Goal: Task Accomplishment & Management: Manage account settings

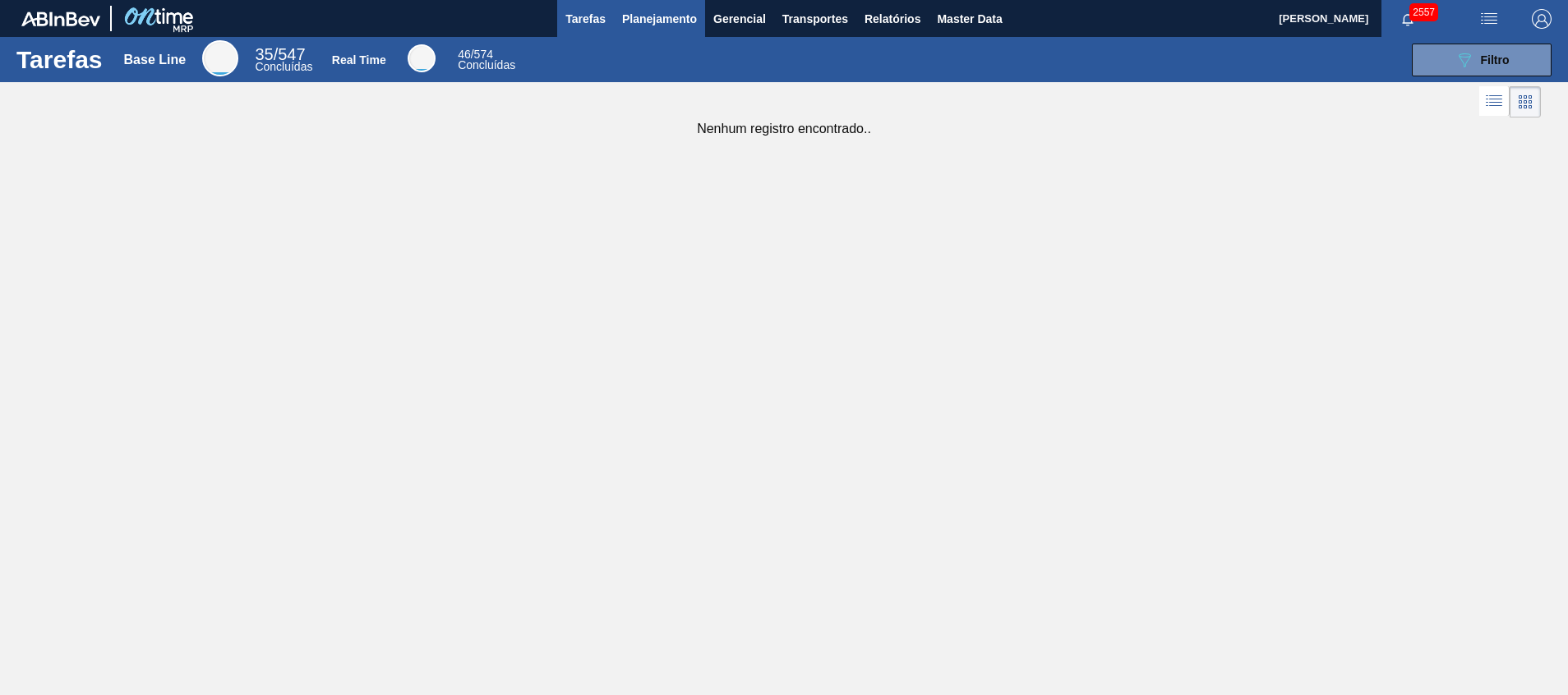
click at [679, 15] on span "Planejamento" at bounding box center [659, 18] width 75 height 20
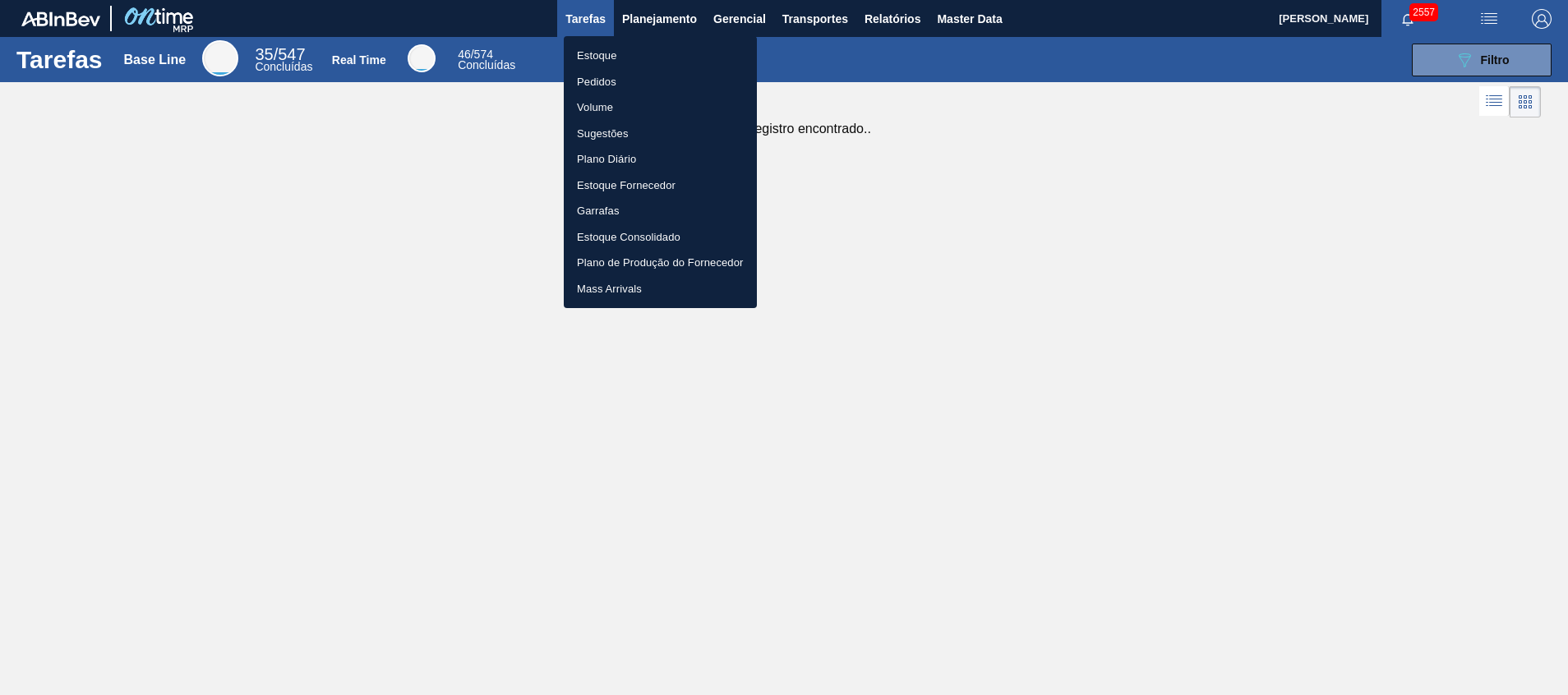
click at [653, 75] on li "Pedidos" at bounding box center [660, 82] width 194 height 26
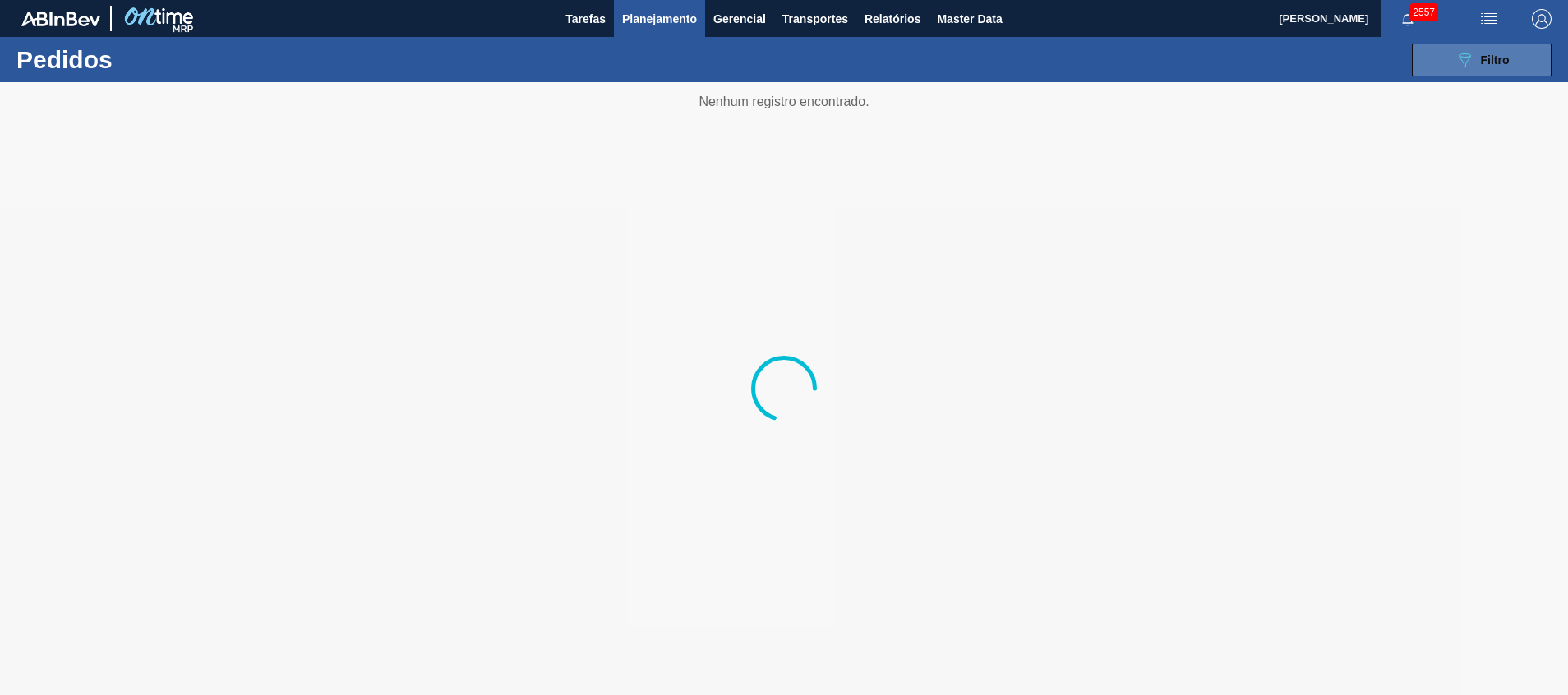
click at [1438, 63] on button "089F7B8B-B2A5-4AFE-B5C0-19BA573D28AC Filtro" at bounding box center [1481, 60] width 140 height 33
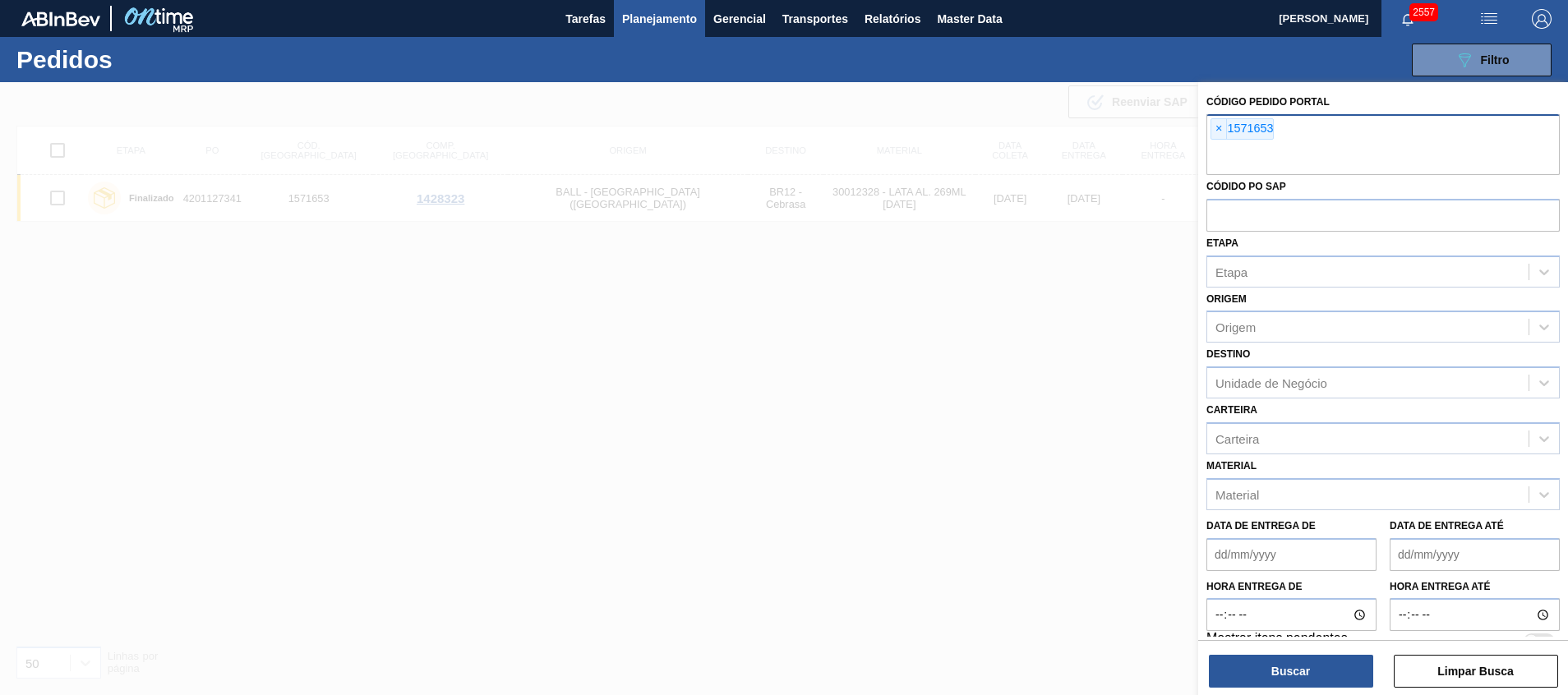
click at [1270, 151] on input "text" at bounding box center [1382, 160] width 353 height 31
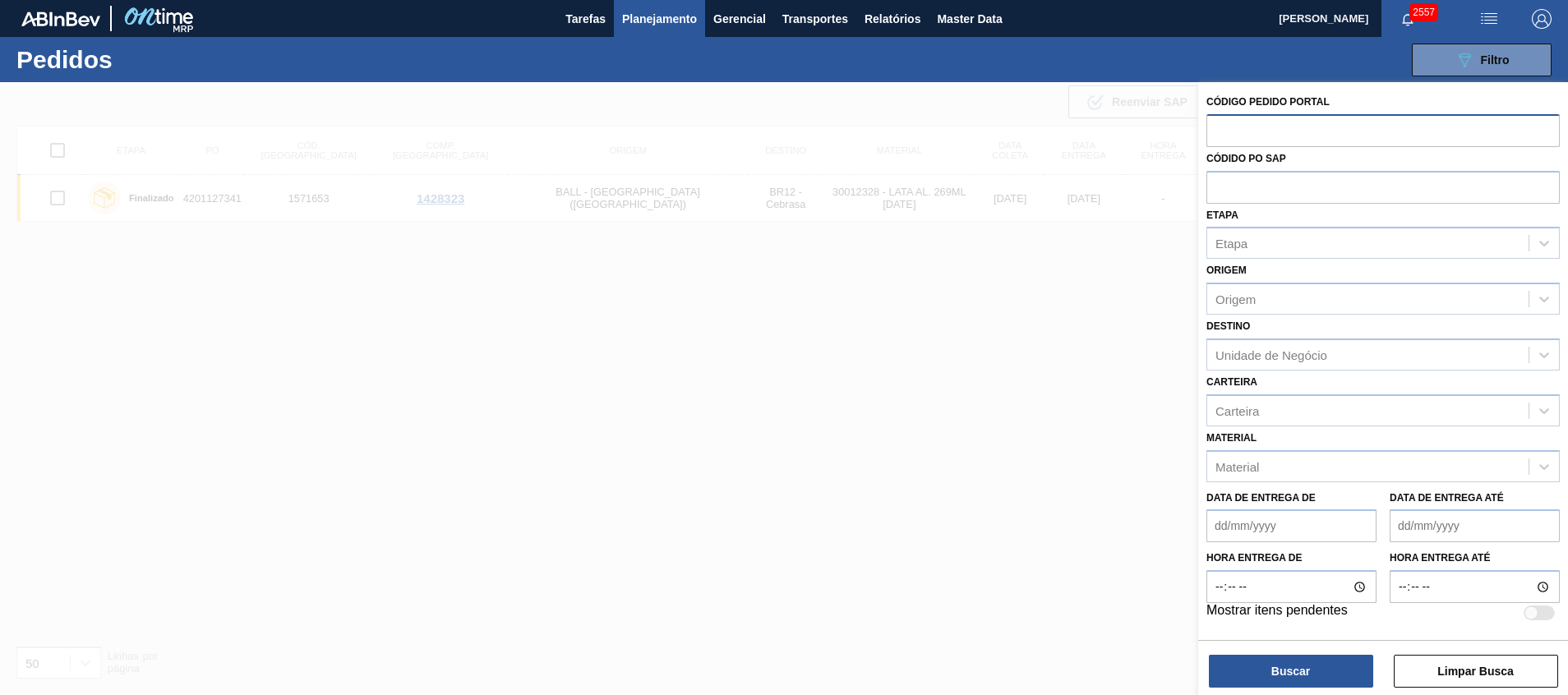
paste input "text"
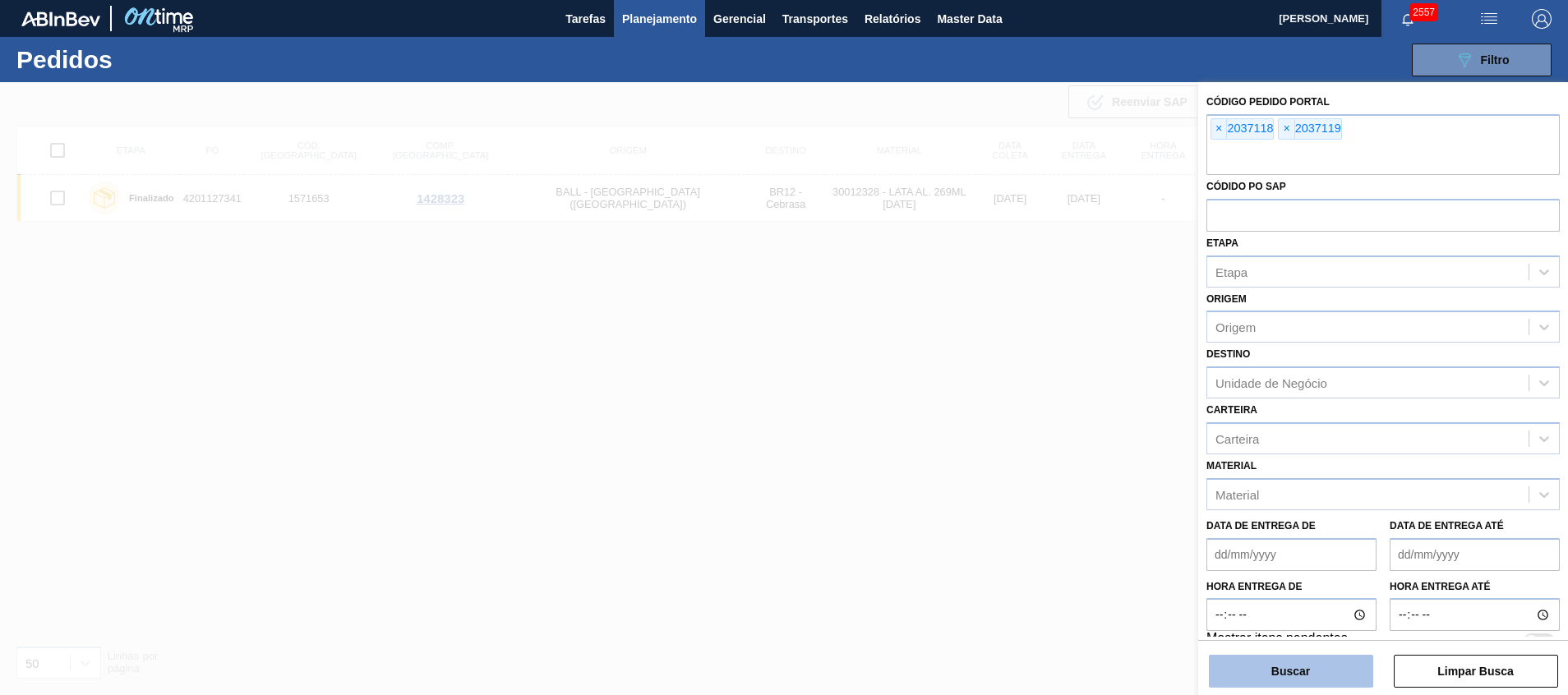
click at [1310, 676] on button "Buscar" at bounding box center [1290, 672] width 164 height 33
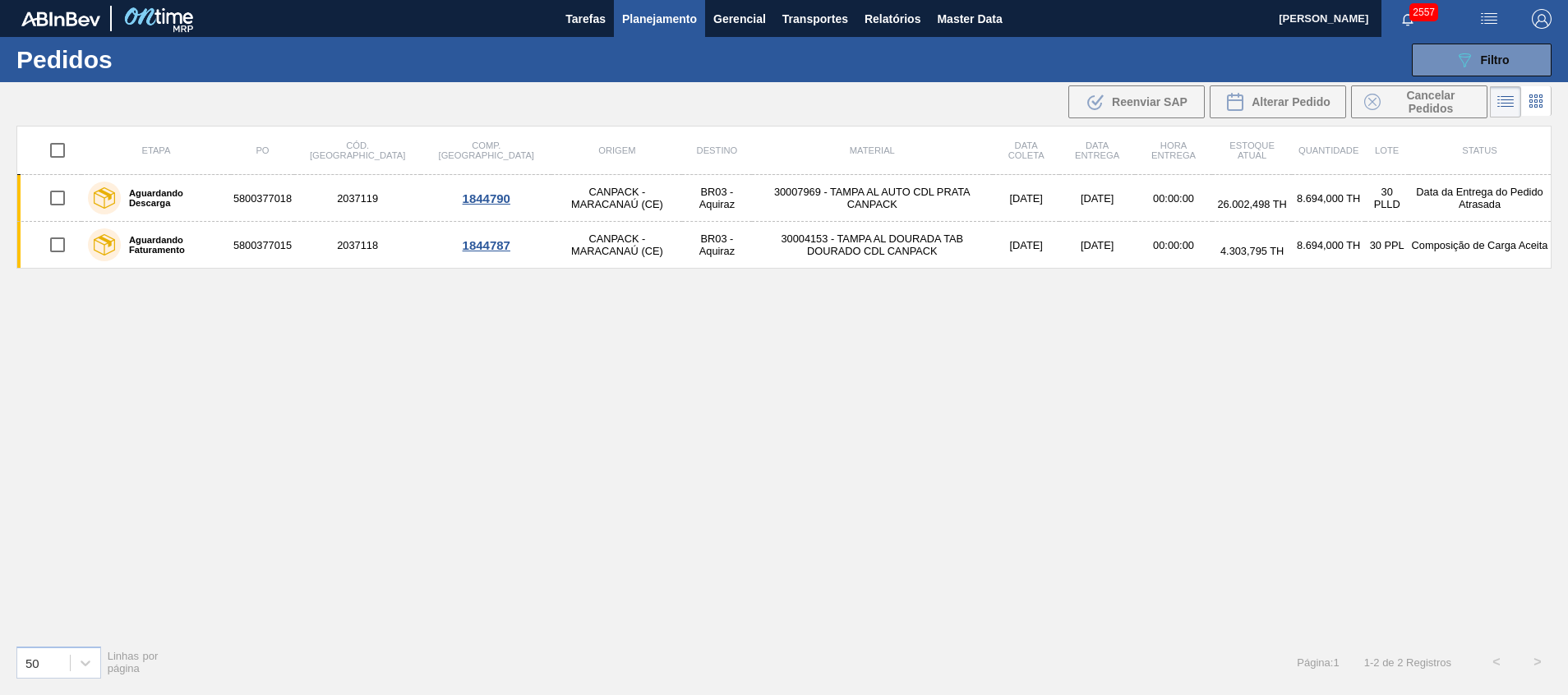
click at [451, 475] on div "Etapa PO Cód. Pedido Comp. Carga Origem Destino Material Data coleta Data entre…" at bounding box center [784, 378] width 1535 height 506
click at [883, 24] on span "Relatórios" at bounding box center [892, 18] width 56 height 20
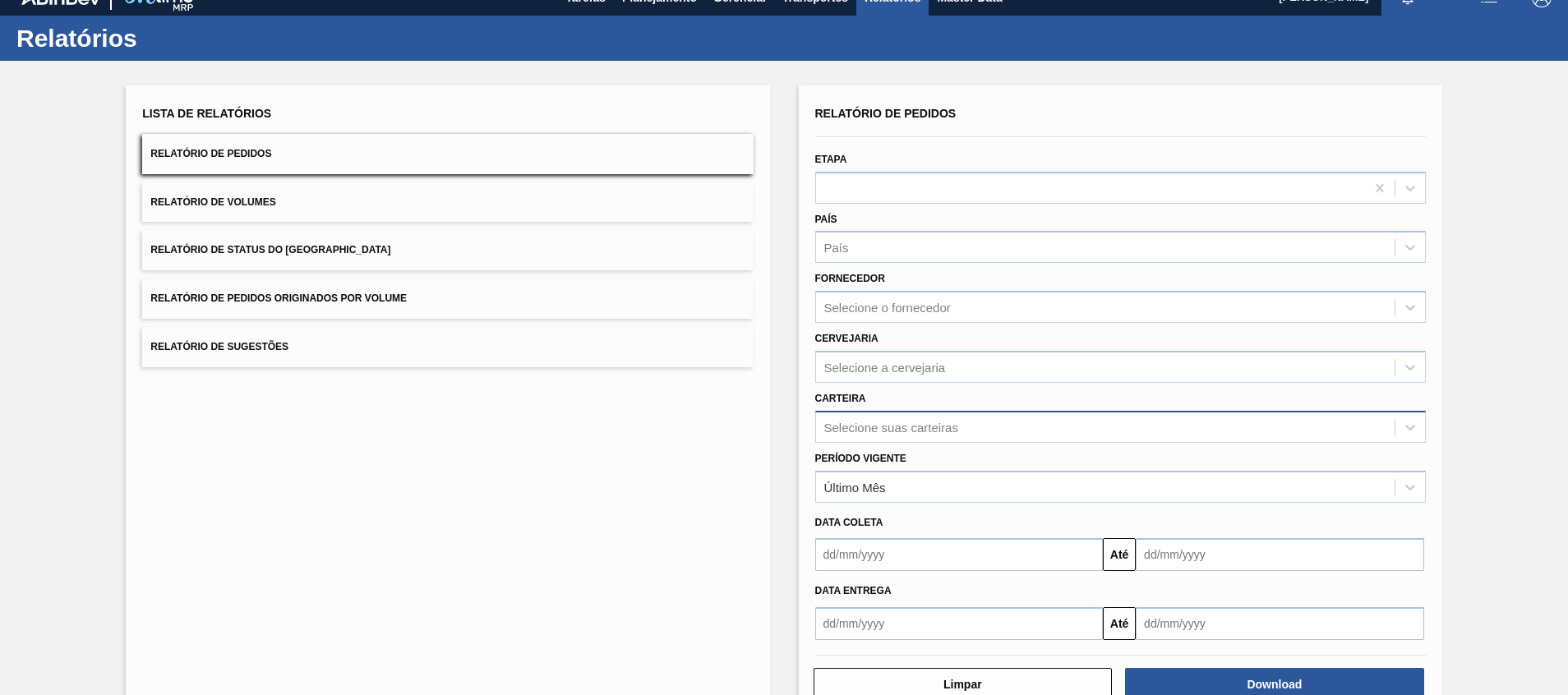
click at [947, 443] on div "Selecione suas carteiras" at bounding box center [1121, 427] width 611 height 32
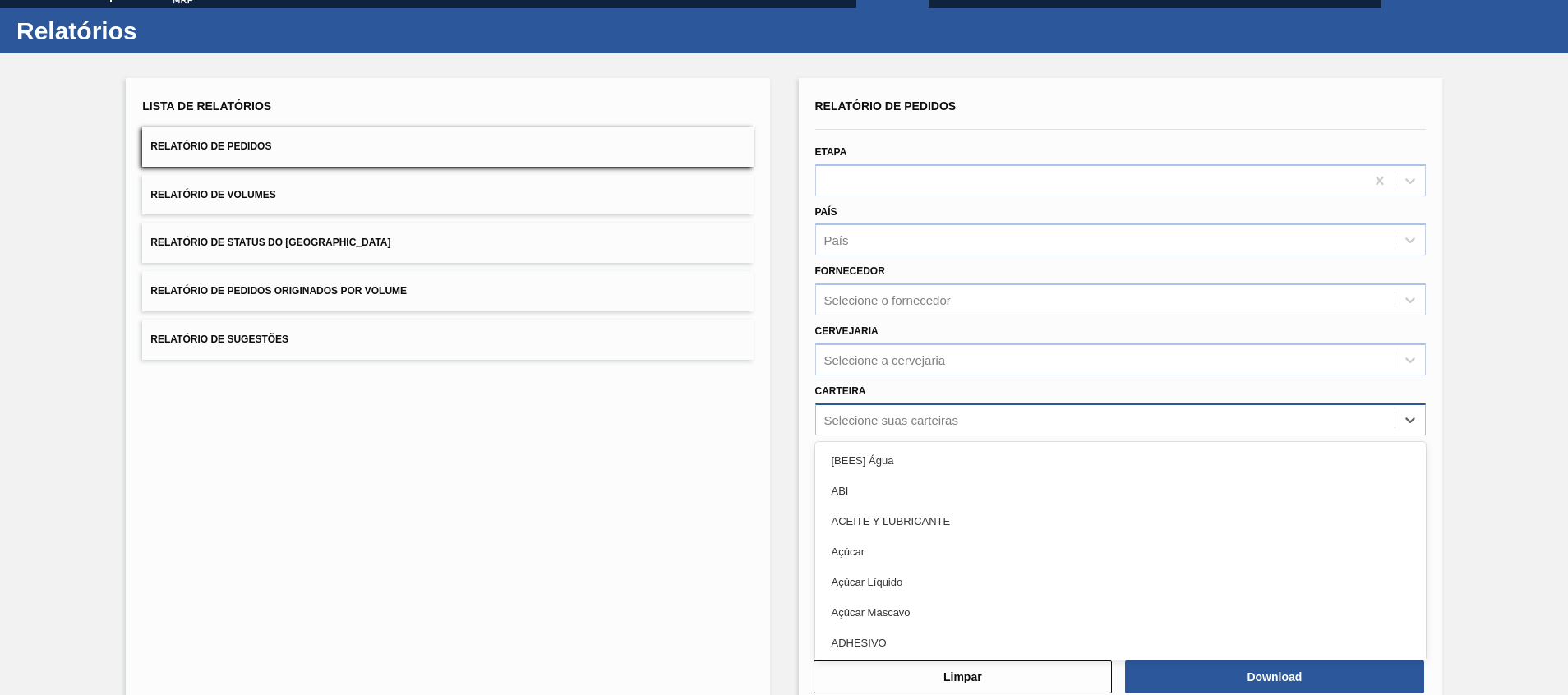
scroll to position [29, 0]
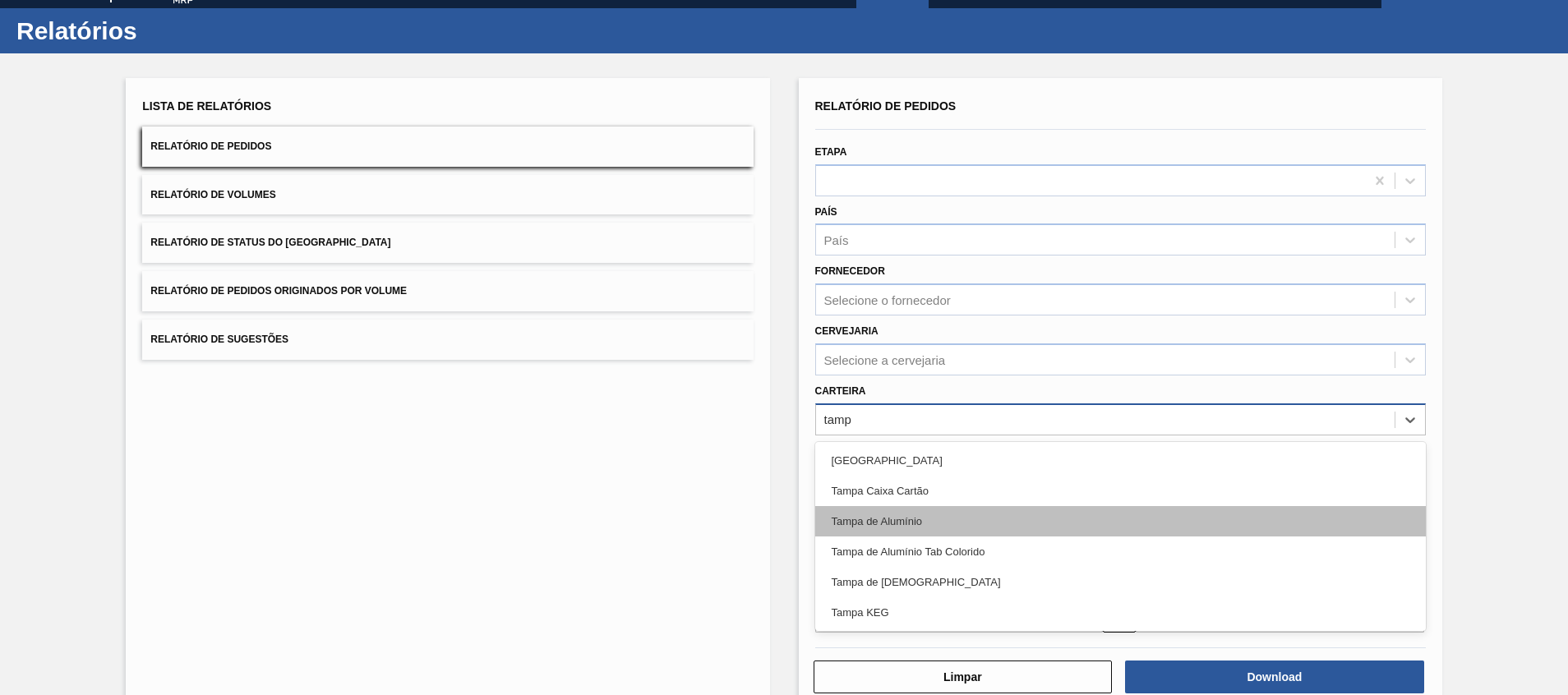
type input "tampa"
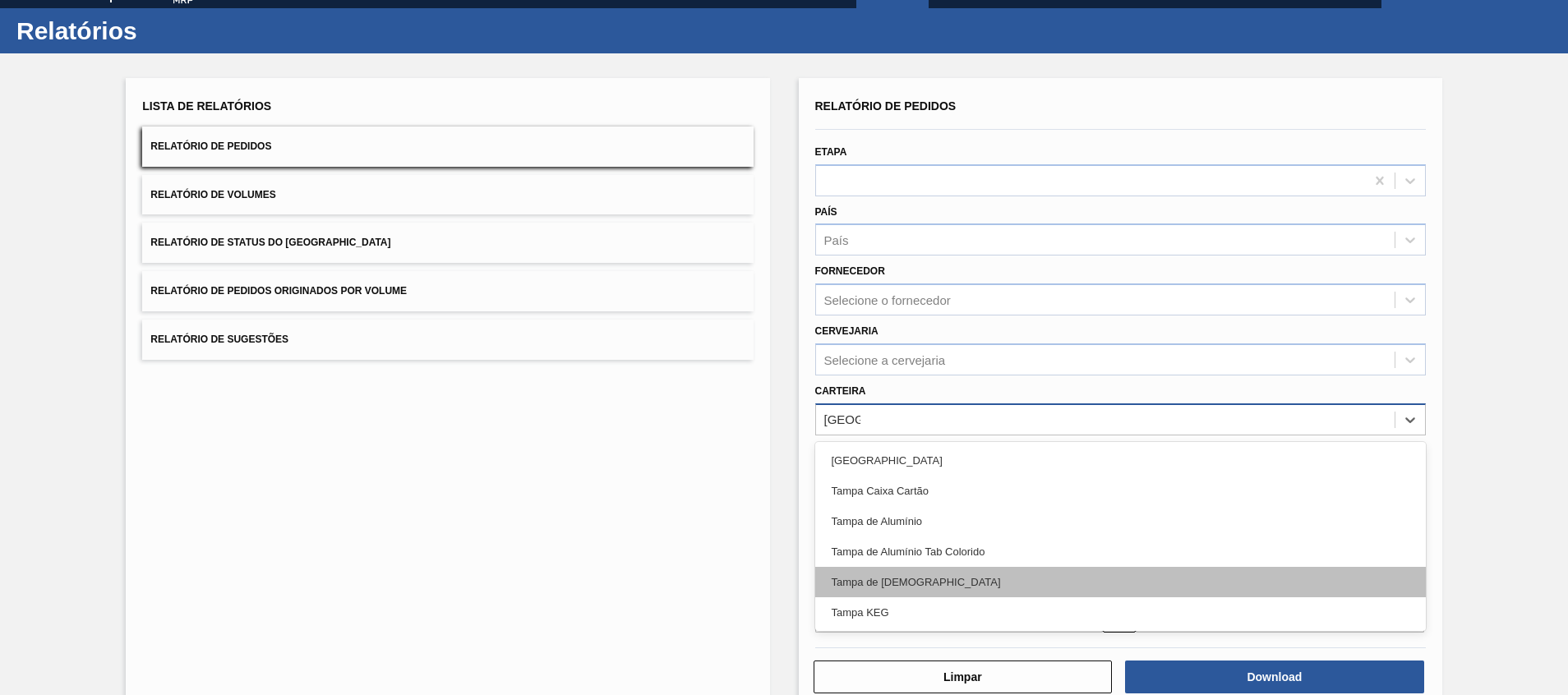
click at [907, 578] on div "Tampa de Lata" at bounding box center [1121, 582] width 611 height 30
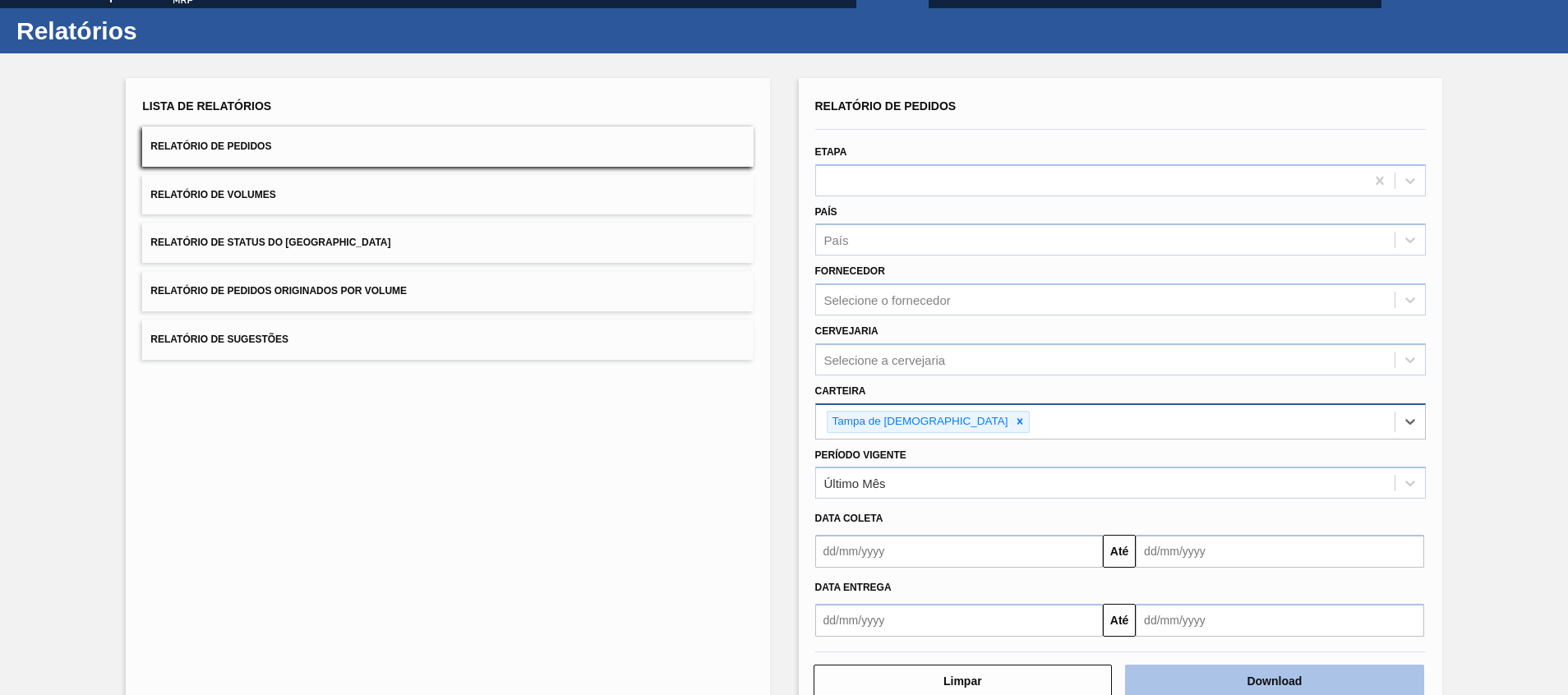
click at [1170, 689] on button "Download" at bounding box center [1275, 681] width 299 height 33
click at [1477, 413] on div "Lista de Relatórios Relatório de Pedidos Relatório de Volumes Relatório de Stat…" at bounding box center [784, 395] width 1568 height 683
click at [879, 491] on div "Último Mês" at bounding box center [1105, 483] width 579 height 23
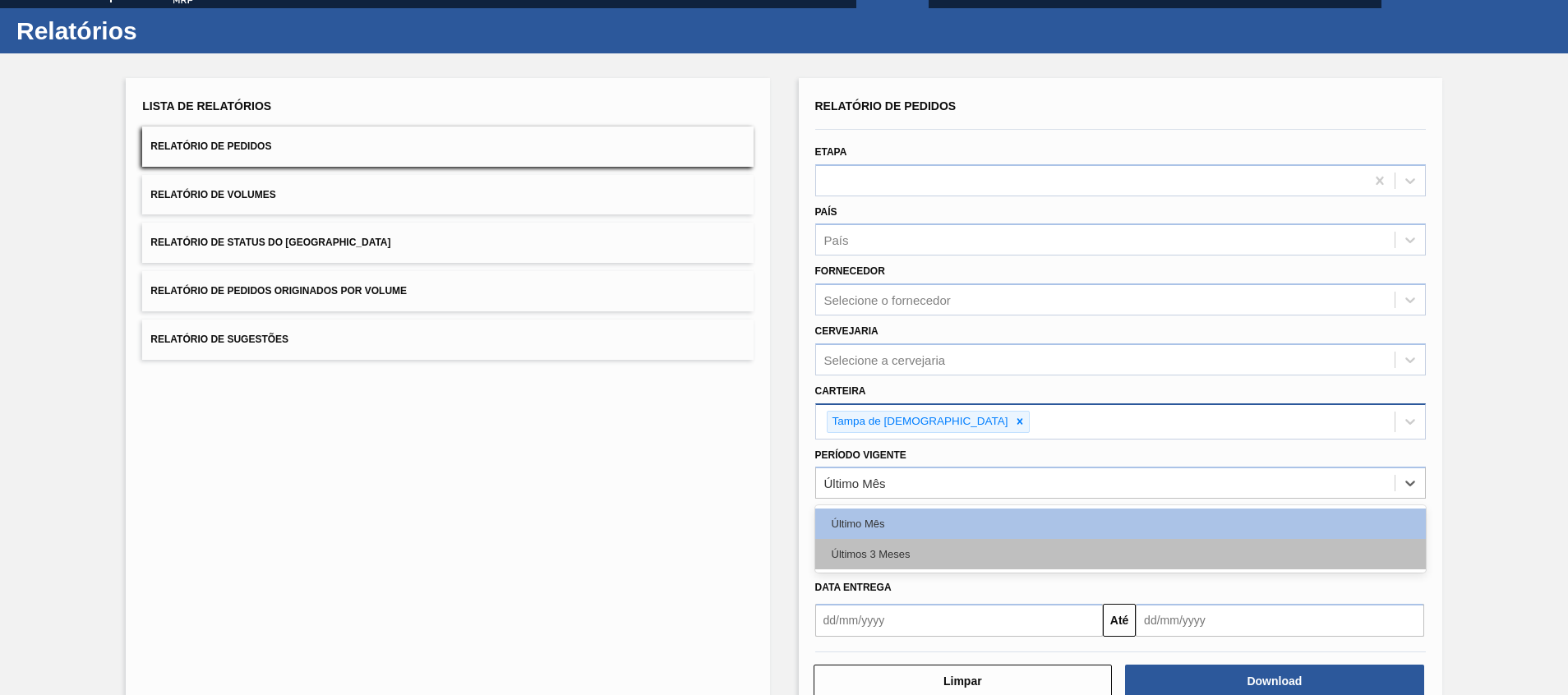
click at [863, 541] on div "Últimos 3 Meses" at bounding box center [1121, 554] width 611 height 30
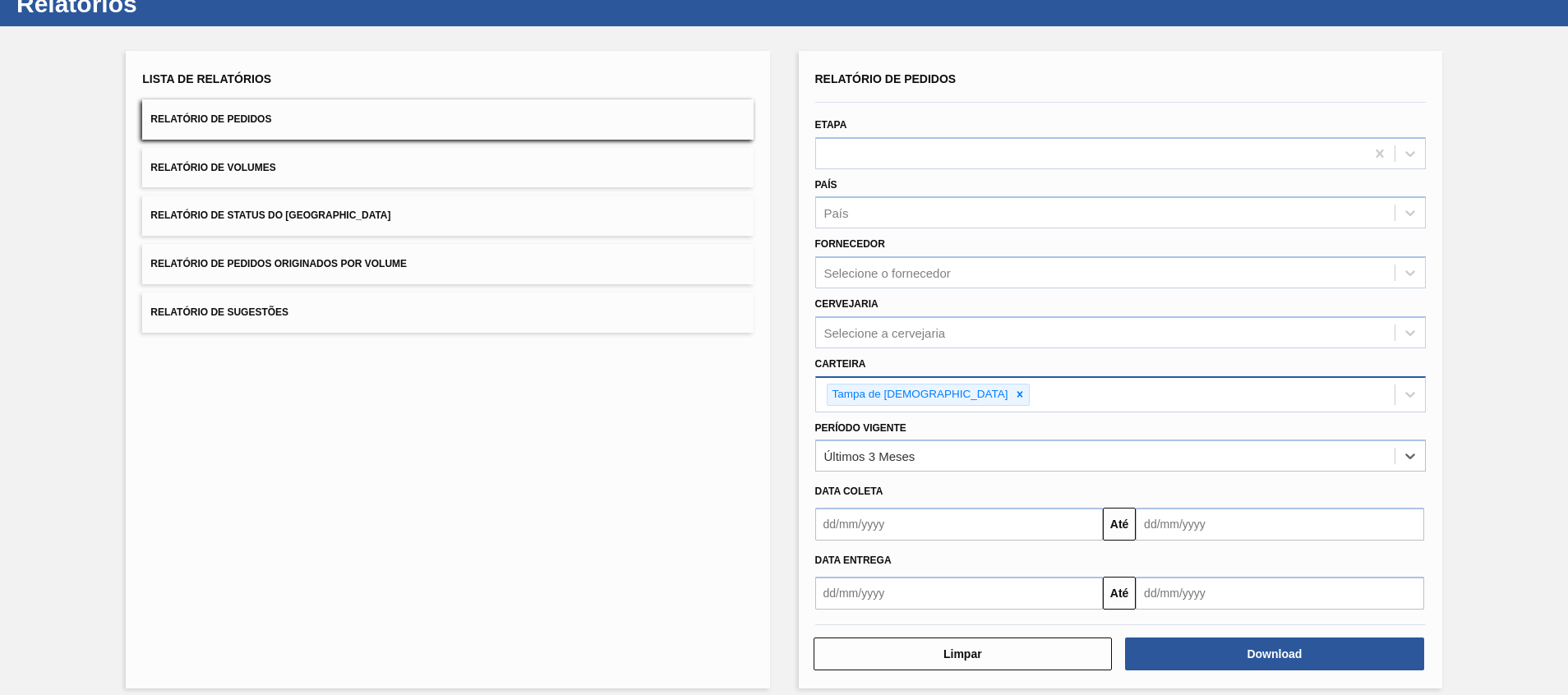
scroll to position [70, 0]
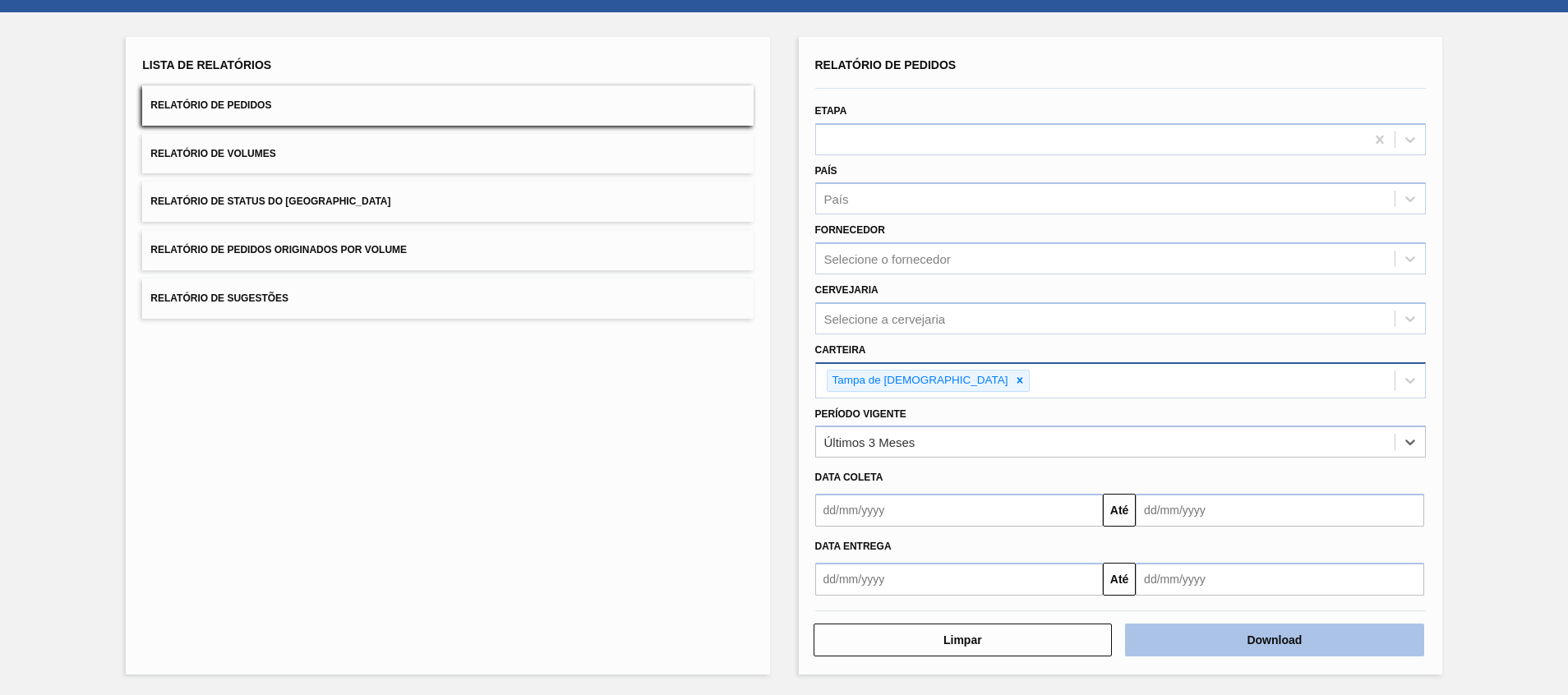
drag, startPoint x: 1193, startPoint y: 620, endPoint x: 1197, endPoint y: 630, distance: 10.8
click at [1197, 624] on div "Limpar Download" at bounding box center [1120, 638] width 624 height 40
click at [1200, 638] on button "Download" at bounding box center [1275, 640] width 299 height 33
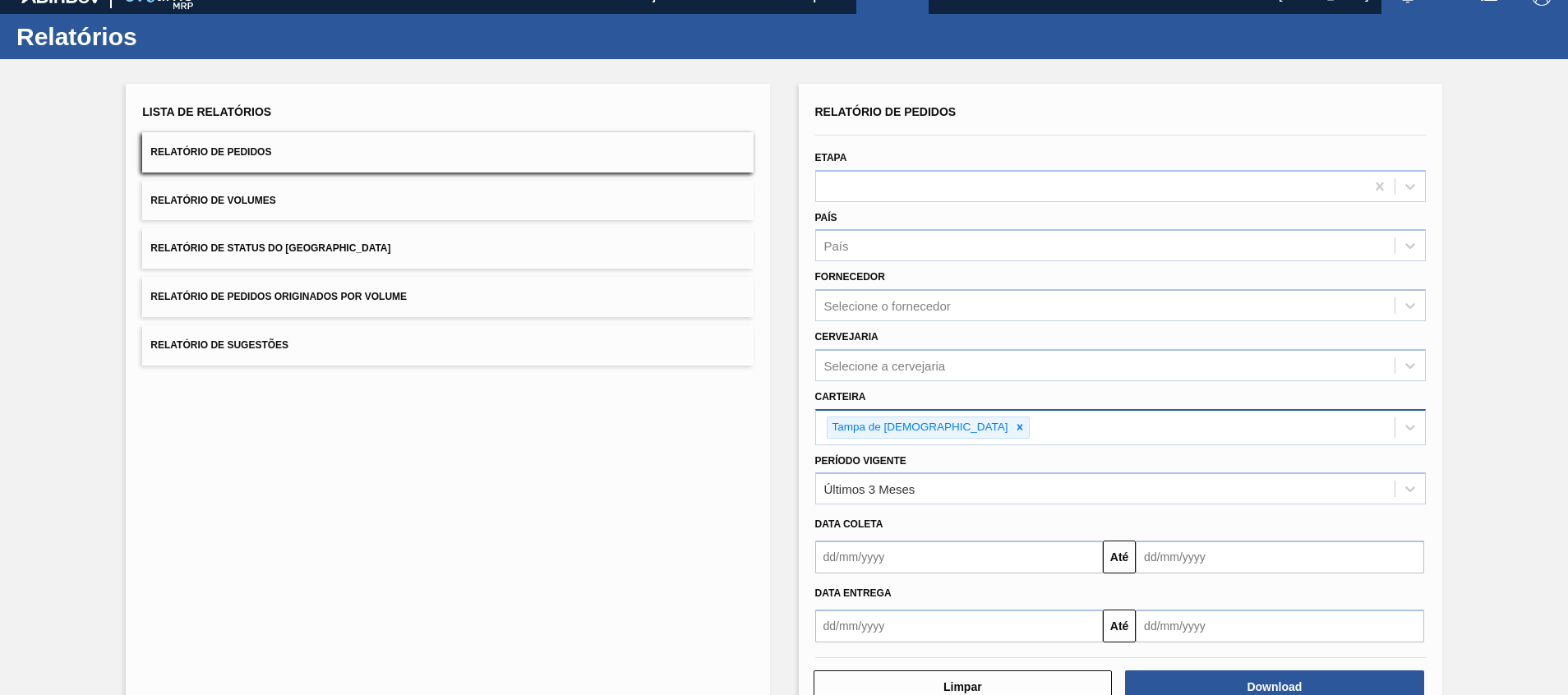
scroll to position [0, 0]
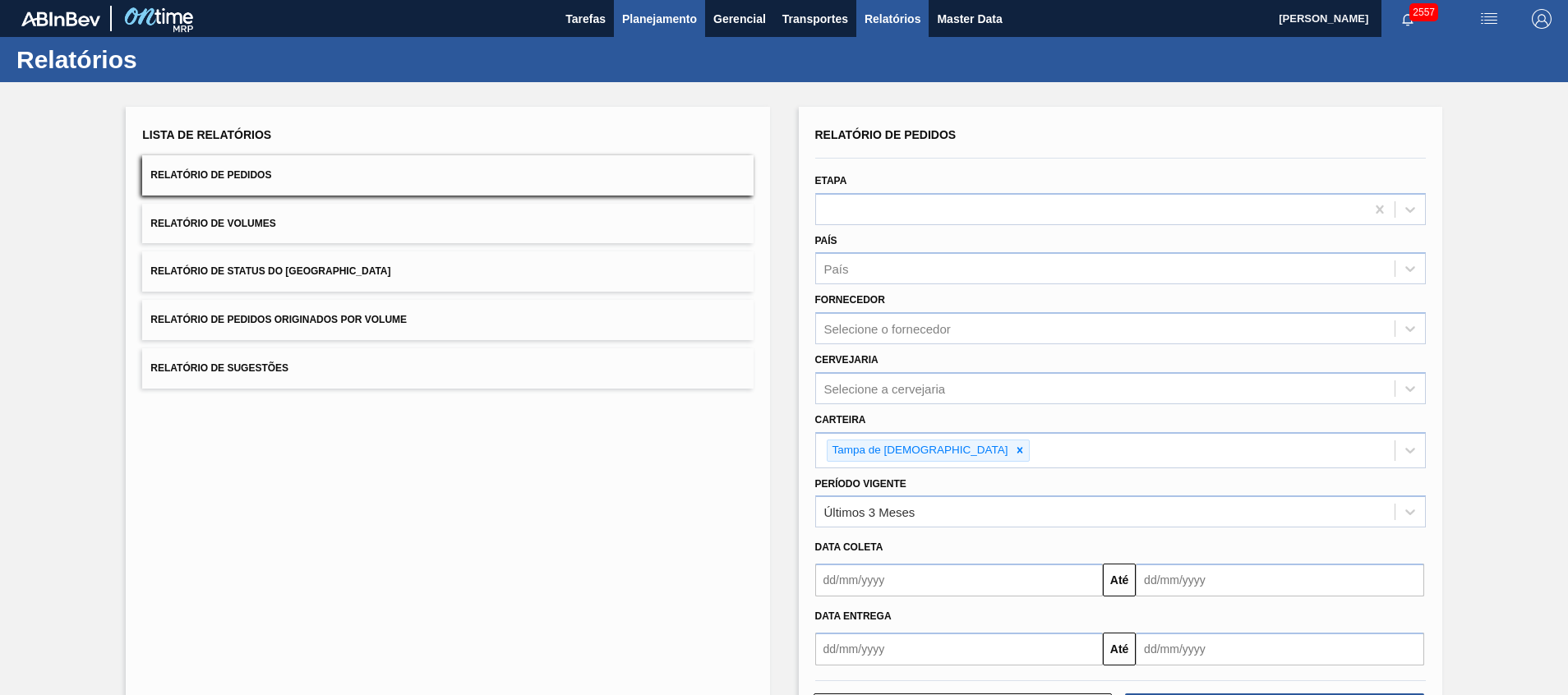
click at [654, 15] on span "Planejamento" at bounding box center [659, 18] width 75 height 20
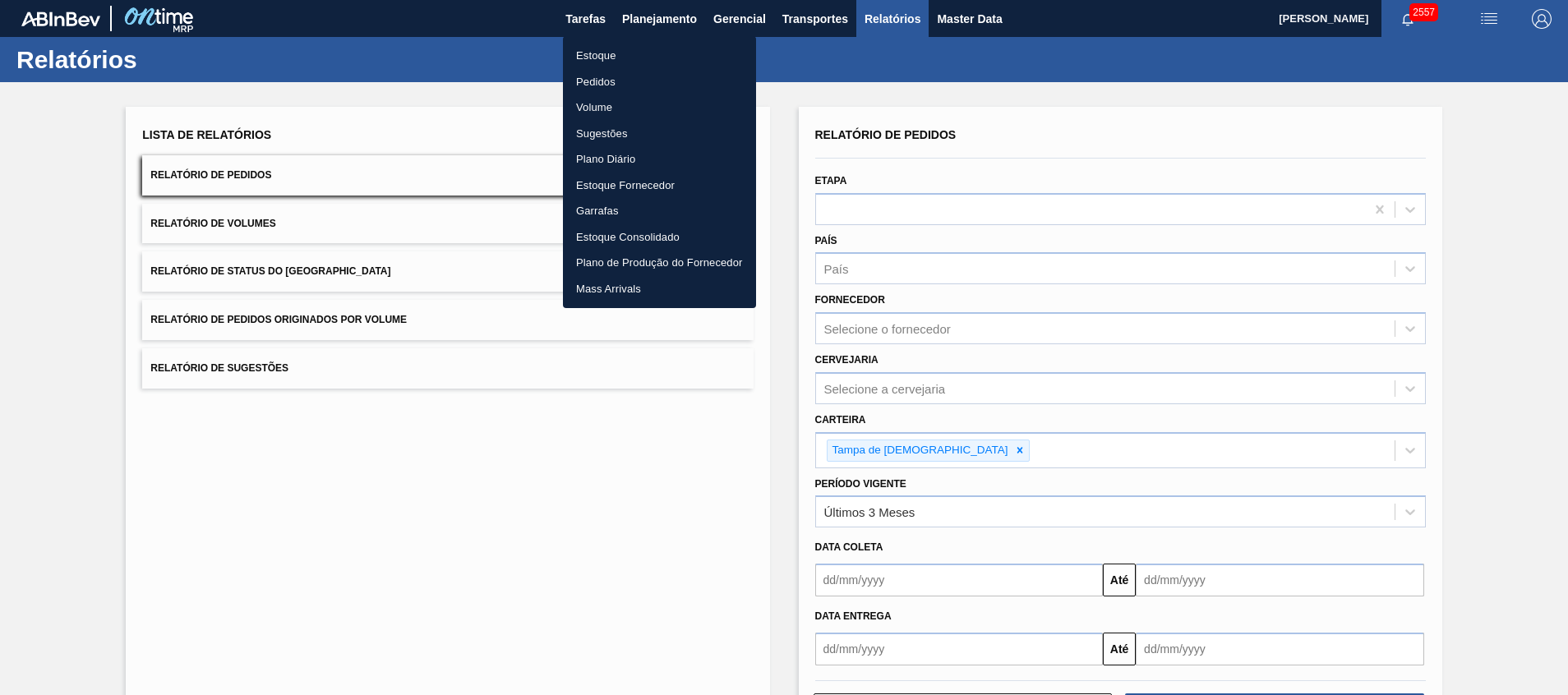
click at [622, 60] on li "Estoque" at bounding box center [659, 56] width 194 height 26
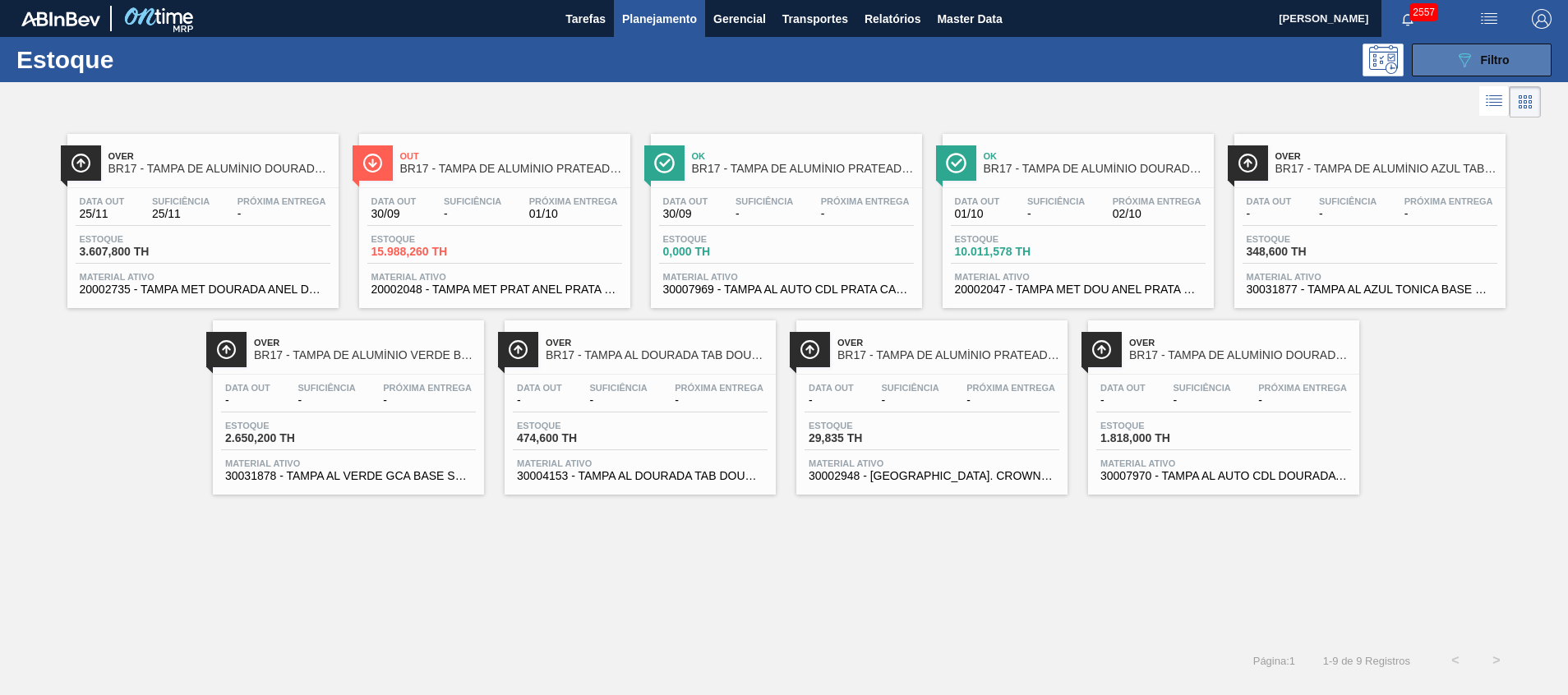
click at [1472, 54] on icon "089F7B8B-B2A5-4AFE-B5C0-19BA573D28AC" at bounding box center [1464, 60] width 20 height 20
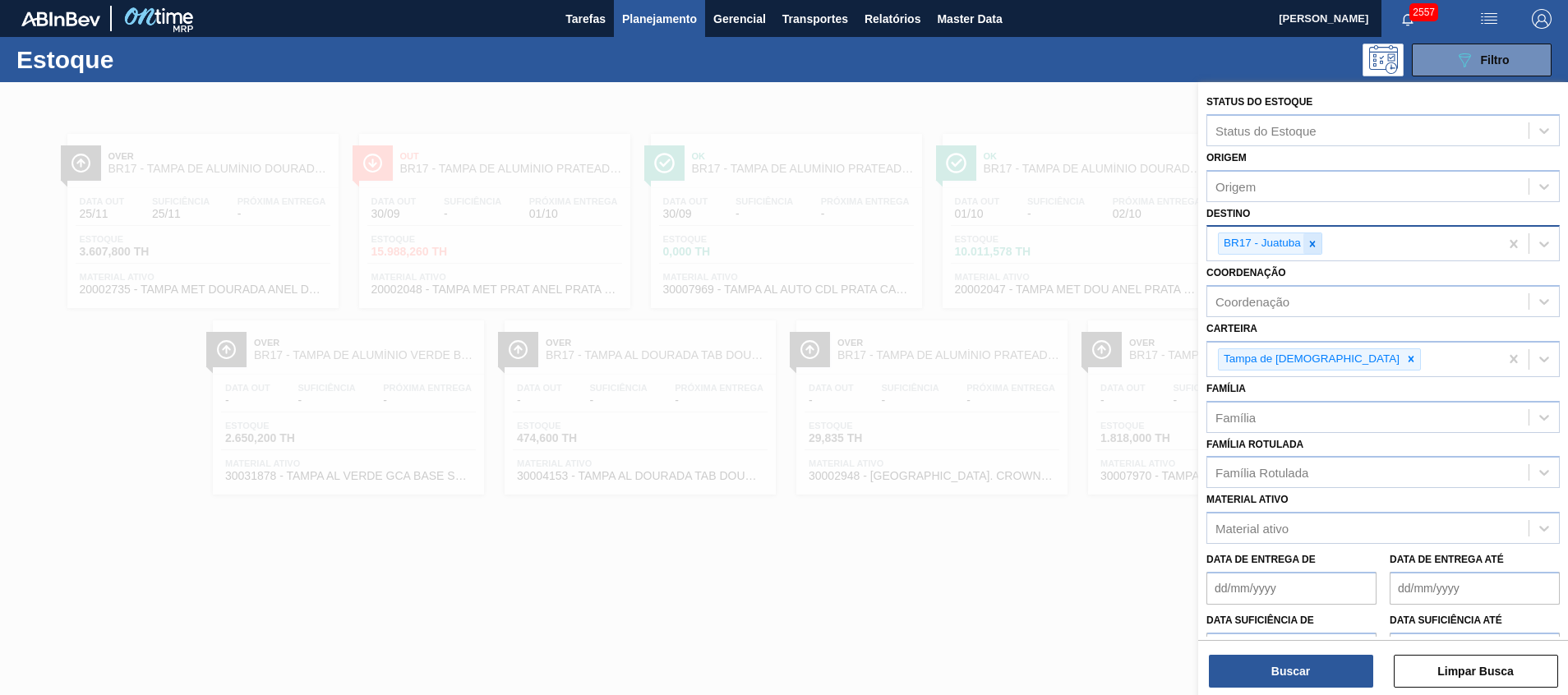
click at [1315, 242] on icon at bounding box center [1312, 244] width 11 height 11
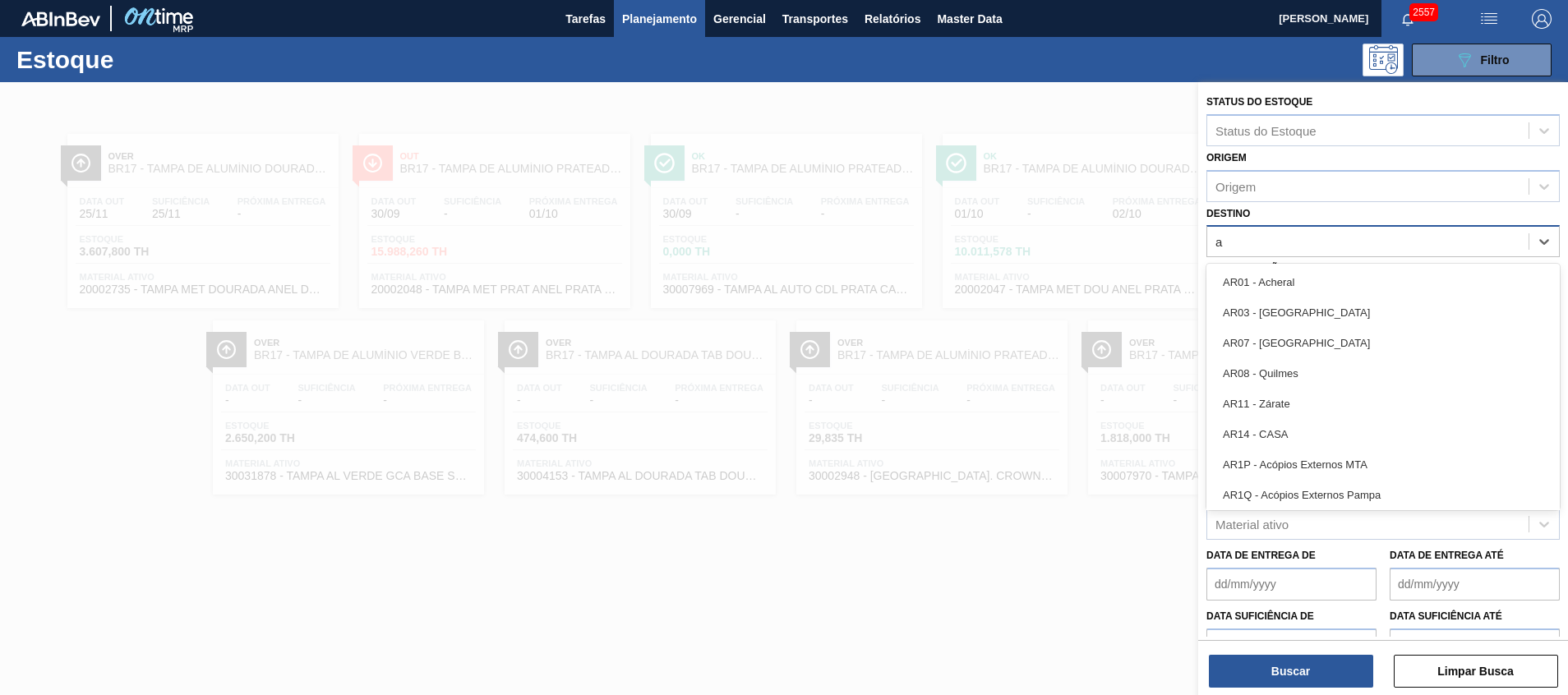
type input "aq"
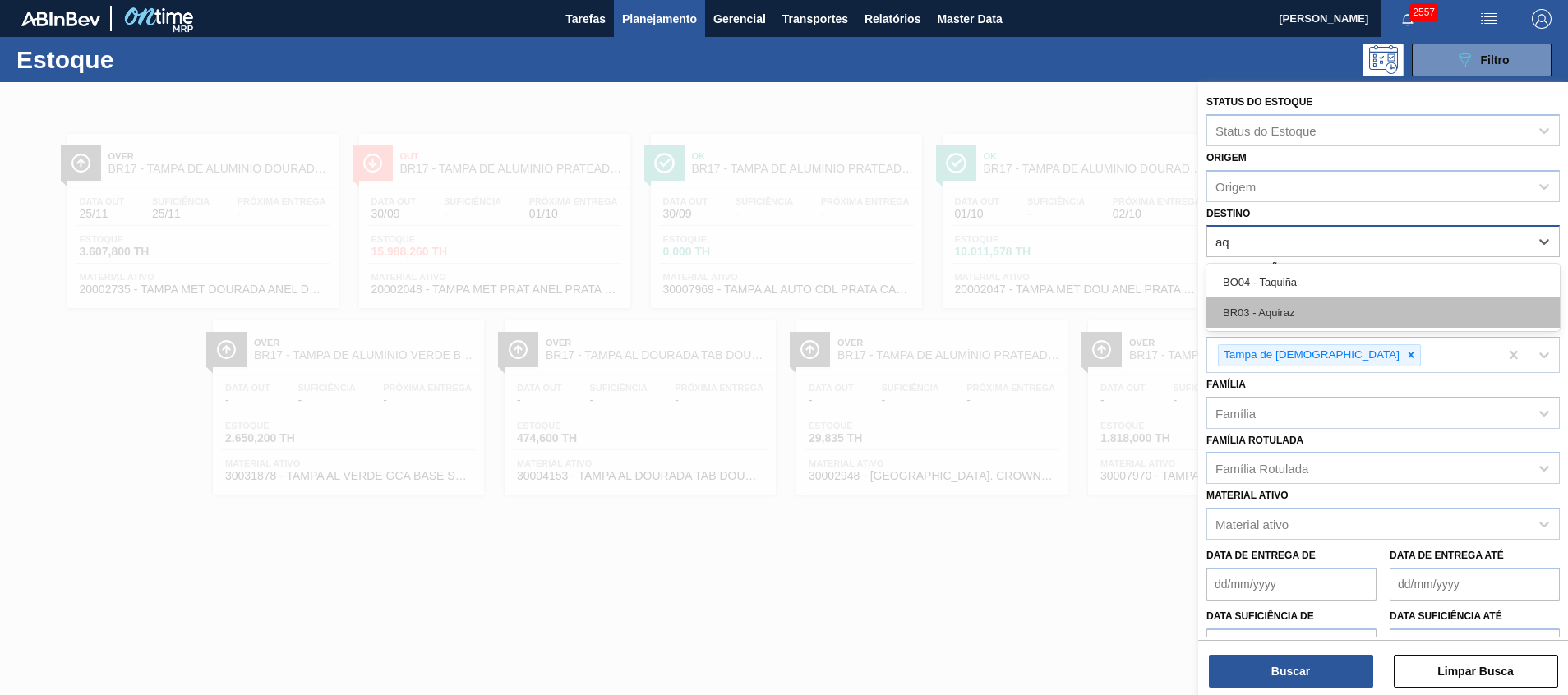
click at [1285, 311] on div "BR03 - Aquiraz" at bounding box center [1382, 312] width 353 height 30
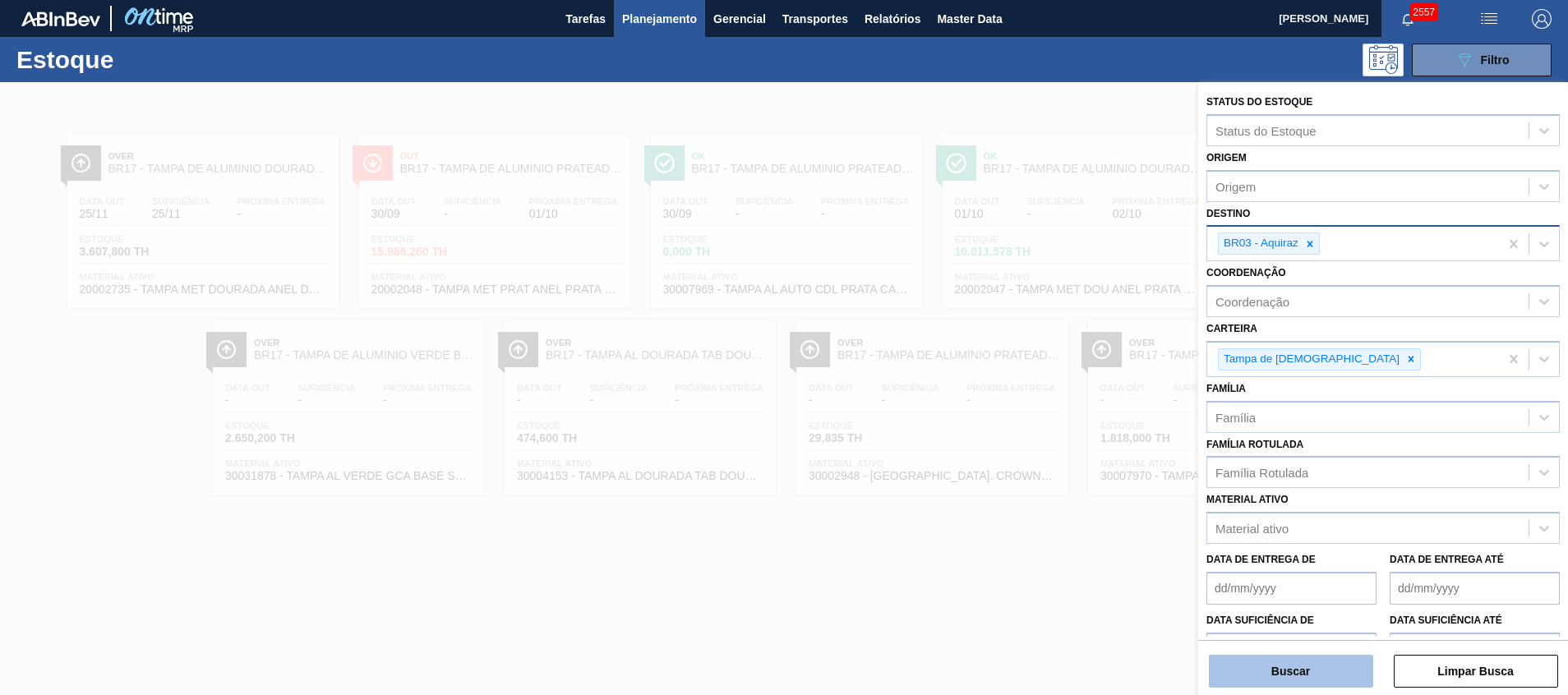
click at [1229, 659] on button "Buscar" at bounding box center [1290, 672] width 164 height 33
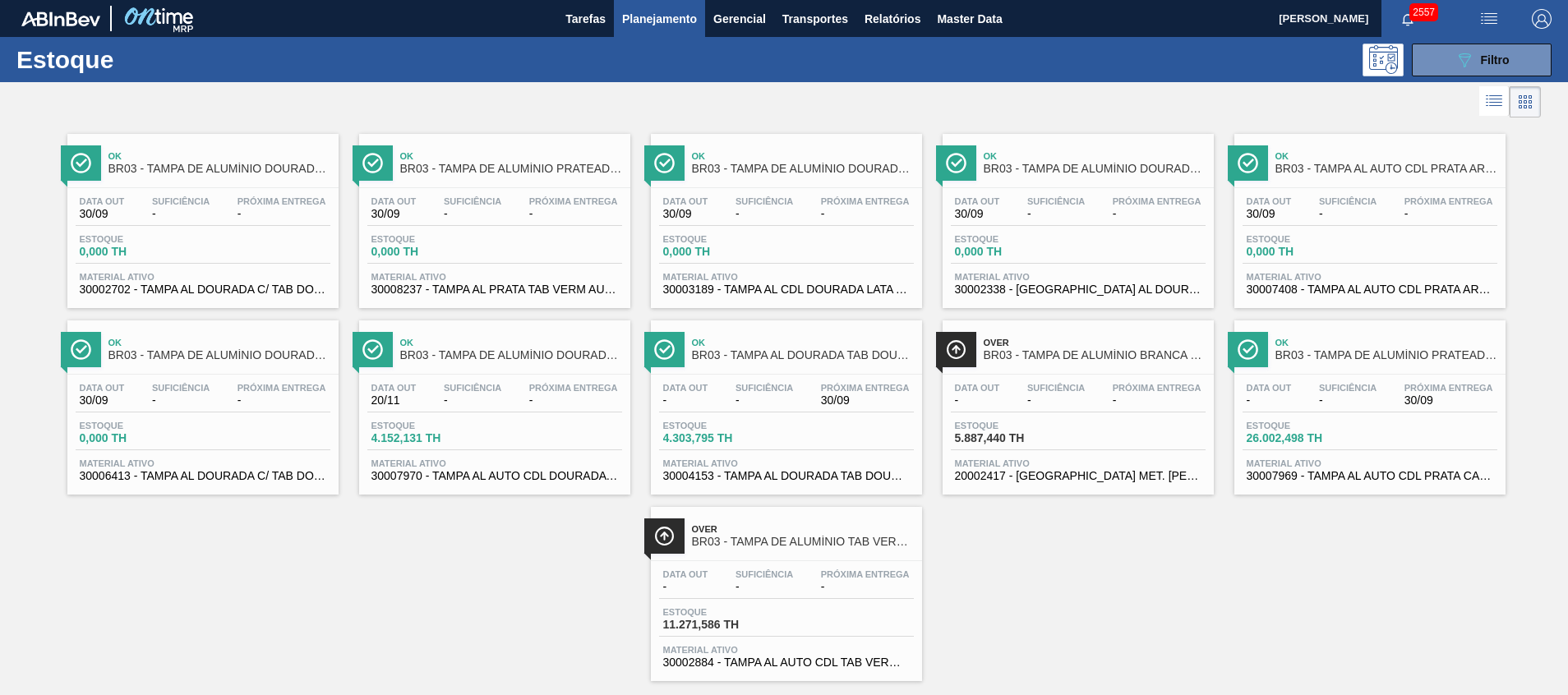
drag, startPoint x: 493, startPoint y: 475, endPoint x: 1048, endPoint y: 649, distance: 581.6
click at [1048, 649] on div "Ok BR03 - TAMPA DE ALUMÍNIO DOURADA TAB DOURADO Data out 30/09 Suficiência - Pr…" at bounding box center [784, 401] width 1568 height 560
click at [1446, 47] on button "089F7B8B-B2A5-4AFE-B5C0-19BA573D28AC Filtro" at bounding box center [1481, 60] width 140 height 33
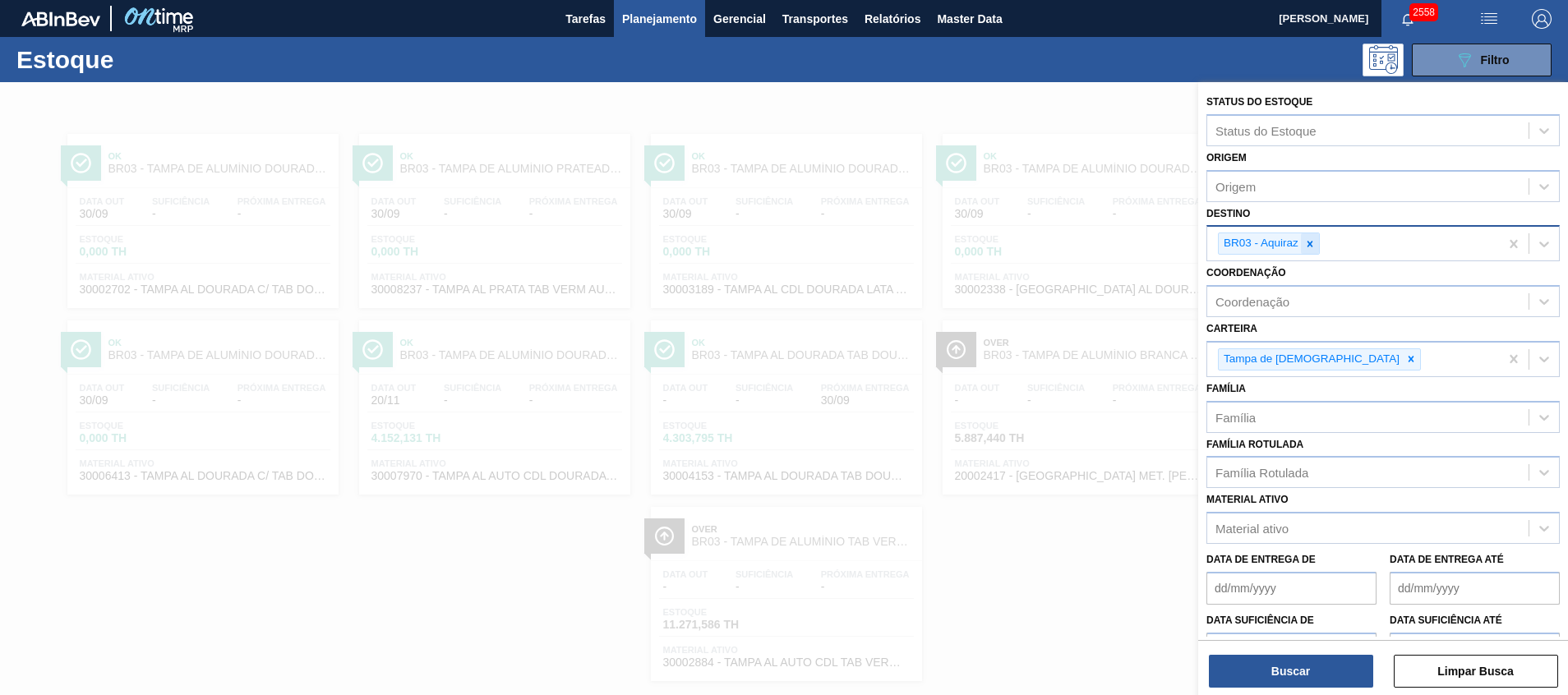
click at [1306, 237] on div at bounding box center [1309, 244] width 18 height 21
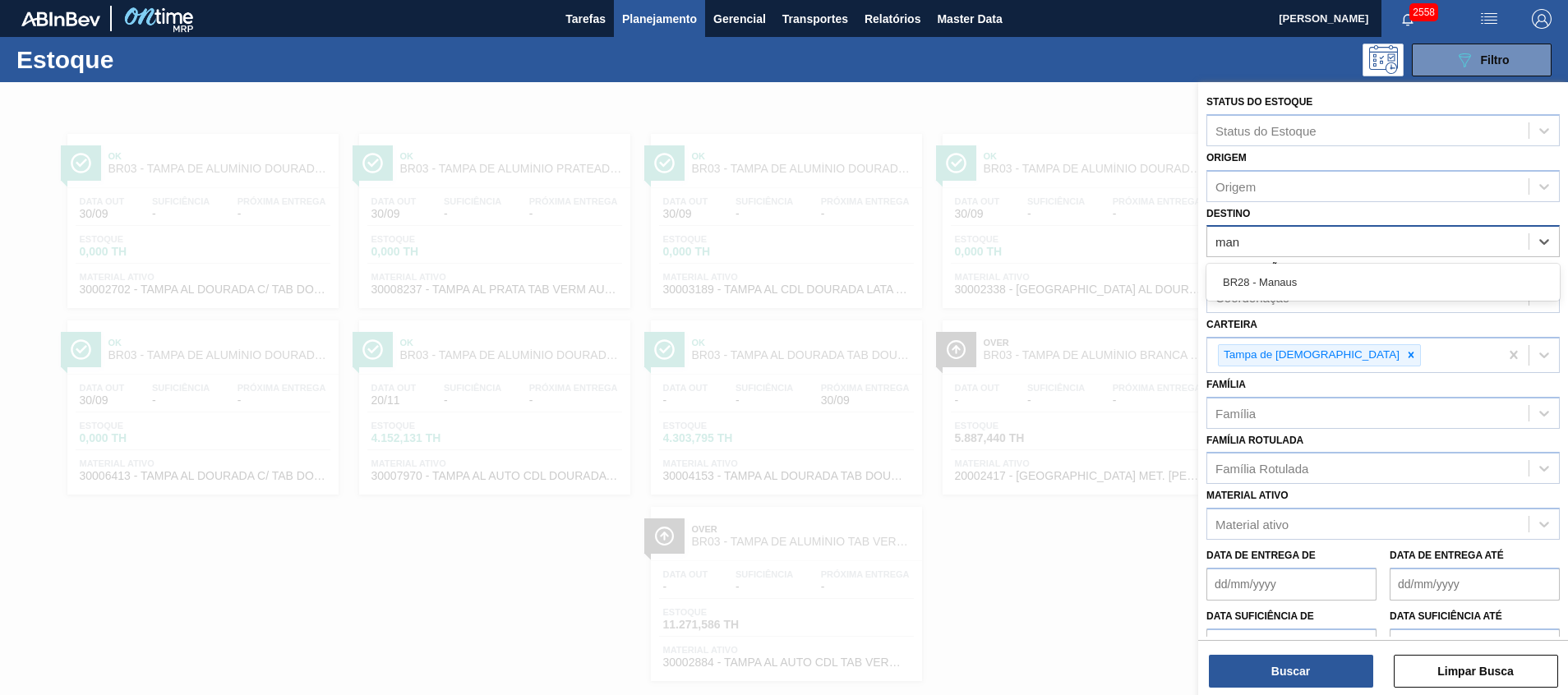
type input "mana"
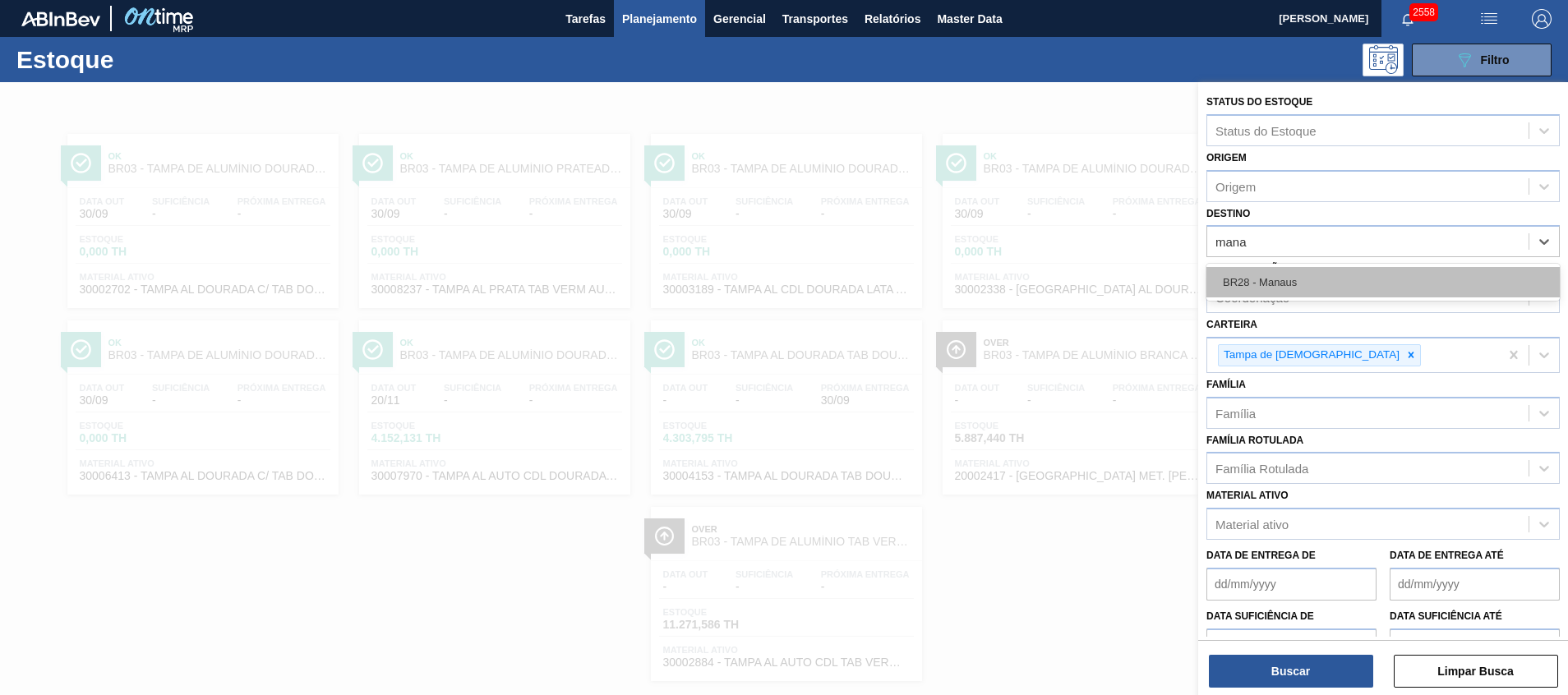
click at [1329, 283] on div "BR28 - Manaus" at bounding box center [1382, 282] width 353 height 30
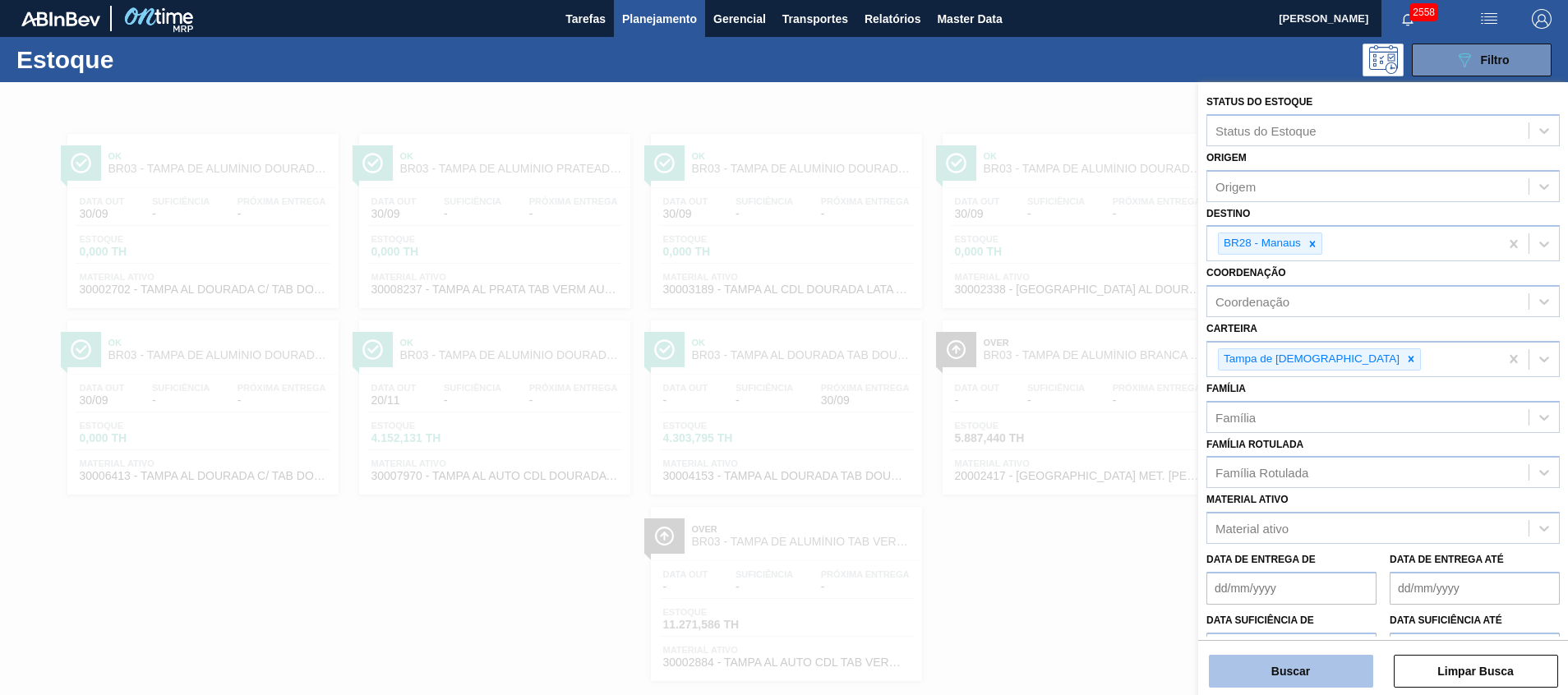
click at [1282, 678] on button "Buscar" at bounding box center [1290, 672] width 164 height 33
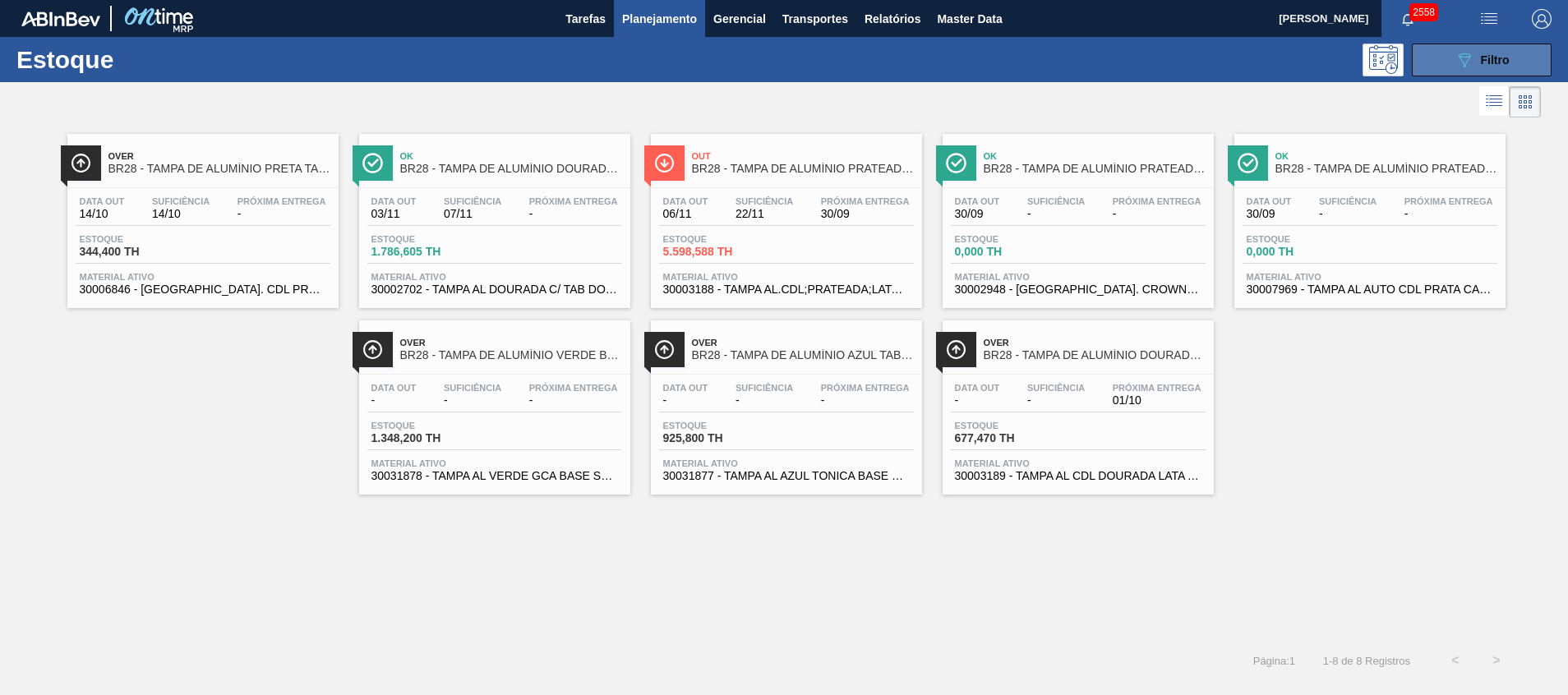
click at [1481, 62] on span "Filtro" at bounding box center [1495, 60] width 29 height 13
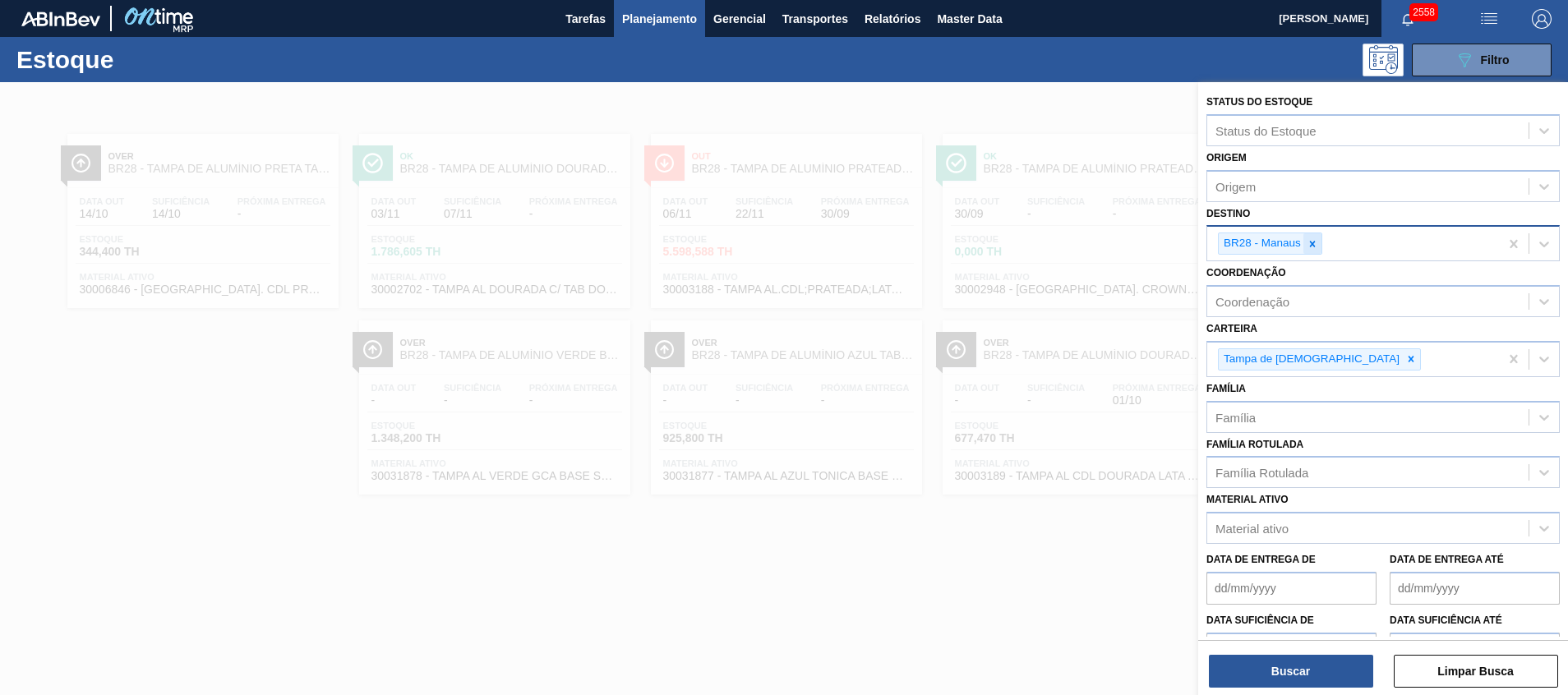
click at [1314, 240] on icon at bounding box center [1312, 244] width 11 height 11
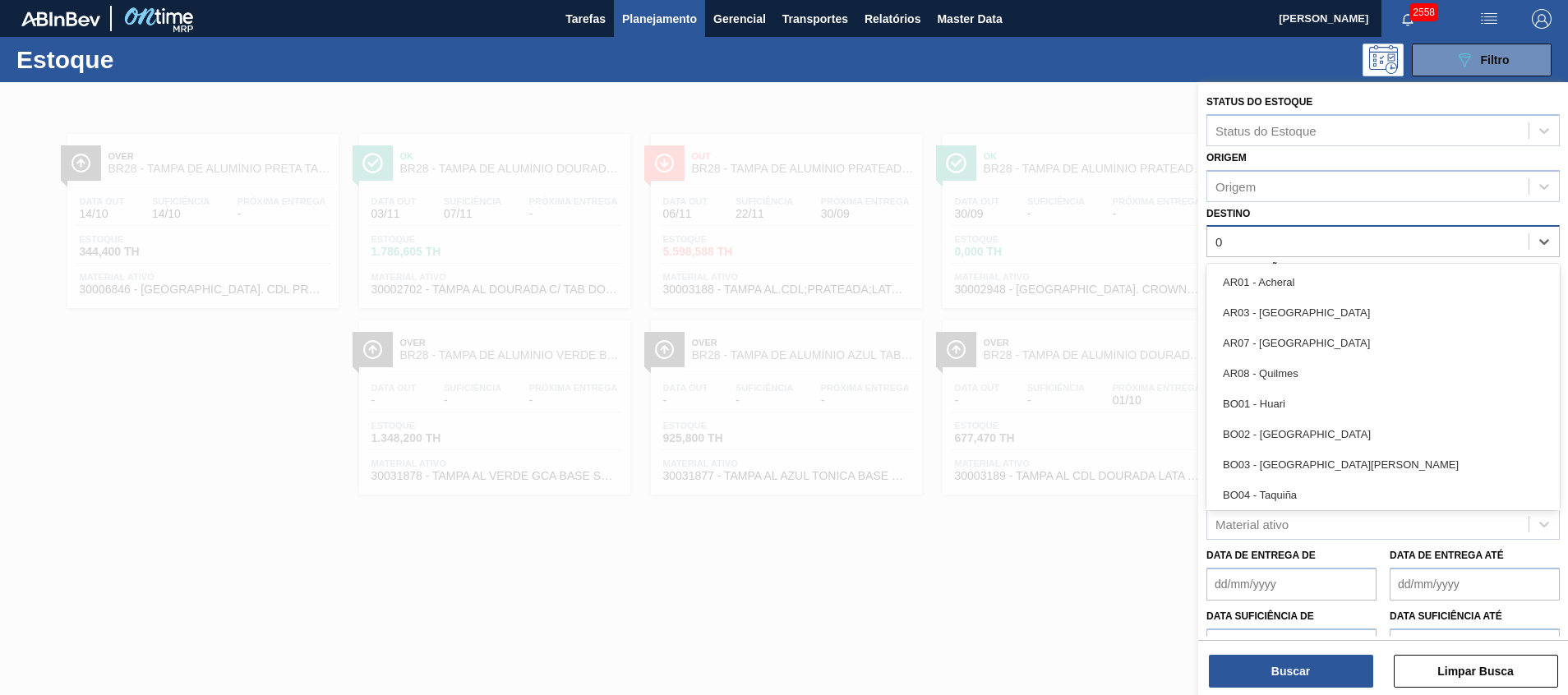
type input "02"
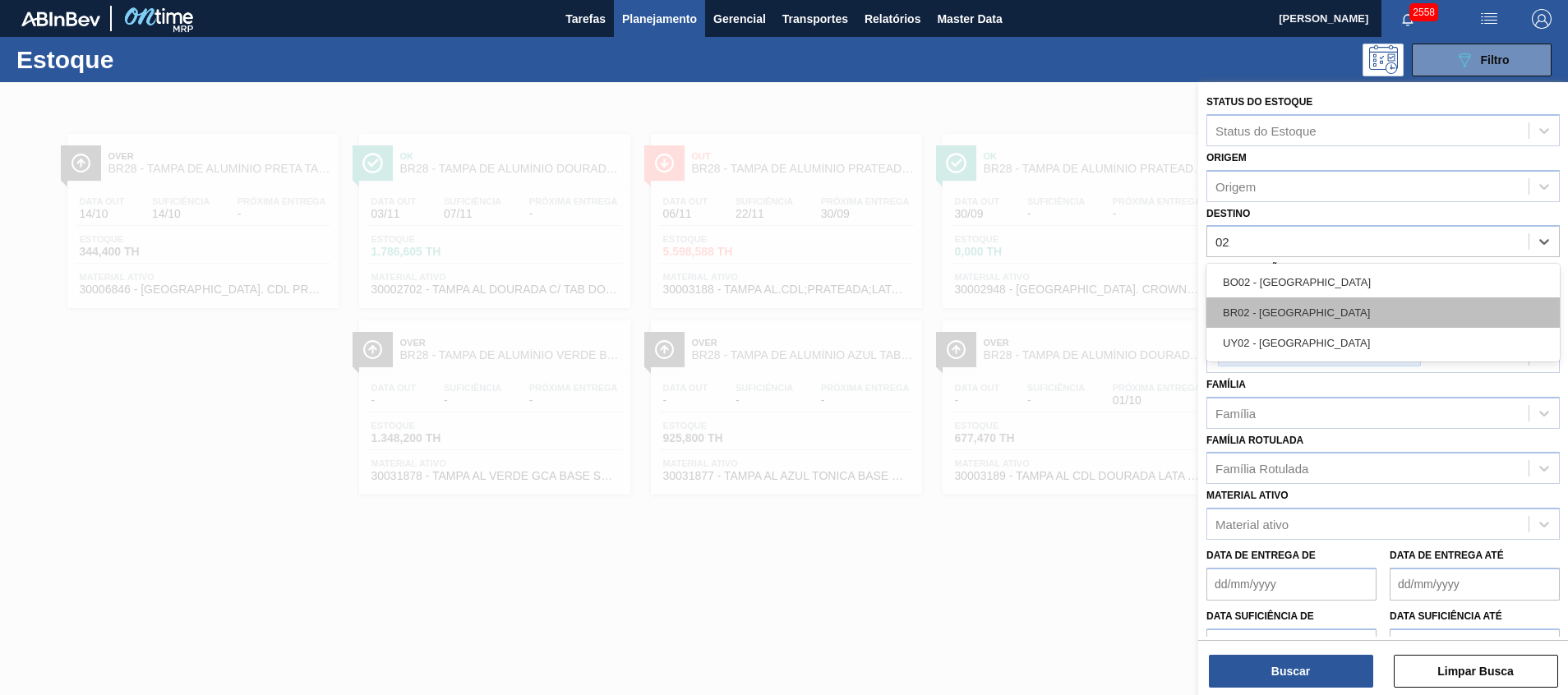
click at [1298, 308] on div "BR02 - Sergipe" at bounding box center [1382, 312] width 353 height 30
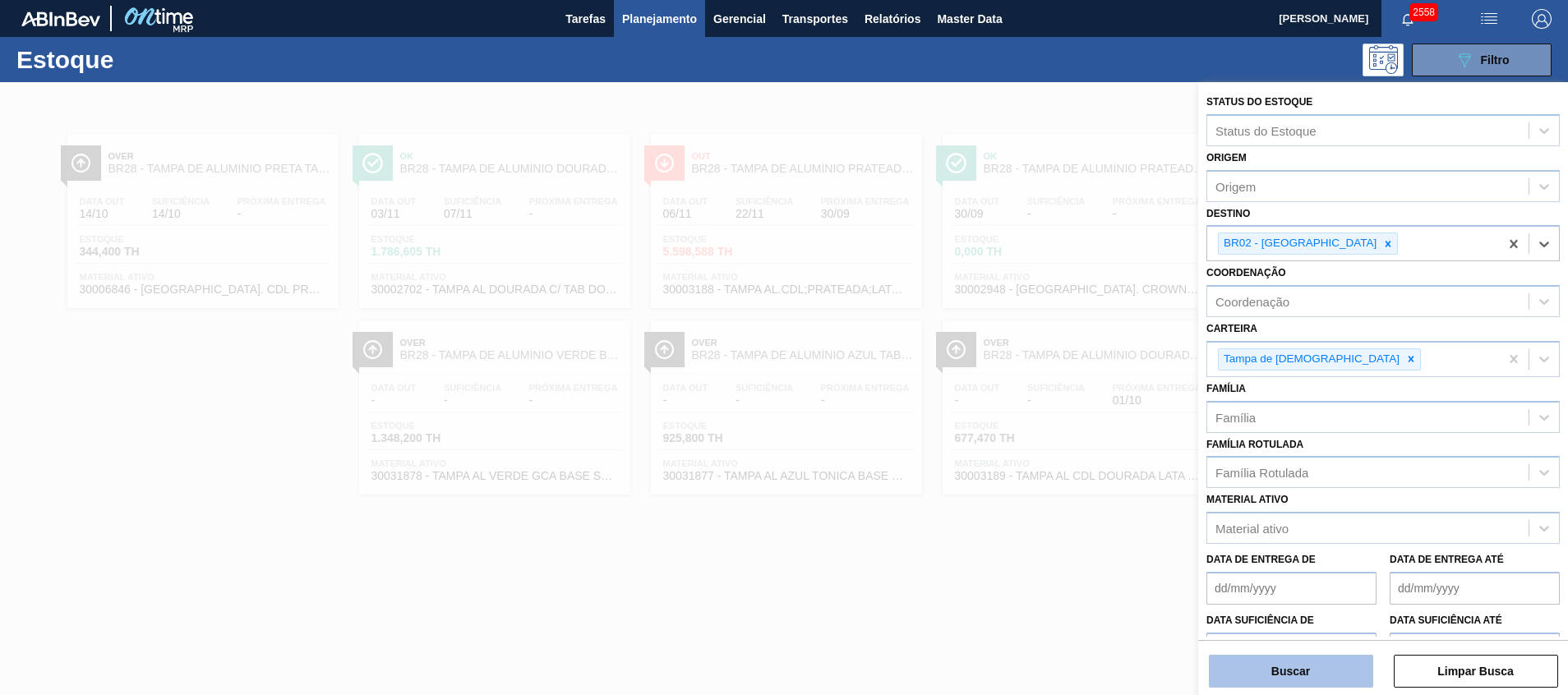
click at [1346, 668] on button "Buscar" at bounding box center [1290, 672] width 164 height 33
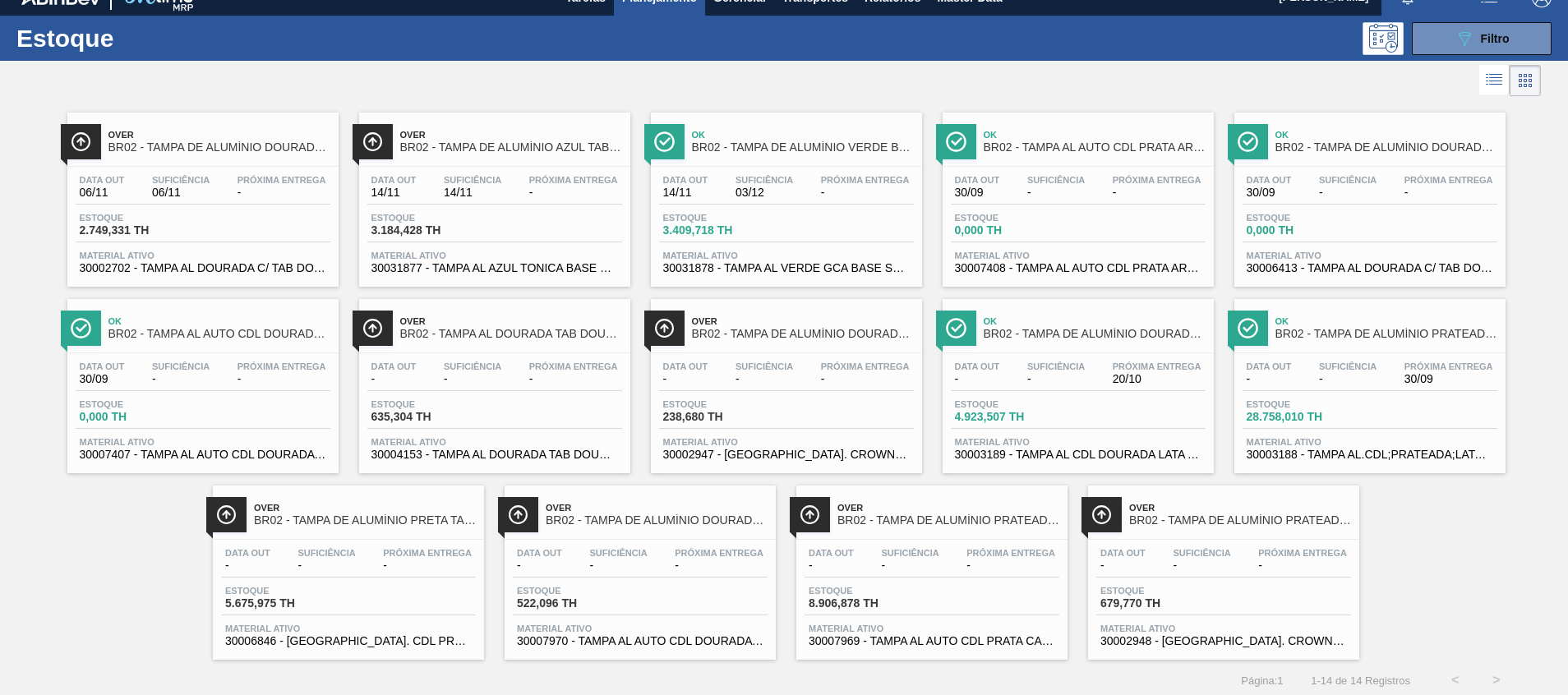
scroll to position [27, 0]
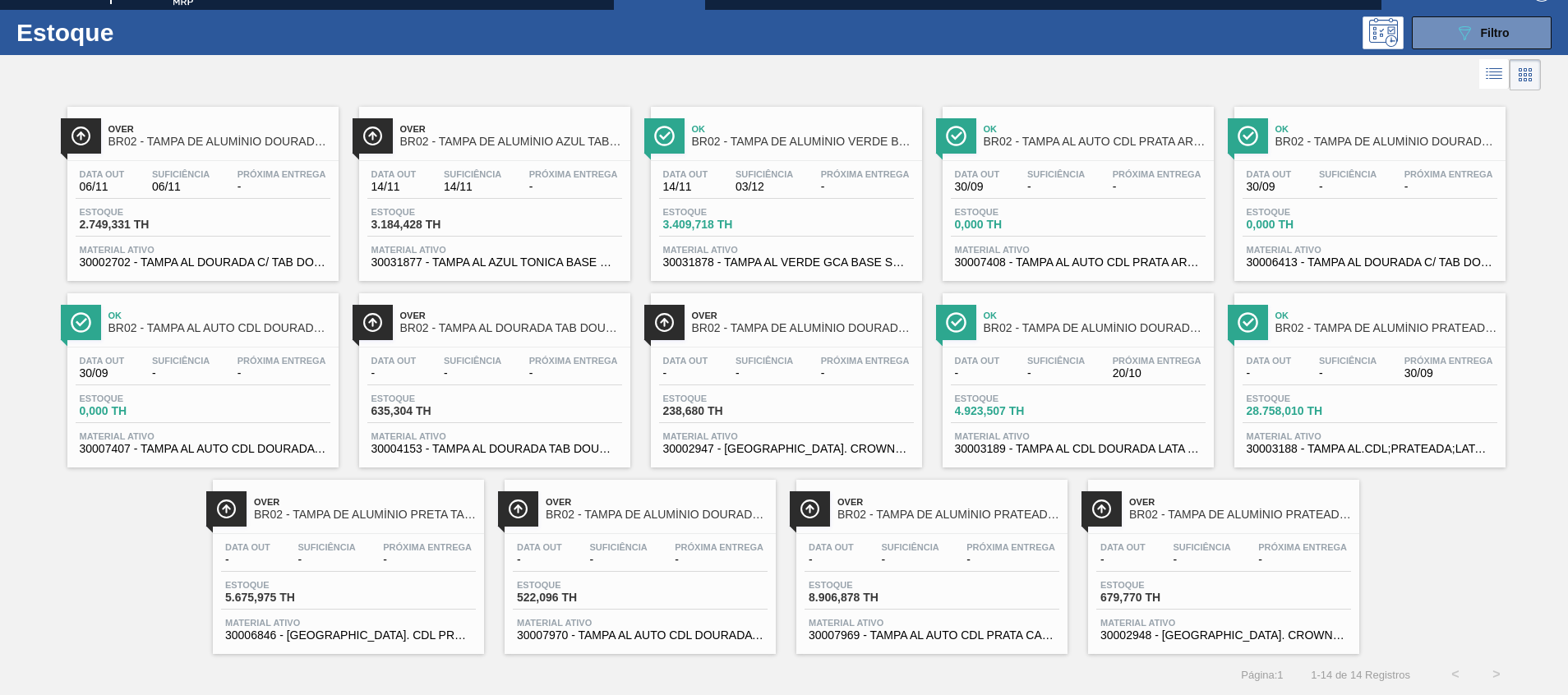
click at [1380, 380] on div "Data out - Suficiência - Próxima Entrega 30/09" at bounding box center [1370, 370] width 255 height 30
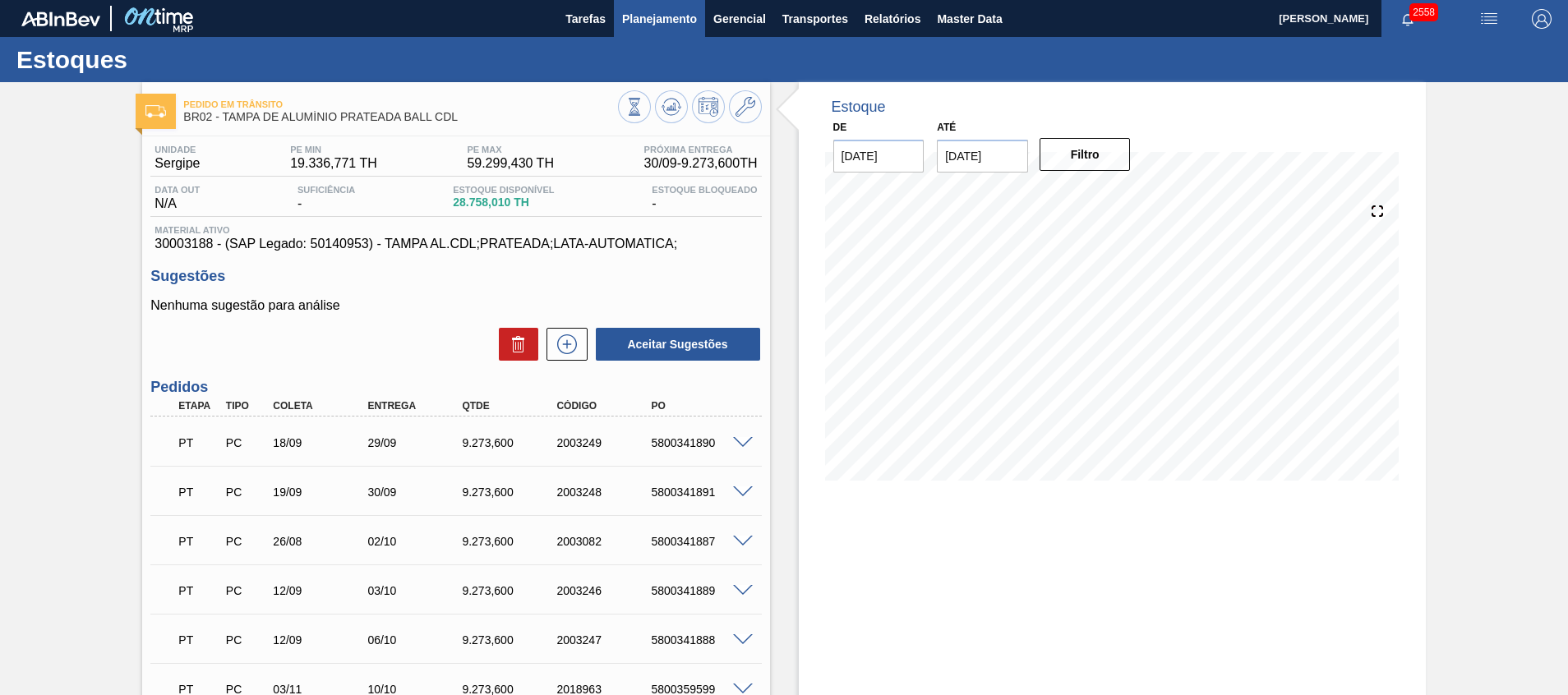
click at [653, 14] on span "Planejamento" at bounding box center [659, 18] width 75 height 20
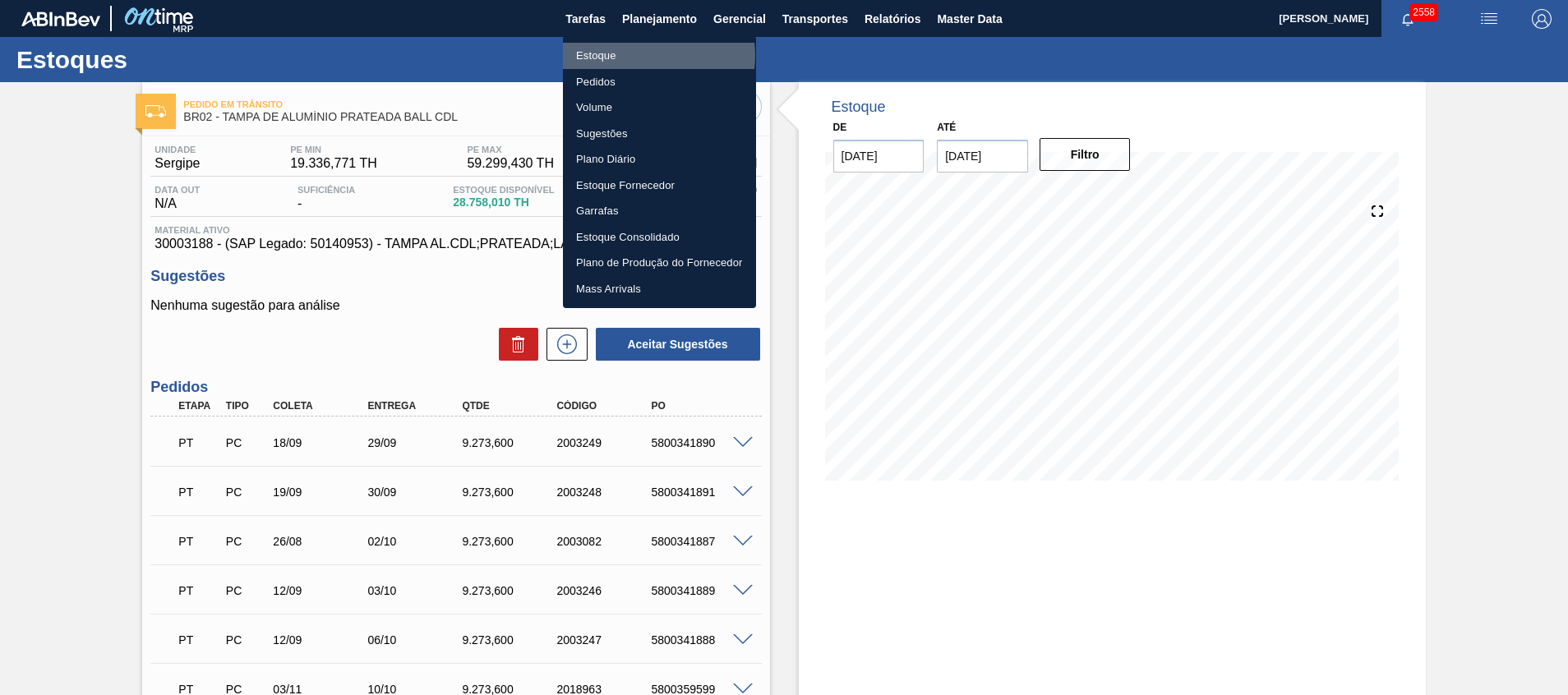
click at [644, 55] on li "Estoque" at bounding box center [659, 56] width 194 height 26
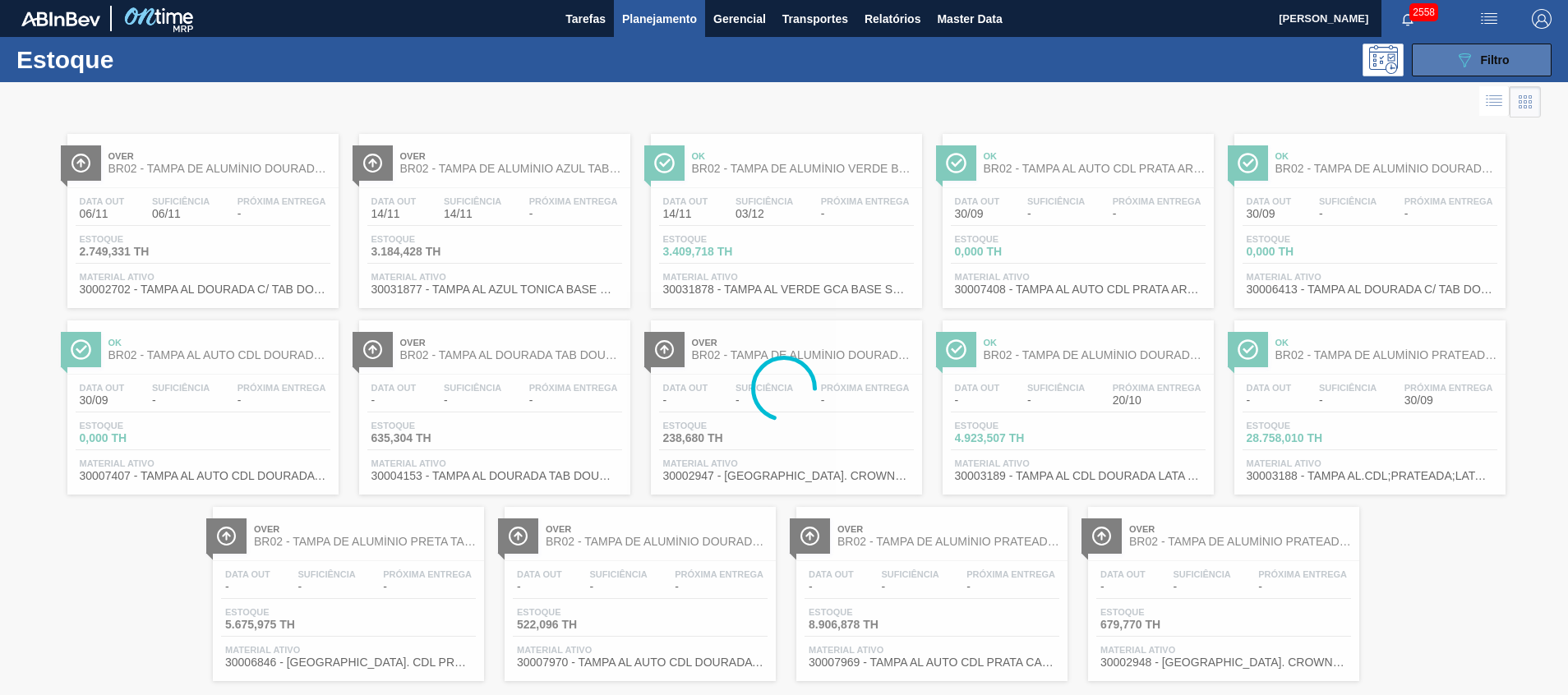
click at [1454, 61] on icon "089F7B8B-B2A5-4AFE-B5C0-19BA573D28AC" at bounding box center [1464, 60] width 20 height 20
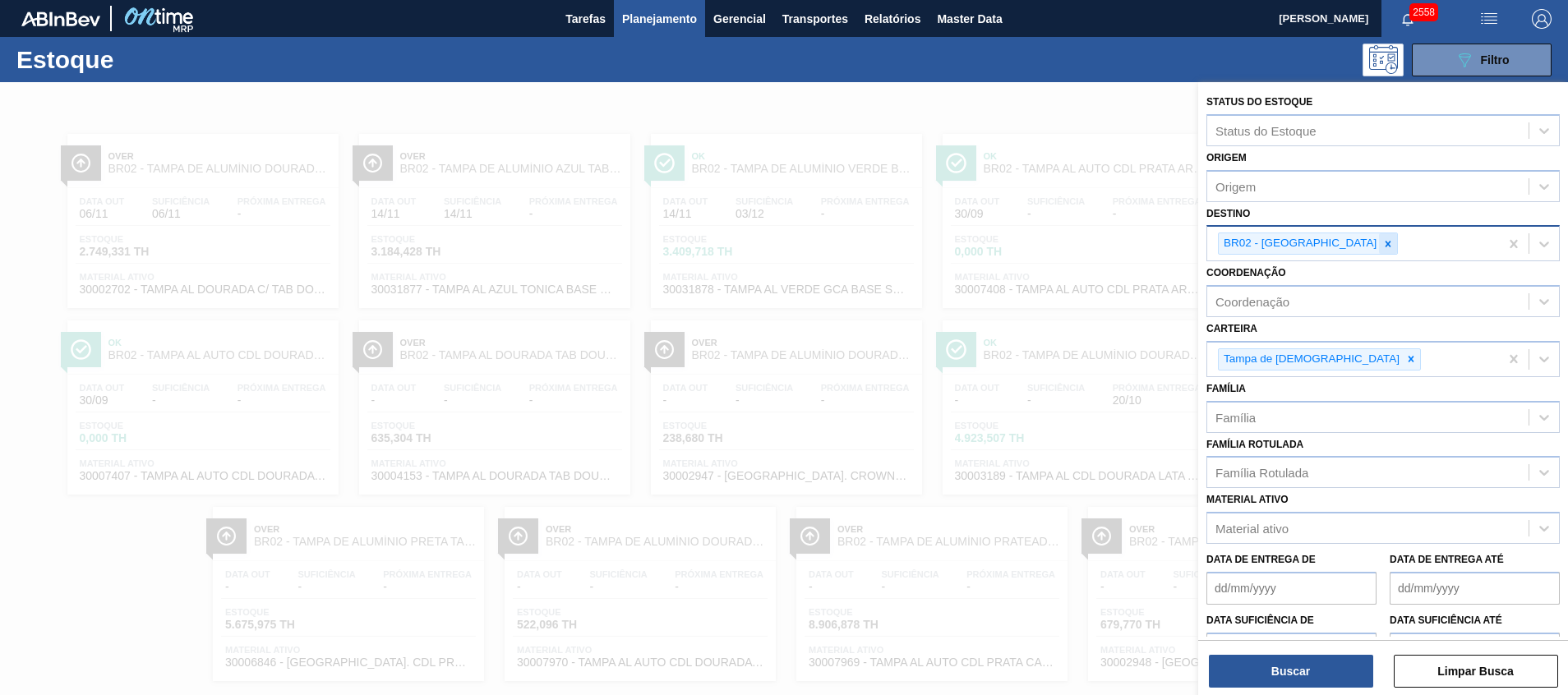
click at [1382, 242] on icon at bounding box center [1388, 244] width 11 height 11
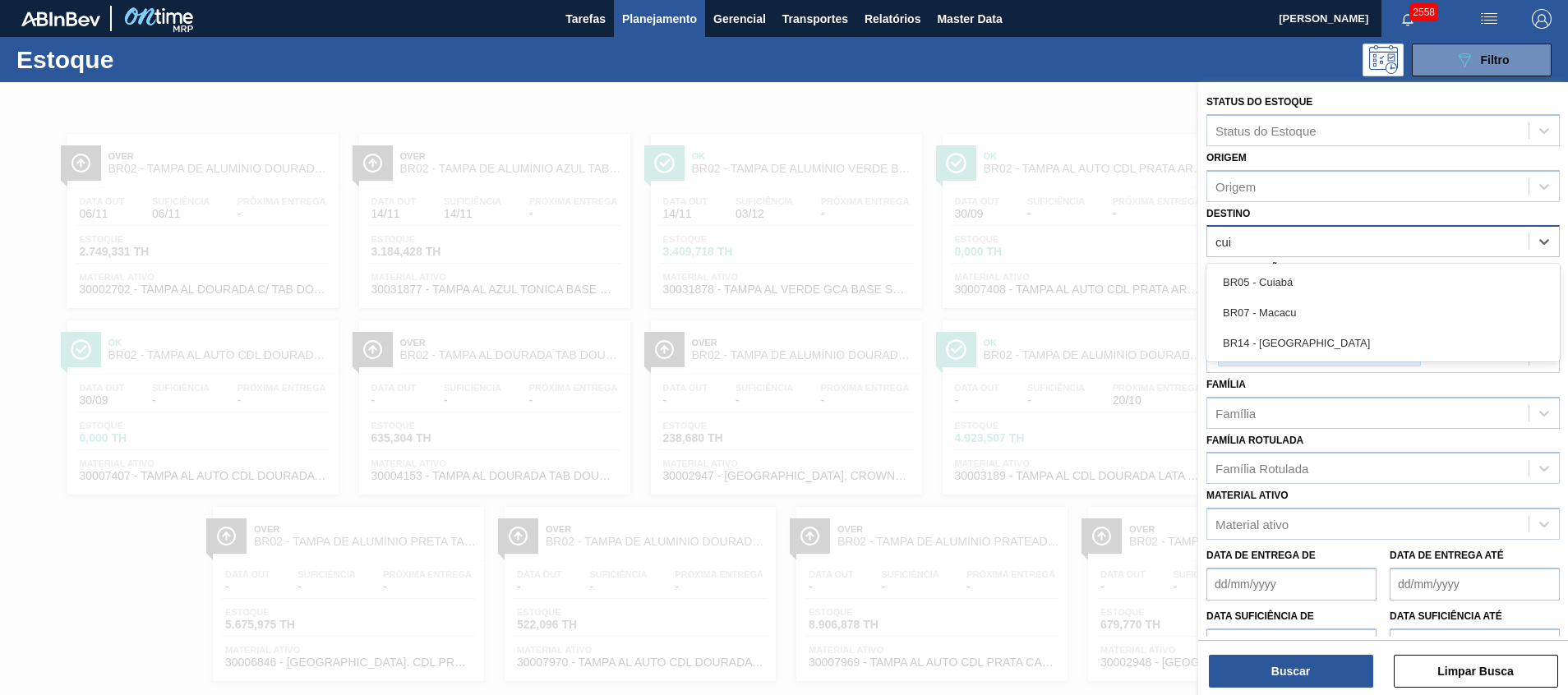
type input "cuia"
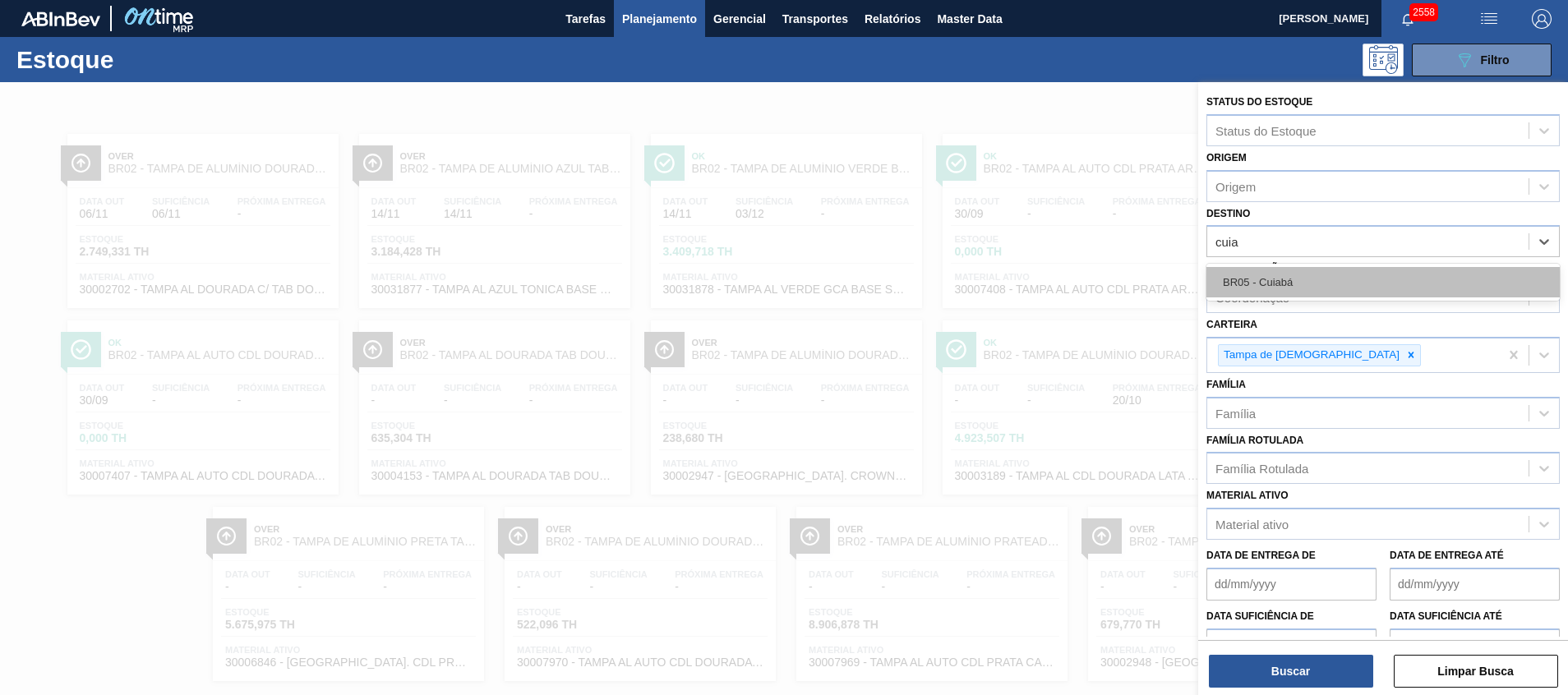
click at [1297, 282] on div "BR05 - Cuiabá" at bounding box center [1382, 282] width 353 height 30
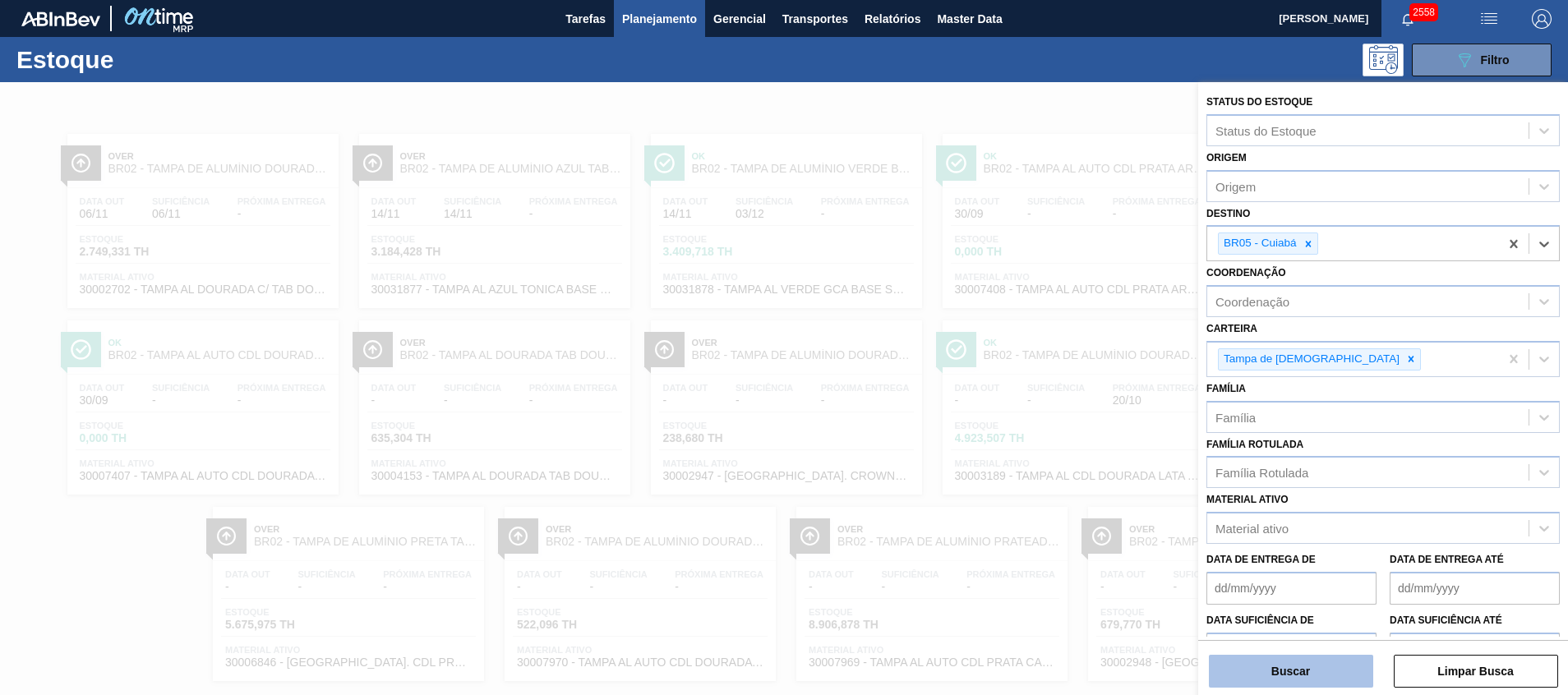
click at [1309, 669] on button "Buscar" at bounding box center [1290, 672] width 164 height 33
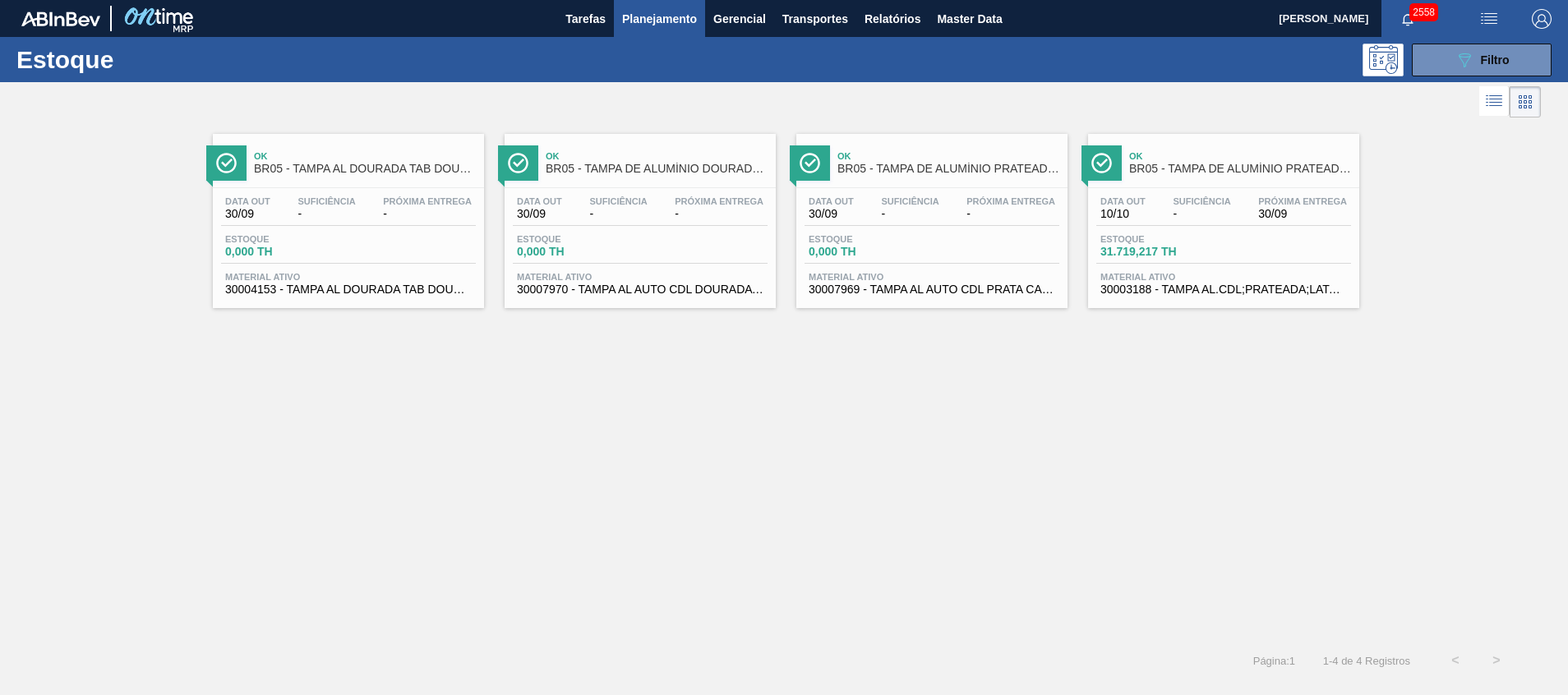
click at [1173, 242] on span "Estoque" at bounding box center [1158, 239] width 115 height 10
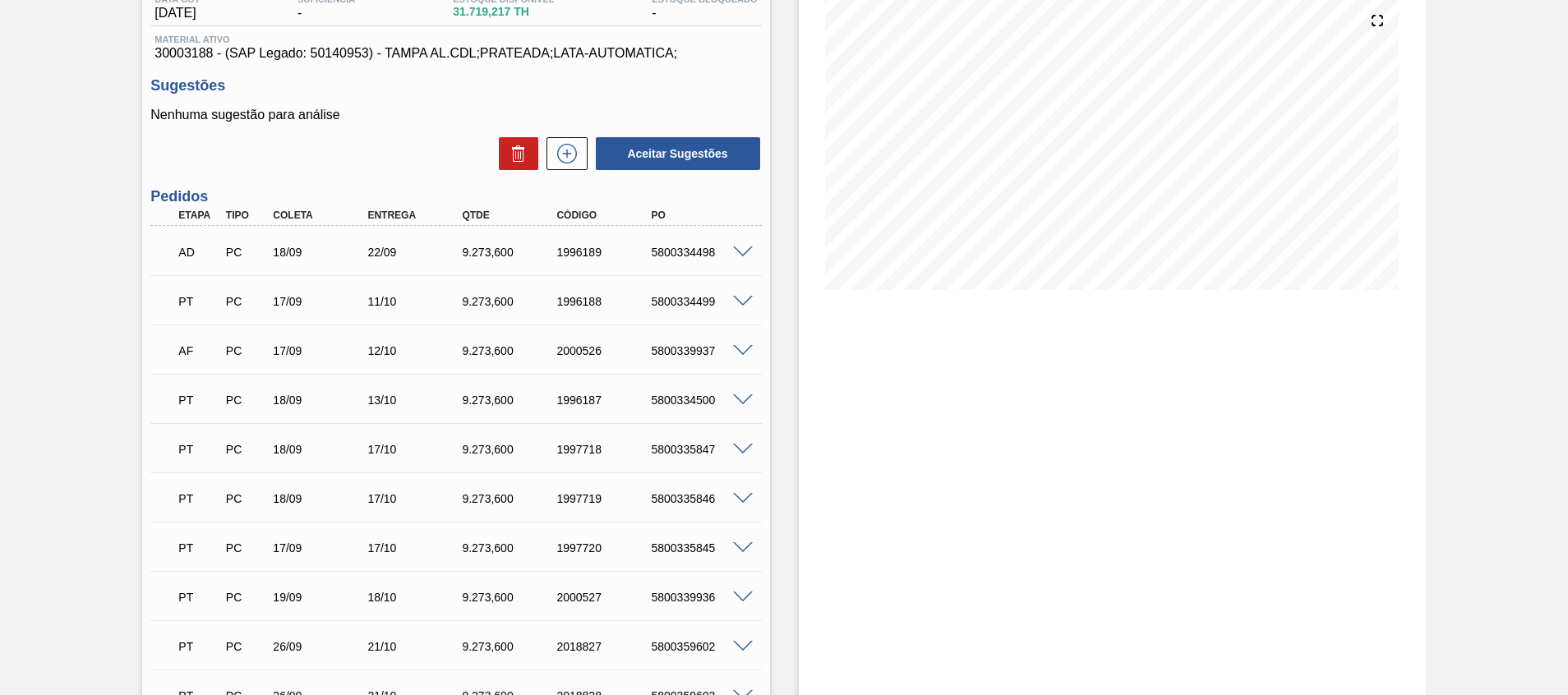
scroll to position [370, 0]
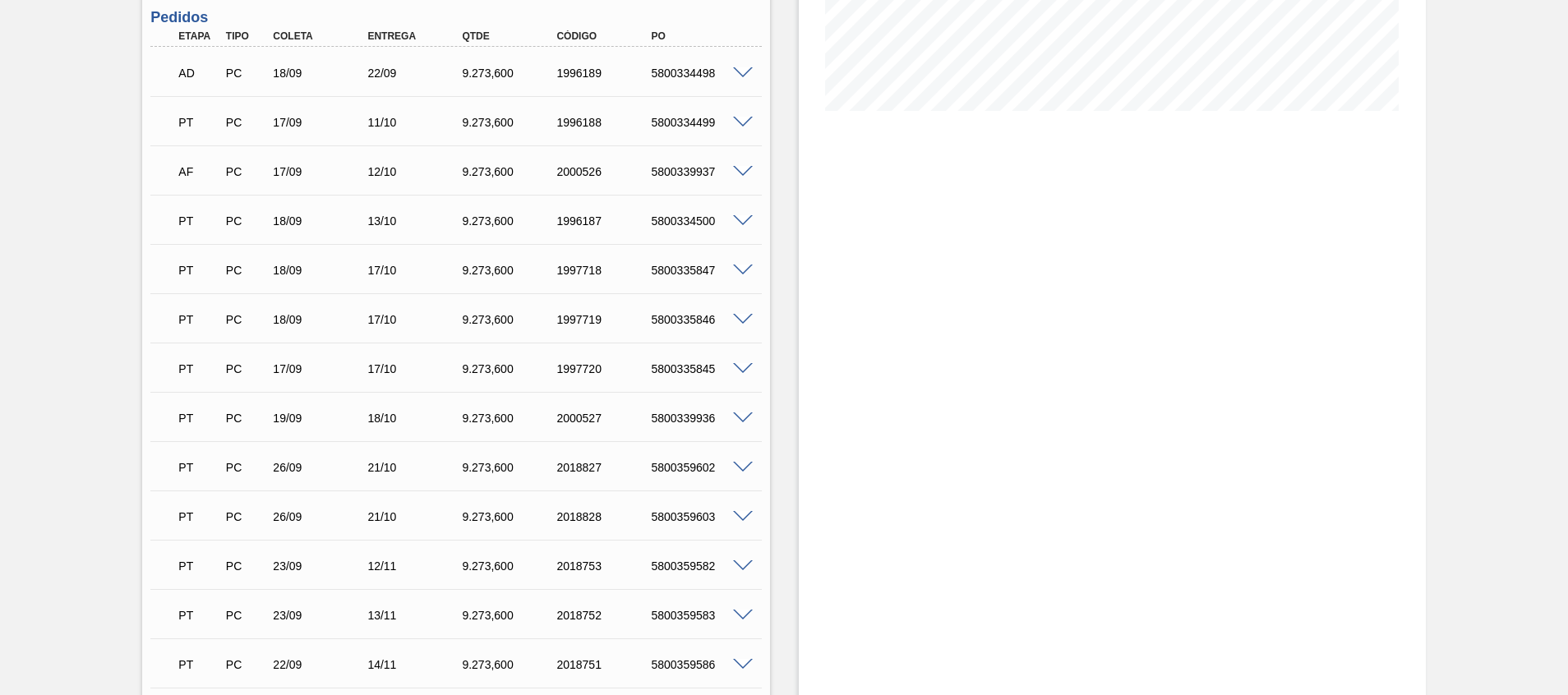
click at [739, 516] on span at bounding box center [743, 517] width 20 height 12
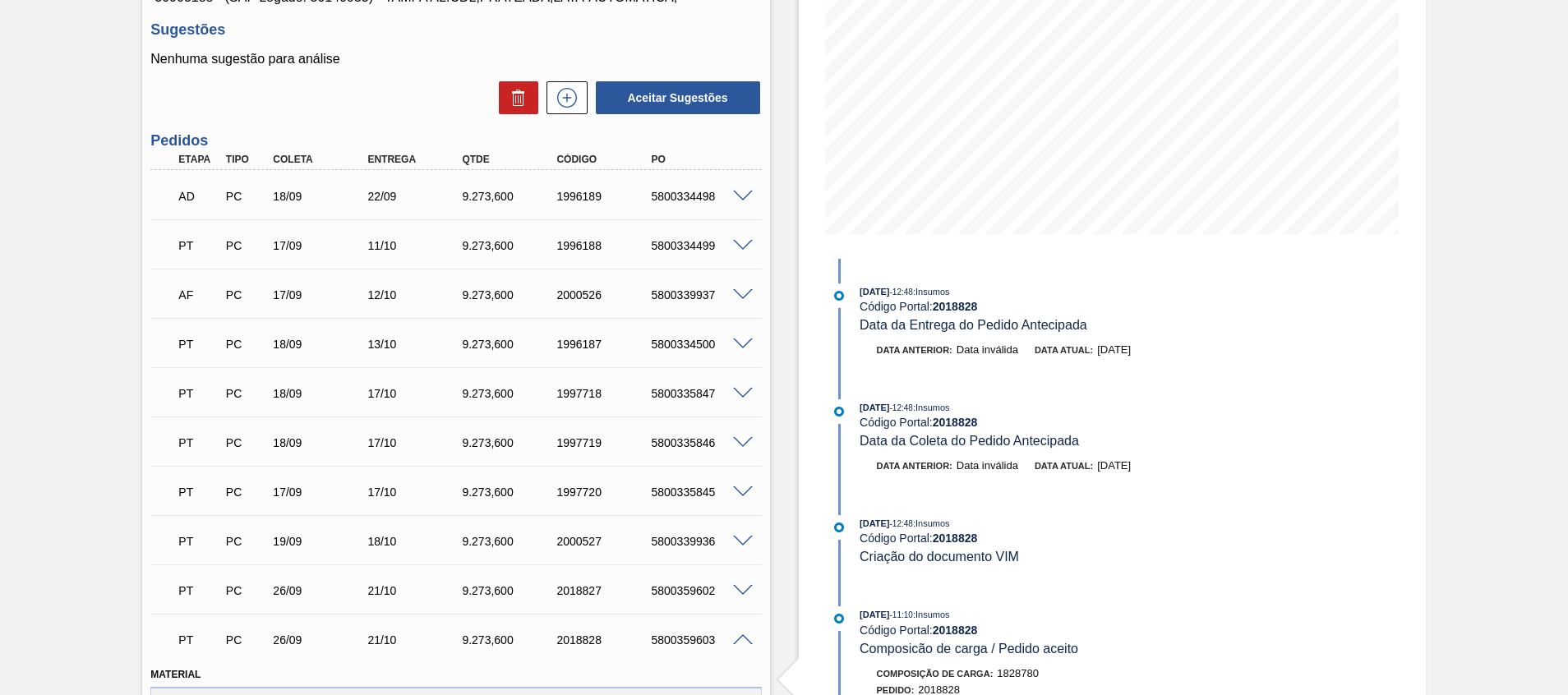
scroll to position [0, 0]
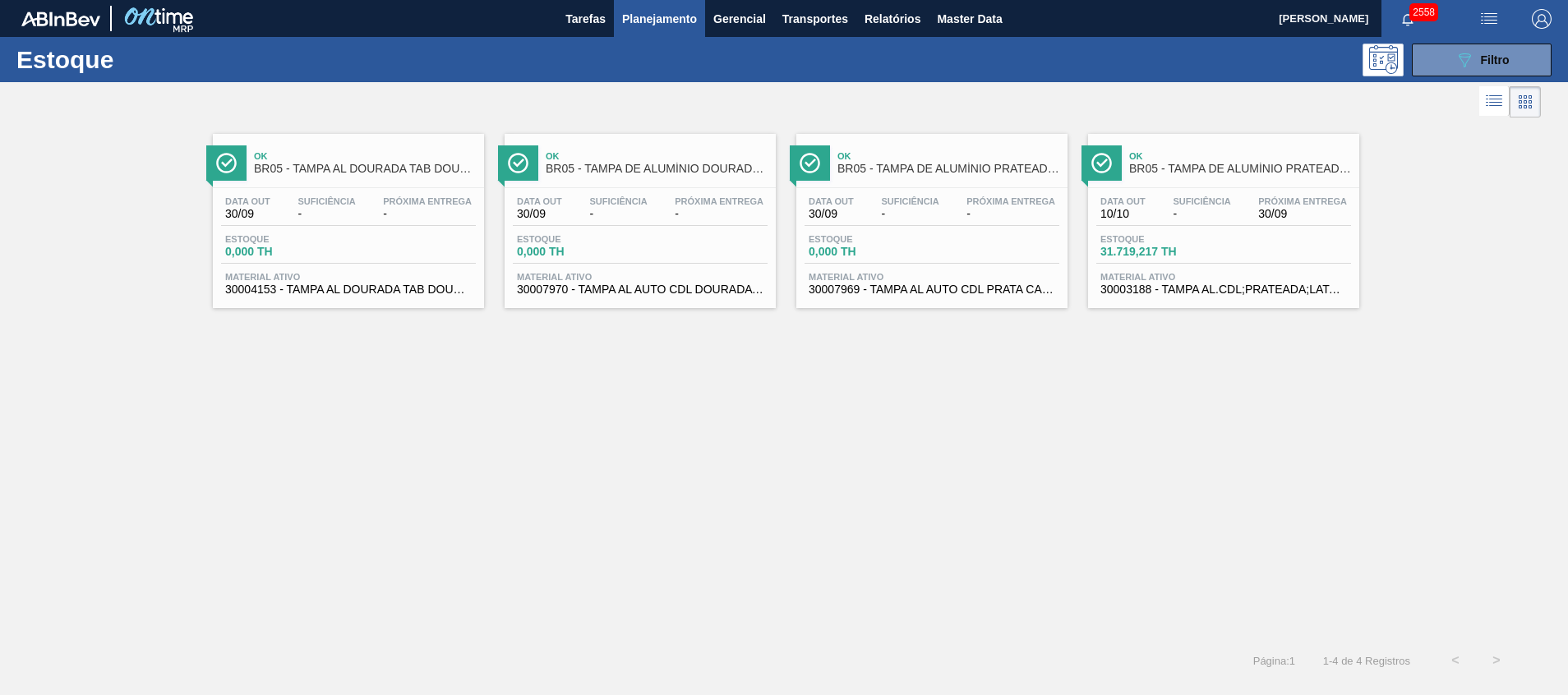
drag, startPoint x: 1466, startPoint y: 56, endPoint x: 1422, endPoint y: 90, distance: 55.6
click at [1464, 56] on icon at bounding box center [1465, 61] width 12 height 14
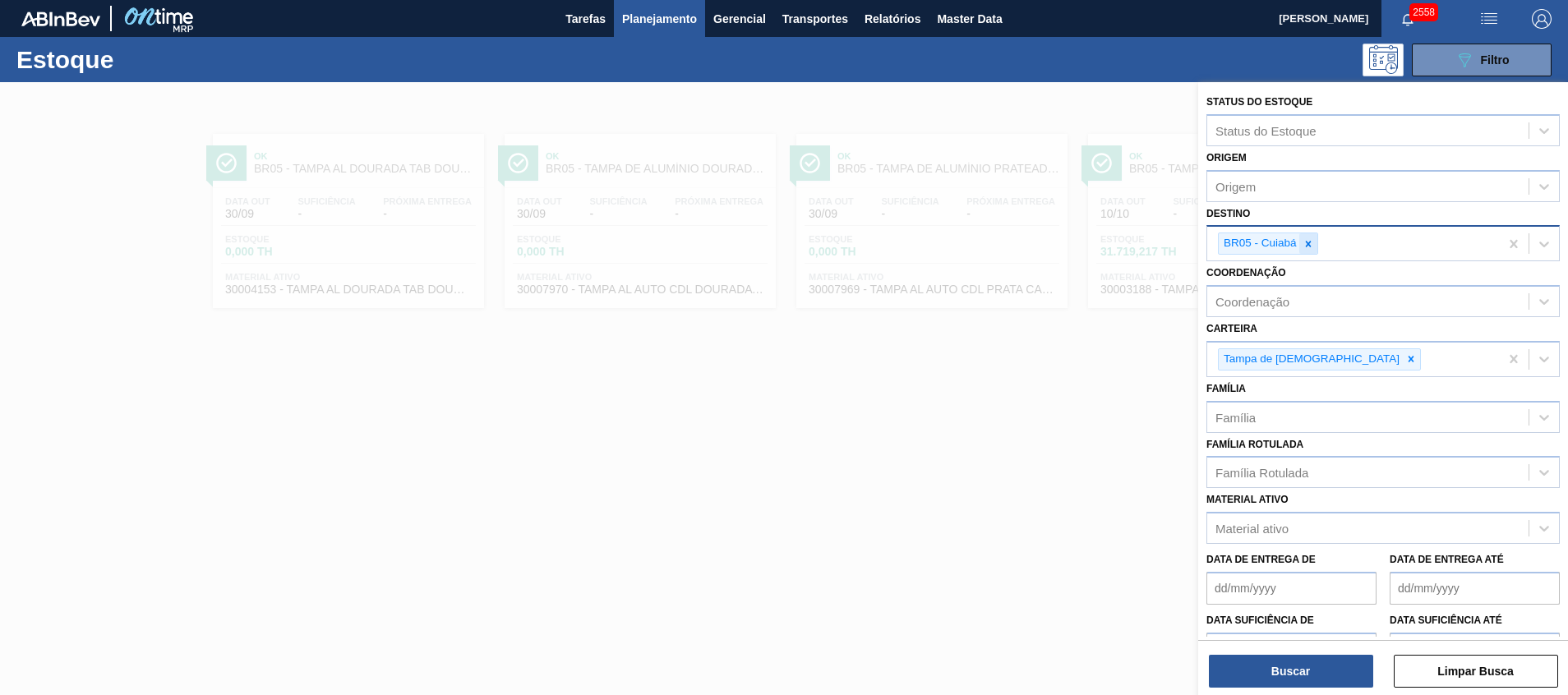
click at [1301, 242] on div at bounding box center [1308, 244] width 18 height 21
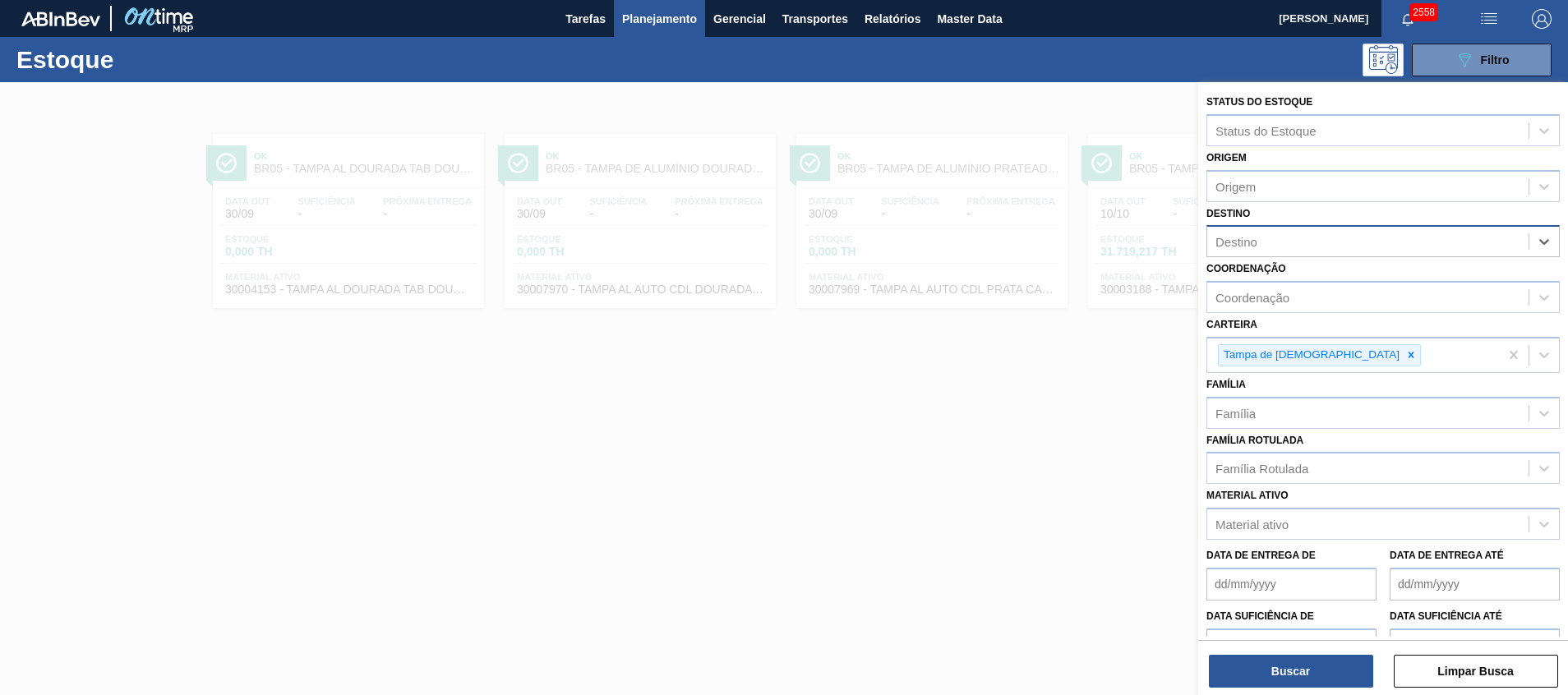
click at [879, 421] on div at bounding box center [784, 429] width 1568 height 695
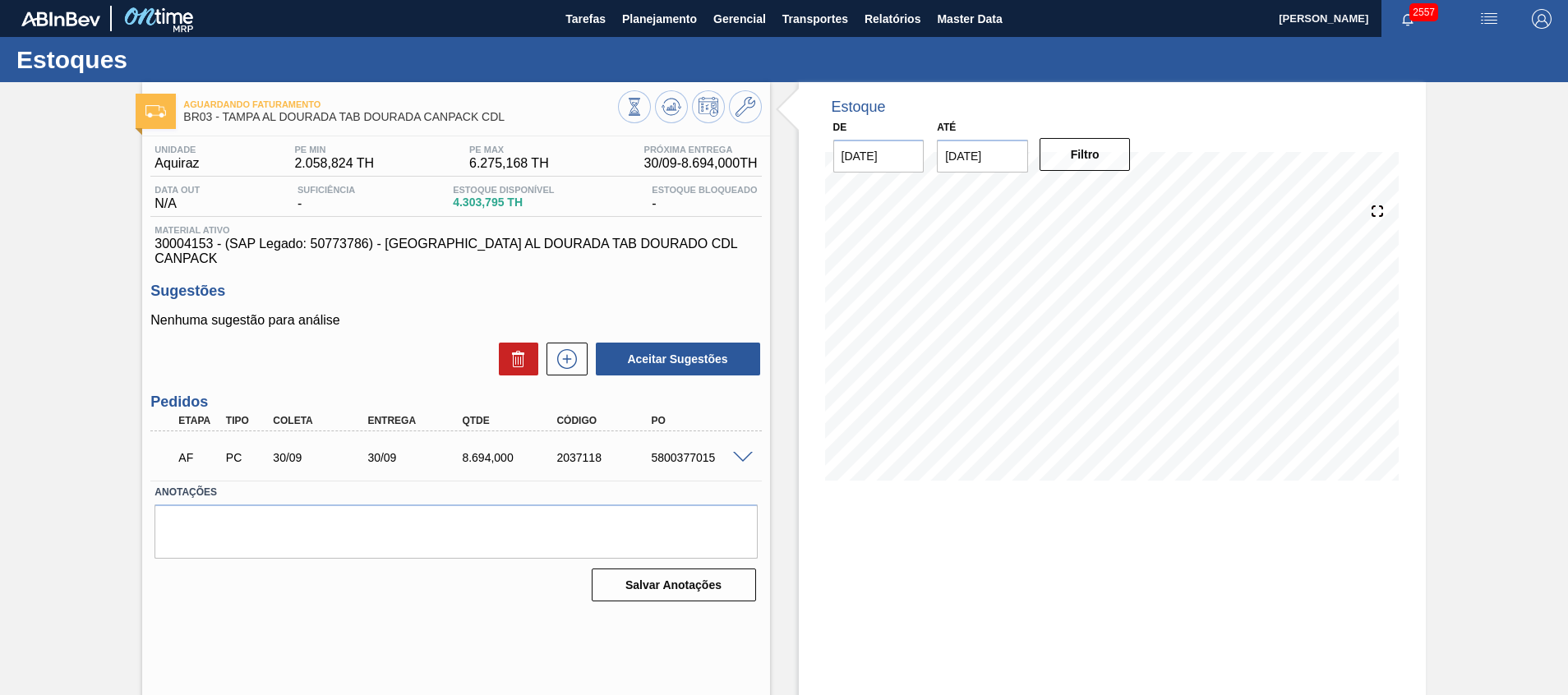
click at [737, 452] on span at bounding box center [743, 458] width 20 height 12
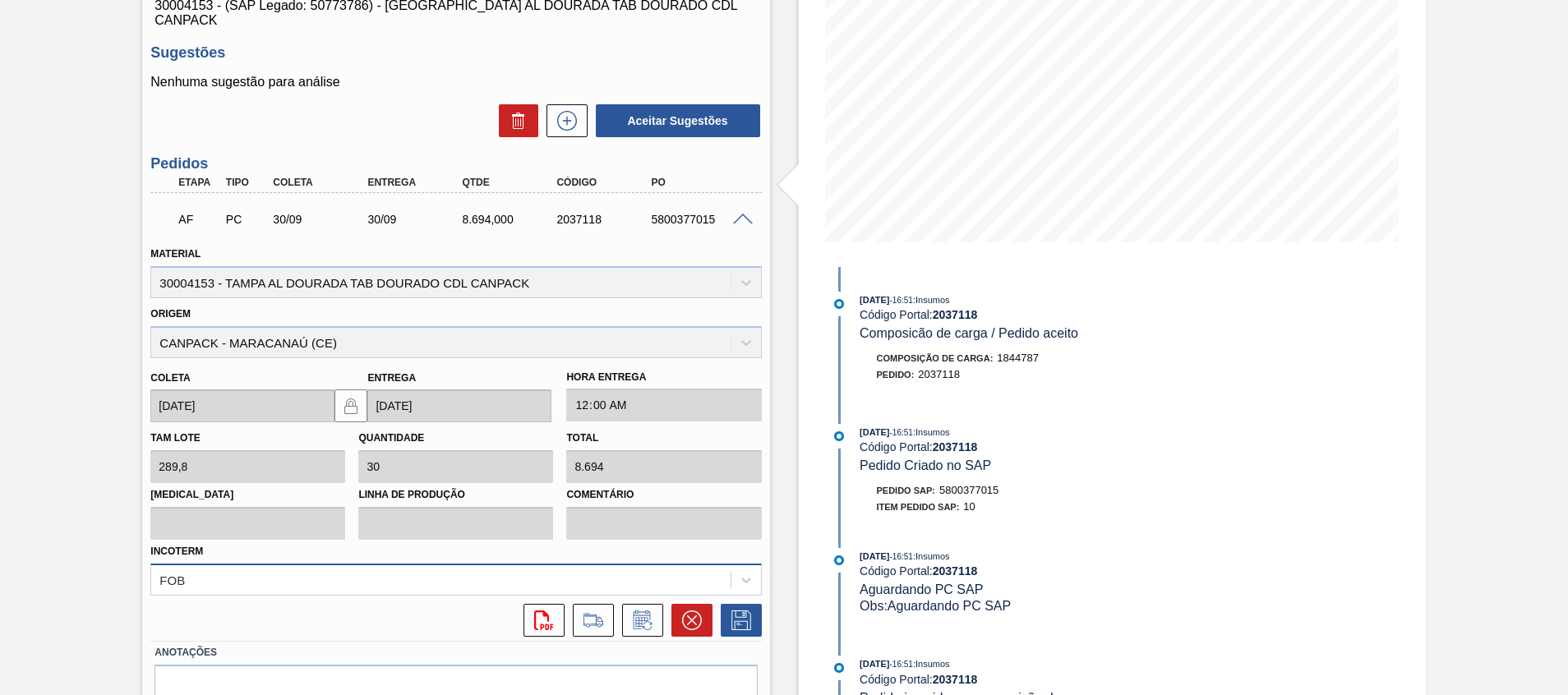
scroll to position [304, 0]
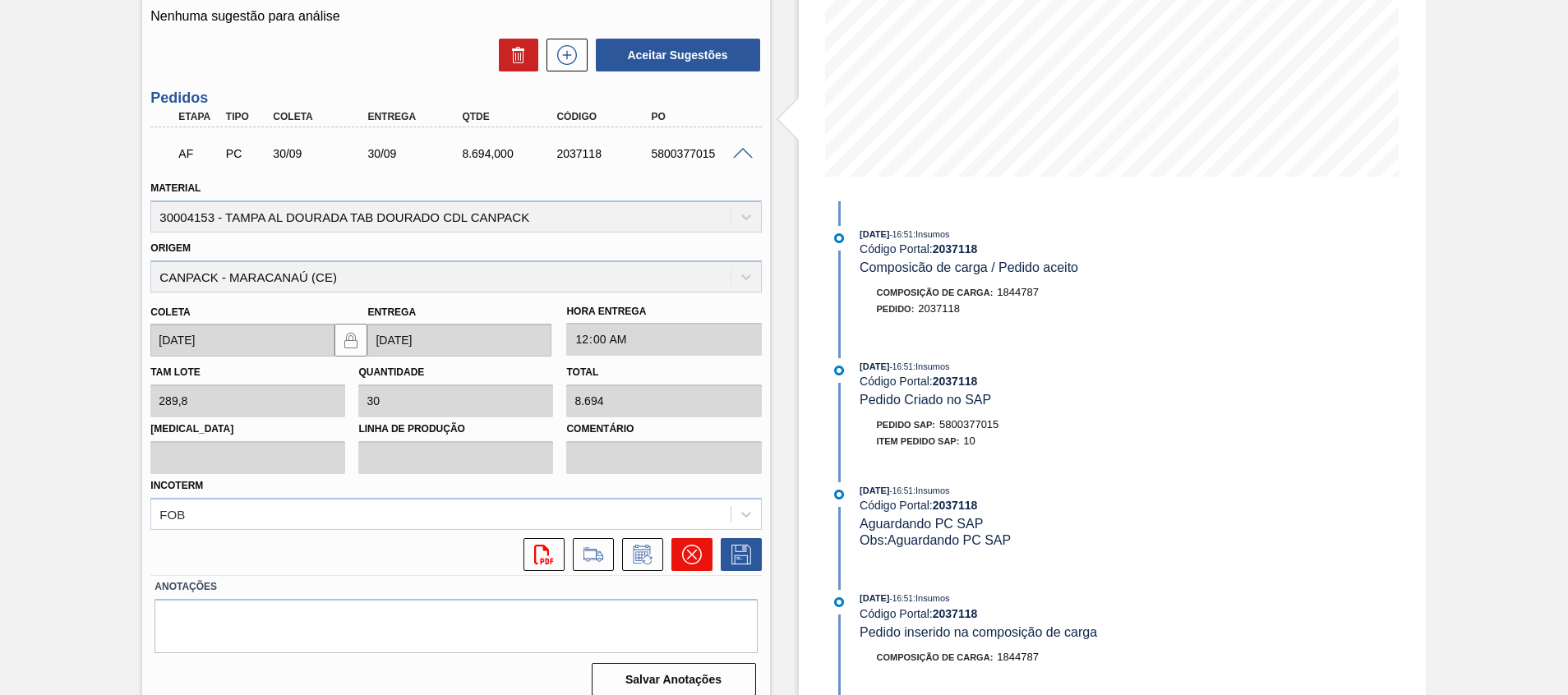
click at [686, 545] on icon at bounding box center [692, 554] width 20 height 20
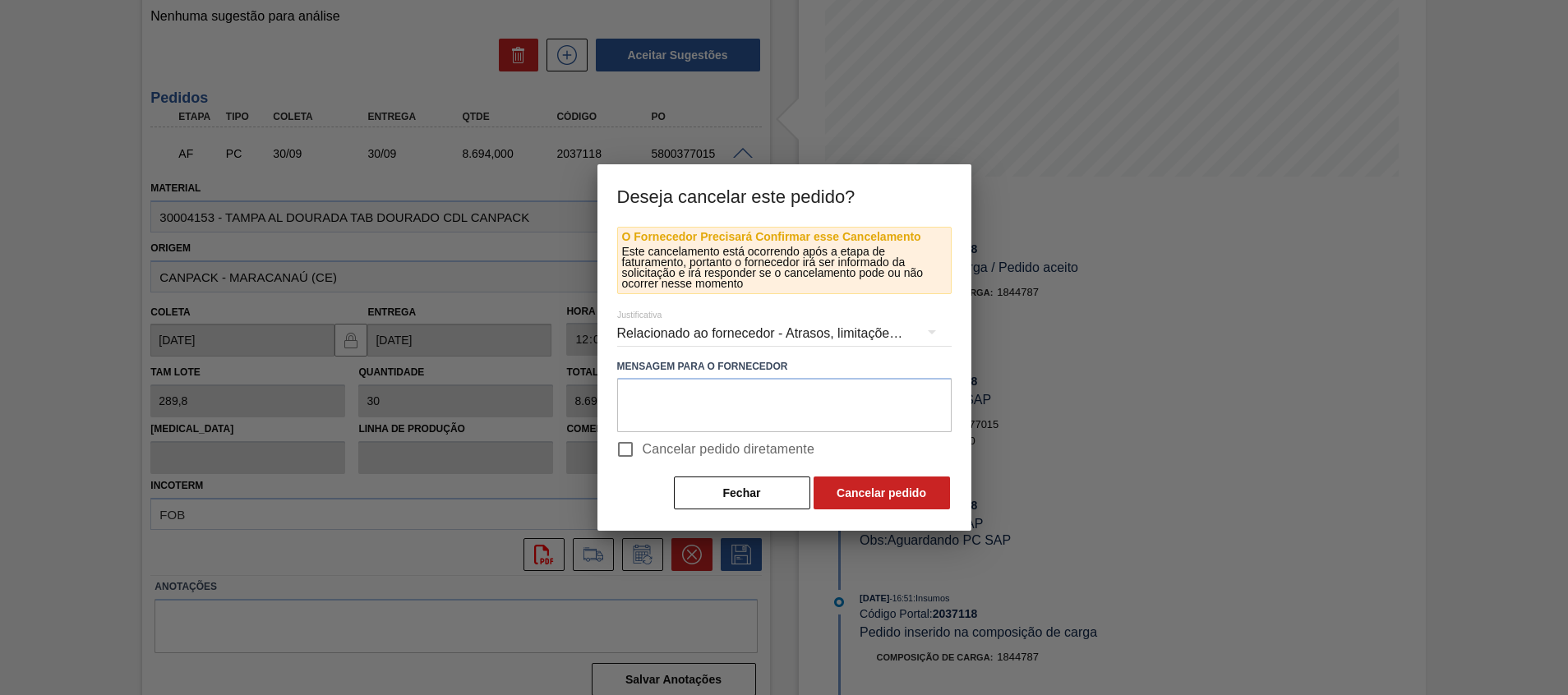
click at [676, 454] on span "Cancelar pedido diretamente" at bounding box center [729, 449] width 173 height 20
click at [643, 454] on input "Cancelar pedido diretamente" at bounding box center [626, 449] width 35 height 35
checkbox input "true"
click at [811, 384] on textarea at bounding box center [784, 405] width 334 height 55
type textarea "sem estoque no fornecedor"
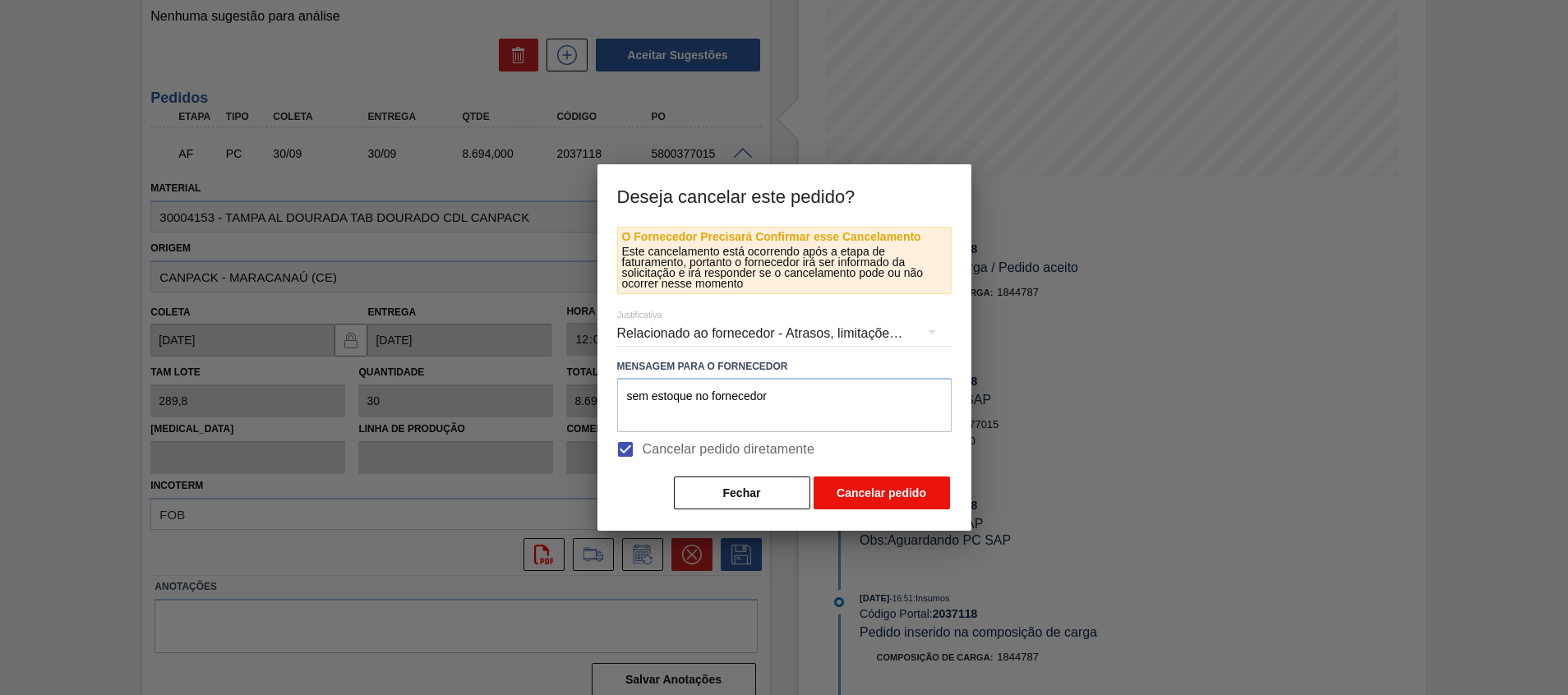
click at [887, 486] on button "Cancelar pedido" at bounding box center [882, 493] width 136 height 33
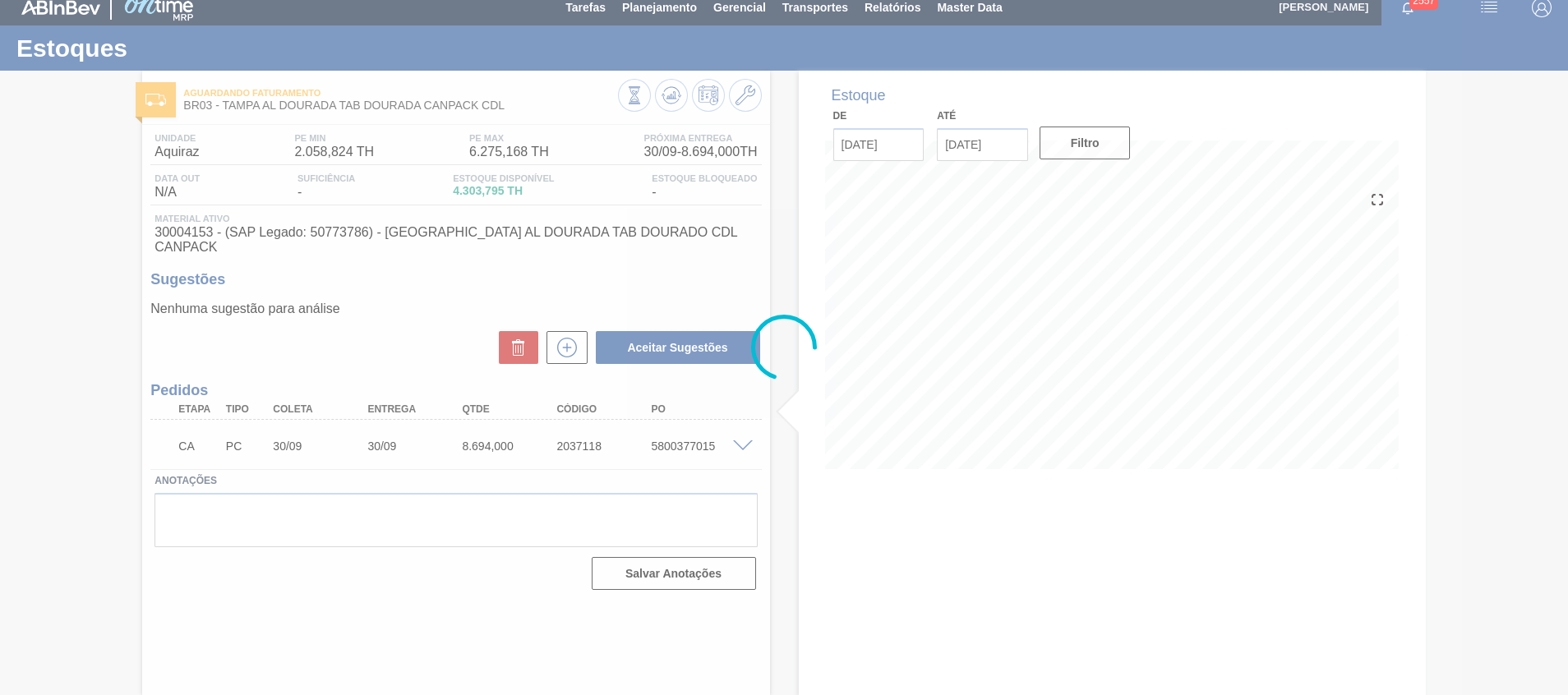
scroll to position [11, 0]
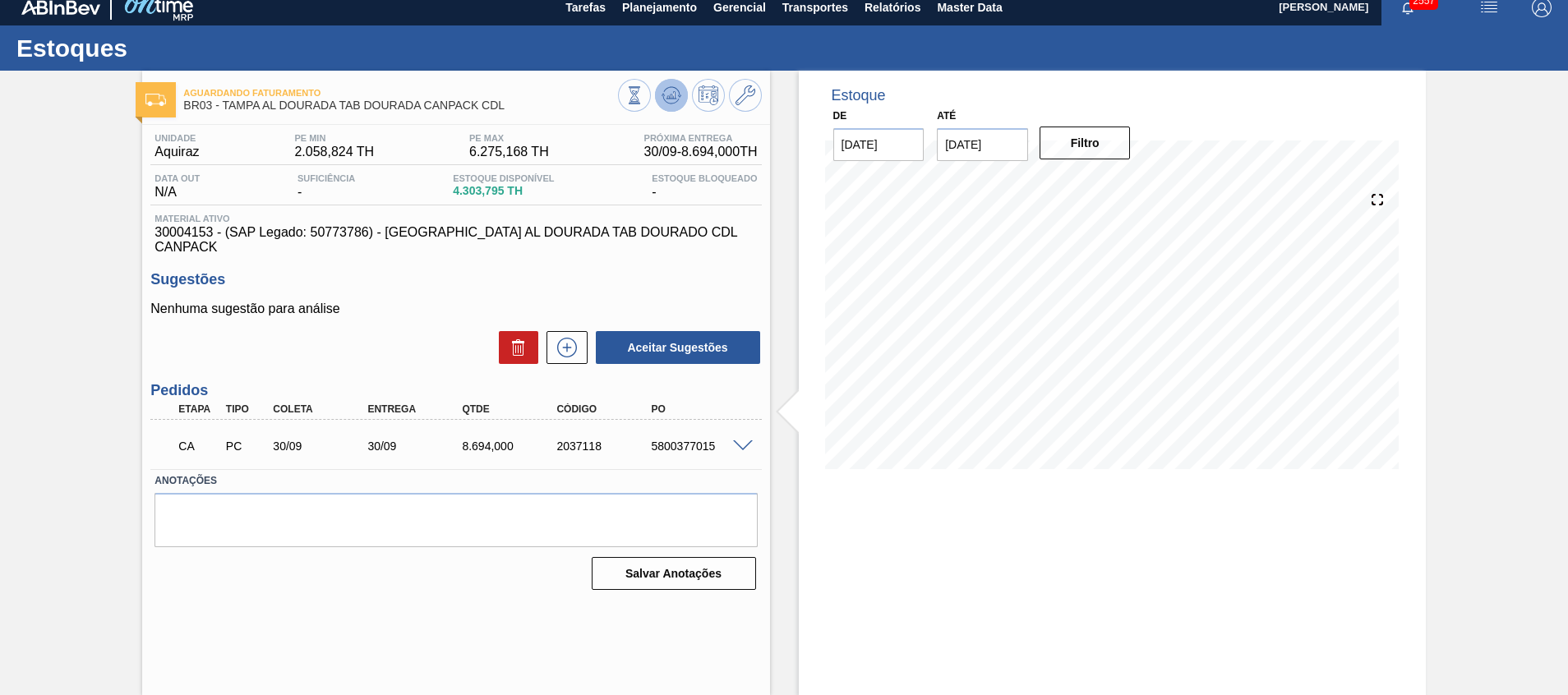
click at [674, 101] on icon at bounding box center [671, 95] width 20 height 20
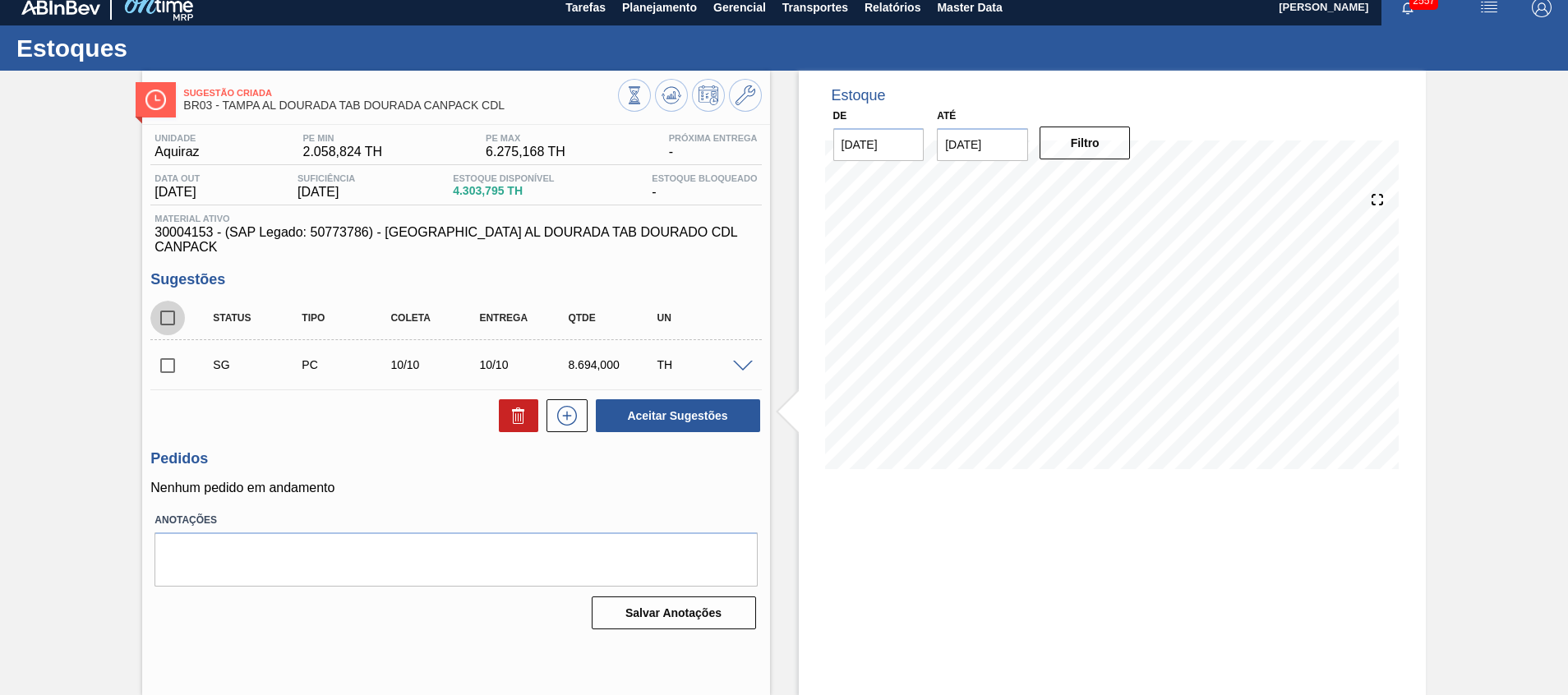
click at [168, 307] on input "checkbox" at bounding box center [167, 318] width 35 height 35
checkbox input "true"
click at [527, 400] on button at bounding box center [518, 416] width 39 height 33
checkbox input "false"
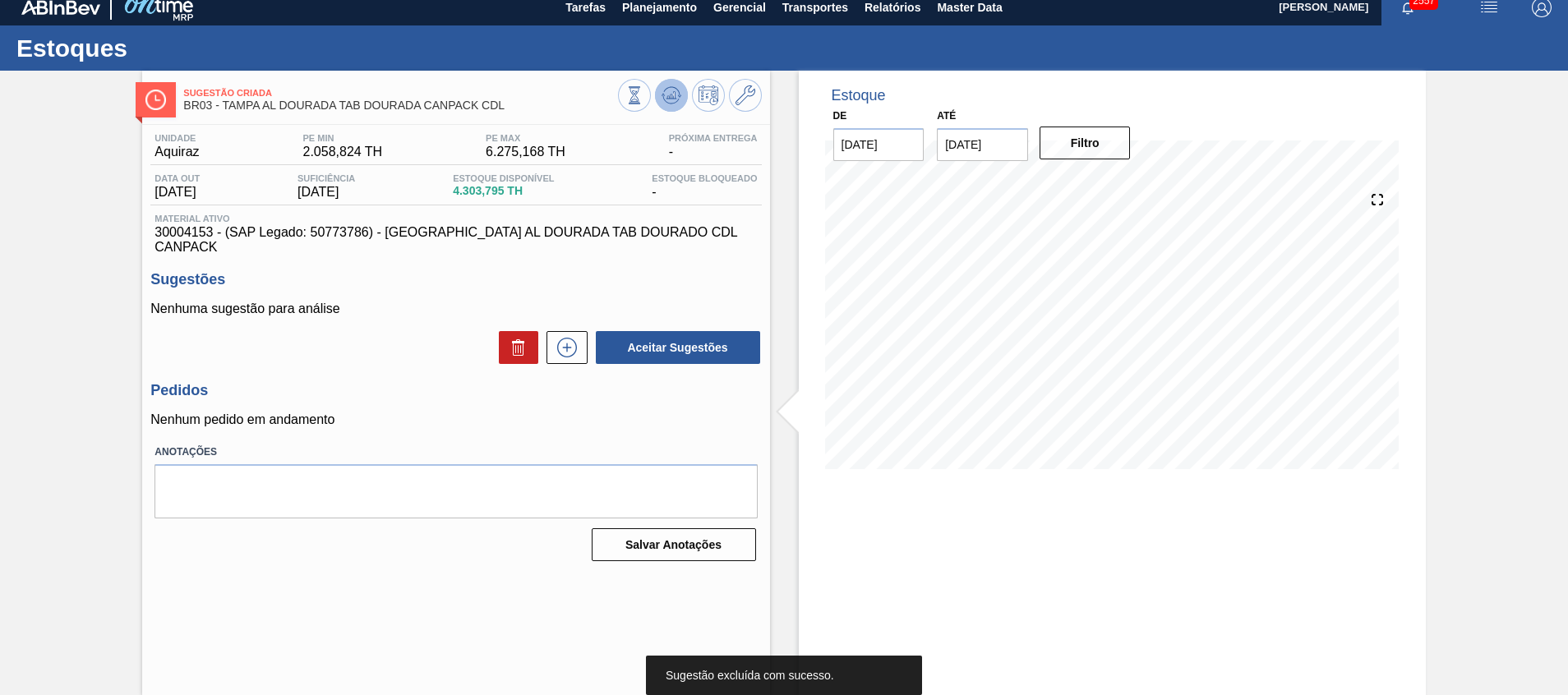
click at [676, 100] on icon at bounding box center [671, 95] width 20 height 20
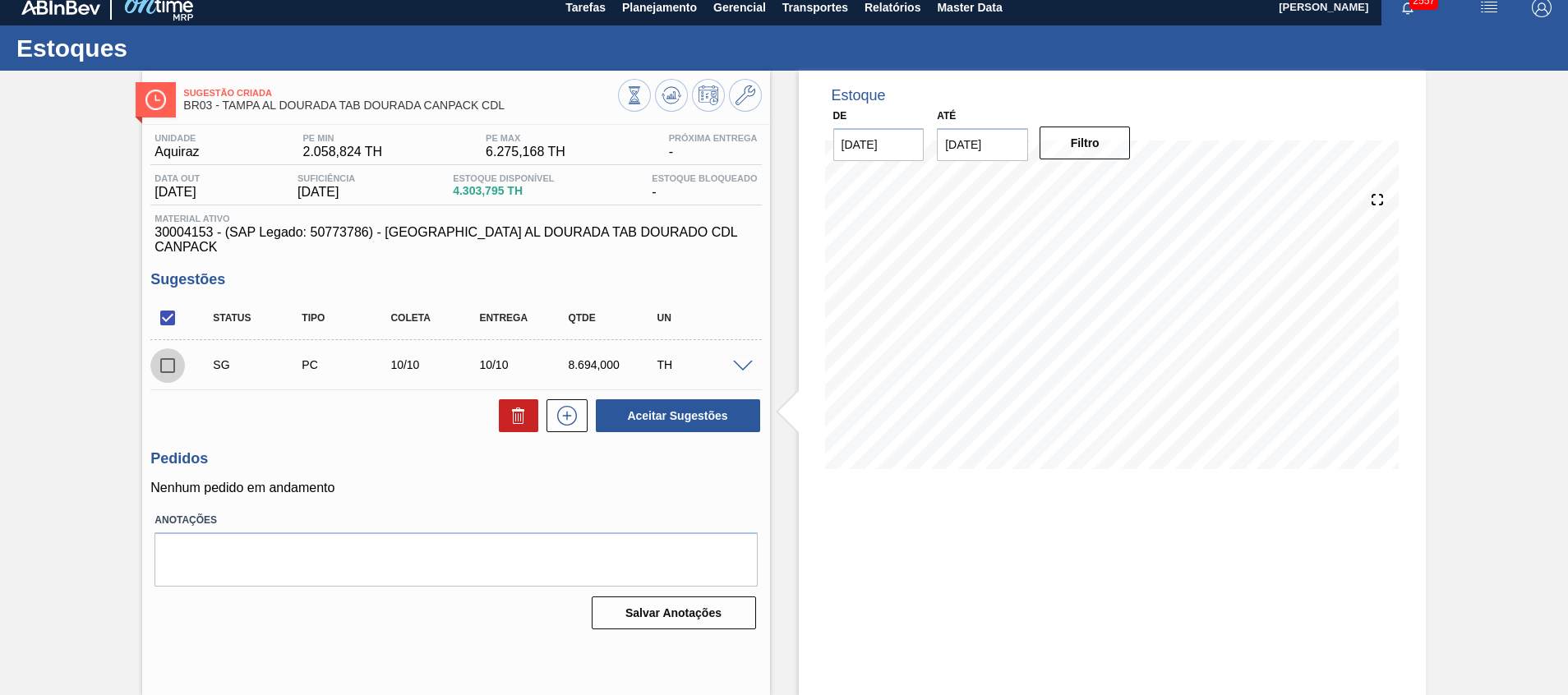
click at [175, 351] on input "checkbox" at bounding box center [167, 366] width 35 height 35
checkbox input "true"
click at [538, 415] on div at bounding box center [562, 416] width 49 height 33
click at [508, 408] on icon at bounding box center [518, 416] width 20 height 20
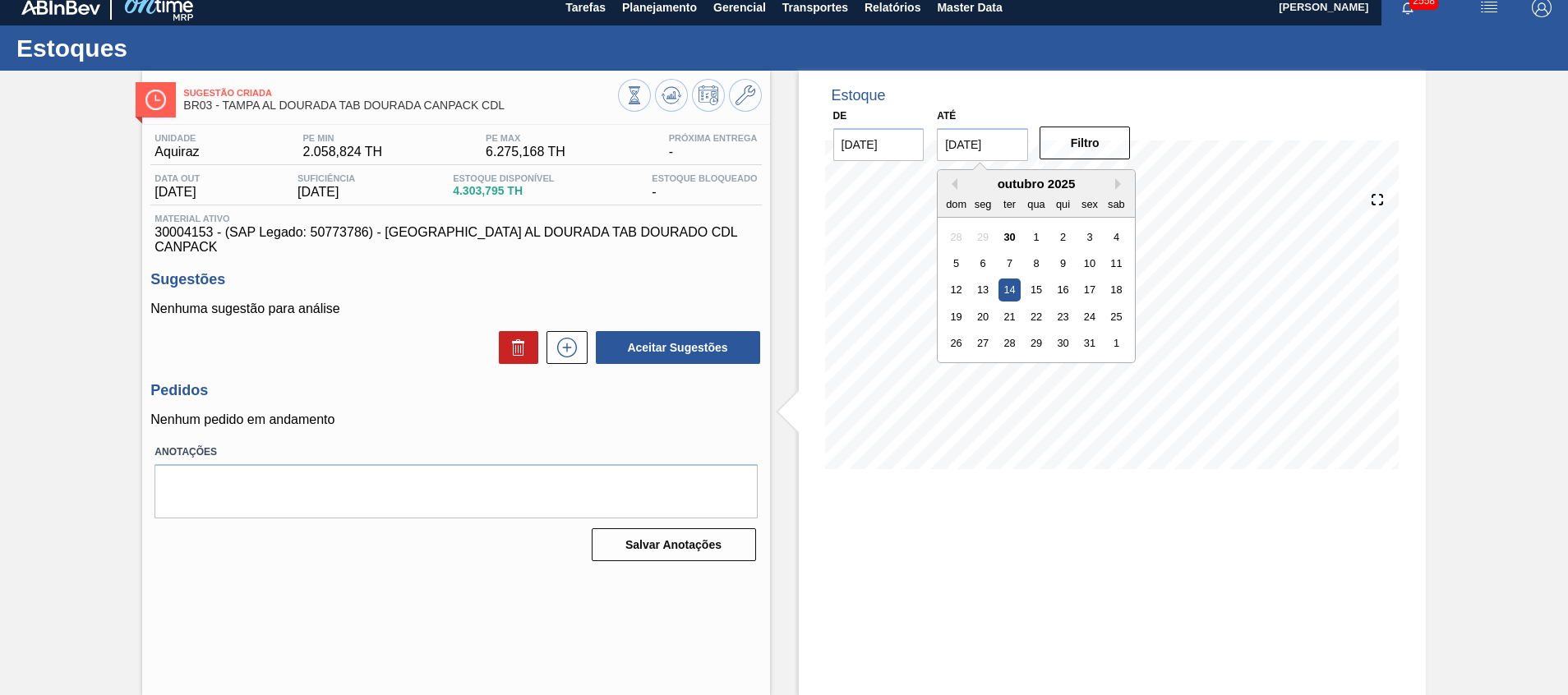
drag, startPoint x: 995, startPoint y: 133, endPoint x: 1006, endPoint y: 159, distance: 28.2
click at [995, 134] on input "14/10/2025" at bounding box center [982, 145] width 91 height 33
click at [1086, 344] on div "31" at bounding box center [1091, 344] width 23 height 23
type input "[DATE]"
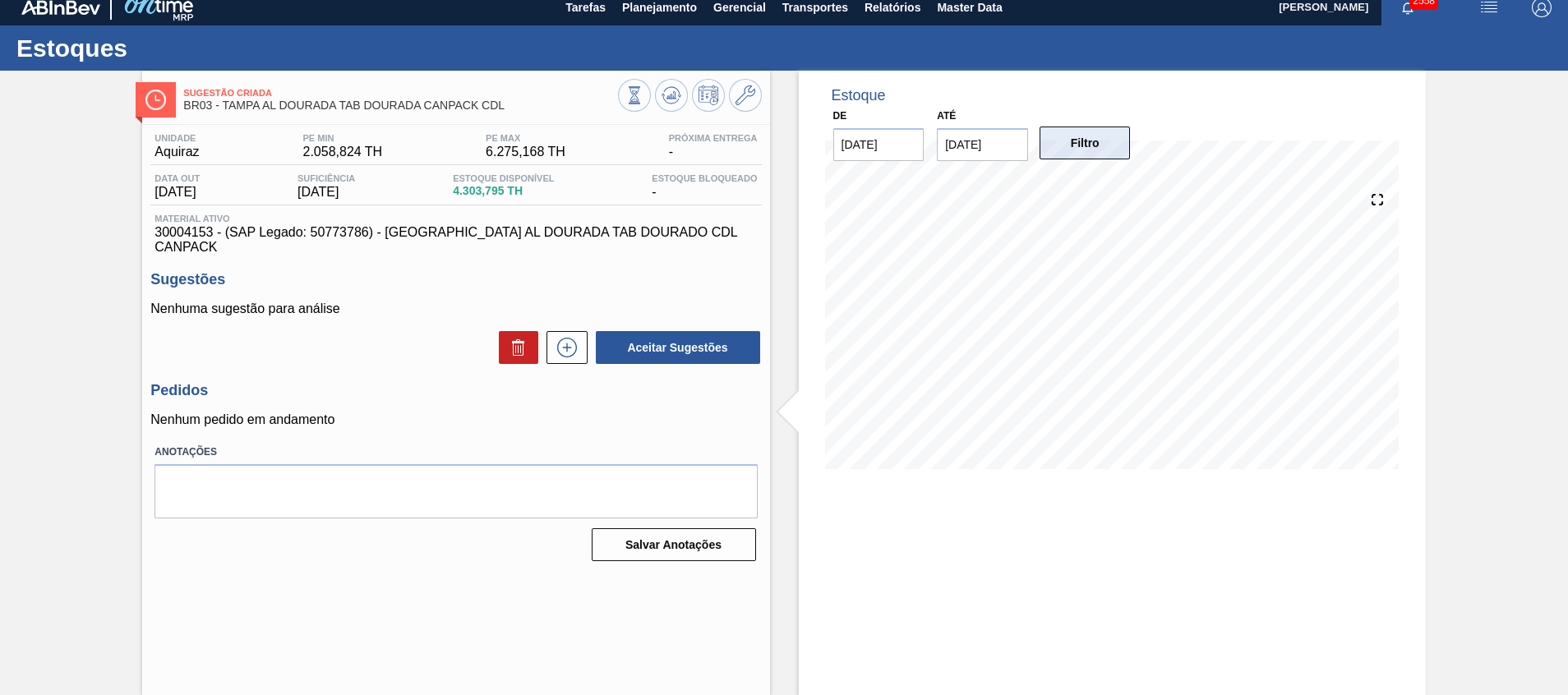
click at [1075, 148] on button "Filtro" at bounding box center [1085, 143] width 91 height 33
click at [659, 92] on button at bounding box center [672, 95] width 33 height 33
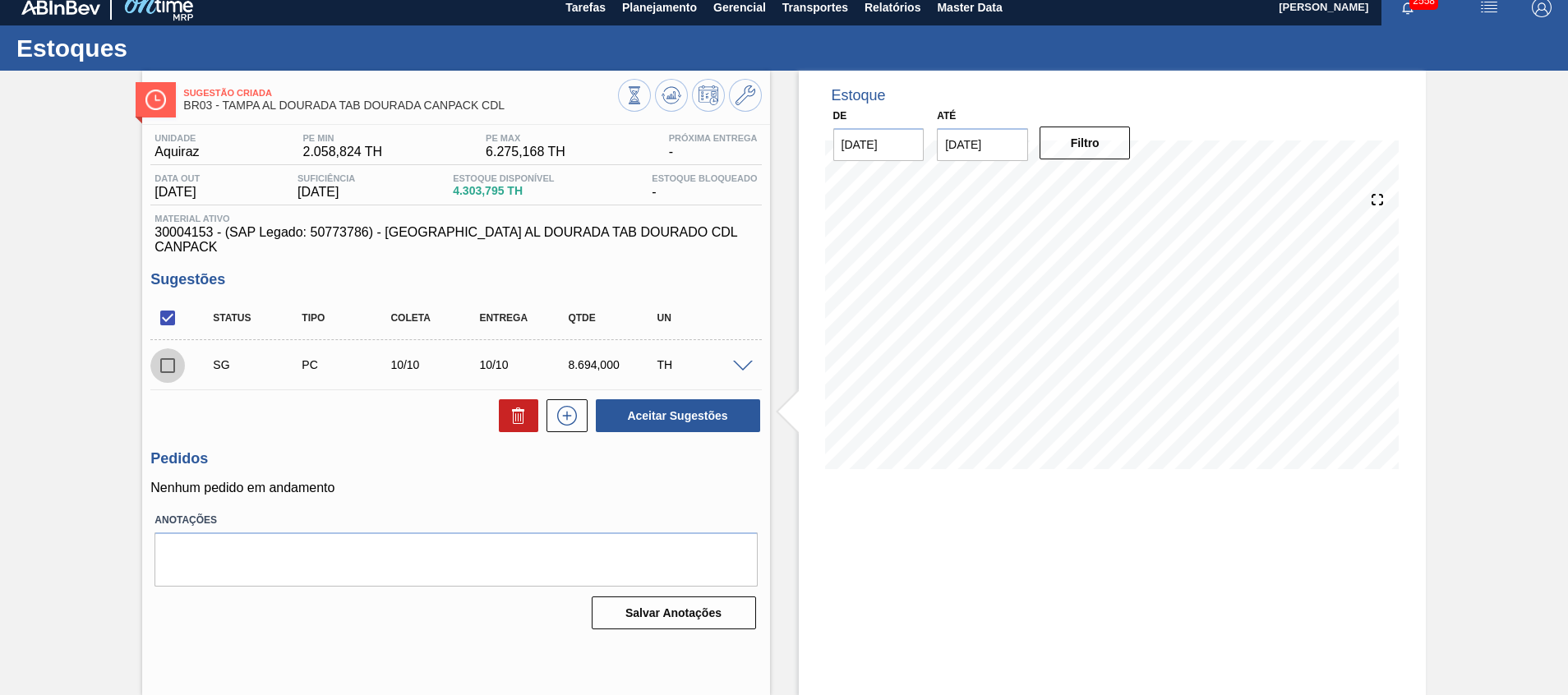
click at [166, 349] on input "checkbox" at bounding box center [167, 366] width 35 height 35
checkbox input "true"
click at [661, 412] on button "Aceitar Sugestões" at bounding box center [678, 416] width 164 height 33
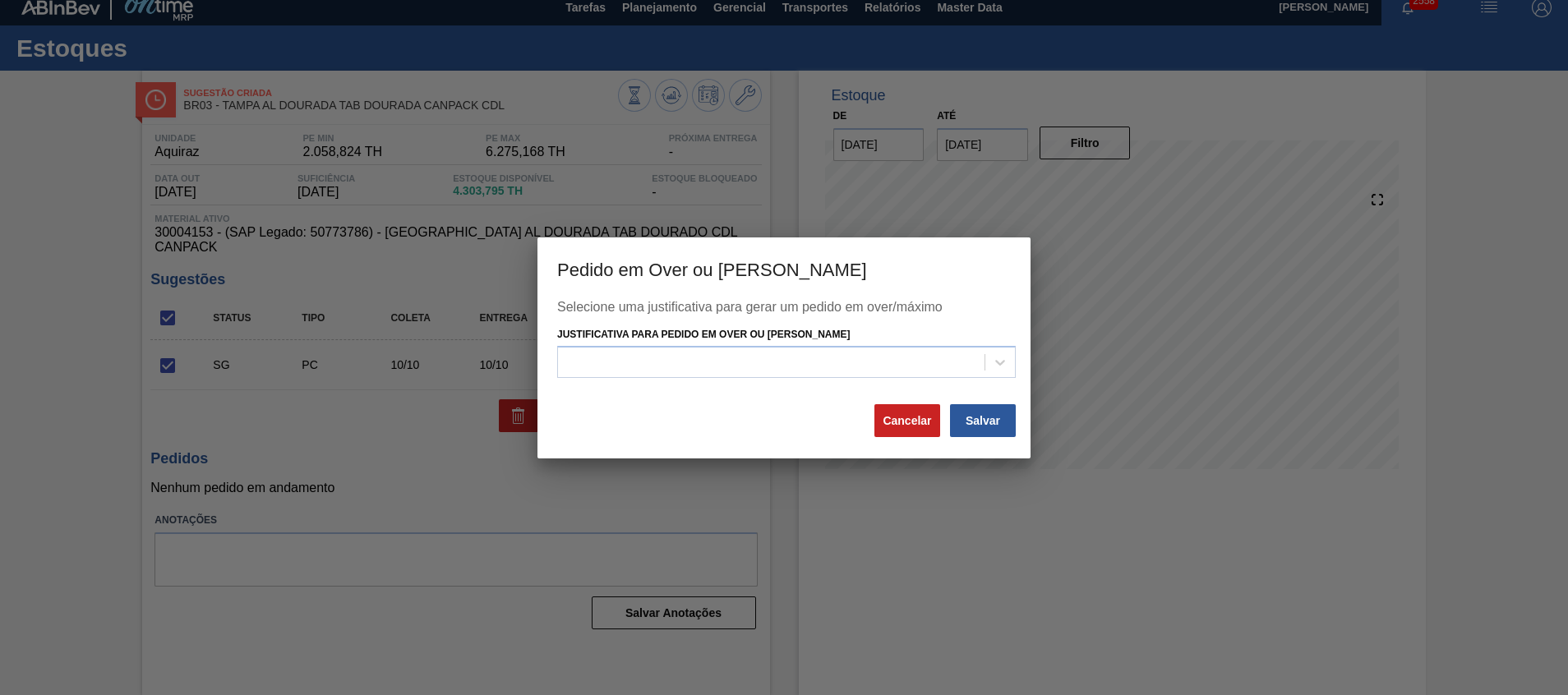
click at [962, 345] on div "Justificativa para Pedido em Over ou Máximo Estoque" at bounding box center [786, 351] width 459 height 56
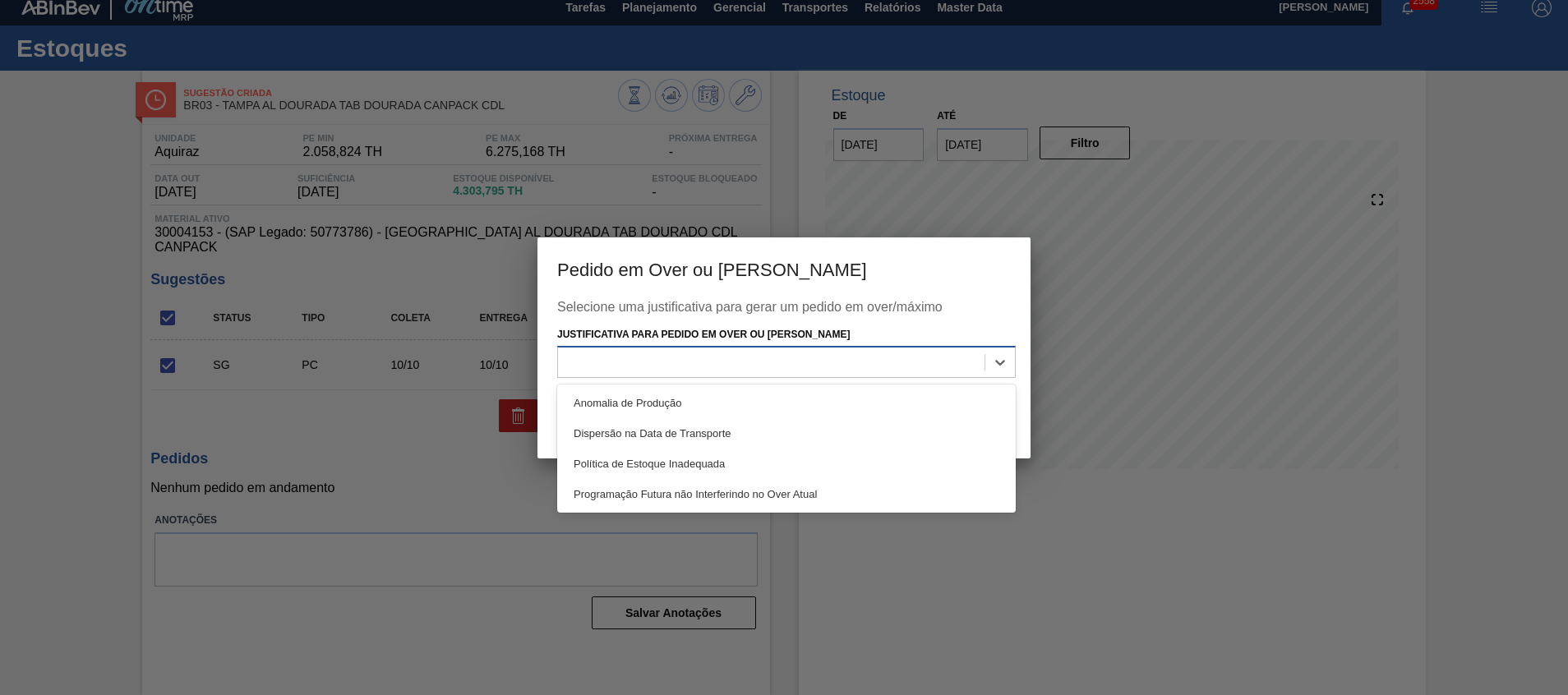
click at [924, 366] on div at bounding box center [771, 362] width 427 height 23
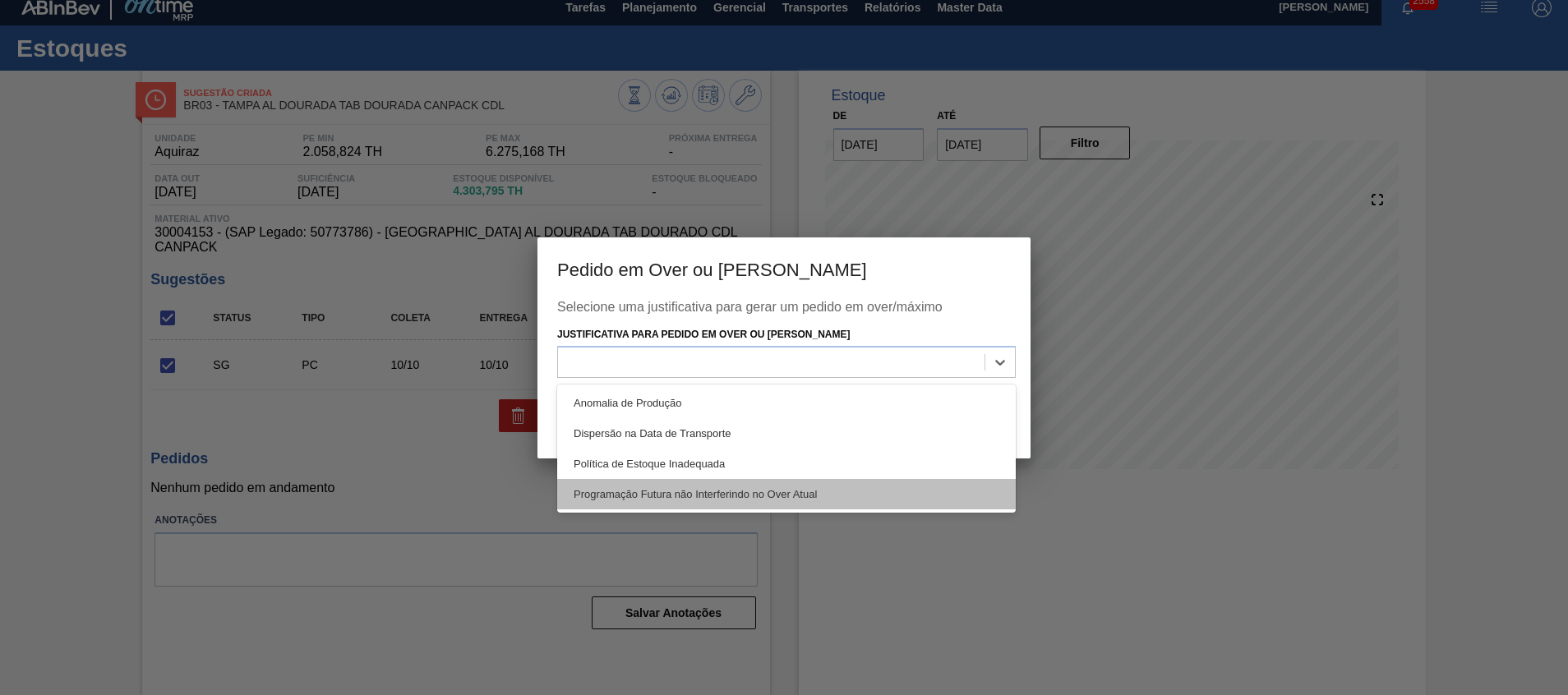
click at [877, 491] on div "Programação Futura não Interferindo no Over Atual" at bounding box center [786, 494] width 459 height 30
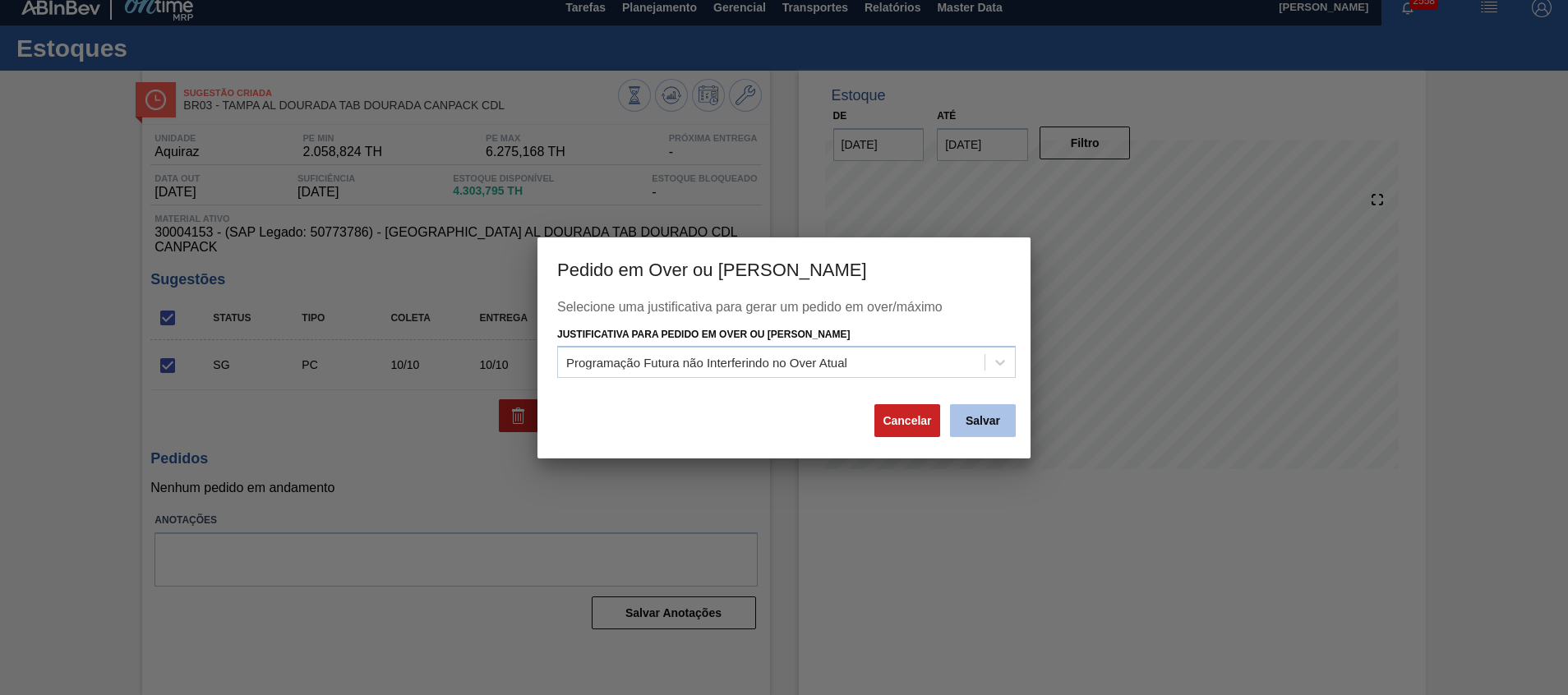
click at [986, 419] on button "Salvar" at bounding box center [983, 421] width 66 height 33
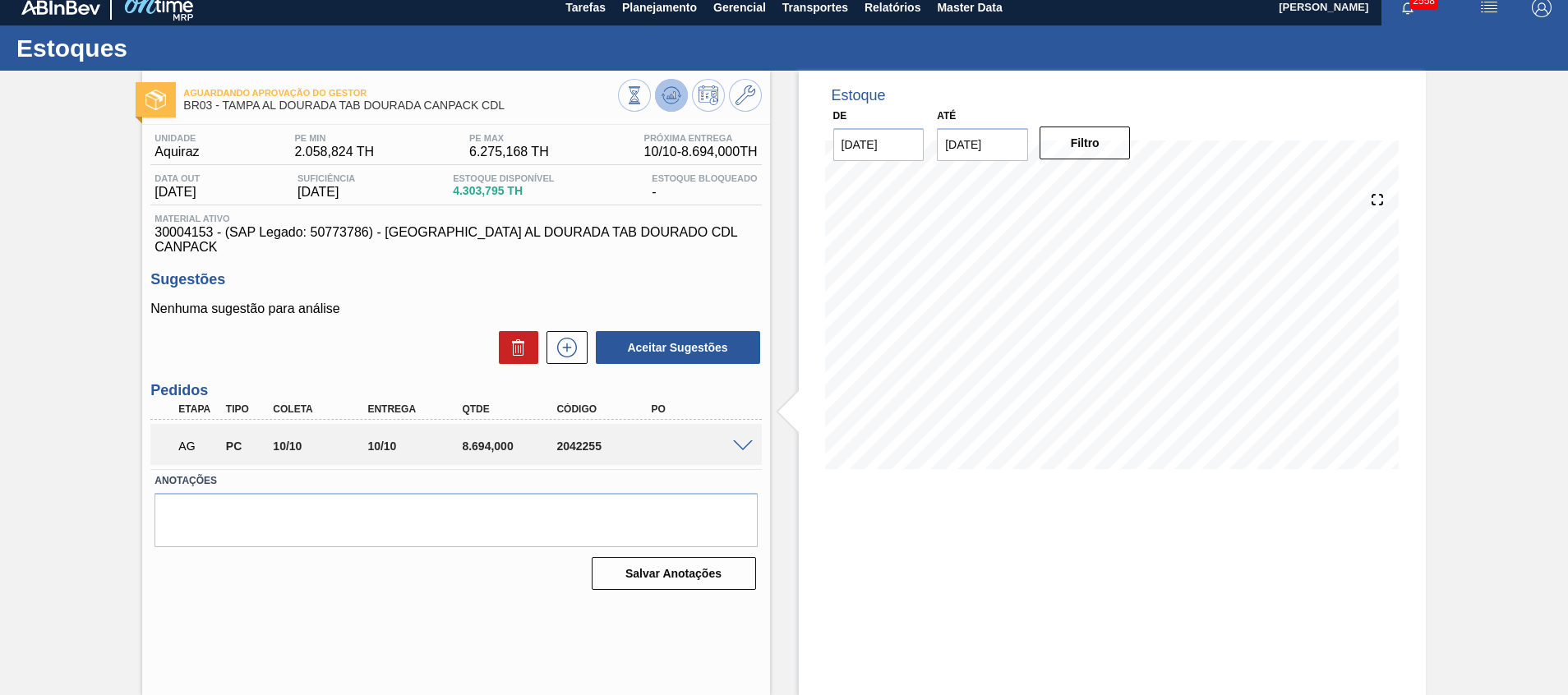
click at [665, 90] on icon at bounding box center [671, 95] width 20 height 20
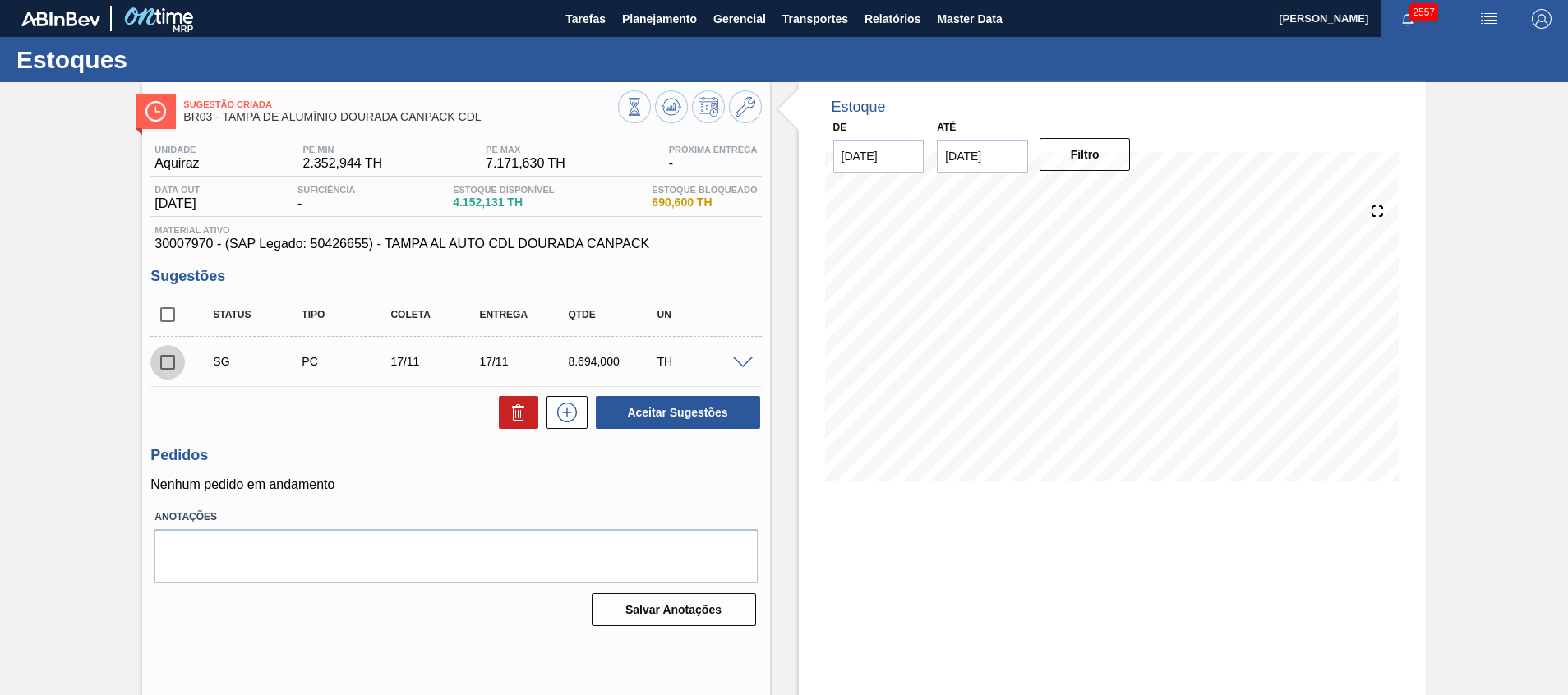
click at [167, 356] on input "checkbox" at bounding box center [167, 363] width 35 height 35
click at [672, 416] on button "Aceitar Sugestões" at bounding box center [678, 413] width 164 height 33
checkbox input "false"
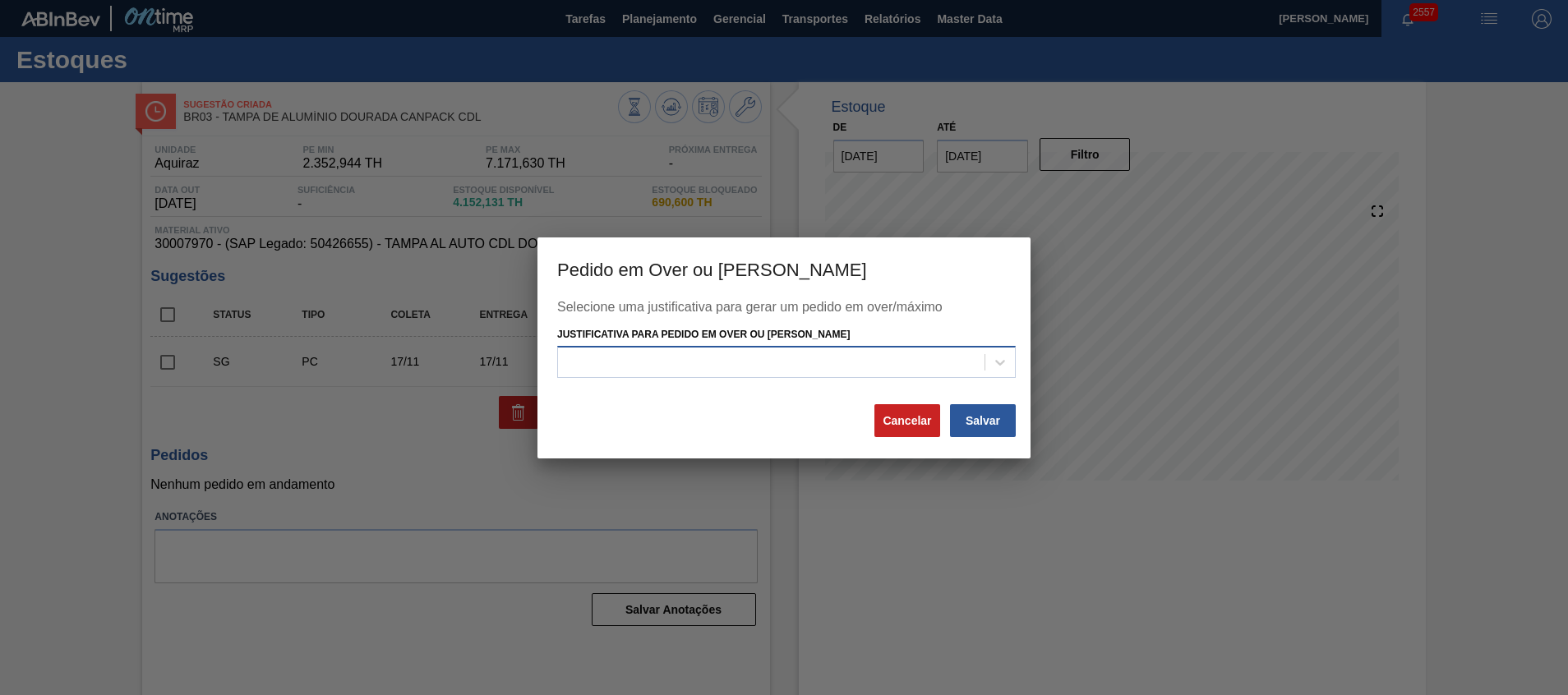
click at [817, 353] on div at bounding box center [771, 362] width 427 height 23
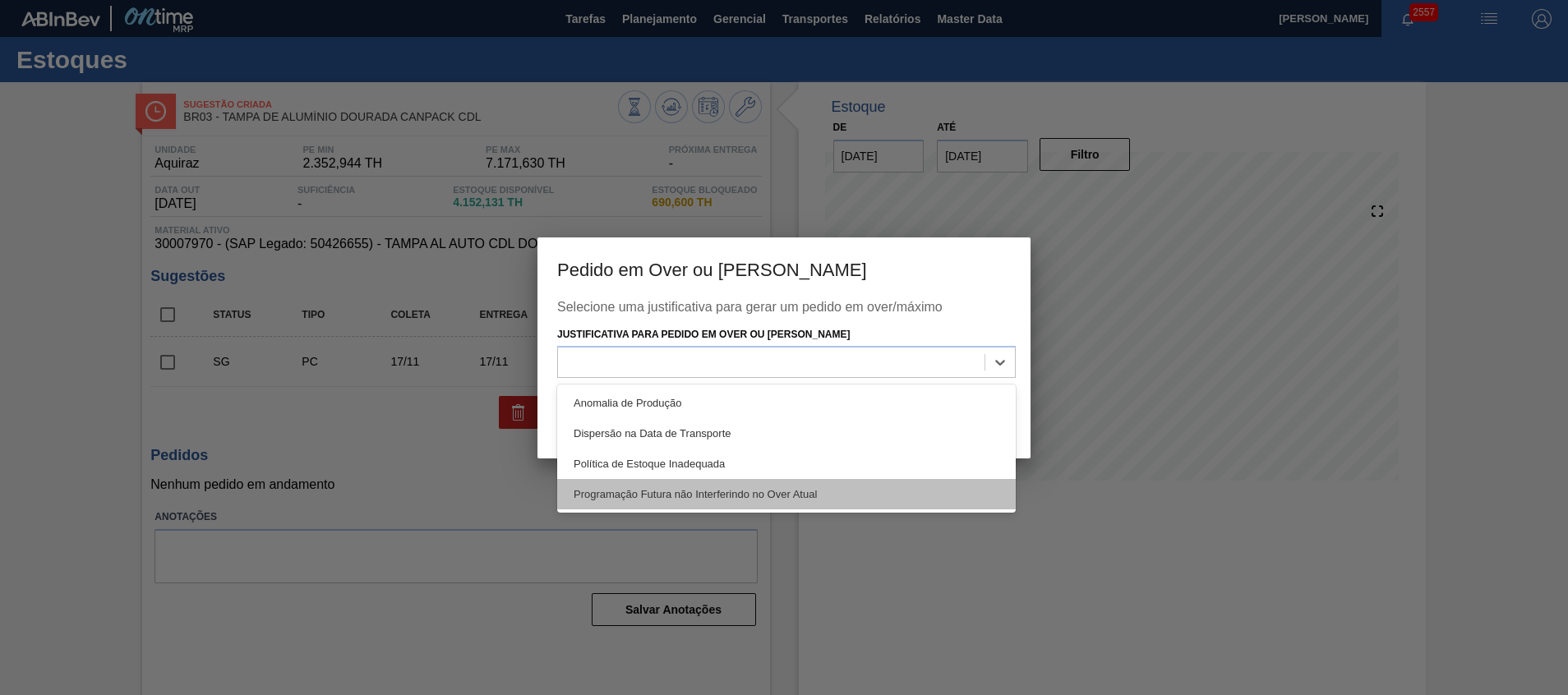
click at [747, 489] on div "Programação Futura não Interferindo no Over Atual" at bounding box center [786, 494] width 459 height 30
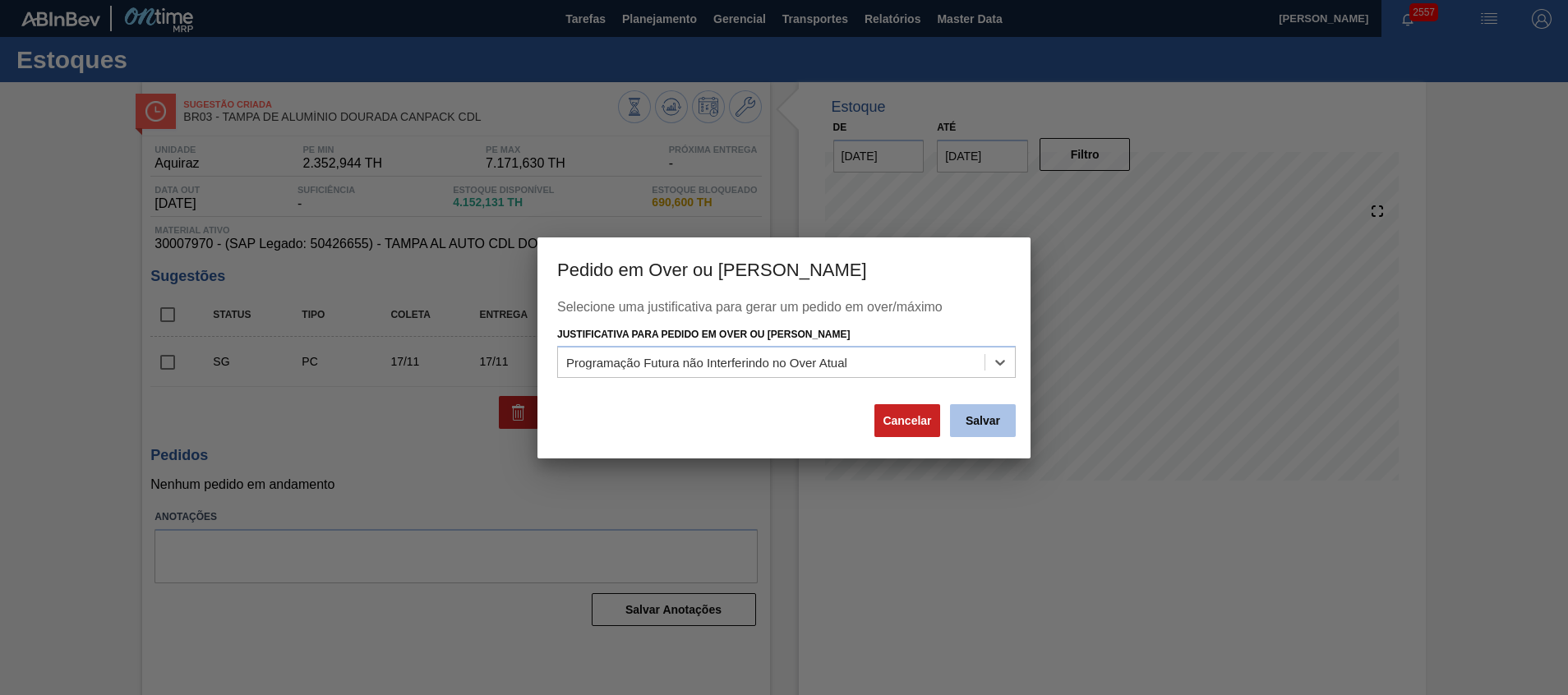
click at [968, 422] on button "Salvar" at bounding box center [983, 421] width 66 height 33
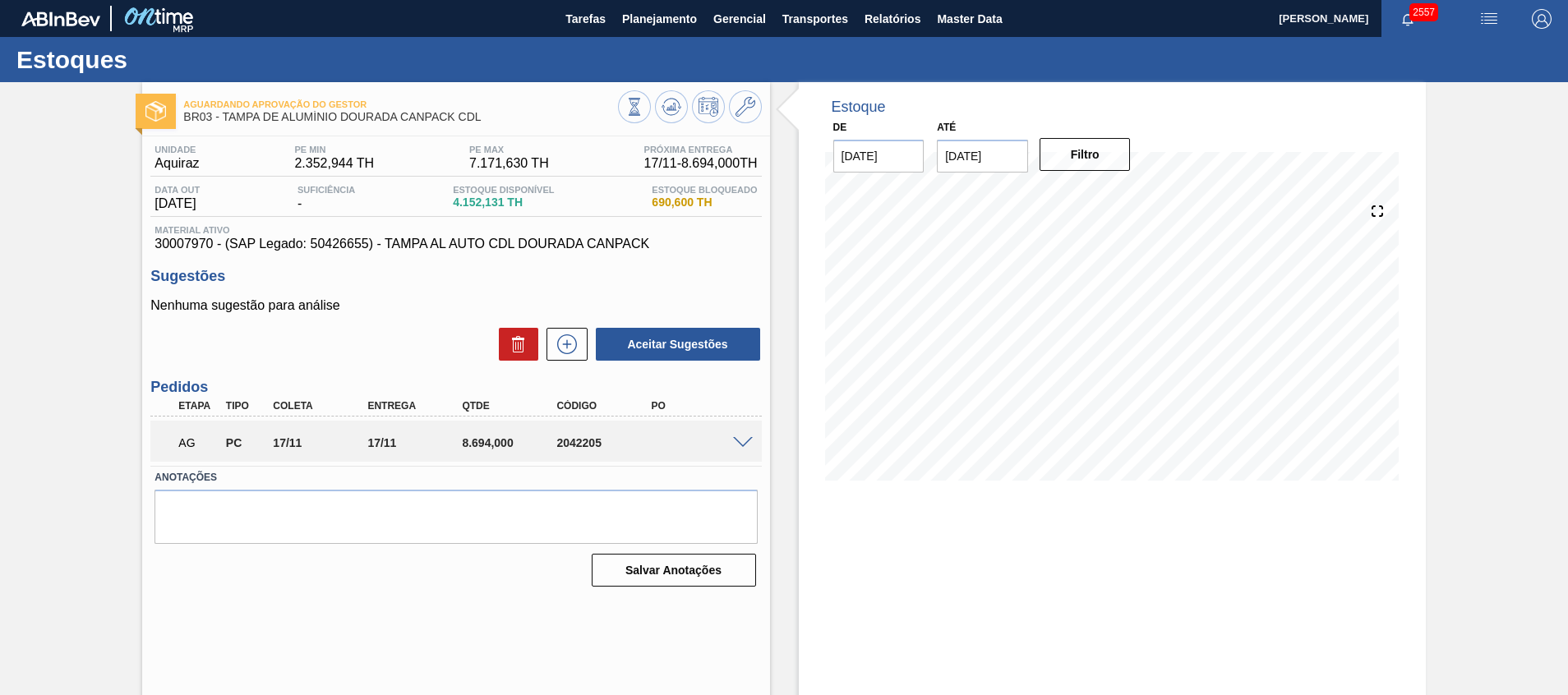
click at [788, 423] on div "Estoque De 30/09/2025 Até 14/10/2025 Filtro 05/10 Projeção de Estoque 4,152.131…" at bounding box center [1098, 395] width 656 height 625
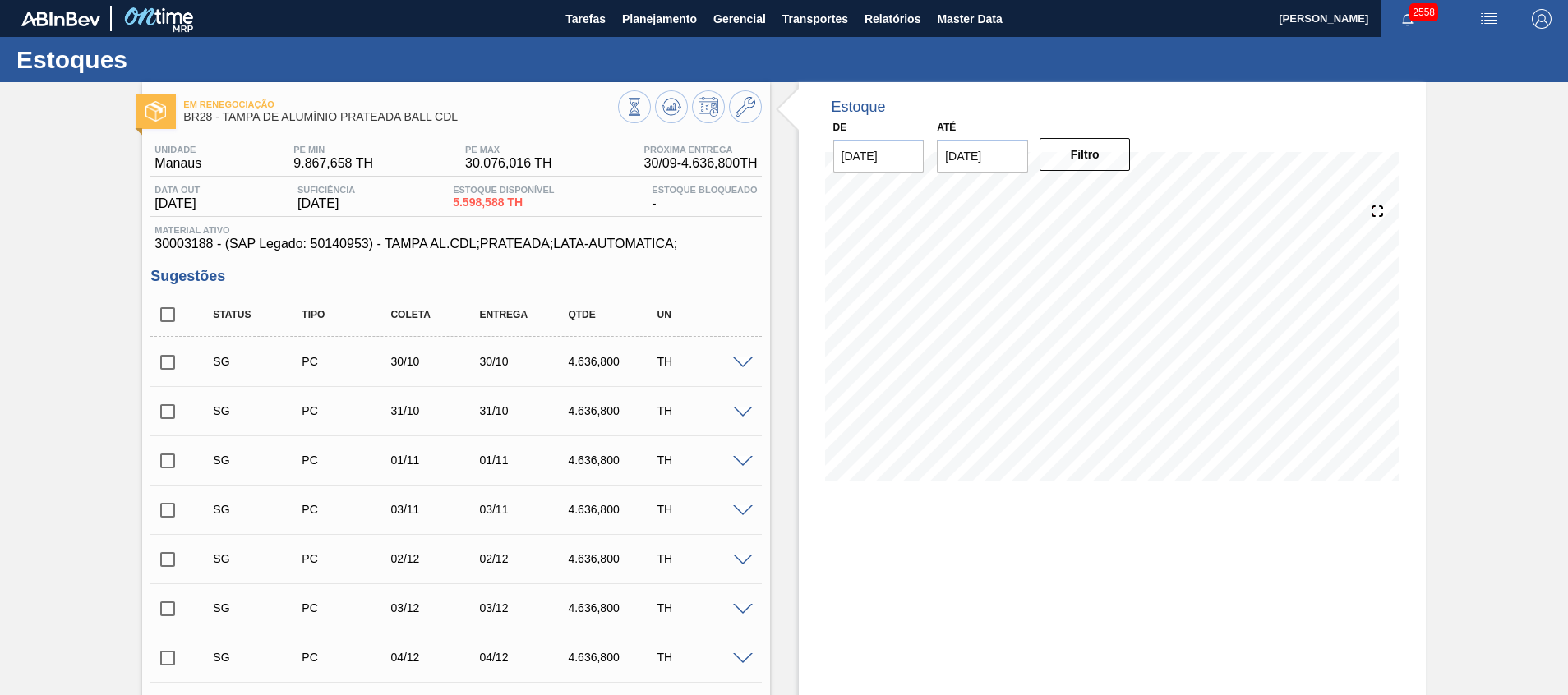
drag, startPoint x: 967, startPoint y: 150, endPoint x: 968, endPoint y: 169, distance: 19.0
click at [968, 151] on input "[DATE]" at bounding box center [982, 156] width 91 height 33
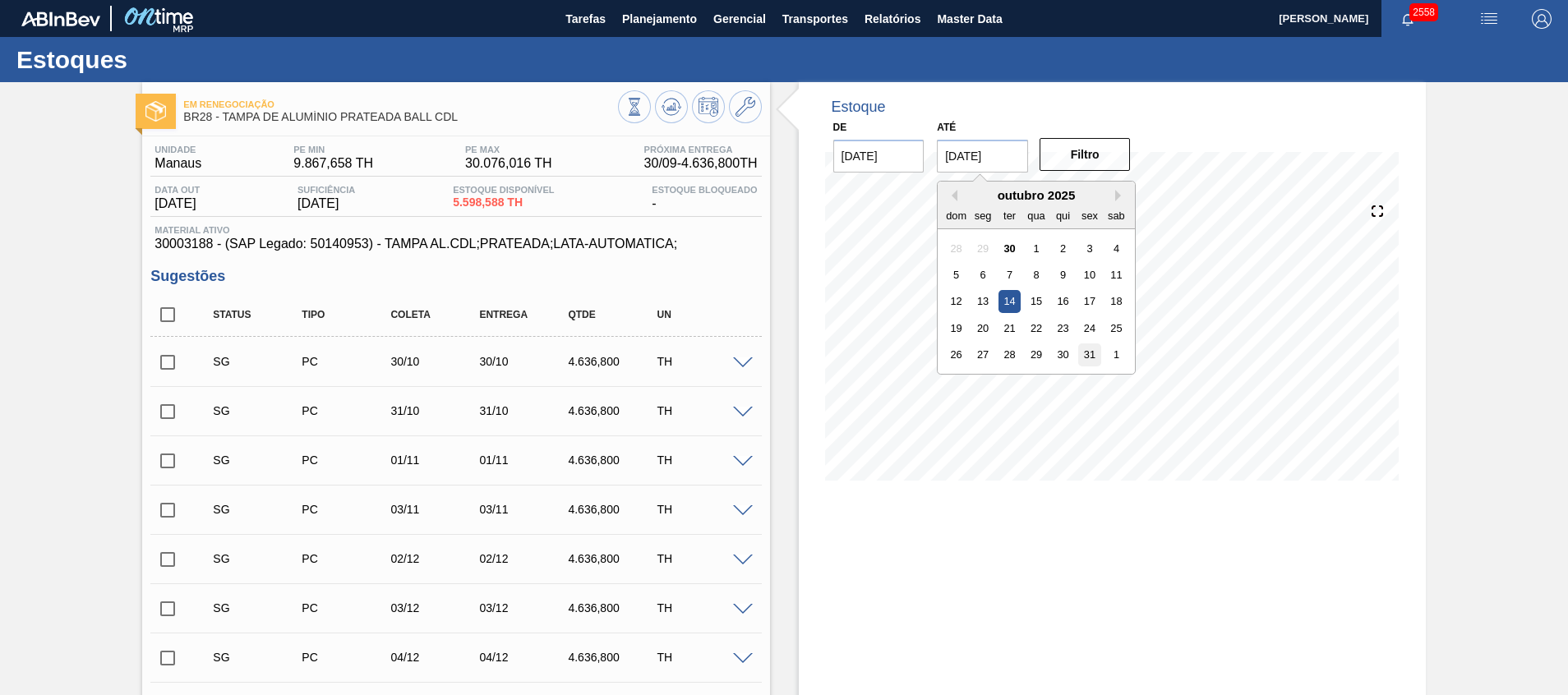
click at [1089, 352] on div "31" at bounding box center [1091, 355] width 23 height 23
type input "[DATE]"
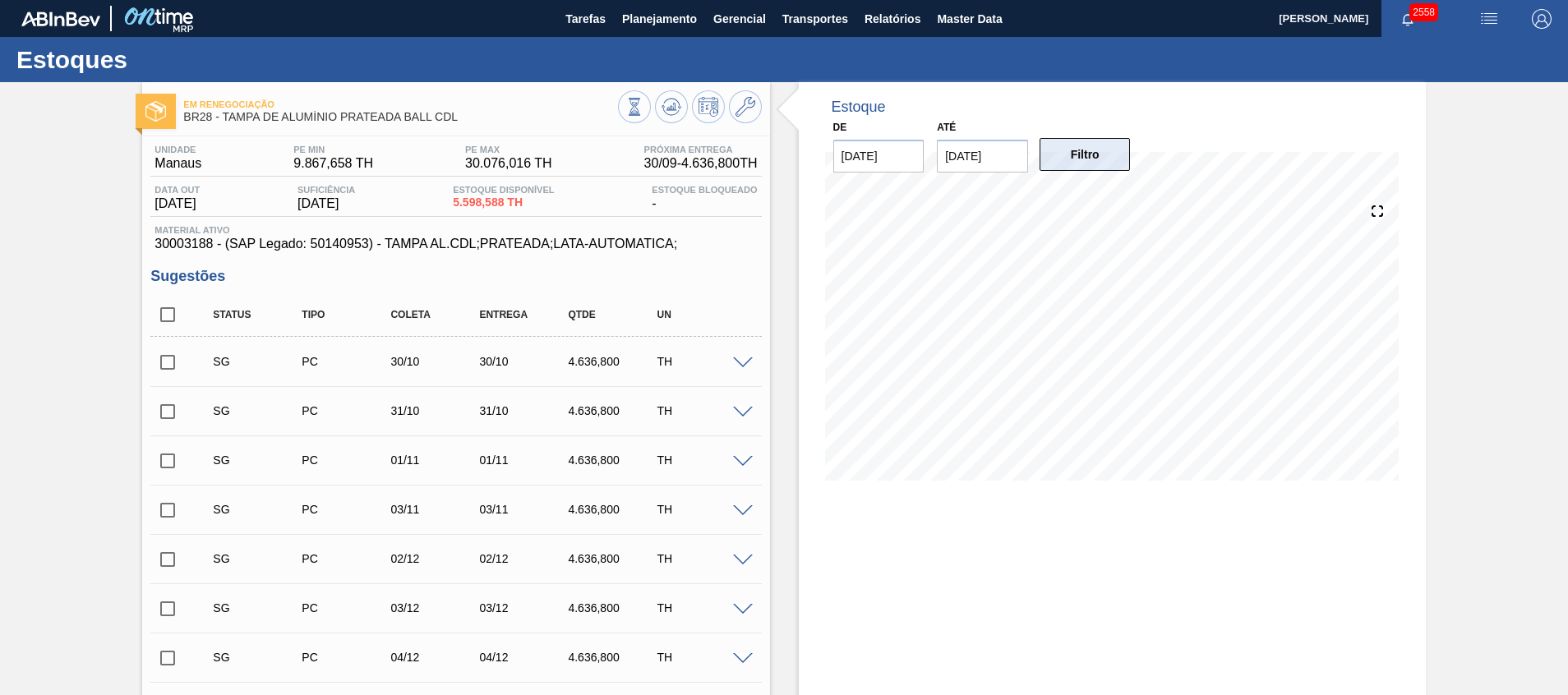
click at [1096, 162] on button "Filtro" at bounding box center [1085, 154] width 91 height 33
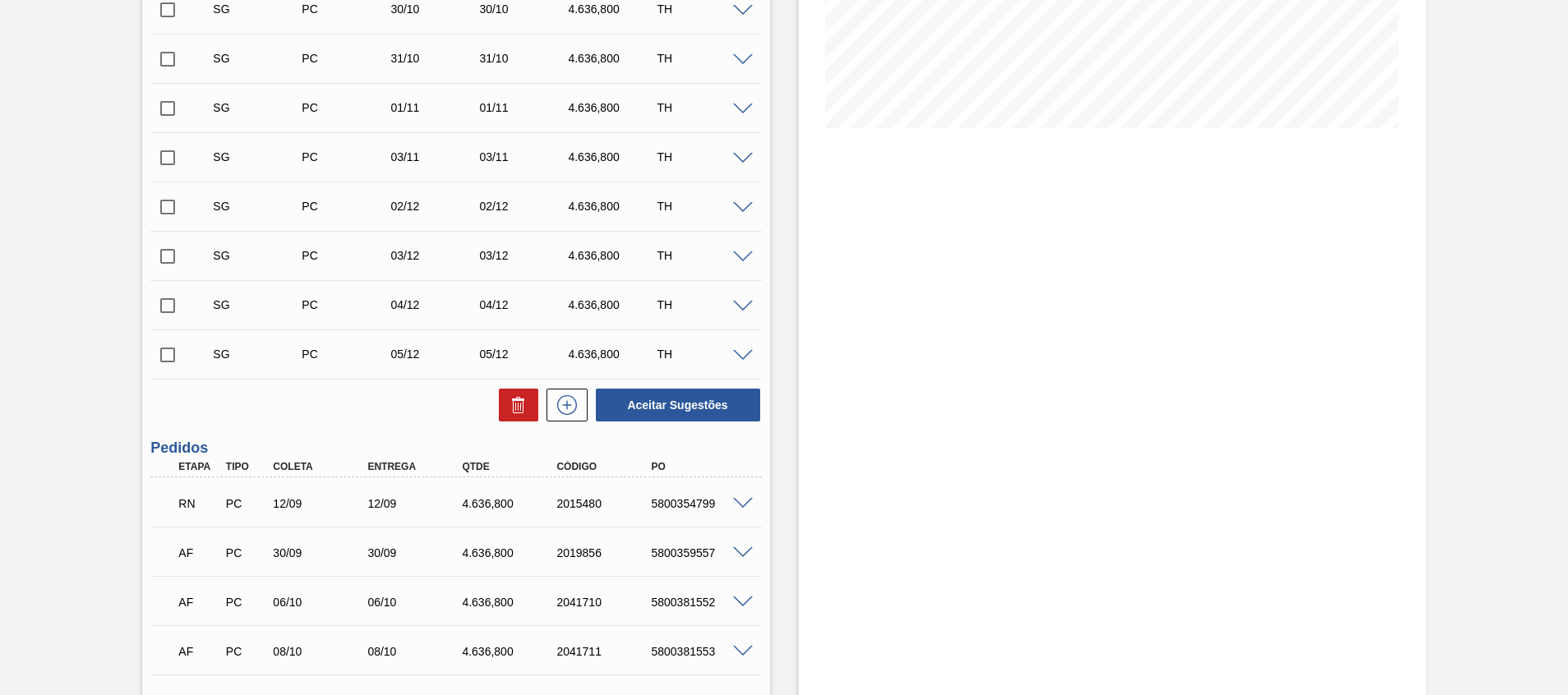
scroll to position [566, 0]
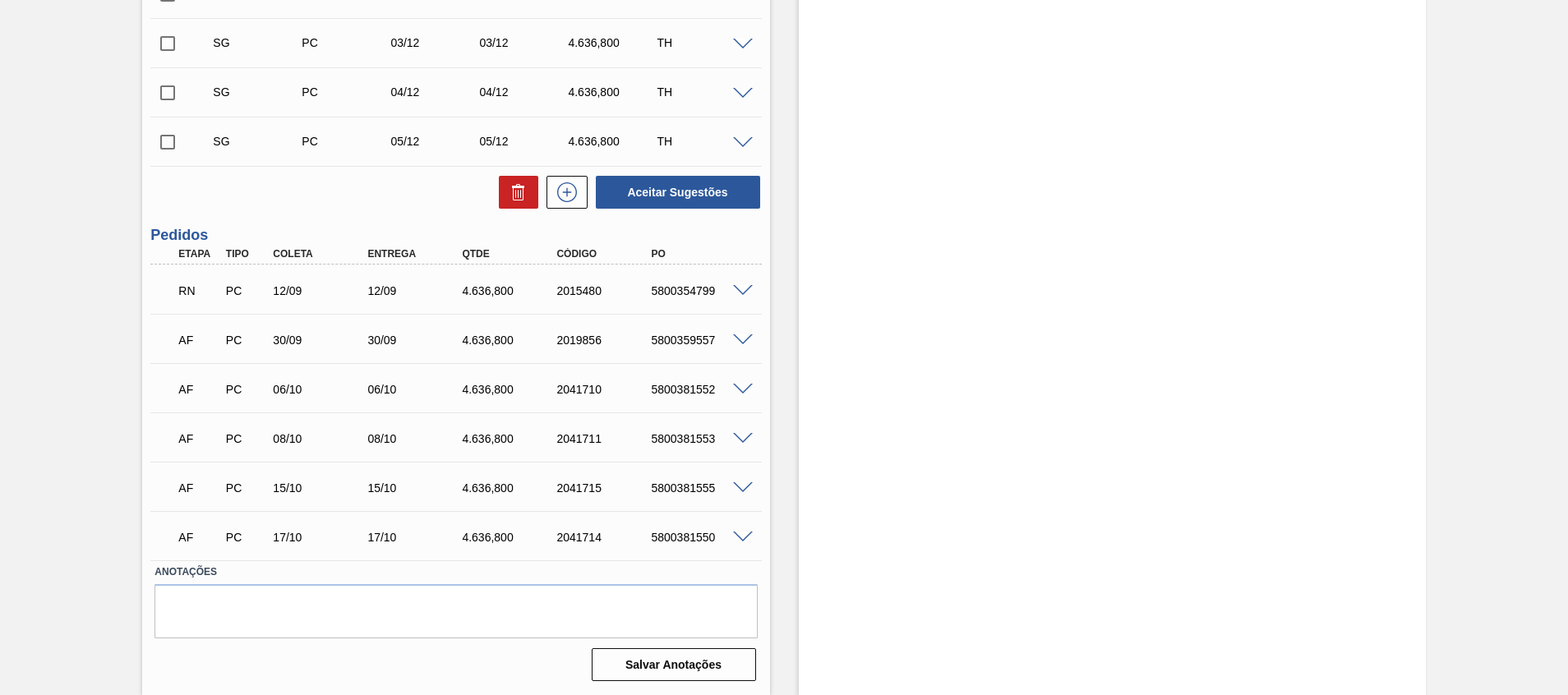
click at [742, 286] on span at bounding box center [743, 292] width 20 height 12
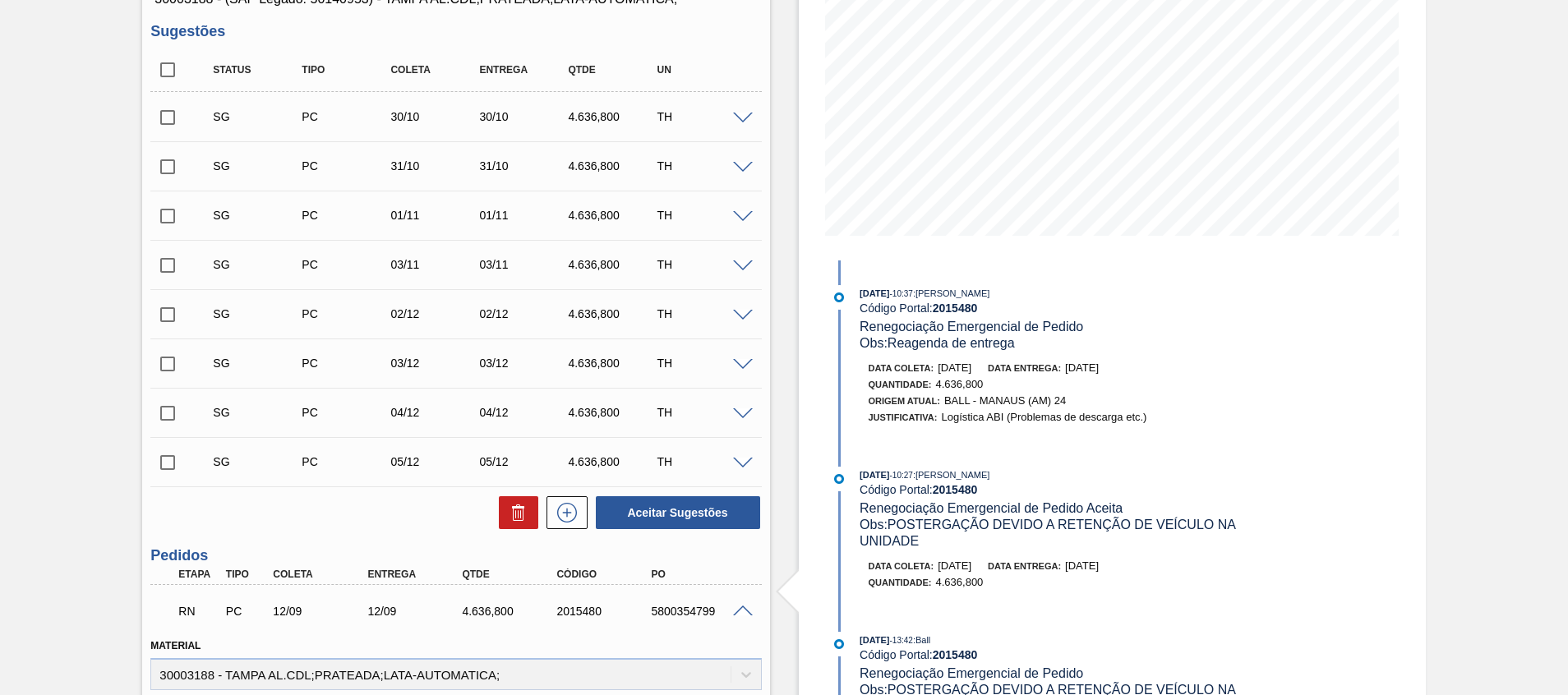
scroll to position [616, 0]
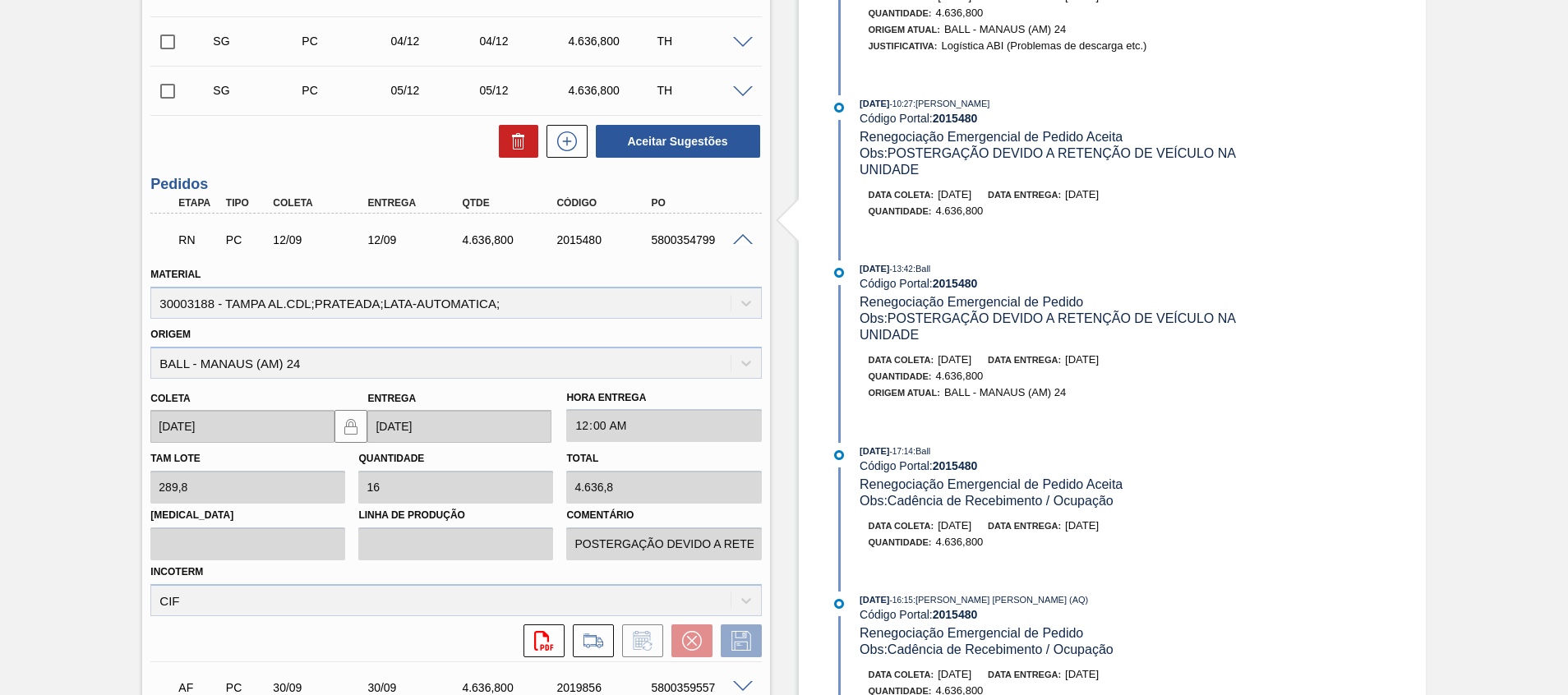
click at [747, 238] on span at bounding box center [743, 240] width 20 height 12
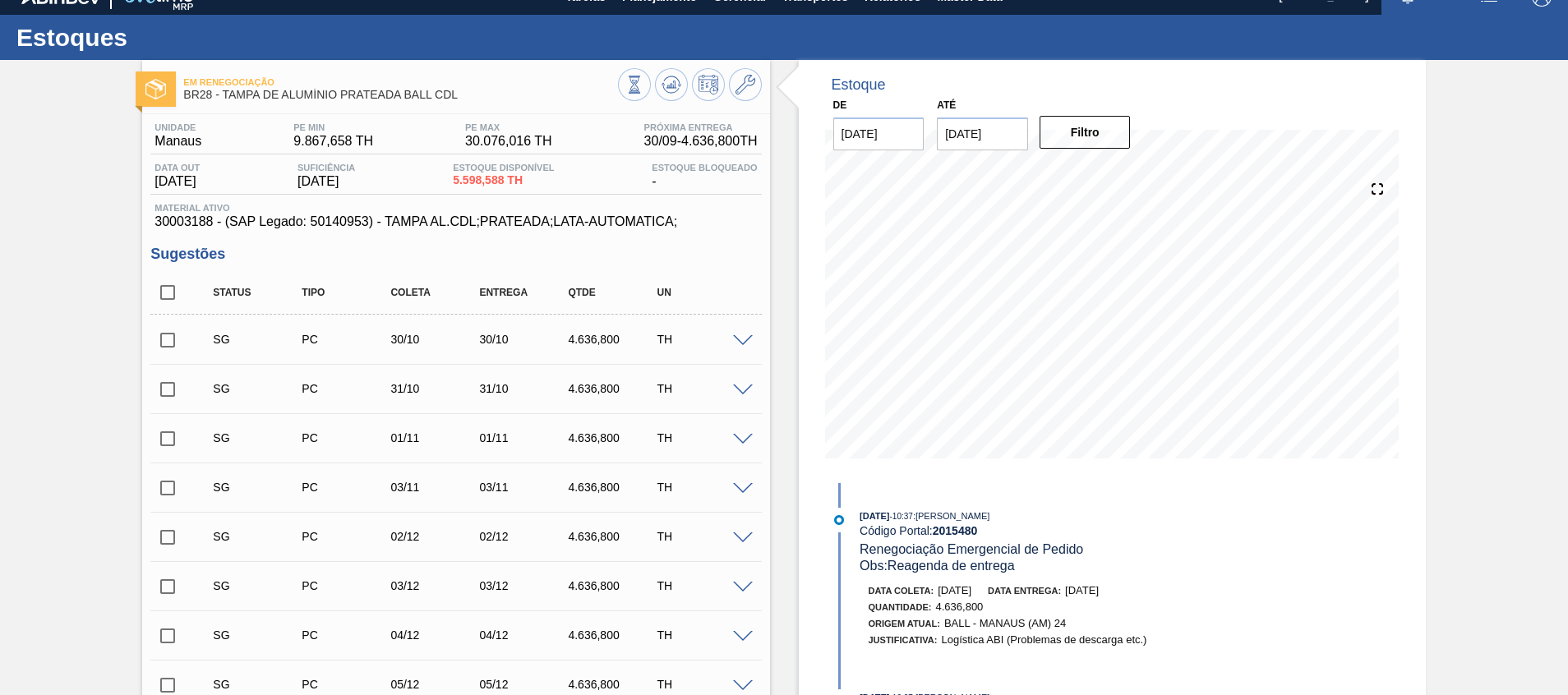
scroll to position [0, 0]
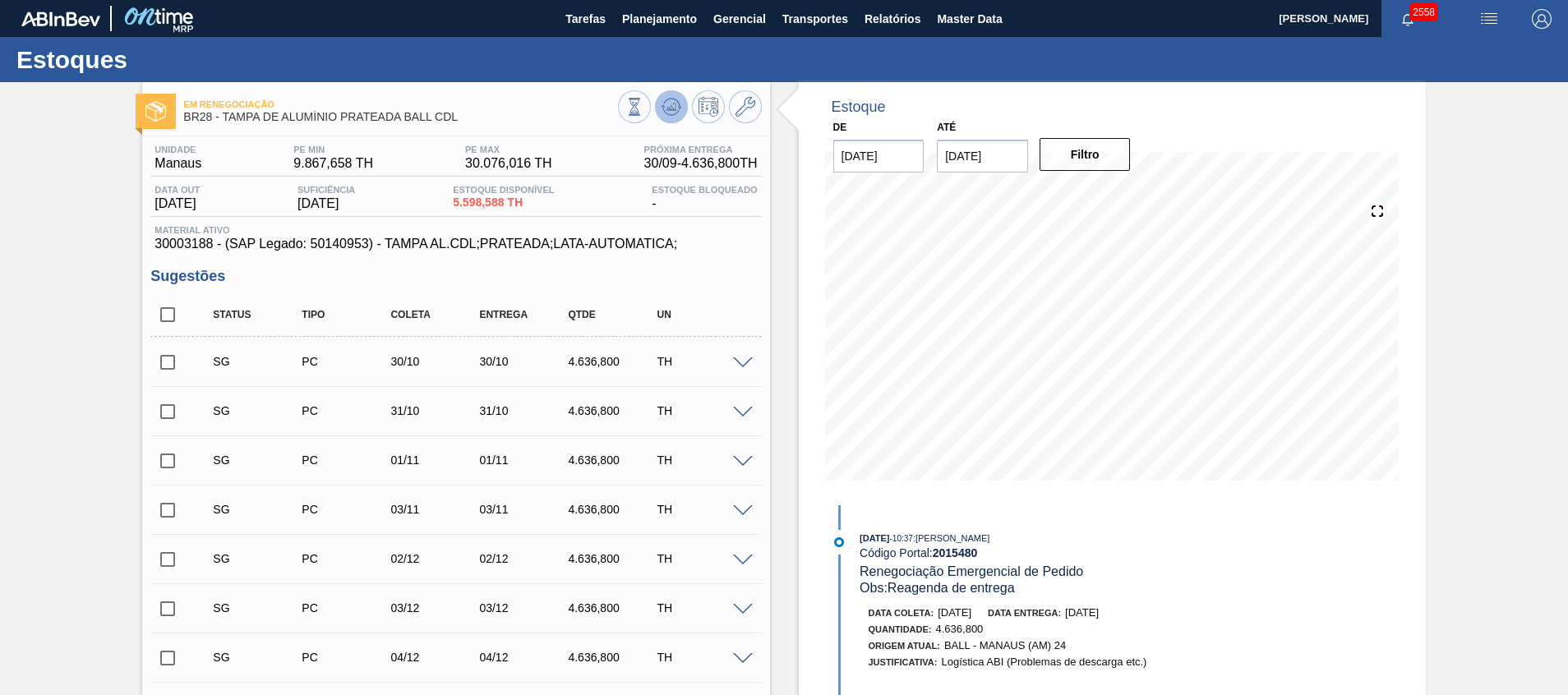
click at [668, 96] on button at bounding box center [672, 107] width 33 height 33
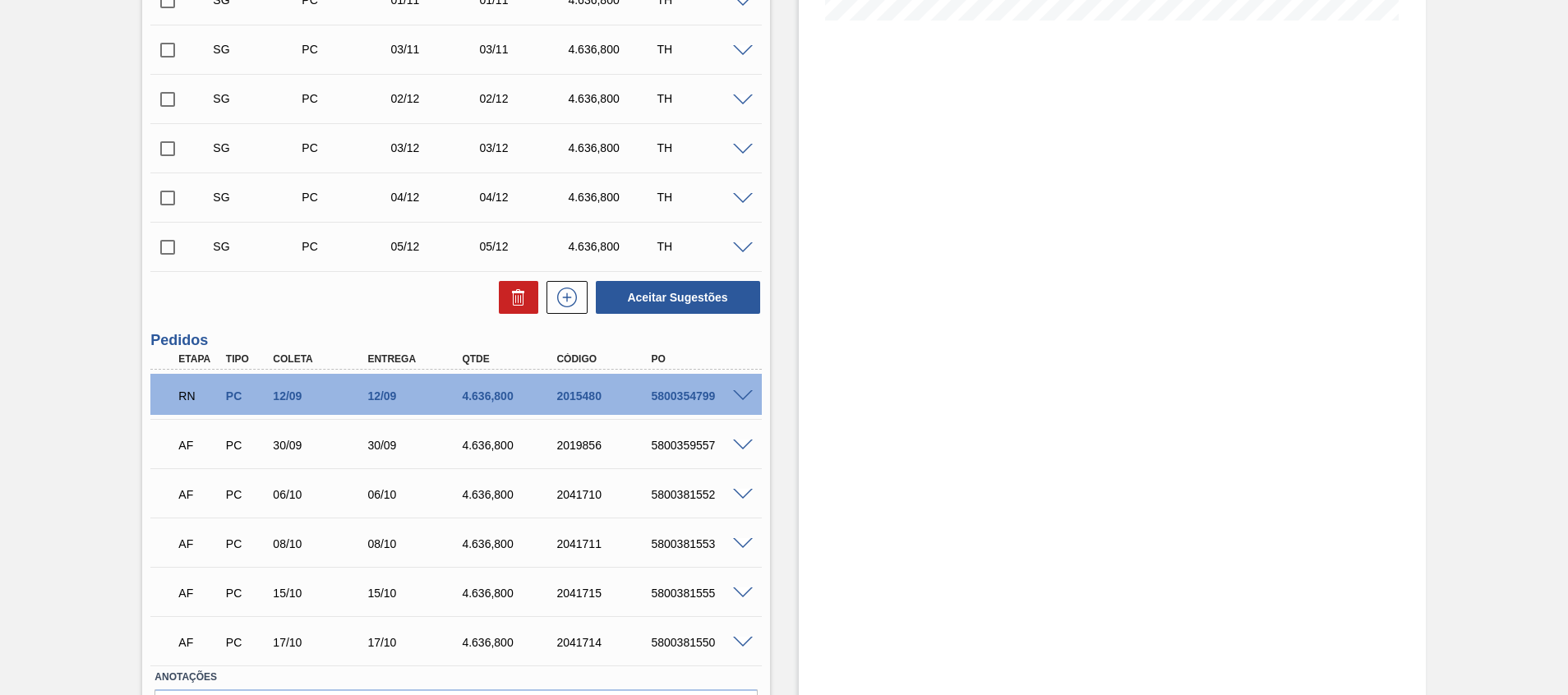
scroll to position [566, 0]
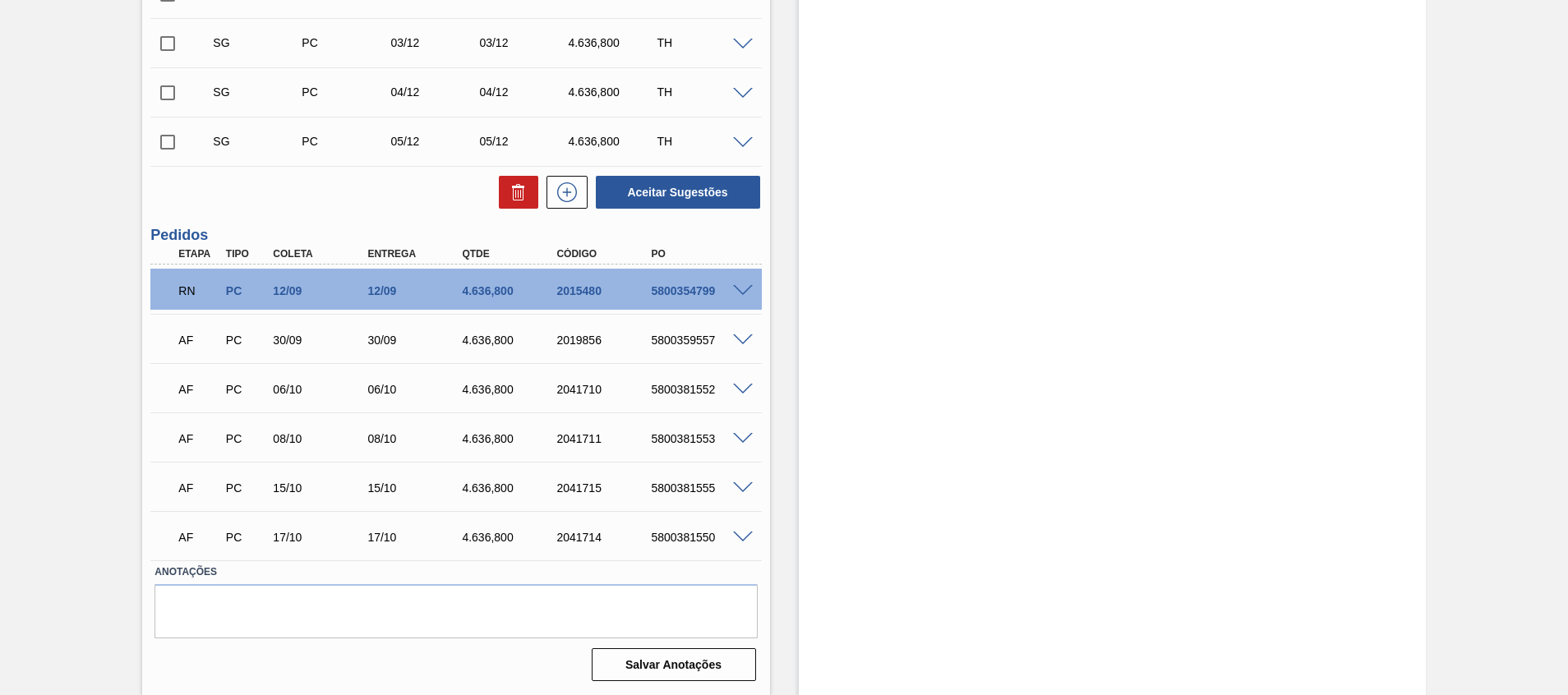
click at [738, 285] on span at bounding box center [743, 292] width 20 height 12
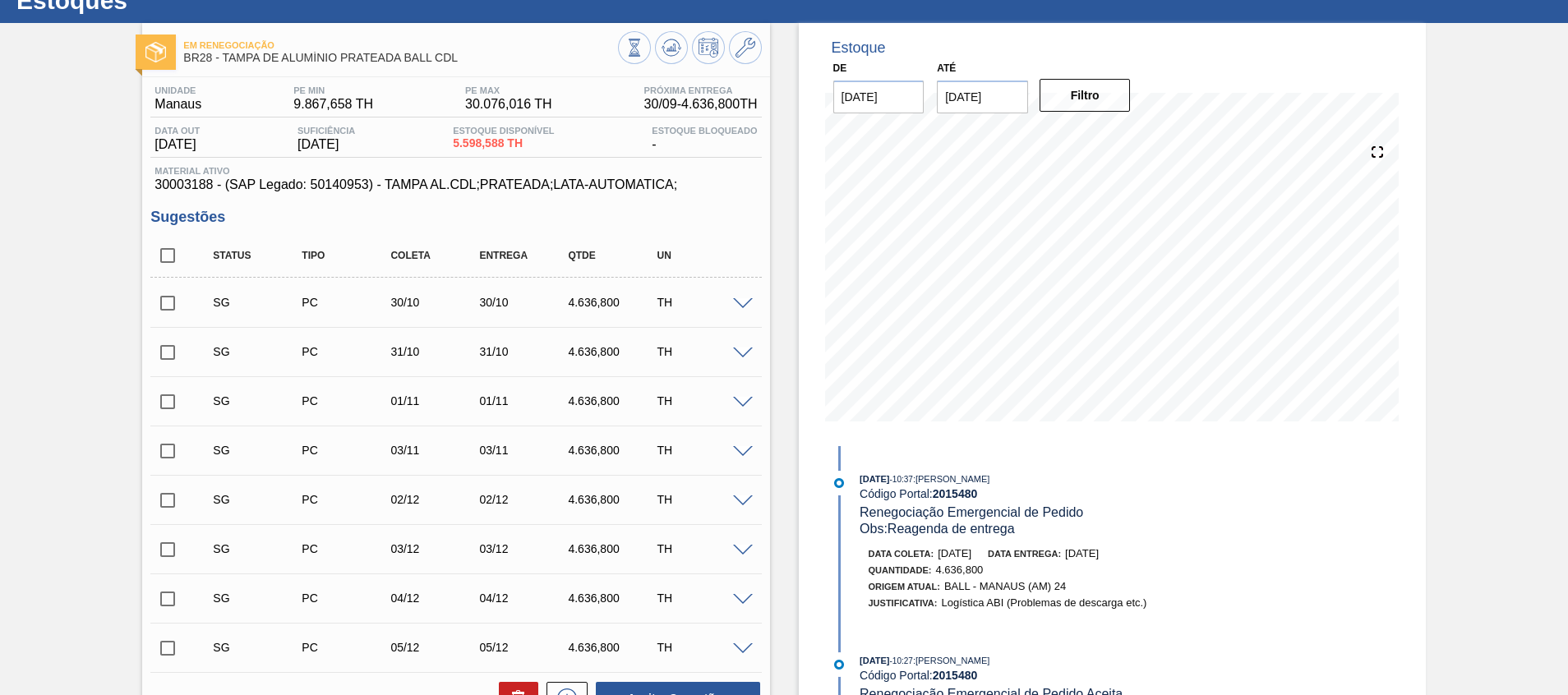
scroll to position [0, 0]
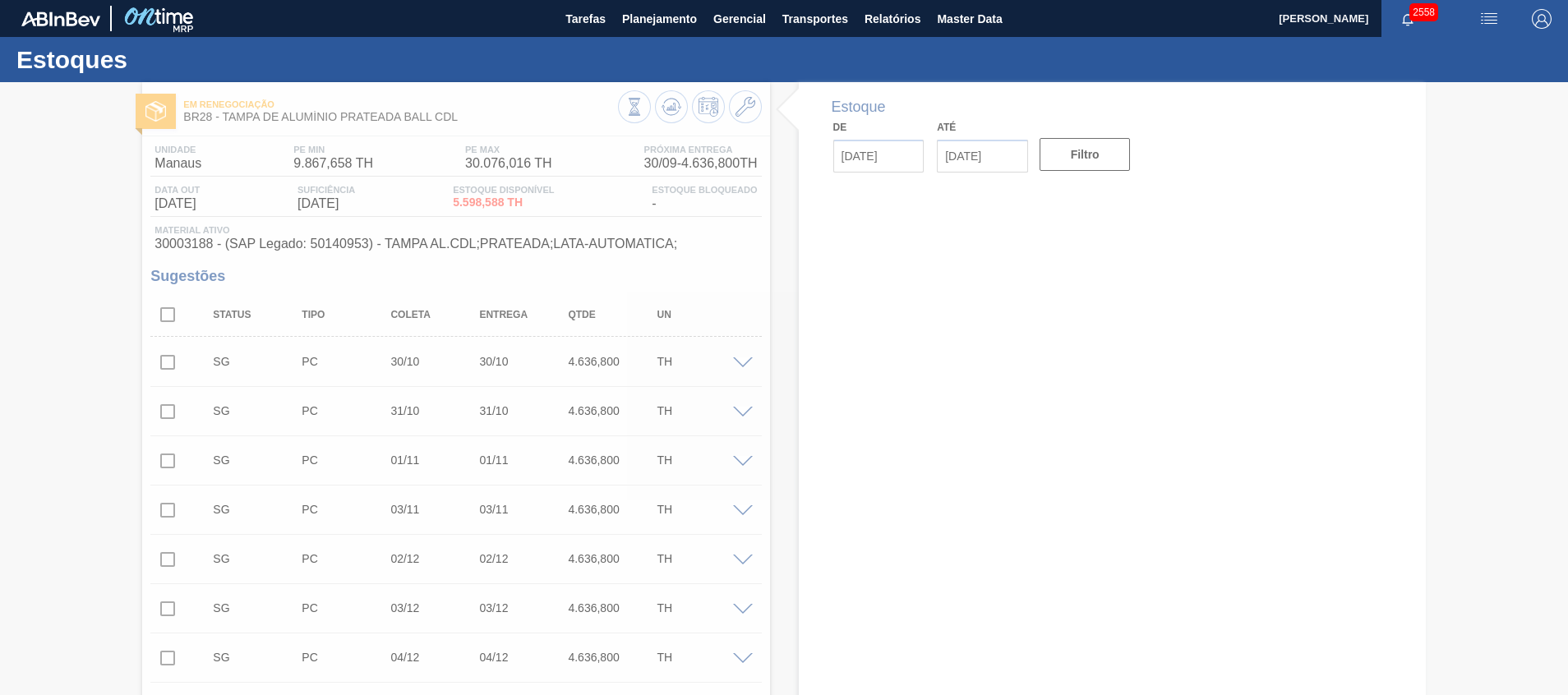
type input "[DATE]"
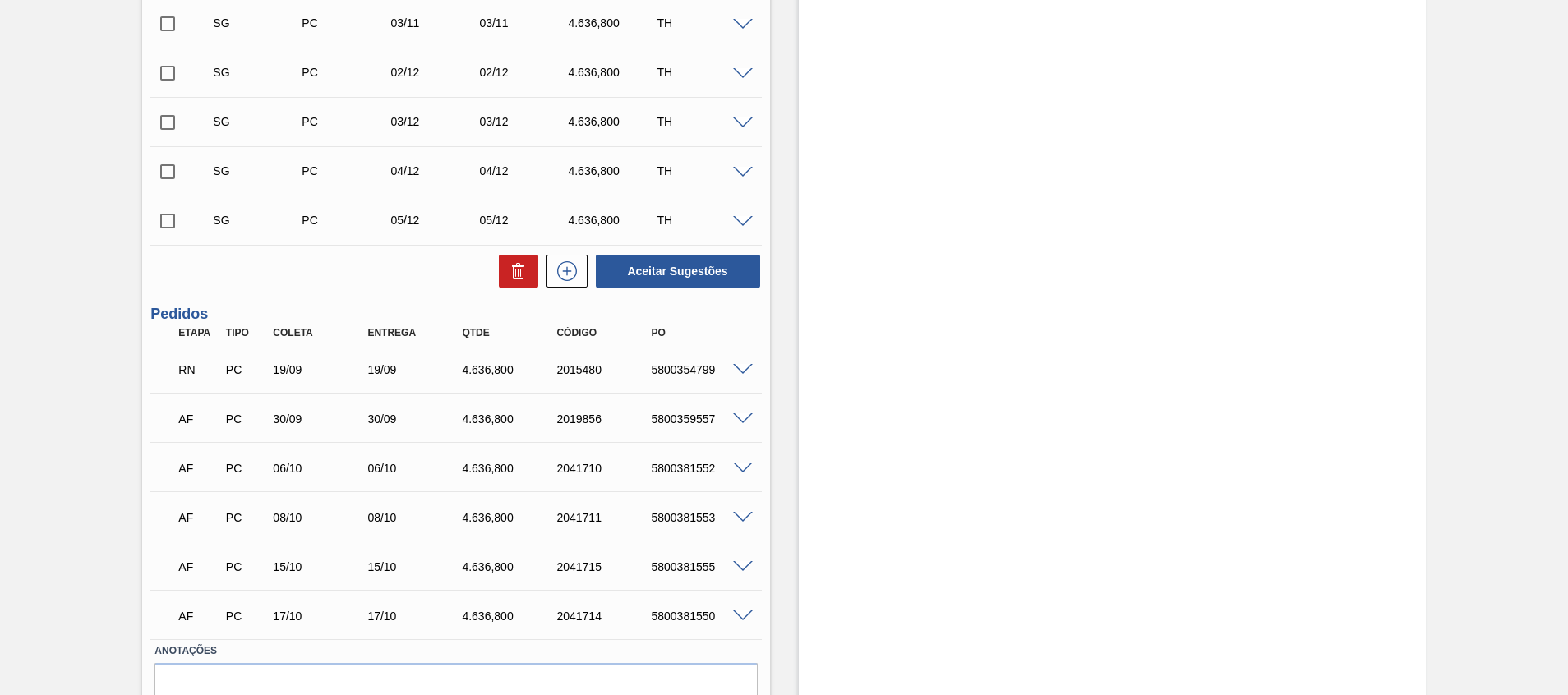
scroll to position [566, 0]
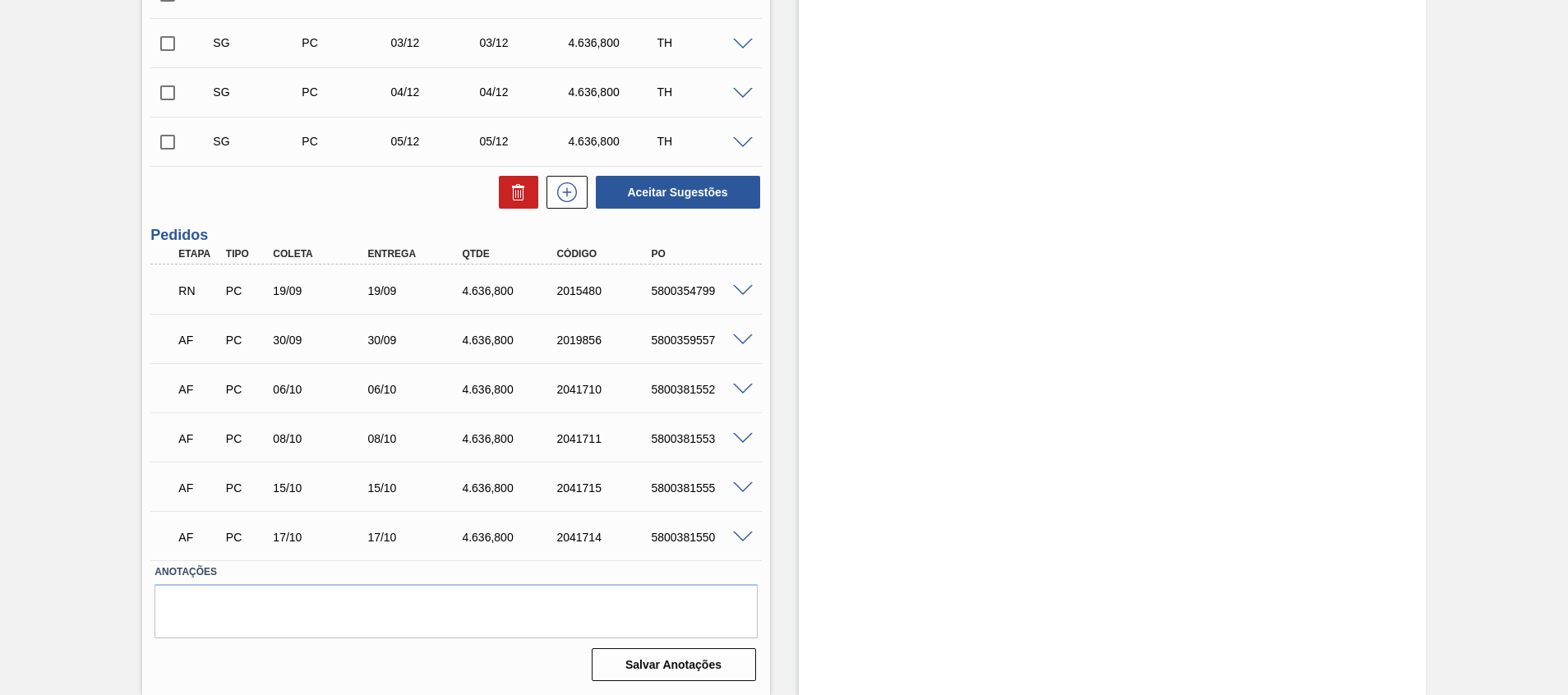
click at [744, 303] on div "RN PC 19/09 19/09 4.636,[PHONE_NUMBER] 5800354799" at bounding box center [456, 289] width 611 height 41
click at [744, 292] on span at bounding box center [743, 292] width 20 height 12
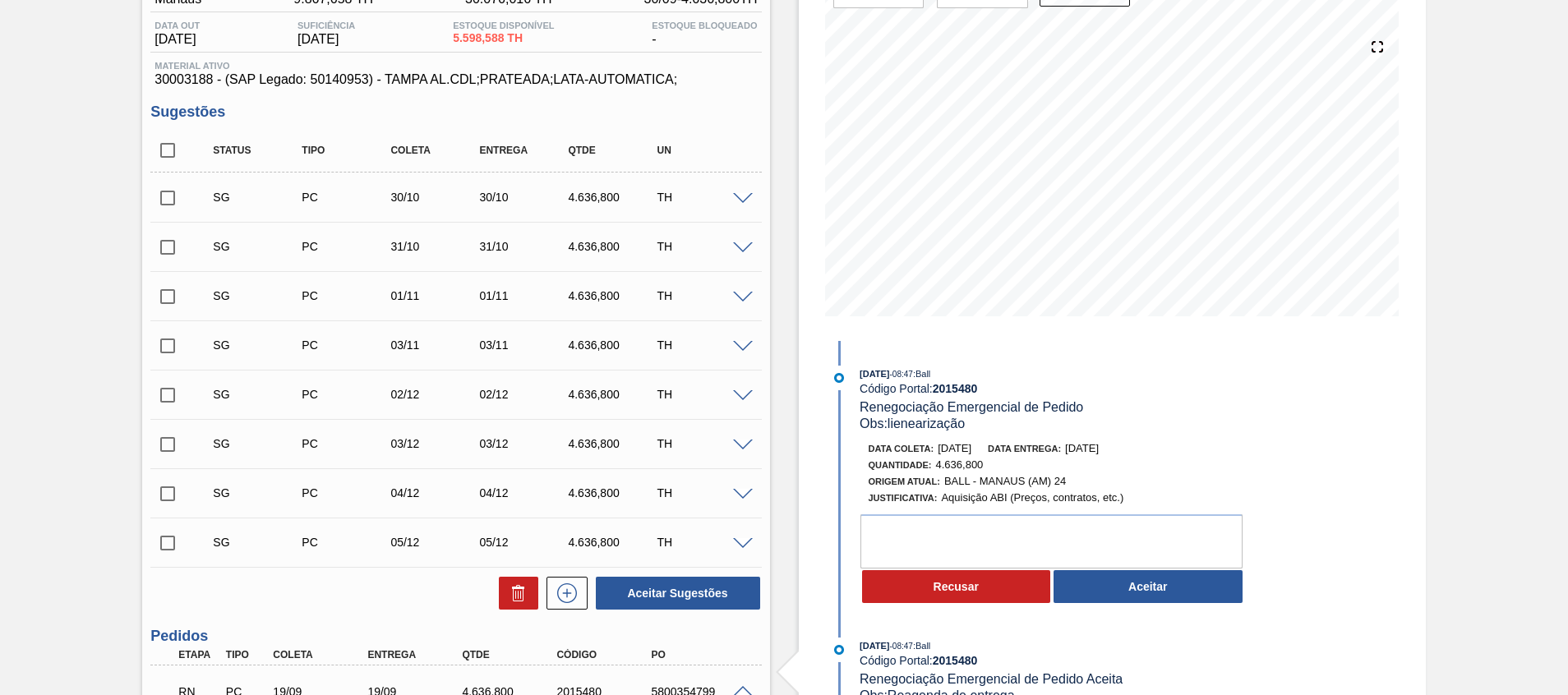
scroll to position [246, 0]
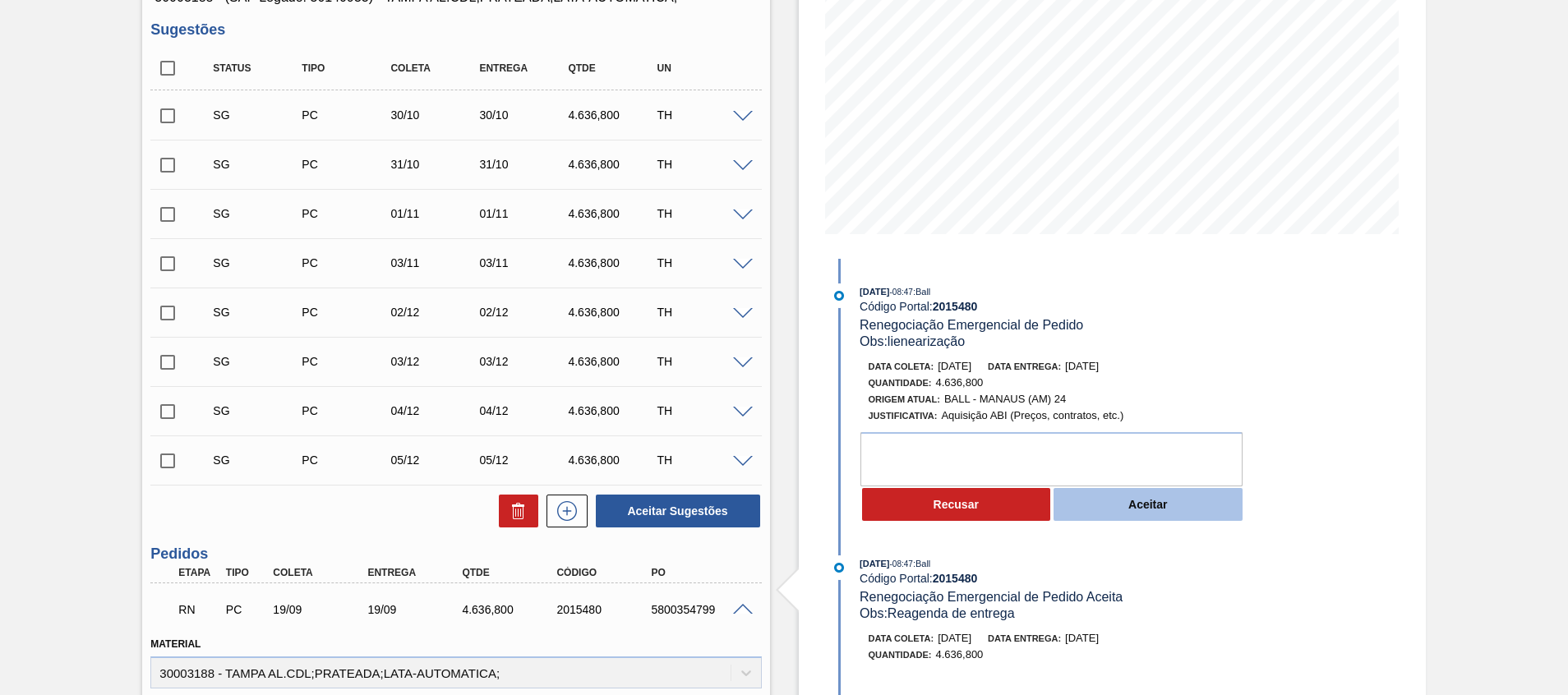
click at [1108, 502] on button "Aceitar" at bounding box center [1148, 505] width 189 height 33
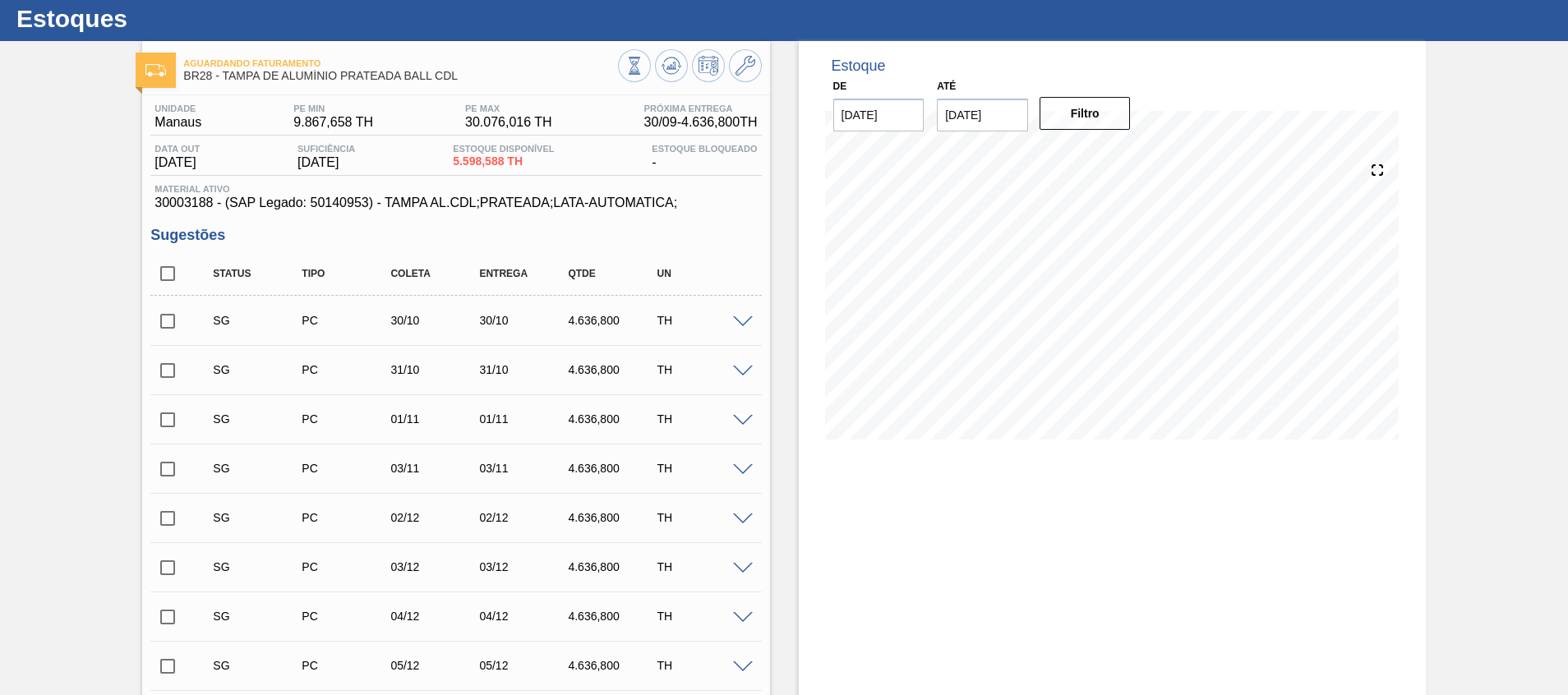
scroll to position [0, 0]
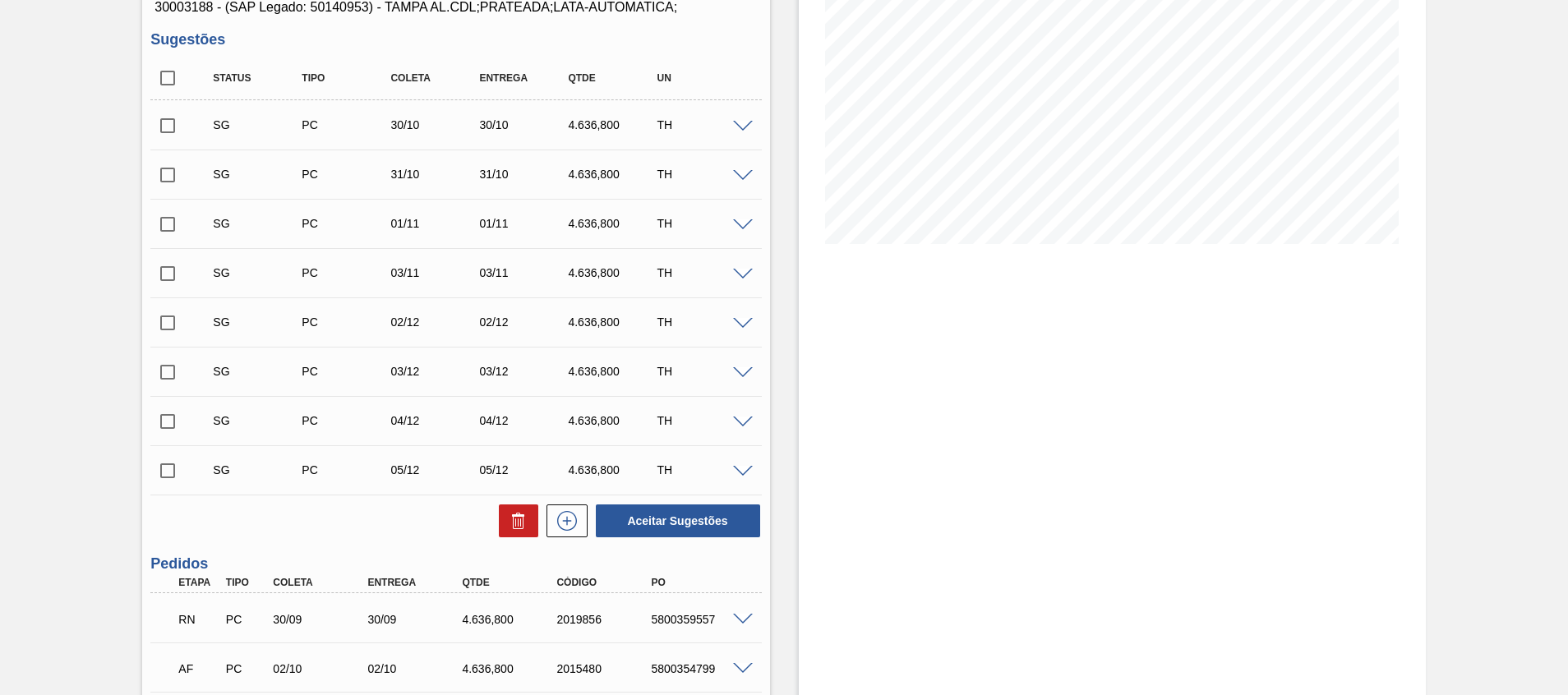
scroll to position [566, 0]
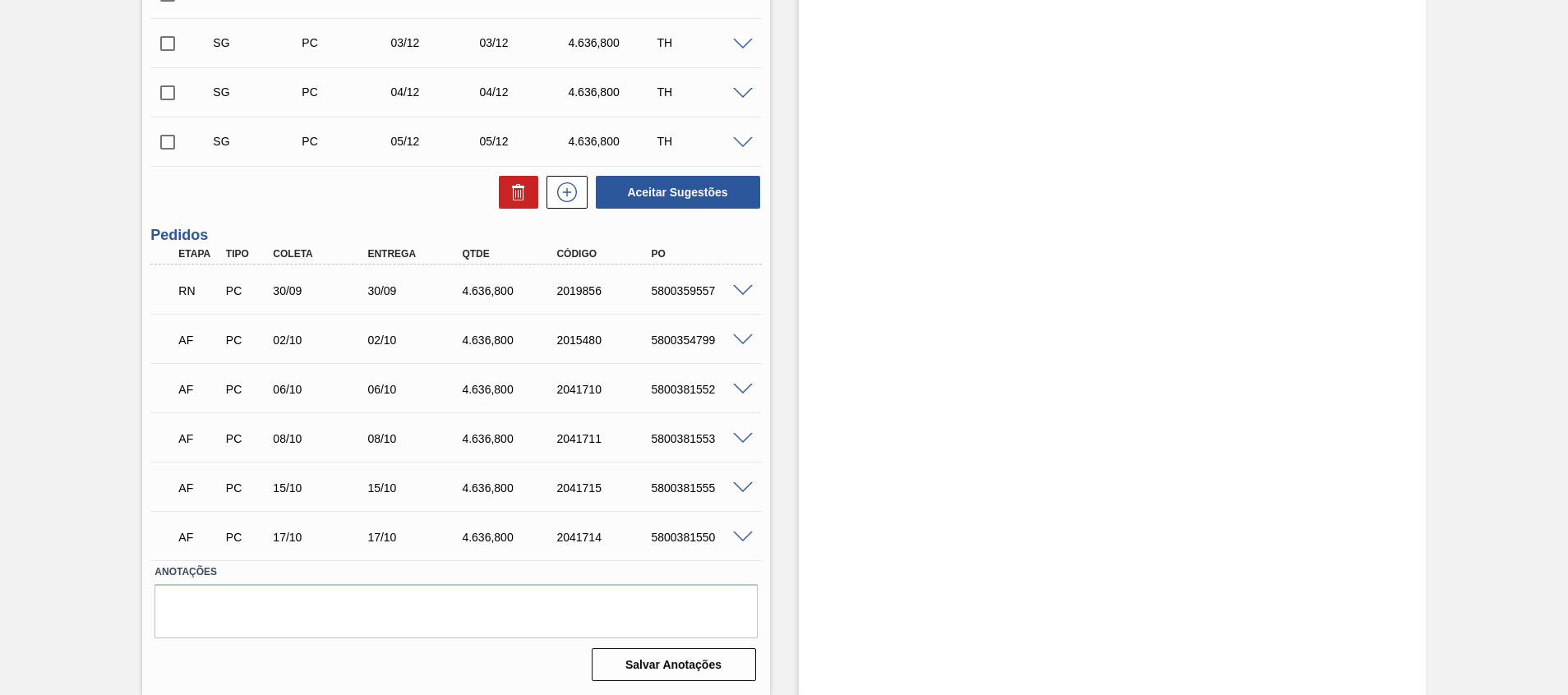
click at [742, 292] on span at bounding box center [743, 292] width 20 height 12
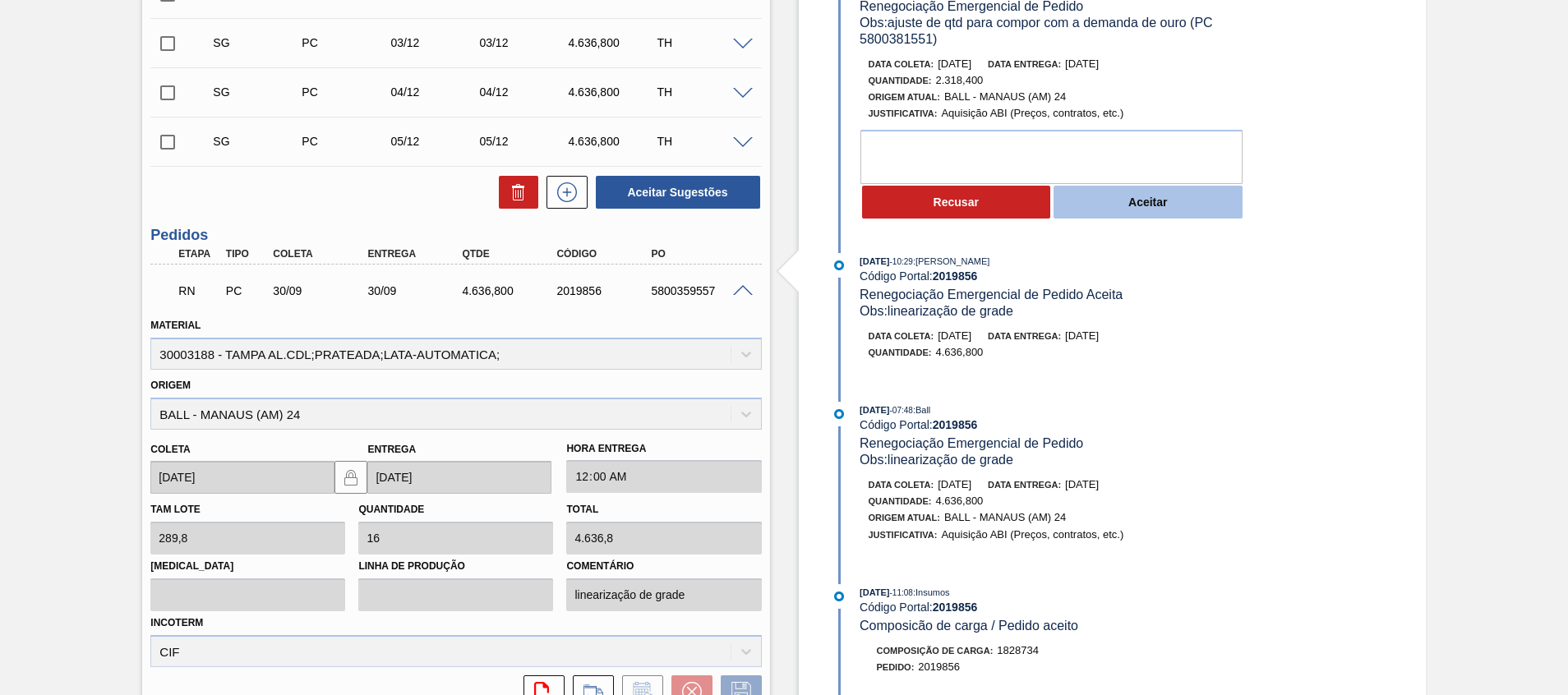
click at [1113, 188] on button "Aceitar" at bounding box center [1148, 202] width 189 height 33
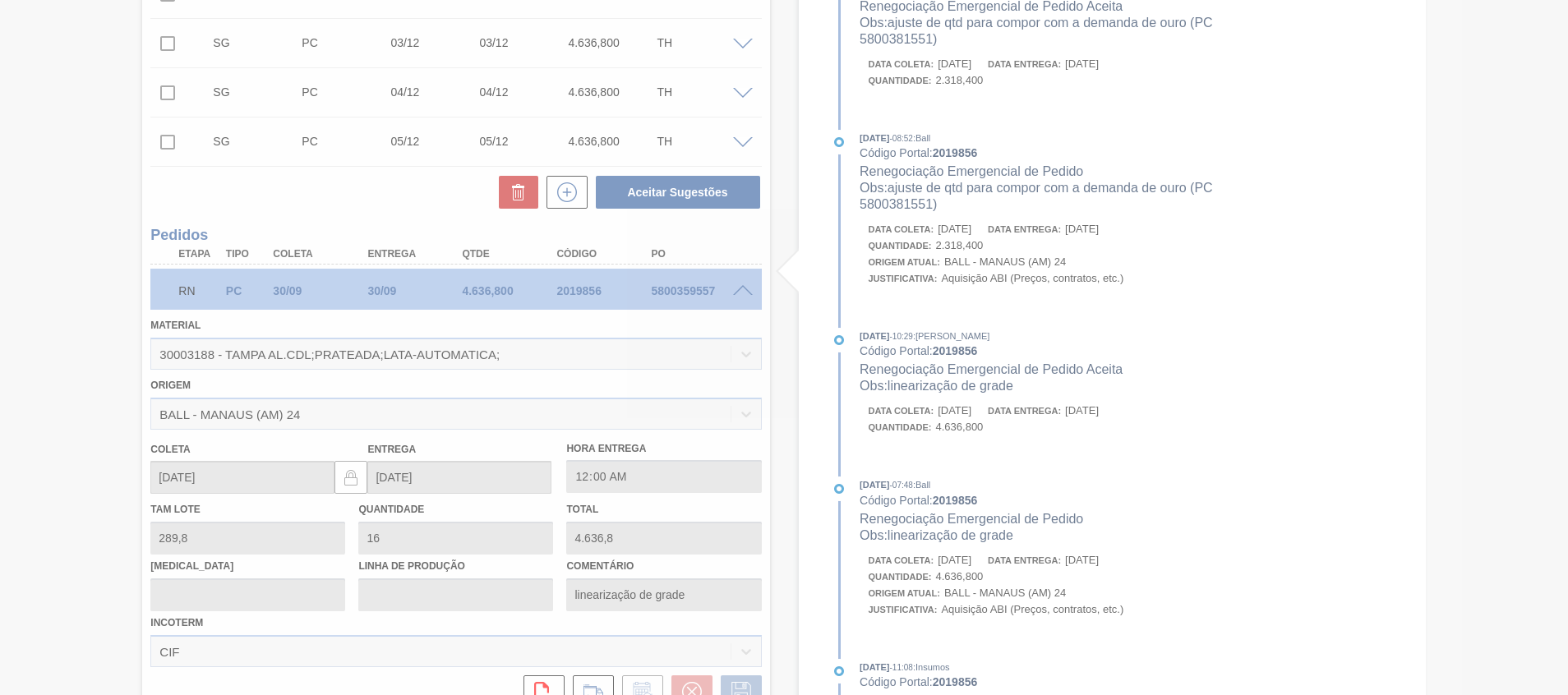
type input "8"
type input "2.318,4"
type input "ajuste de qtd para compor com a demanda de ouro (PC 5800381551)"
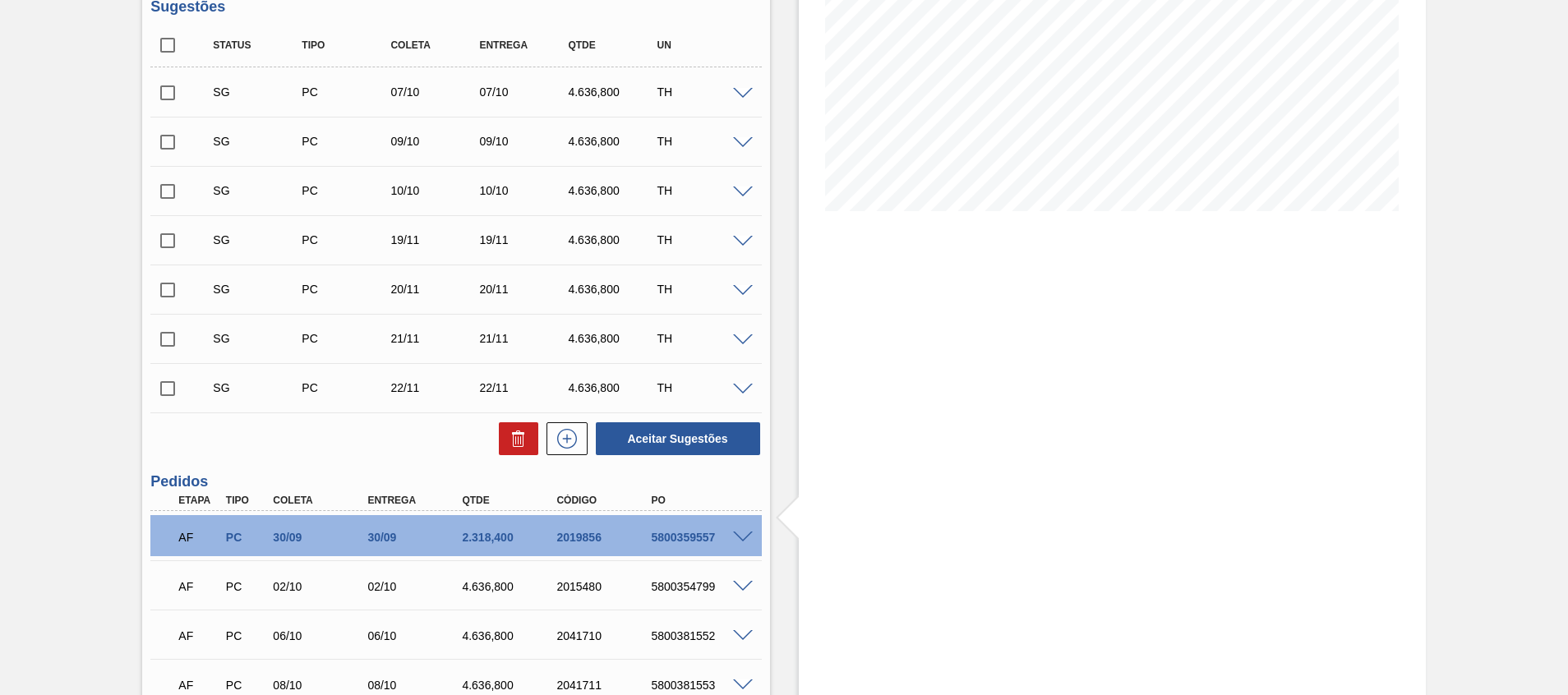
scroll to position [0, 0]
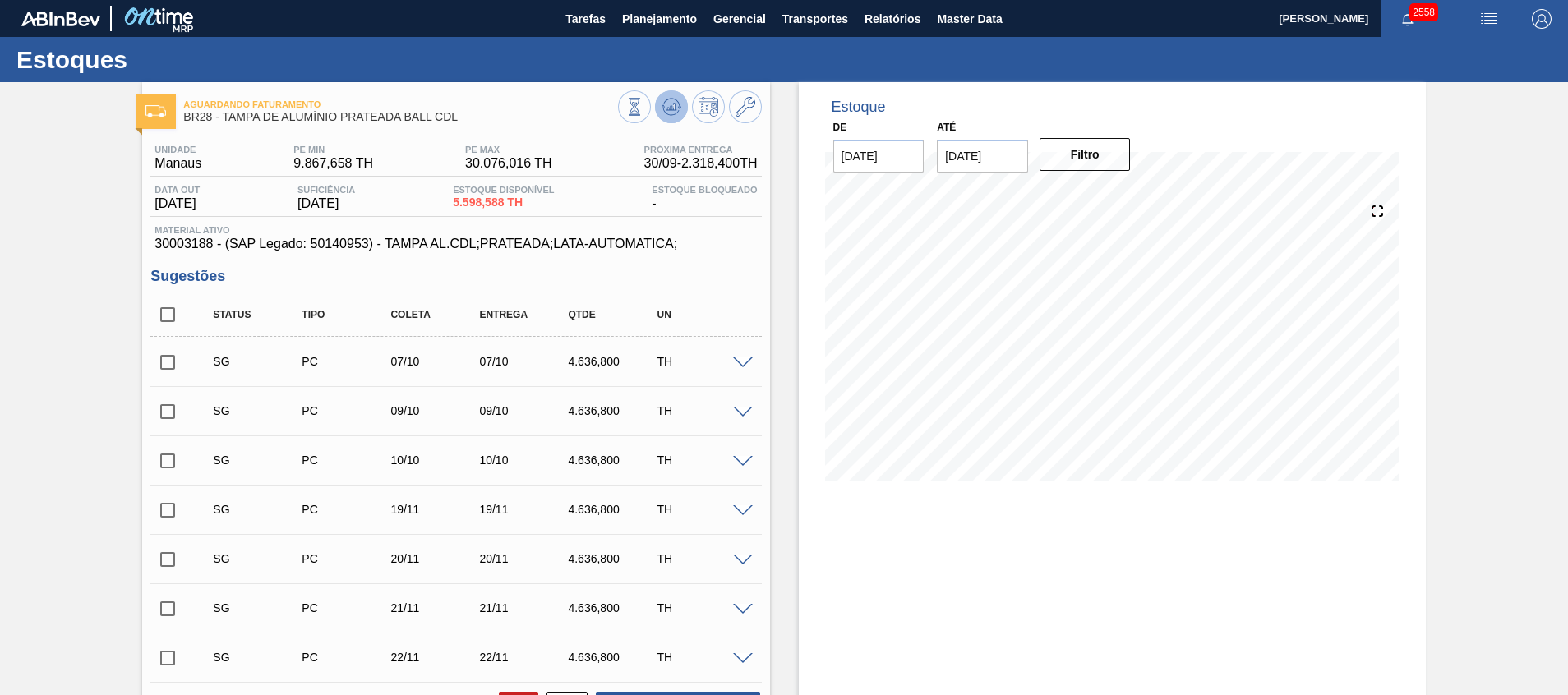
click at [661, 105] on icon at bounding box center [671, 107] width 20 height 20
click at [167, 323] on input "checkbox" at bounding box center [167, 315] width 35 height 35
checkbox input "true"
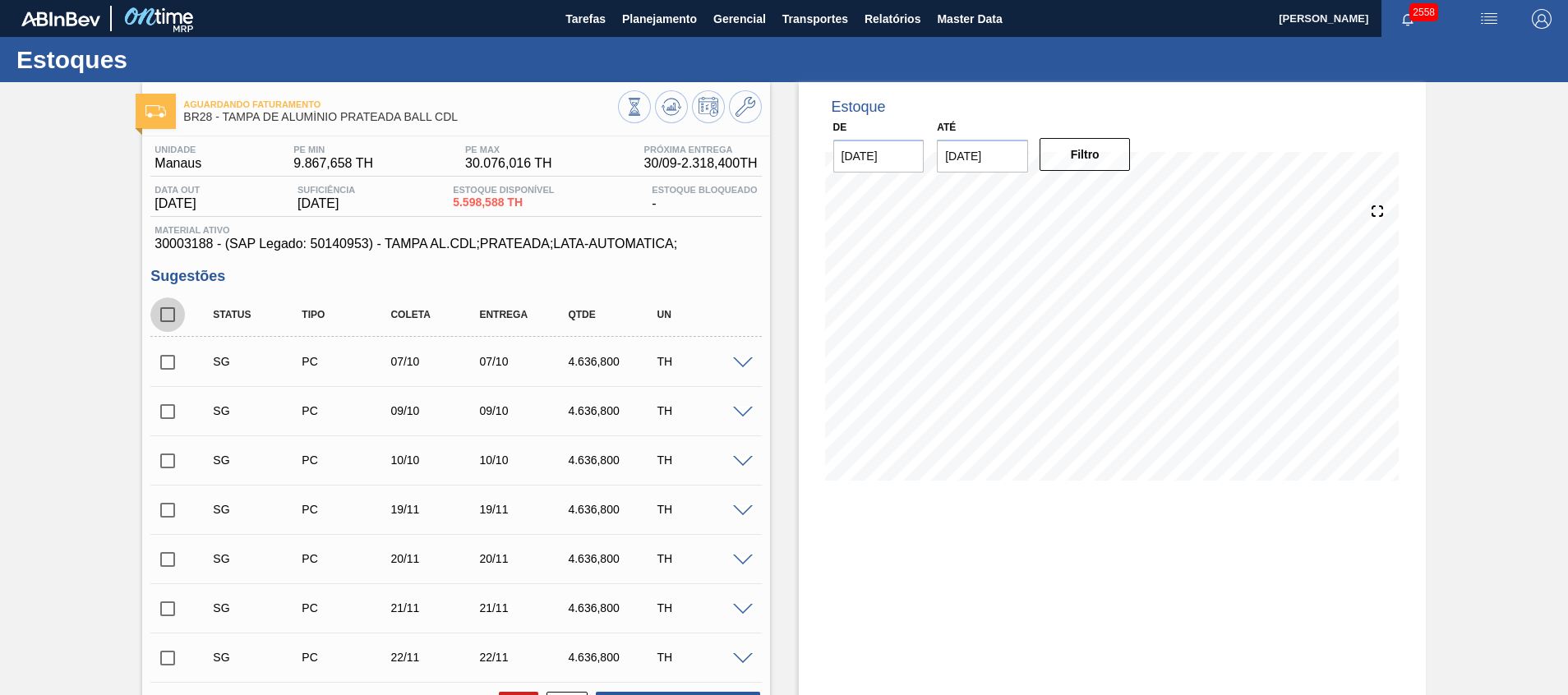
checkbox input "true"
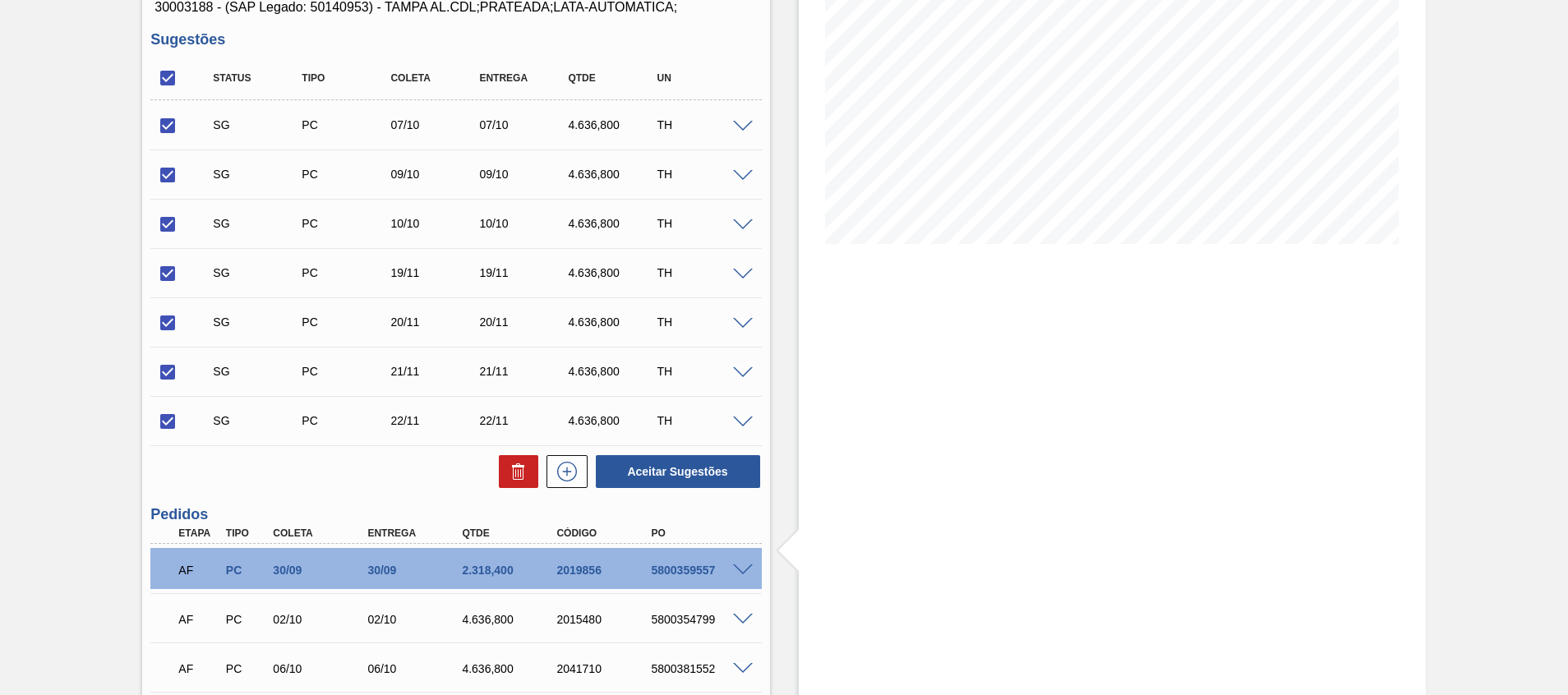
scroll to position [370, 0]
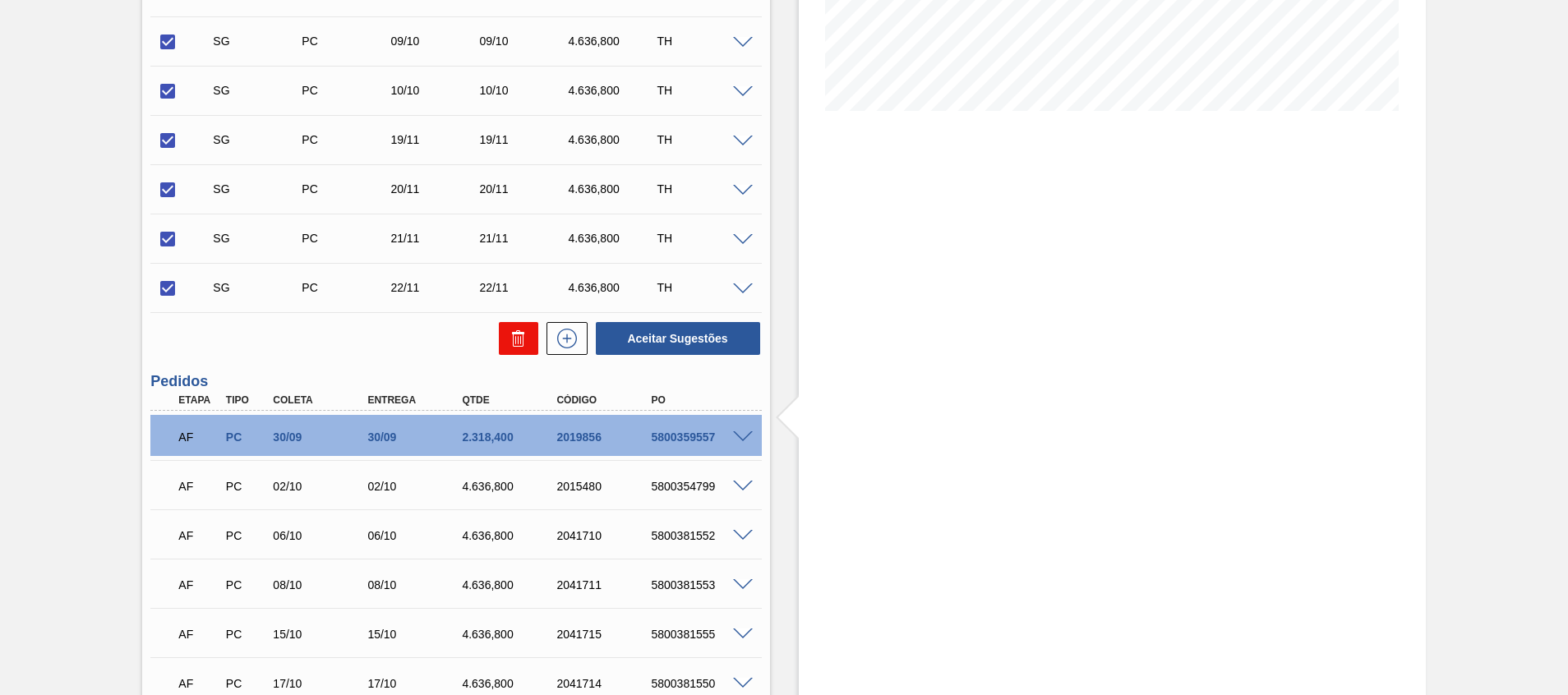
click at [509, 343] on icon at bounding box center [518, 338] width 20 height 20
checkbox input "false"
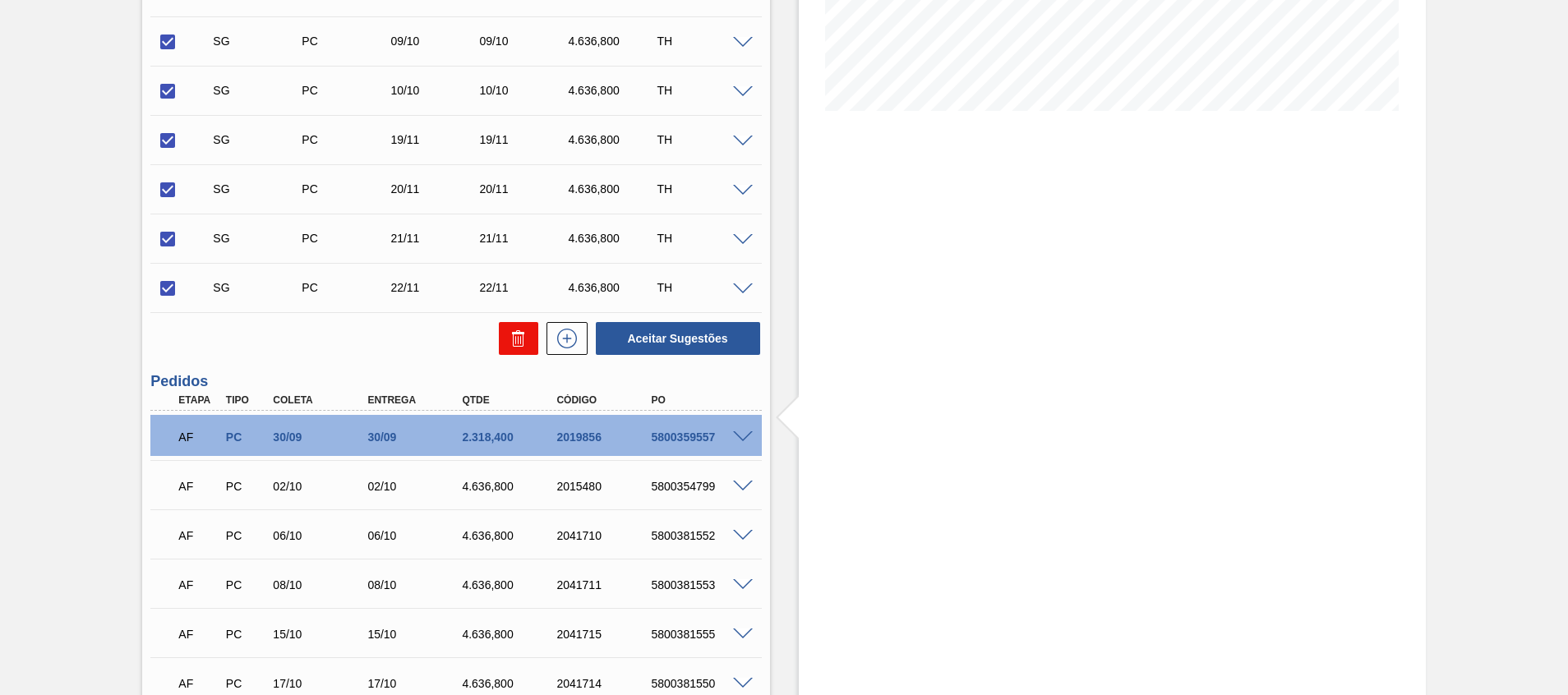
checkbox input "false"
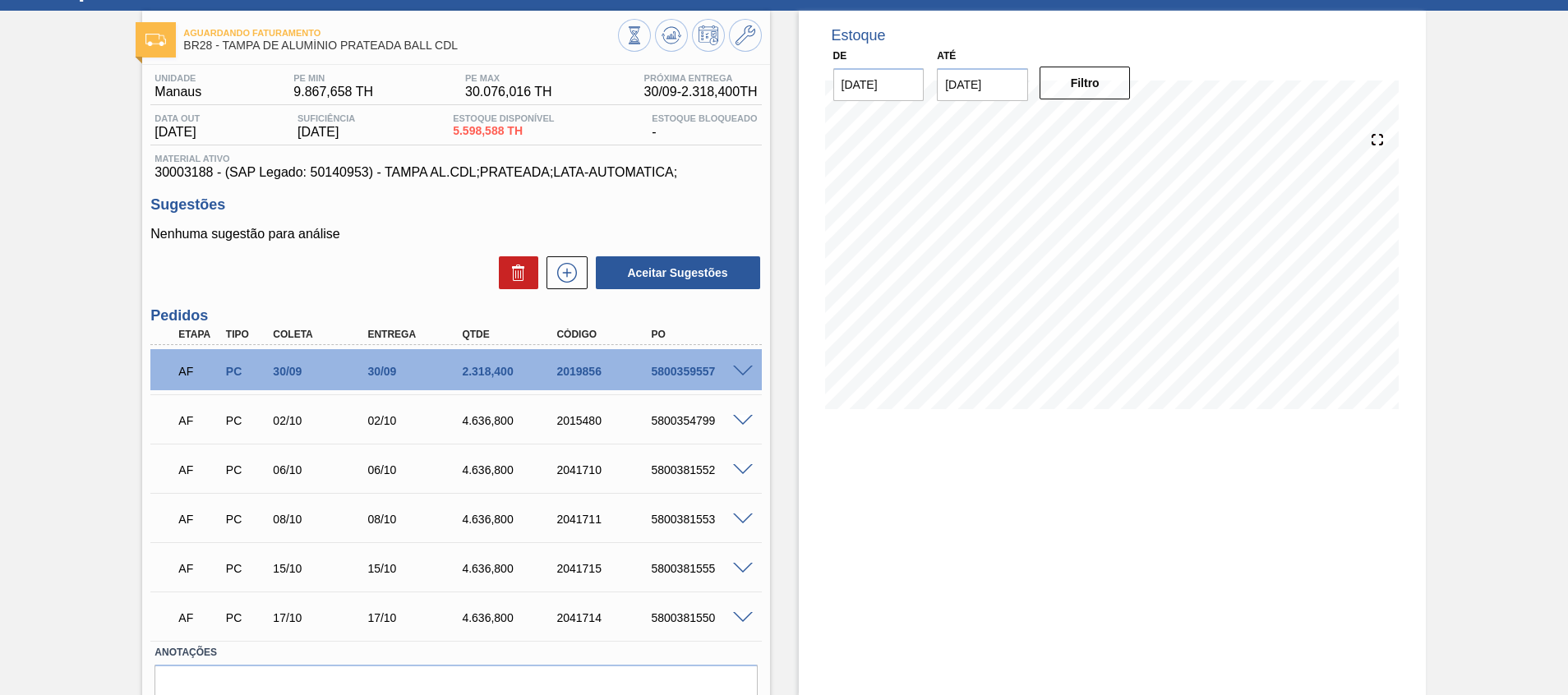
scroll to position [0, 0]
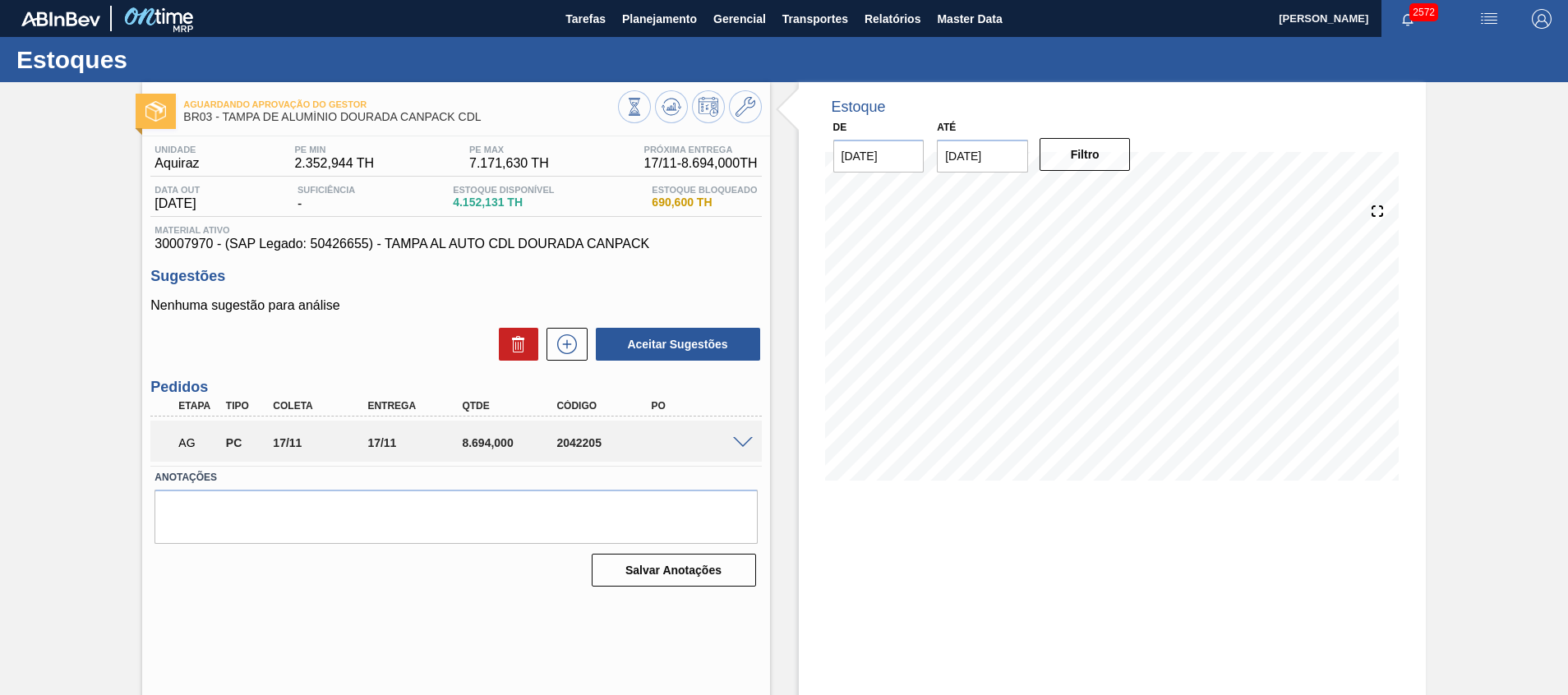
click at [738, 446] on span at bounding box center [743, 443] width 20 height 12
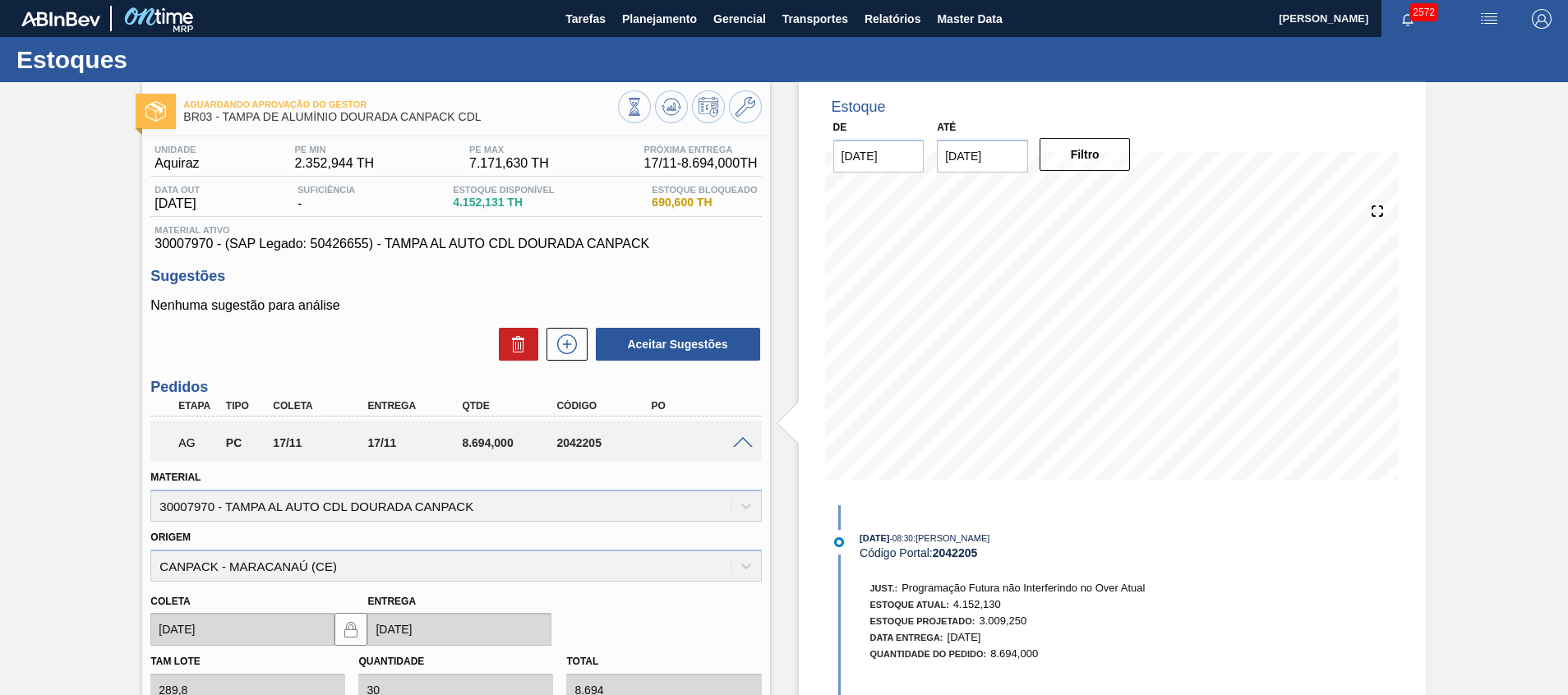
click at [738, 446] on span at bounding box center [743, 443] width 20 height 12
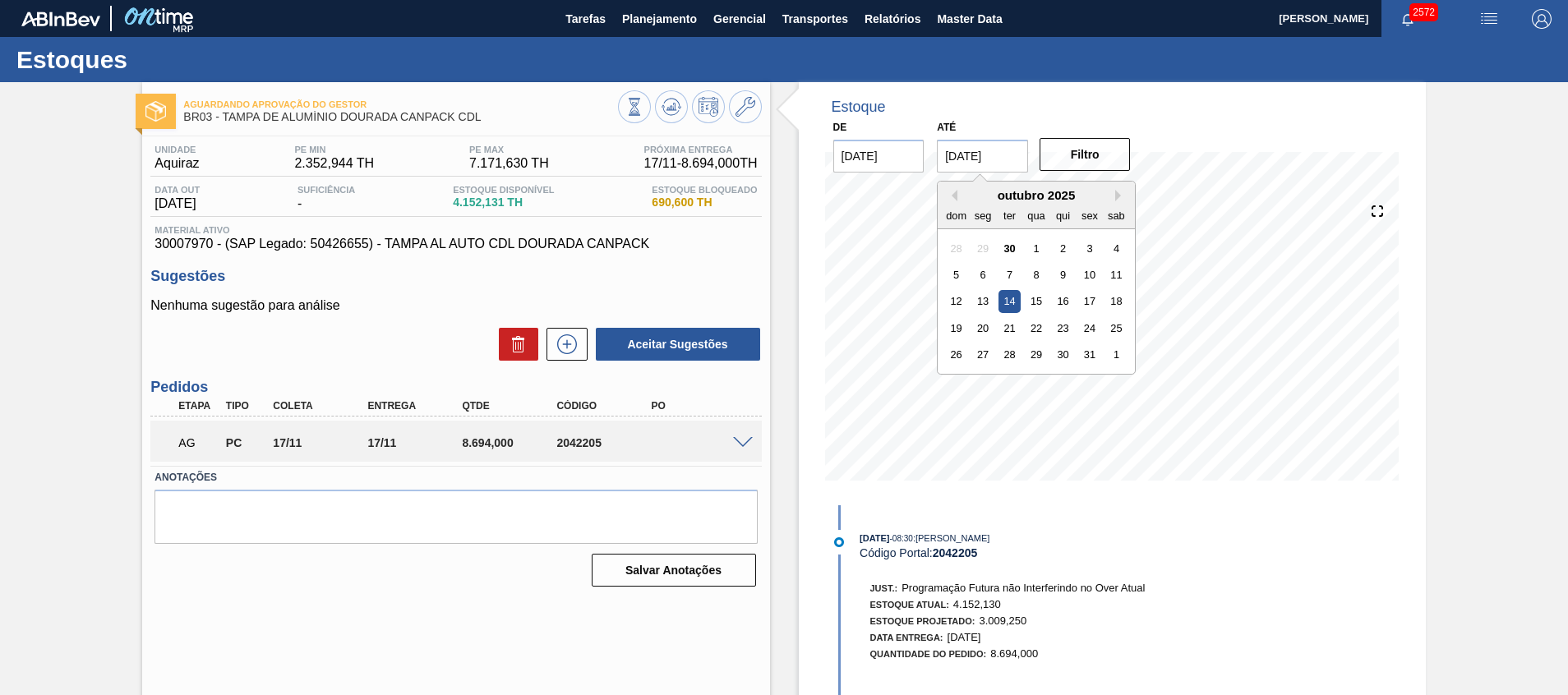
click at [953, 160] on input "[DATE]" at bounding box center [982, 156] width 91 height 33
click at [1088, 355] on div "31" at bounding box center [1091, 355] width 23 height 23
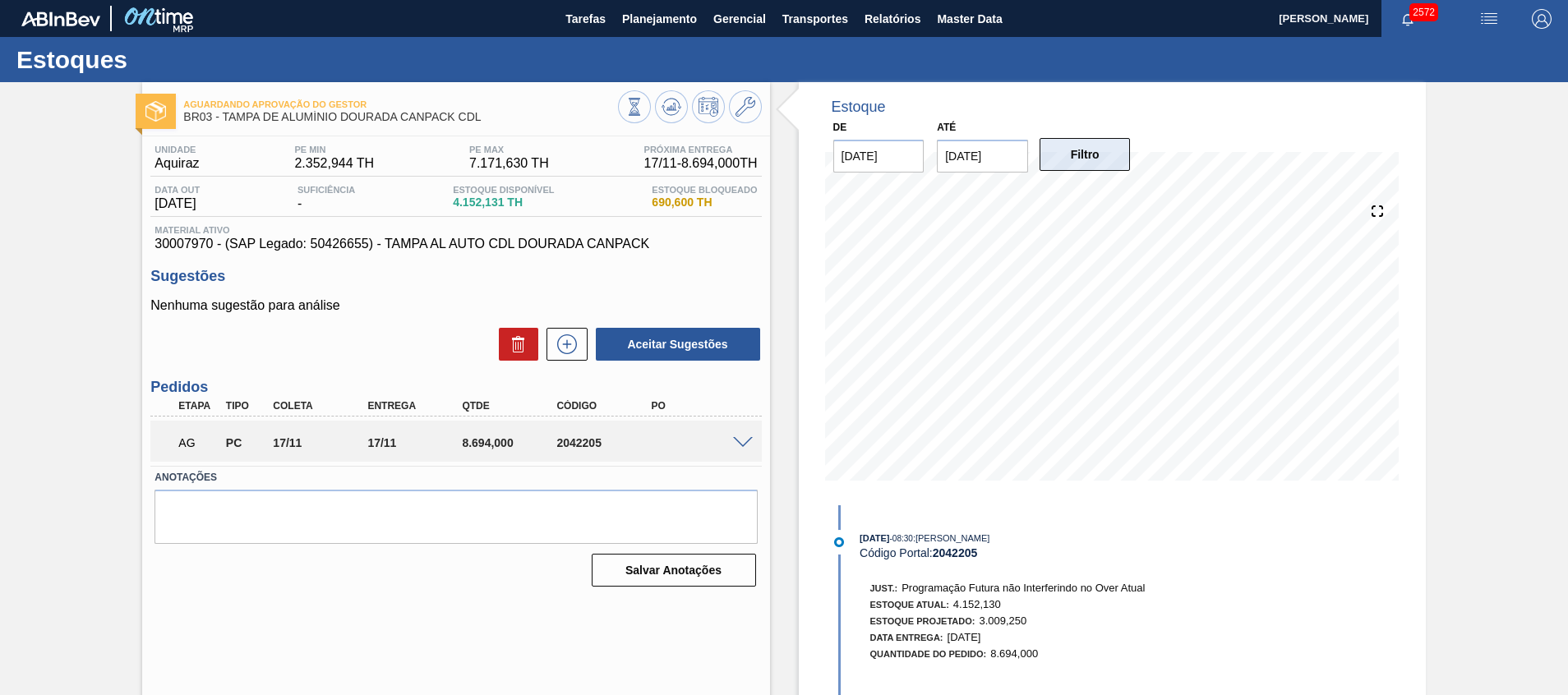
click at [1091, 148] on button "Filtro" at bounding box center [1085, 154] width 91 height 33
click at [968, 164] on input "[DATE]" at bounding box center [982, 156] width 91 height 33
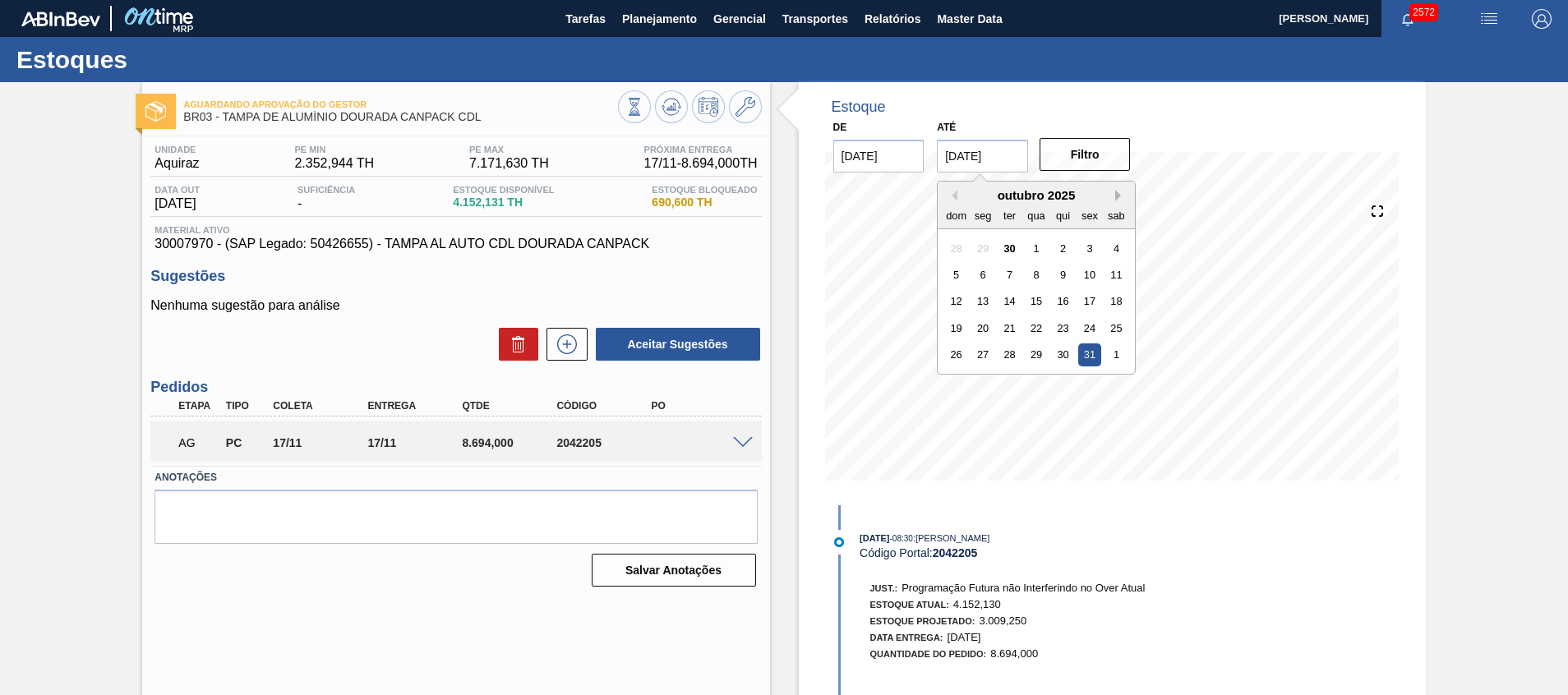
click at [1119, 195] on button "Next Month" at bounding box center [1120, 195] width 11 height 11
click at [957, 382] on div "30" at bounding box center [956, 382] width 23 height 23
type input "[DATE]"
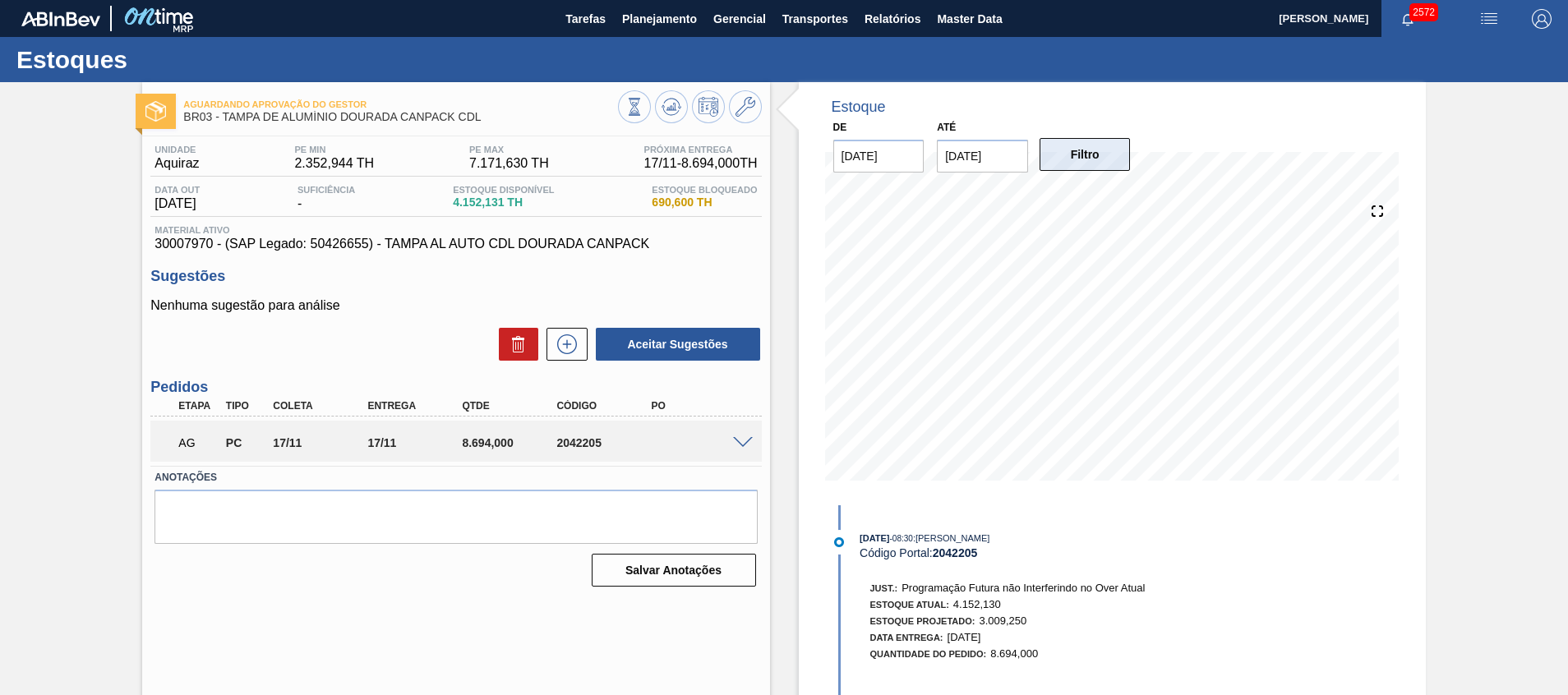
click at [1095, 156] on button "Filtro" at bounding box center [1085, 154] width 91 height 33
click at [686, 103] on button at bounding box center [672, 107] width 33 height 33
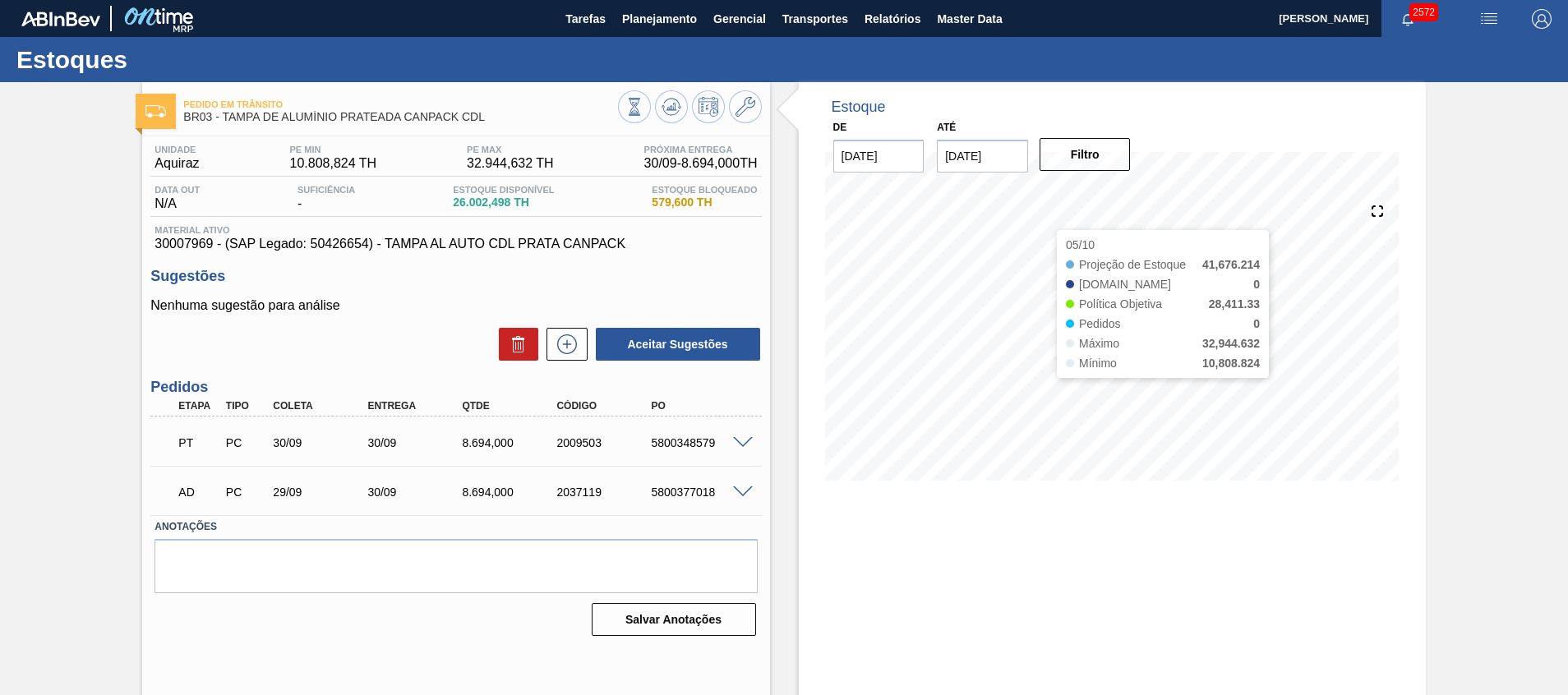
click at [987, 158] on input "[DATE]" at bounding box center [982, 156] width 91 height 33
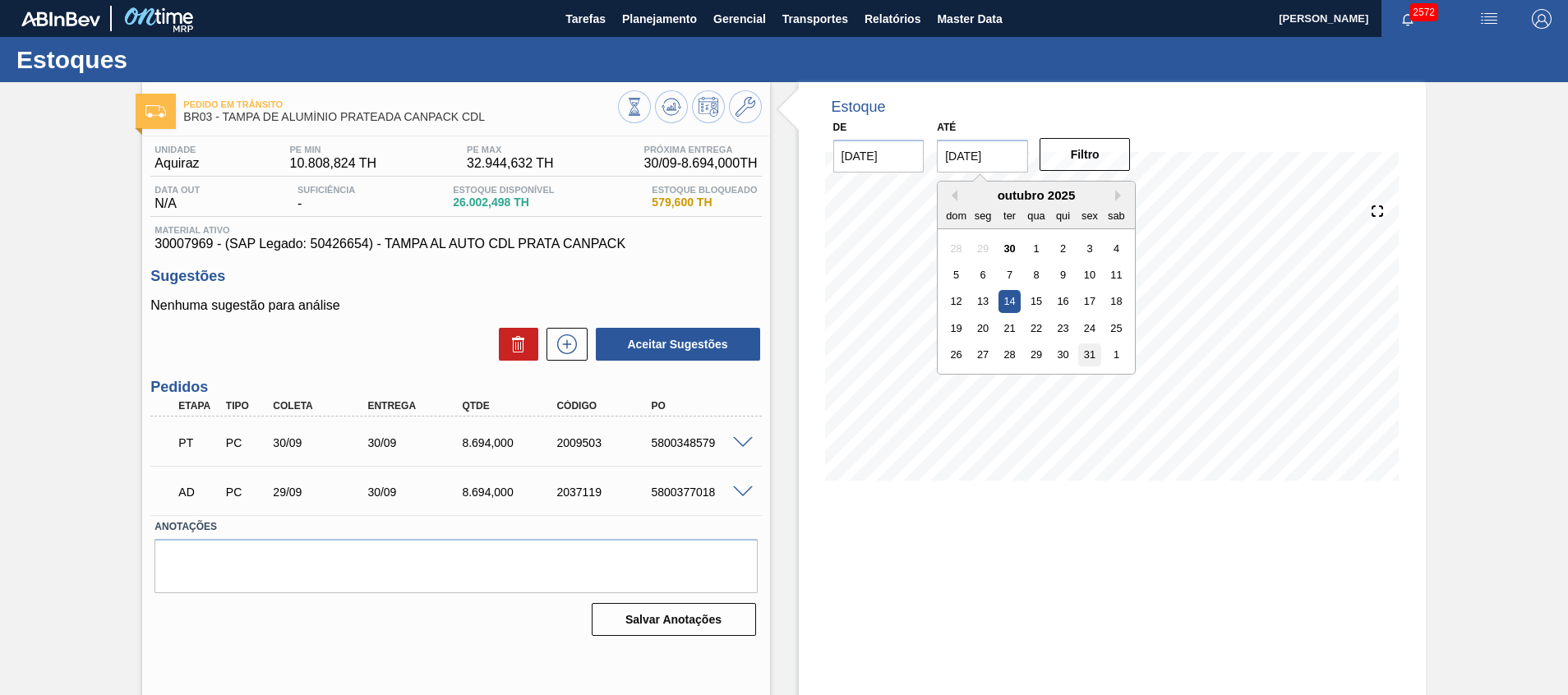
click at [1094, 347] on div "31" at bounding box center [1091, 355] width 23 height 23
type input "[DATE]"
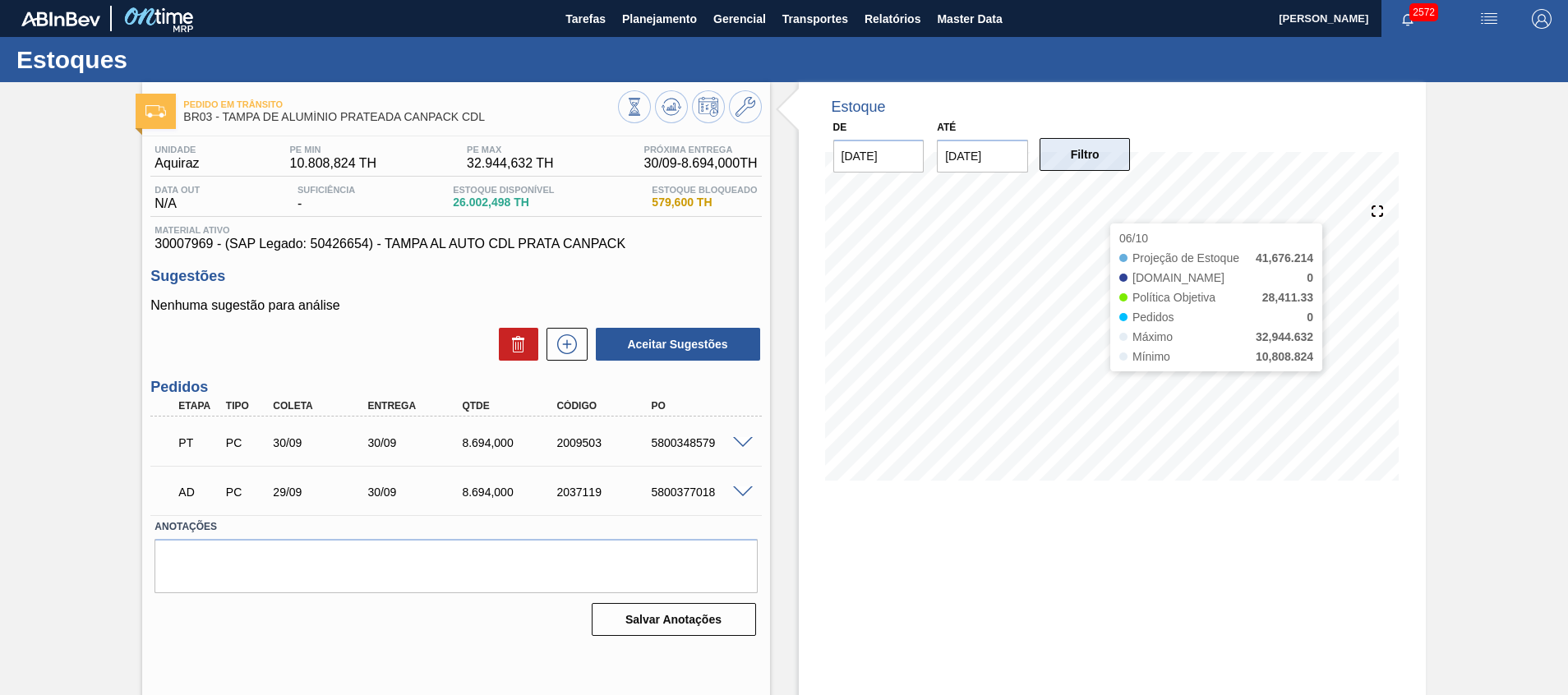
click at [1080, 168] on button "Filtro" at bounding box center [1085, 154] width 91 height 33
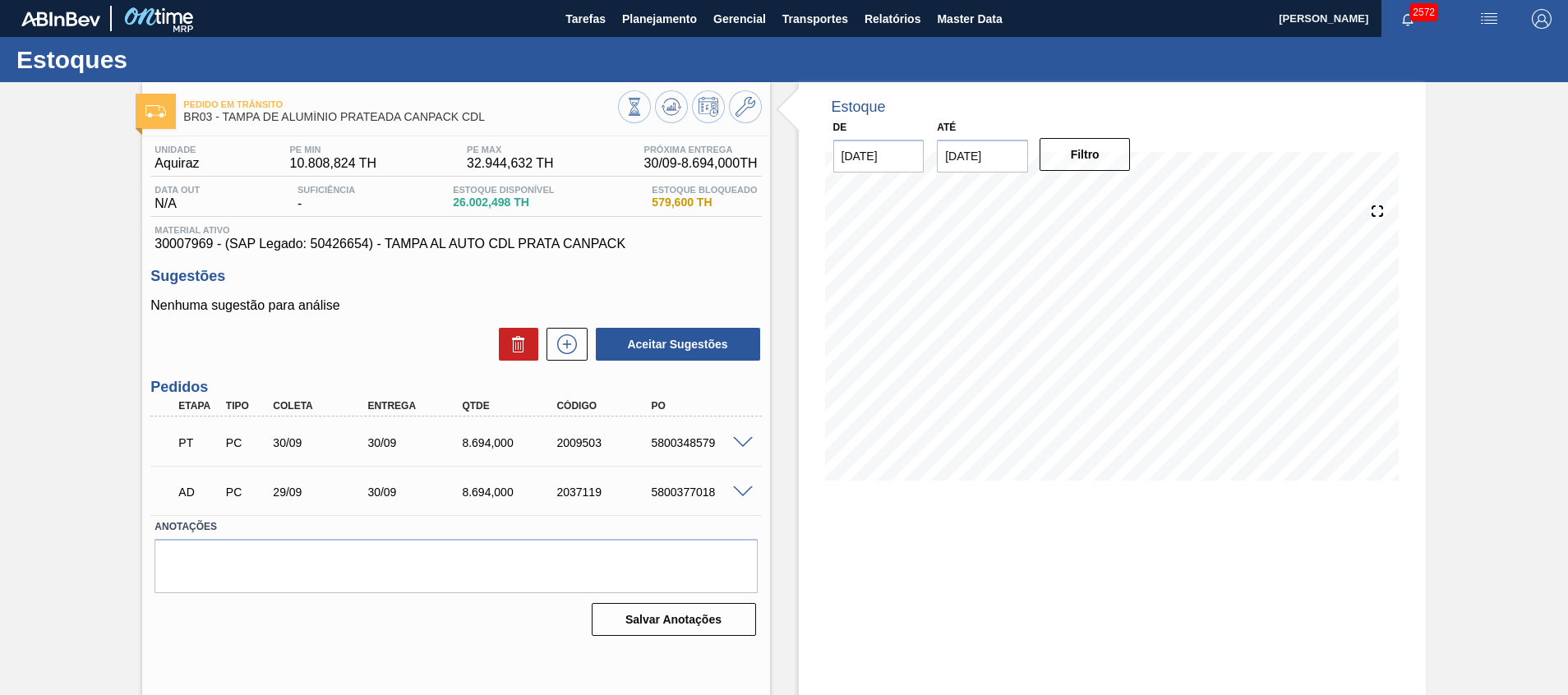
click at [818, 437] on div "10/10 Projeção de Estoque 41,676.214 [DOMAIN_NAME] 0 Política Objetiva 28,411.3…" at bounding box center [1112, 341] width 587 height 329
click at [743, 441] on span at bounding box center [743, 443] width 20 height 12
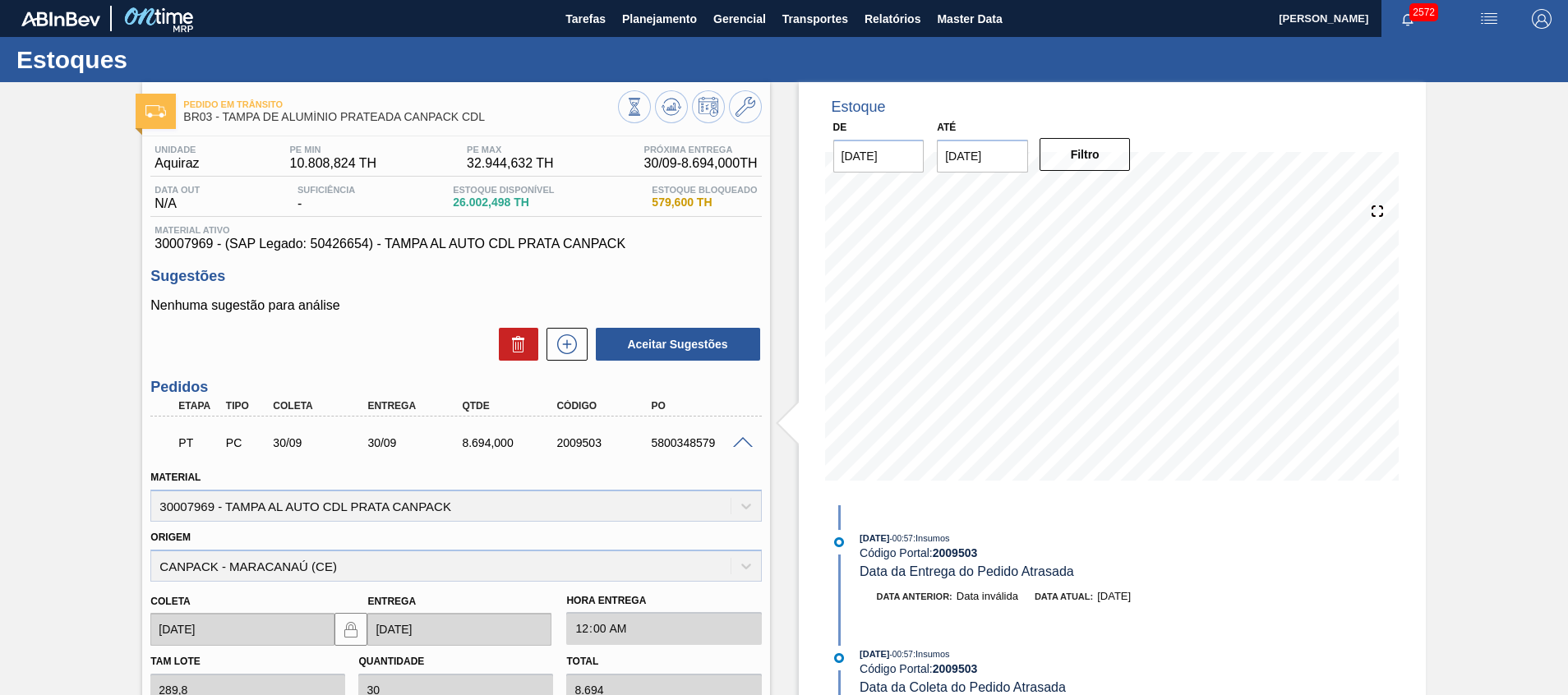
click at [745, 437] on span at bounding box center [743, 443] width 20 height 12
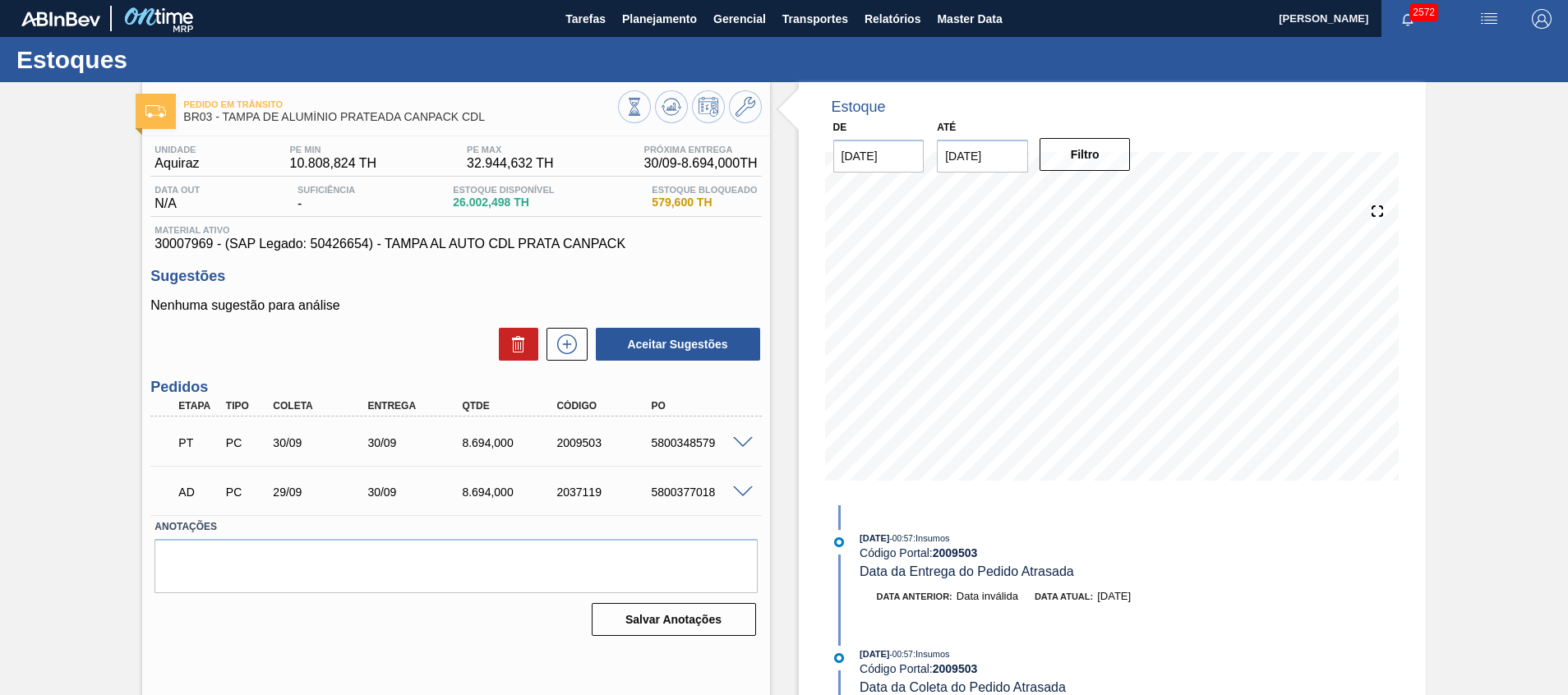
click at [738, 441] on span at bounding box center [743, 443] width 20 height 12
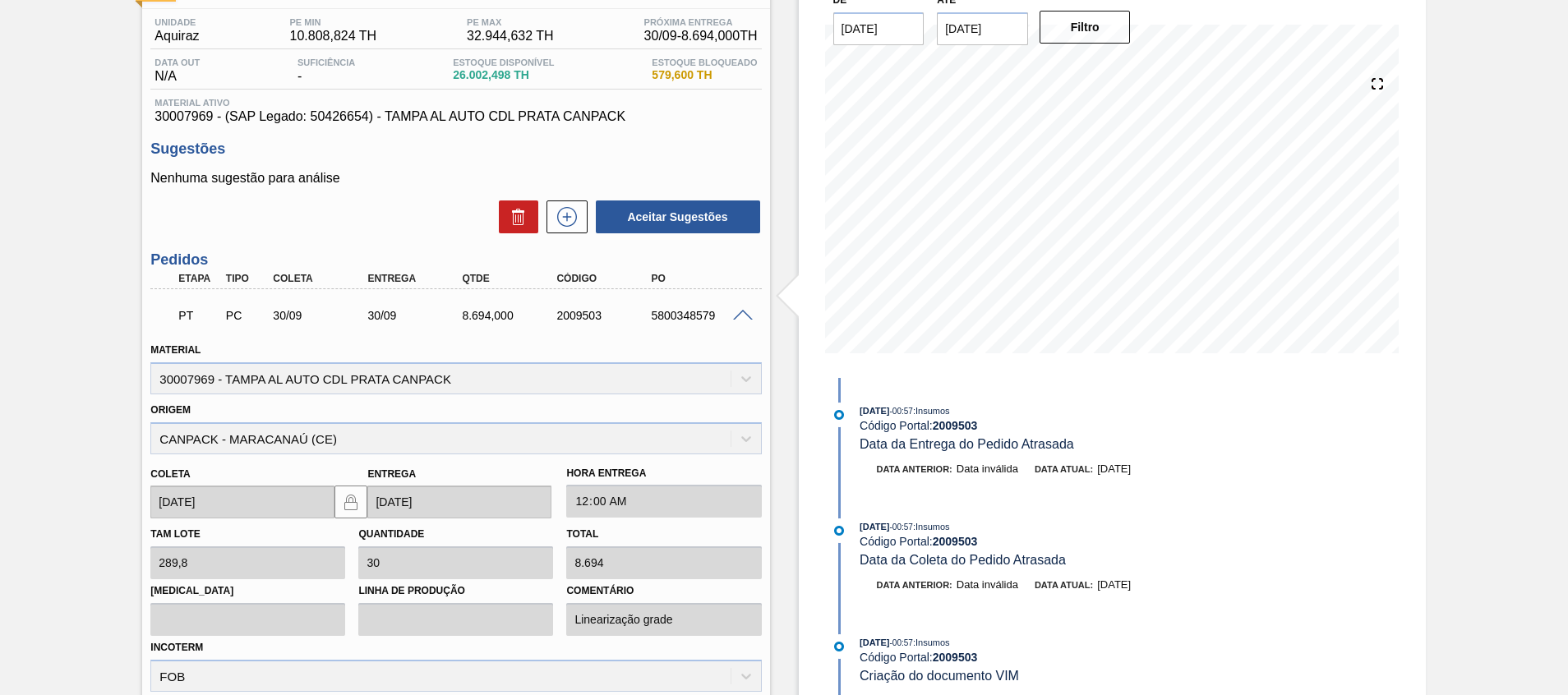
scroll to position [246, 0]
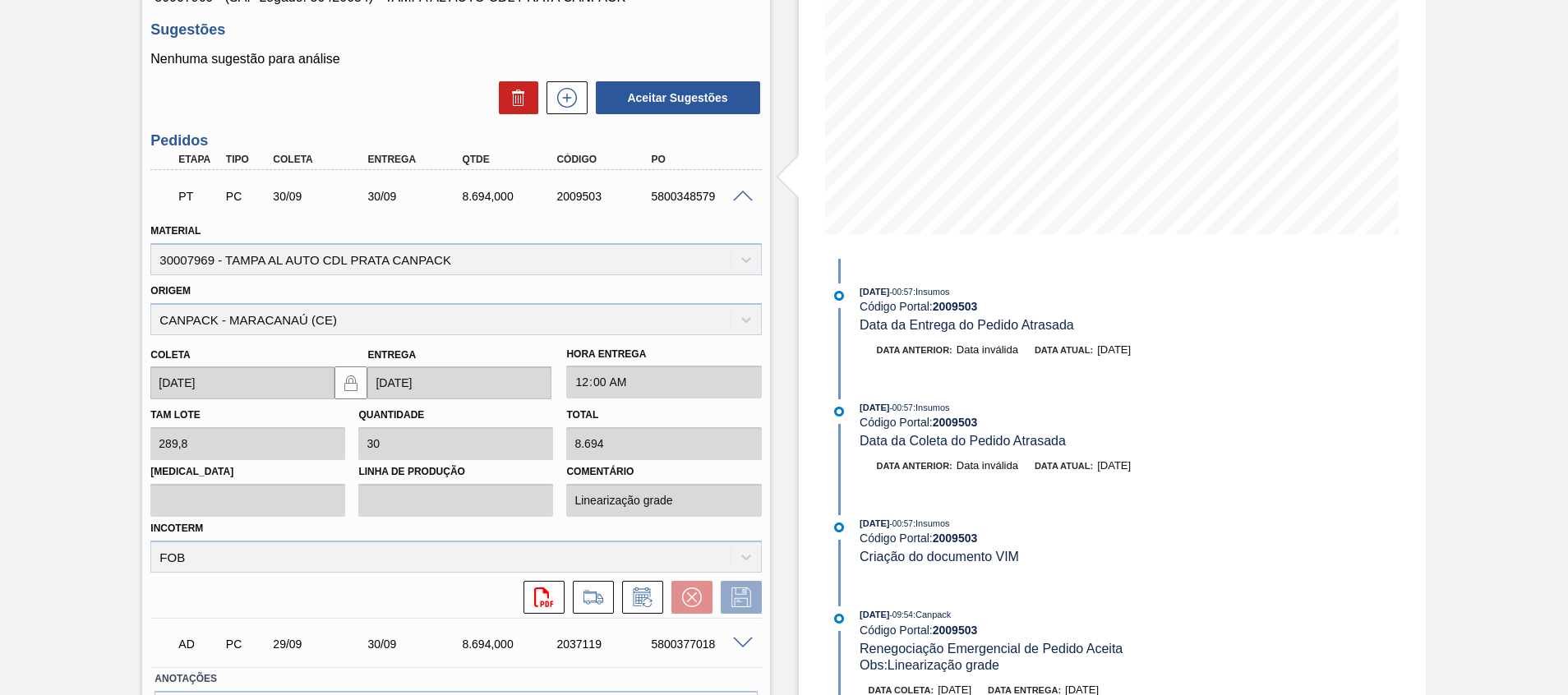
click at [729, 194] on div at bounding box center [745, 195] width 33 height 12
click at [736, 194] on span at bounding box center [743, 197] width 20 height 12
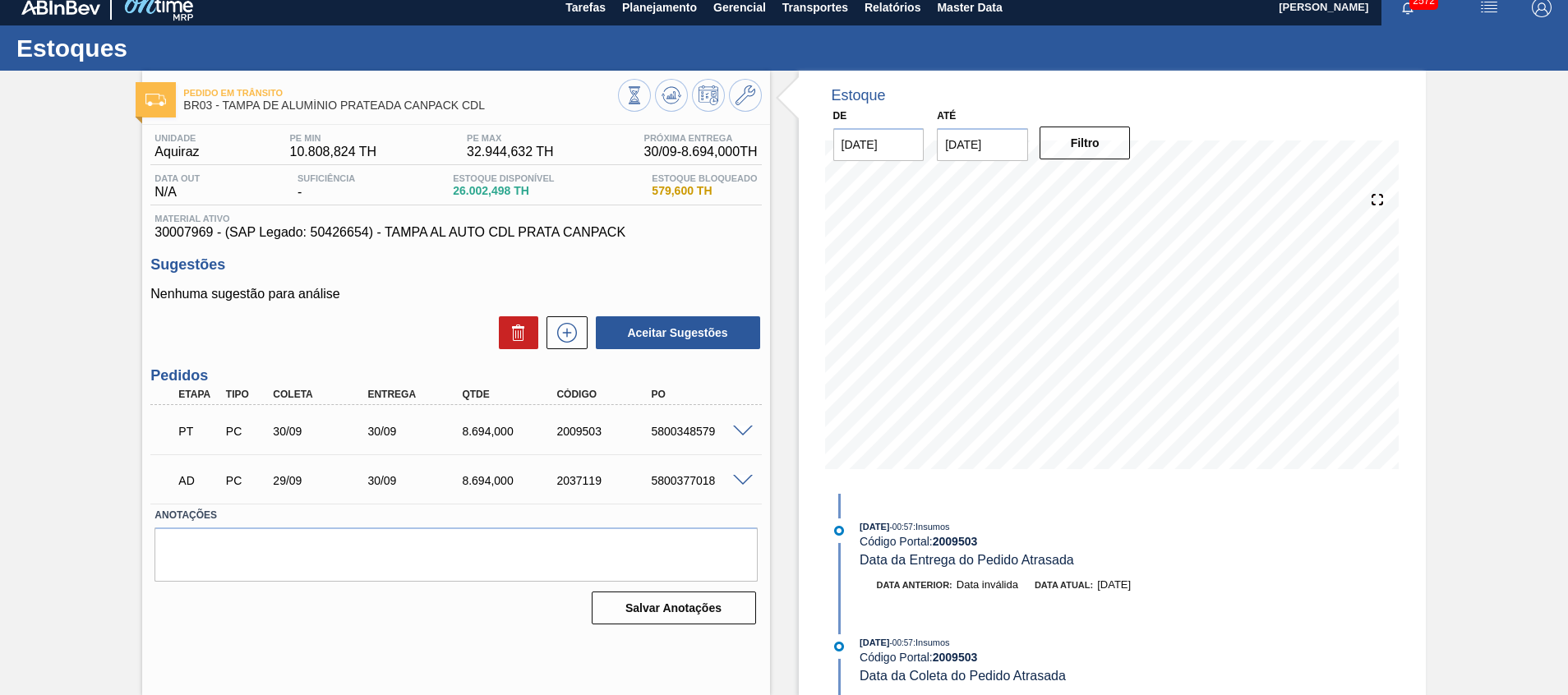
scroll to position [11, 0]
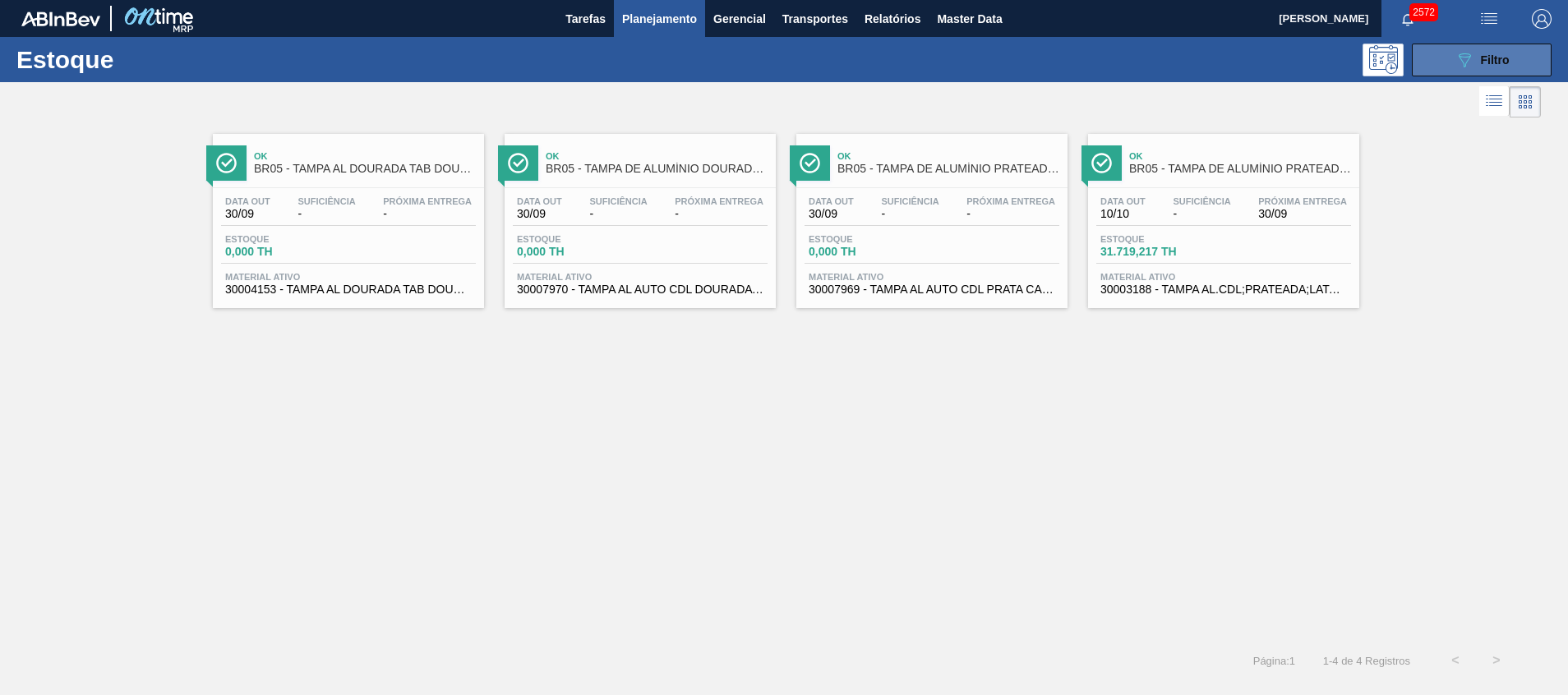
click at [1493, 67] on div "089F7B8B-B2A5-4AFE-B5C0-19BA573D28AC Filtro" at bounding box center [1481, 60] width 55 height 20
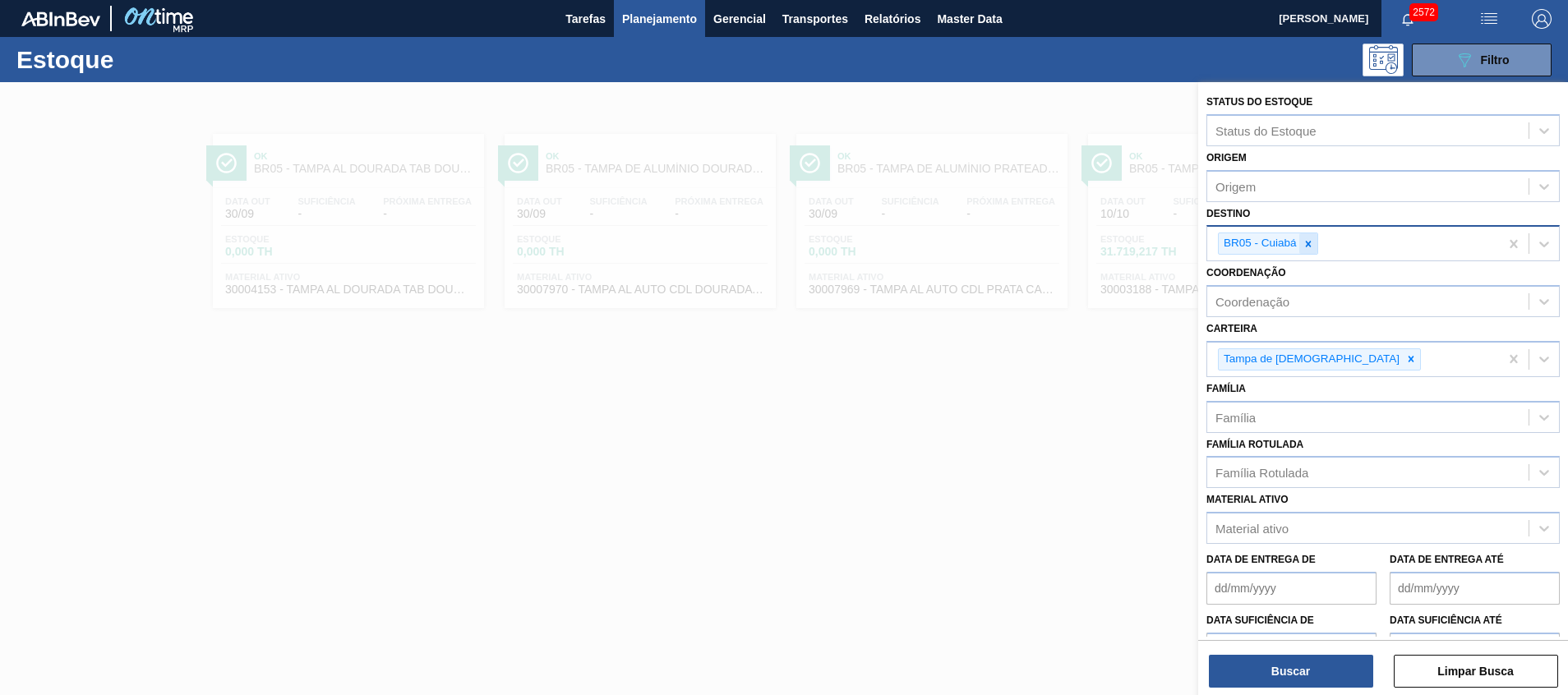
click at [1315, 240] on div at bounding box center [1308, 244] width 18 height 21
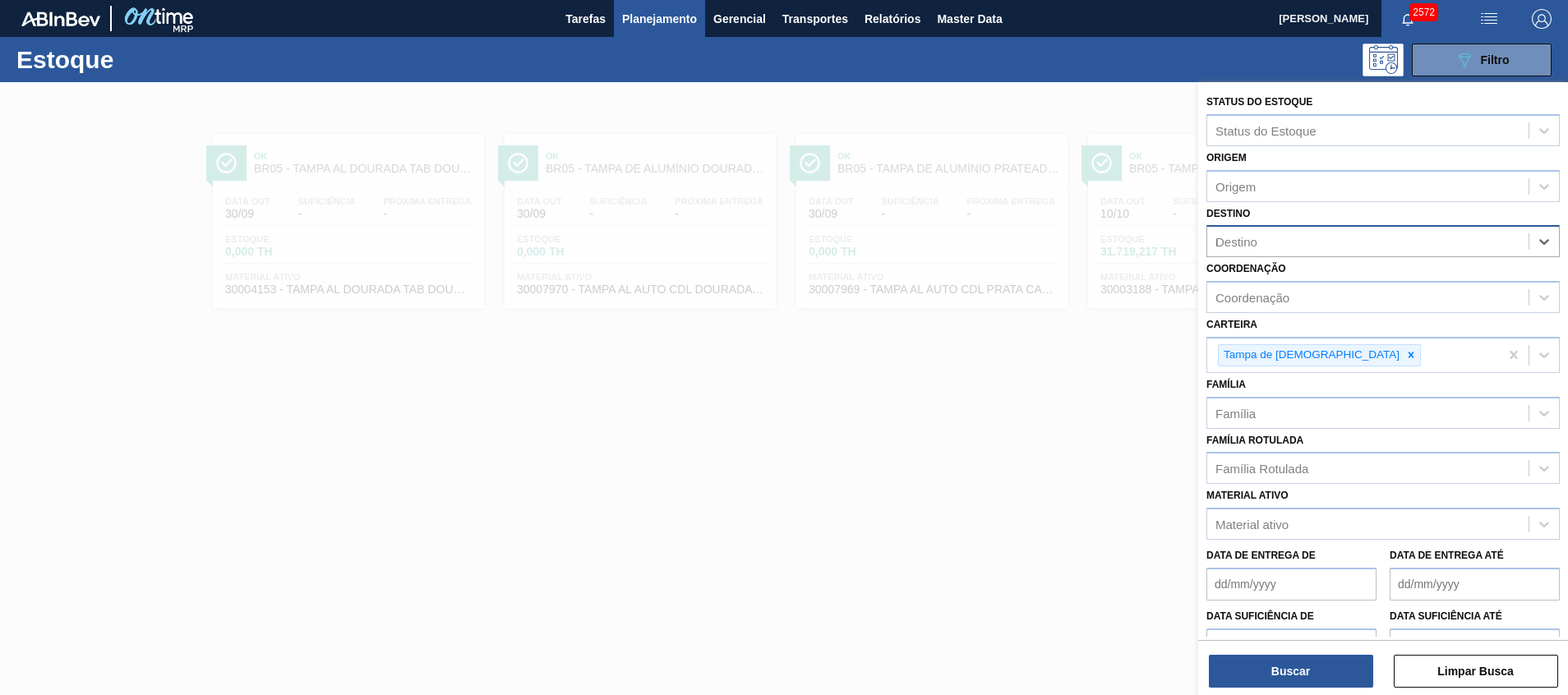
type input "ub"
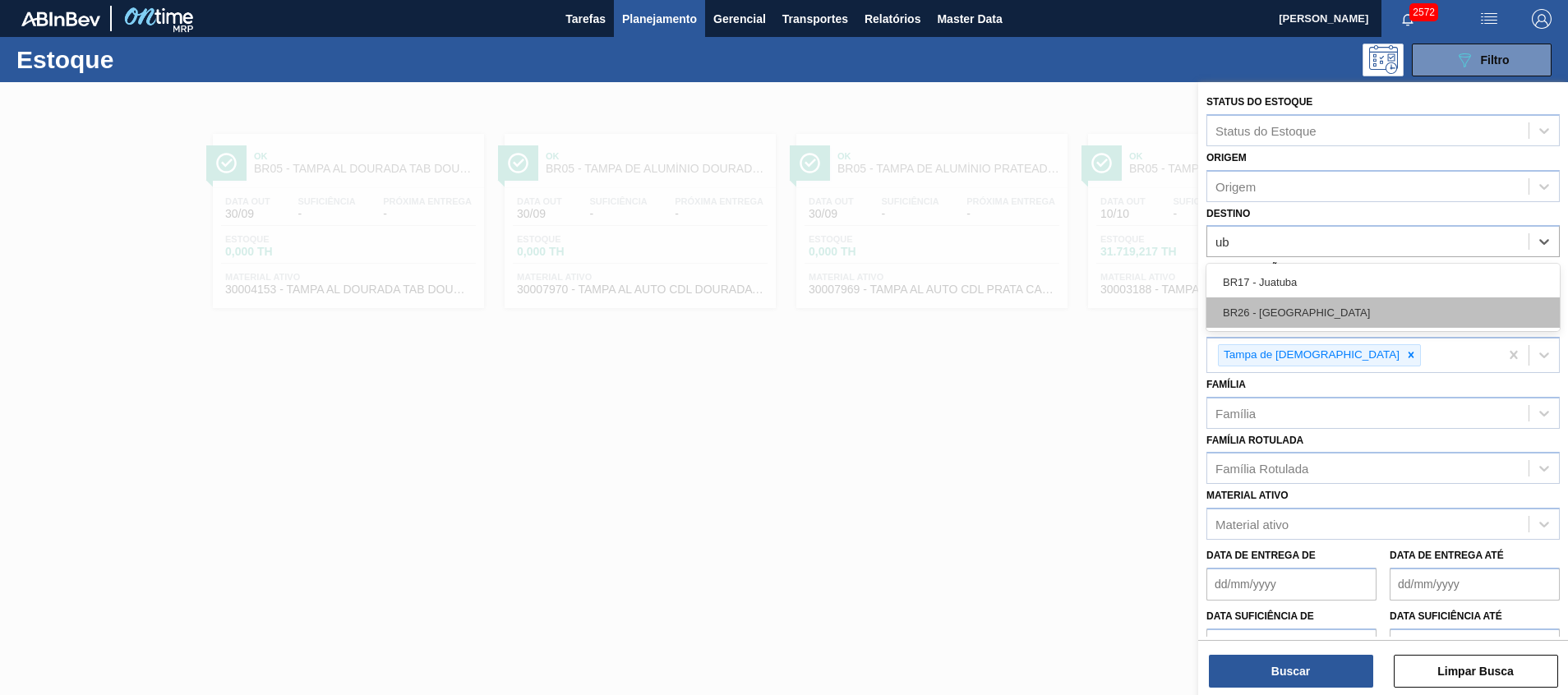
click at [1363, 318] on div "BR26 - Uberlândia" at bounding box center [1382, 312] width 353 height 30
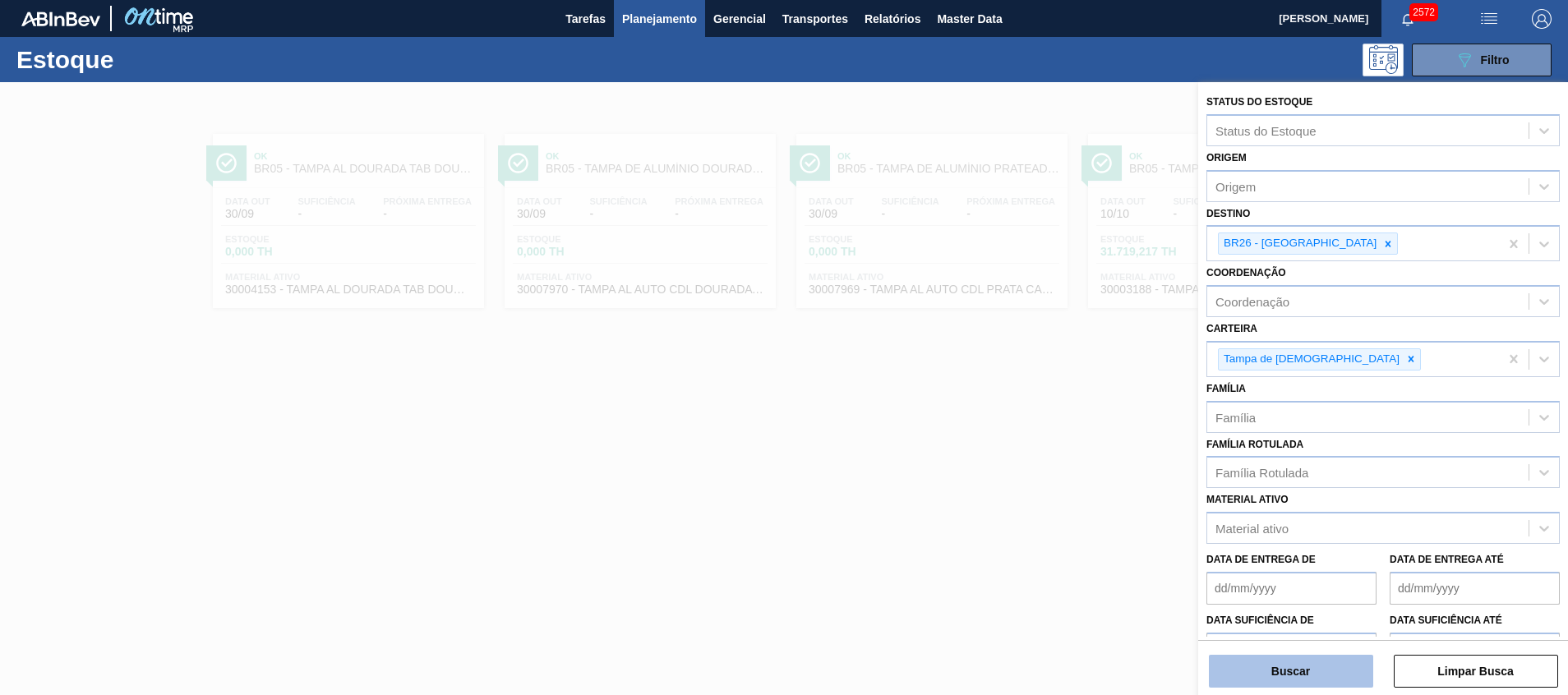
click at [1334, 682] on button "Buscar" at bounding box center [1290, 672] width 164 height 33
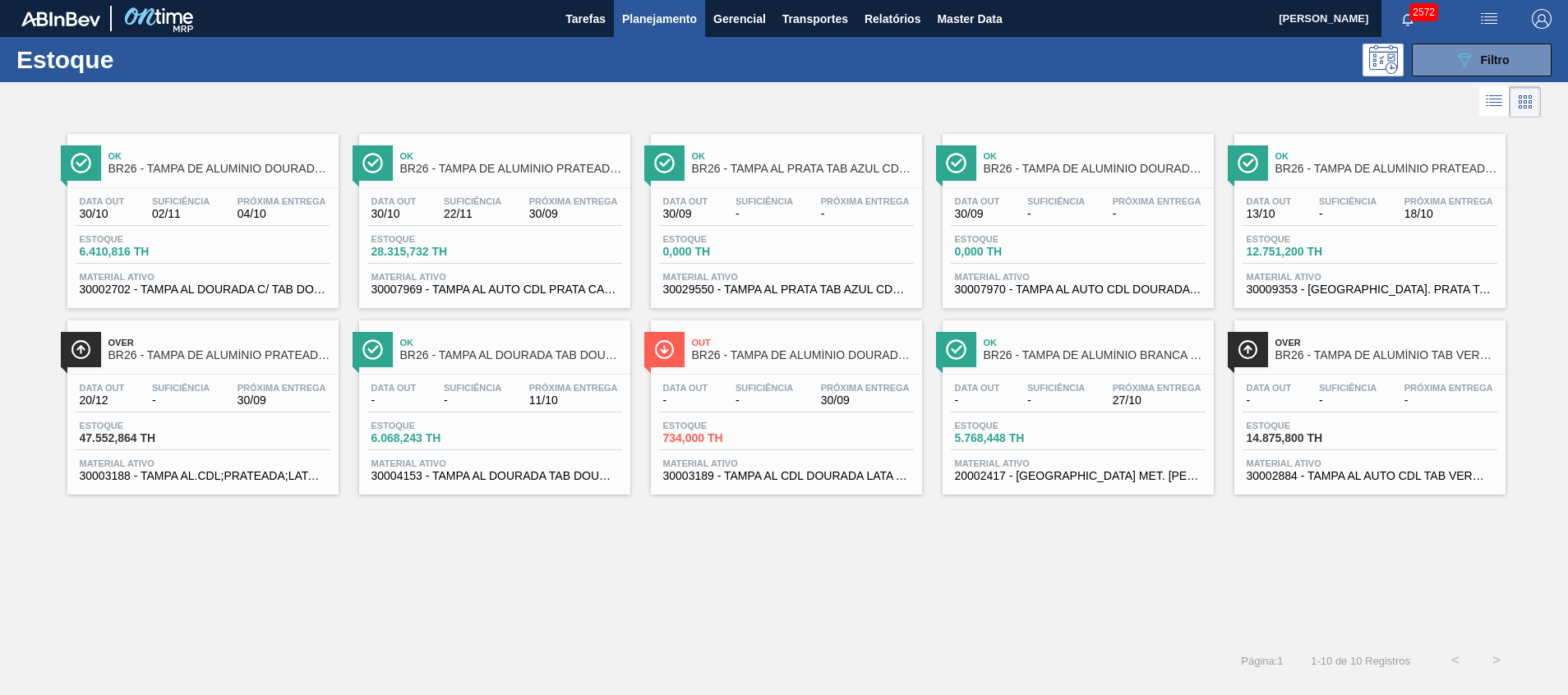
click at [565, 204] on span "Próxima Entrega" at bounding box center [574, 200] width 89 height 10
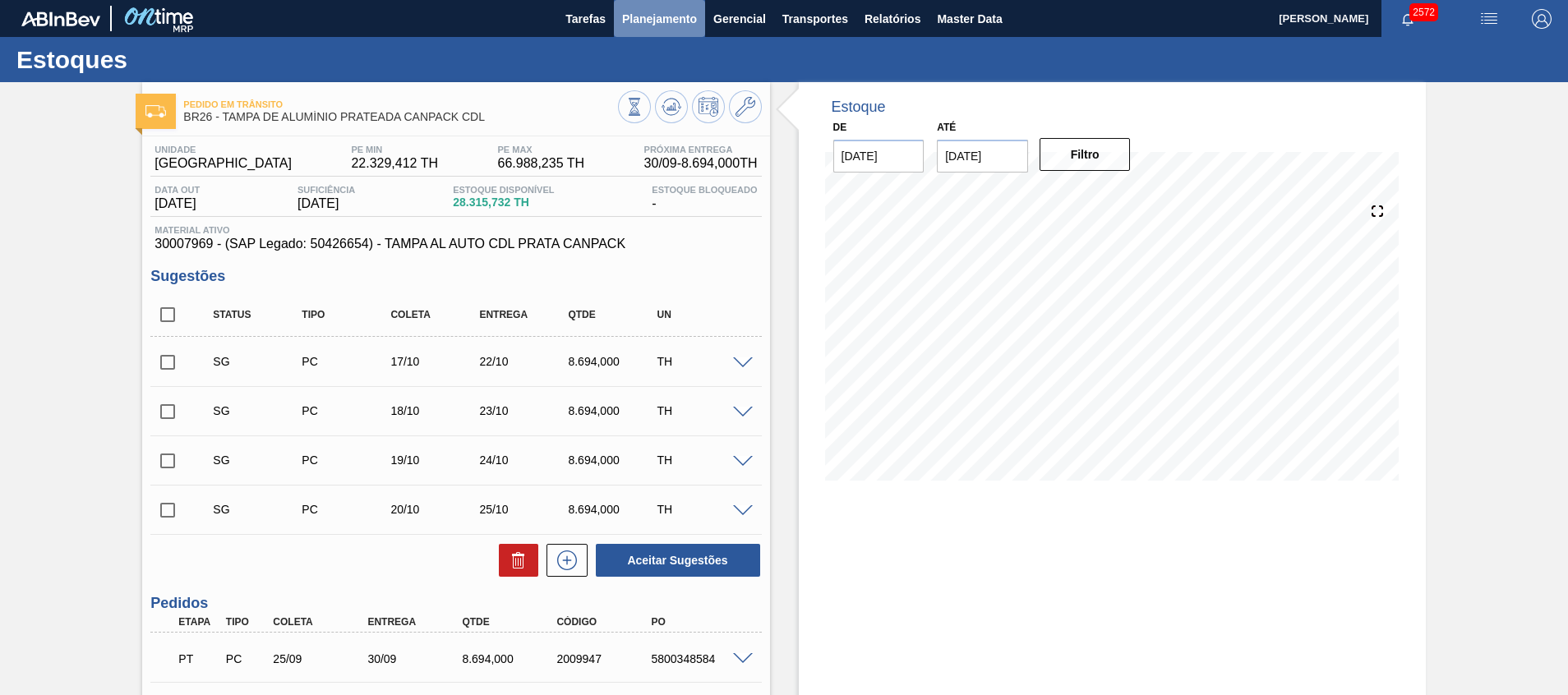
click at [648, 23] on span "Planejamento" at bounding box center [659, 18] width 75 height 20
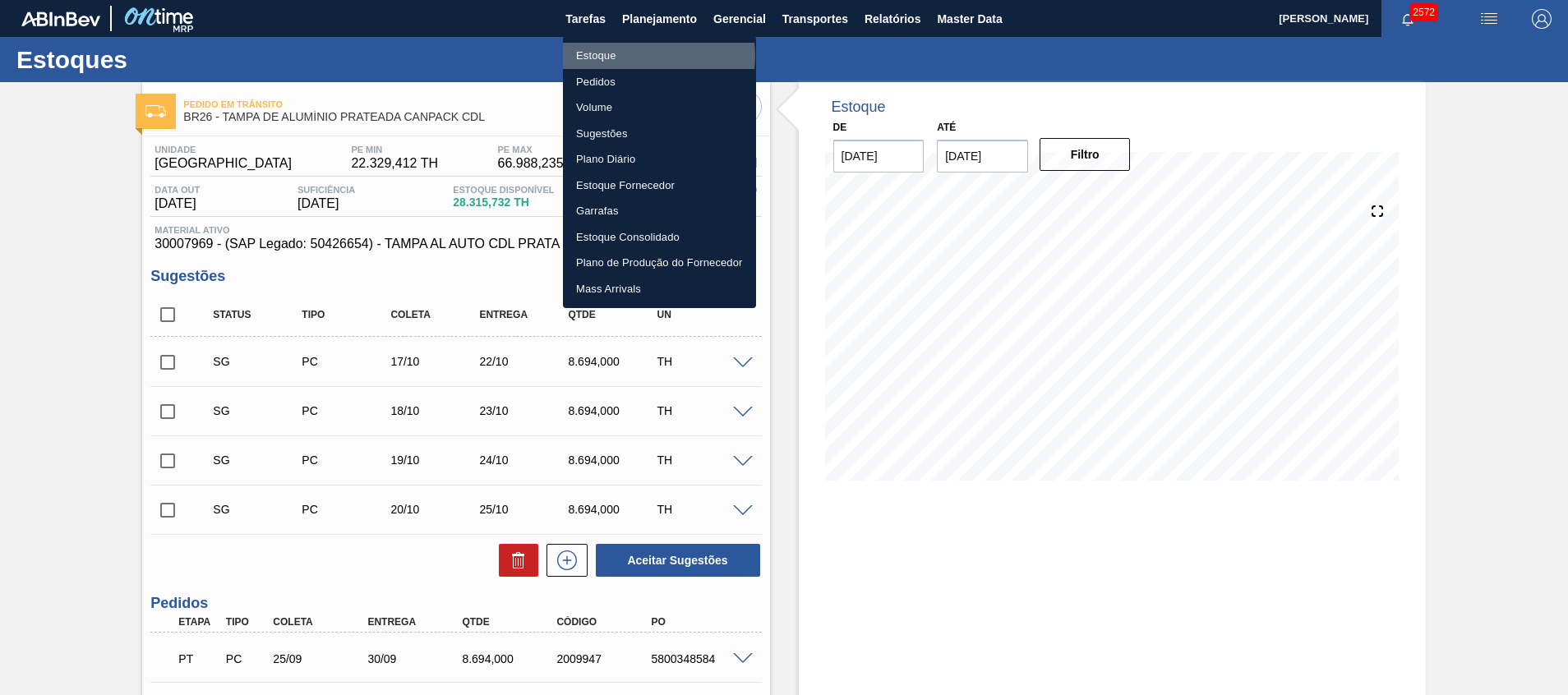
click at [643, 56] on li "Estoque" at bounding box center [659, 56] width 194 height 26
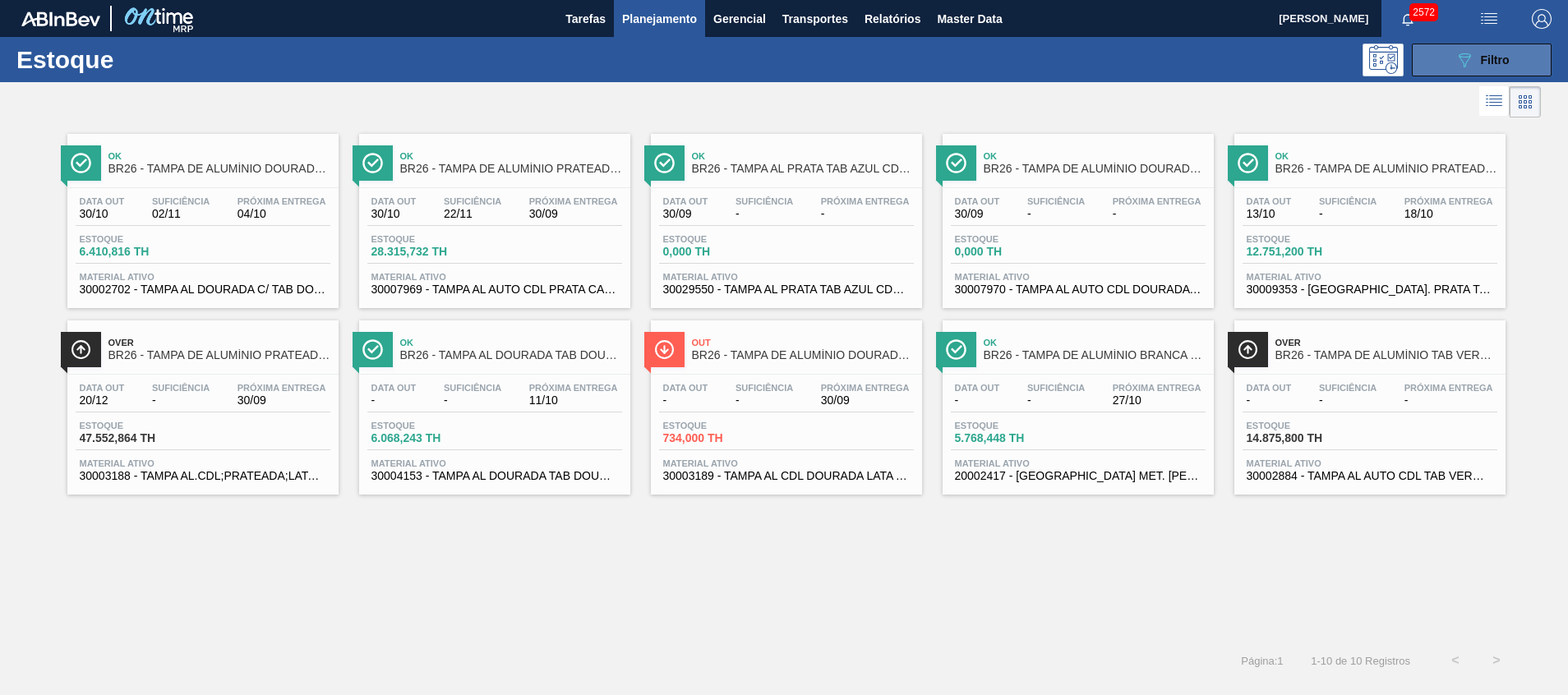
click at [1443, 51] on button "089F7B8B-B2A5-4AFE-B5C0-19BA573D28AC Filtro" at bounding box center [1481, 60] width 140 height 33
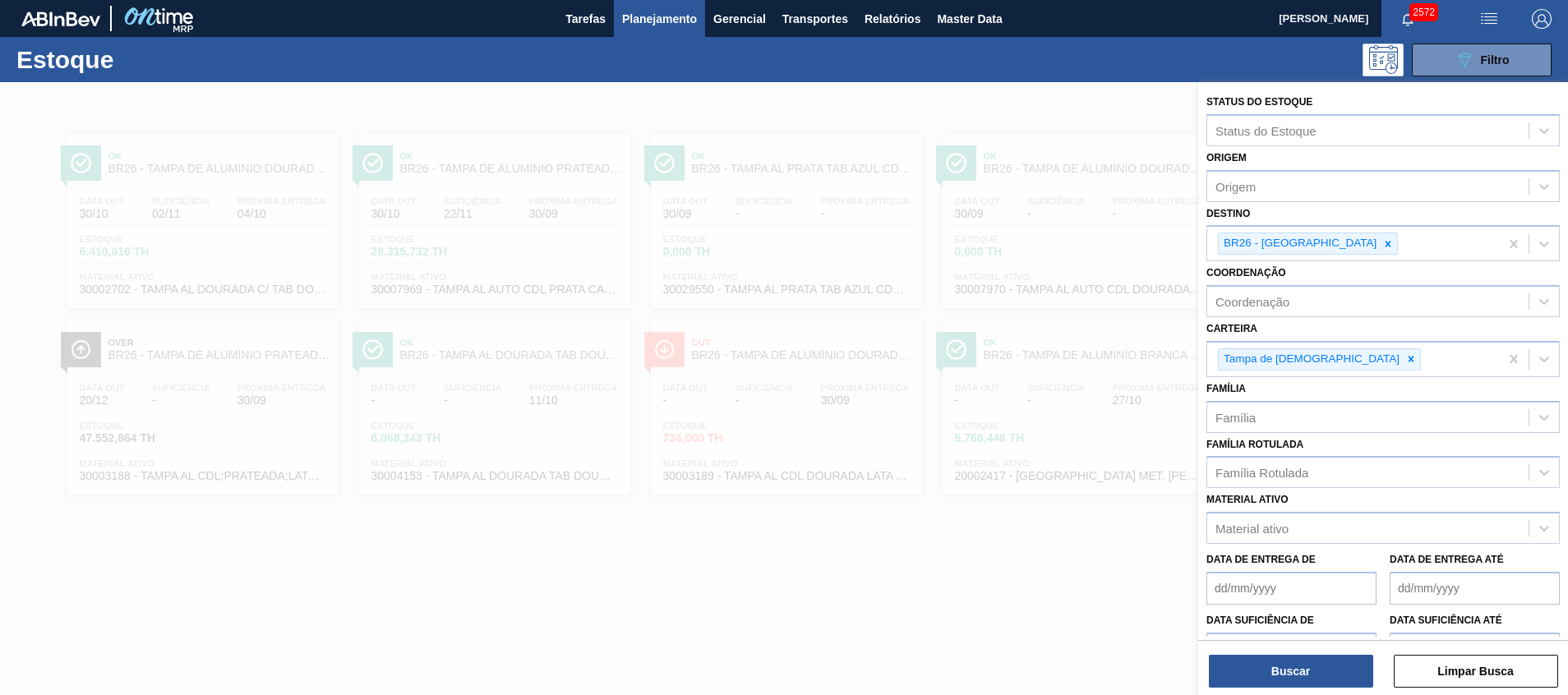
click at [820, 62] on div "089F7B8B-B2A5-4AFE-B5C0-19BA573D28AC Filtro" at bounding box center [911, 60] width 1298 height 33
click at [975, 188] on div at bounding box center [784, 429] width 1568 height 695
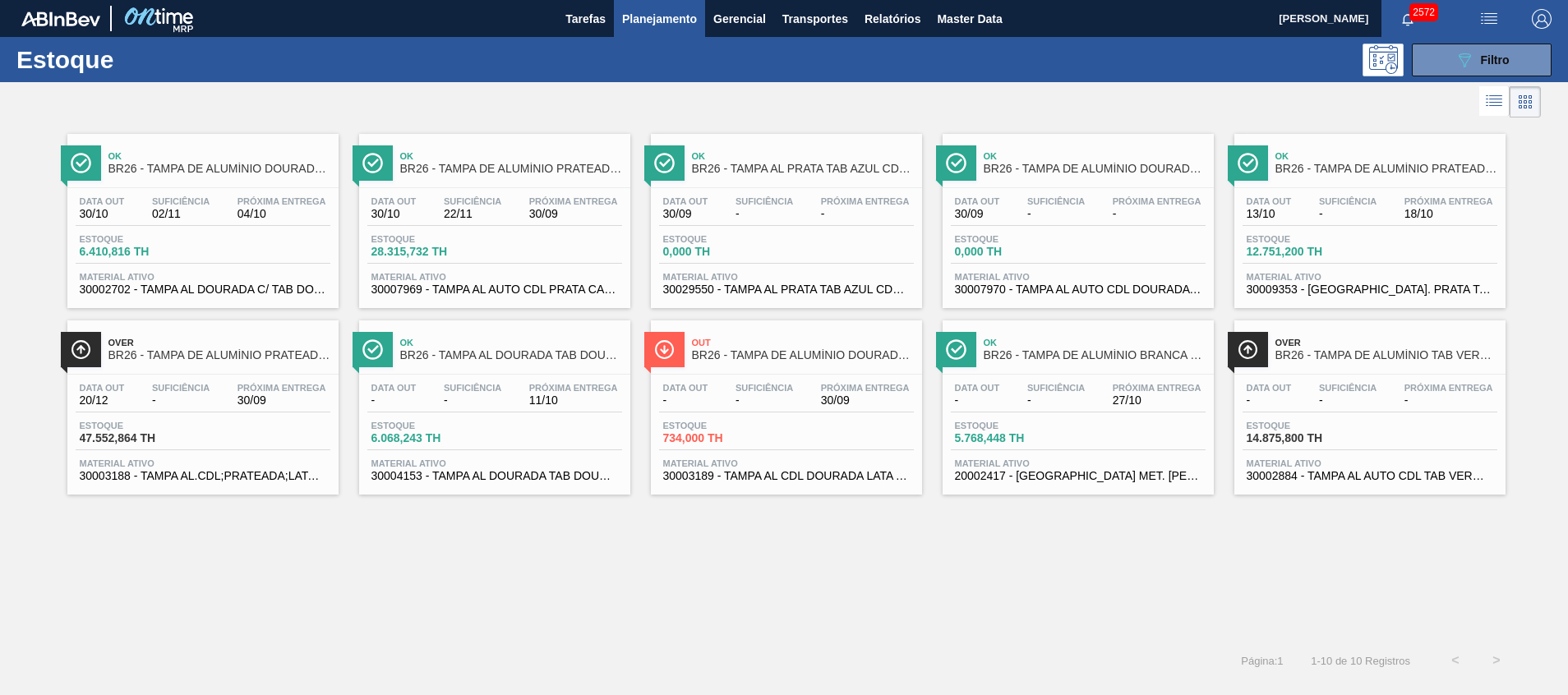
click at [543, 482] on span "30004153 - TAMPA AL DOURADA TAB DOURADO CDL CANPACK" at bounding box center [495, 476] width 246 height 12
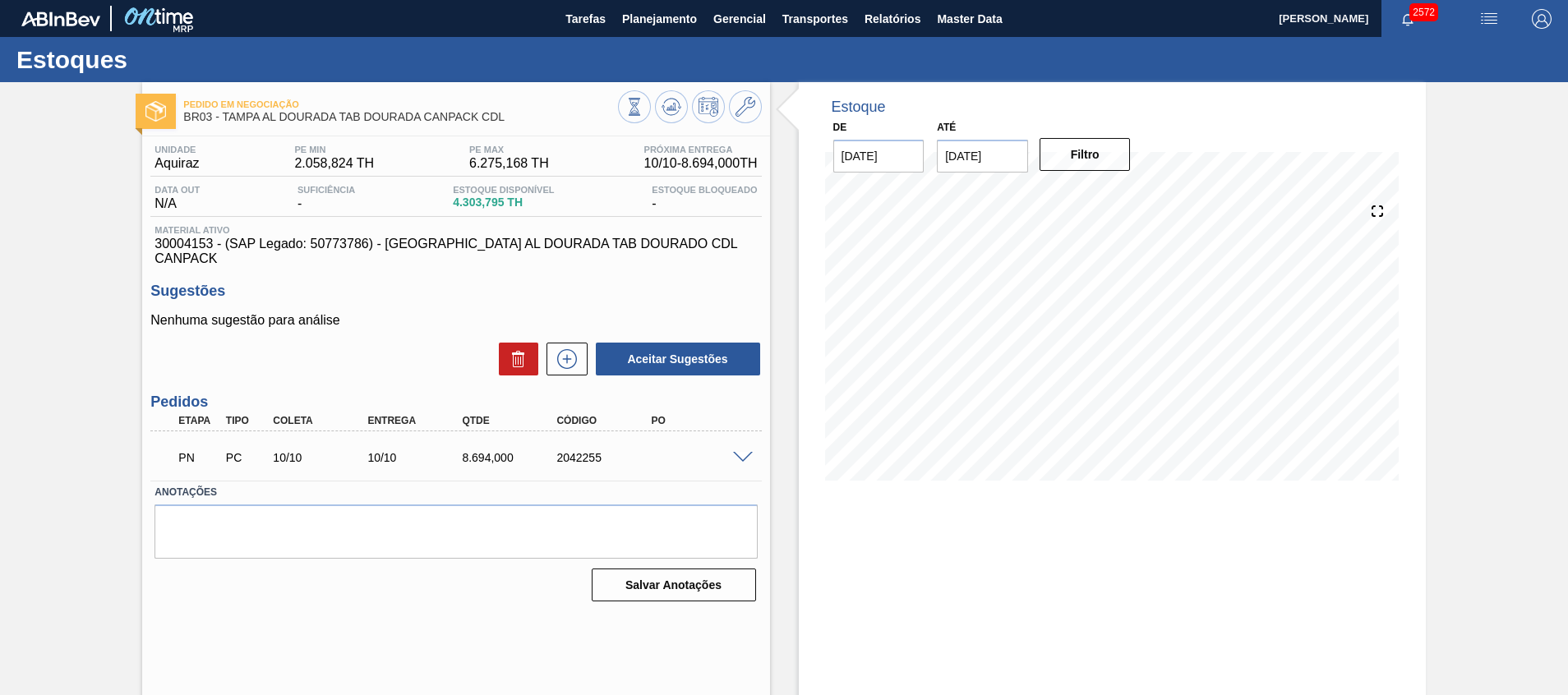
click at [594, 451] on div "2042255" at bounding box center [605, 457] width 106 height 13
copy div "2042255"
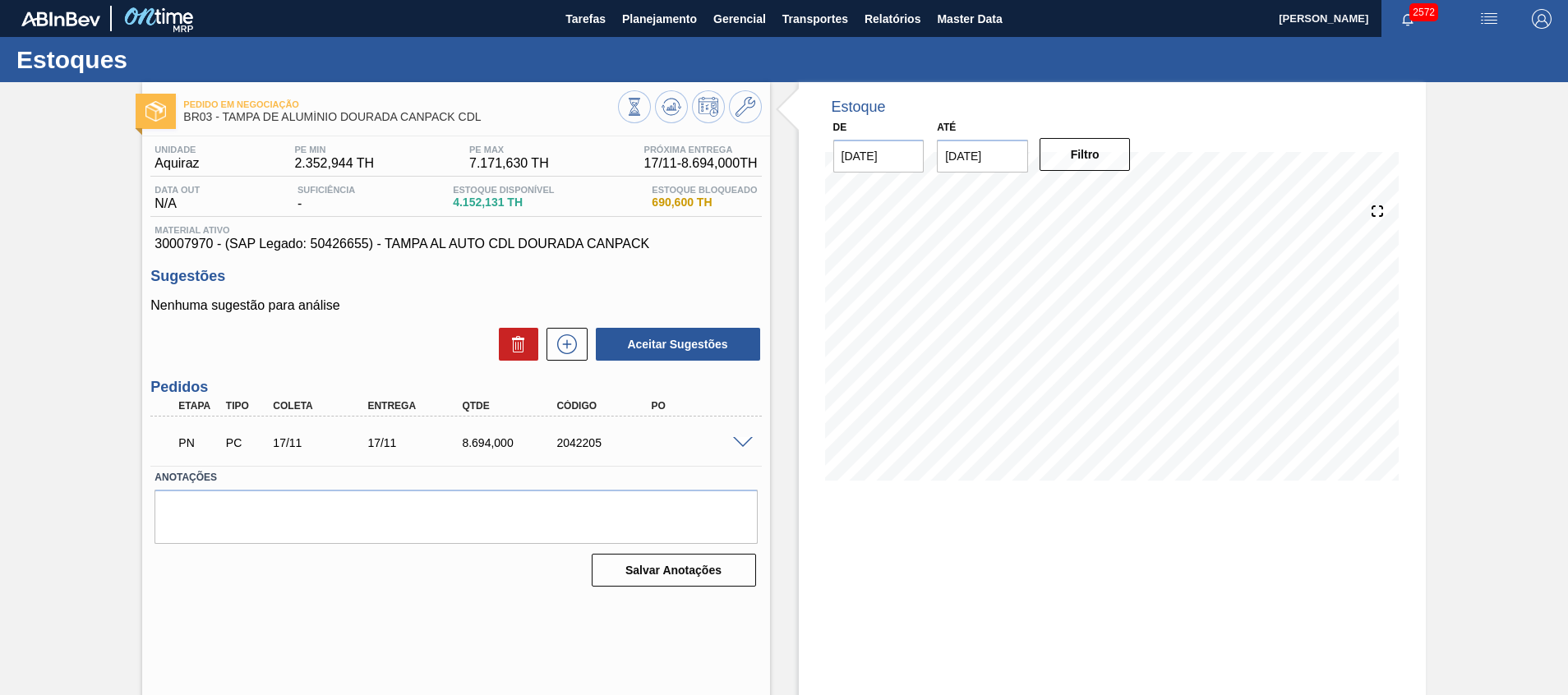
click at [577, 444] on div "2042205" at bounding box center [605, 443] width 106 height 13
copy div "2042205"
click at [745, 439] on span at bounding box center [743, 443] width 20 height 12
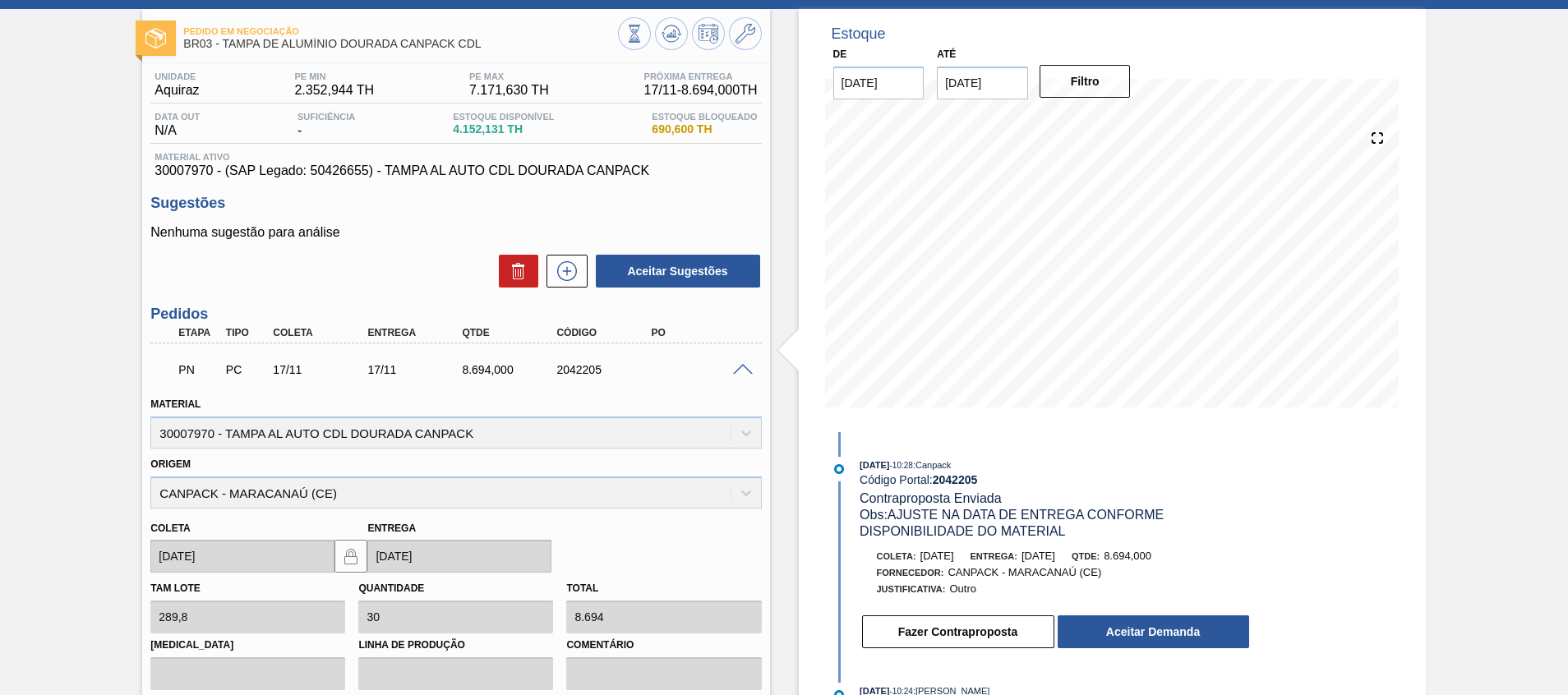
scroll to position [123, 0]
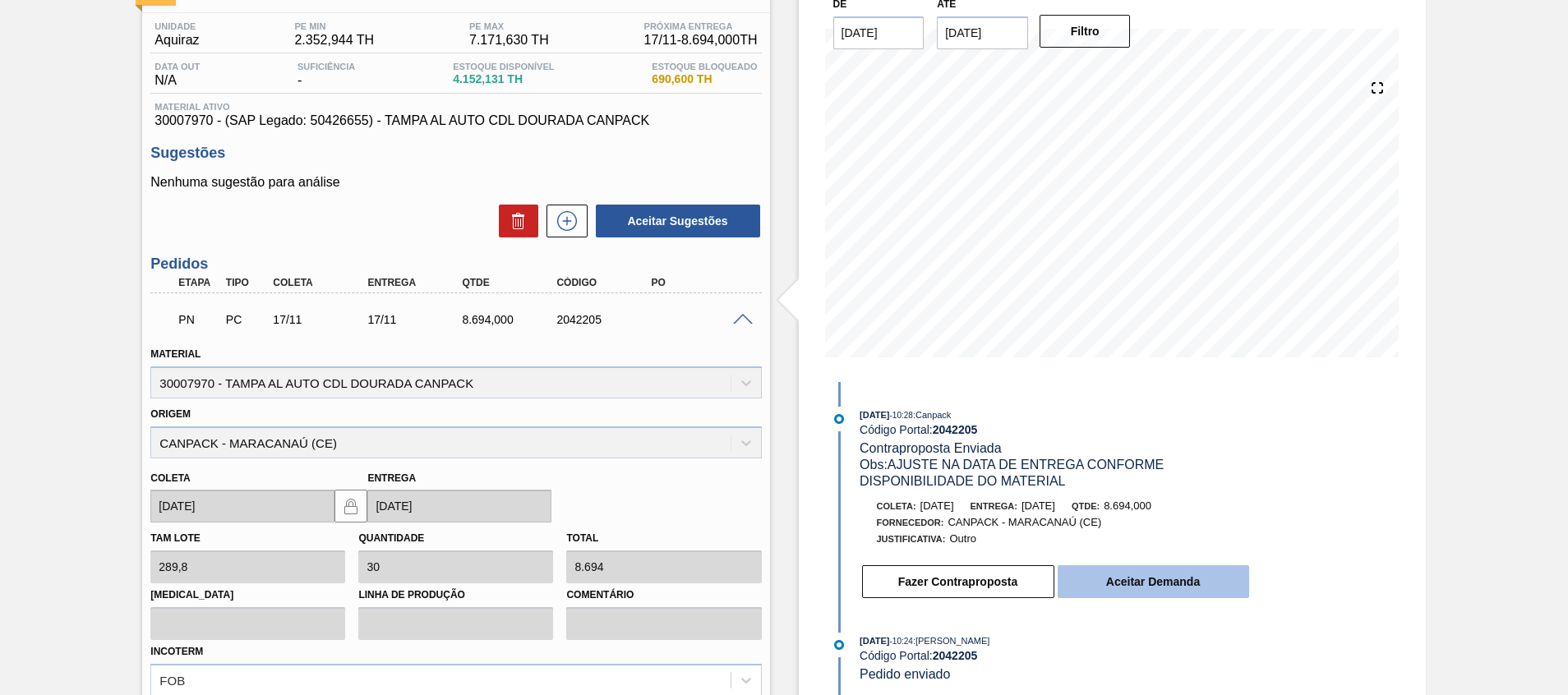
click at [1187, 569] on button "Aceitar Demanda" at bounding box center [1153, 582] width 192 height 33
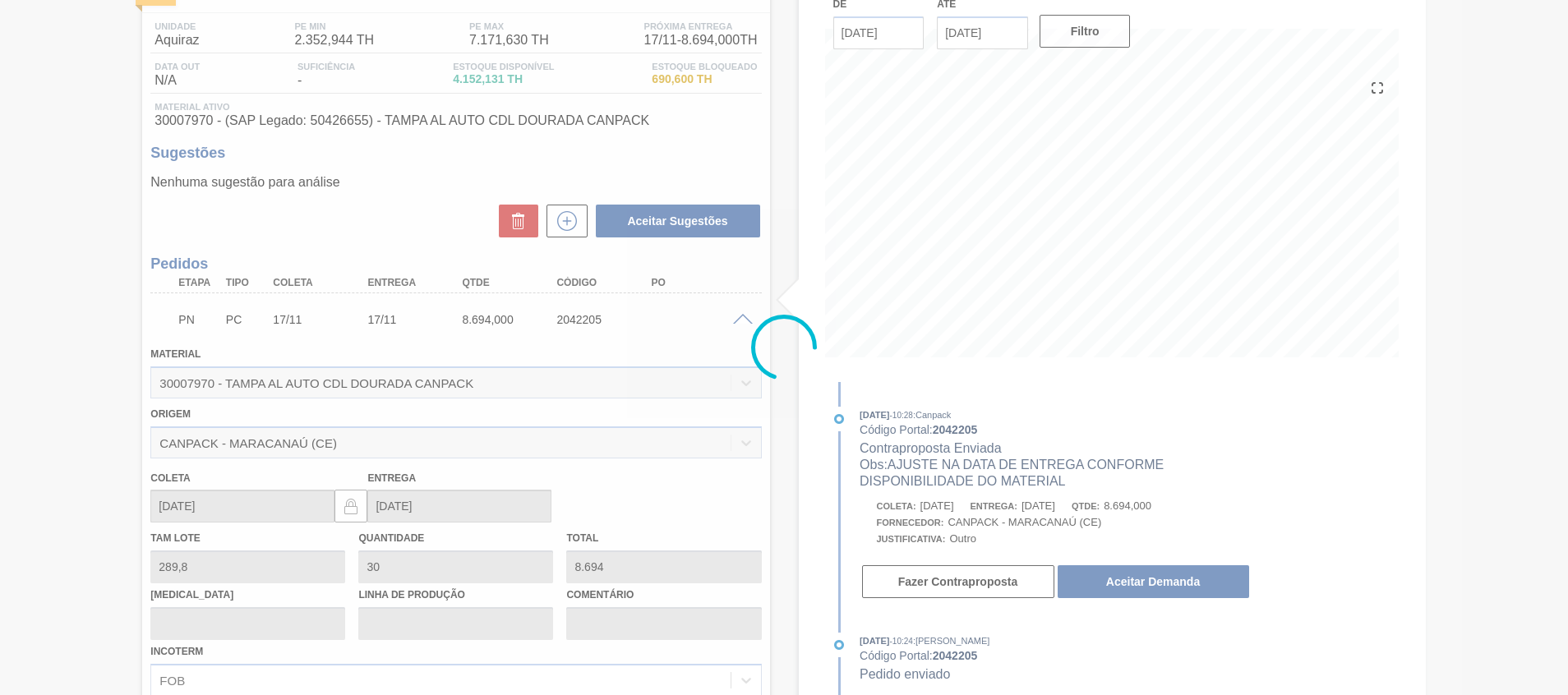
scroll to position [0, 0]
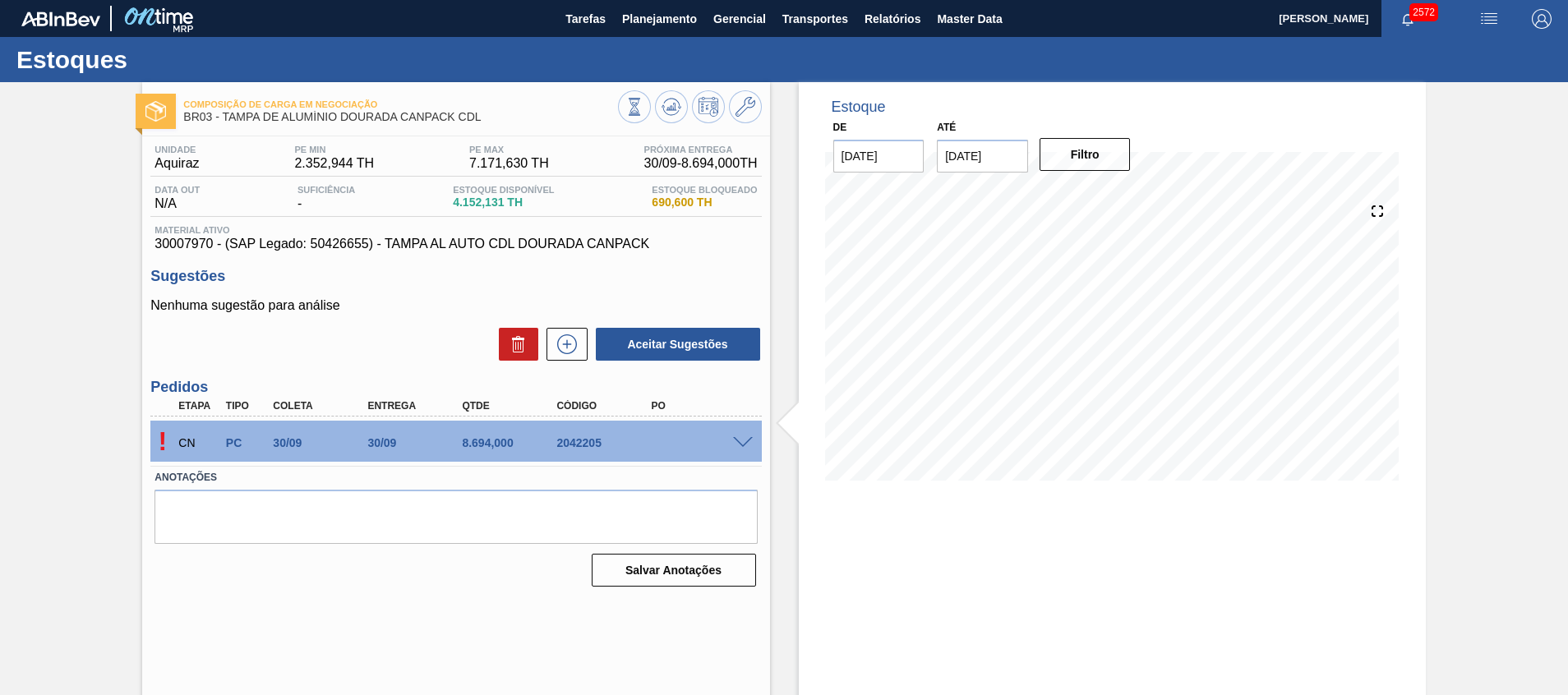
click at [738, 437] on span at bounding box center [743, 443] width 20 height 12
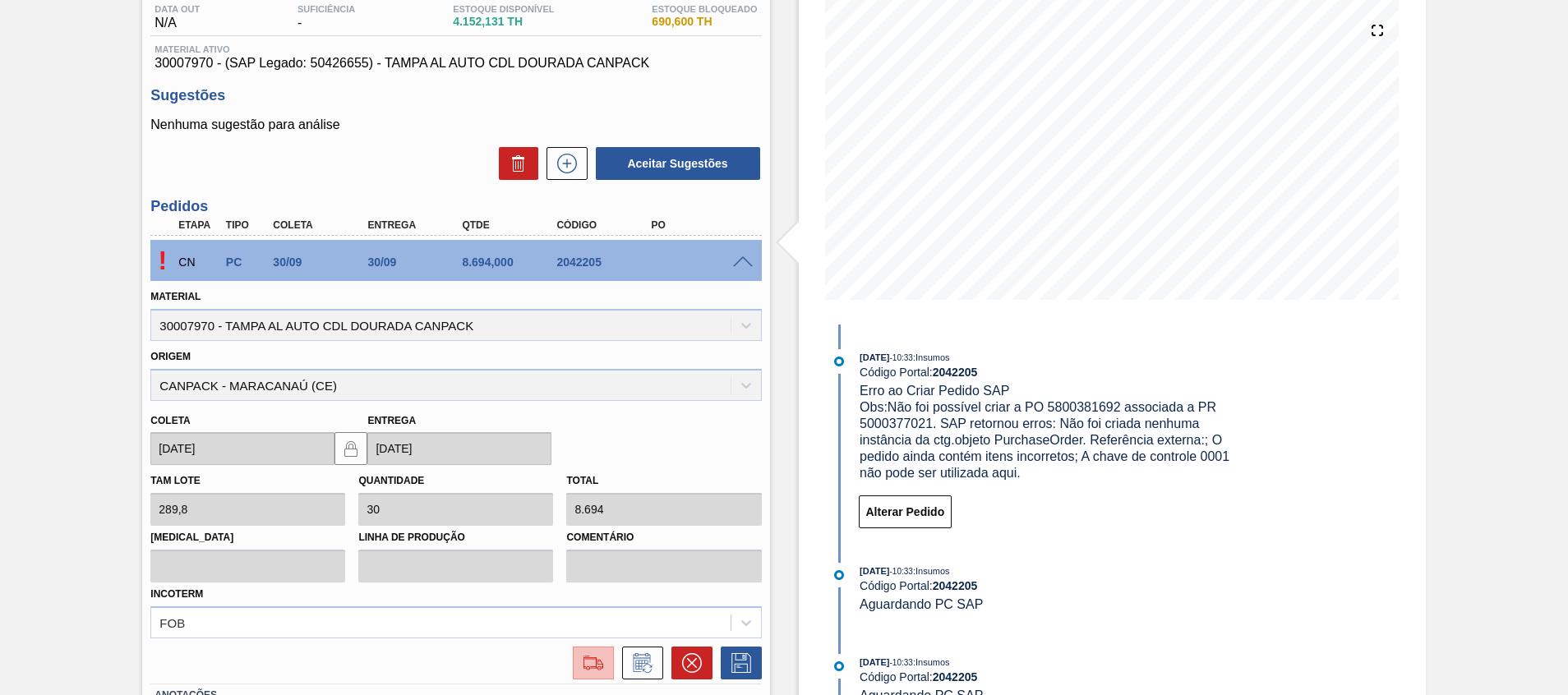
click at [587, 659] on img at bounding box center [594, 663] width 26 height 20
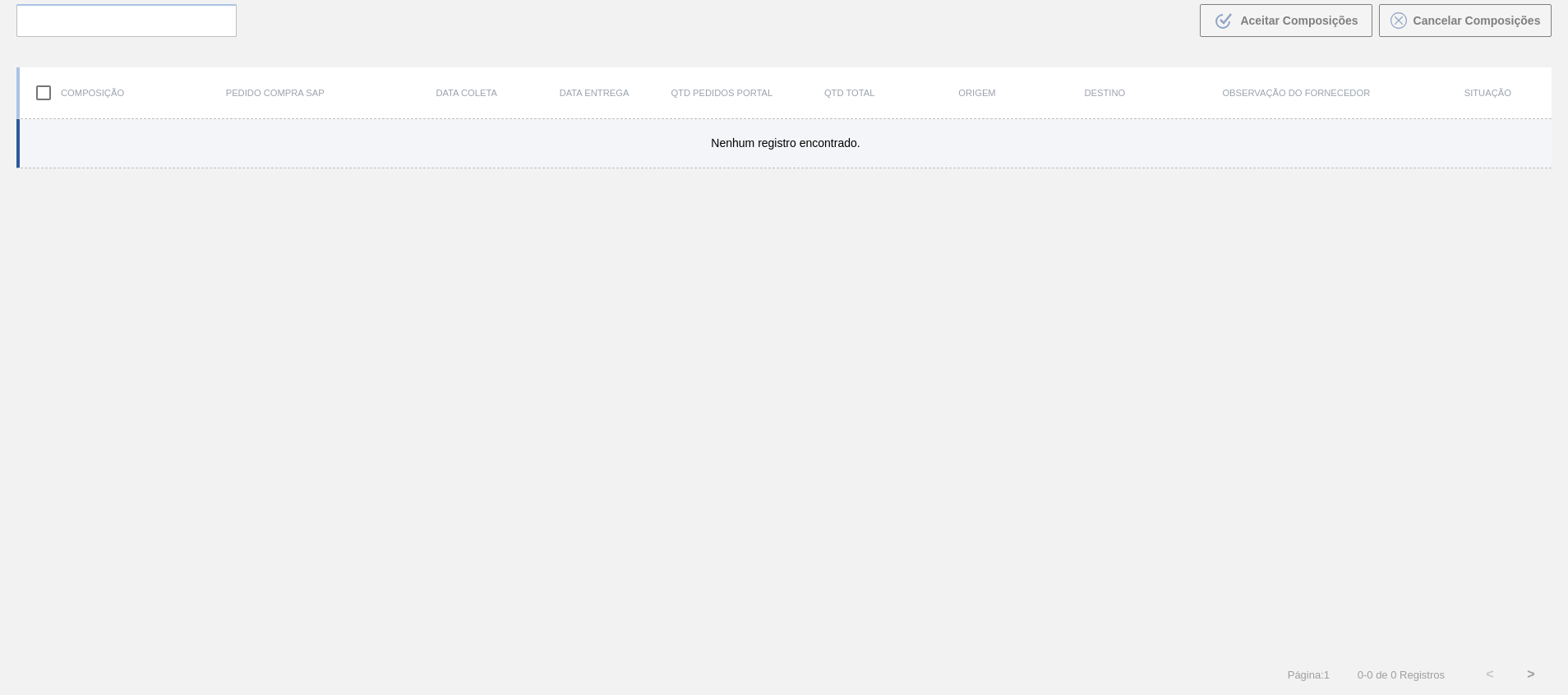
scroll to position [118, 0]
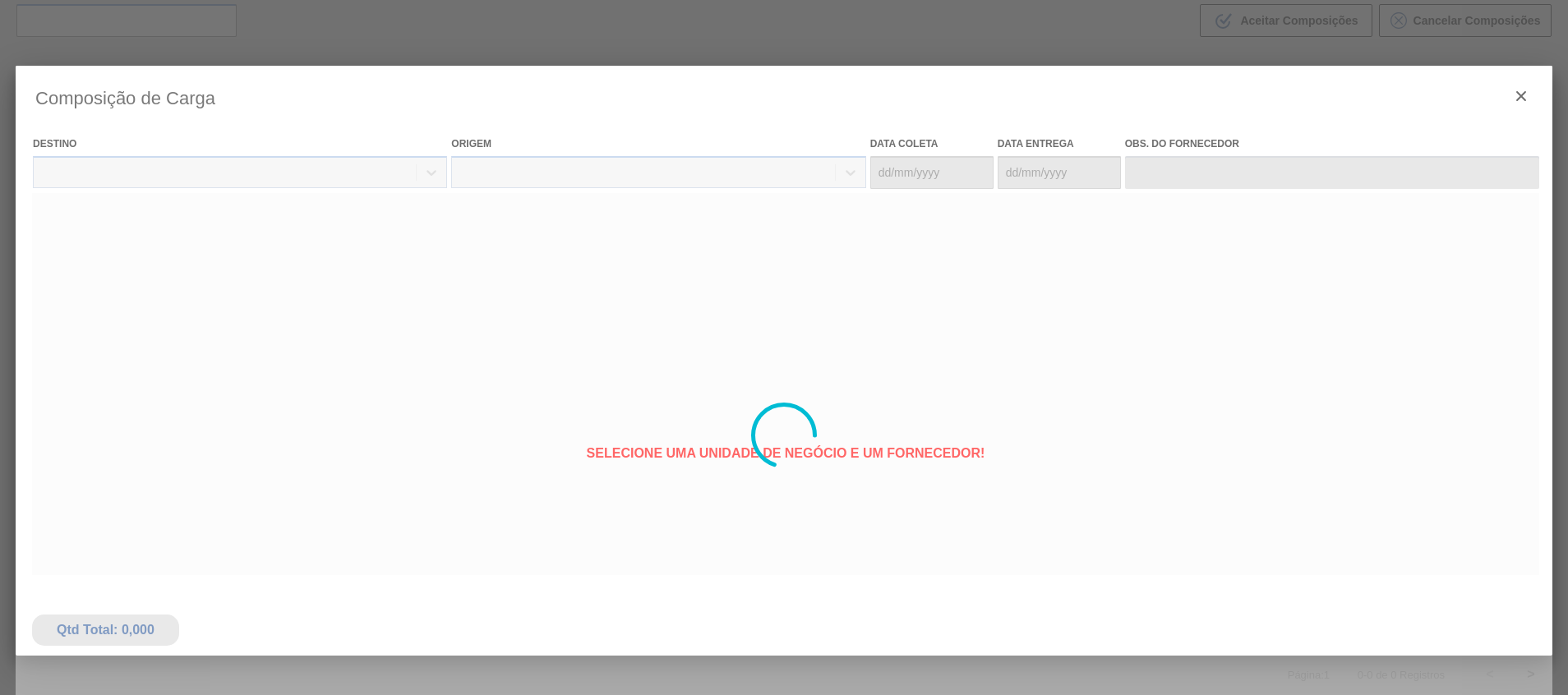
type coleta "[DATE]"
type entrega "[DATE]"
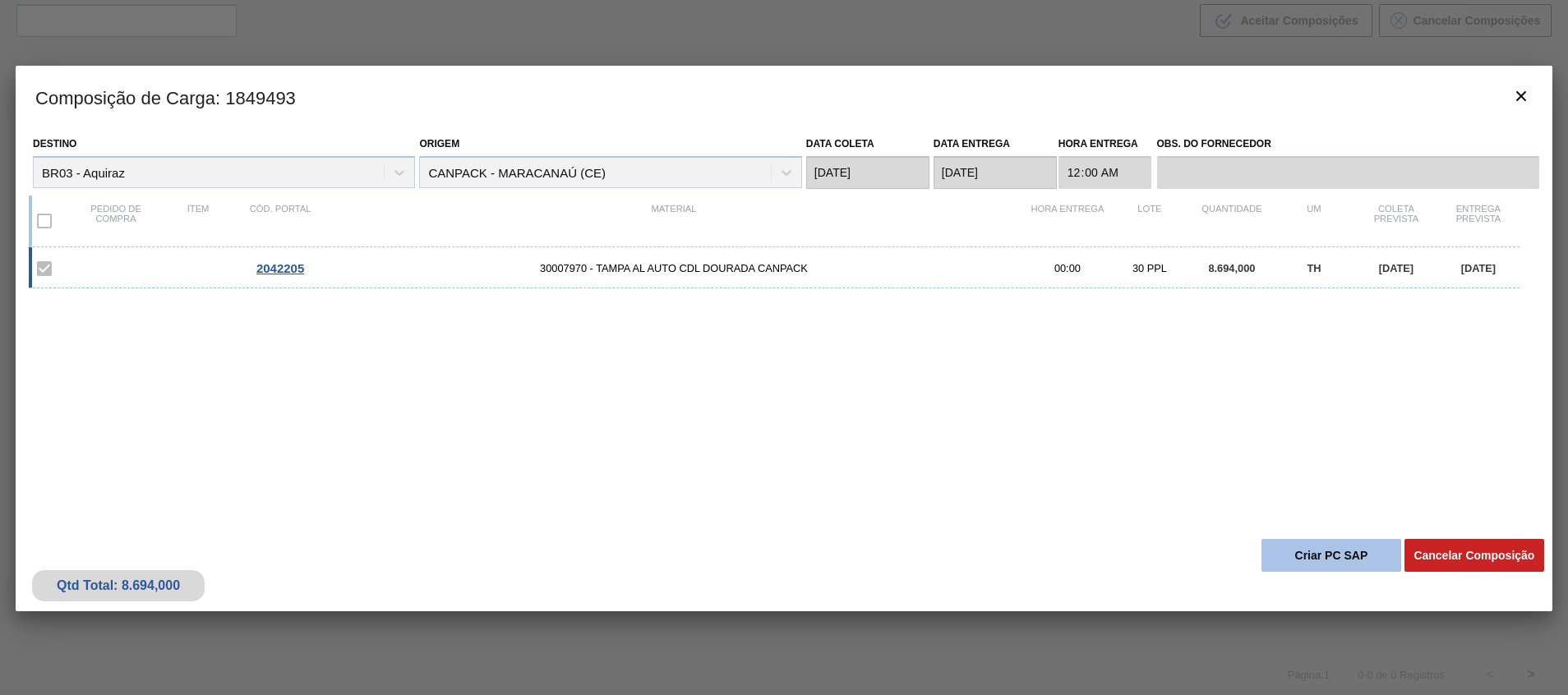
click at [1318, 540] on button "Criar PC SAP" at bounding box center [1331, 555] width 140 height 33
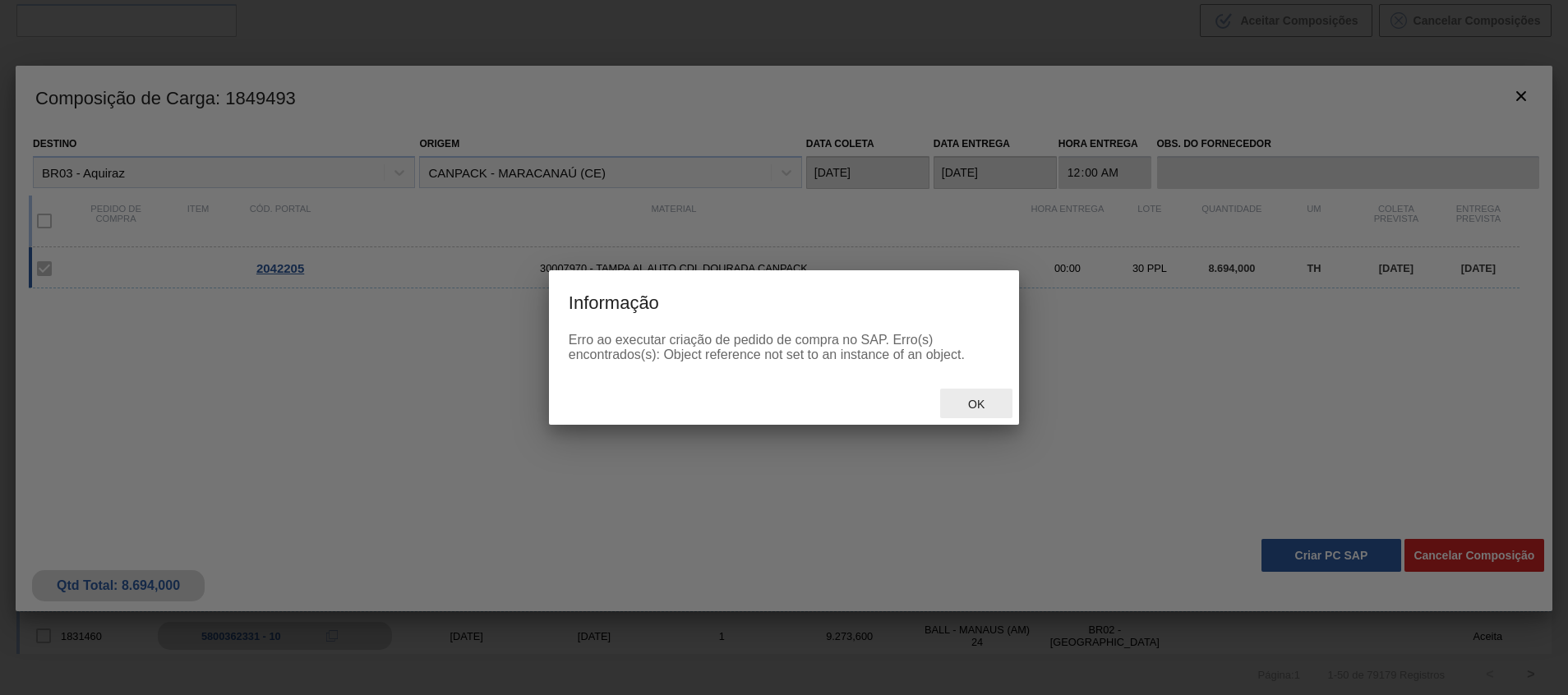
click at [986, 390] on div "Ok" at bounding box center [976, 403] width 72 height 30
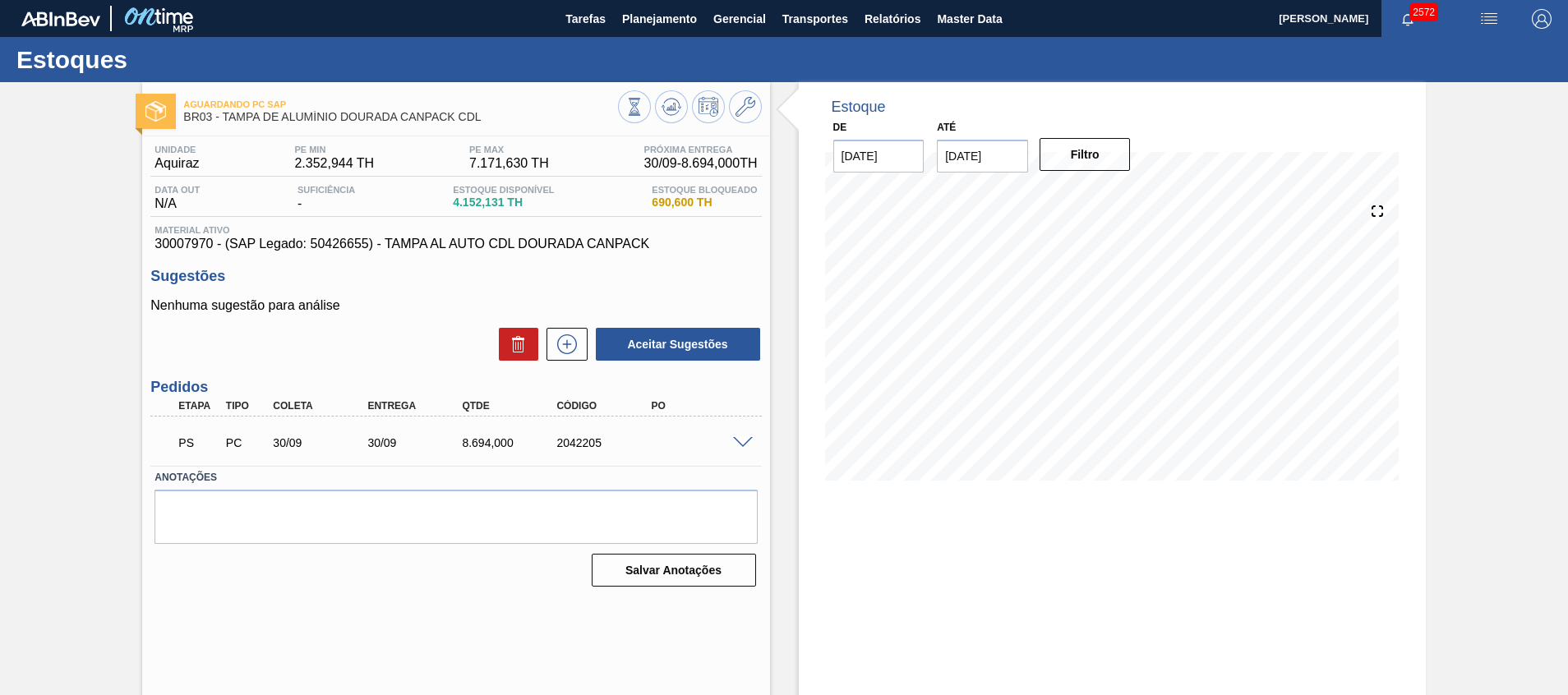
click at [563, 437] on div "2042205" at bounding box center [605, 443] width 106 height 13
copy div "2042205"
click at [744, 446] on span at bounding box center [743, 443] width 20 height 12
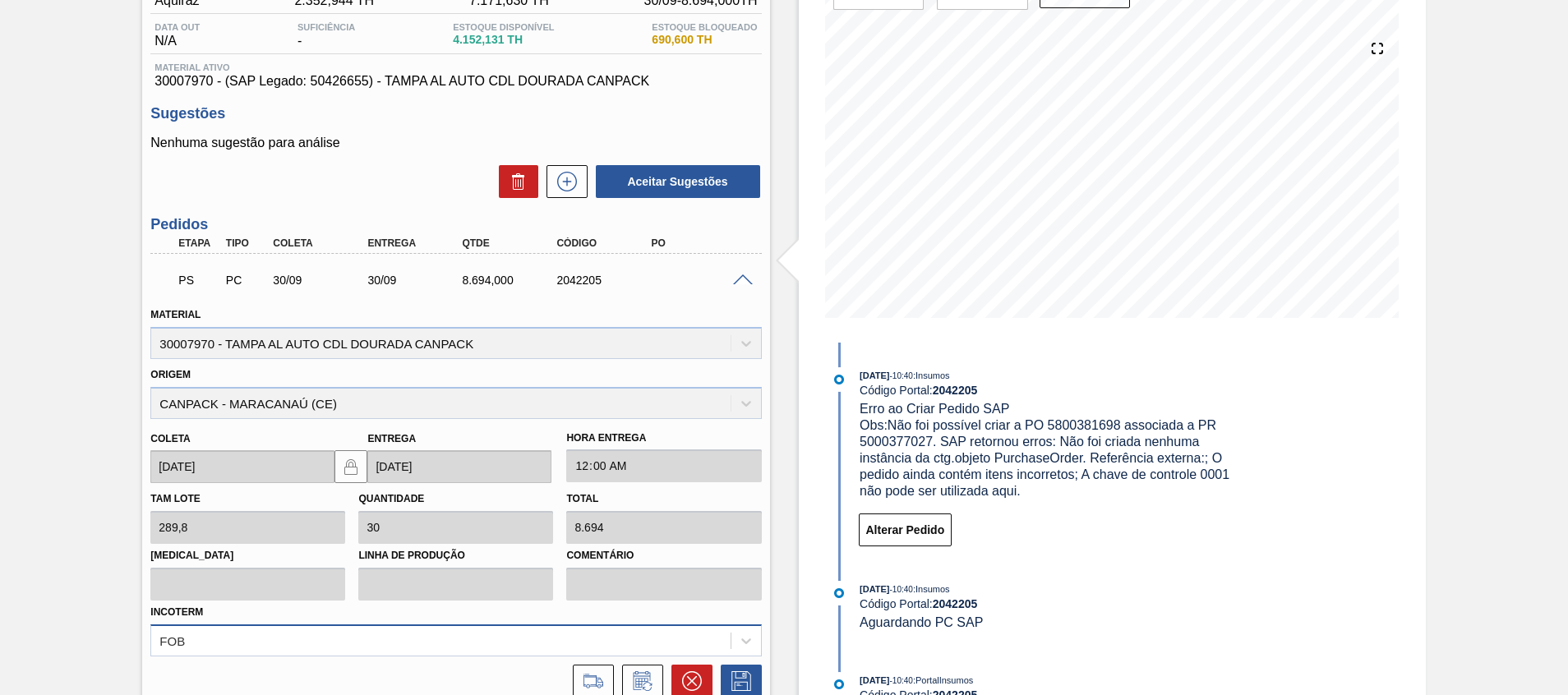
scroll to position [246, 0]
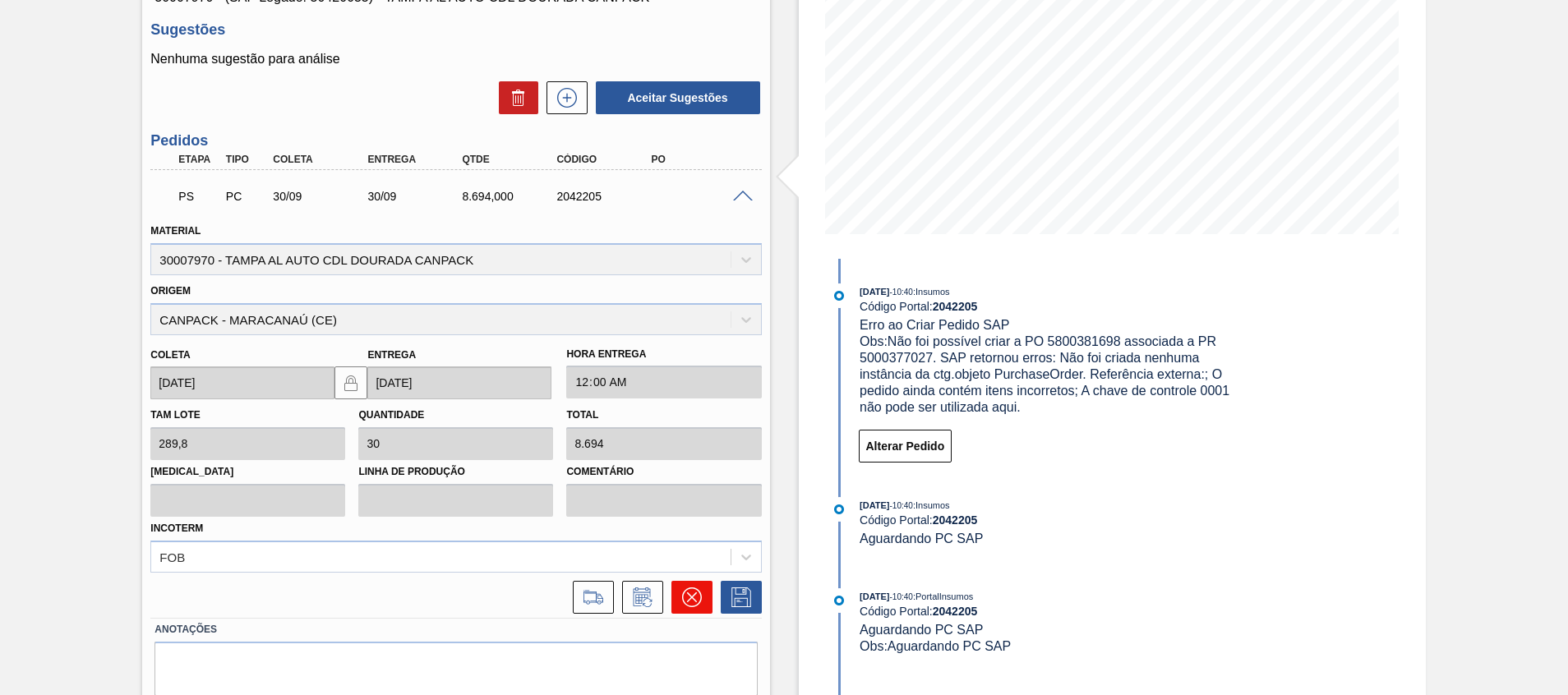
click at [690, 594] on icon at bounding box center [692, 597] width 20 height 20
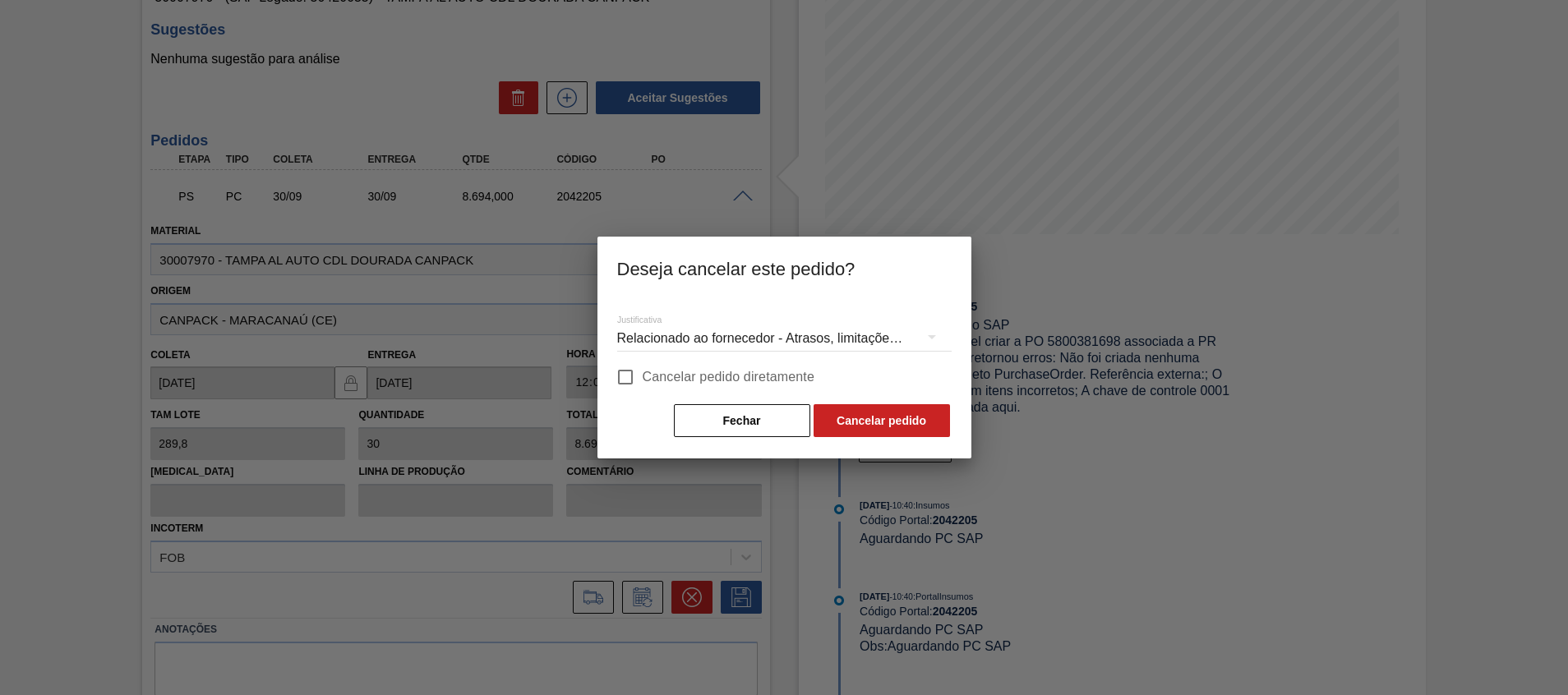
click at [770, 381] on span "Cancelar pedido diretamente" at bounding box center [729, 377] width 173 height 20
click at [643, 381] on input "Cancelar pedido diretamente" at bounding box center [626, 377] width 35 height 35
checkbox input "true"
click at [860, 412] on button "Cancelar pedido" at bounding box center [882, 421] width 136 height 33
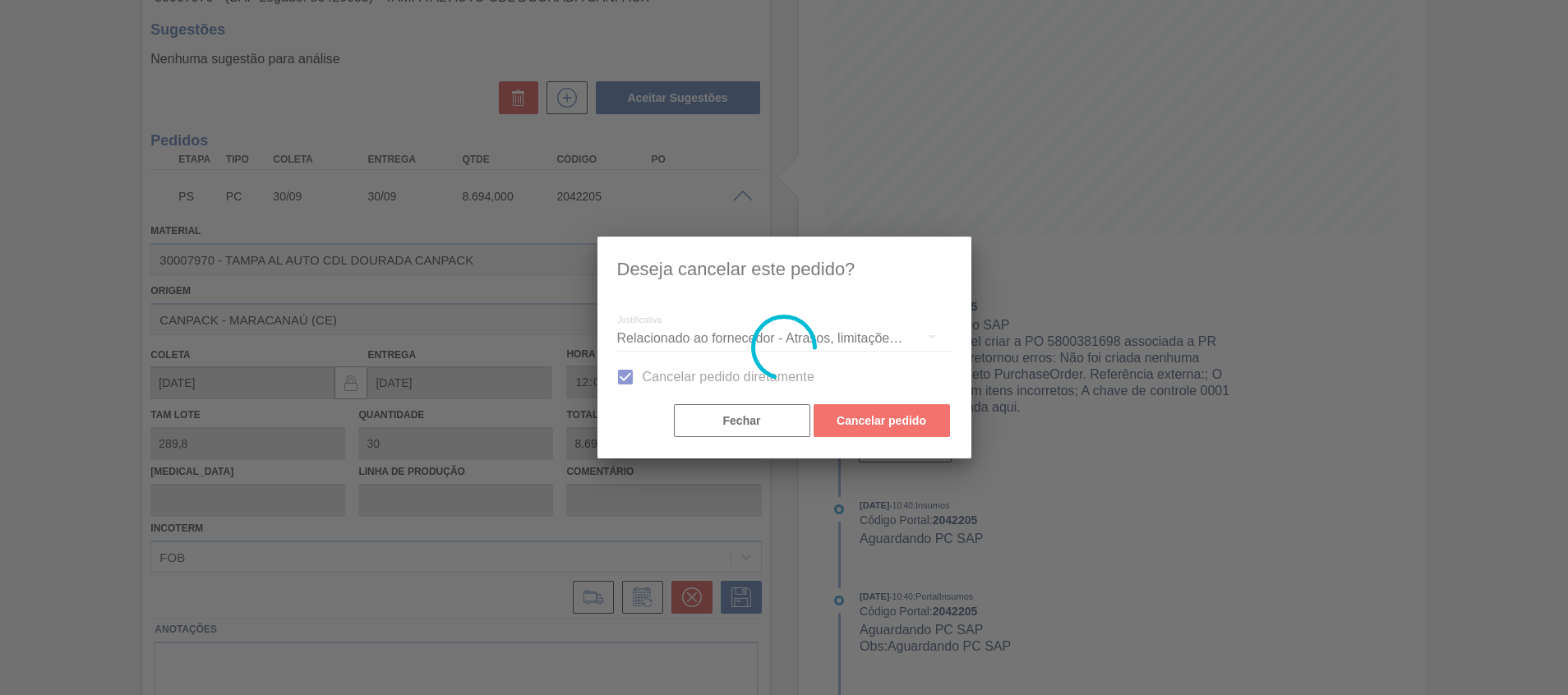
scroll to position [11, 0]
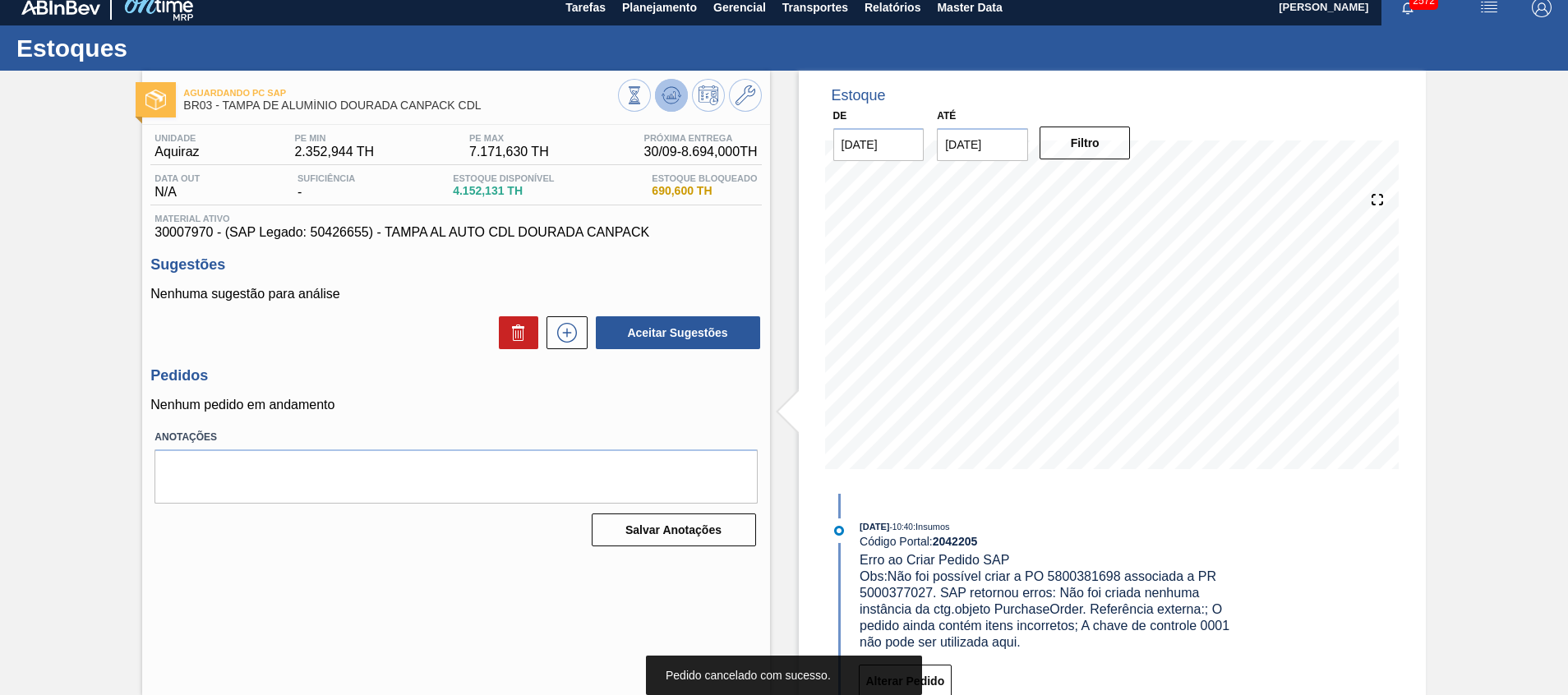
click at [659, 104] on button at bounding box center [672, 95] width 33 height 33
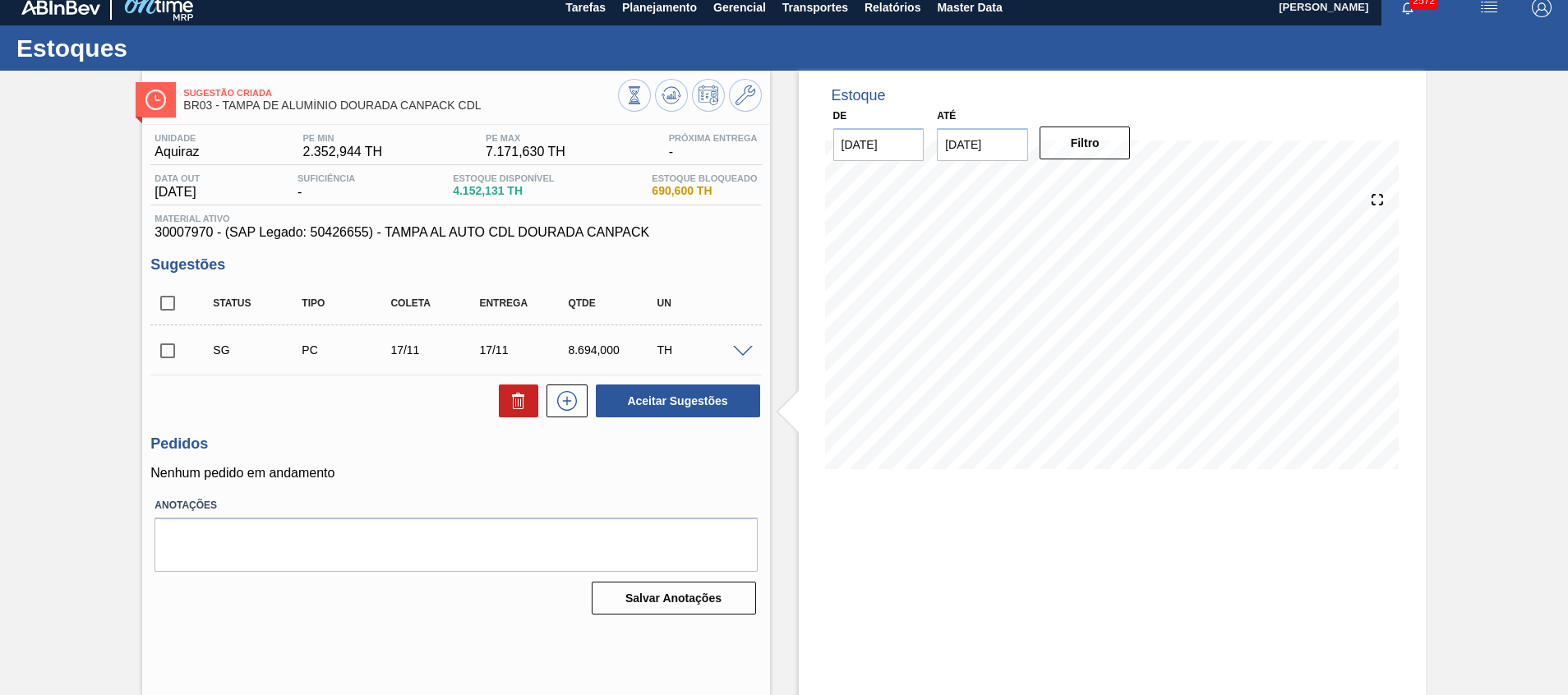
click at [163, 347] on input "checkbox" at bounding box center [167, 351] width 35 height 35
click at [637, 412] on button "Aceitar Sugestões" at bounding box center [678, 401] width 164 height 33
checkbox input "false"
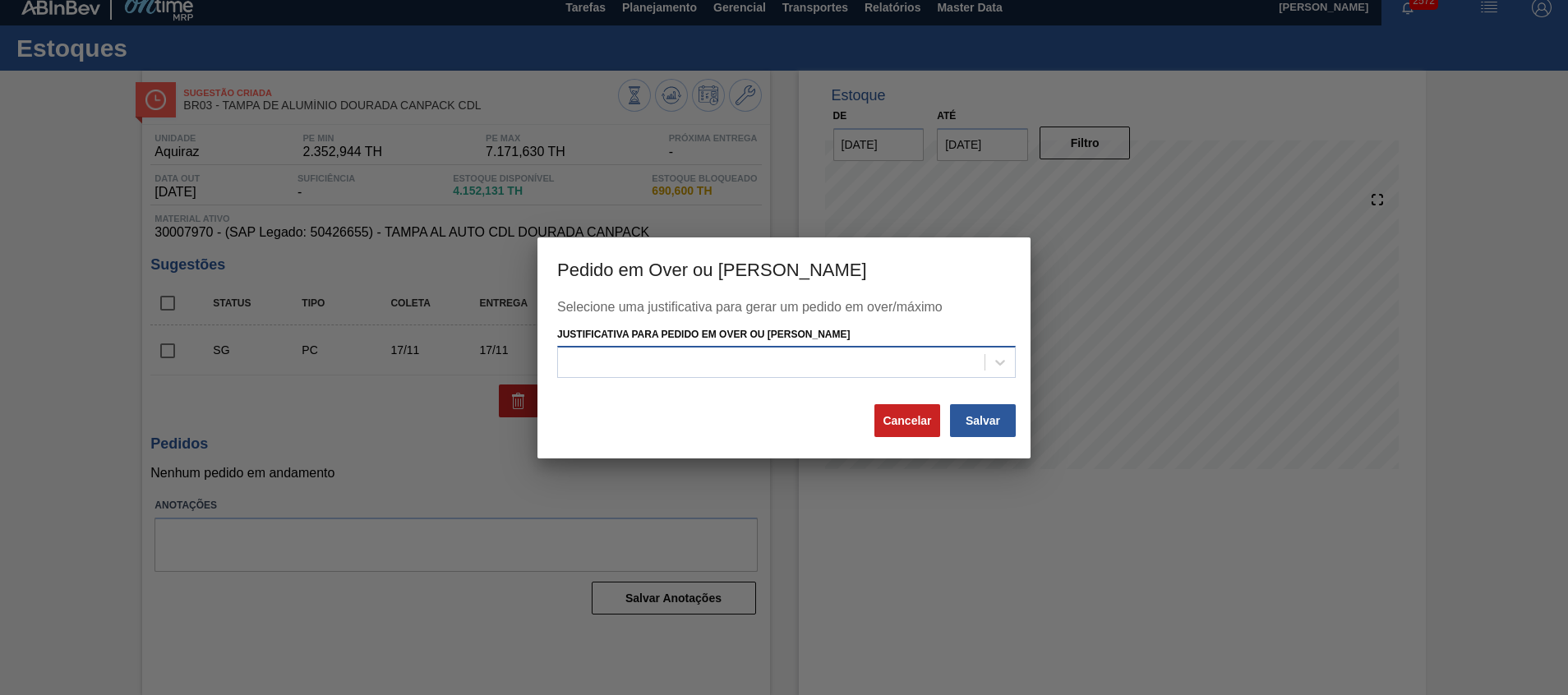
click at [863, 371] on div at bounding box center [771, 362] width 427 height 23
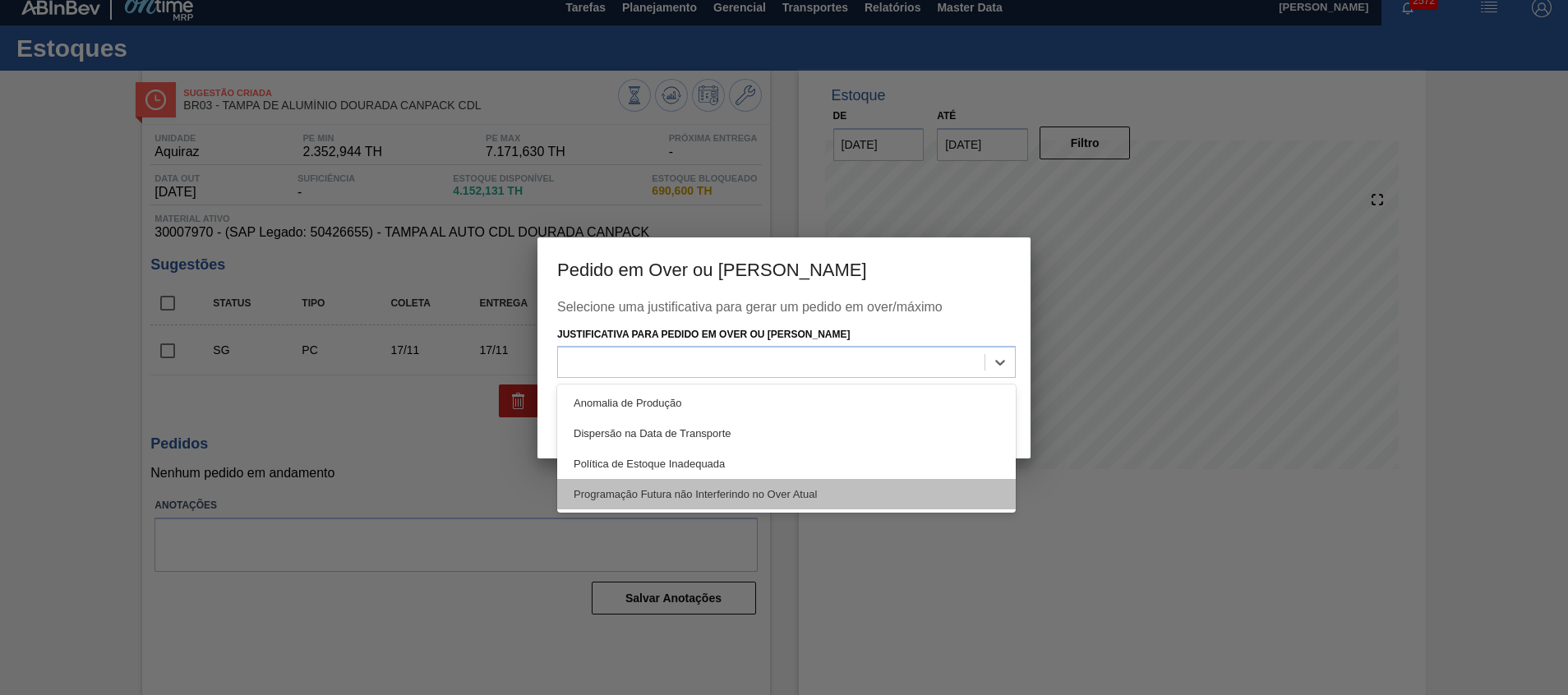
click at [841, 488] on div "Programação Futura não Interferindo no Over Atual" at bounding box center [786, 494] width 459 height 30
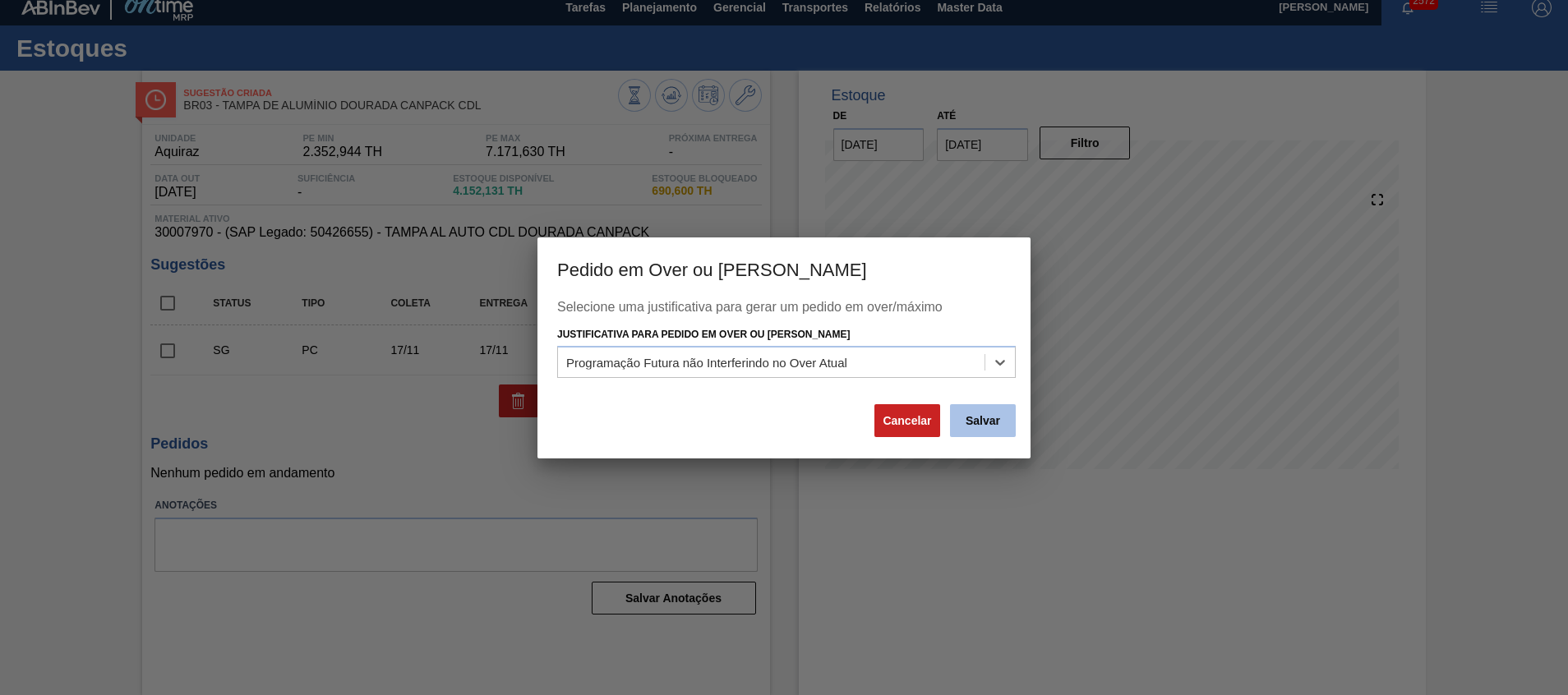
click at [969, 429] on button "Salvar" at bounding box center [983, 421] width 66 height 33
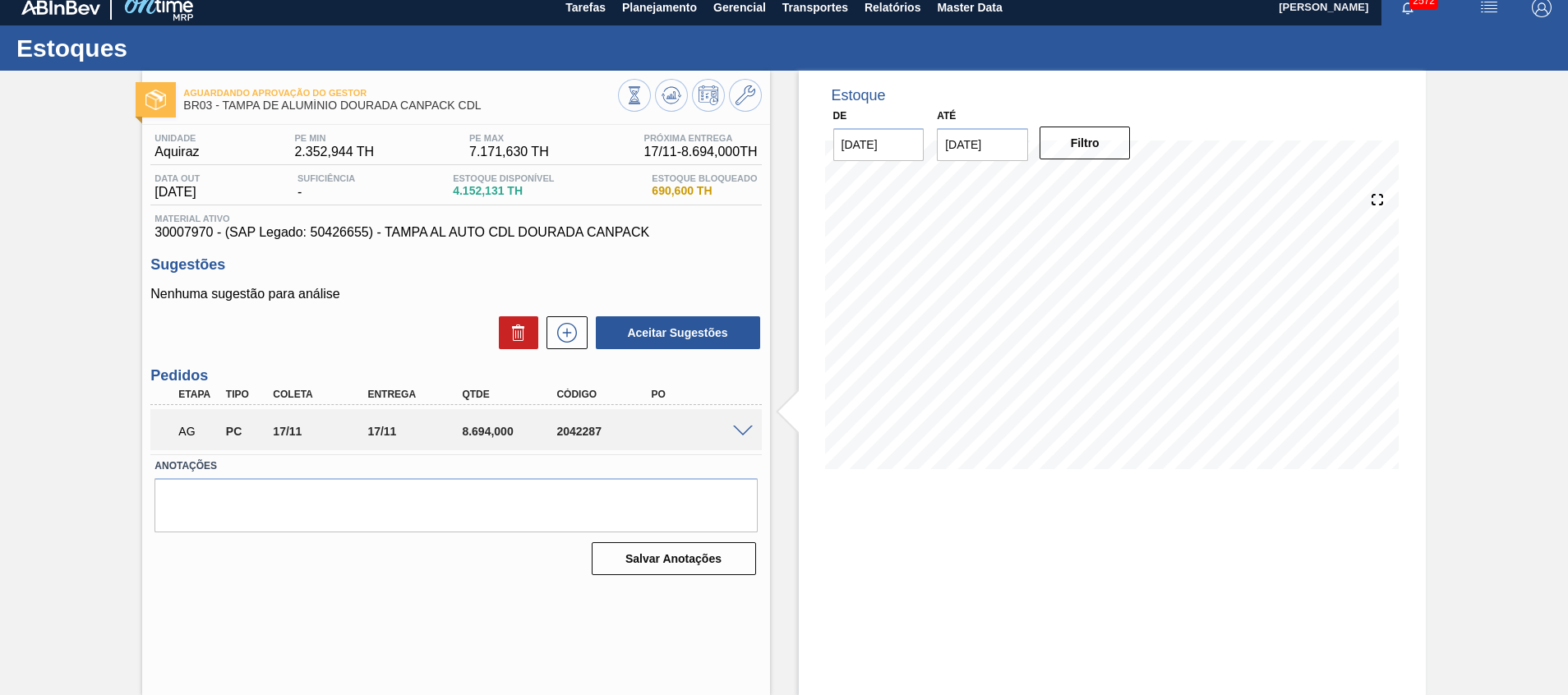
scroll to position [0, 0]
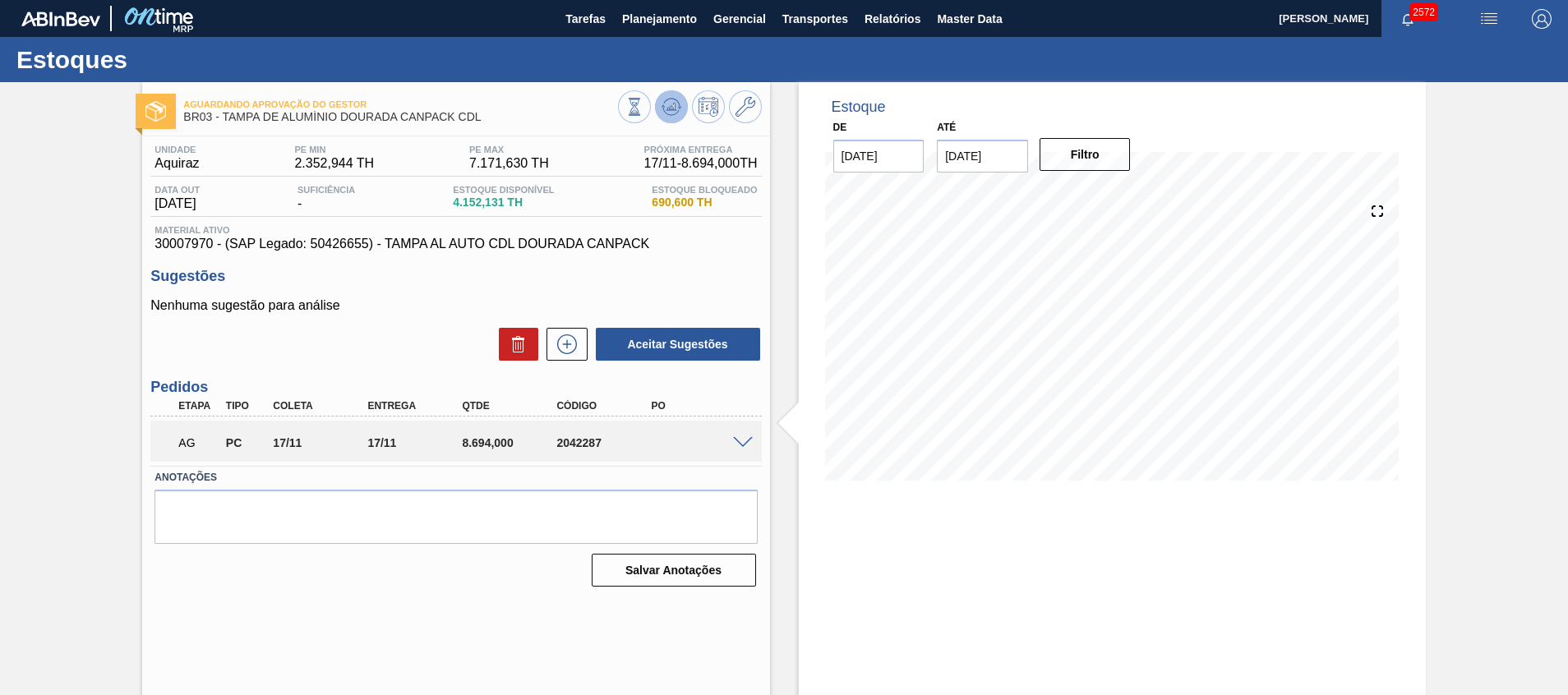
click at [672, 95] on button at bounding box center [672, 107] width 33 height 33
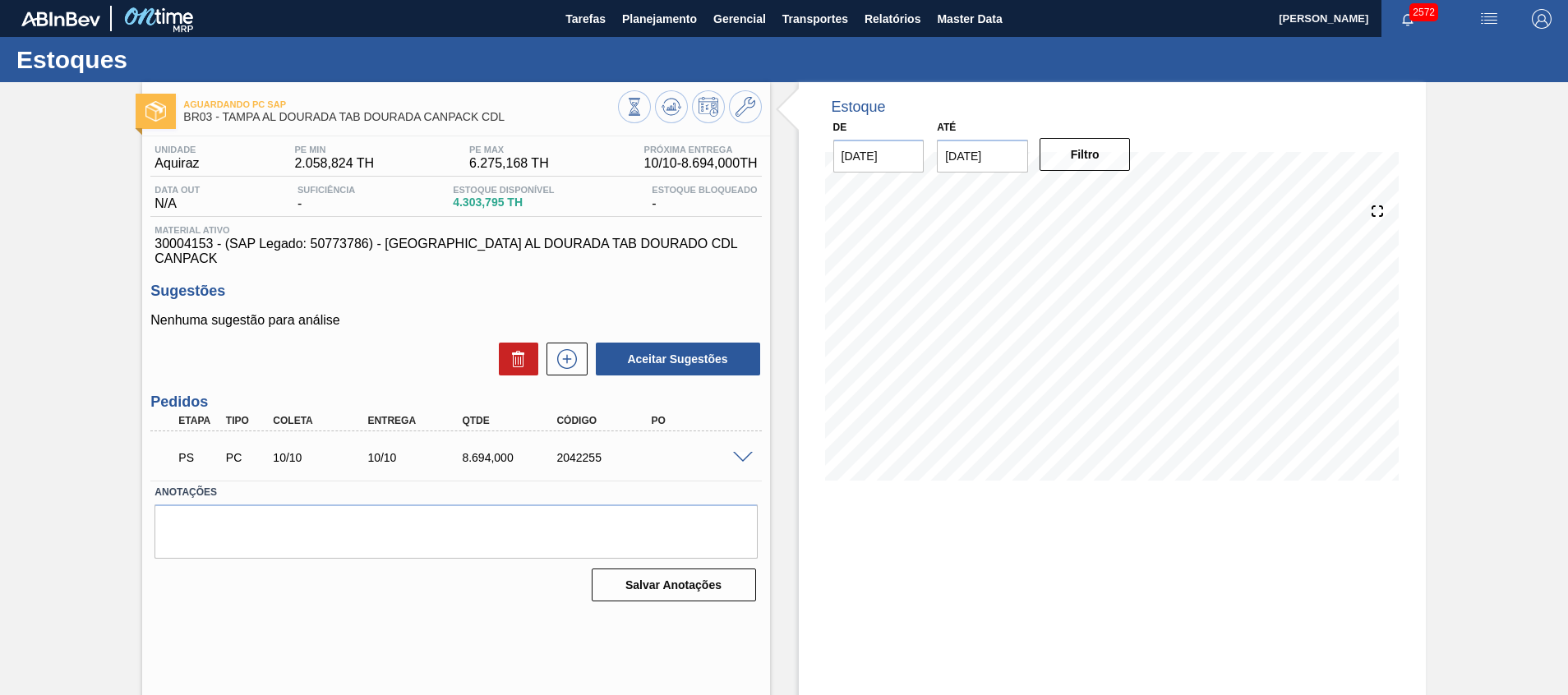
click at [738, 452] on span at bounding box center [743, 458] width 20 height 12
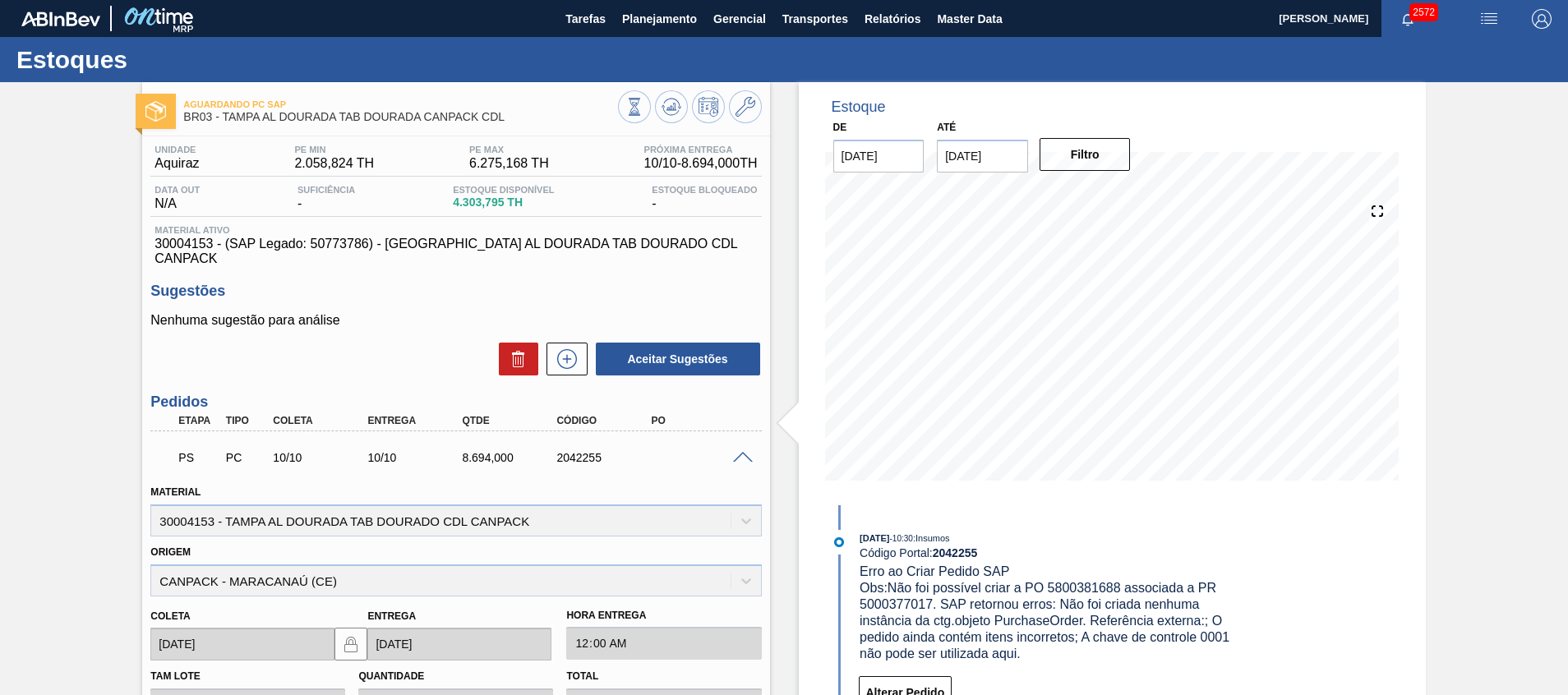
scroll to position [304, 0]
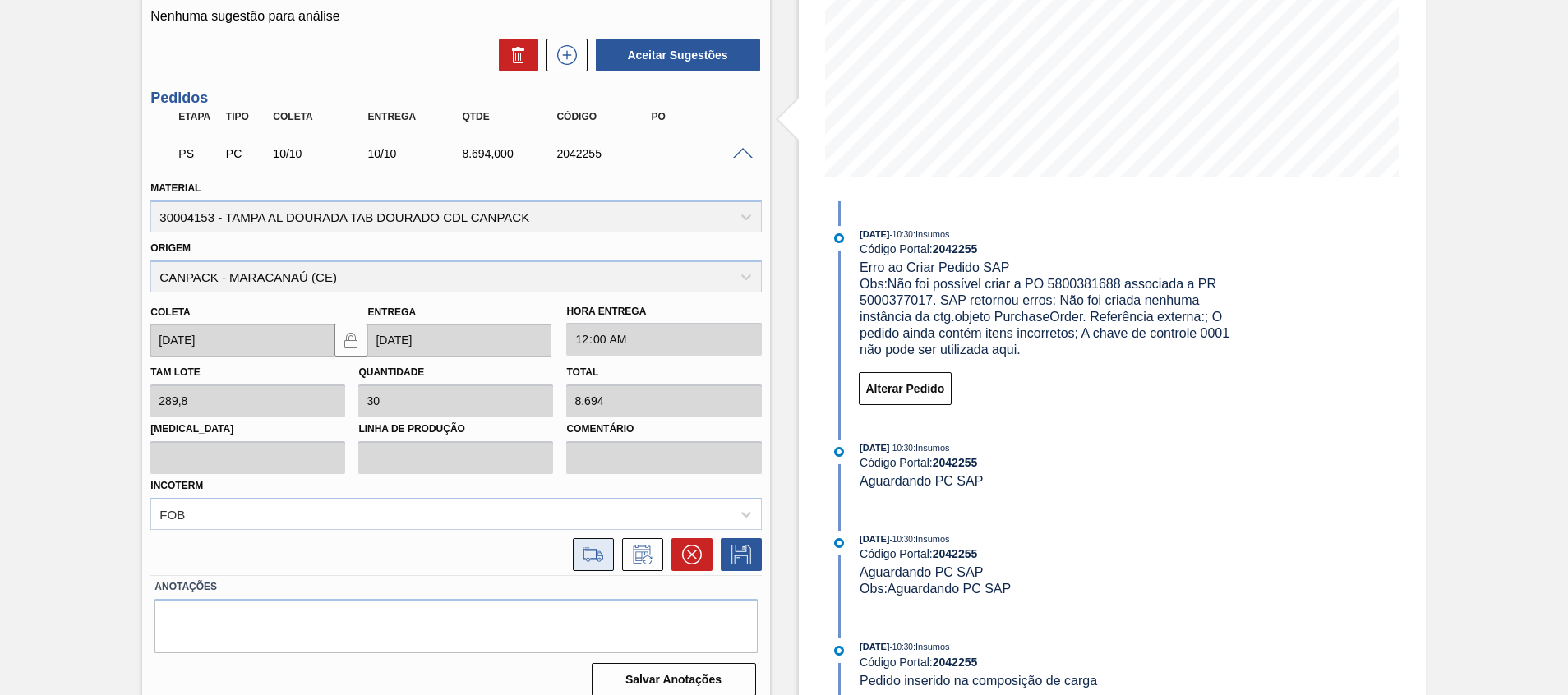
click at [598, 545] on icon at bounding box center [594, 554] width 26 height 20
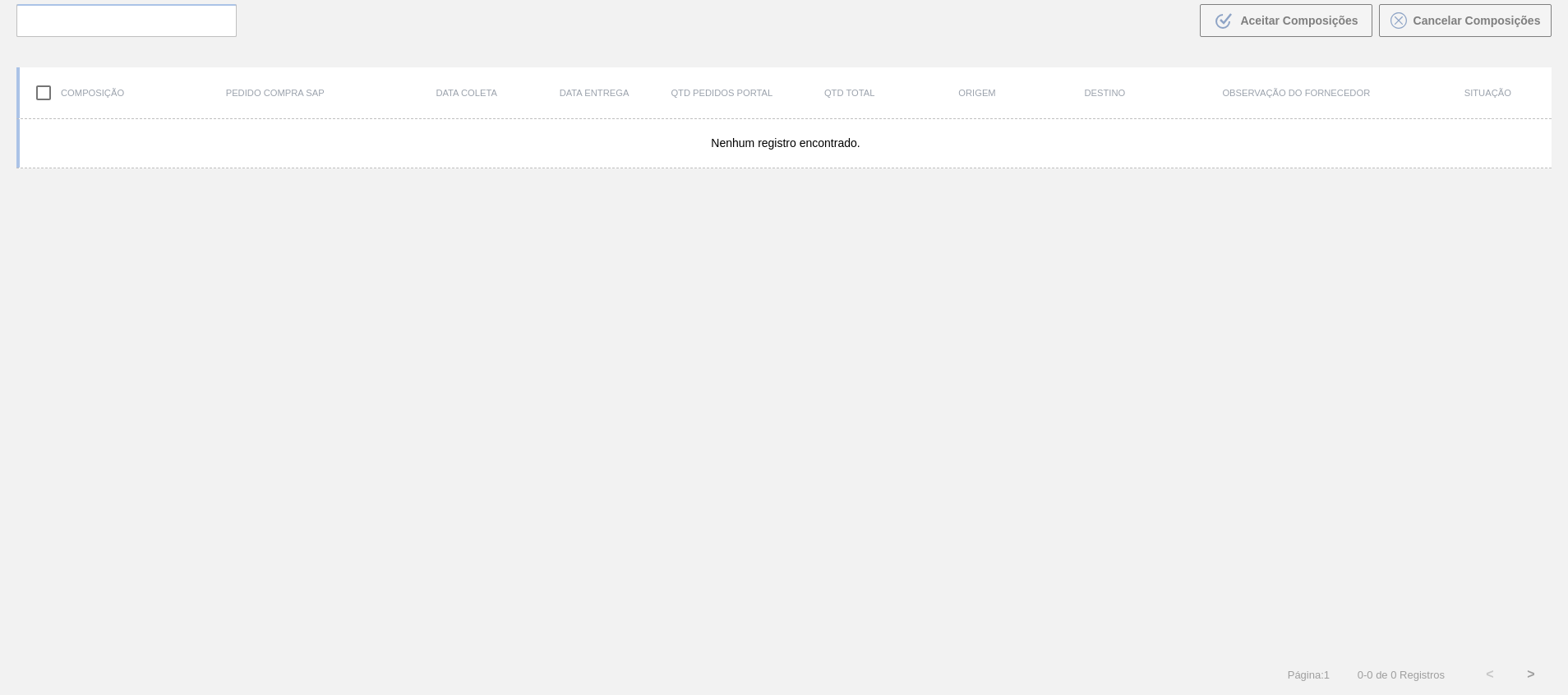
scroll to position [118, 0]
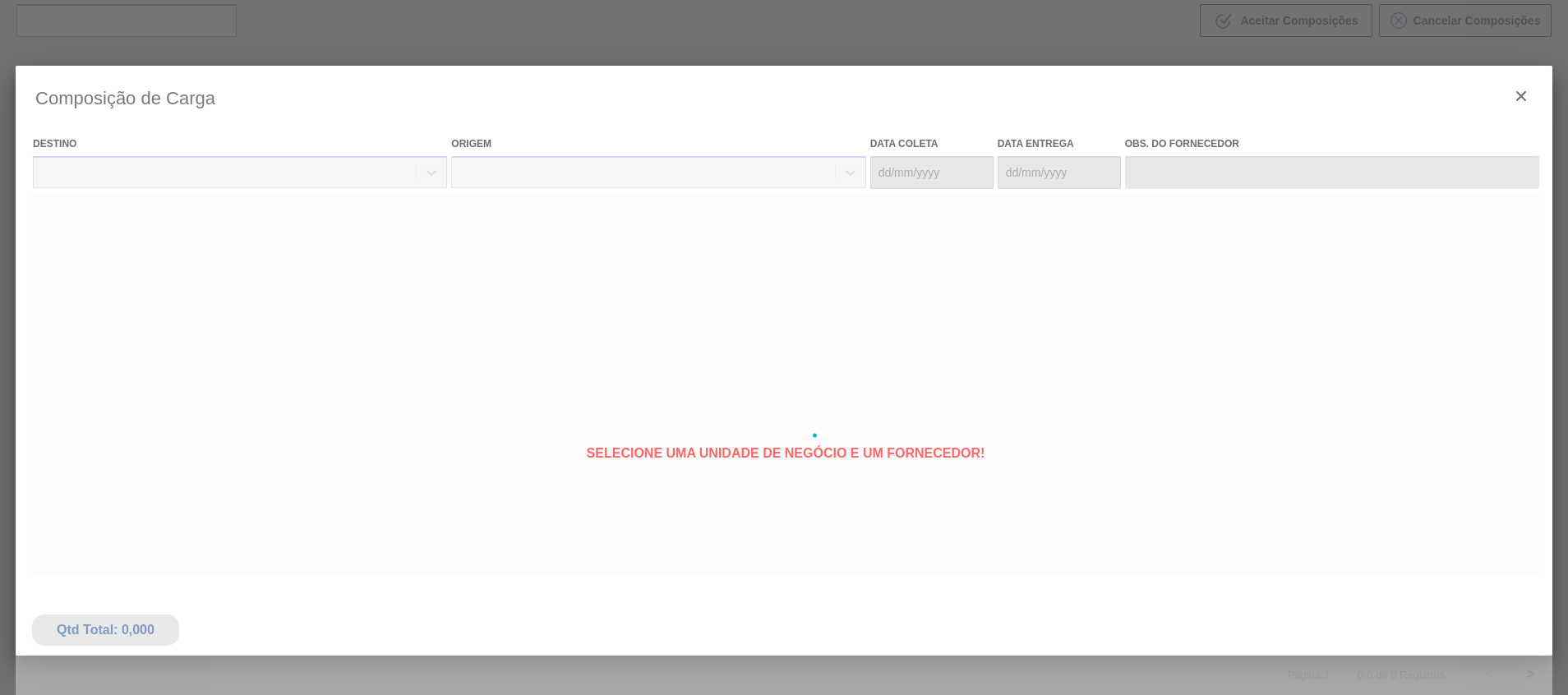
type coleta "10/10/2025"
type entrega "10/10/2025"
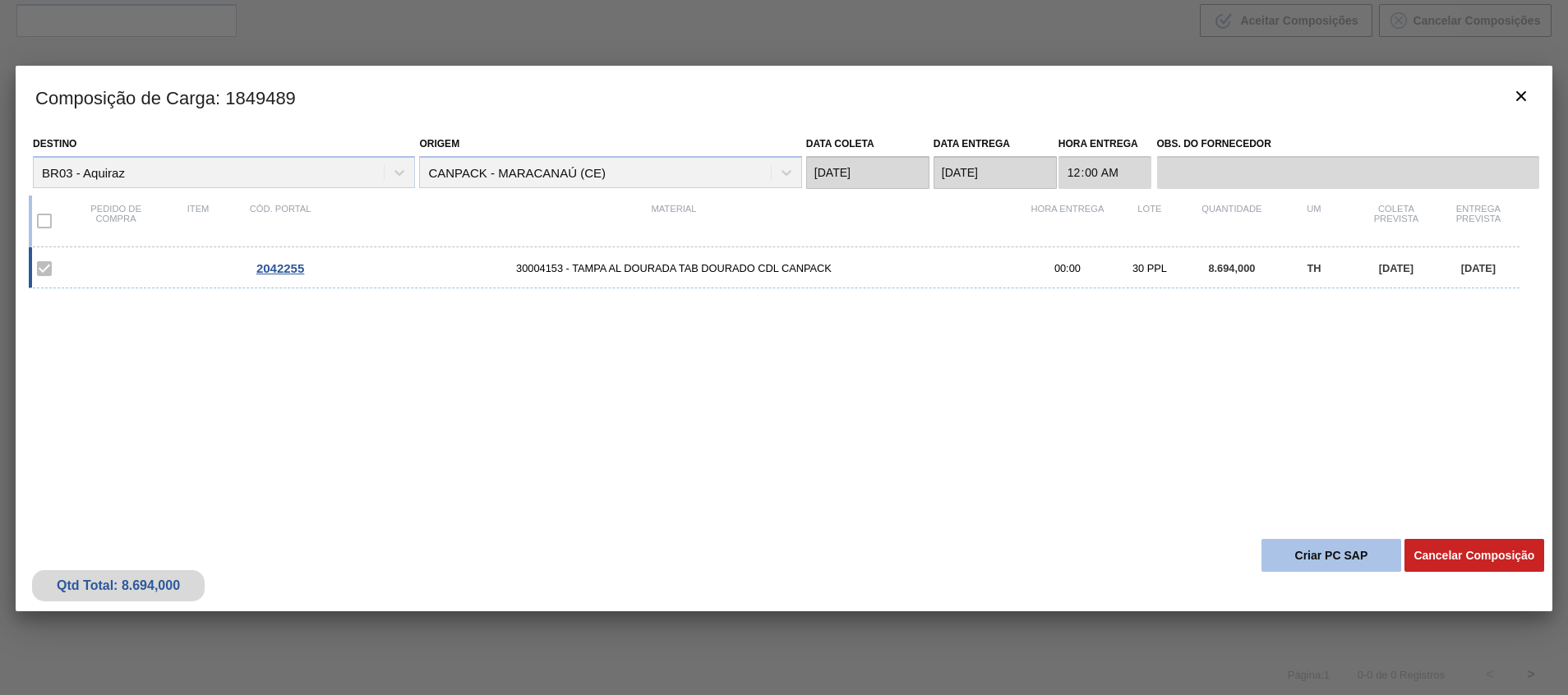
click at [1333, 554] on button "Criar PC SAP" at bounding box center [1331, 555] width 140 height 33
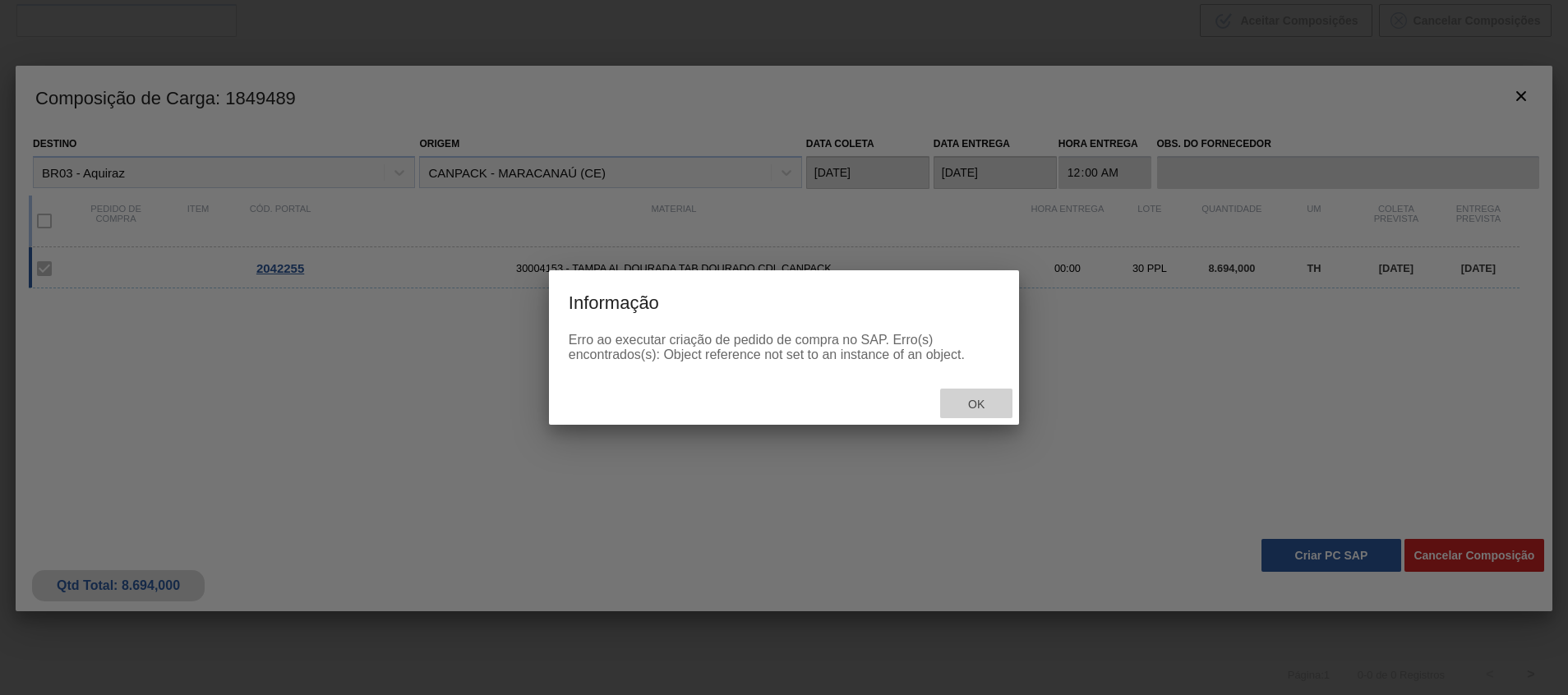
click at [987, 410] on span "Ok" at bounding box center [976, 403] width 43 height 13
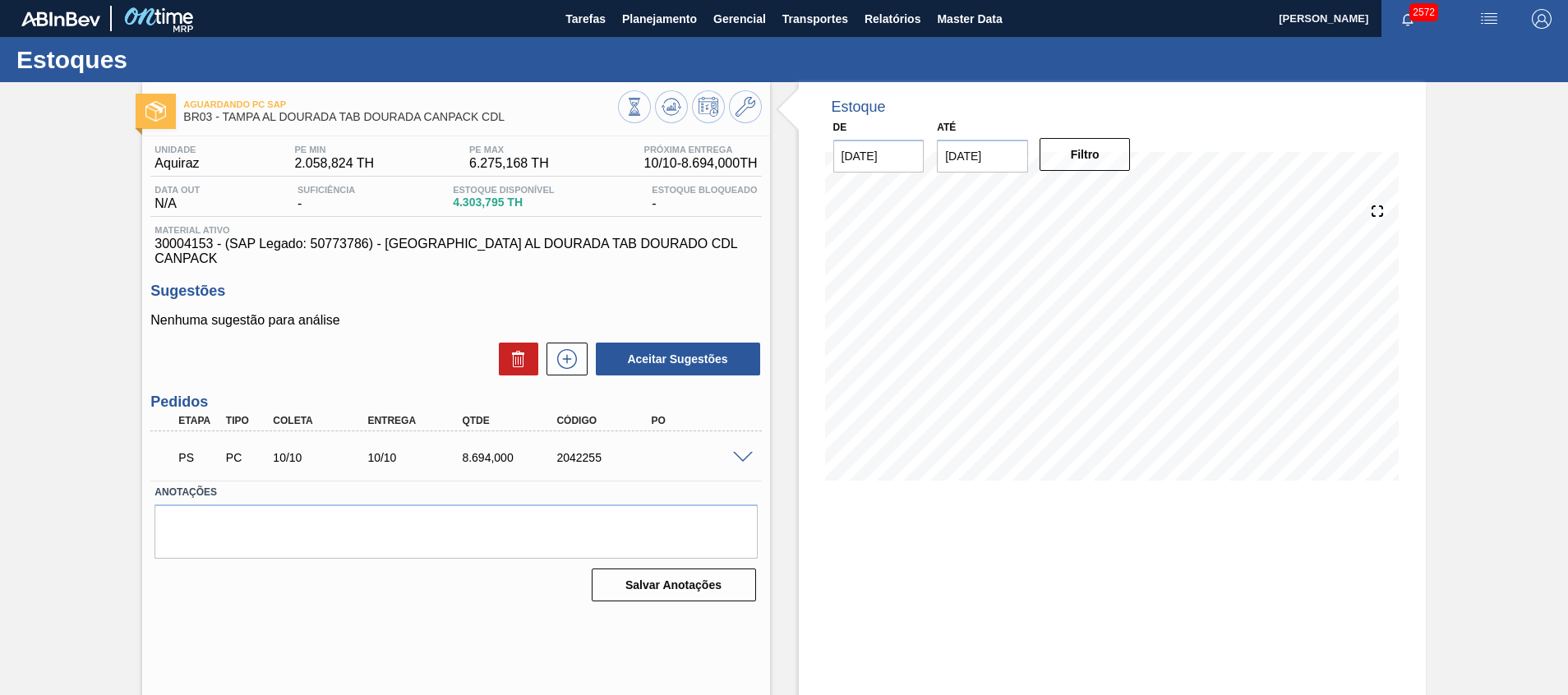
click at [743, 436] on div "PS PC 10/10 10/10 8.694,000 2042255" at bounding box center [456, 456] width 611 height 41
click at [749, 452] on span at bounding box center [743, 458] width 20 height 12
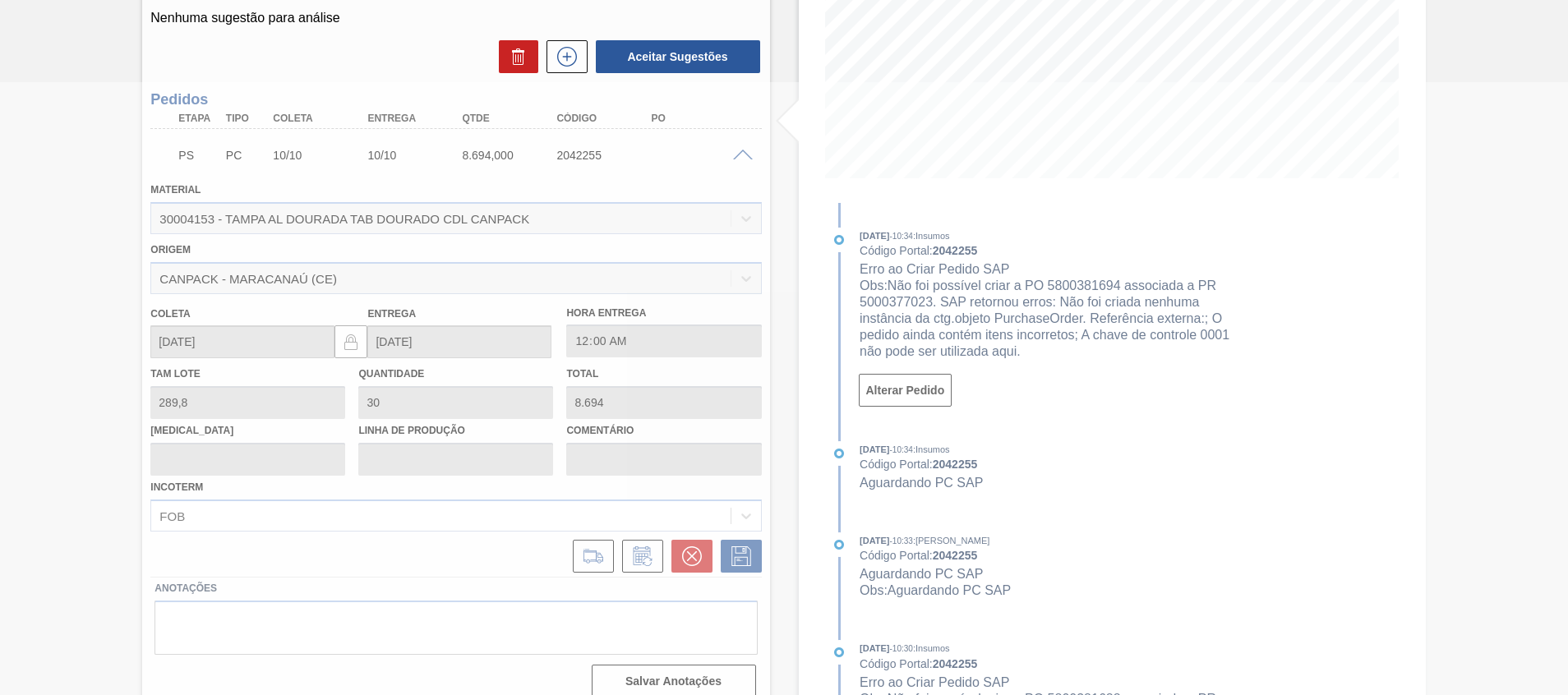
scroll to position [304, 0]
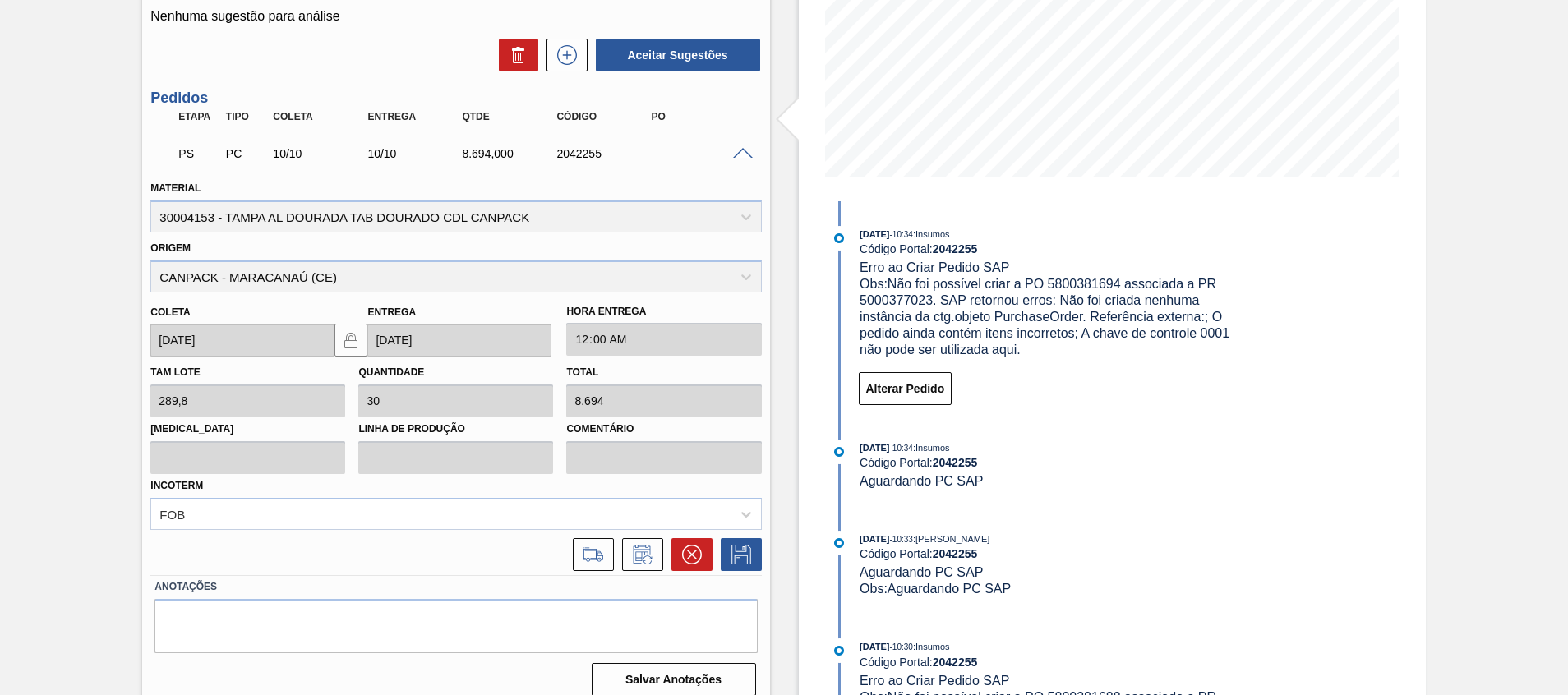
click at [1330, 260] on div "Estoque De 30/09/2025 Até 31/10/2025 Filtro 30/09/2025 - 10:34 : Insumos Código…" at bounding box center [1112, 244] width 627 height 932
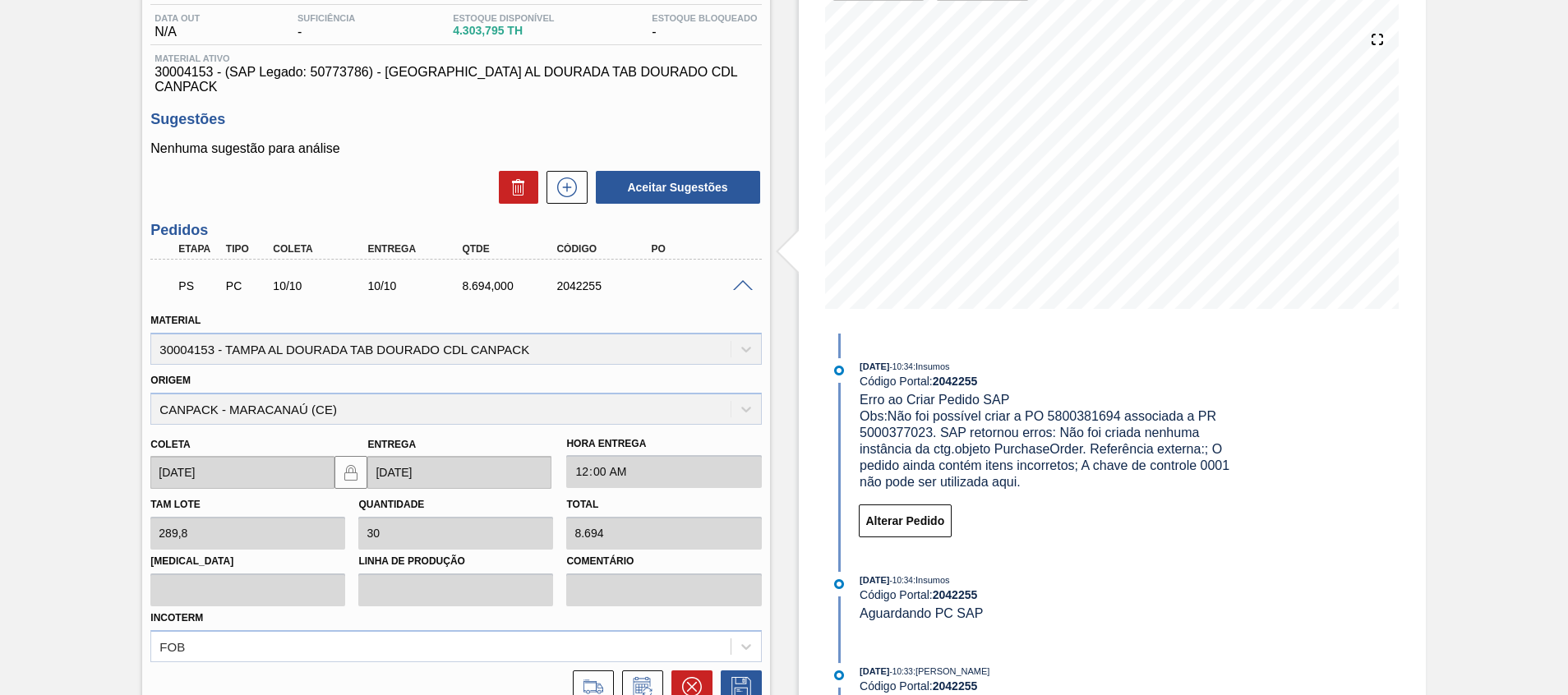
scroll to position [57, 0]
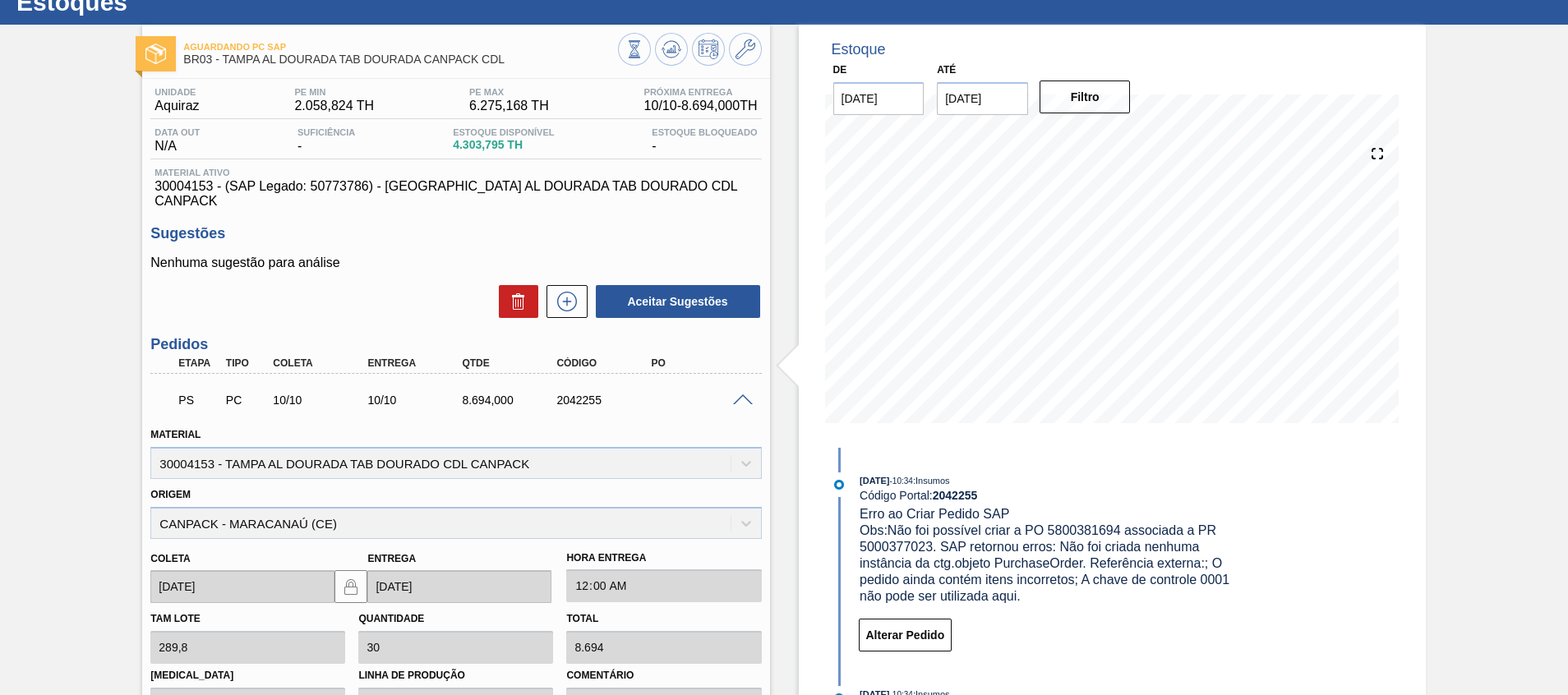
click at [652, 57] on div at bounding box center [690, 51] width 144 height 37
click at [659, 55] on button at bounding box center [672, 49] width 33 height 33
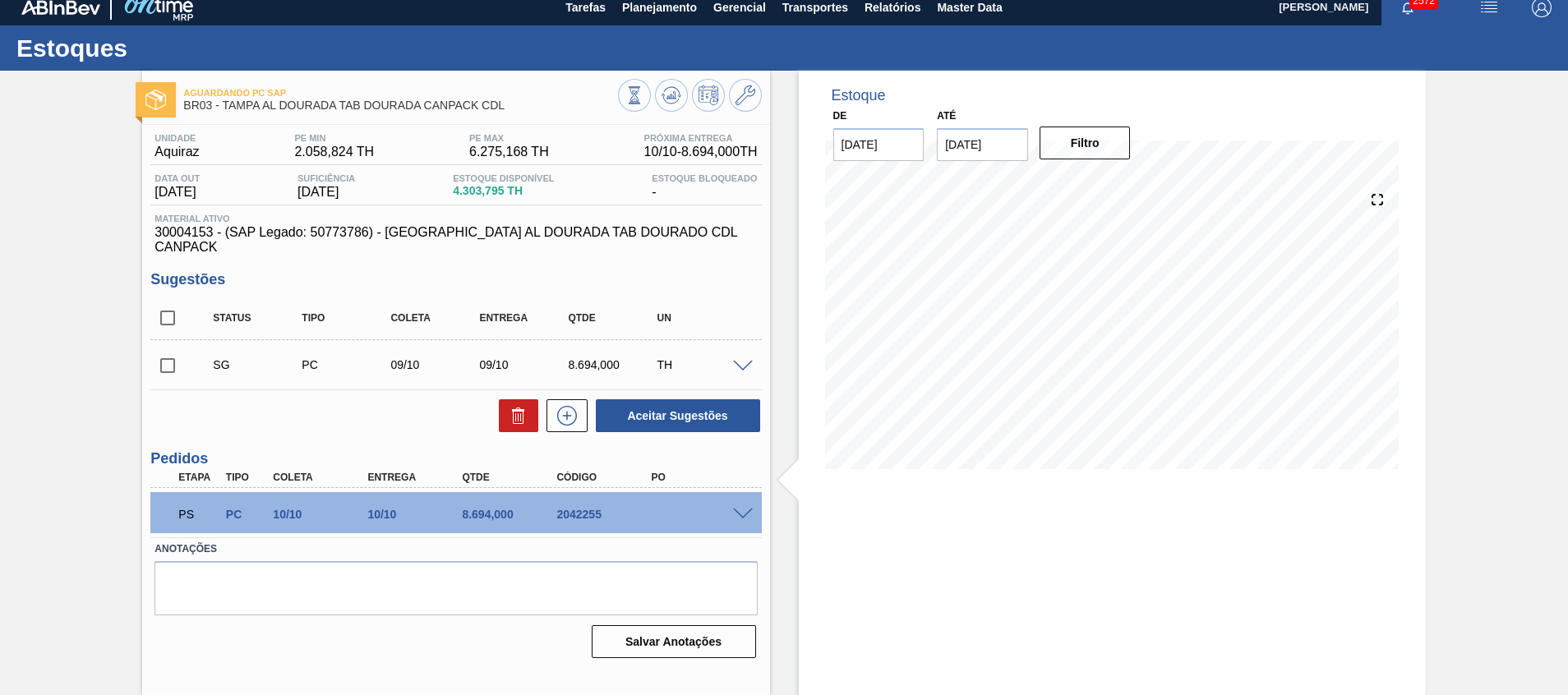
scroll to position [11, 0]
click at [738, 508] on span at bounding box center [743, 515] width 20 height 12
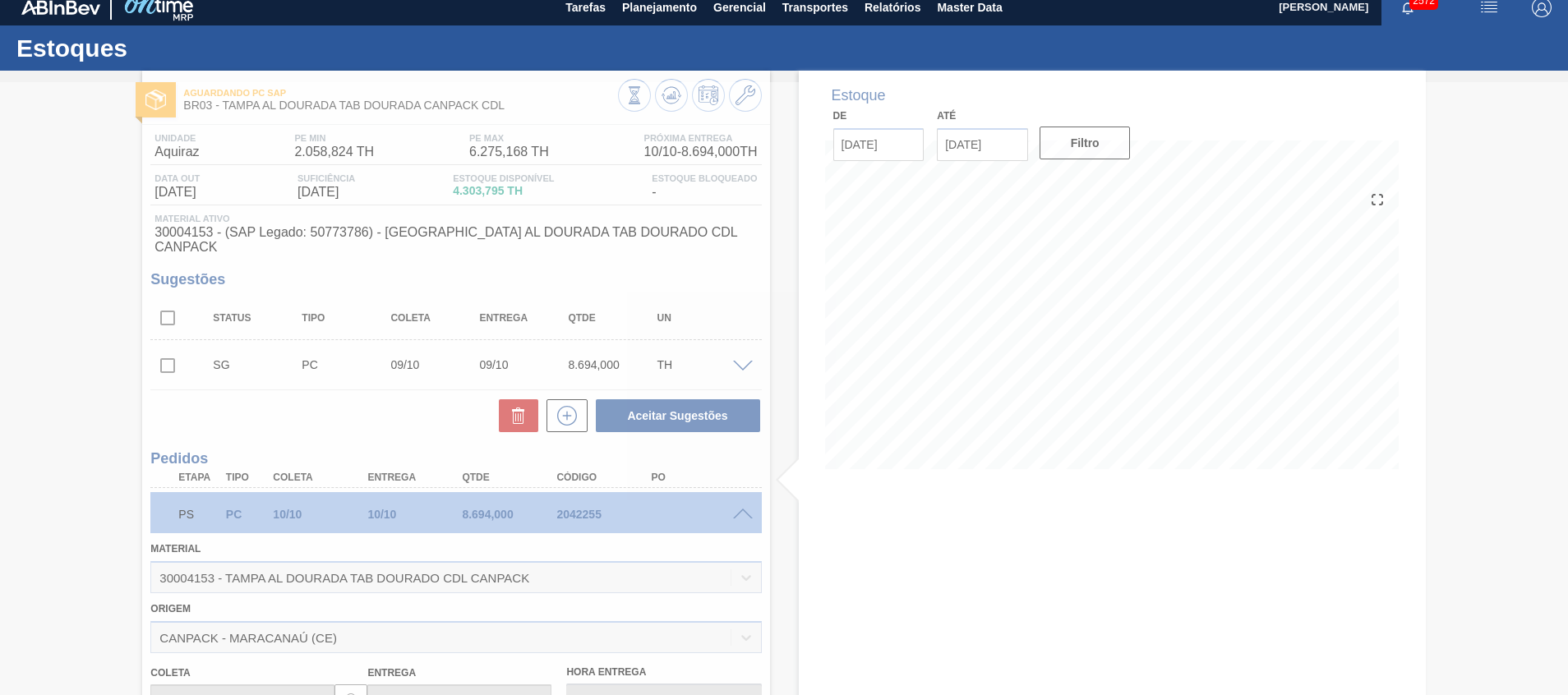
scroll to position [260, 0]
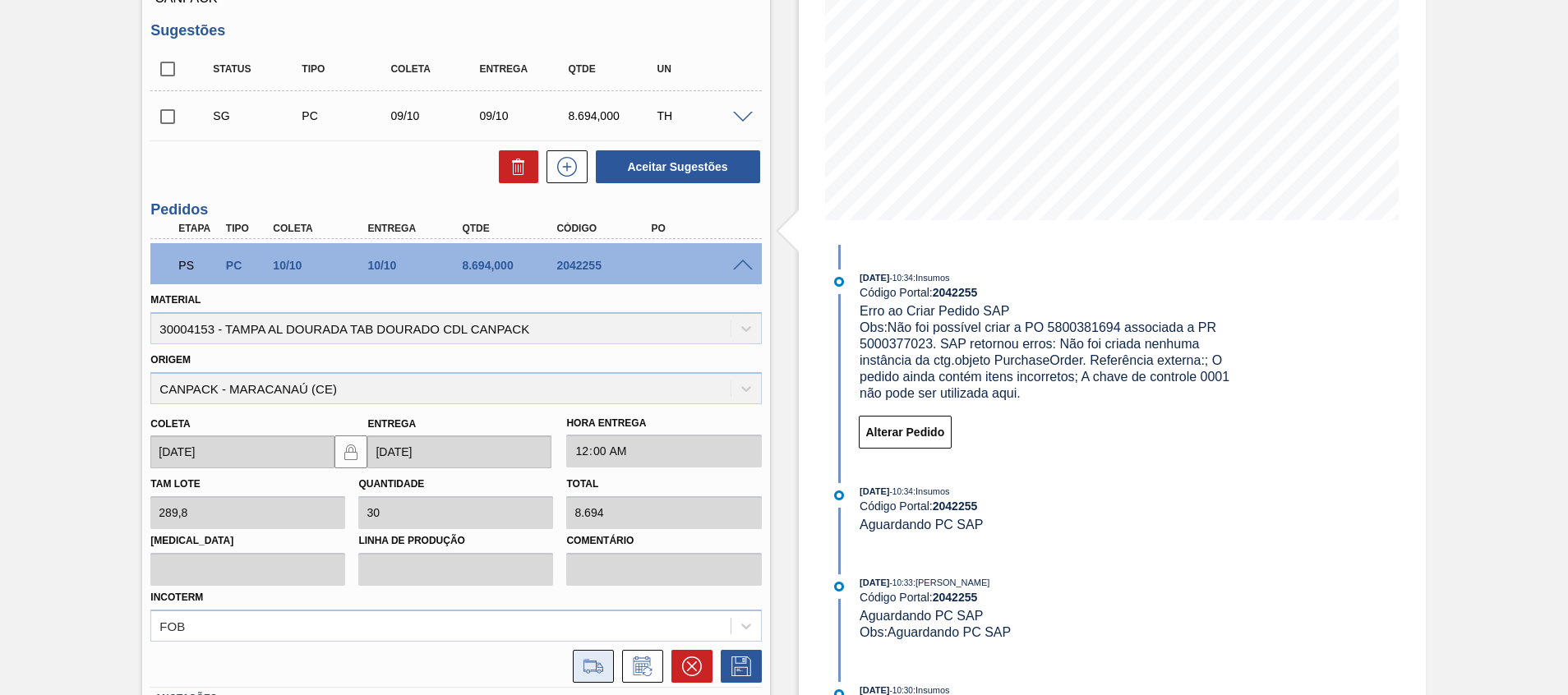
click at [590, 657] on icon at bounding box center [594, 666] width 26 height 20
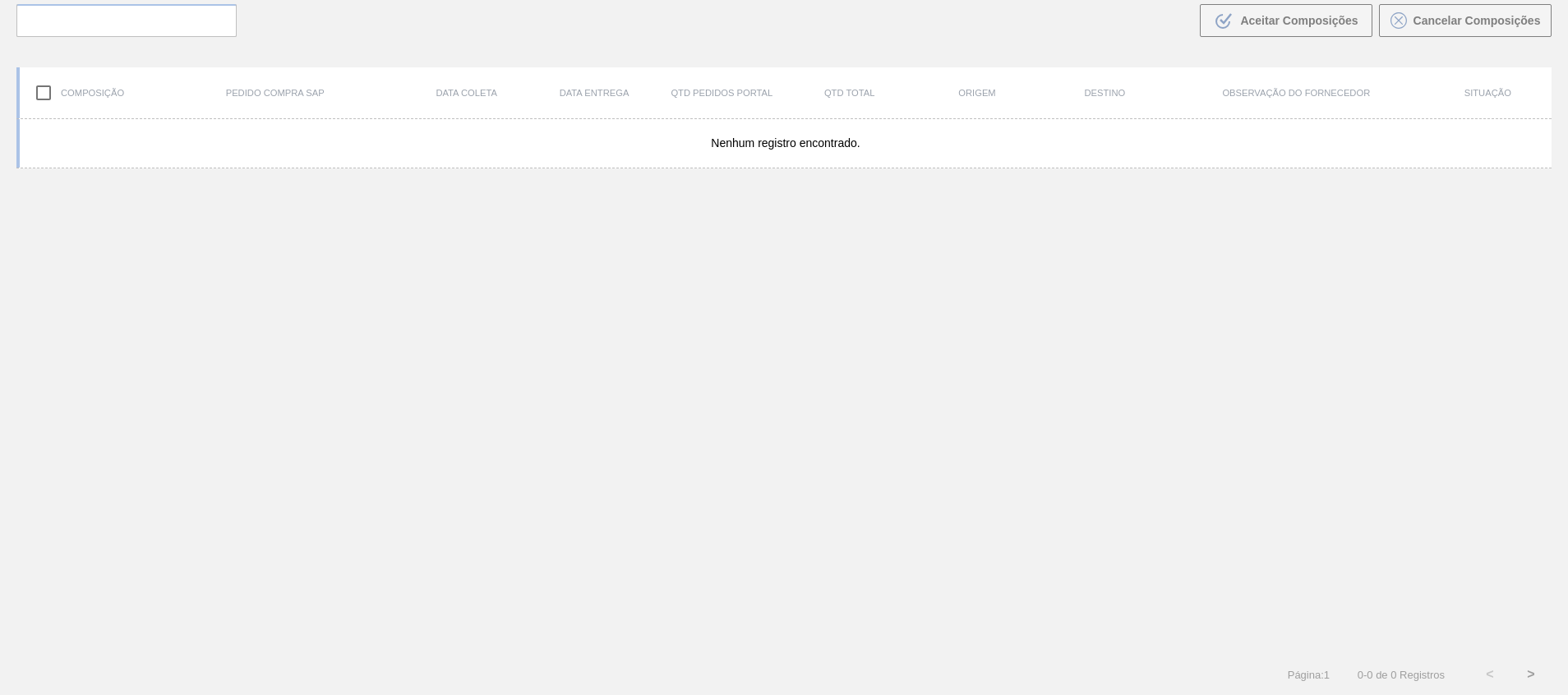
scroll to position [118, 0]
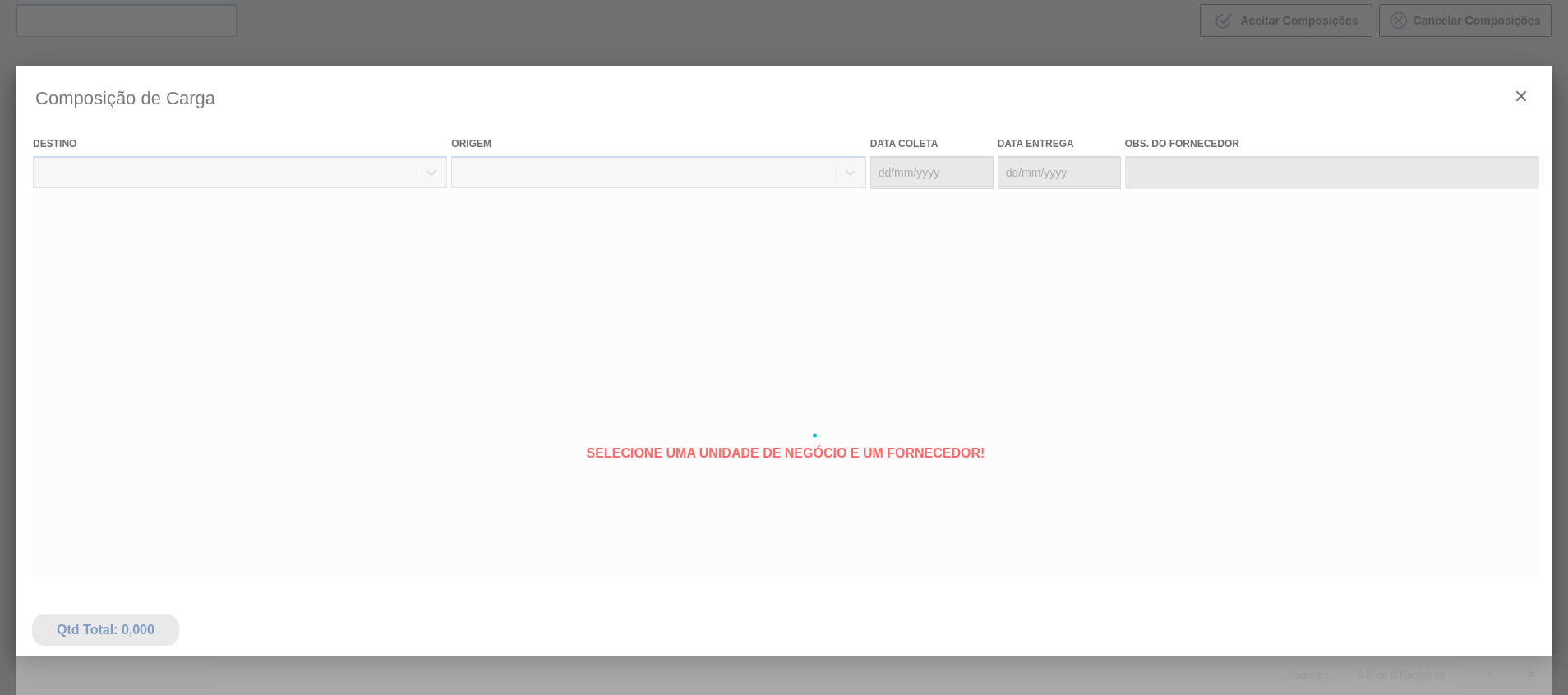
type coleta "10/10/2025"
type entrega "10/10/2025"
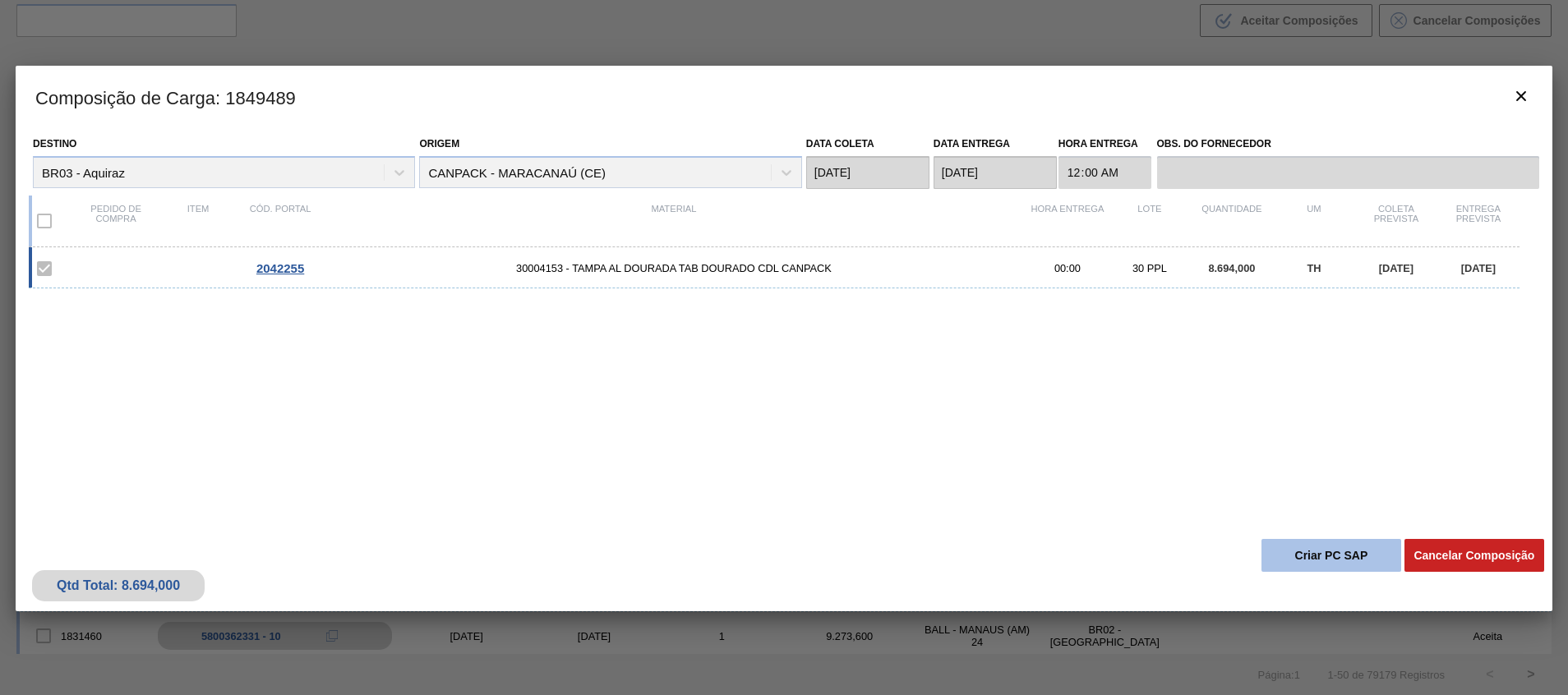
click at [1303, 542] on button "Criar PC SAP" at bounding box center [1331, 555] width 140 height 33
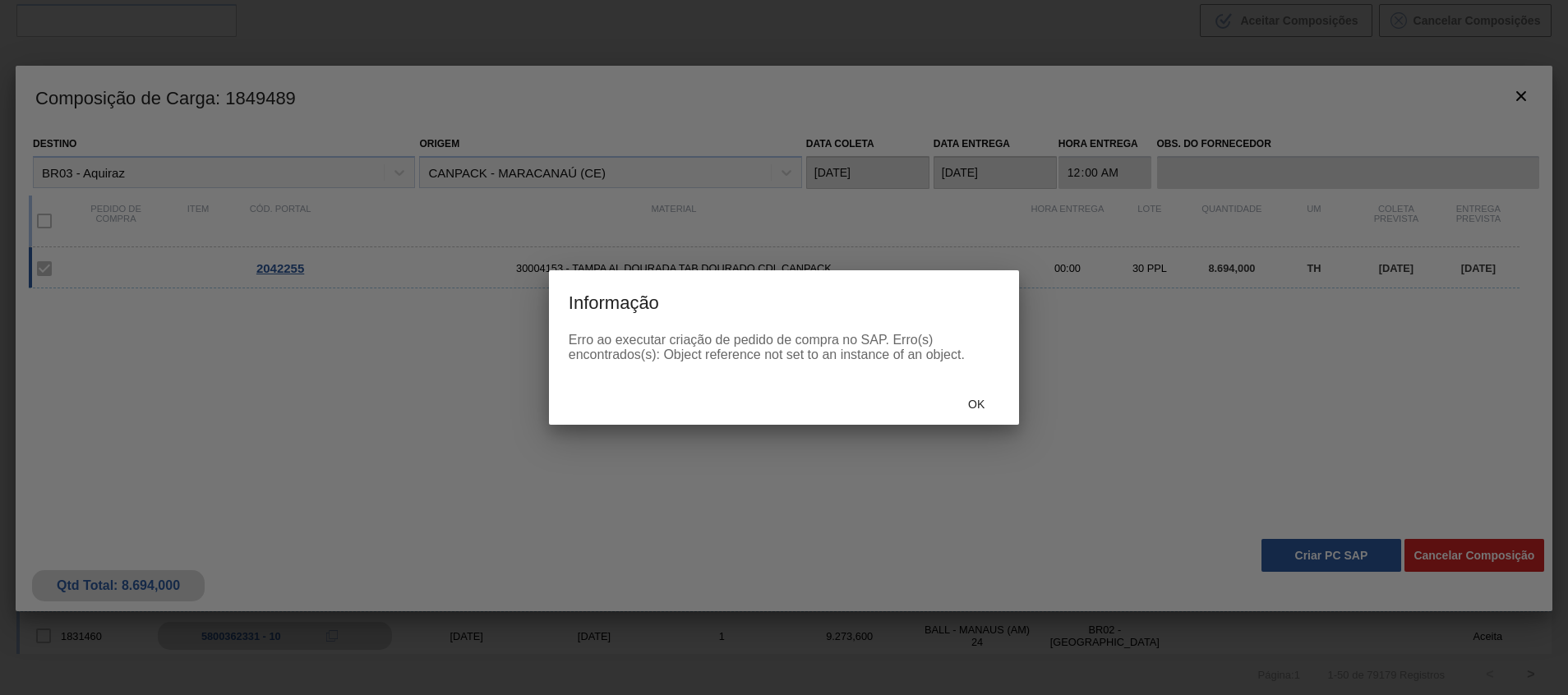
click at [973, 398] on span "Ok" at bounding box center [976, 403] width 43 height 13
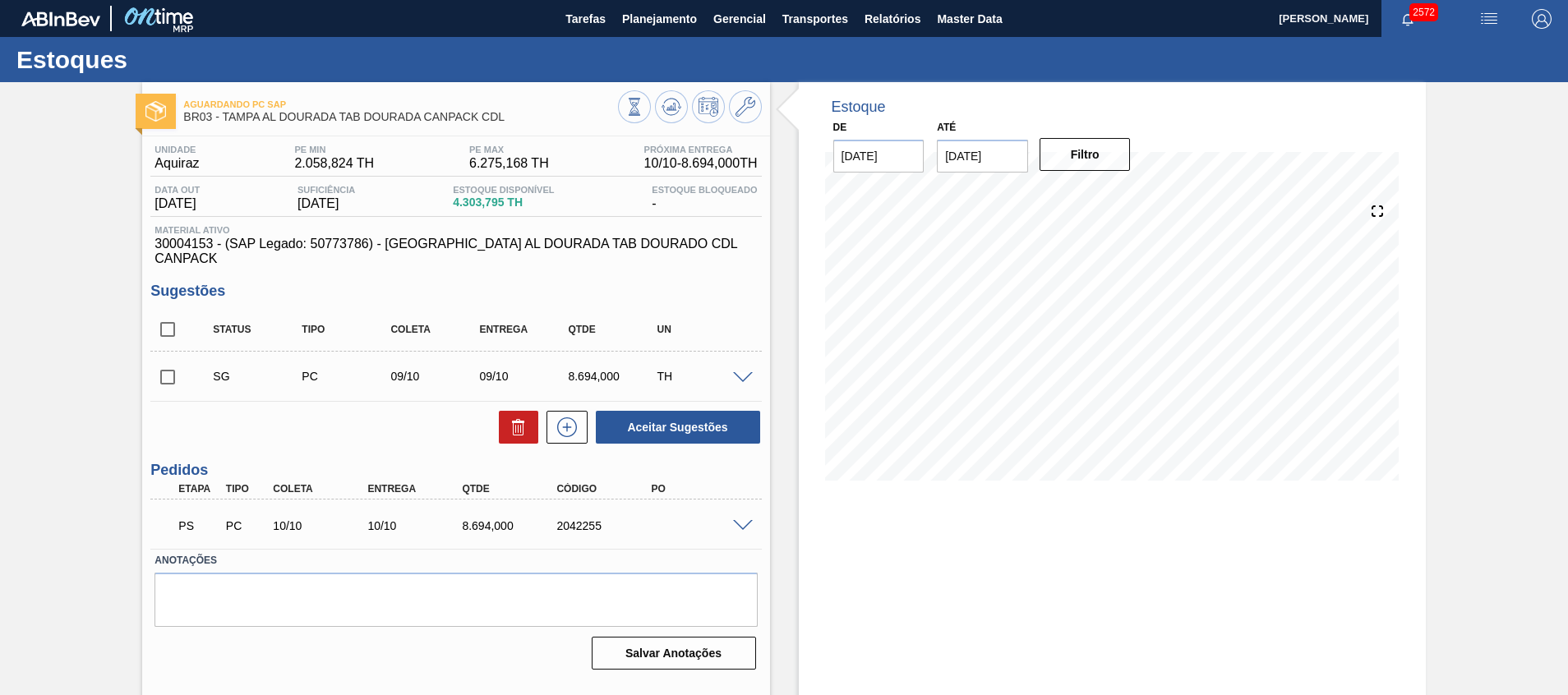
click at [575, 520] on div "2042255" at bounding box center [605, 526] width 106 height 13
copy div "2042255"
click at [750, 521] on span at bounding box center [743, 527] width 20 height 12
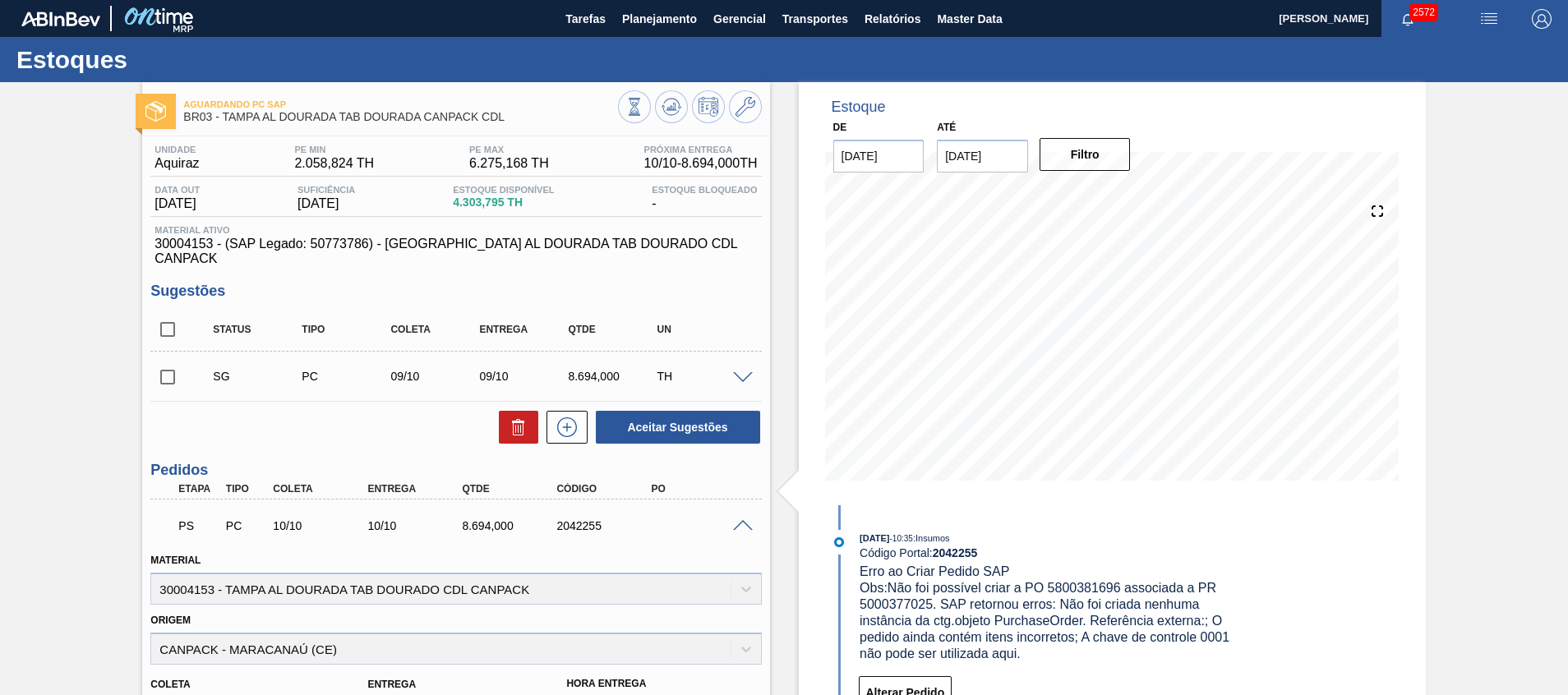
click at [747, 517] on div "PS PC 10/10 10/10 8.694,000 2042255" at bounding box center [456, 524] width 611 height 41
click at [744, 521] on span at bounding box center [743, 527] width 20 height 12
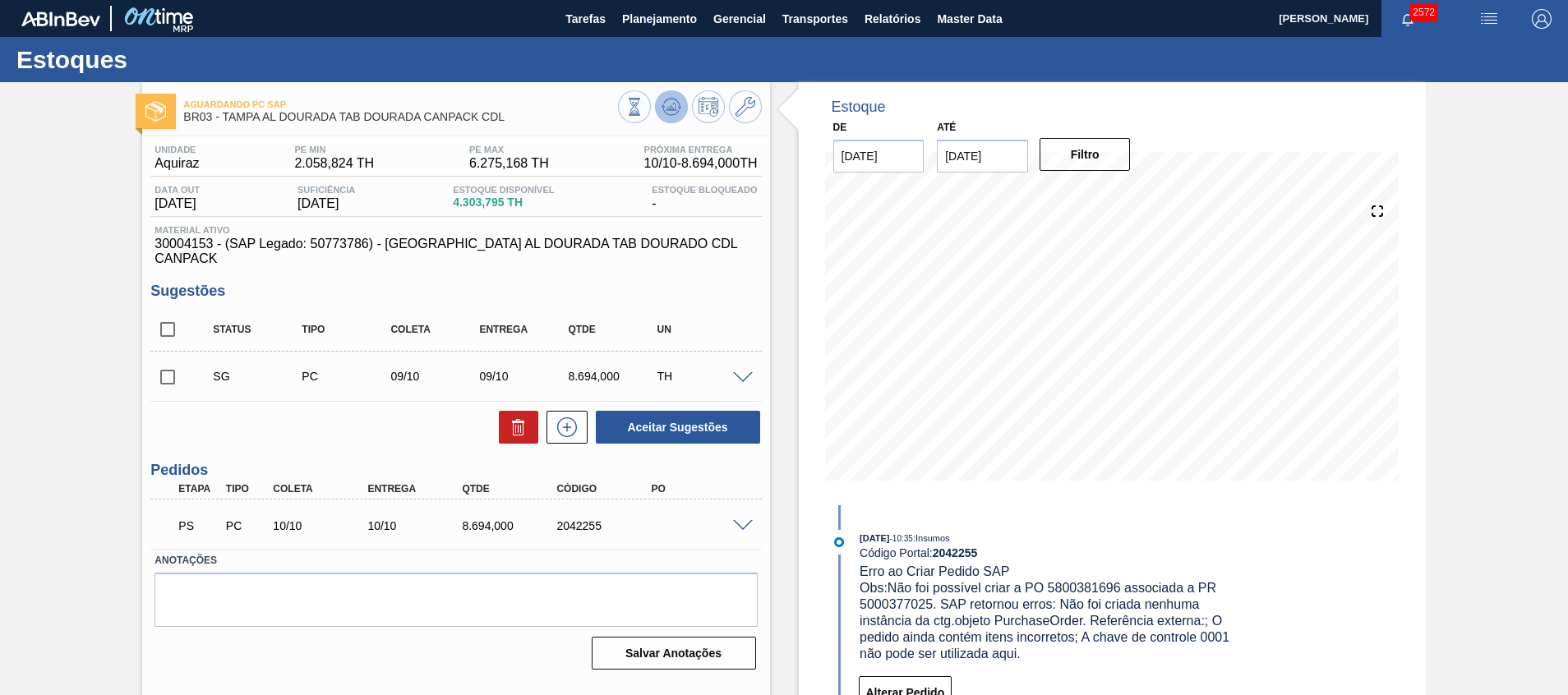
click at [669, 98] on icon at bounding box center [671, 107] width 20 height 20
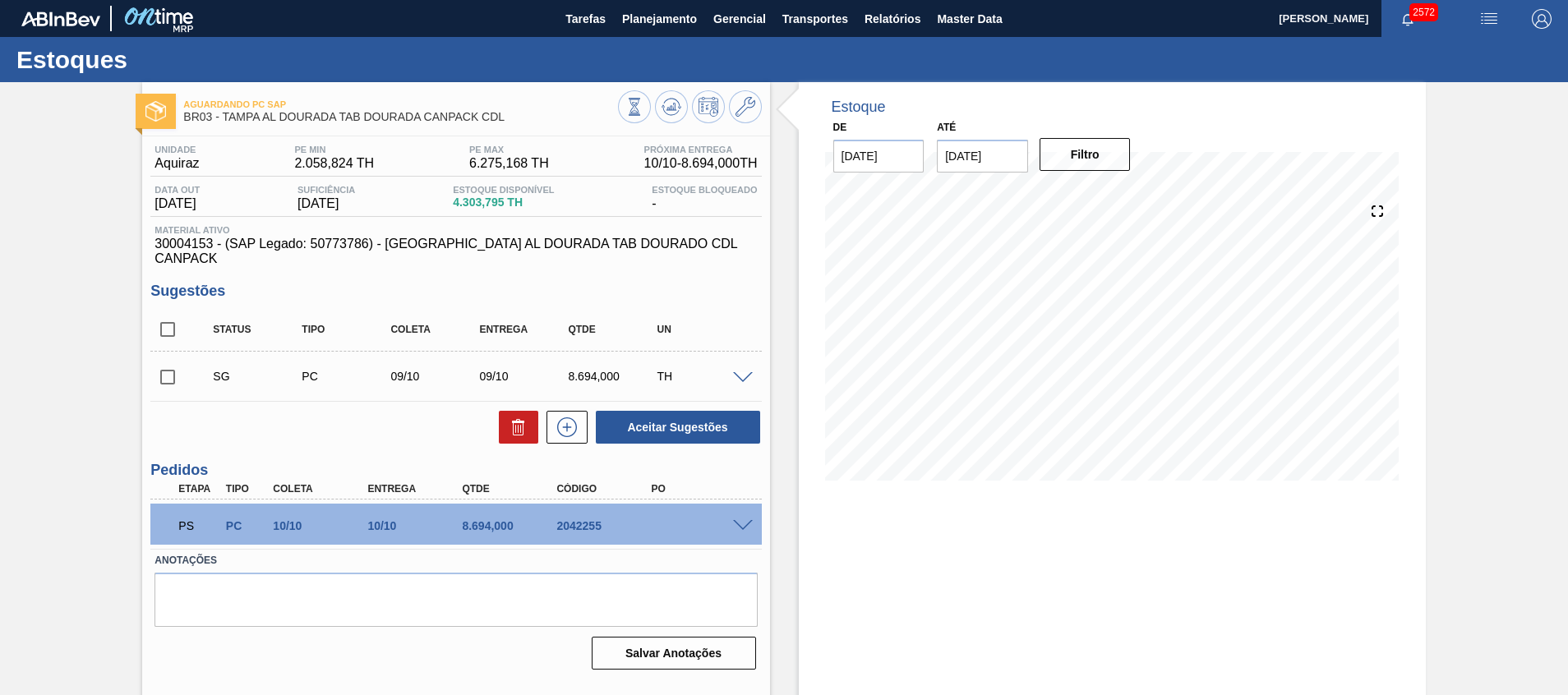
click at [739, 521] on span at bounding box center [743, 527] width 20 height 12
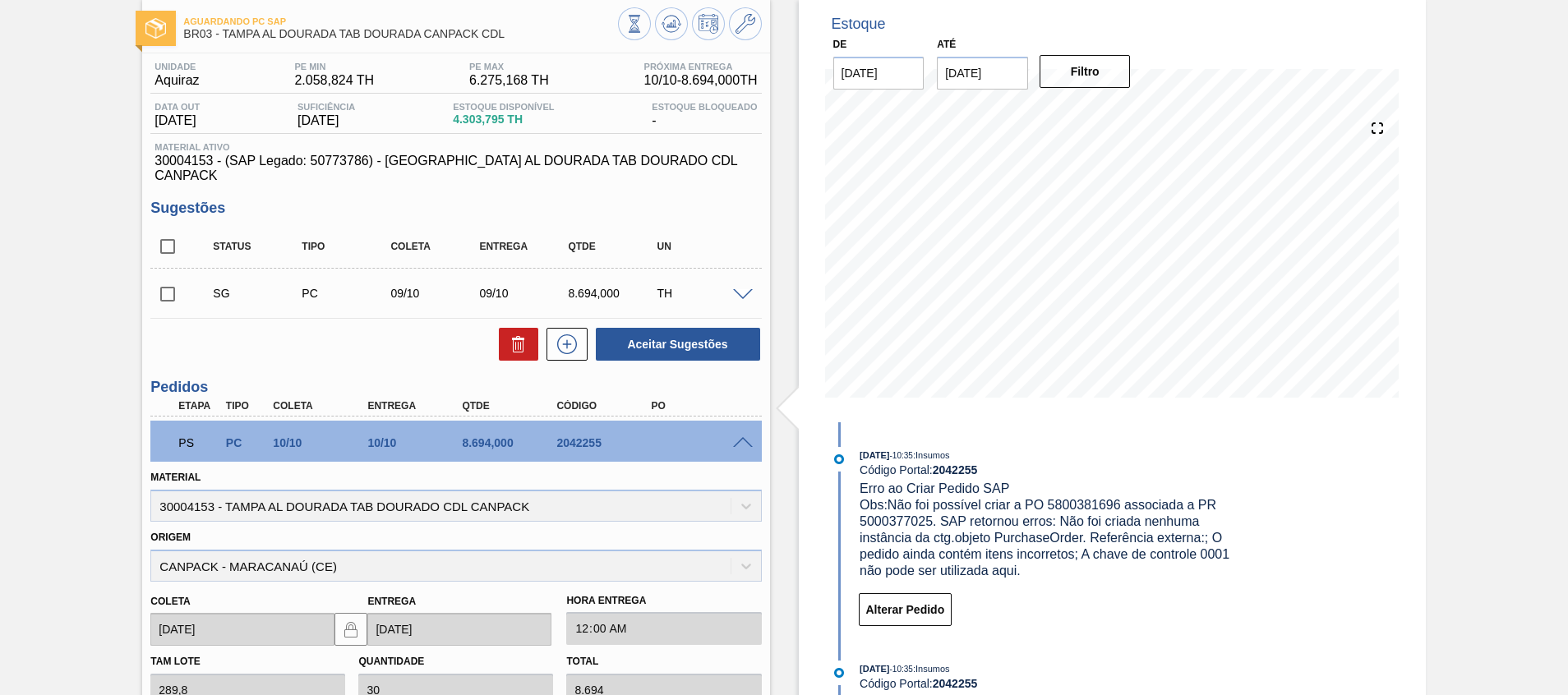
scroll to position [123, 0]
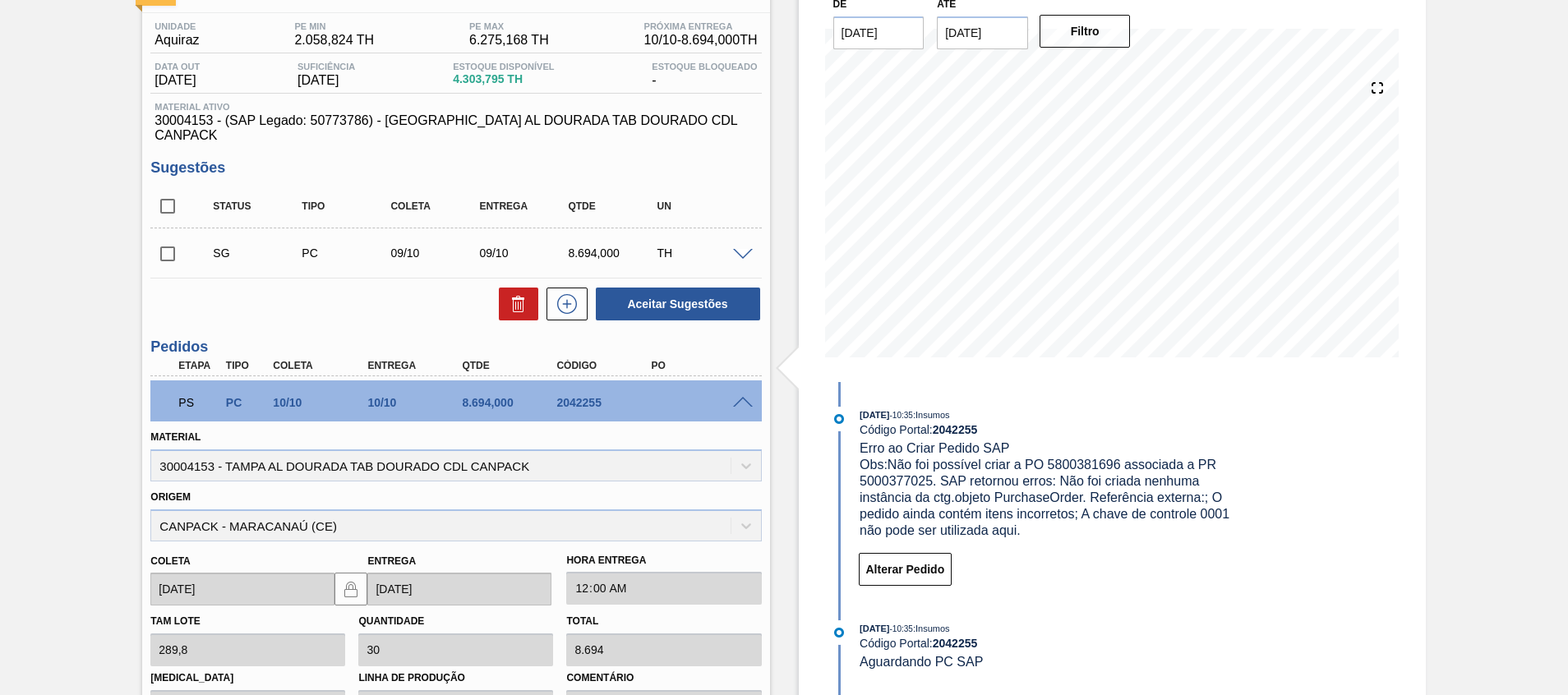
click at [1333, 500] on div "Estoque De 30/09/2025 Até 31/10/2025 Filtro 26/10 Projeção de Estoque 8,712.091…" at bounding box center [1112, 459] width 627 height 1000
click at [916, 561] on button "Alterar Pedido" at bounding box center [906, 569] width 94 height 33
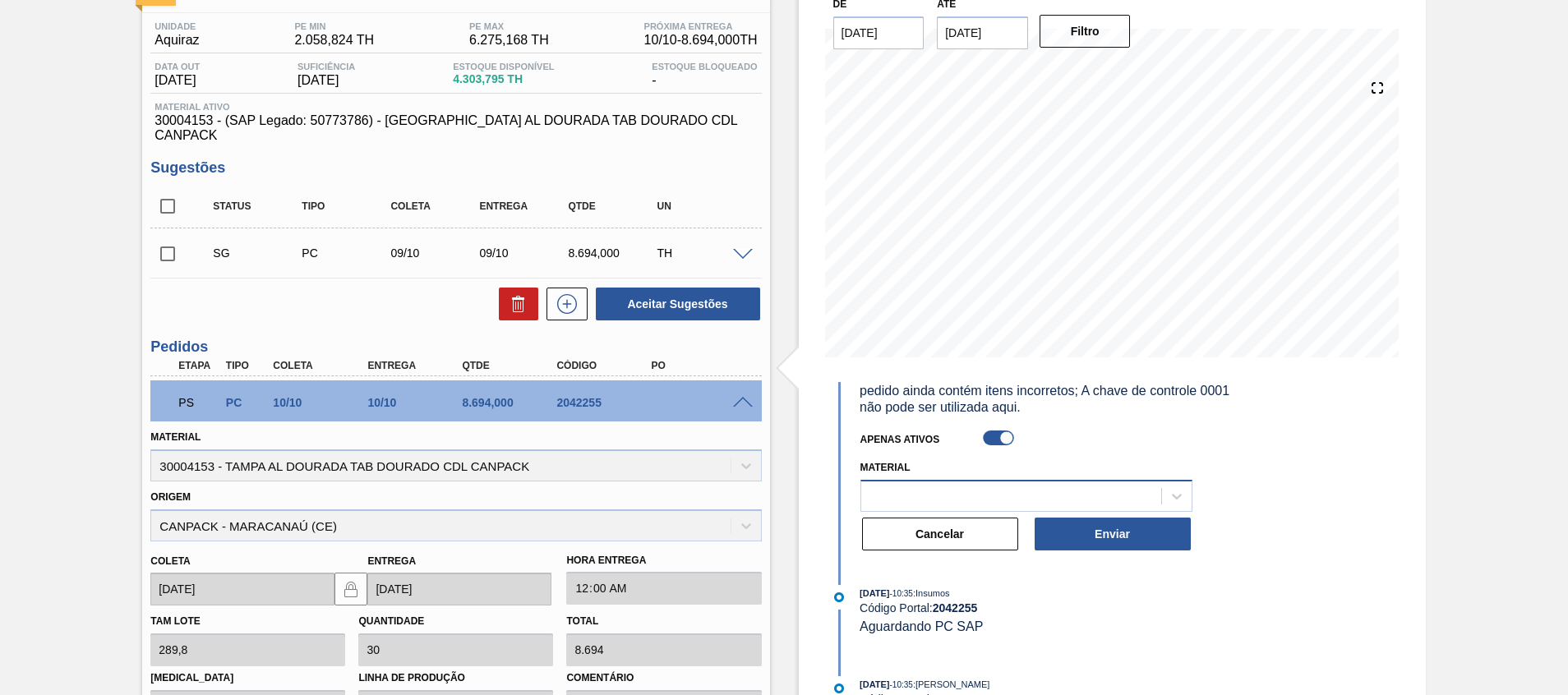
click at [935, 491] on div at bounding box center [1027, 495] width 332 height 32
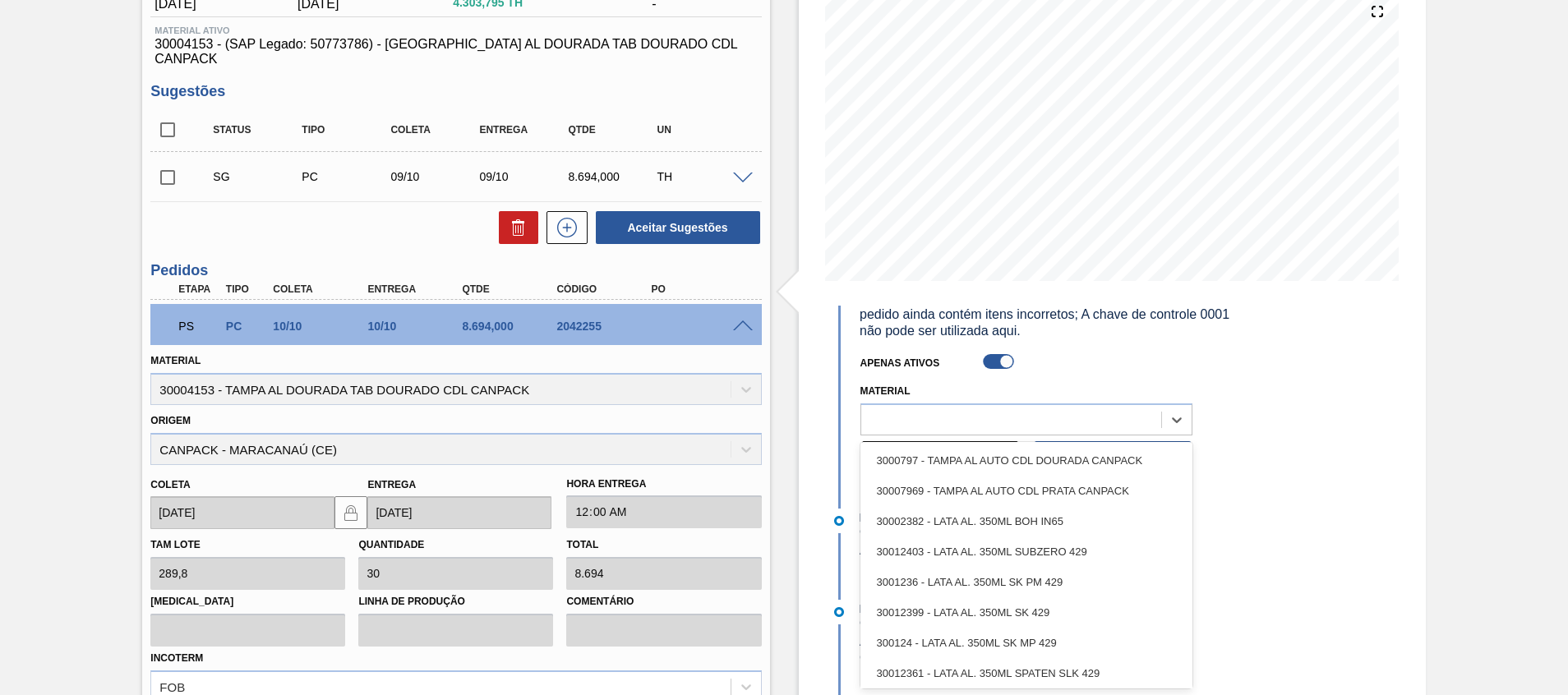
click at [1524, 513] on div "Aguardando PC SAP BR03 - TAMPA AL DOURADA TAB DOURADA CANPACK CDL Unidade Aquir…" at bounding box center [784, 383] width 1568 height 1000
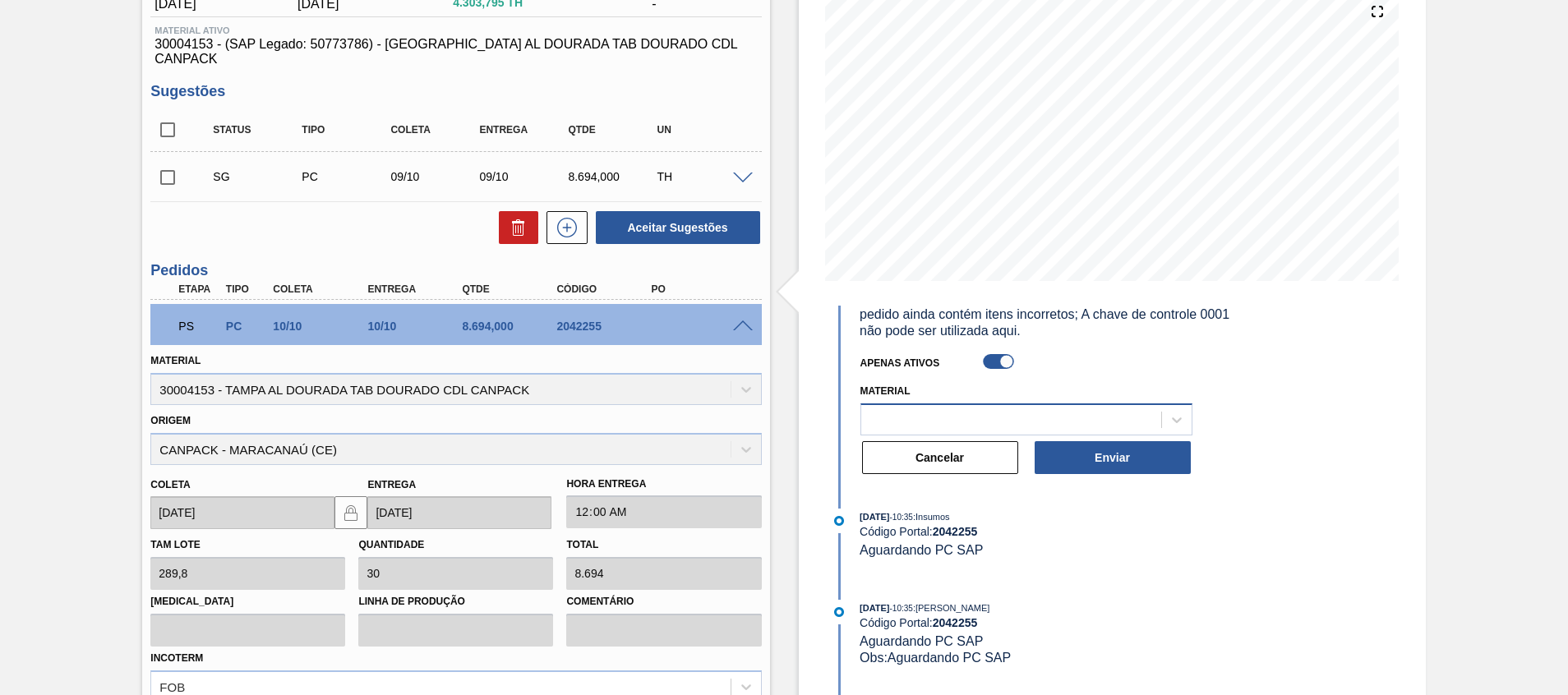
click at [1061, 424] on div at bounding box center [1012, 419] width 300 height 23
click at [1410, 513] on div "Estoque De 30/09/2025 Até 31/10/2025 Filtro 26/10 Projeção de Estoque 8,712.091…" at bounding box center [1112, 383] width 627 height 1000
click at [944, 462] on button "Cancelar" at bounding box center [941, 458] width 156 height 33
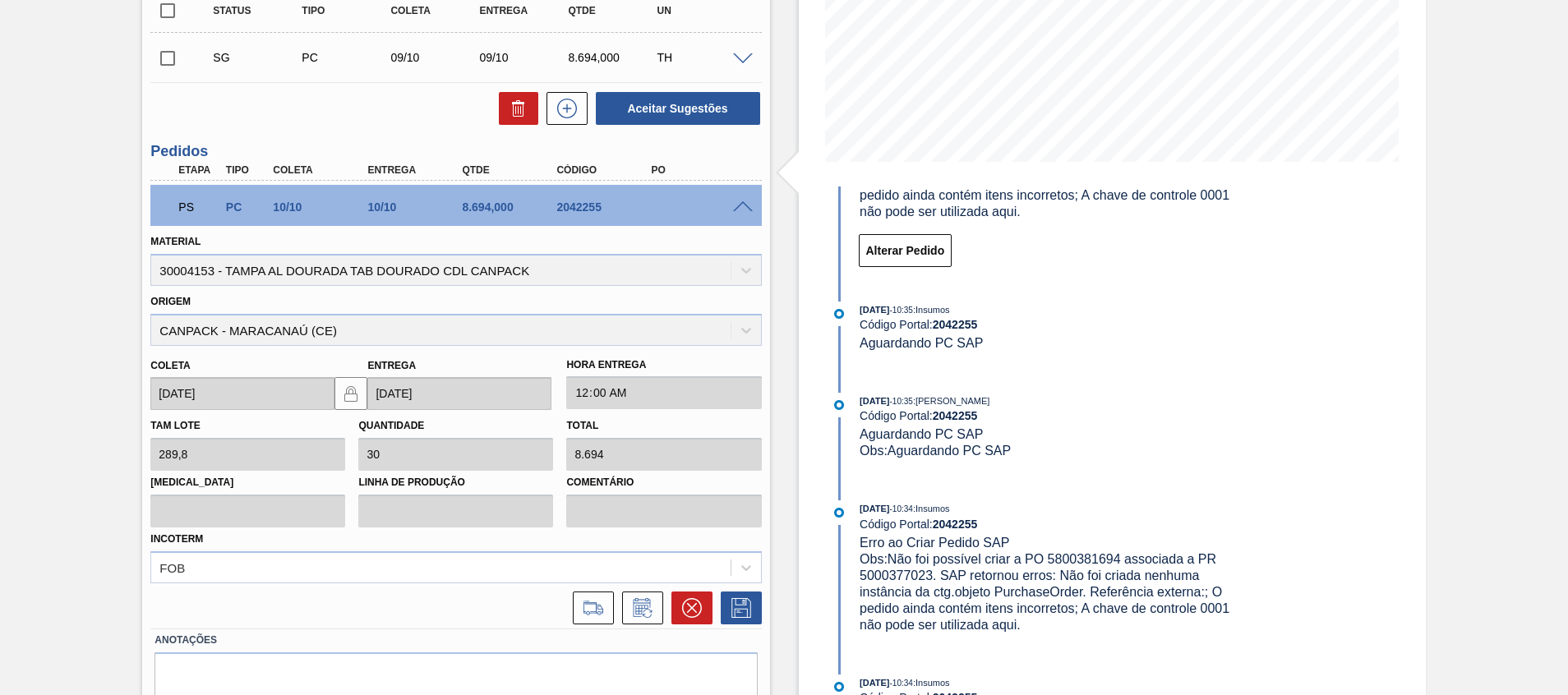
scroll to position [323, 0]
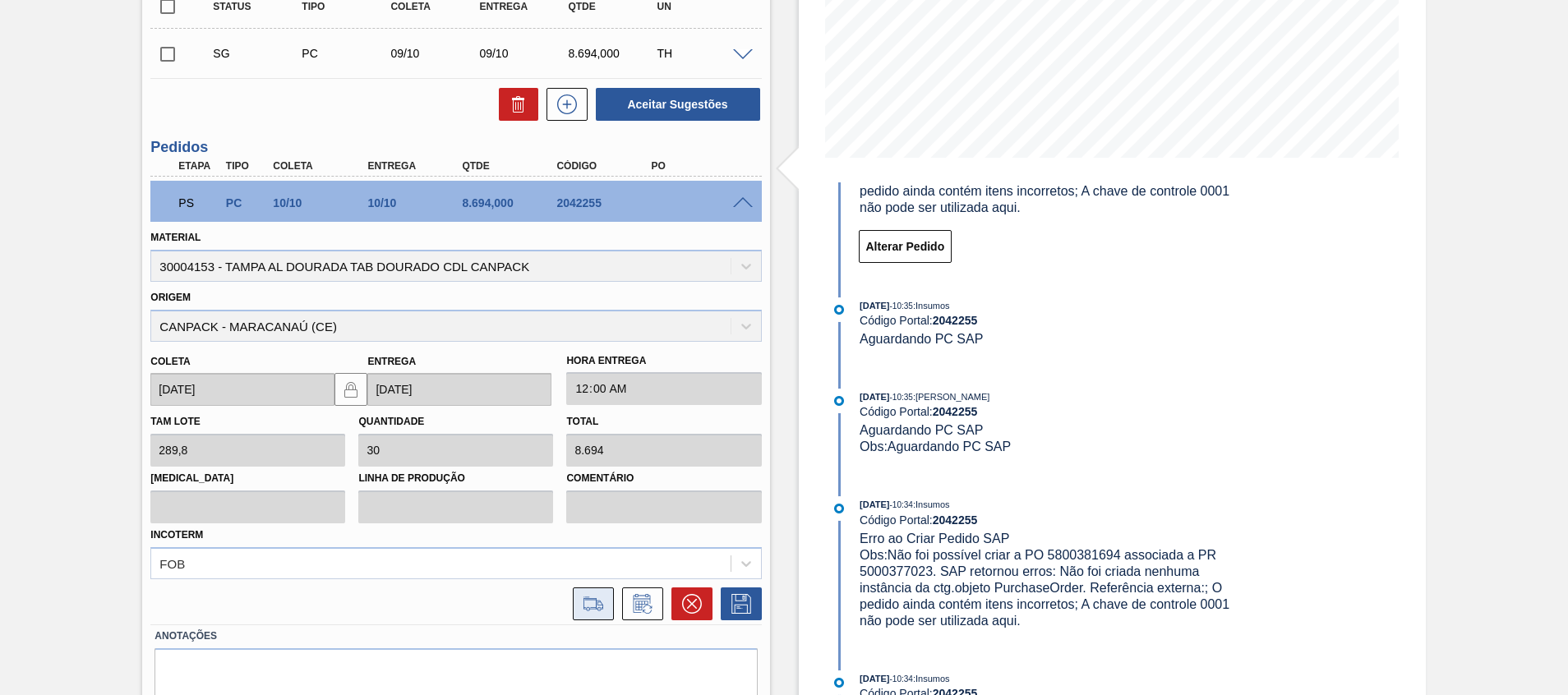
click at [587, 594] on icon at bounding box center [594, 604] width 26 height 20
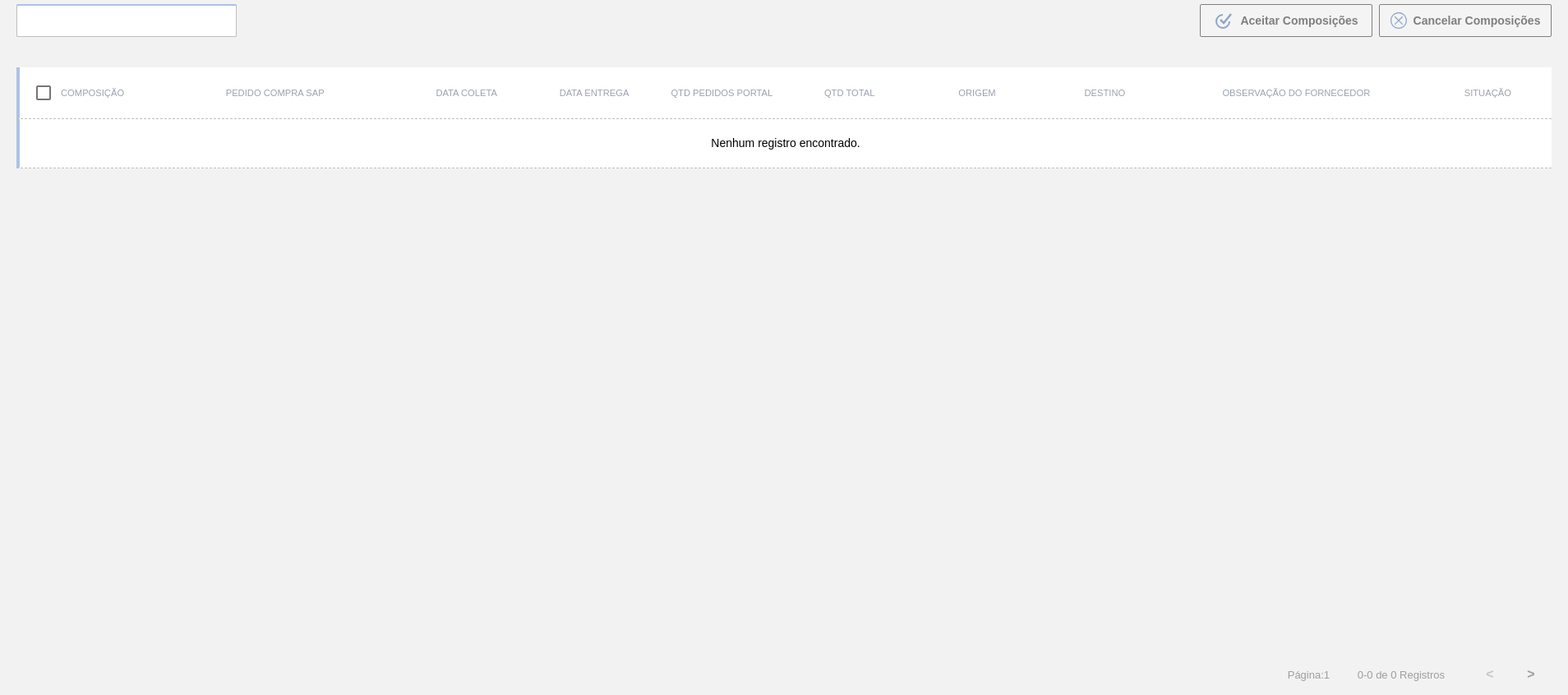
scroll to position [118, 0]
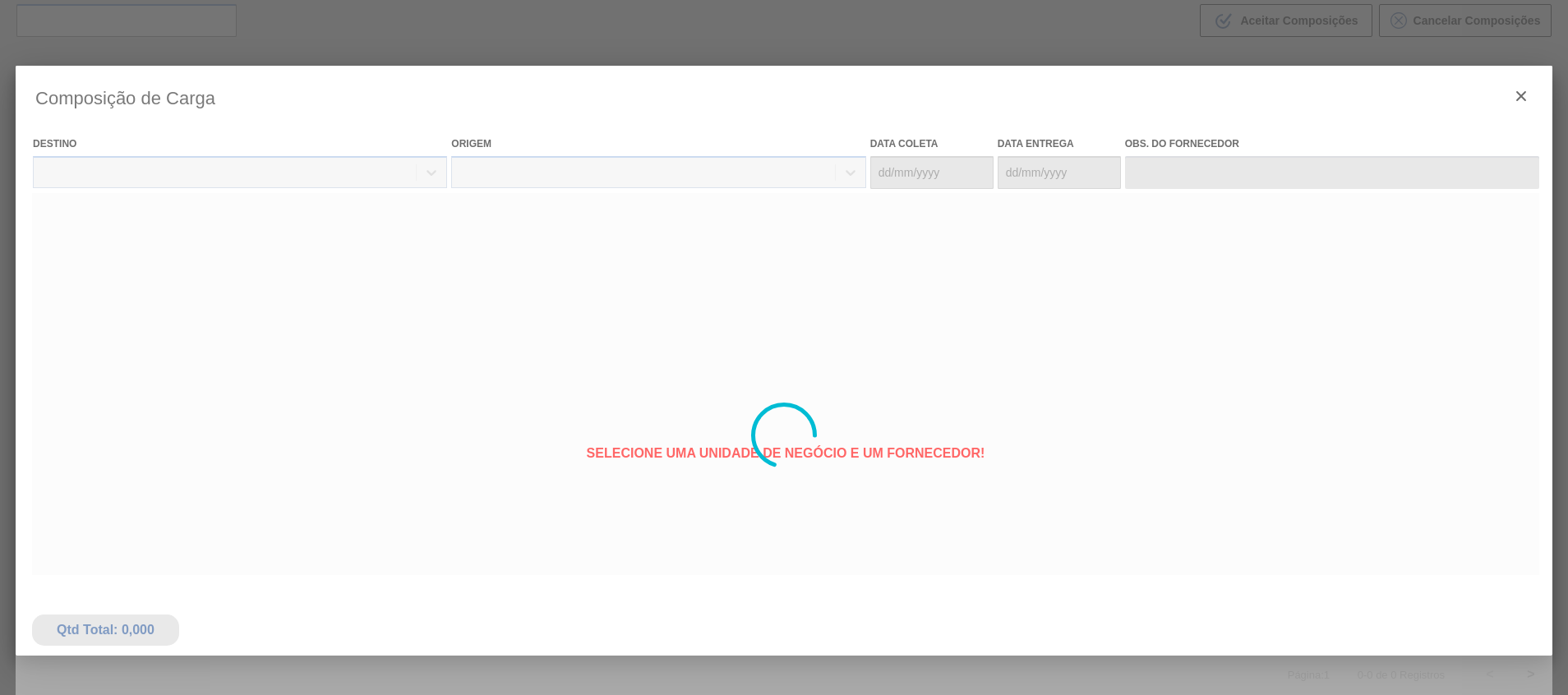
type coleta "[DATE]"
type entrega "[DATE]"
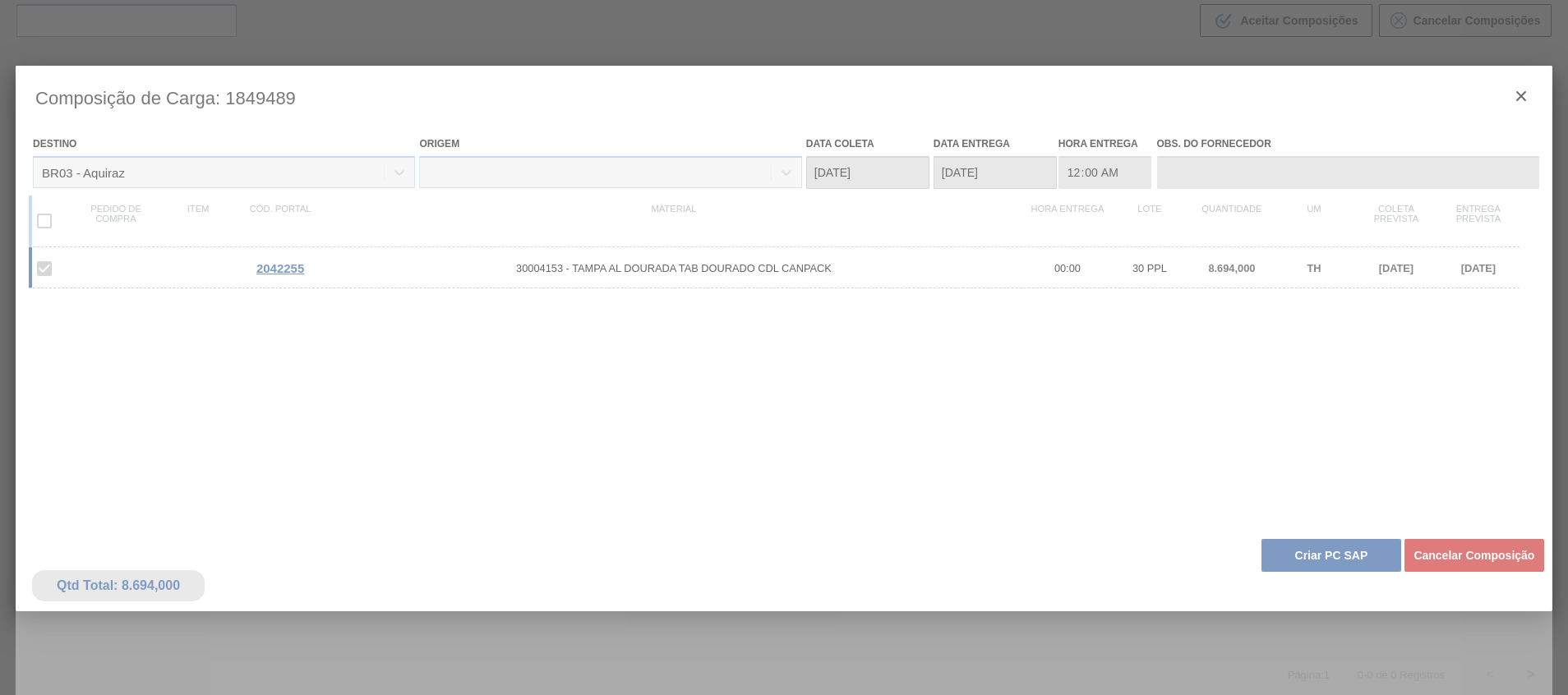
click at [1324, 547] on div at bounding box center [784, 436] width 1537 height 739
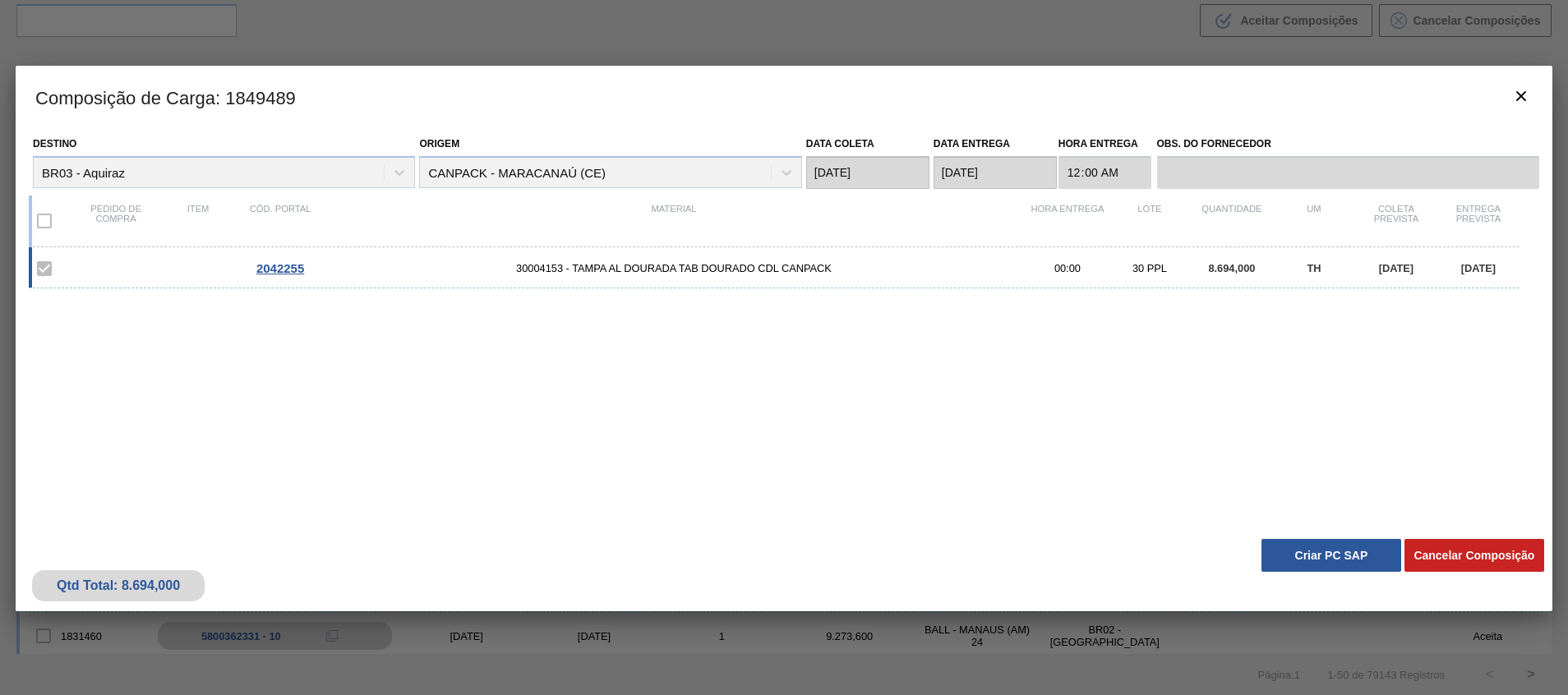
click at [1329, 525] on div "Destino BR03 - Aquiraz Origem CANPACK - MARACANAÚ (CE) Data coleta 10/10/2025 D…" at bounding box center [784, 330] width 1537 height 403
click at [1342, 554] on button "Criar PC SAP" at bounding box center [1331, 555] width 140 height 33
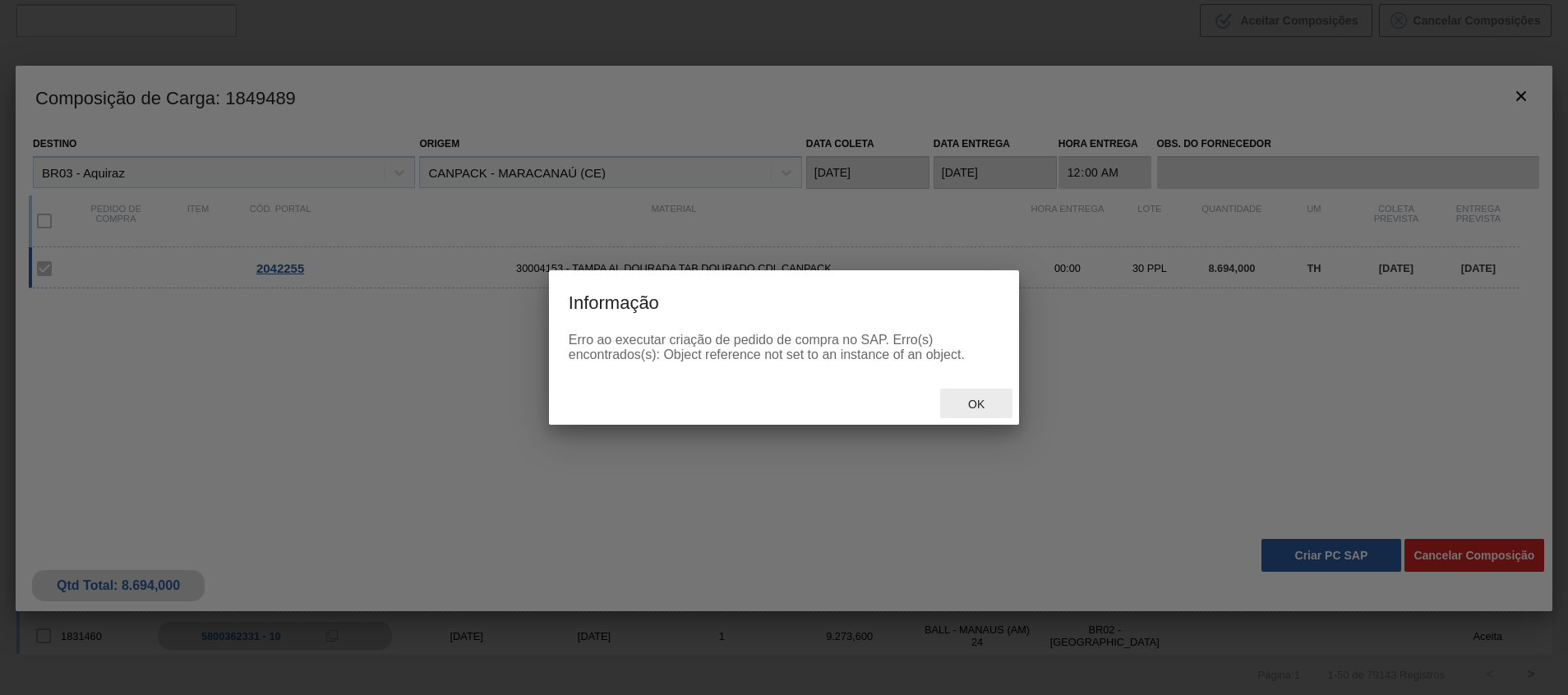
click at [972, 403] on span "Ok" at bounding box center [976, 403] width 43 height 13
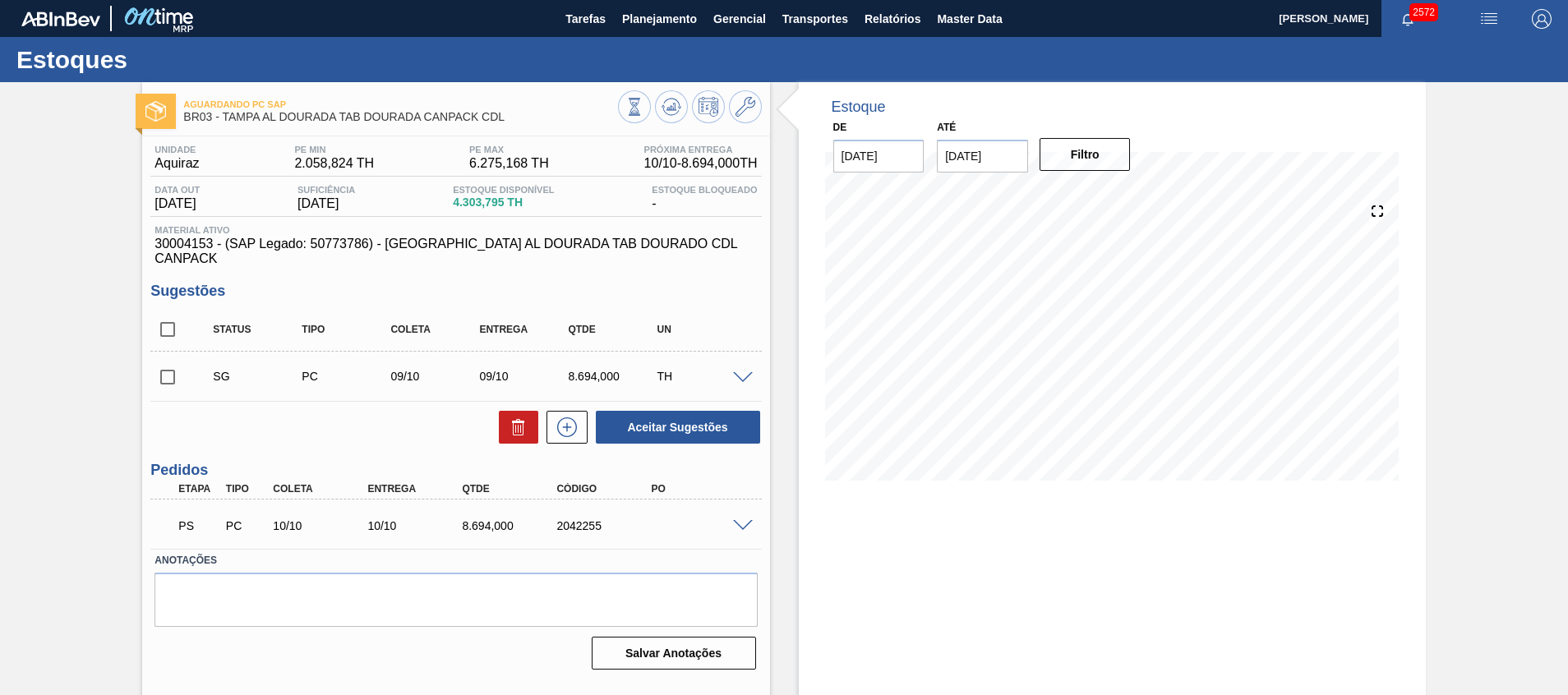
click at [733, 521] on span at bounding box center [743, 527] width 20 height 12
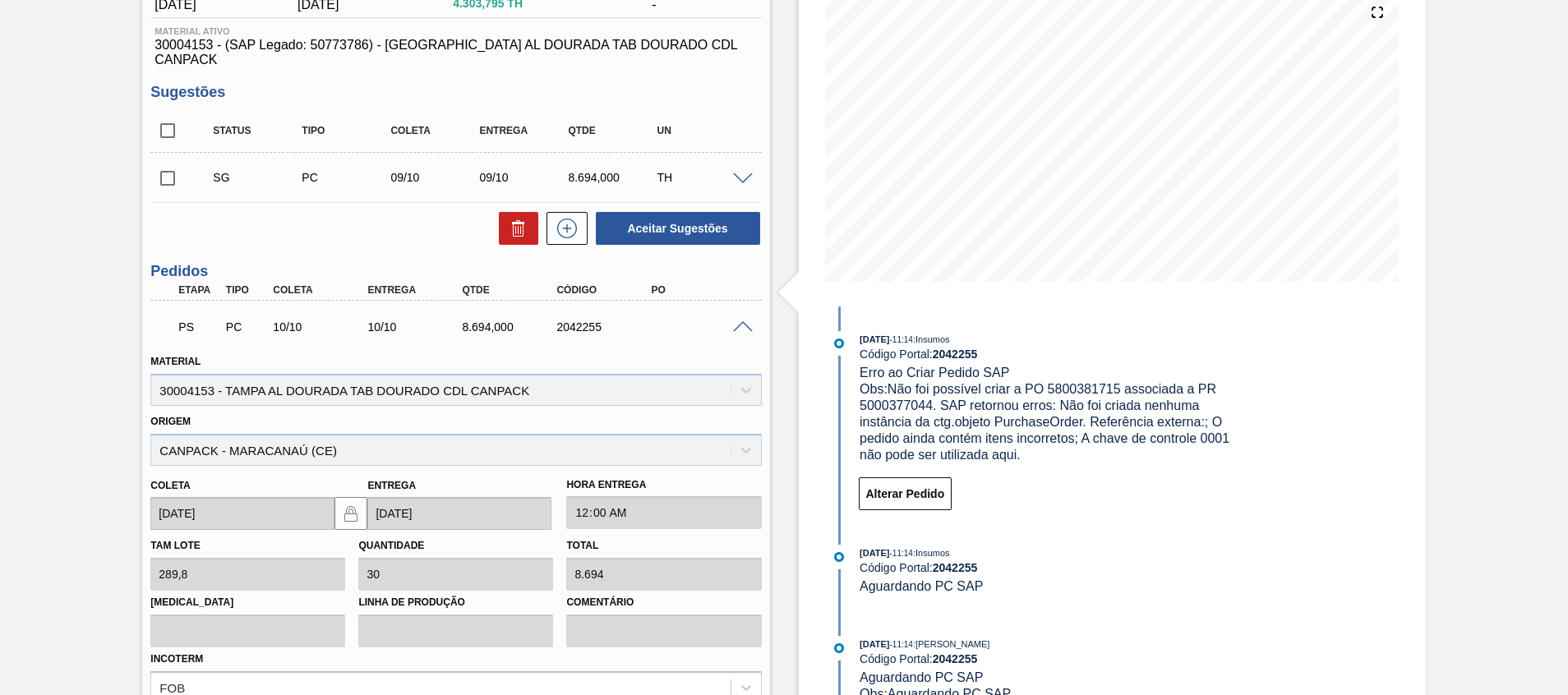
scroll to position [370, 0]
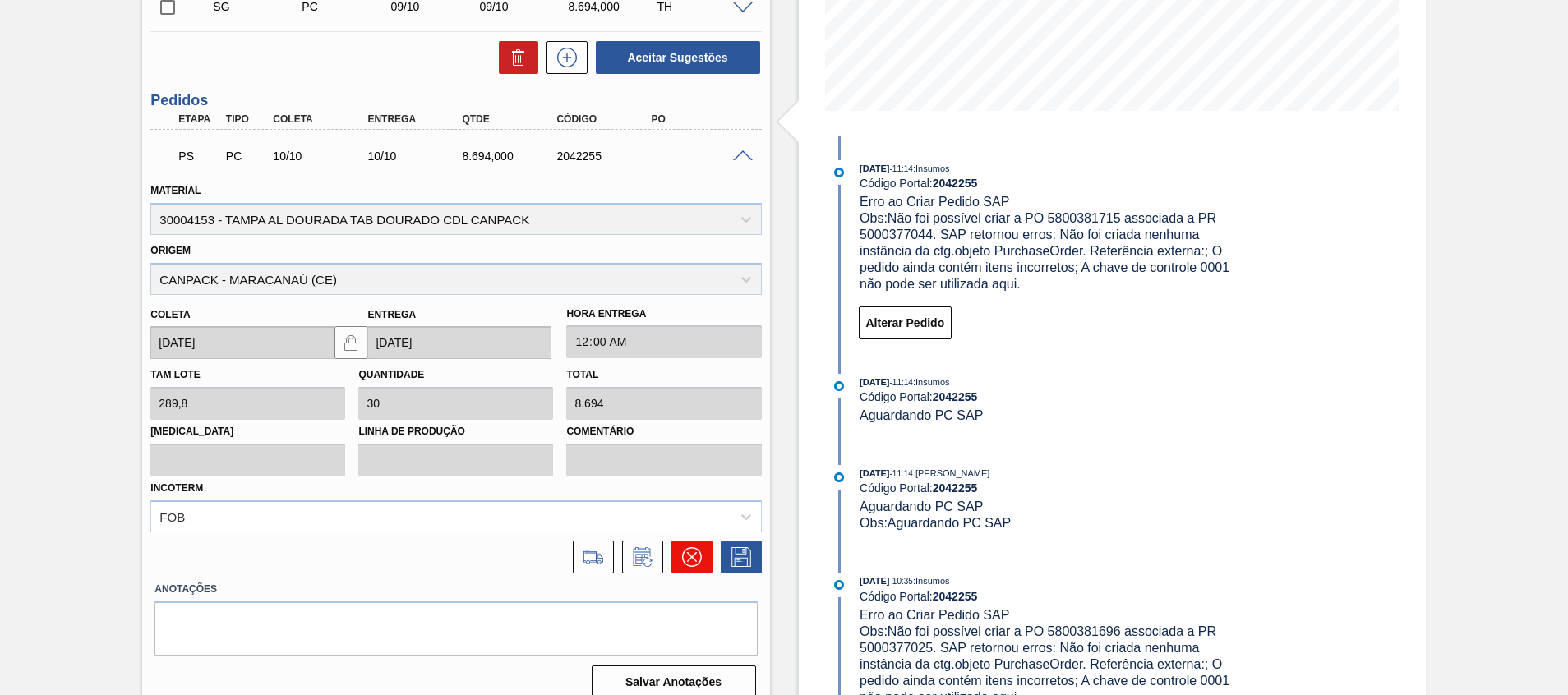
click at [692, 552] on icon at bounding box center [691, 556] width 10 height 10
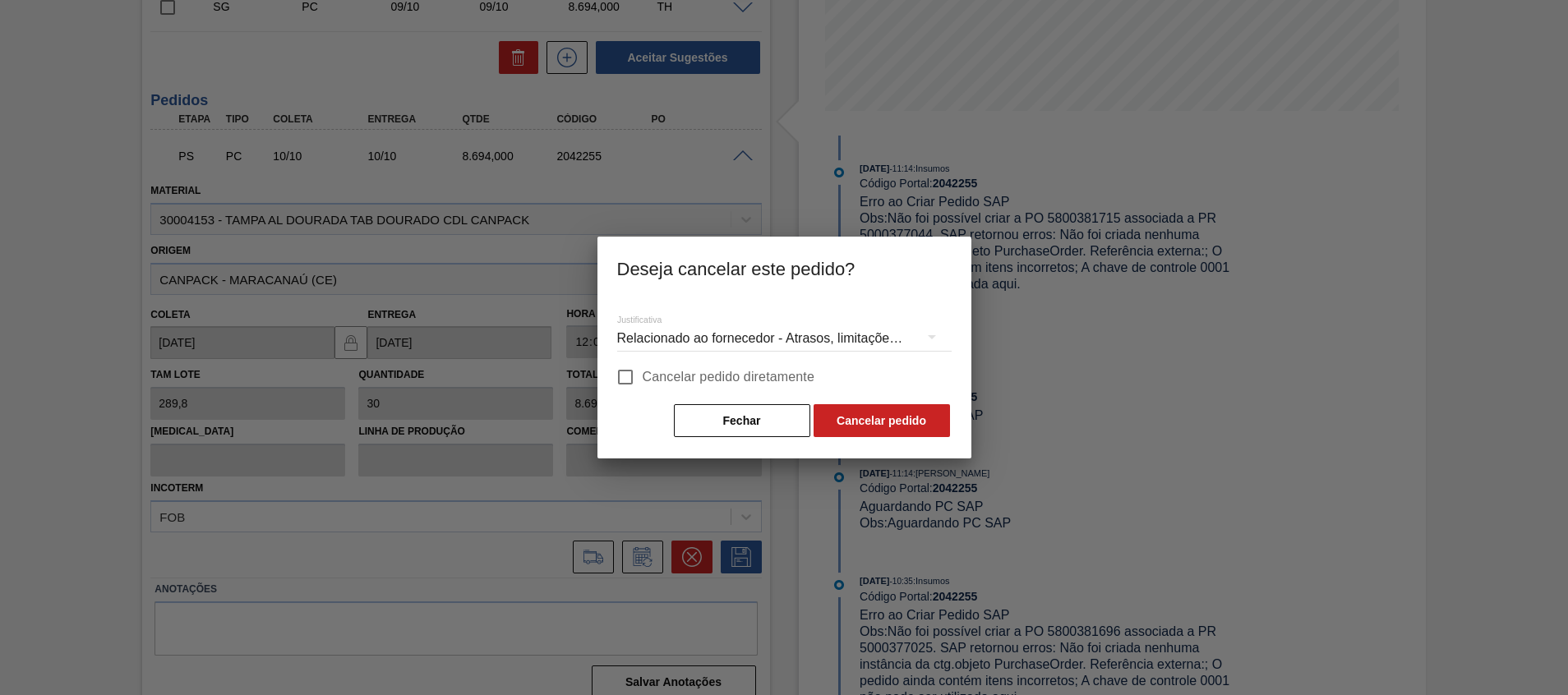
click at [725, 375] on span "Cancelar pedido diretamente" at bounding box center [729, 377] width 173 height 20
click at [643, 375] on input "Cancelar pedido diretamente" at bounding box center [626, 377] width 35 height 35
checkbox input "true"
click at [863, 410] on button "Cancelar pedido" at bounding box center [882, 421] width 136 height 33
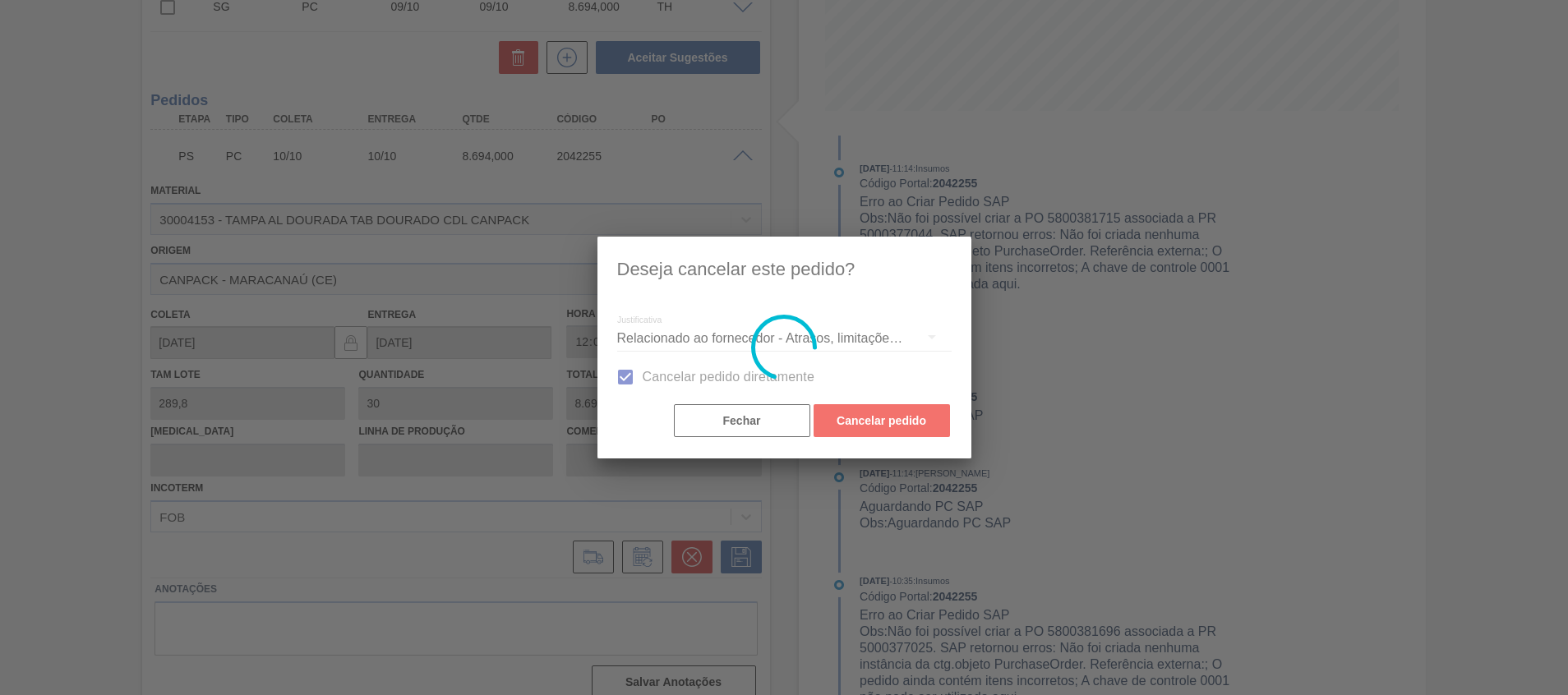
scroll to position [11, 0]
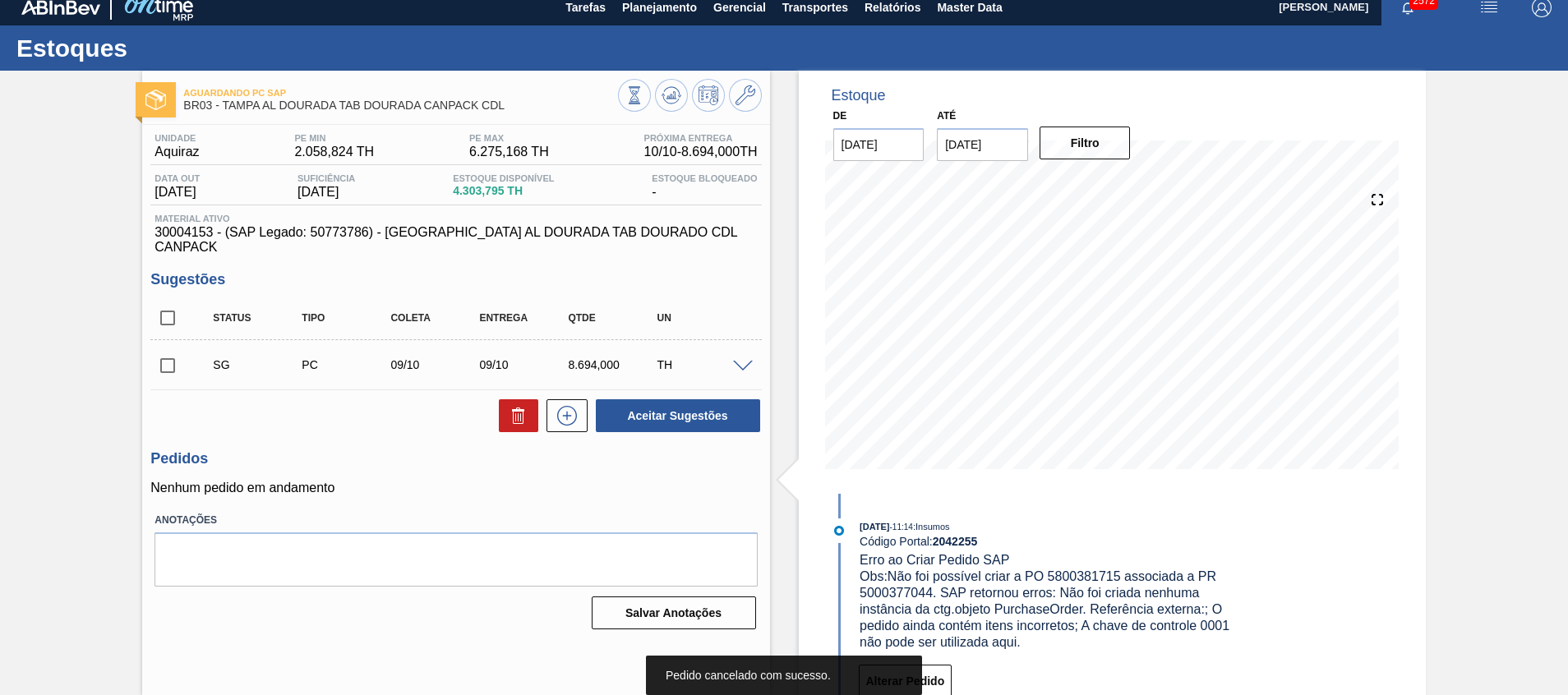
click at [647, 84] on div at bounding box center [690, 97] width 144 height 37
click at [661, 88] on icon at bounding box center [671, 95] width 20 height 20
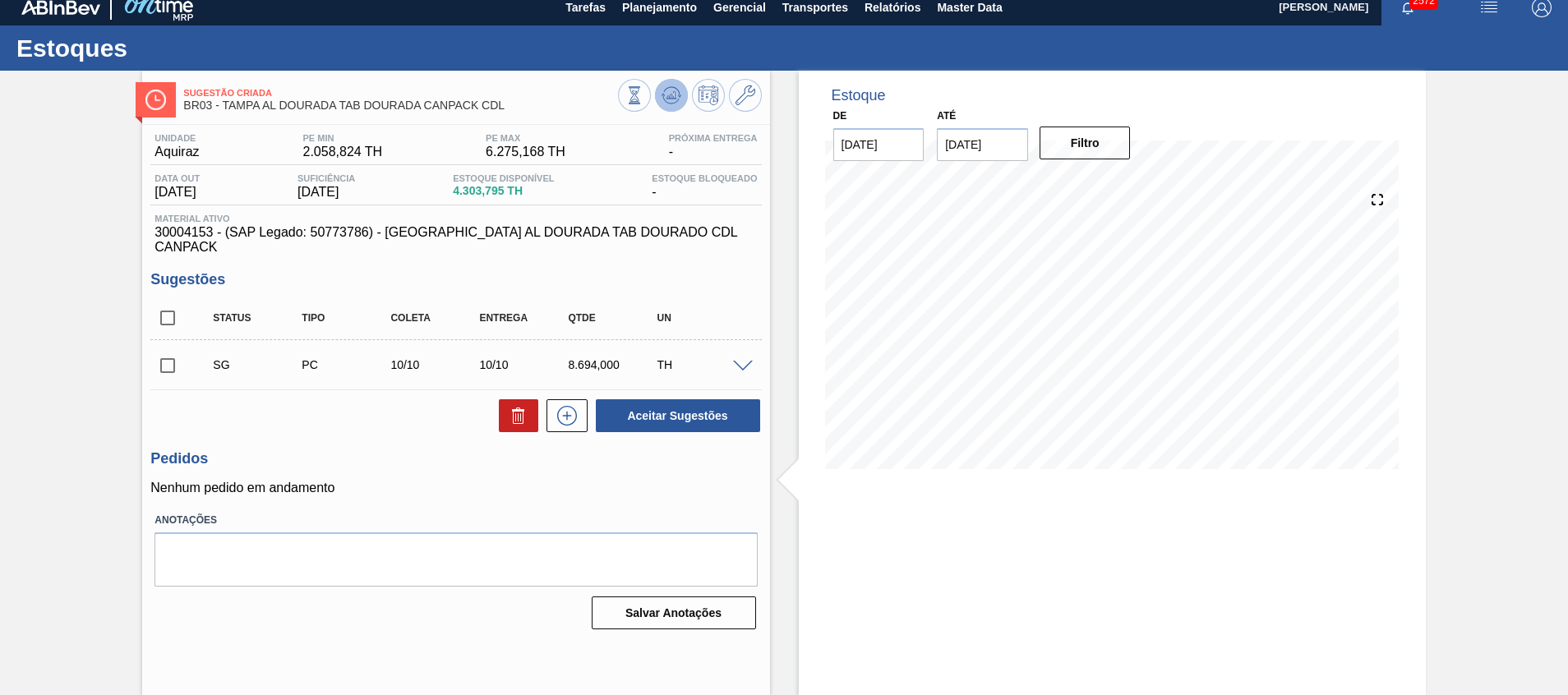
click at [665, 97] on icon at bounding box center [671, 95] width 20 height 20
click at [168, 349] on input "checkbox" at bounding box center [167, 366] width 35 height 35
click at [656, 399] on button "Aceitar Sugestões" at bounding box center [678, 416] width 164 height 33
checkbox input "false"
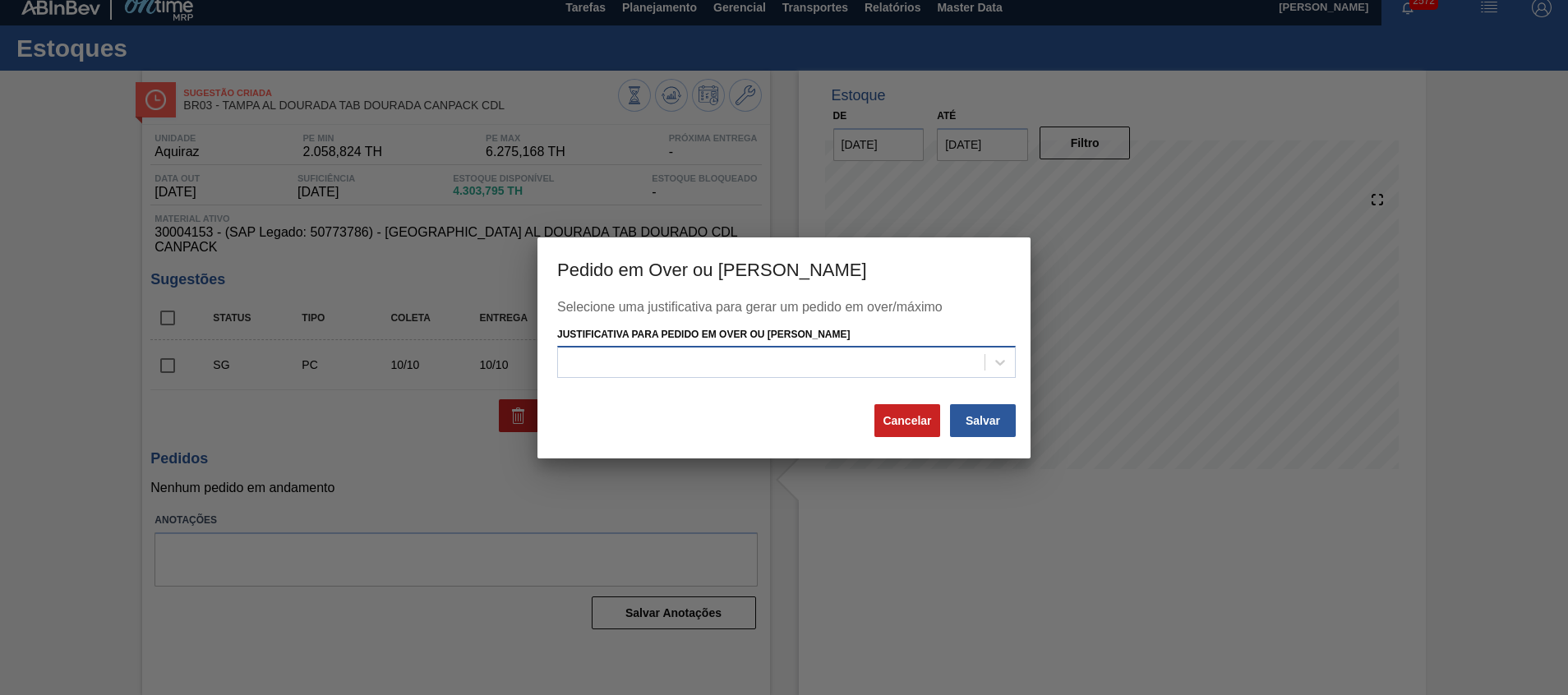
click at [817, 369] on div at bounding box center [771, 362] width 427 height 23
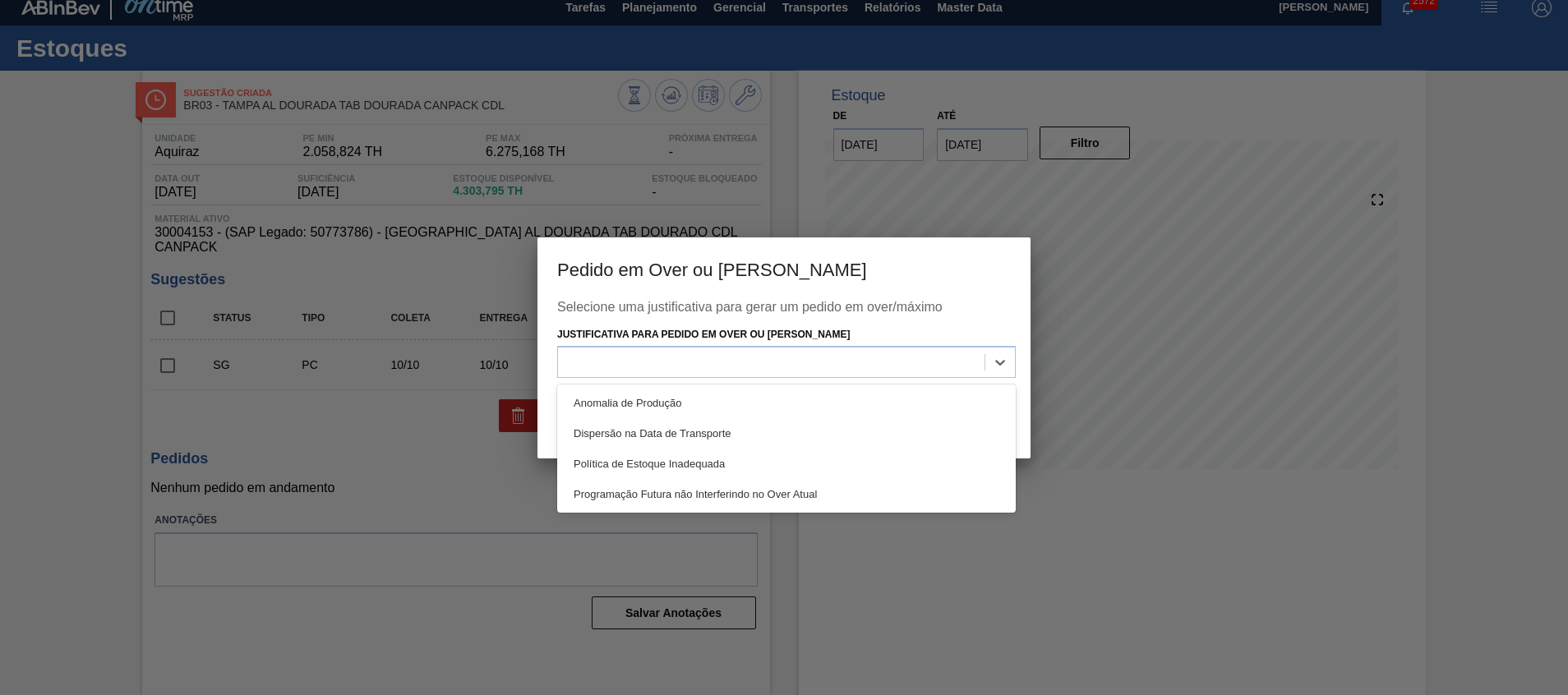
click at [756, 495] on div "Programação Futura não Interferindo no Over Atual" at bounding box center [786, 494] width 459 height 30
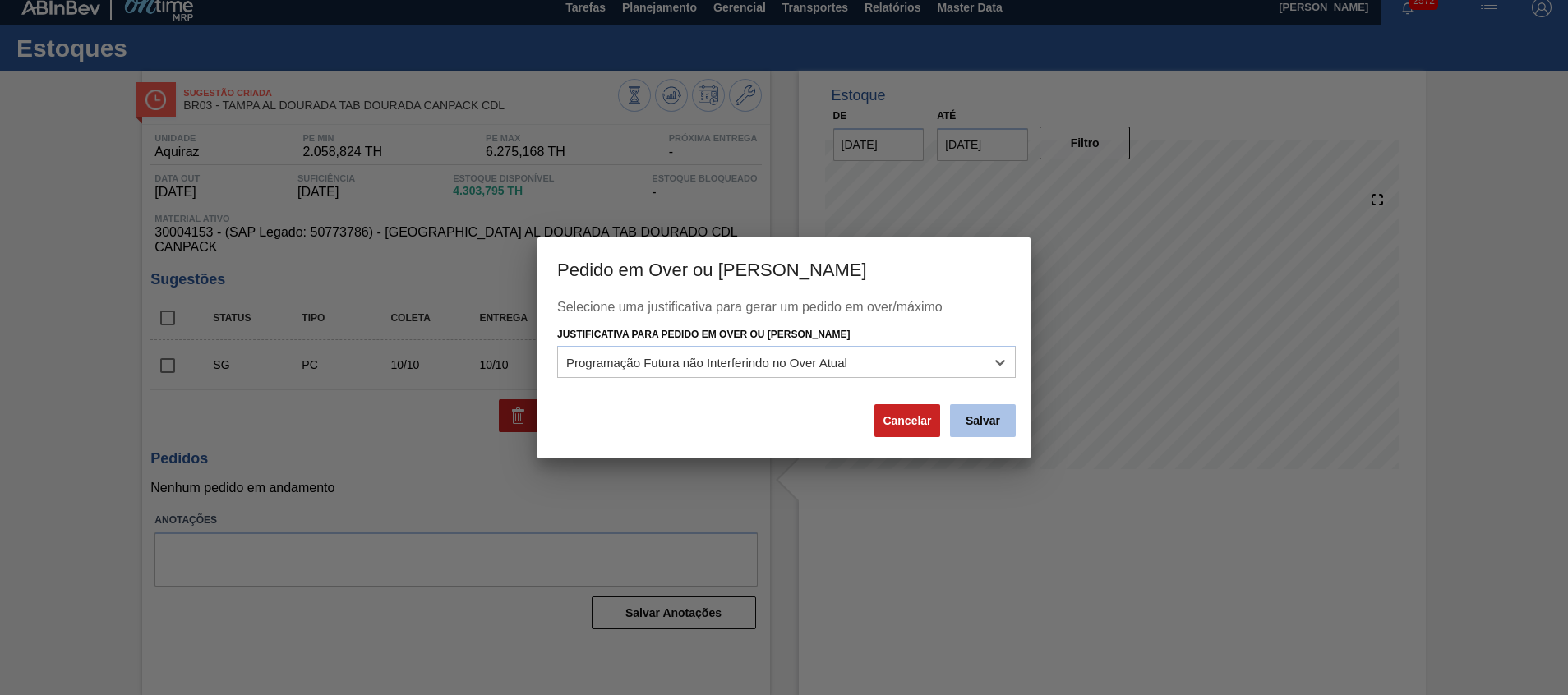
click at [957, 423] on button "Salvar" at bounding box center [983, 421] width 66 height 33
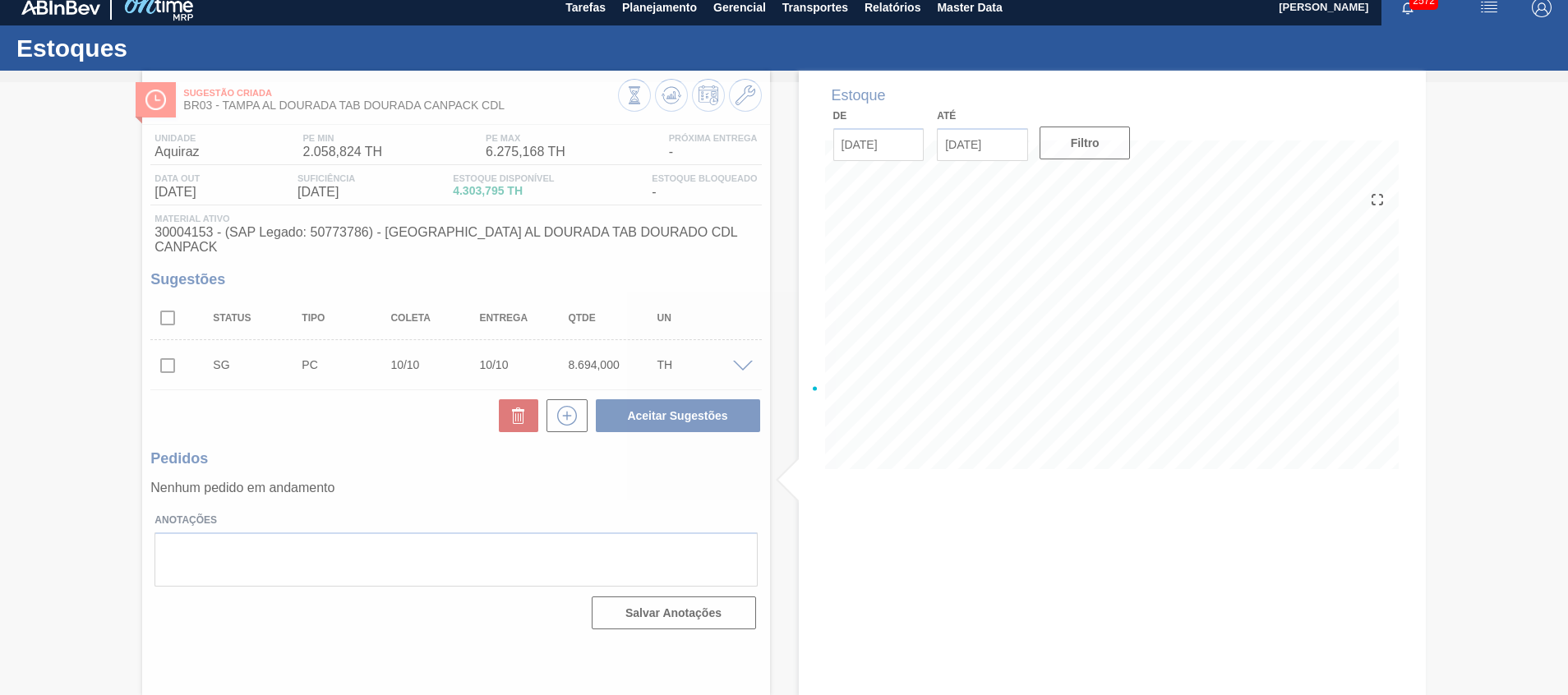
click at [783, 268] on div at bounding box center [784, 389] width 1568 height 613
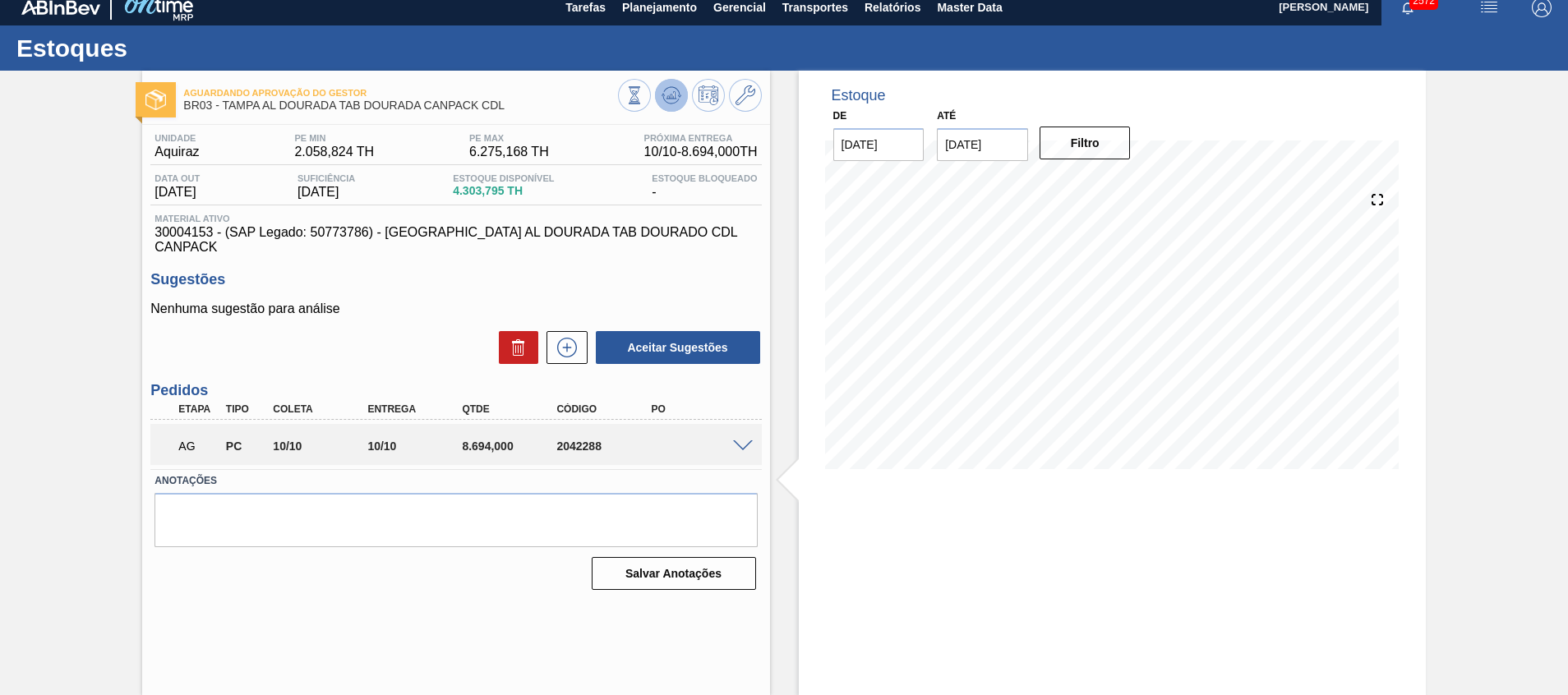
click at [677, 98] on icon at bounding box center [671, 95] width 20 height 20
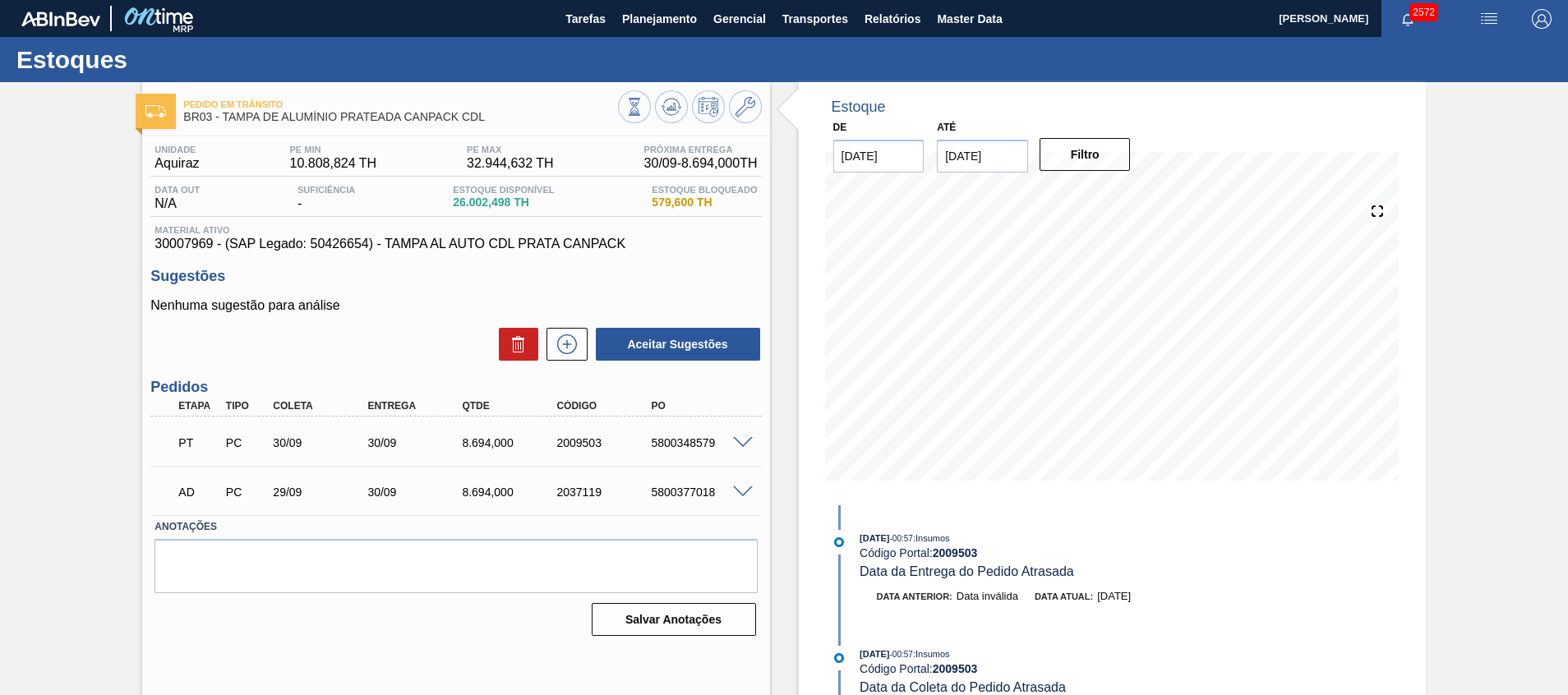
scroll to position [11, 0]
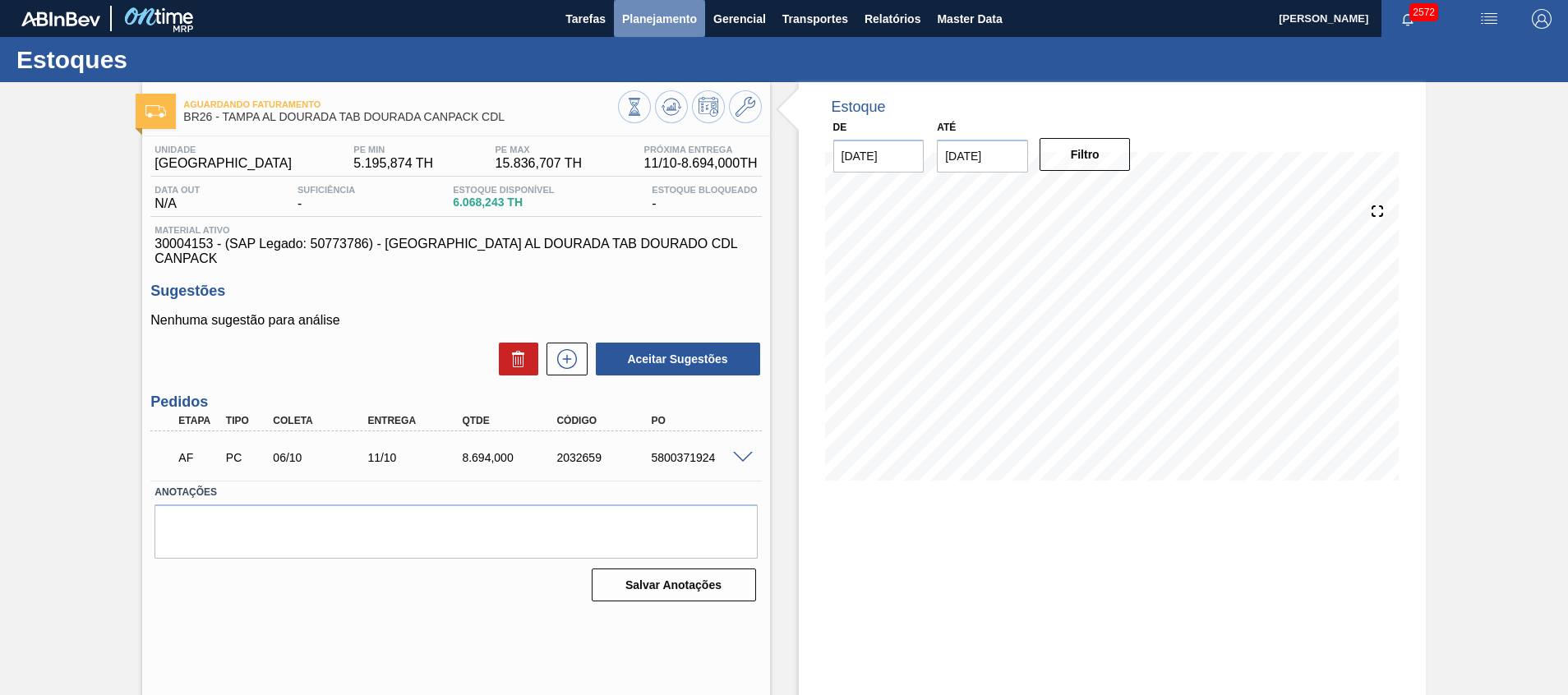
click at [662, 16] on span "Planejamento" at bounding box center [659, 18] width 75 height 20
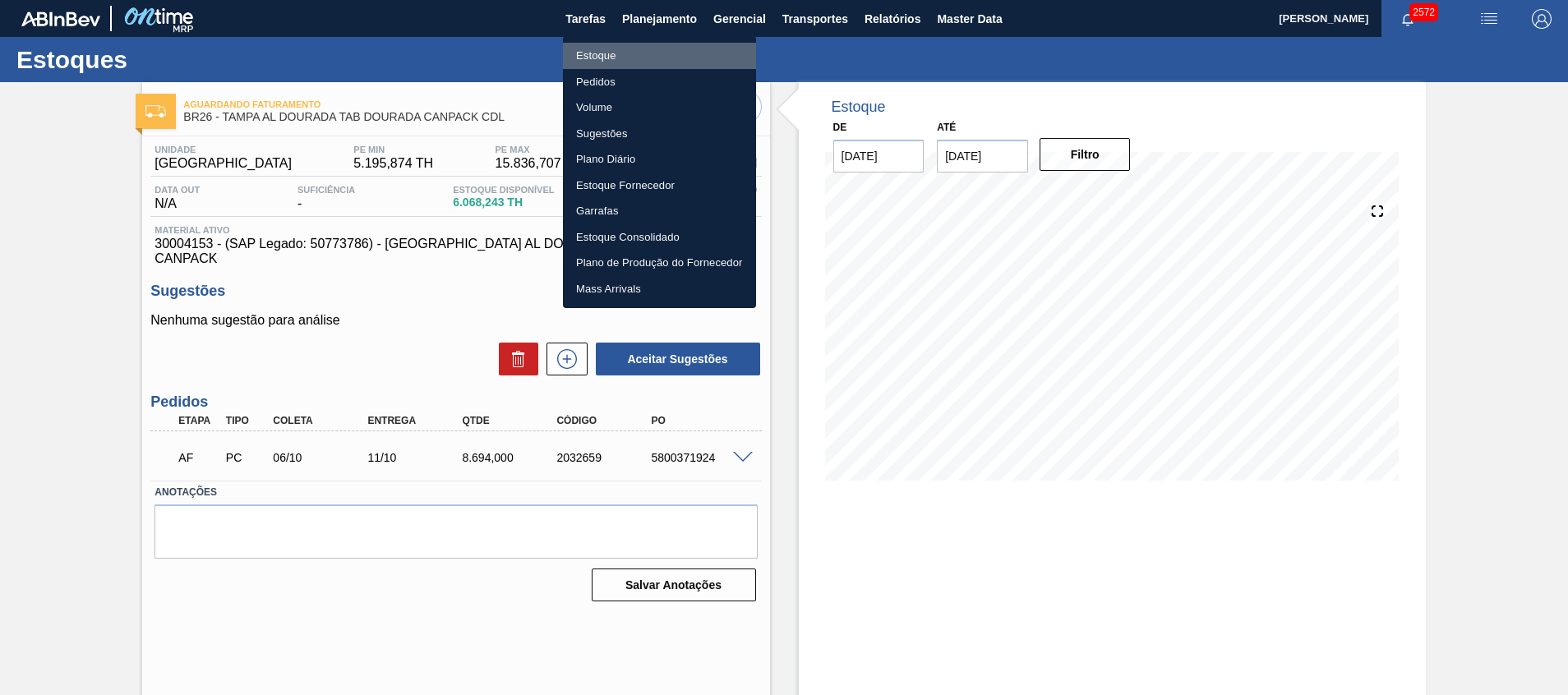
click at [668, 52] on li "Estoque" at bounding box center [659, 56] width 194 height 26
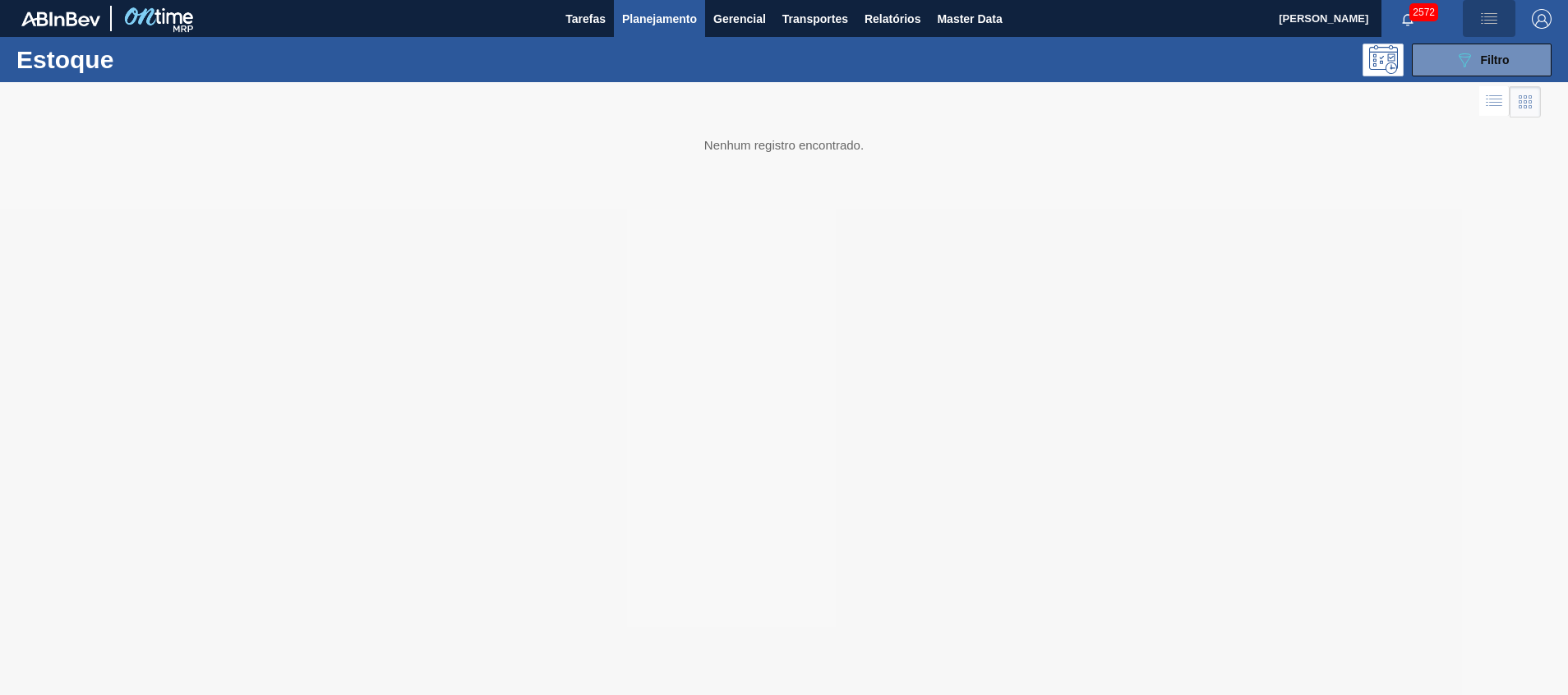
click at [1486, 32] on button "button" at bounding box center [1489, 18] width 53 height 37
click at [1351, 167] on div at bounding box center [784, 347] width 1568 height 695
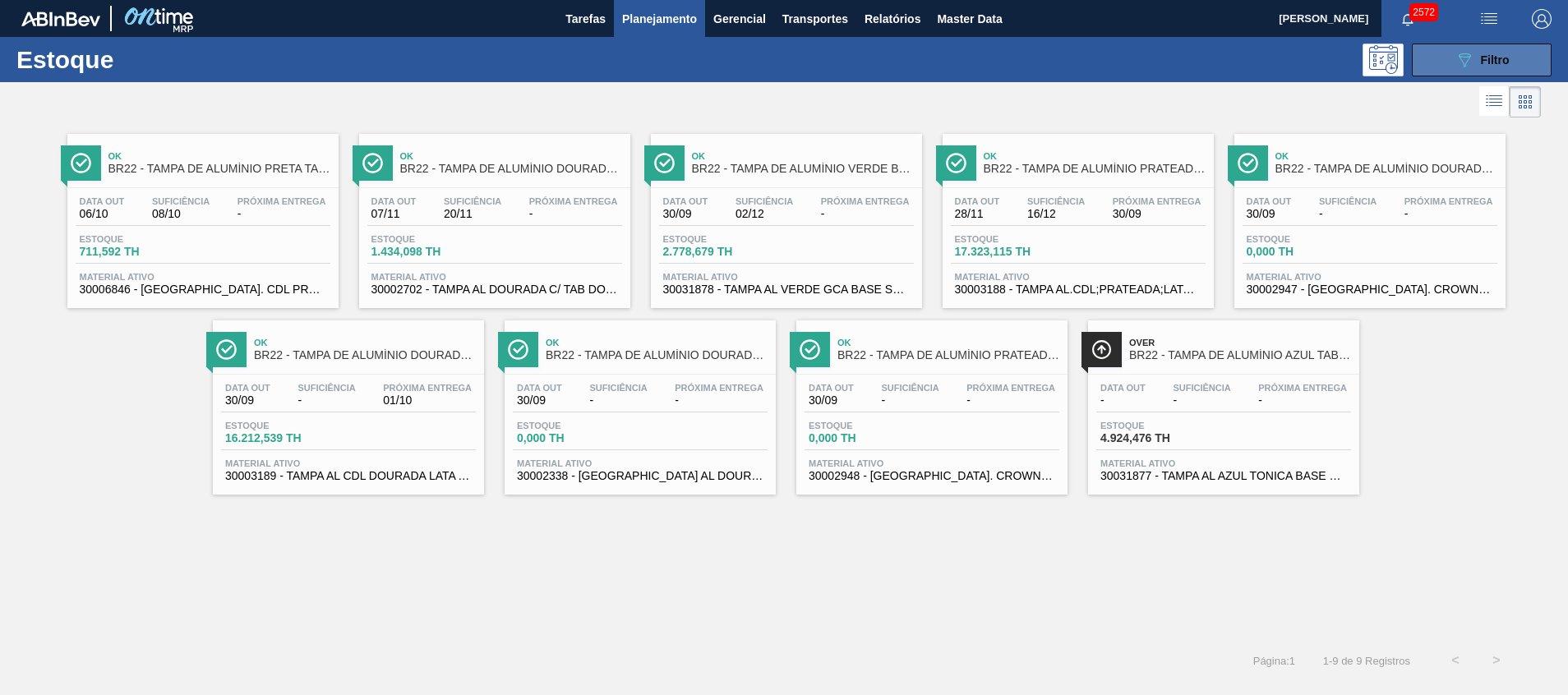
click at [1440, 71] on button "089F7B8B-B2A5-4AFE-B5C0-19BA573D28AC Filtro" at bounding box center [1481, 60] width 140 height 33
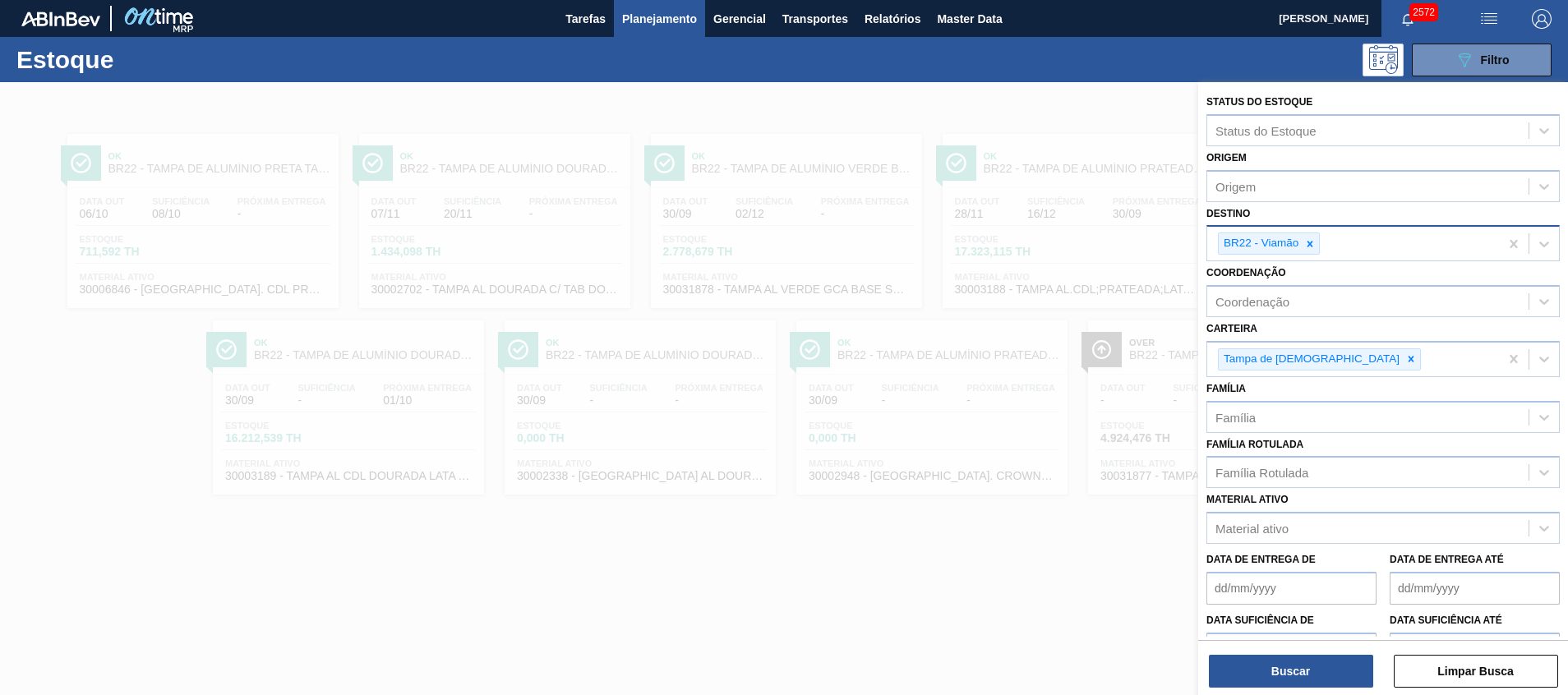
click at [1314, 241] on icon at bounding box center [1309, 244] width 11 height 11
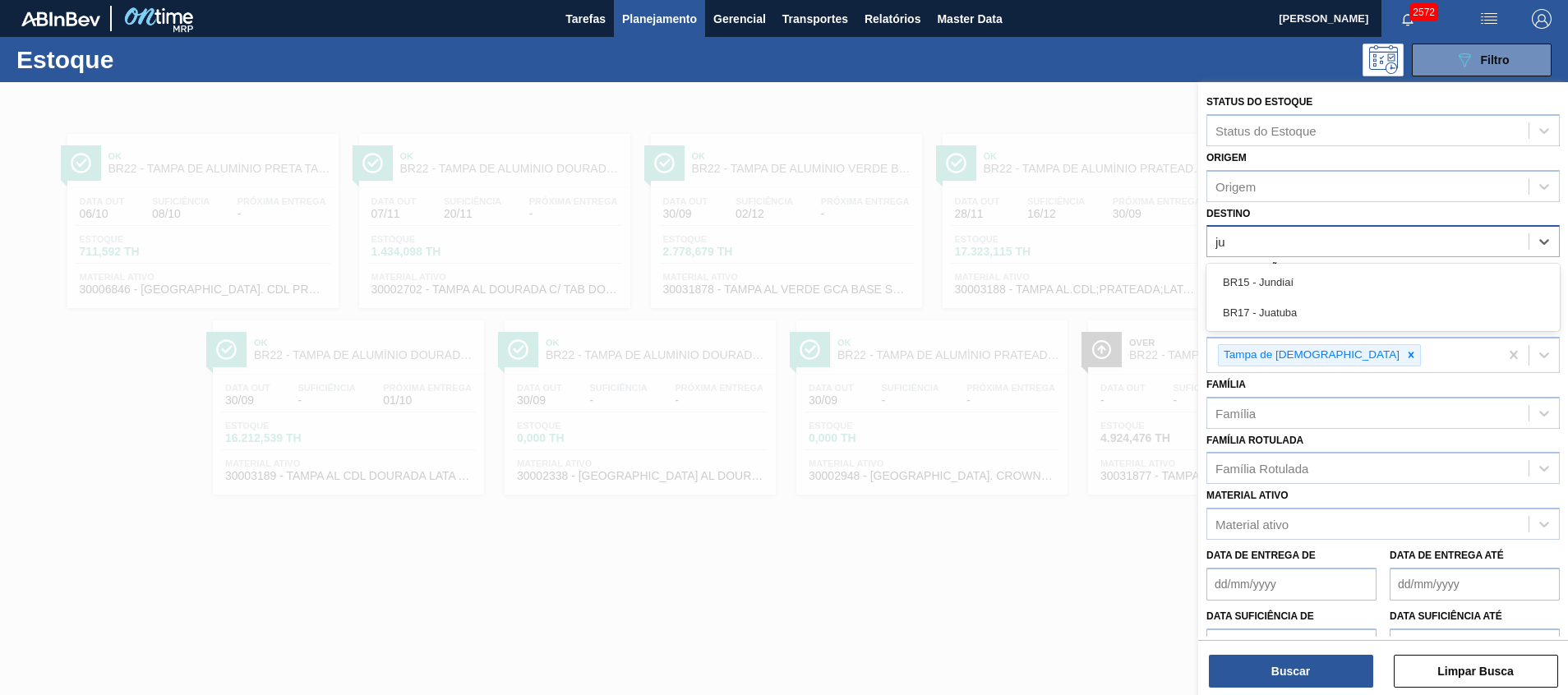
type input "jun"
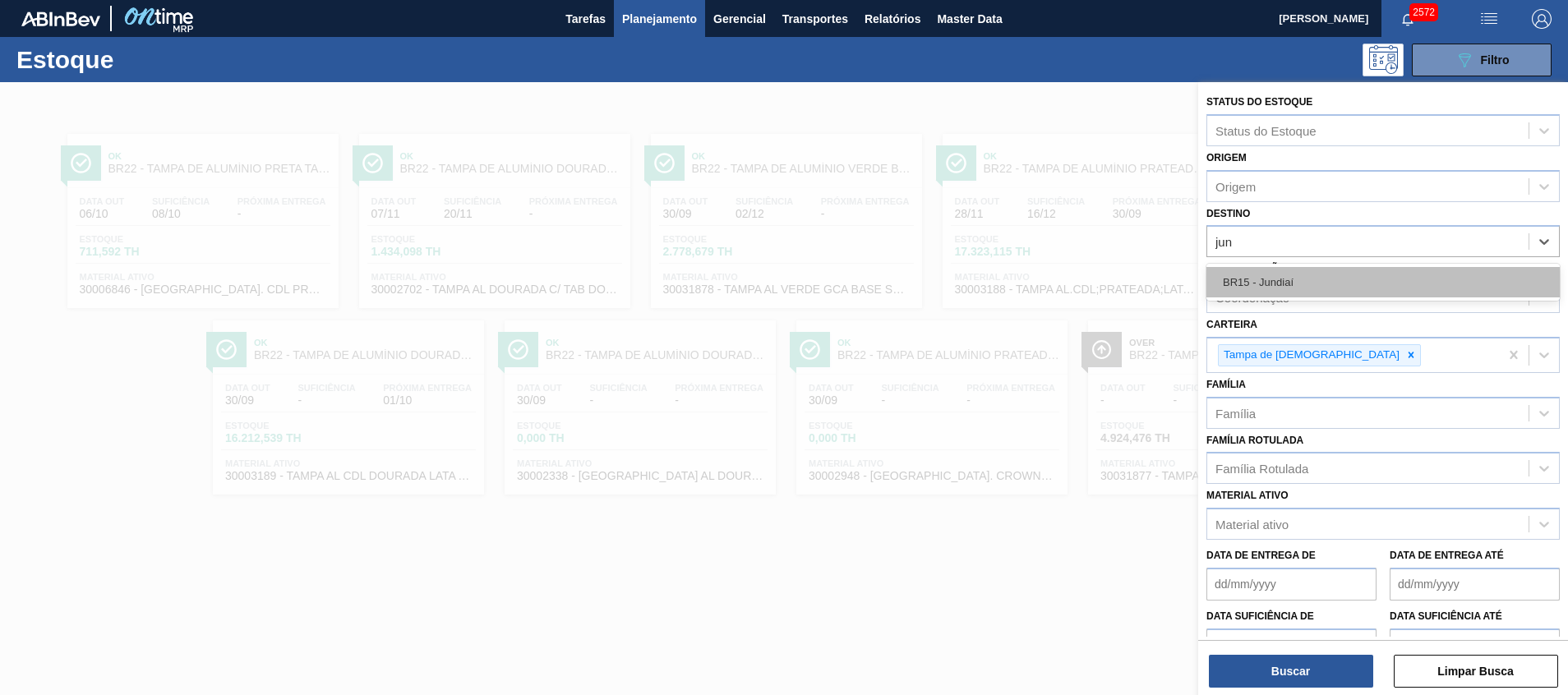
click at [1309, 287] on div "BR15 - Jundiaí" at bounding box center [1382, 282] width 353 height 30
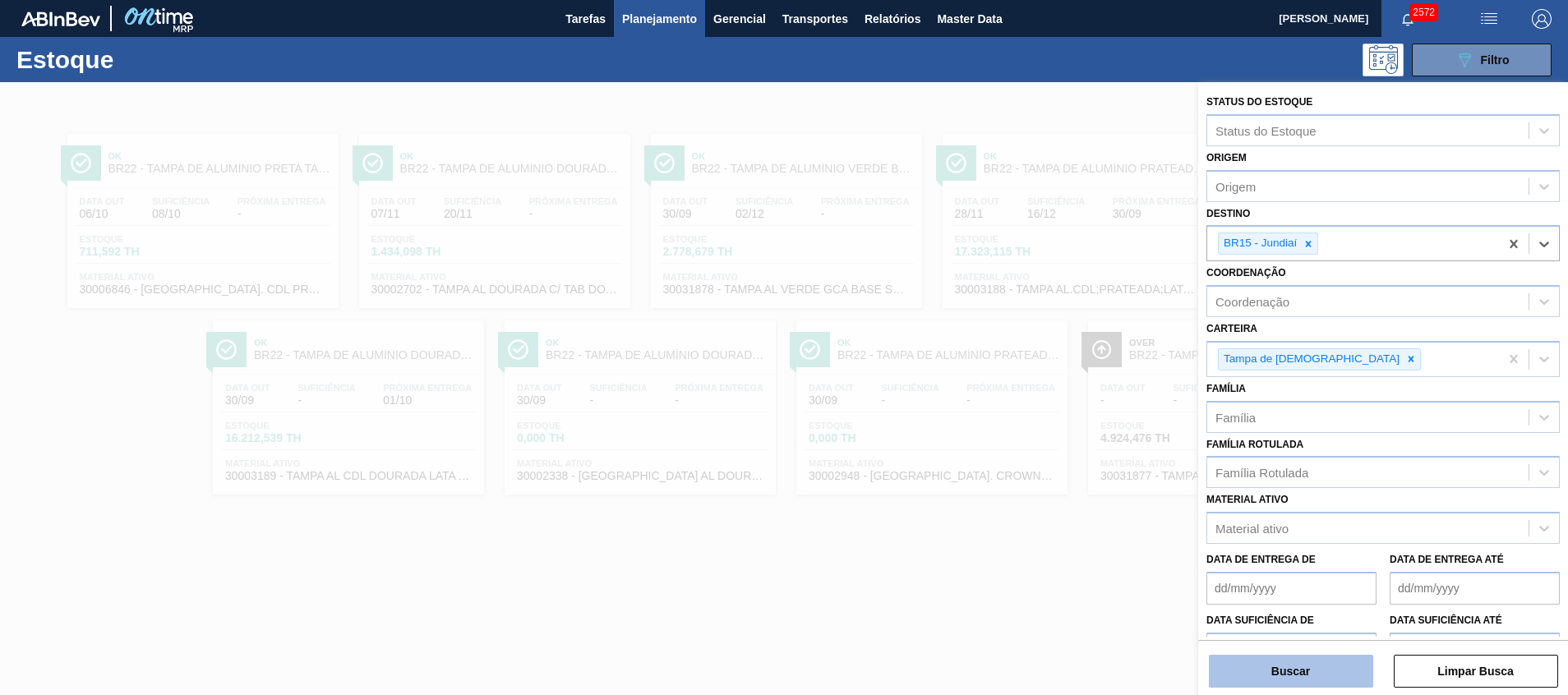
click at [1236, 665] on button "Buscar" at bounding box center [1290, 672] width 164 height 33
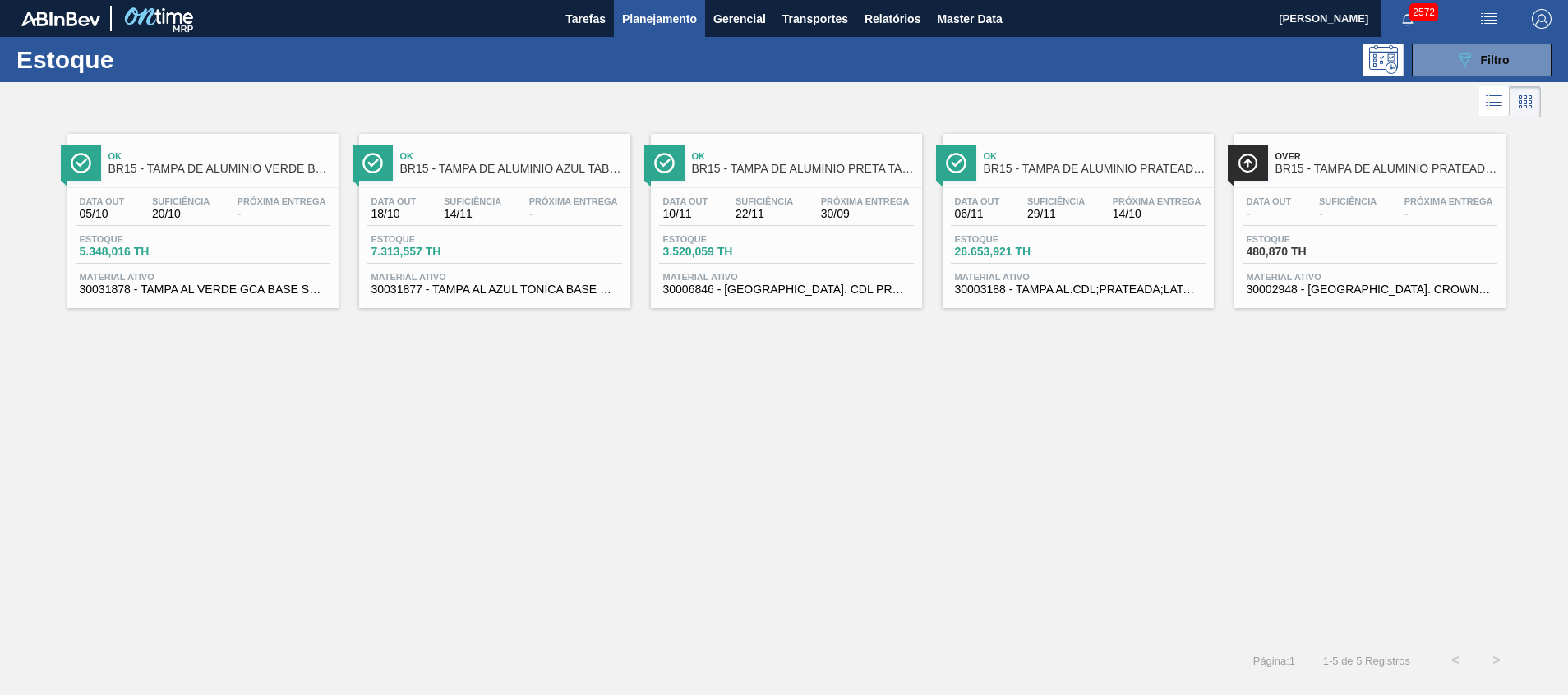
click at [736, 282] on div "Material ativo 30006846 - TAMPA AL. CDL PRETA C/ TAB PRETA" at bounding box center [787, 284] width 255 height 23
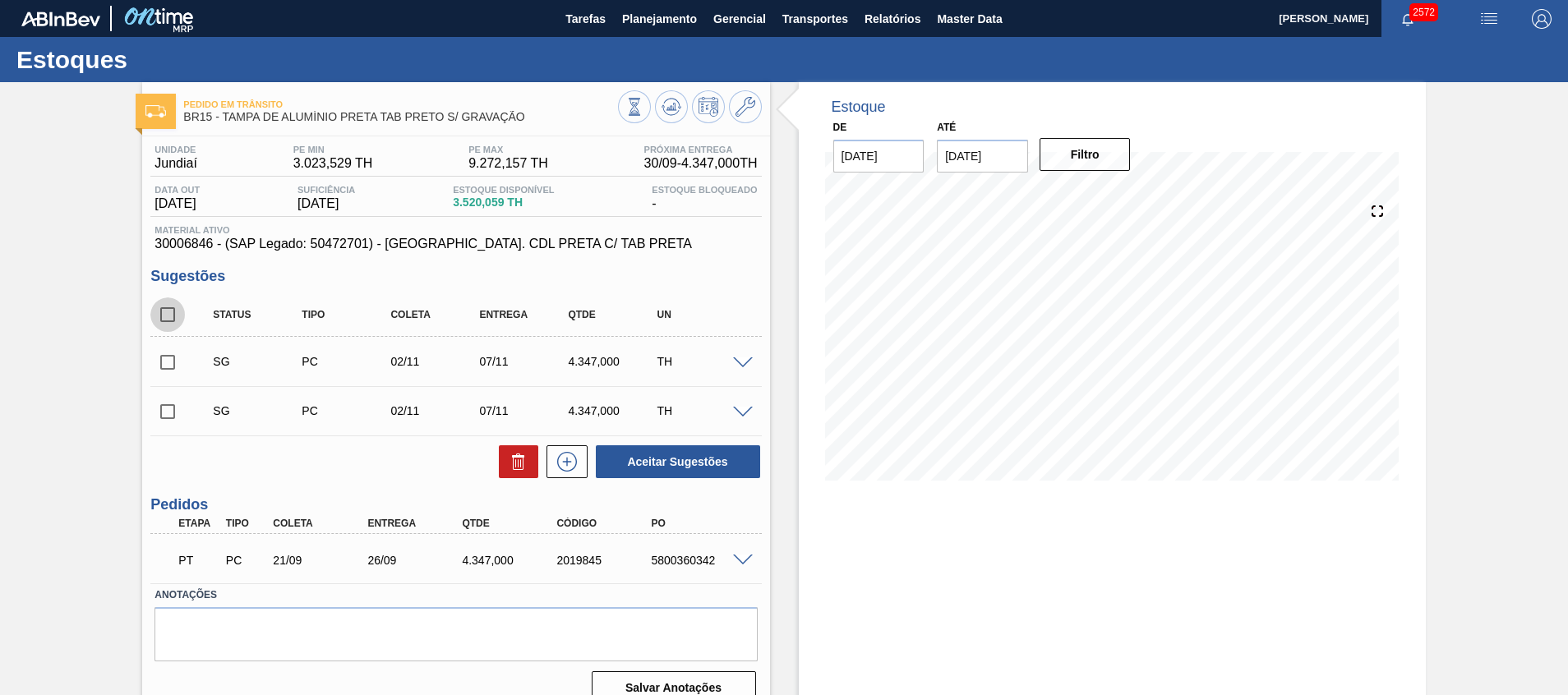
click at [171, 311] on input "checkbox" at bounding box center [167, 315] width 35 height 35
checkbox input "true"
click at [504, 461] on button at bounding box center [518, 462] width 39 height 33
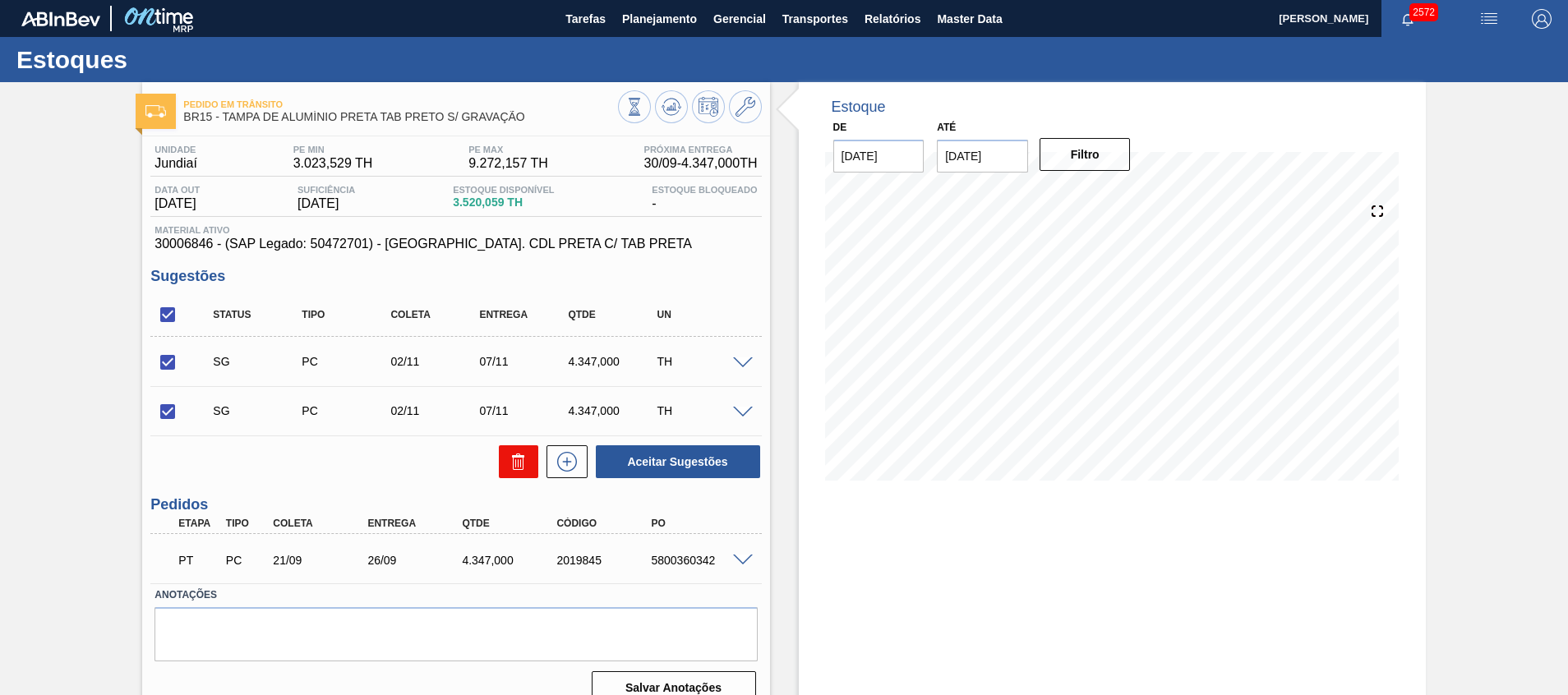
checkbox input "false"
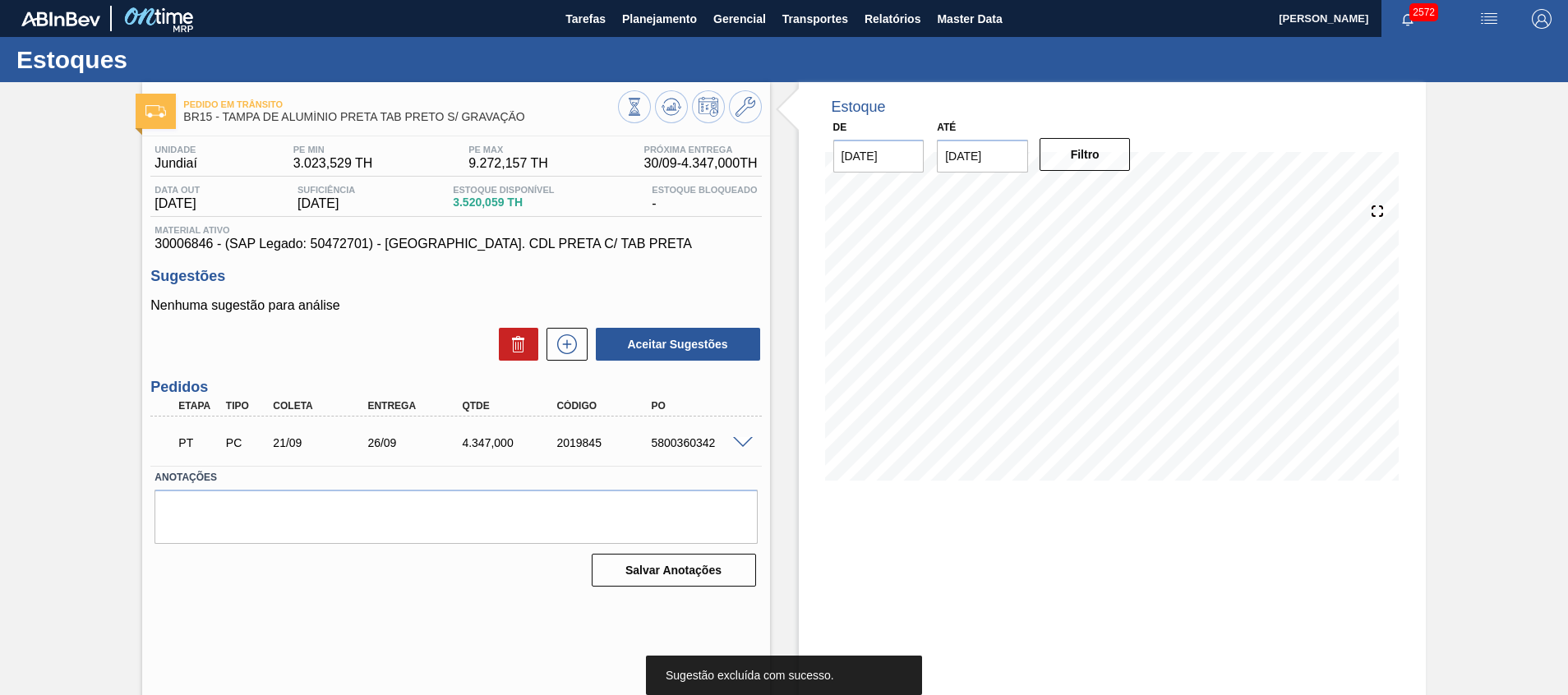
click at [736, 442] on span at bounding box center [743, 443] width 20 height 12
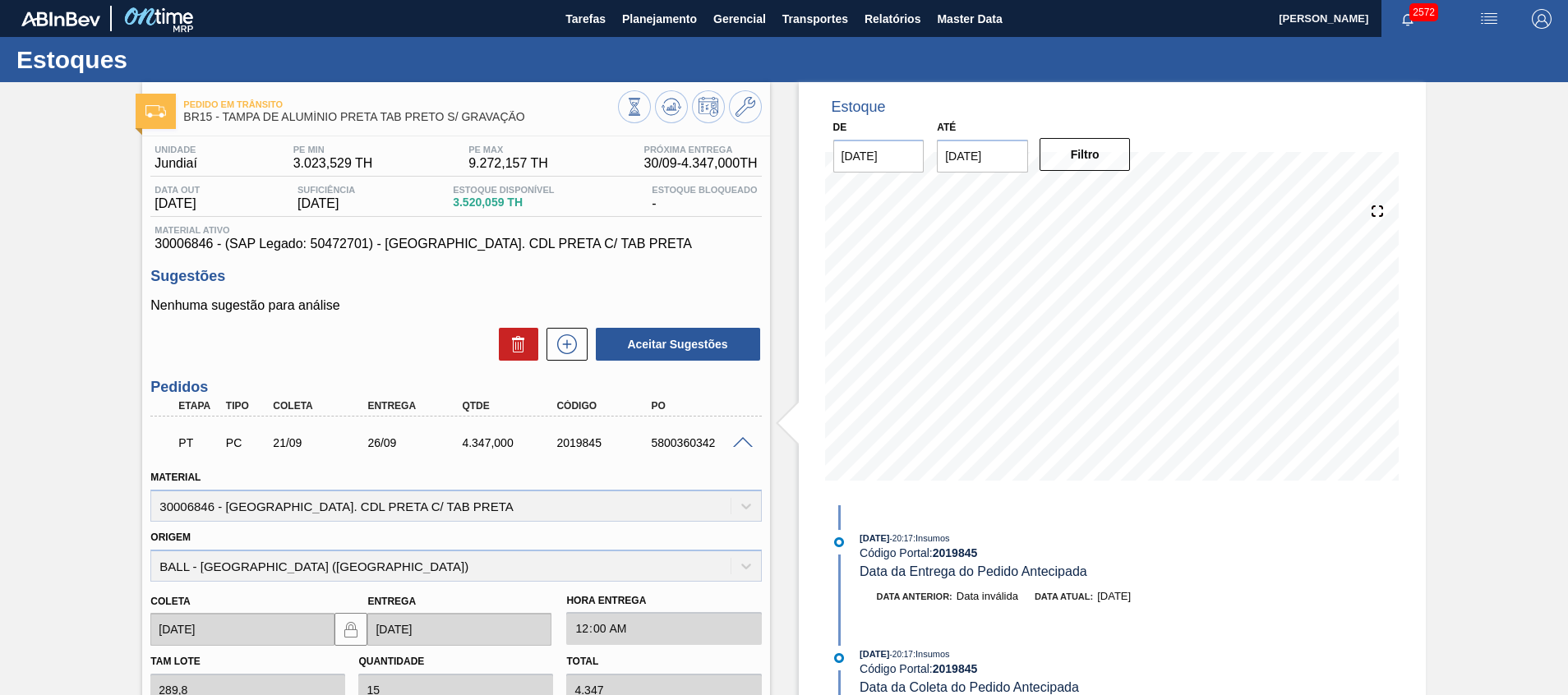
click at [740, 432] on div "PT PC 21/09 26/09 4.347,000 2019845 5800360342" at bounding box center [456, 441] width 611 height 41
click at [740, 436] on div at bounding box center [745, 442] width 33 height 12
click at [745, 440] on span at bounding box center [743, 443] width 20 height 12
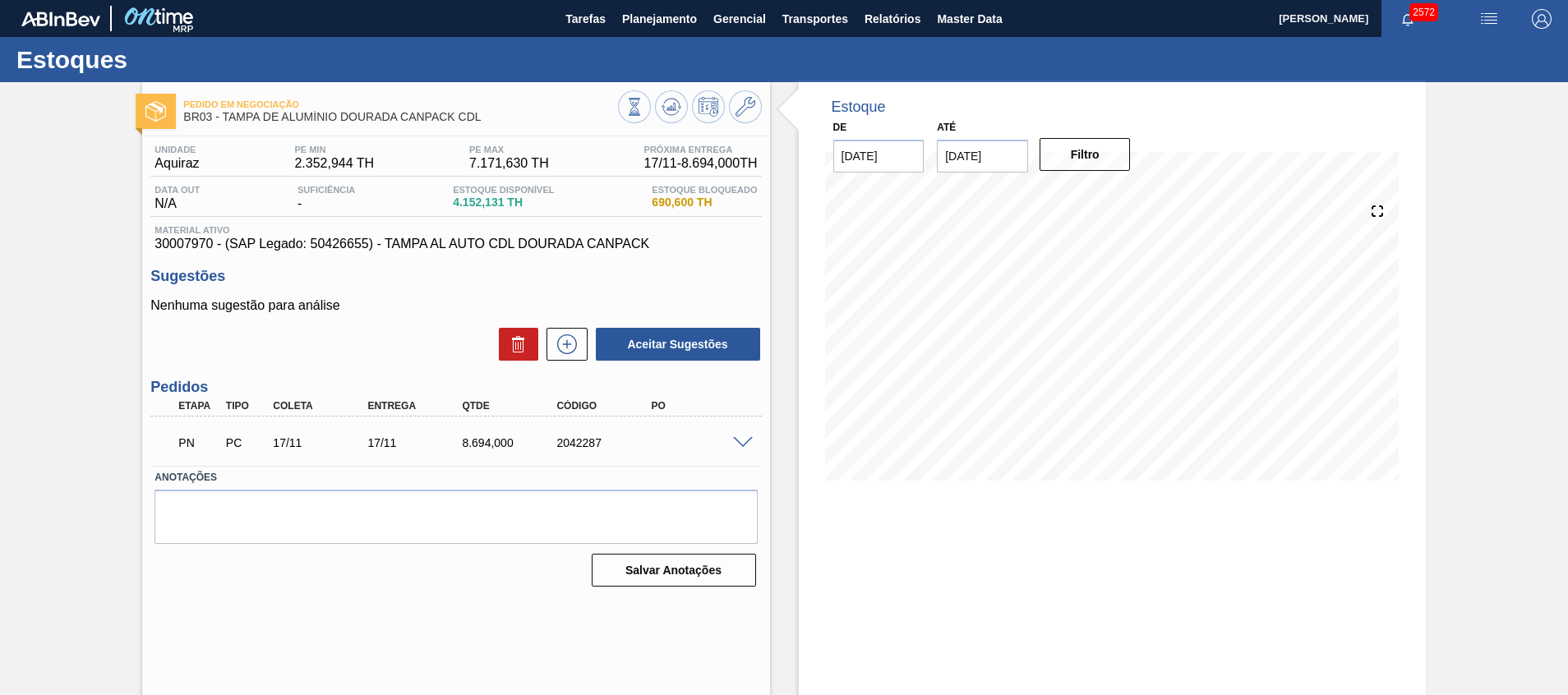
click at [732, 452] on div "PN PC 17/11 17/11 8.694,000 2042287" at bounding box center [451, 442] width 567 height 33
click at [738, 441] on span at bounding box center [743, 443] width 20 height 12
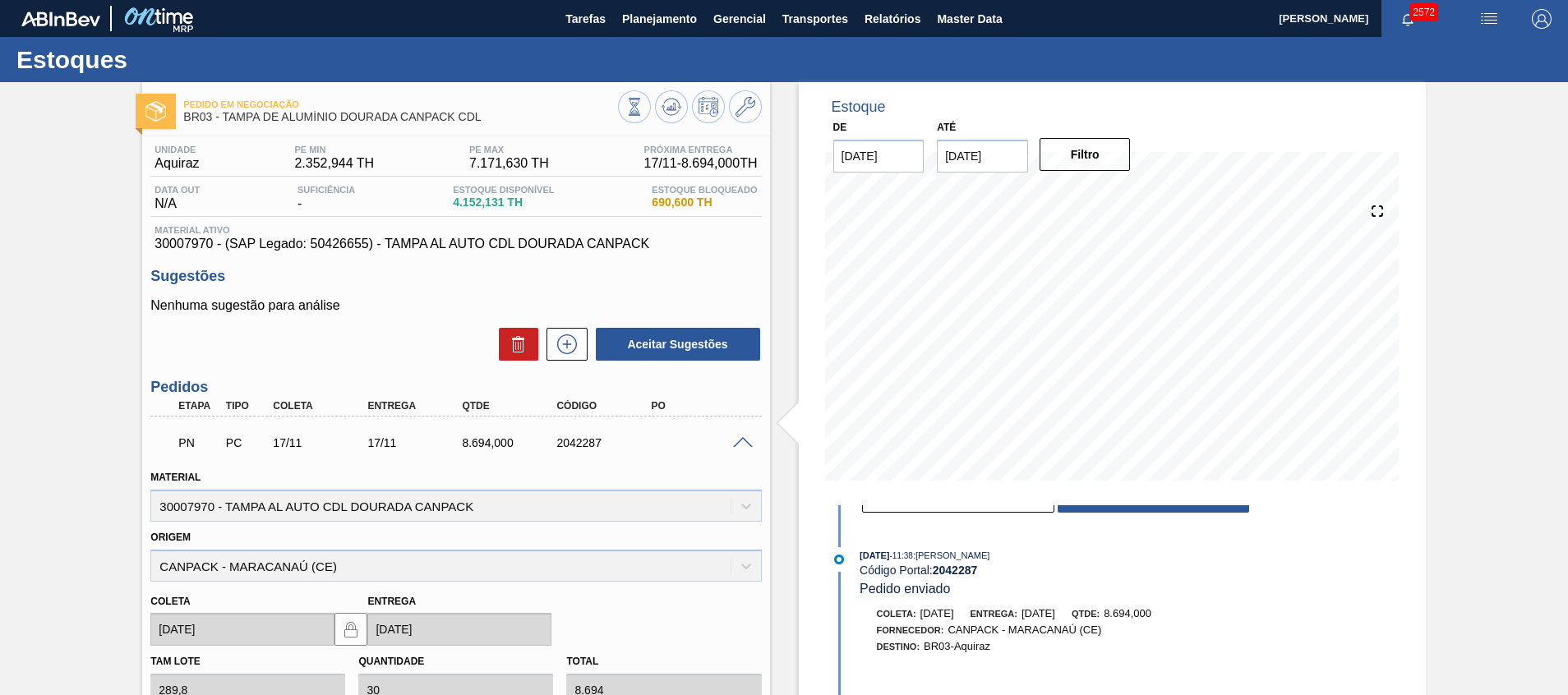
scroll to position [86, 0]
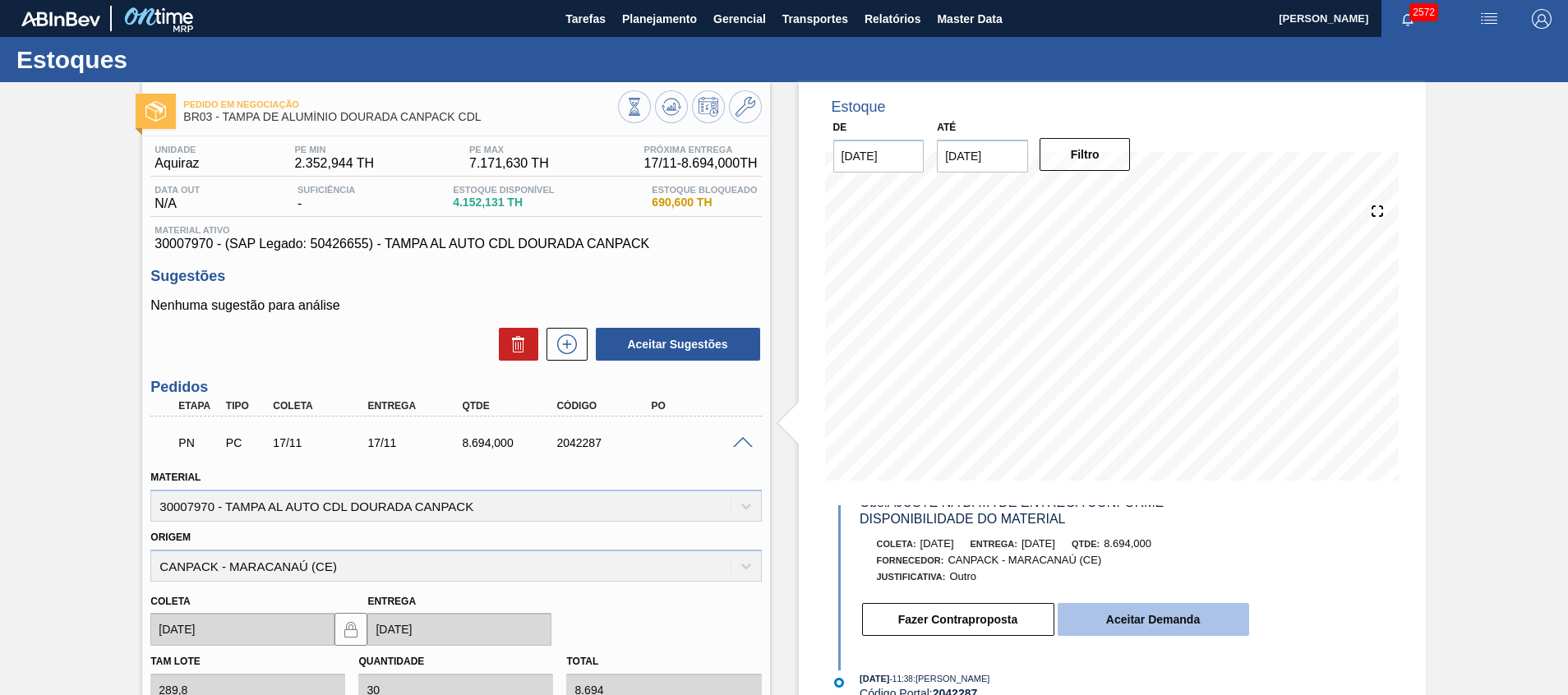
click at [1113, 628] on button "Aceitar Demanda" at bounding box center [1153, 620] width 192 height 33
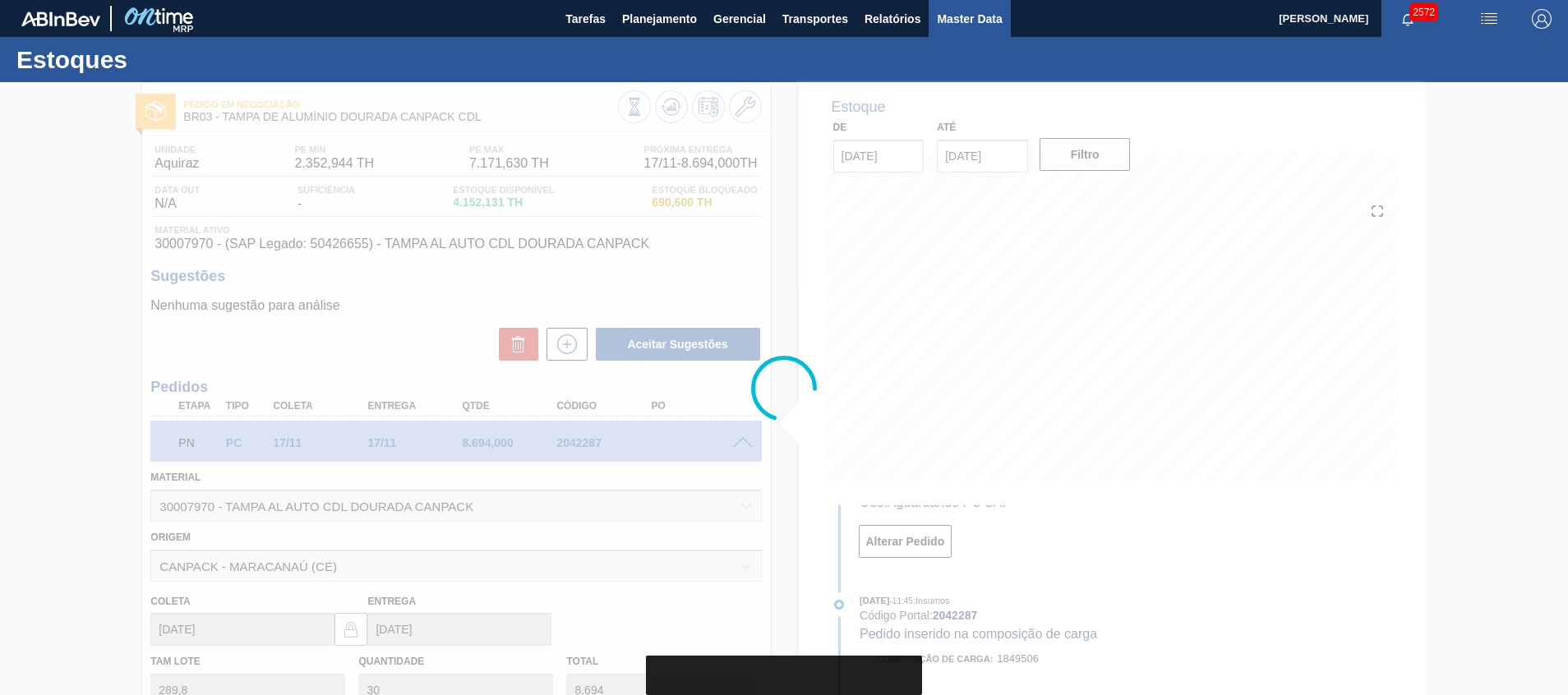
scroll to position [497, 0]
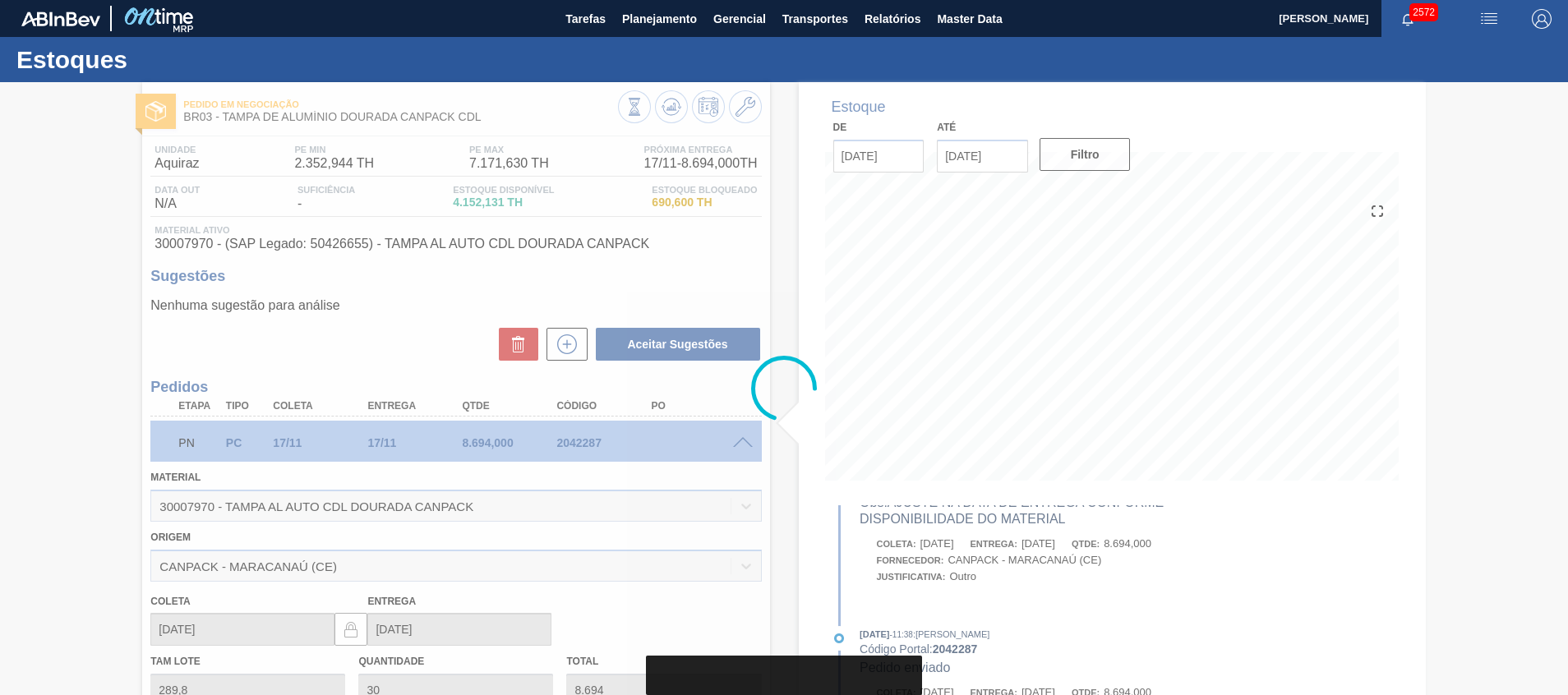
type input "[DATE]"
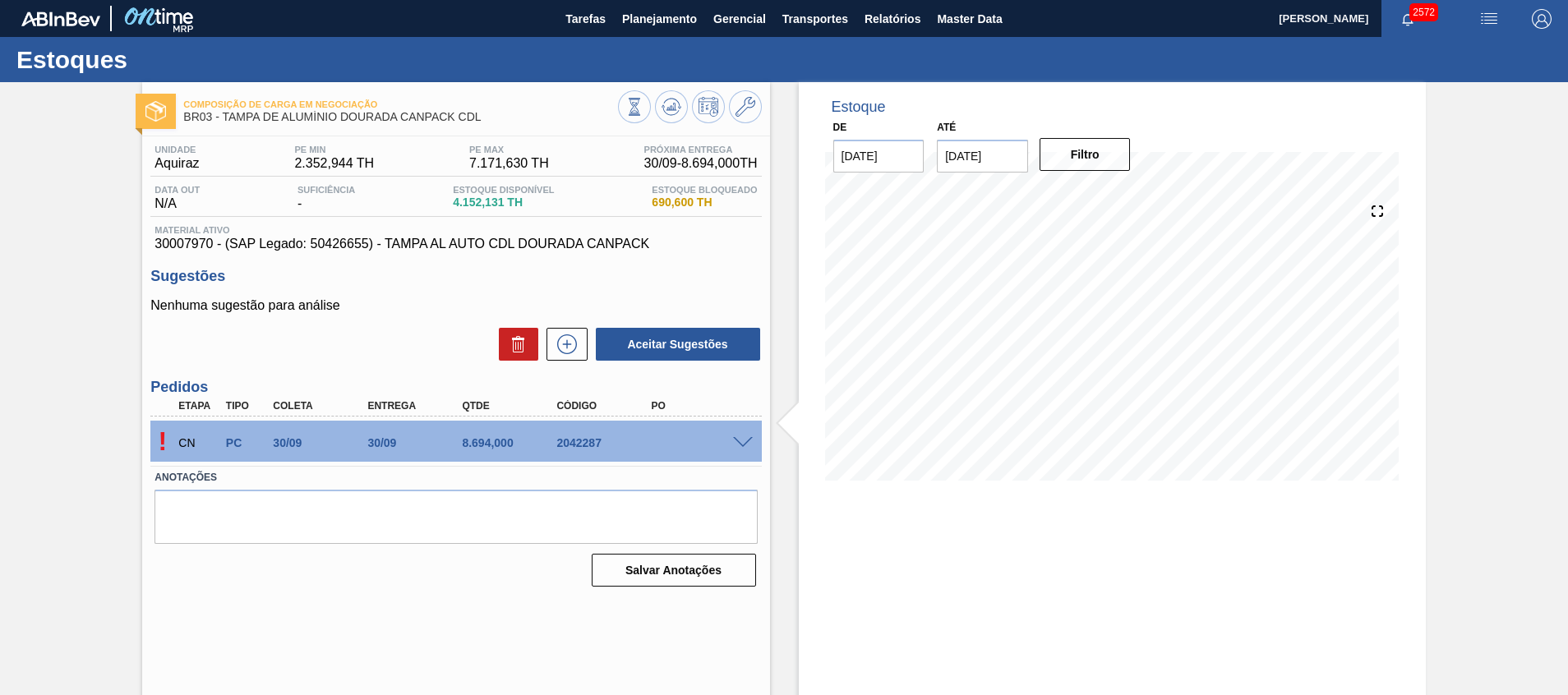
click at [743, 443] on span at bounding box center [743, 443] width 20 height 12
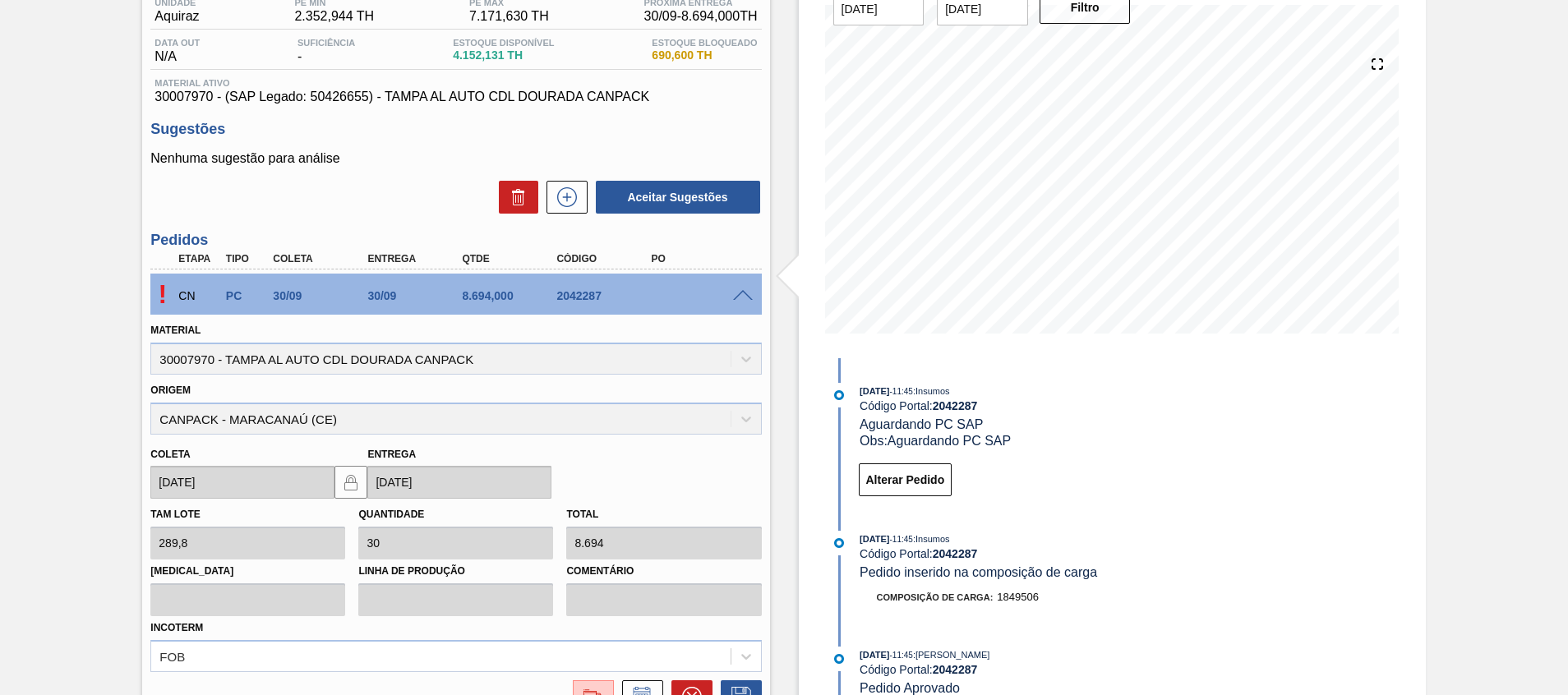
scroll to position [57, 0]
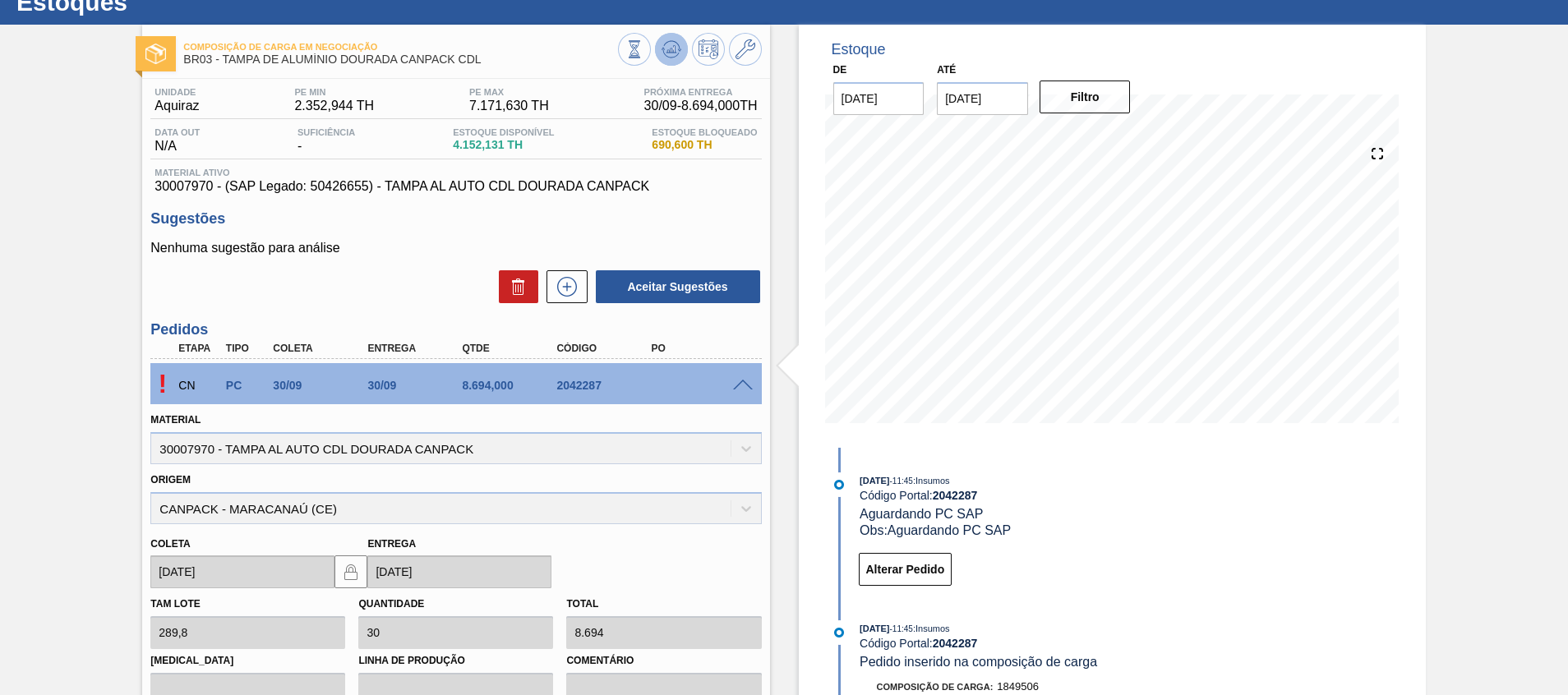
click at [676, 44] on icon at bounding box center [671, 49] width 20 height 20
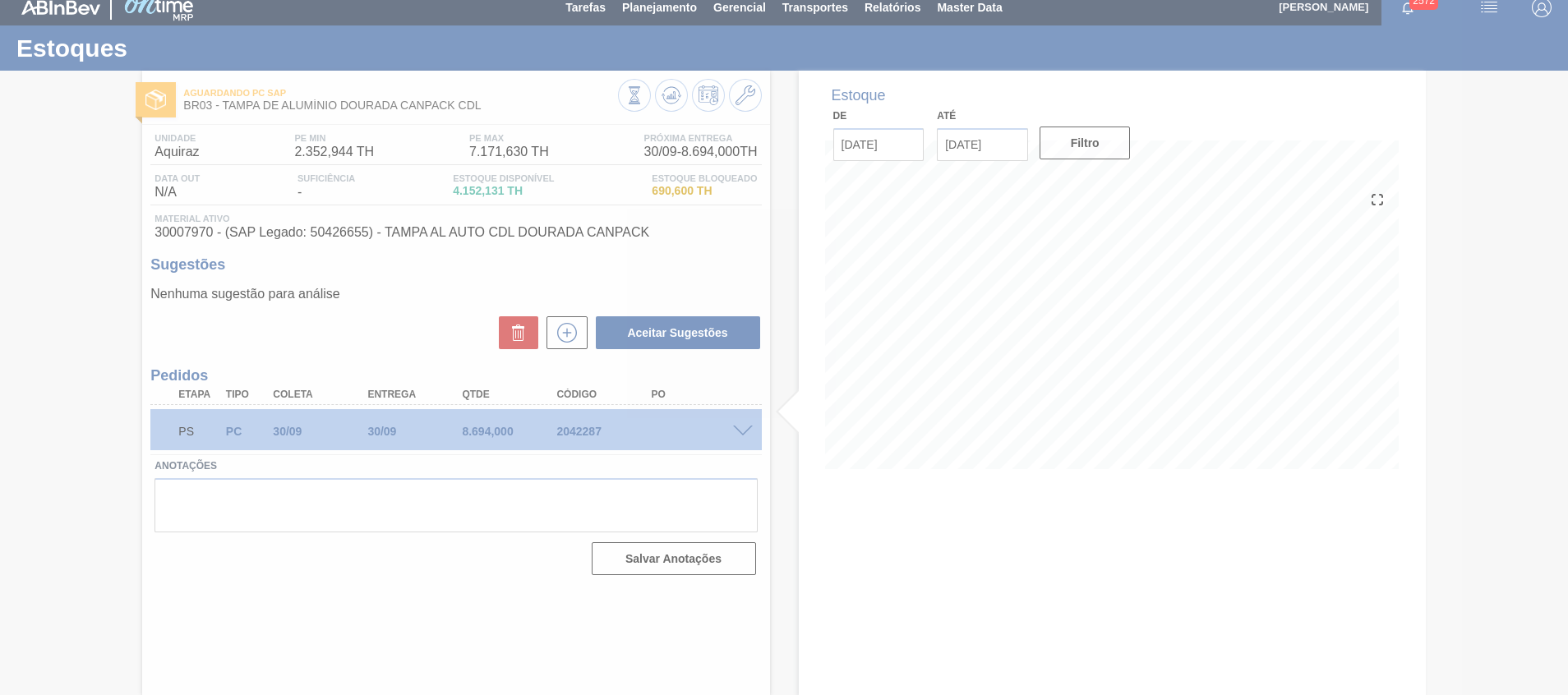
scroll to position [11, 0]
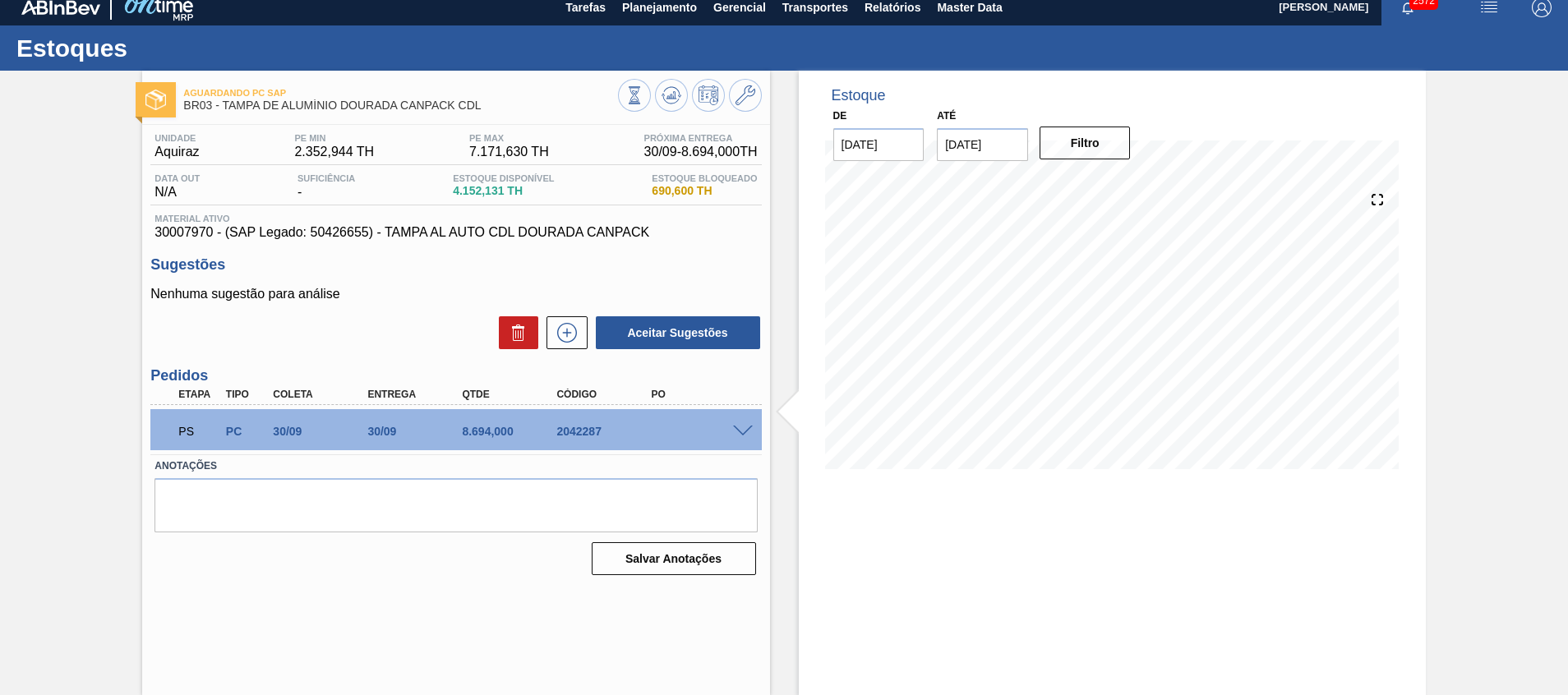
click at [735, 426] on span at bounding box center [743, 432] width 20 height 12
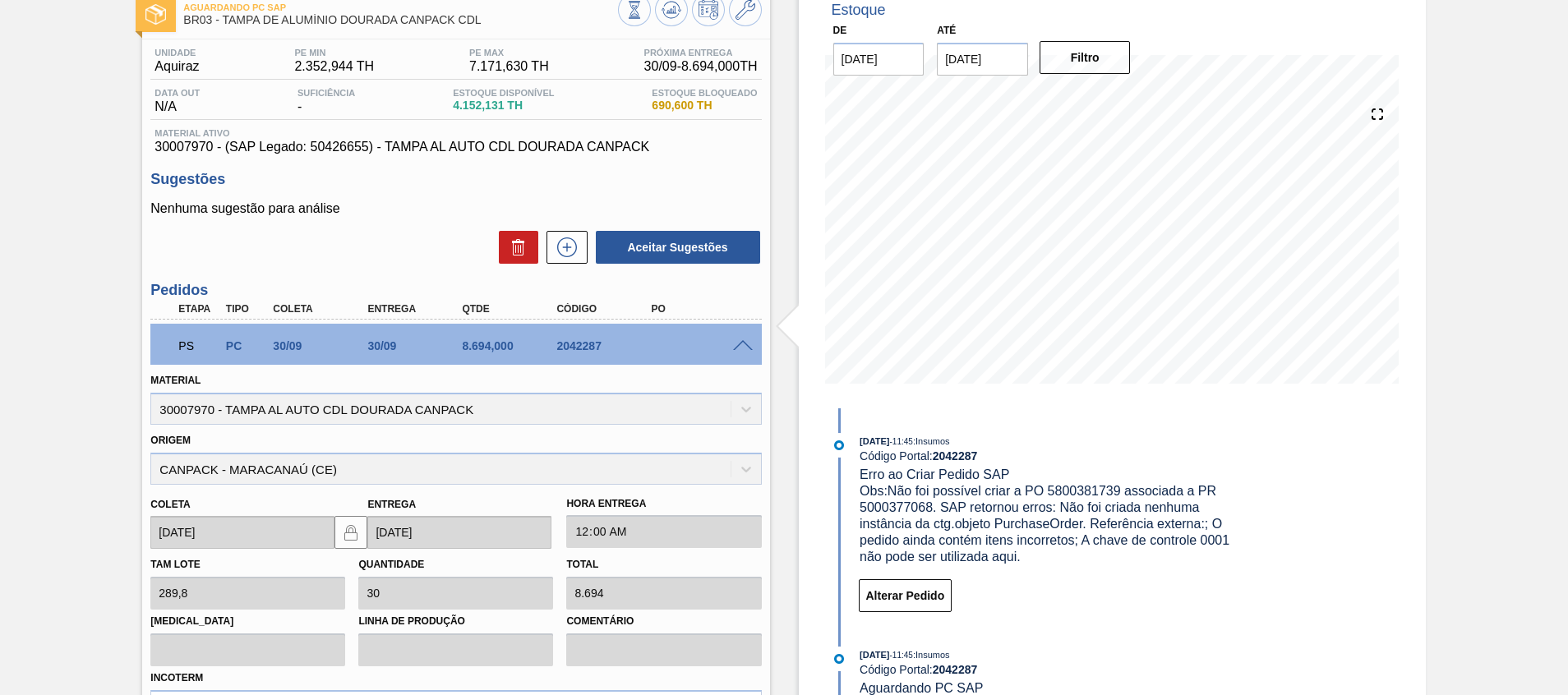
scroll to position [134, 0]
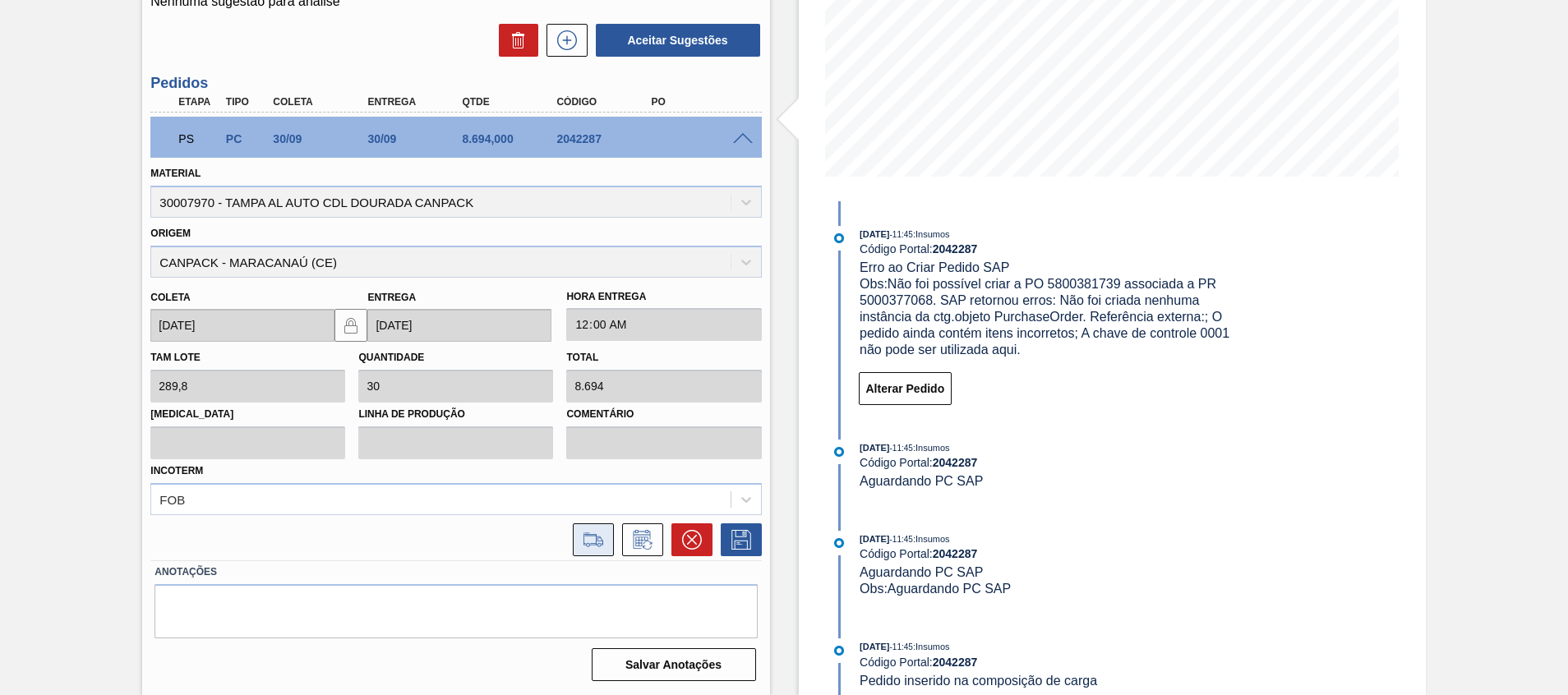
click at [587, 547] on icon at bounding box center [593, 545] width 15 height 4
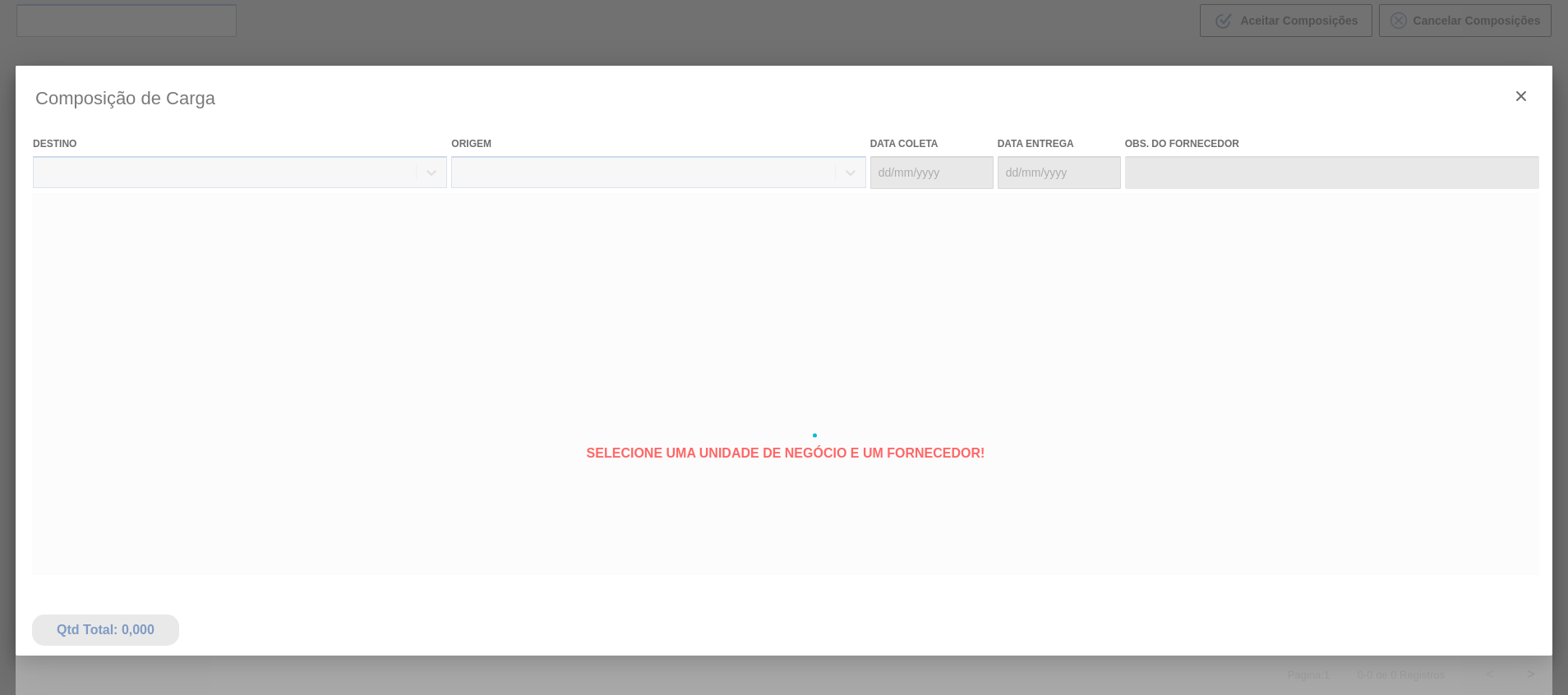
type coleta "[DATE]"
type entrega "[DATE]"
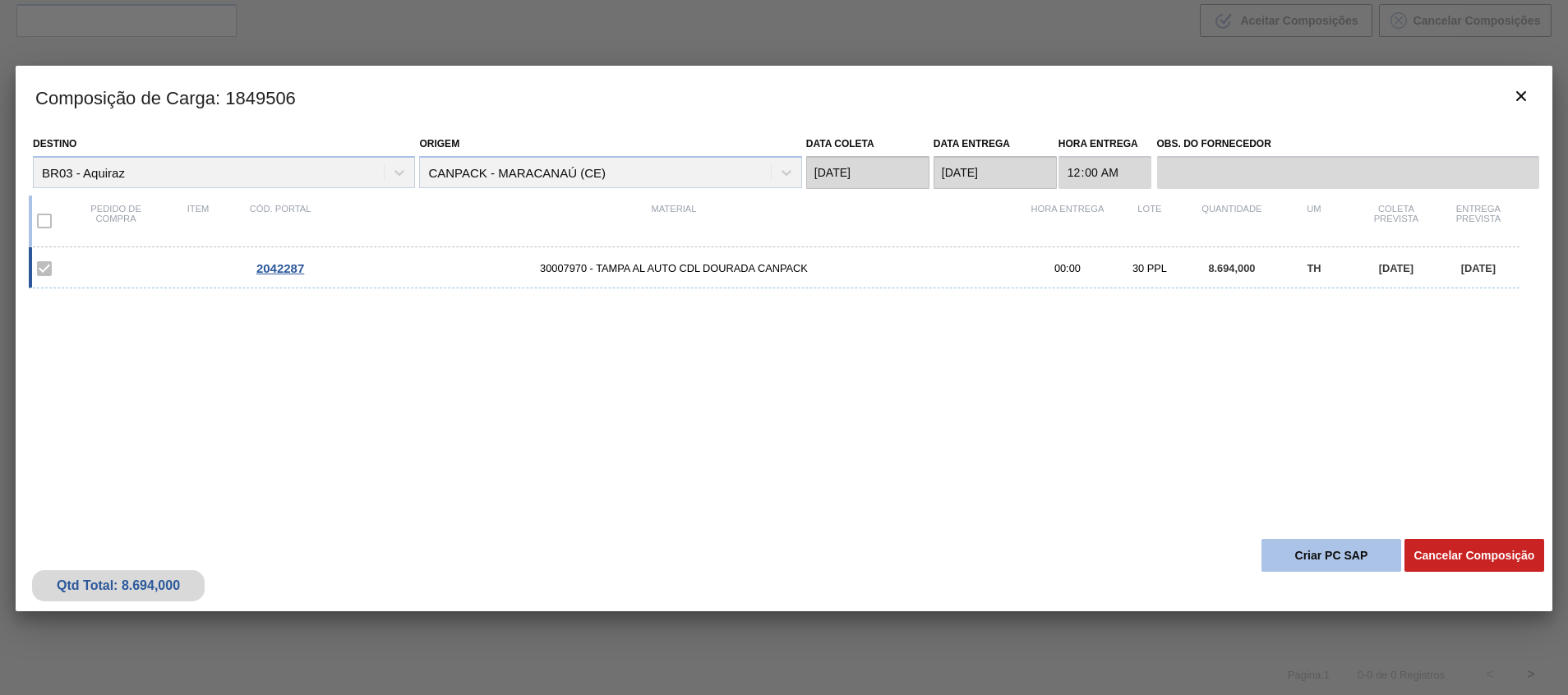
click at [1326, 547] on button "Criar PC SAP" at bounding box center [1331, 555] width 140 height 33
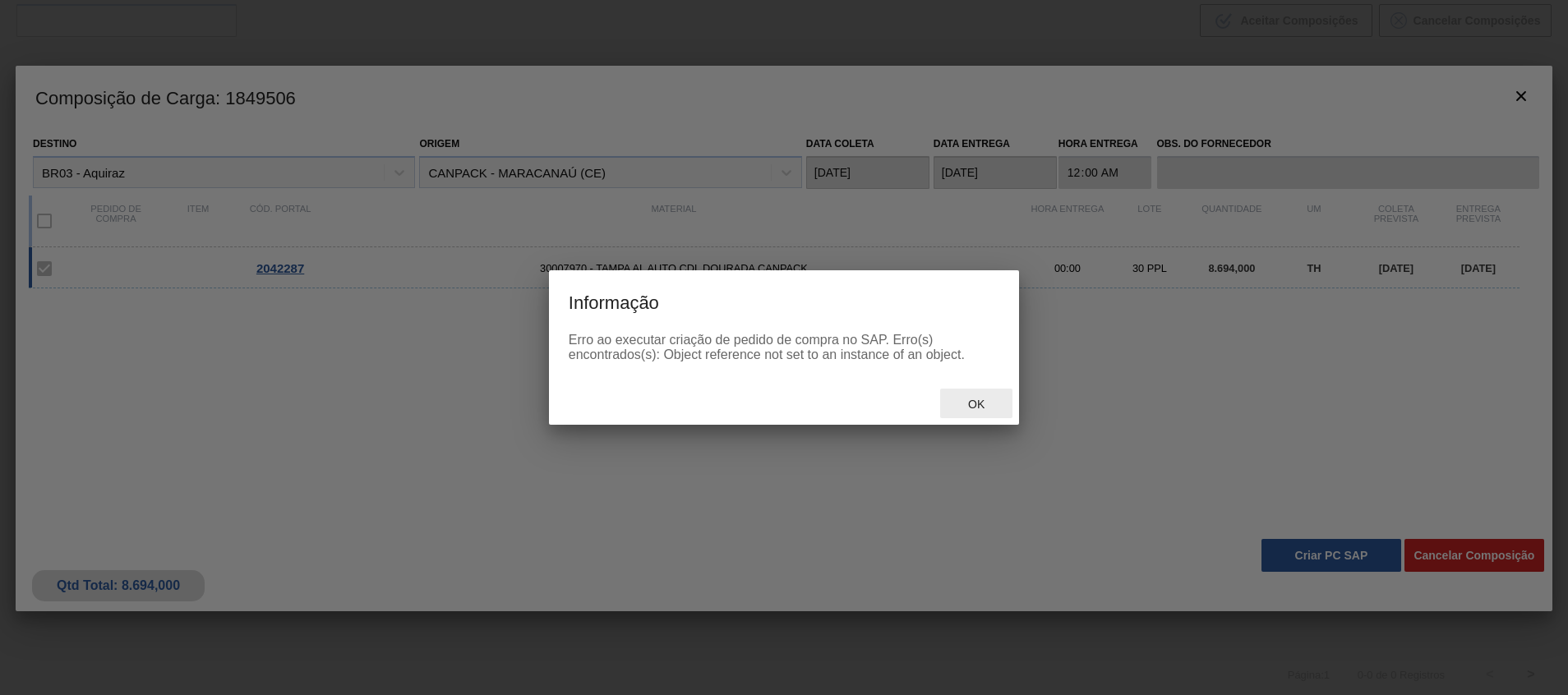
click at [970, 402] on span "Ok" at bounding box center [976, 403] width 43 height 13
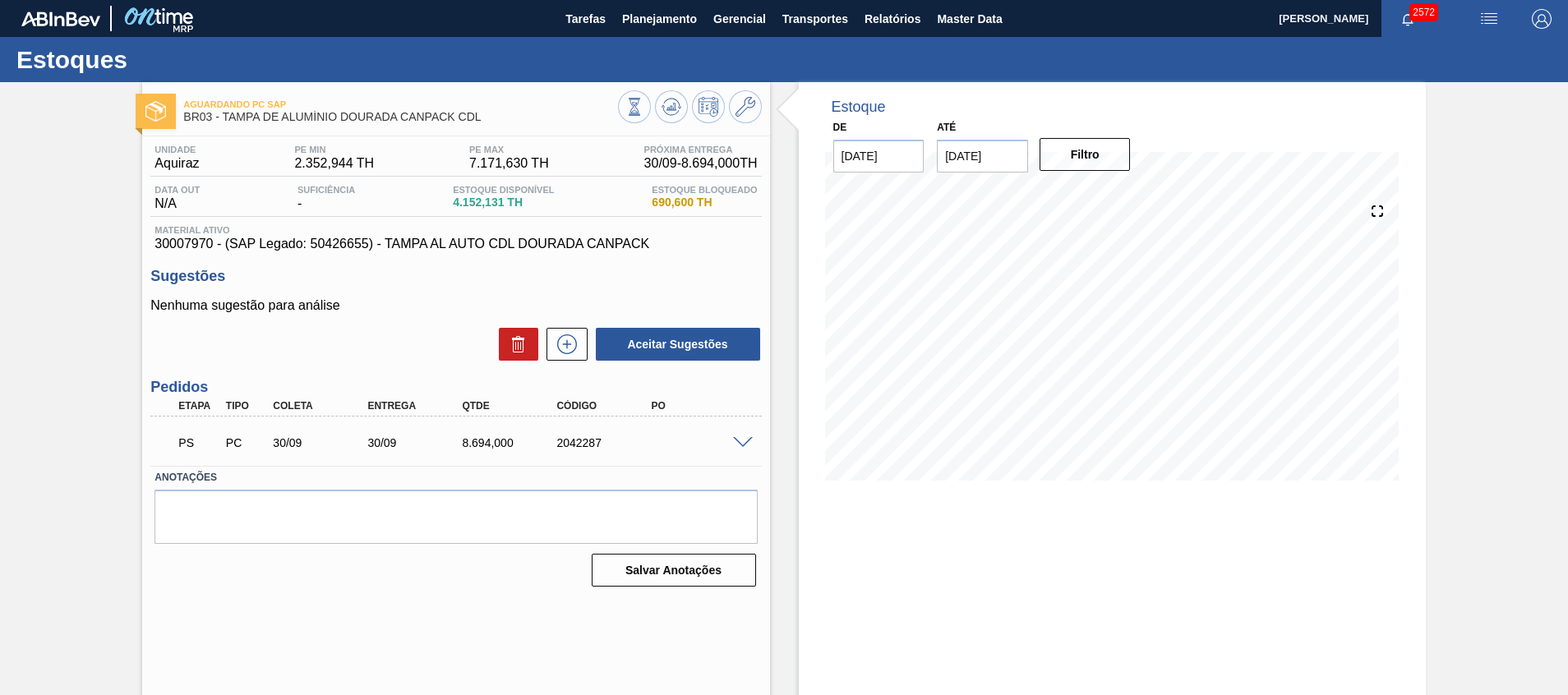
click at [738, 449] on div "PS PC 30/09 30/09 8.694,000 2042287" at bounding box center [456, 441] width 611 height 41
click at [738, 441] on span at bounding box center [743, 443] width 20 height 12
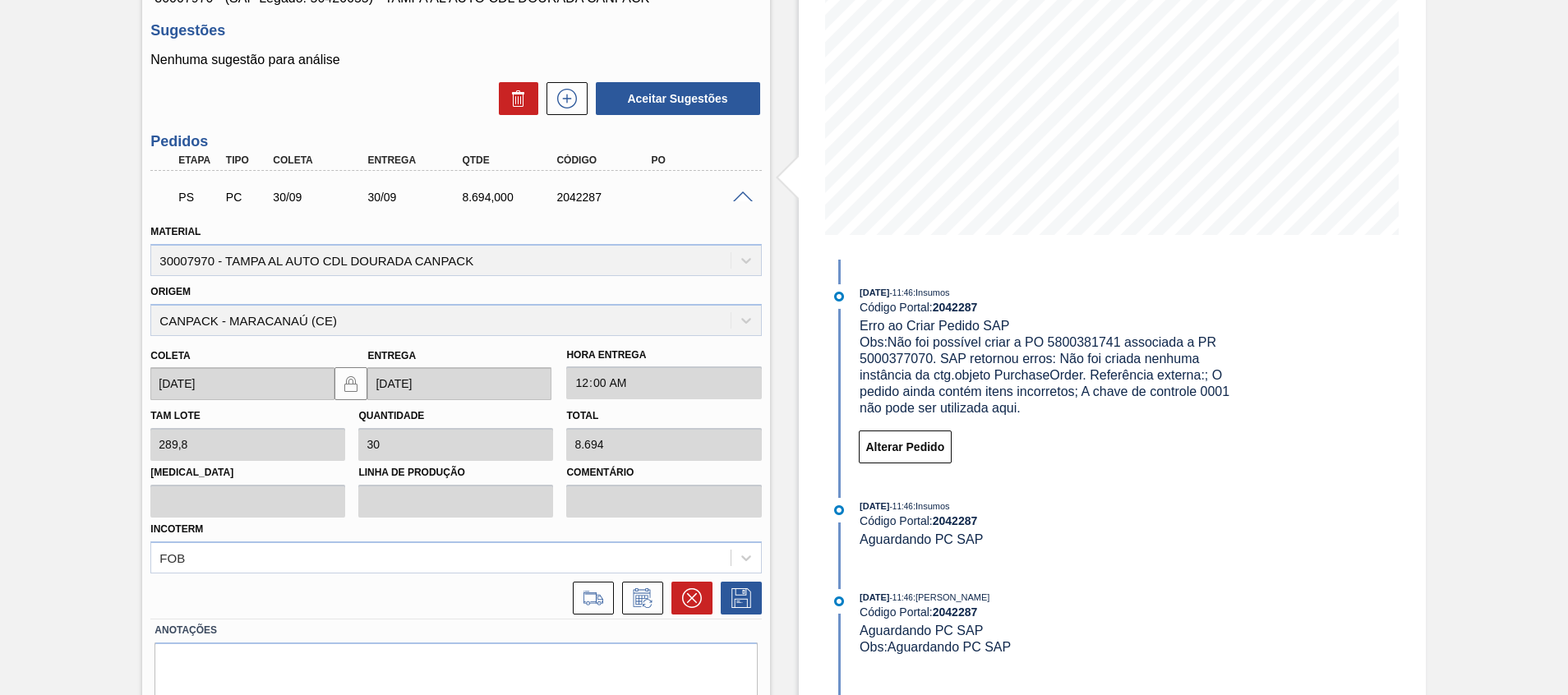
scroll to position [246, 0]
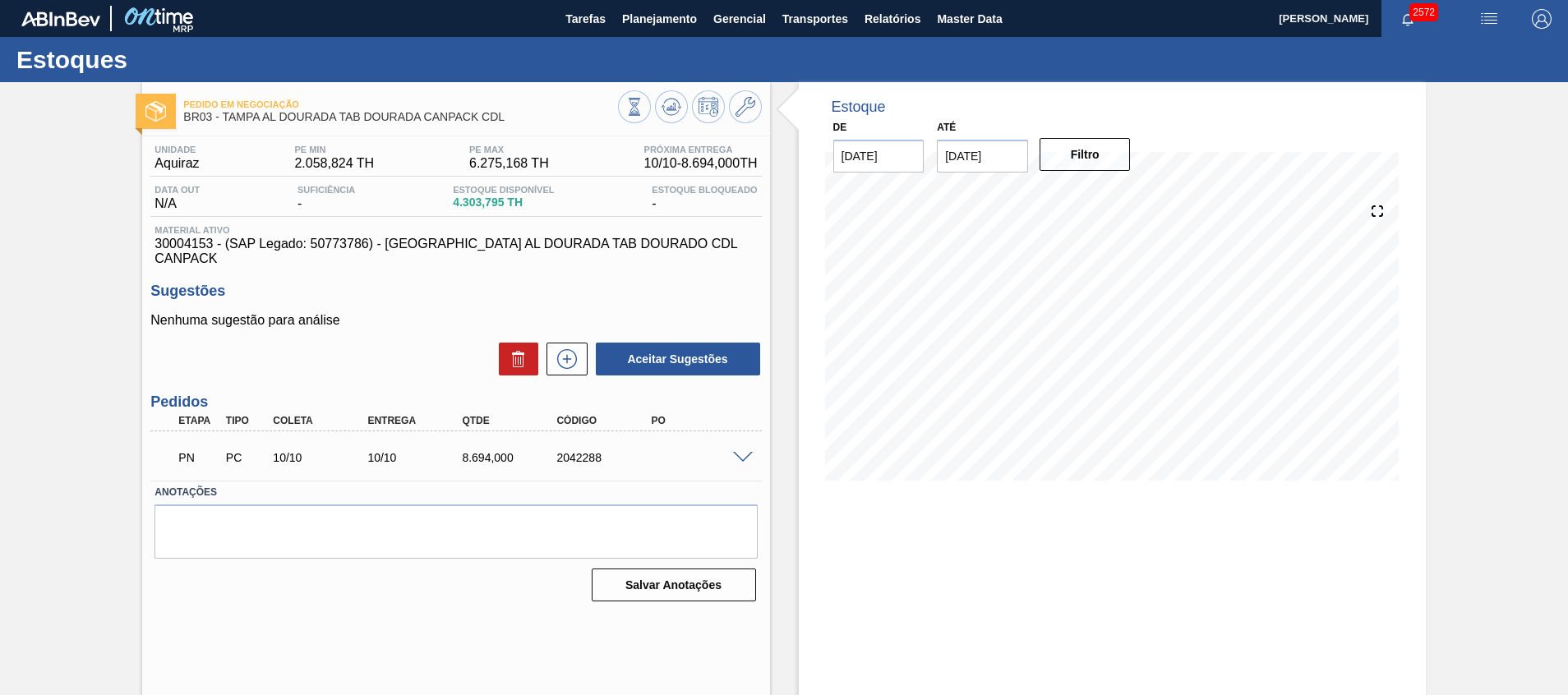
click at [740, 452] on span at bounding box center [743, 458] width 20 height 12
click at [741, 452] on span at bounding box center [743, 458] width 20 height 12
click at [738, 448] on div "PS PC 10/10 10/10 8.694,000 2042288" at bounding box center [456, 456] width 611 height 41
click at [738, 452] on span at bounding box center [743, 458] width 20 height 12
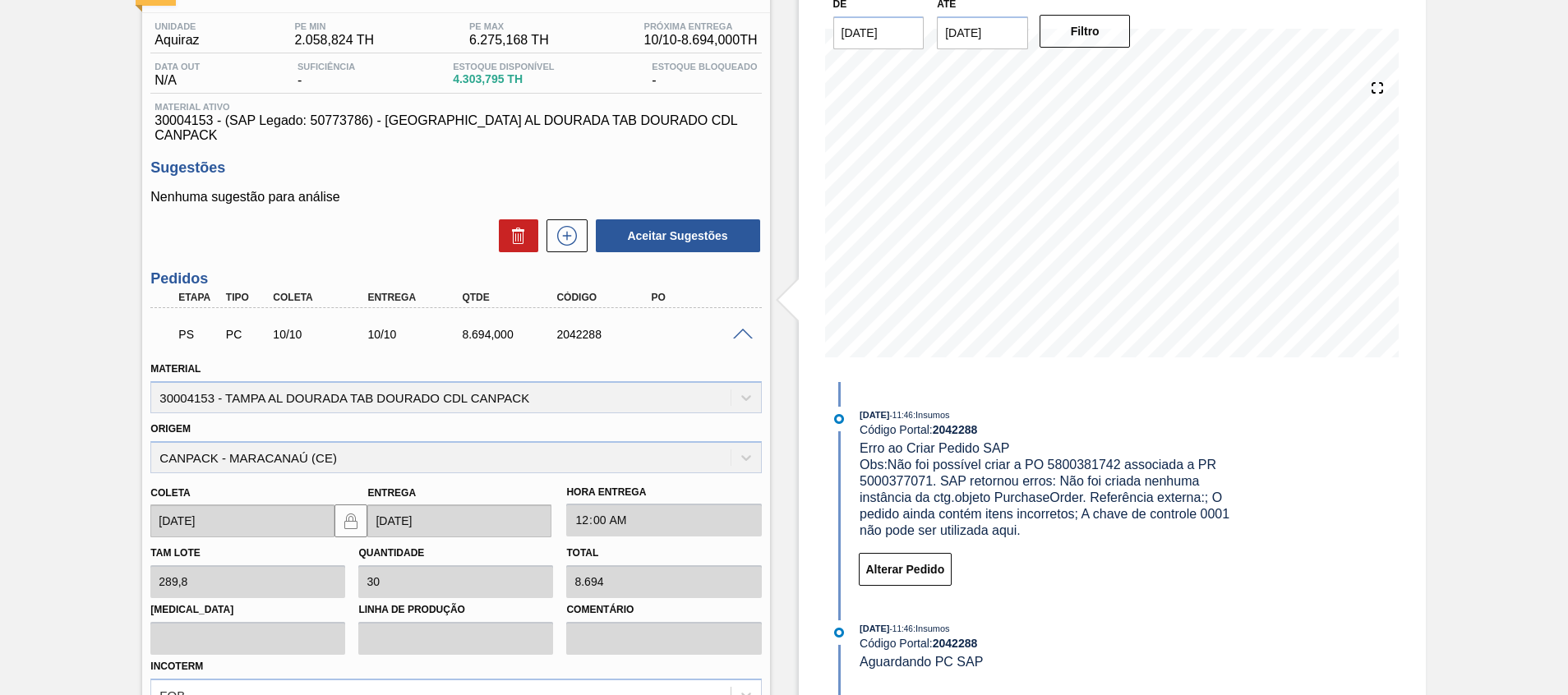
scroll to position [304, 0]
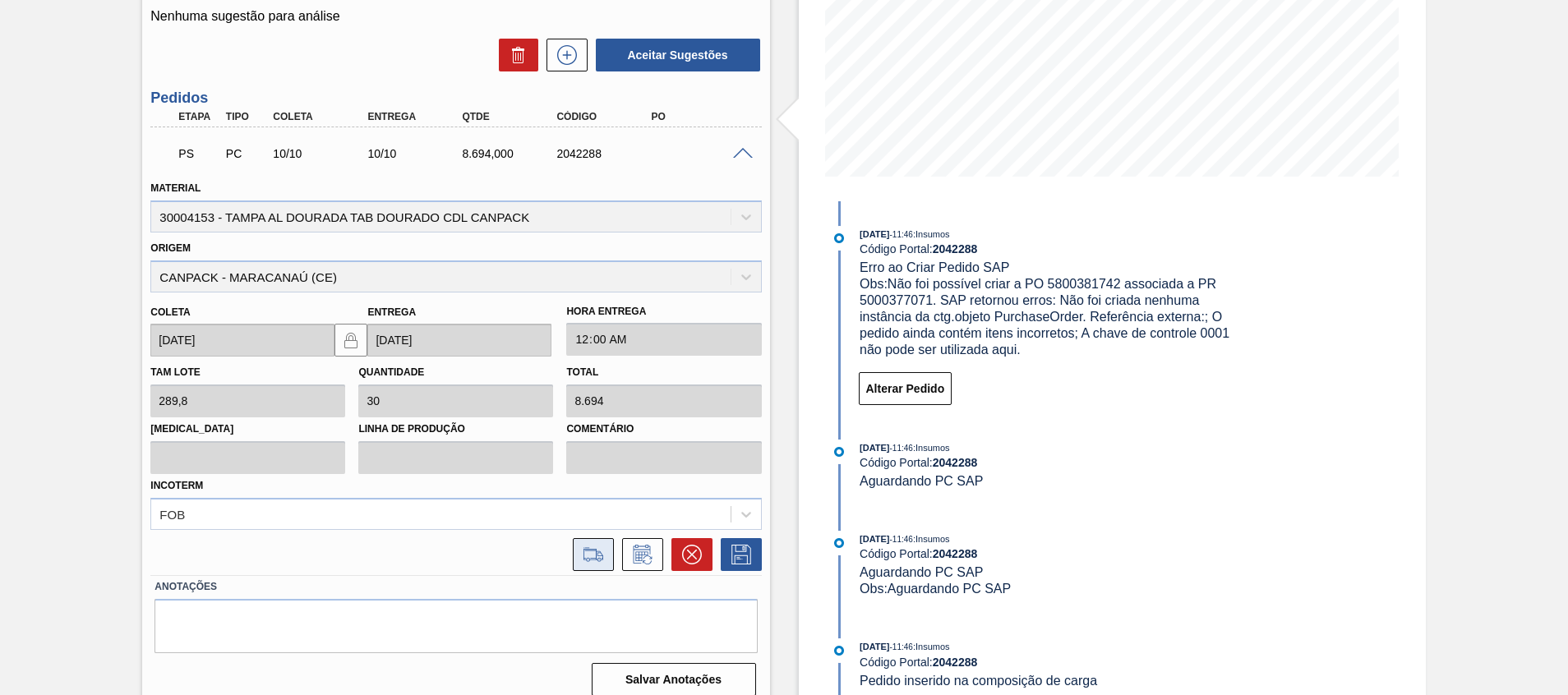
click at [590, 547] on icon at bounding box center [593, 554] width 20 height 12
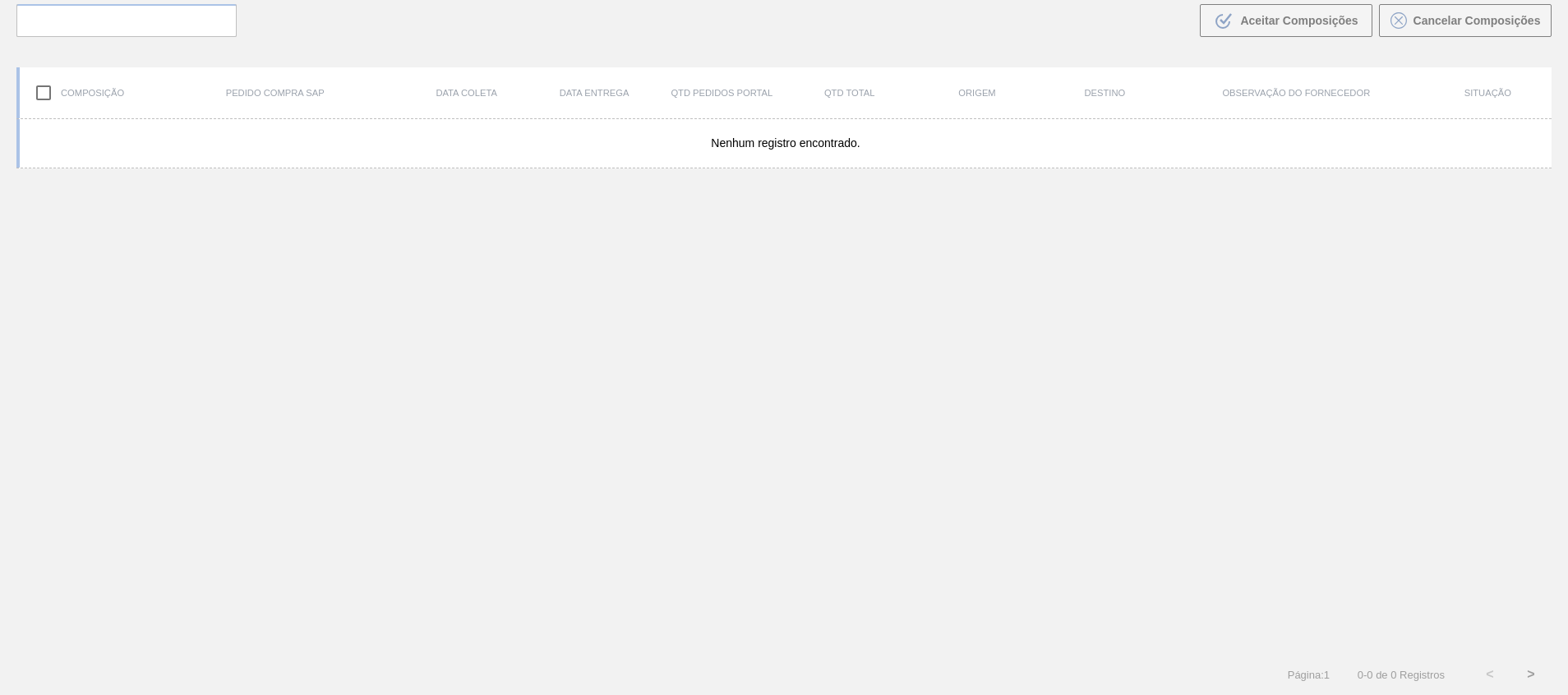
scroll to position [118, 0]
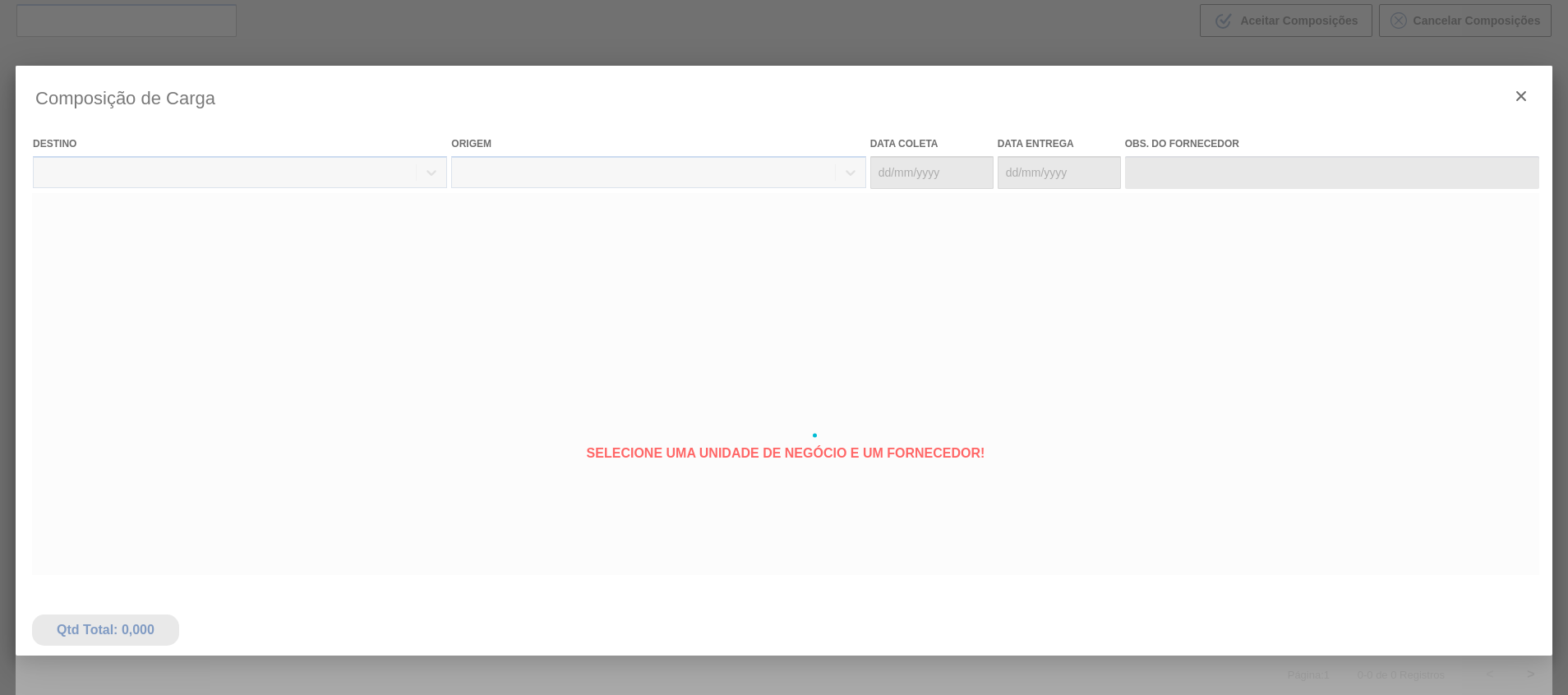
type coleta "10/10/2025"
type entrega "10/10/2025"
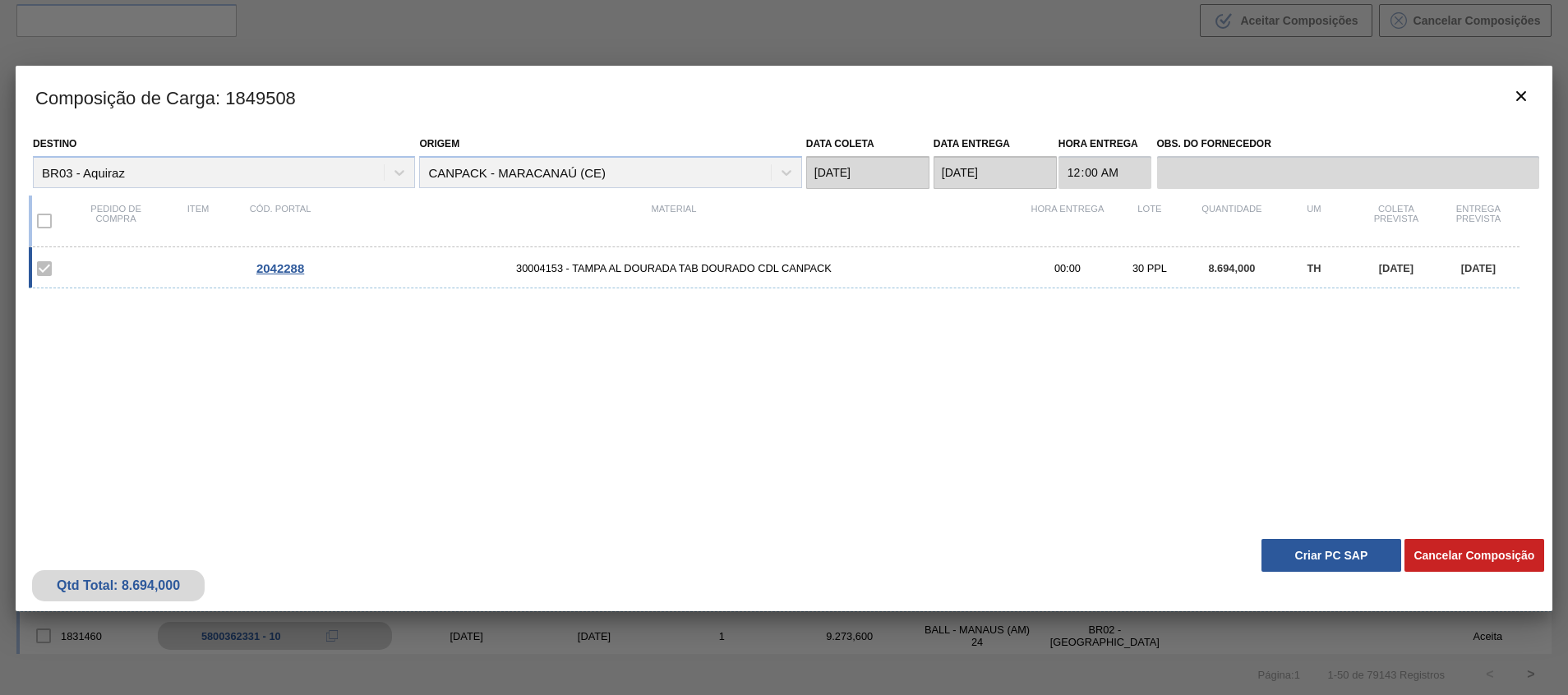
click at [1308, 552] on button "Criar PC SAP" at bounding box center [1331, 555] width 140 height 33
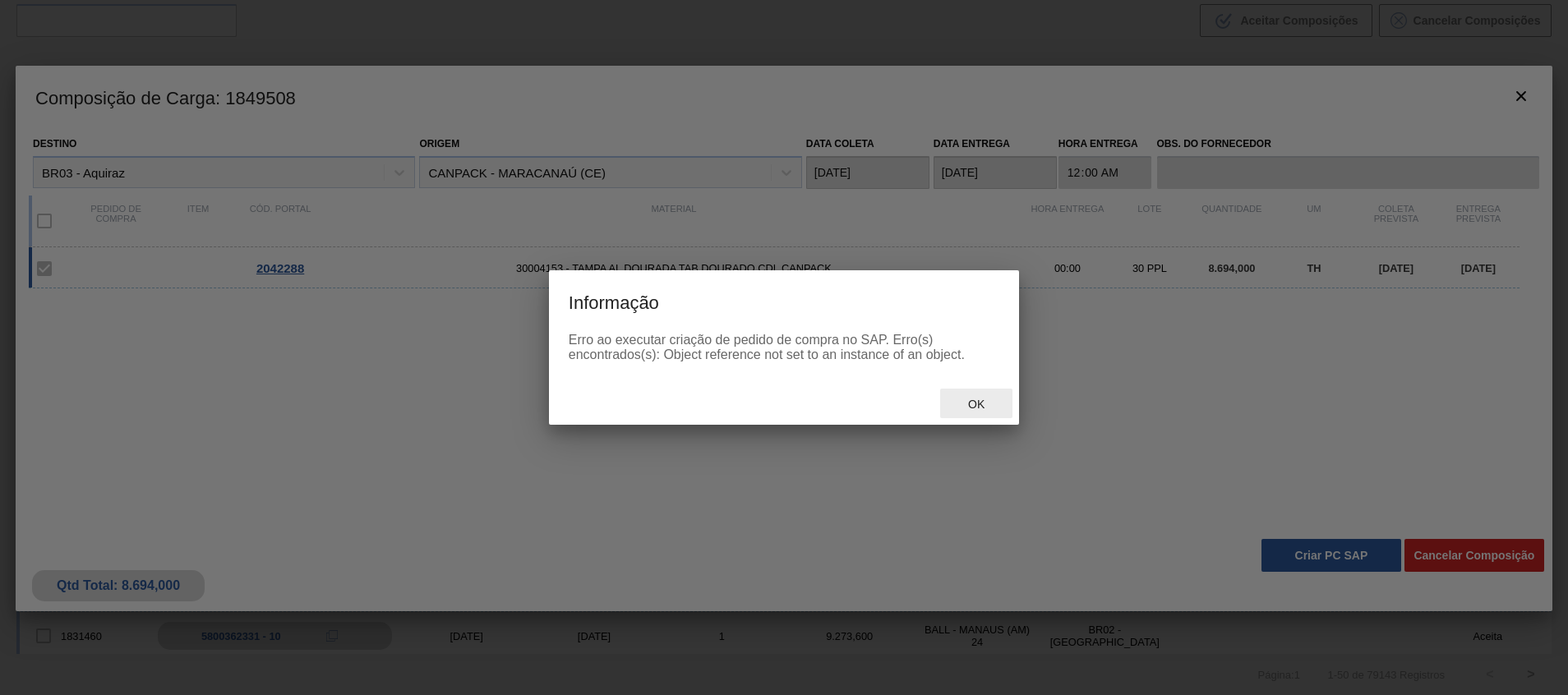
click at [976, 416] on div "Ok" at bounding box center [976, 403] width 72 height 30
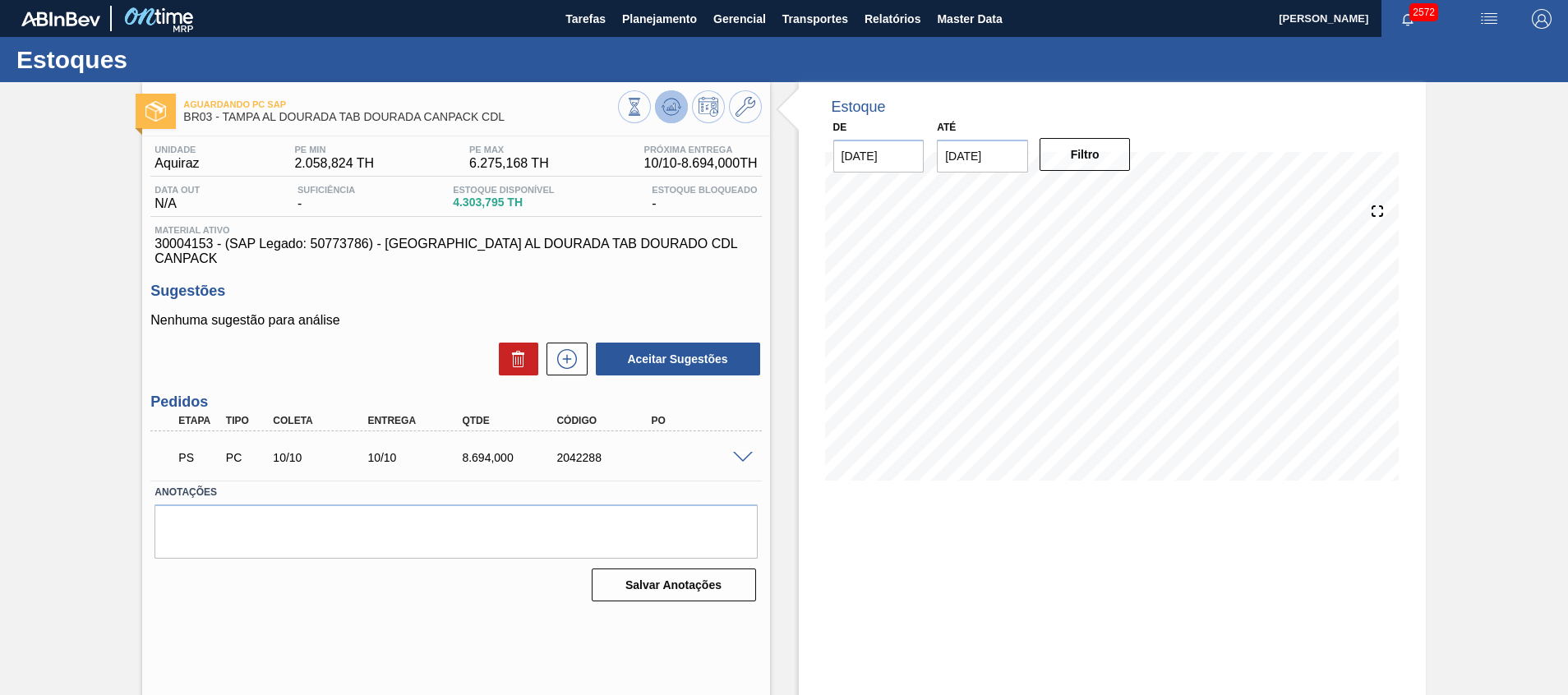
click at [672, 101] on icon at bounding box center [671, 107] width 20 height 20
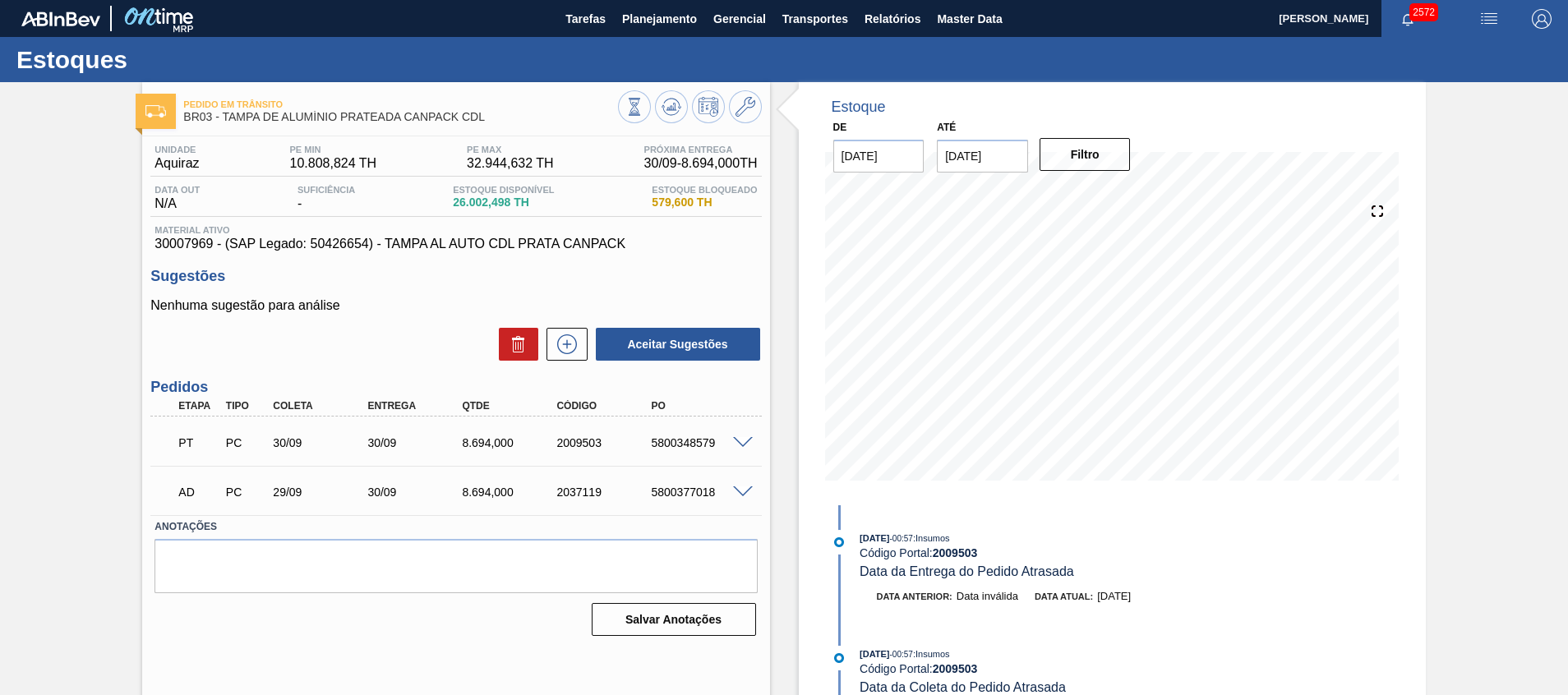
scroll to position [11, 0]
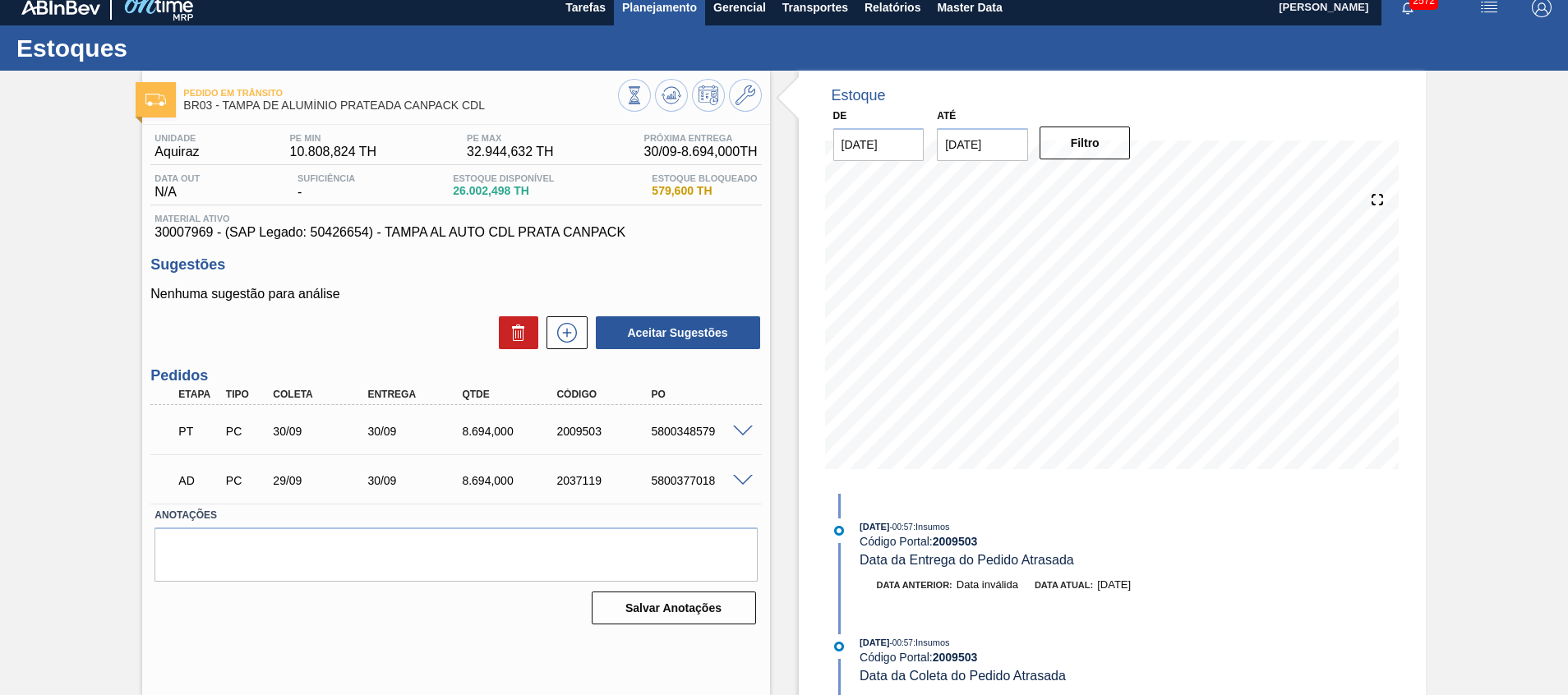
click at [645, 16] on span "Planejamento" at bounding box center [659, 7] width 75 height 20
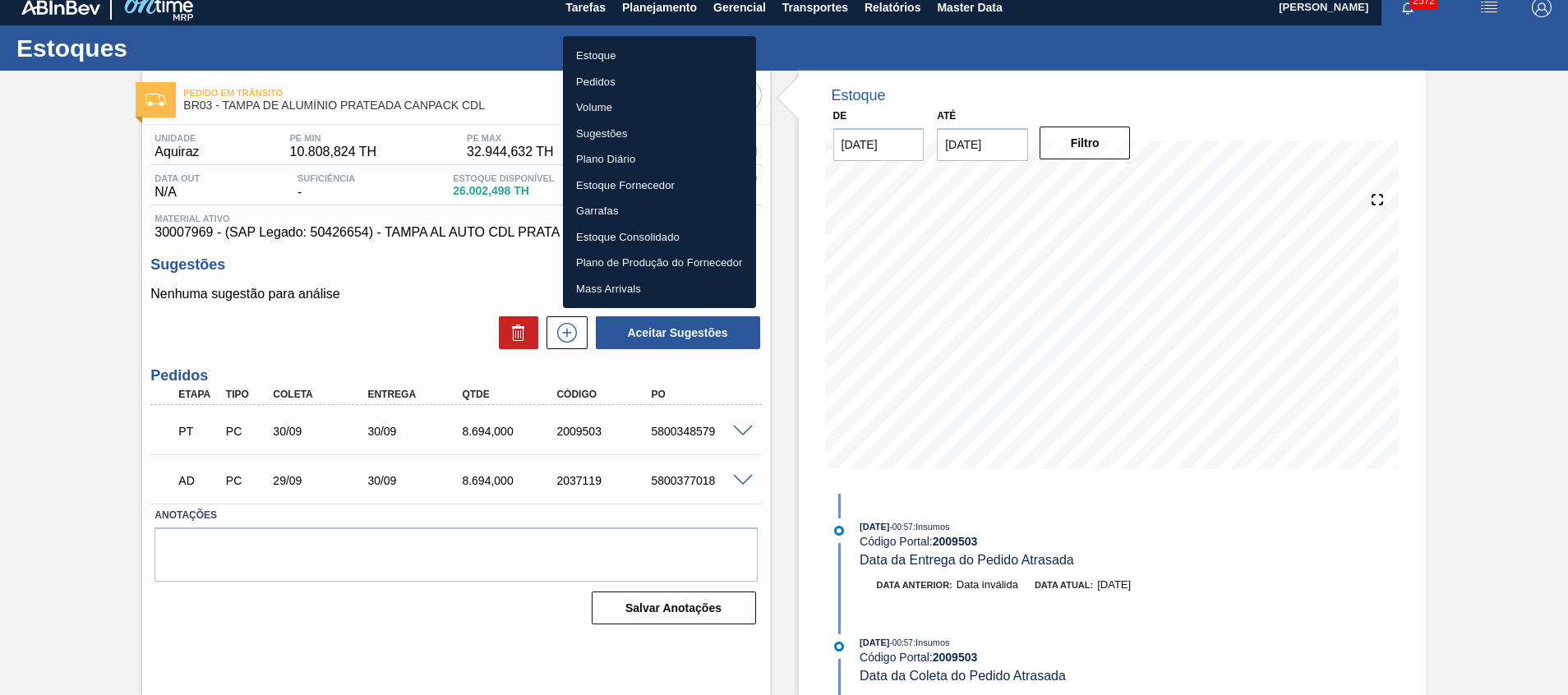
drag, startPoint x: 633, startPoint y: 49, endPoint x: 1048, endPoint y: 628, distance: 712.4
click at [633, 49] on li "Estoque" at bounding box center [659, 56] width 194 height 26
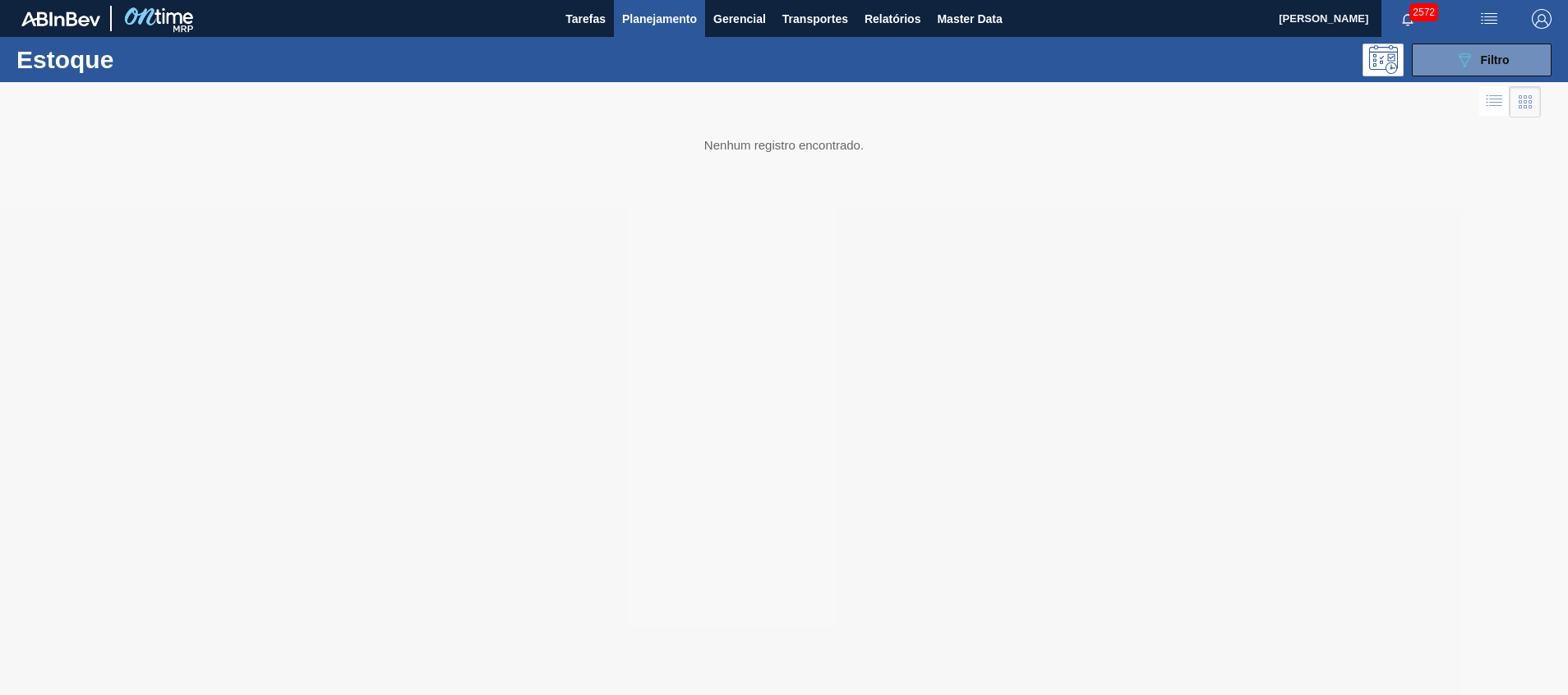
click at [897, 306] on div at bounding box center [784, 389] width 1568 height 613
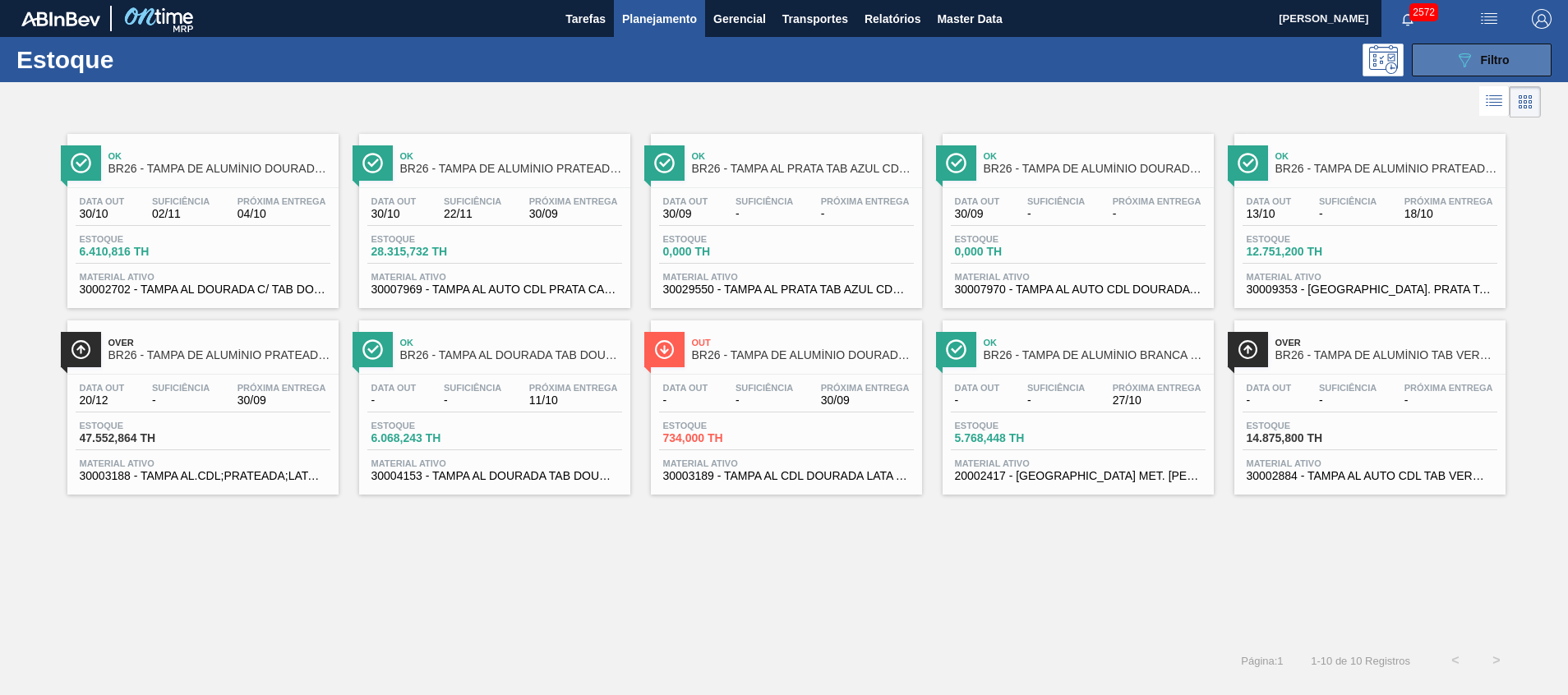
click at [1423, 64] on button "089F7B8B-B2A5-4AFE-B5C0-19BA573D28AC Filtro" at bounding box center [1481, 60] width 140 height 33
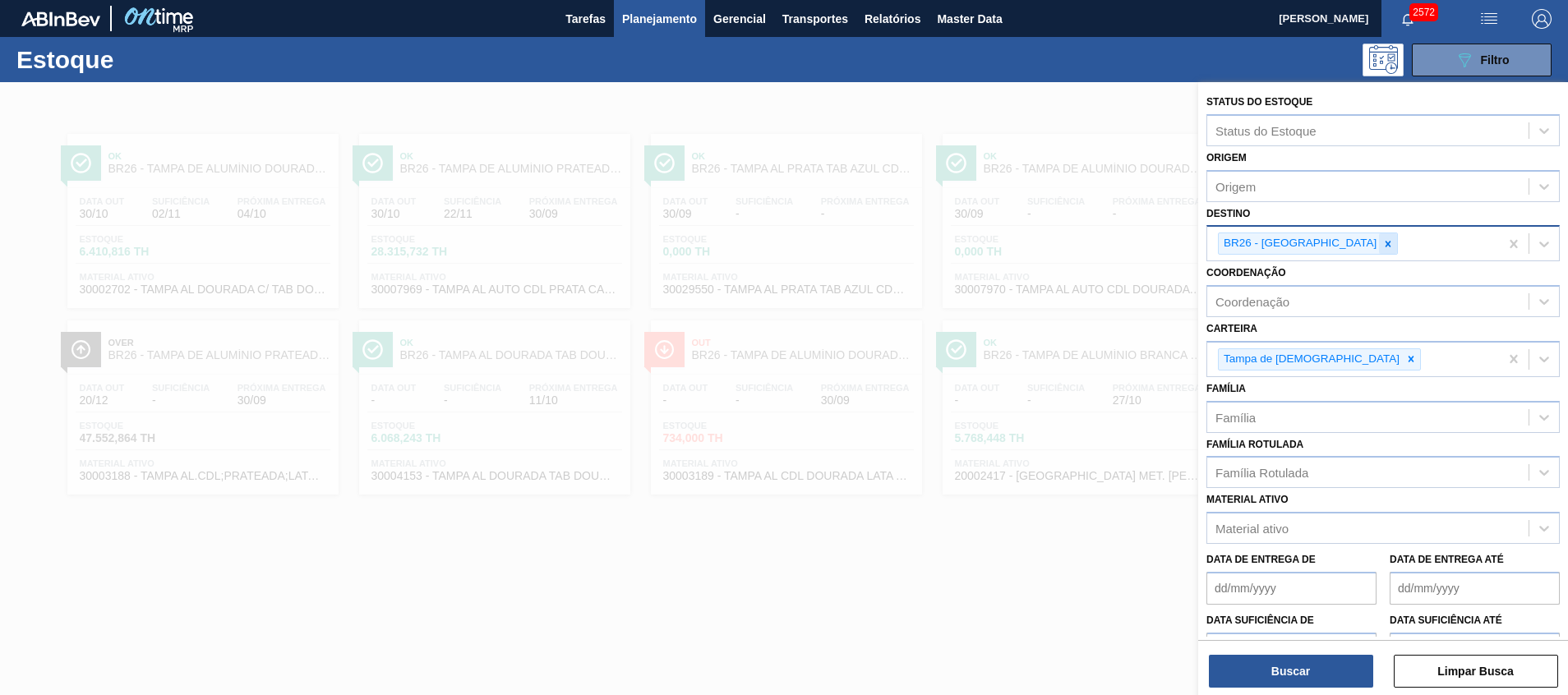
click at [1382, 245] on icon at bounding box center [1388, 244] width 11 height 11
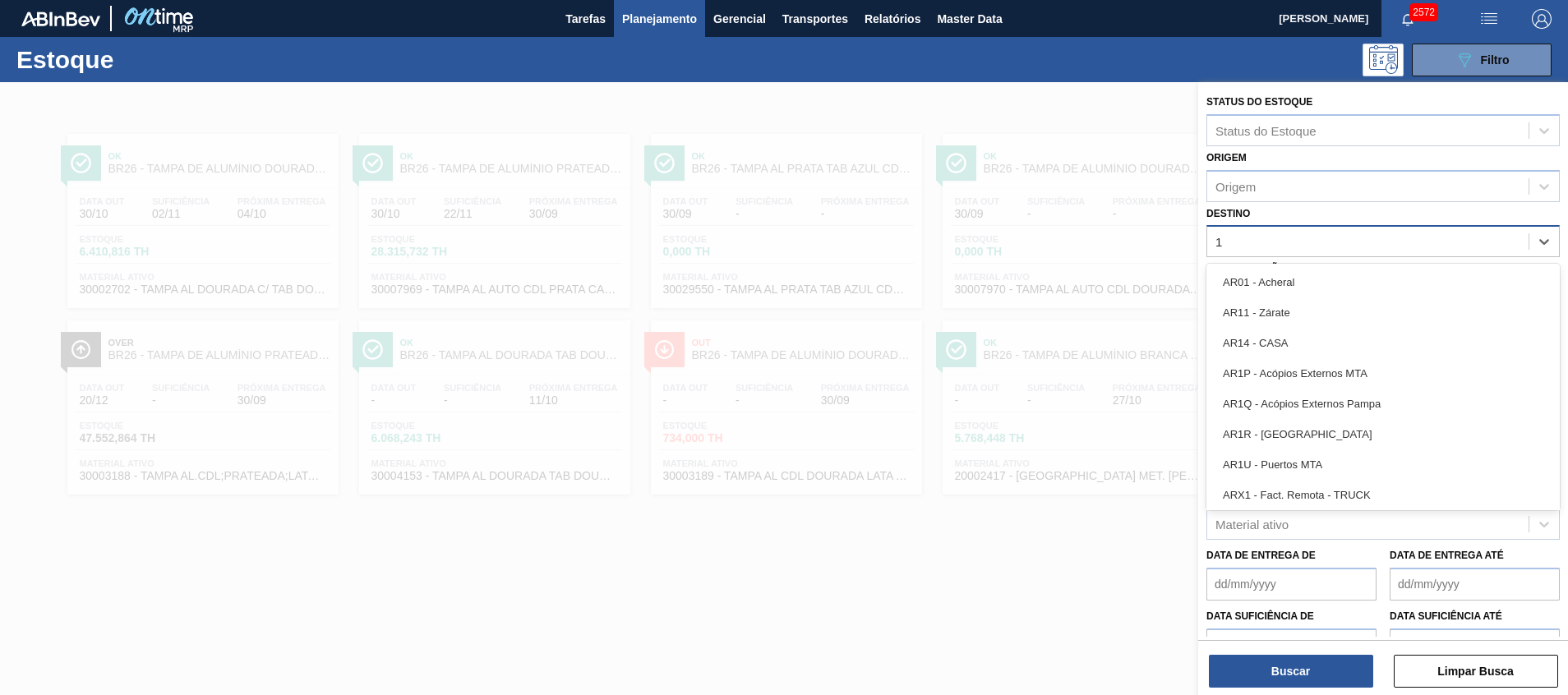
type input "19"
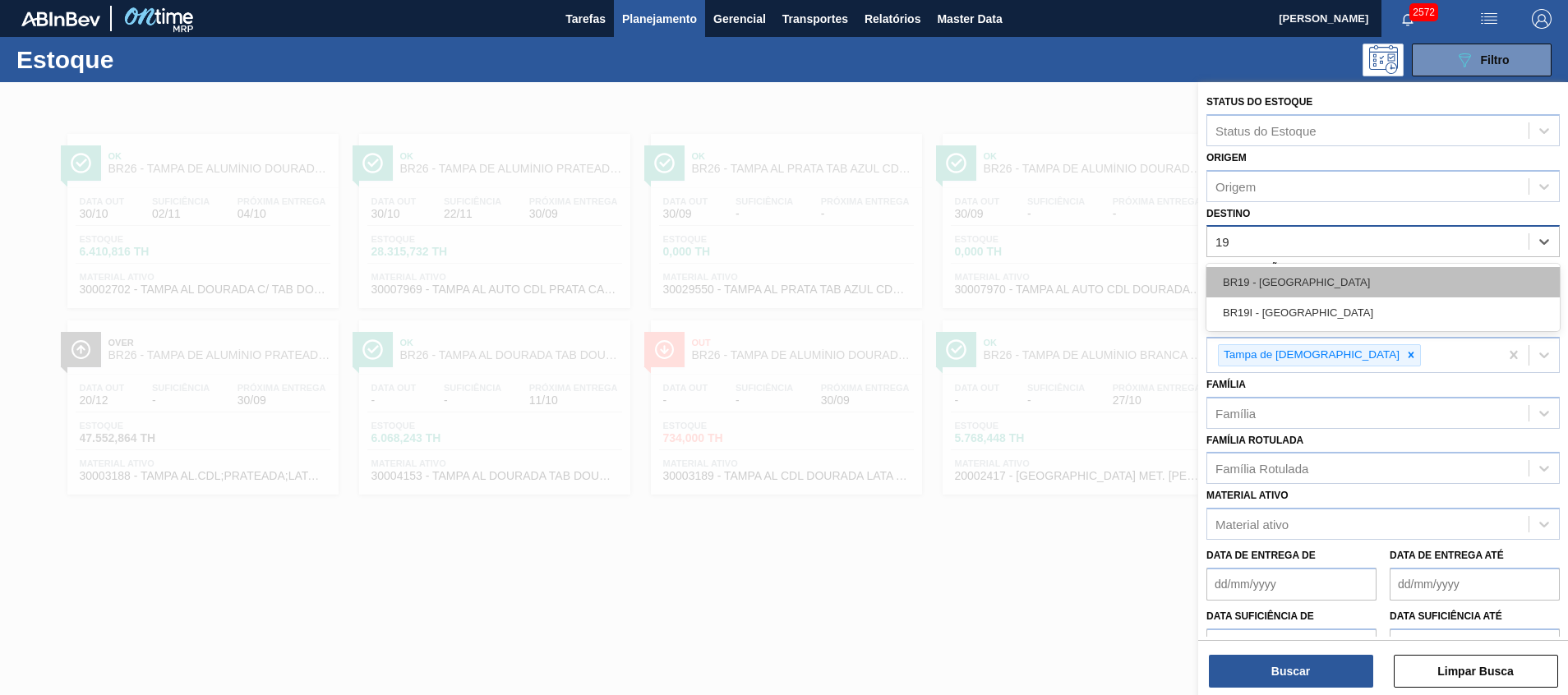
click at [1311, 292] on div "BR19 - [GEOGRAPHIC_DATA]" at bounding box center [1382, 282] width 353 height 30
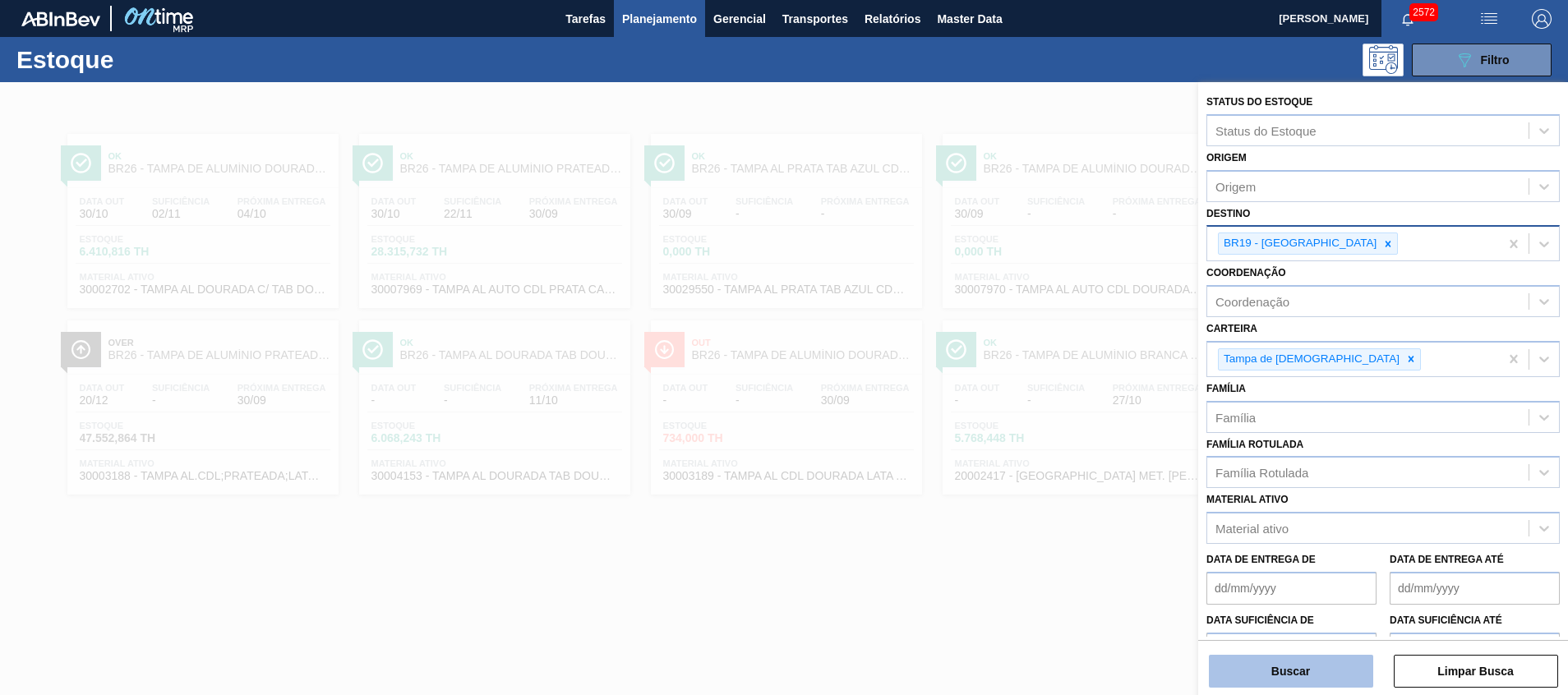
click at [1267, 657] on button "Buscar" at bounding box center [1290, 672] width 164 height 33
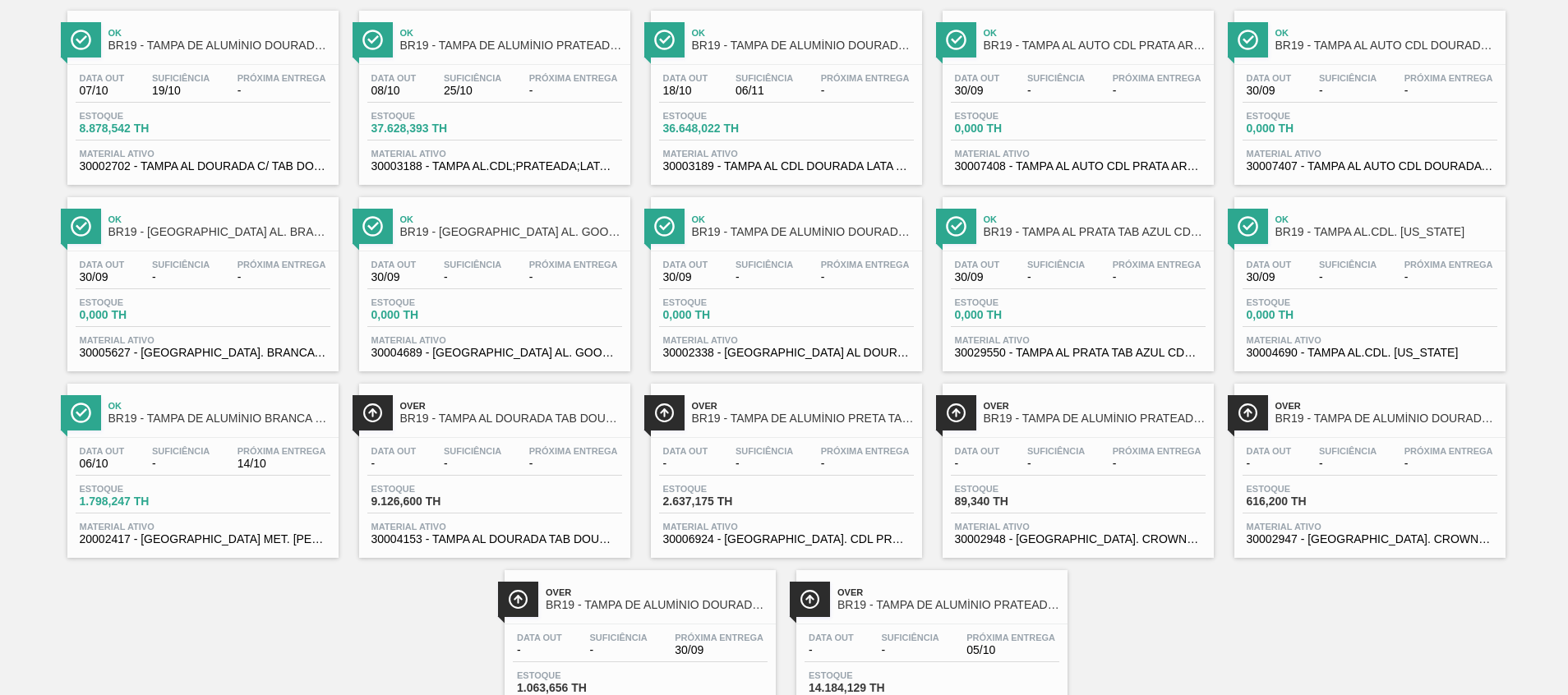
scroll to position [213, 0]
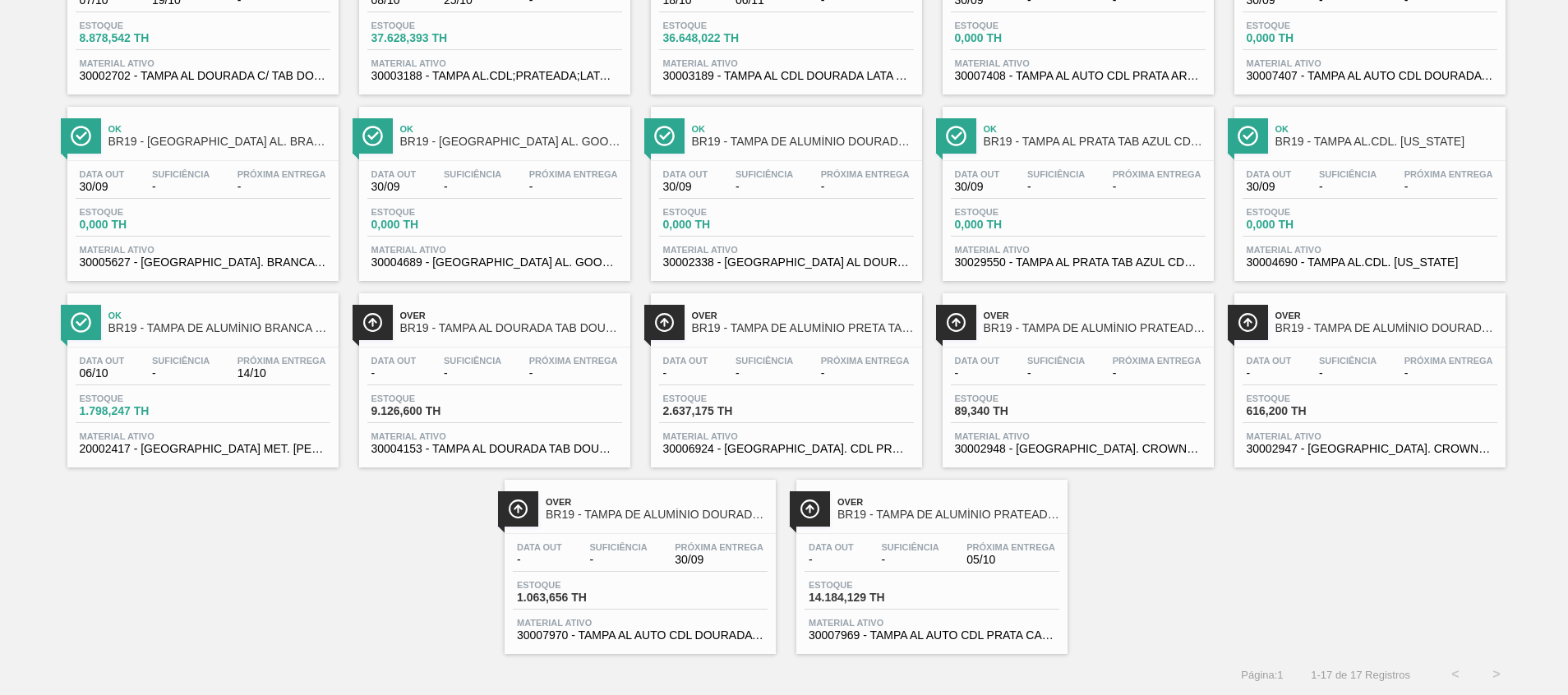
click at [707, 636] on span "30007970 - TAMPA AL AUTO CDL DOURADA CANPACK" at bounding box center [640, 636] width 246 height 12
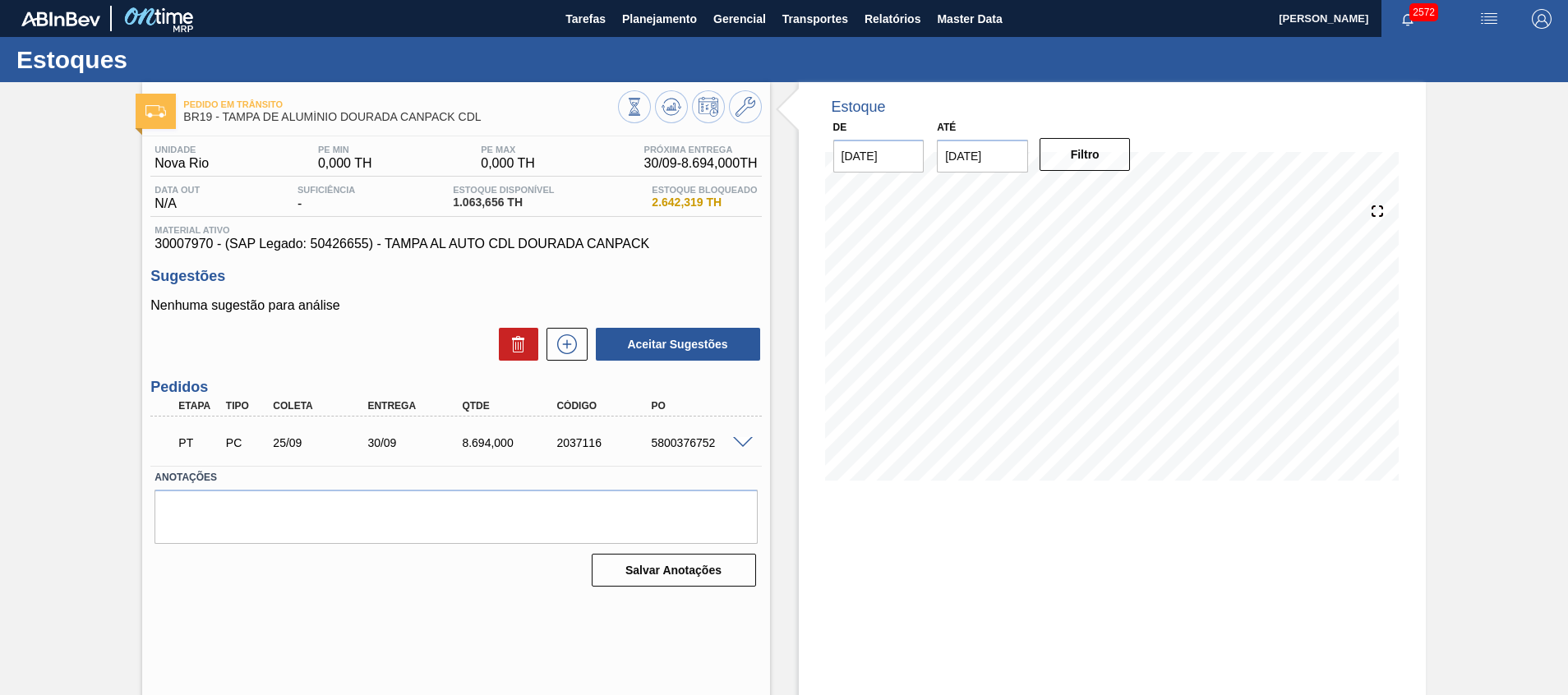
click at [670, 37] on div "Estoques" at bounding box center [784, 60] width 1568 height 45
click at [668, 24] on span "Planejamento" at bounding box center [659, 18] width 75 height 20
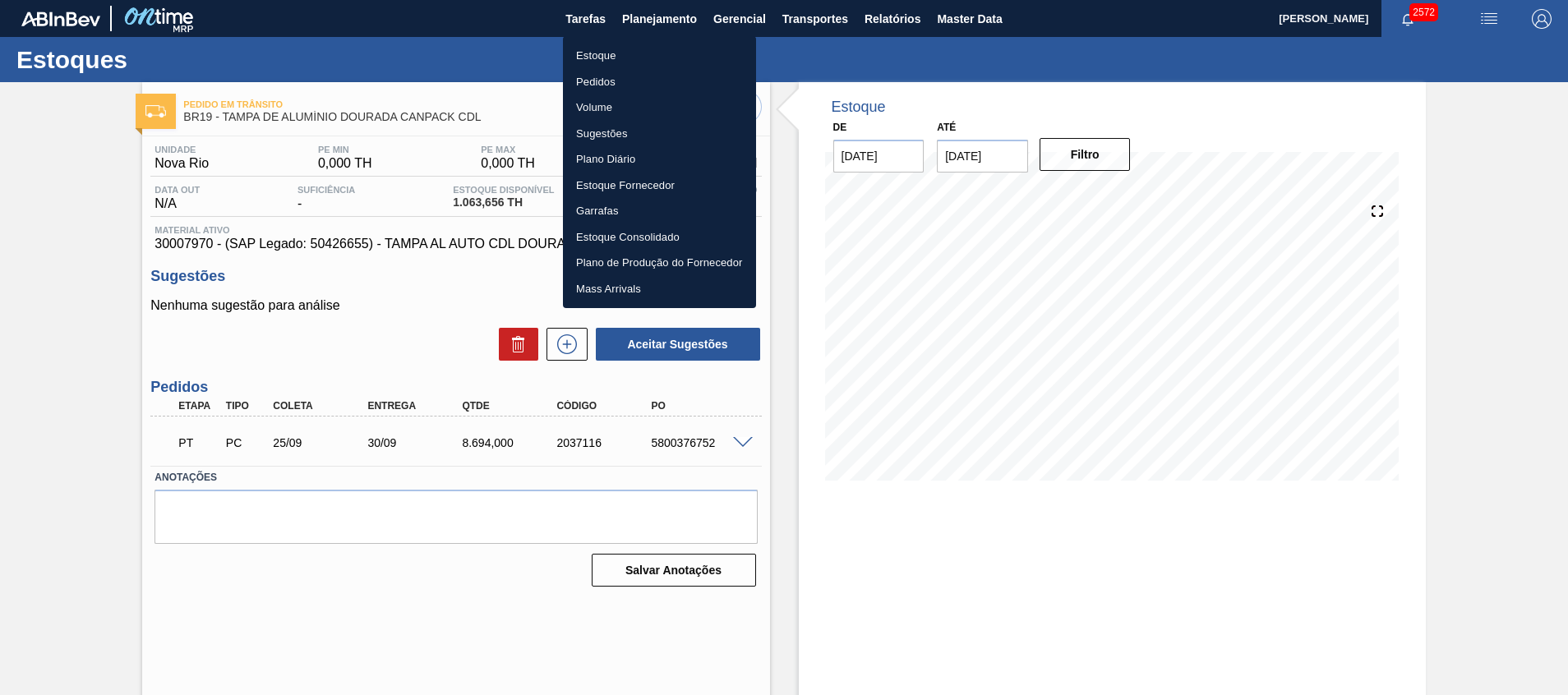
click at [784, 397] on div at bounding box center [784, 347] width 1568 height 695
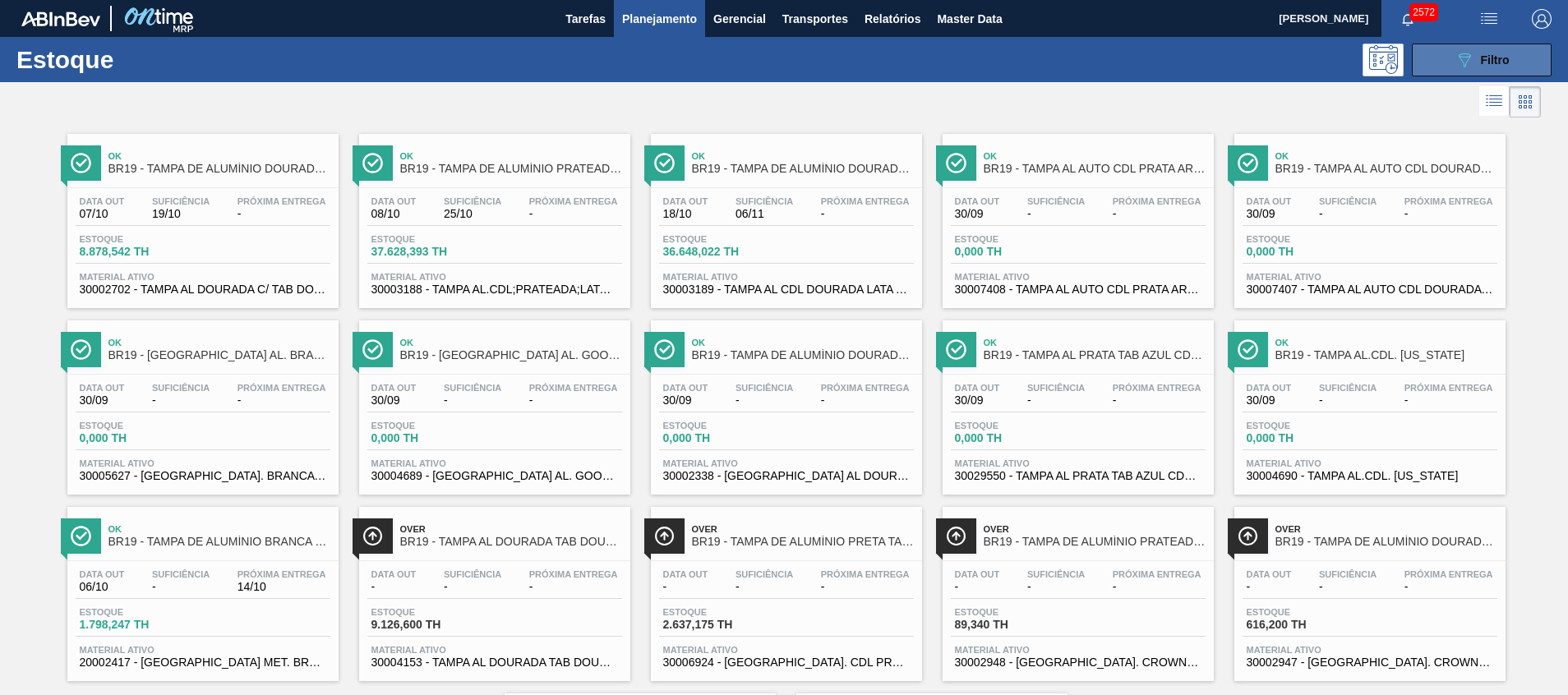
click at [1453, 48] on button "089F7B8B-B2A5-4AFE-B5C0-19BA573D28AC Filtro" at bounding box center [1481, 60] width 140 height 33
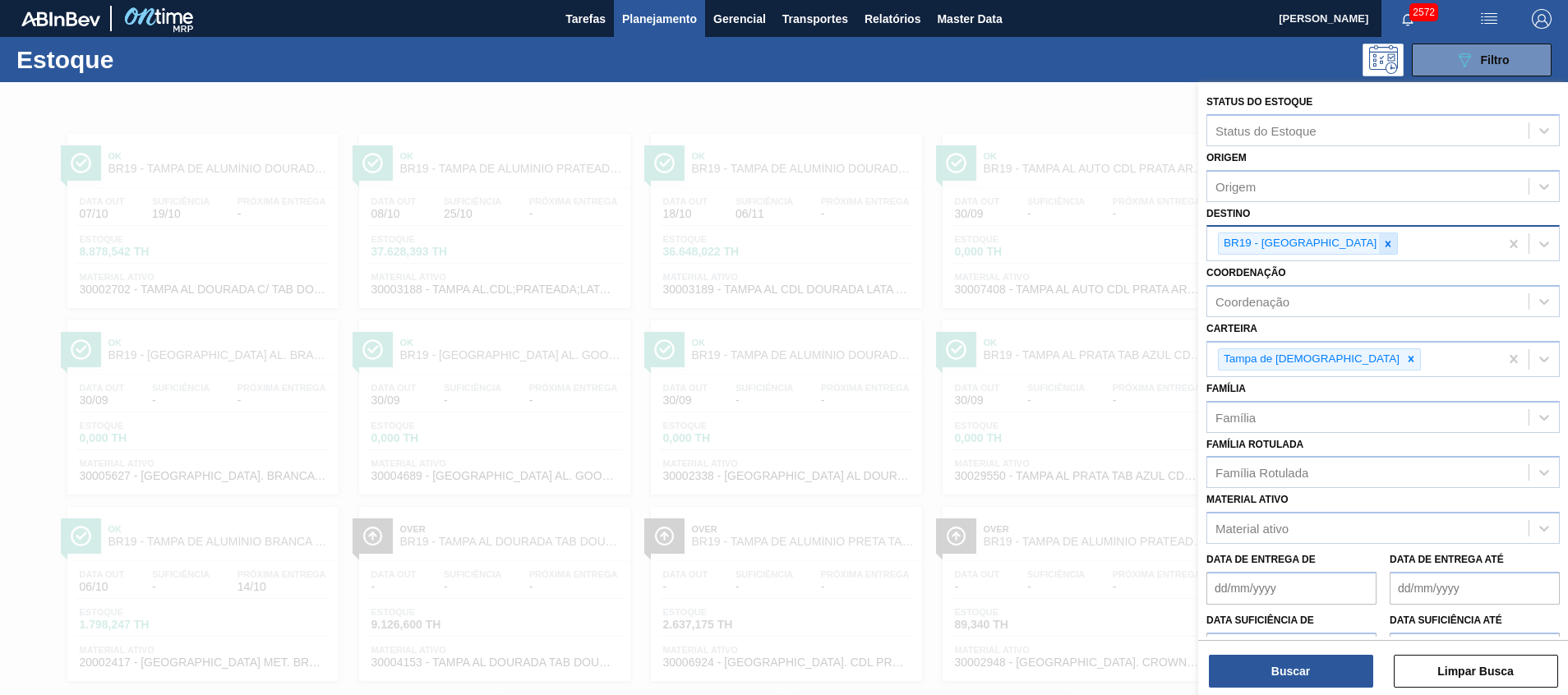
click at [1379, 239] on div at bounding box center [1388, 244] width 18 height 21
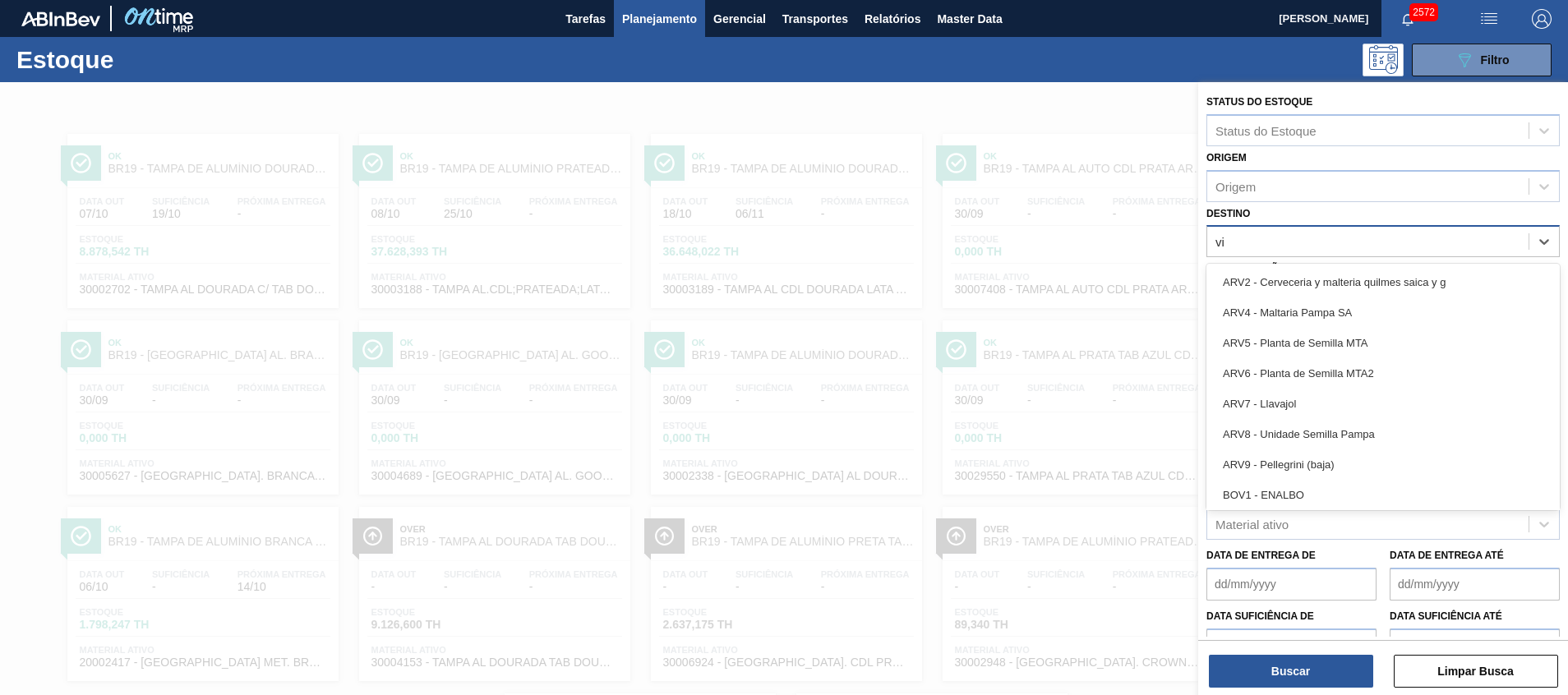
type input "via"
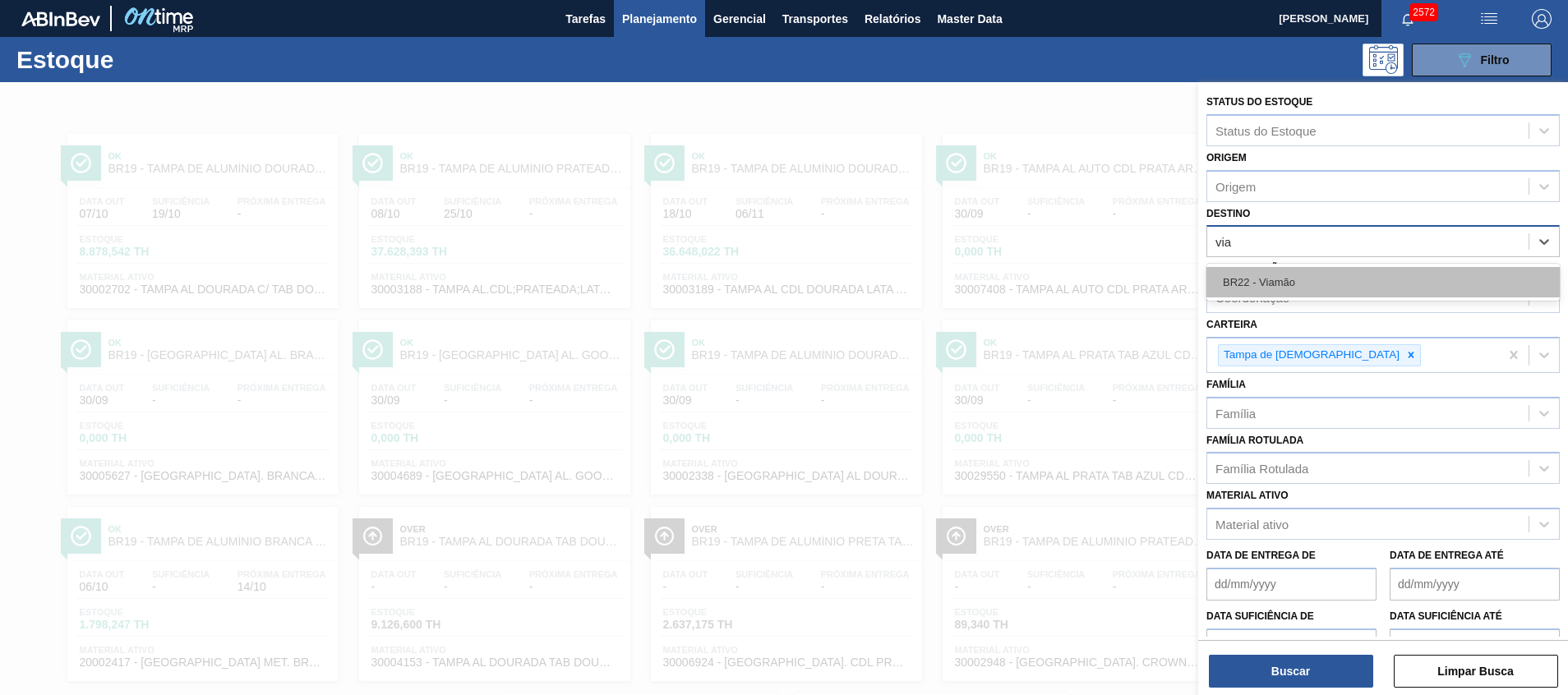
click at [1343, 279] on div "BR22 - Viamão" at bounding box center [1382, 282] width 353 height 30
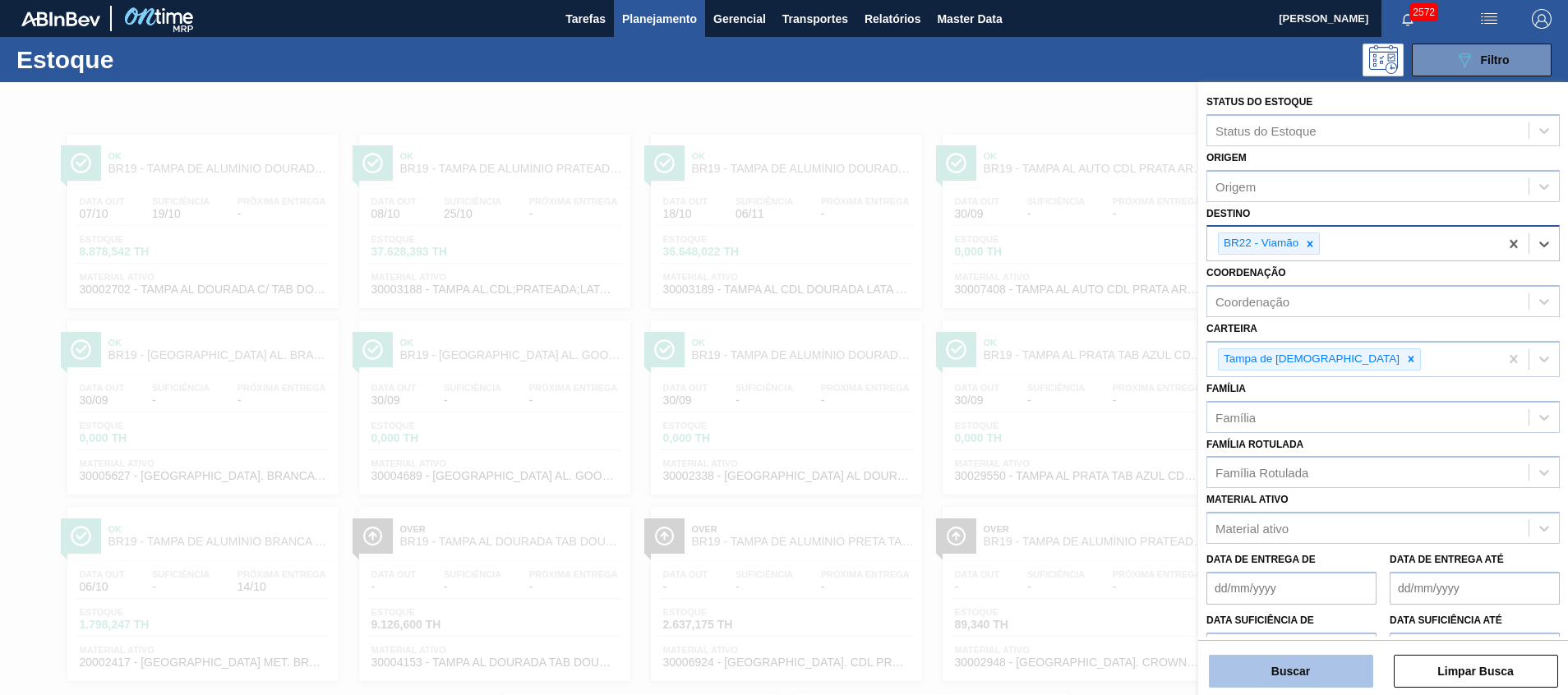
click at [1315, 665] on button "Buscar" at bounding box center [1290, 672] width 164 height 33
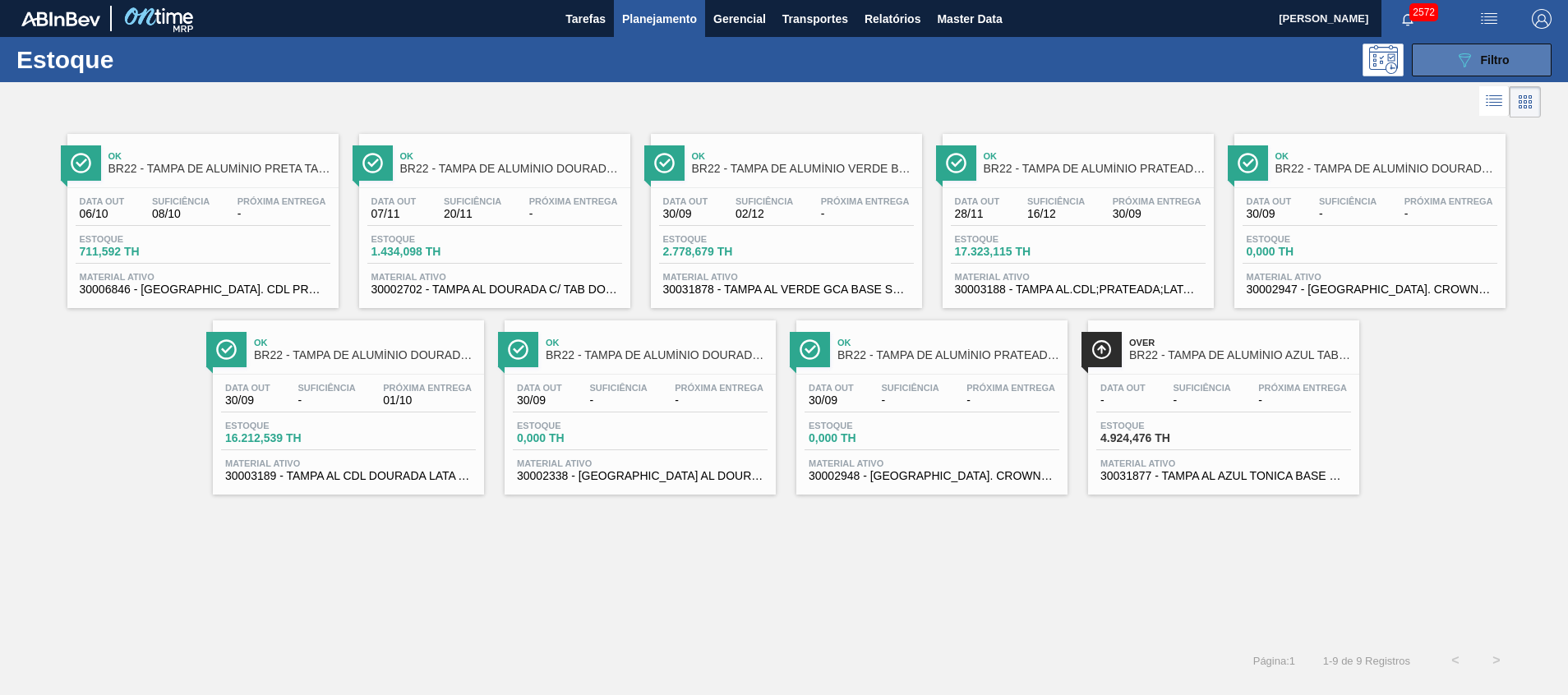
click at [1462, 61] on icon at bounding box center [1465, 61] width 12 height 14
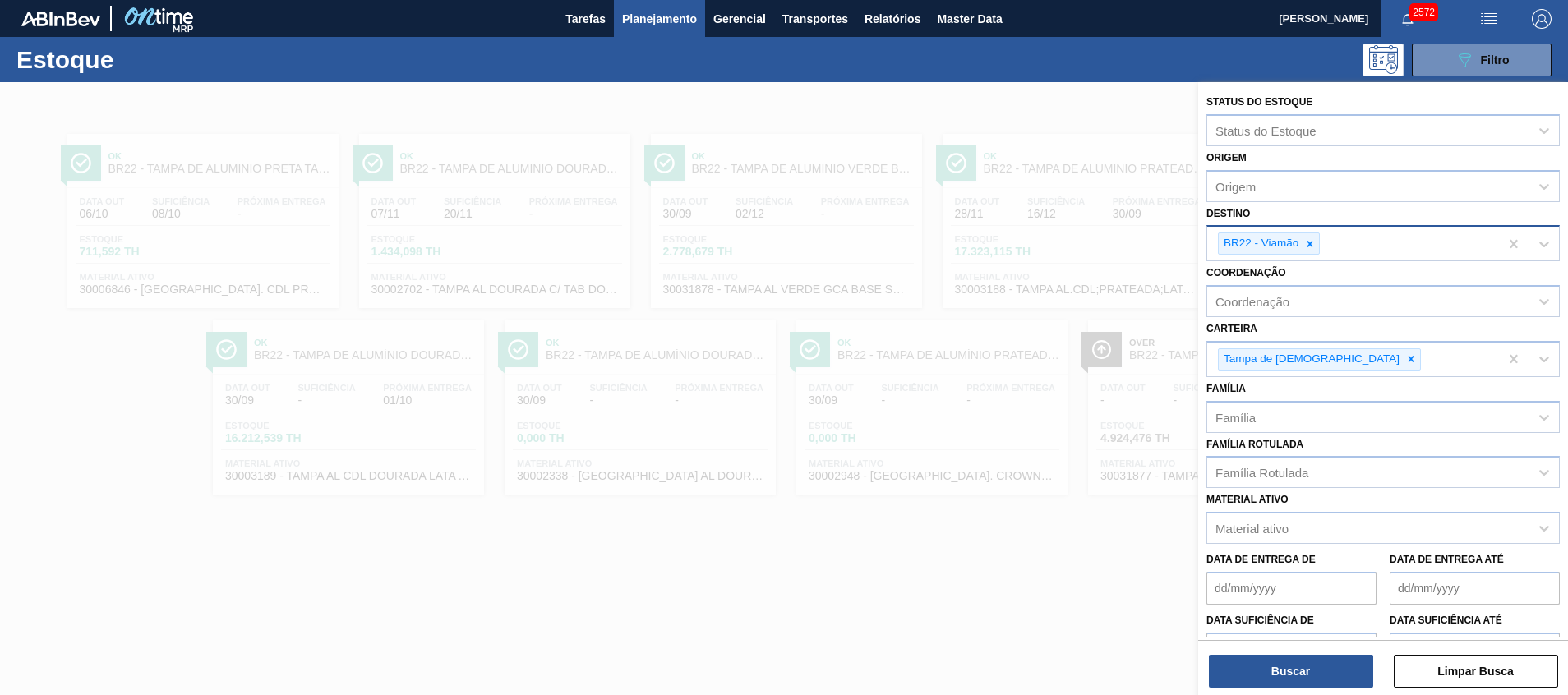
click at [1034, 420] on div at bounding box center [784, 429] width 1568 height 695
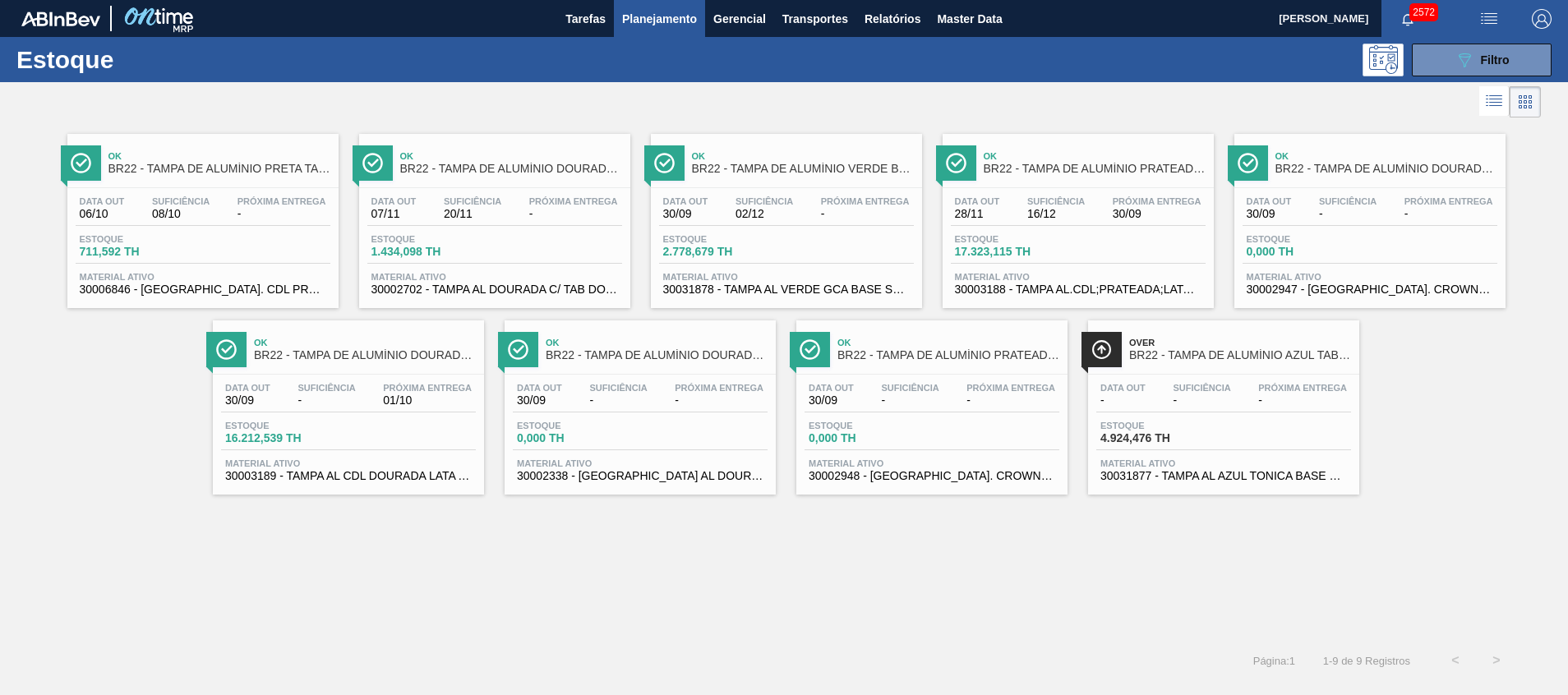
click at [177, 293] on span "30006846 - TAMPA AL. CDL PRETA C/ TAB PRETA" at bounding box center [203, 290] width 246 height 12
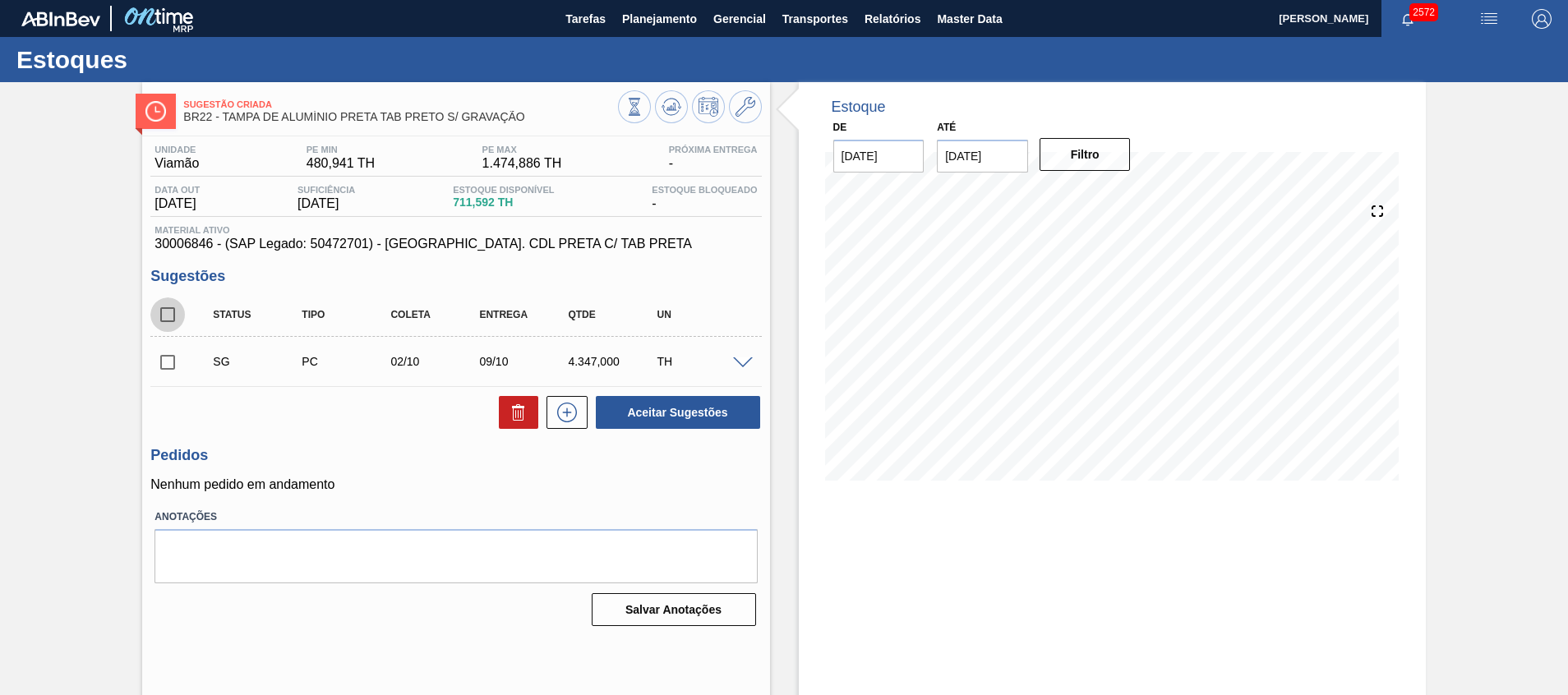
click at [171, 314] on input "checkbox" at bounding box center [167, 315] width 35 height 35
checkbox input "true"
click at [522, 422] on button at bounding box center [518, 413] width 39 height 33
checkbox input "false"
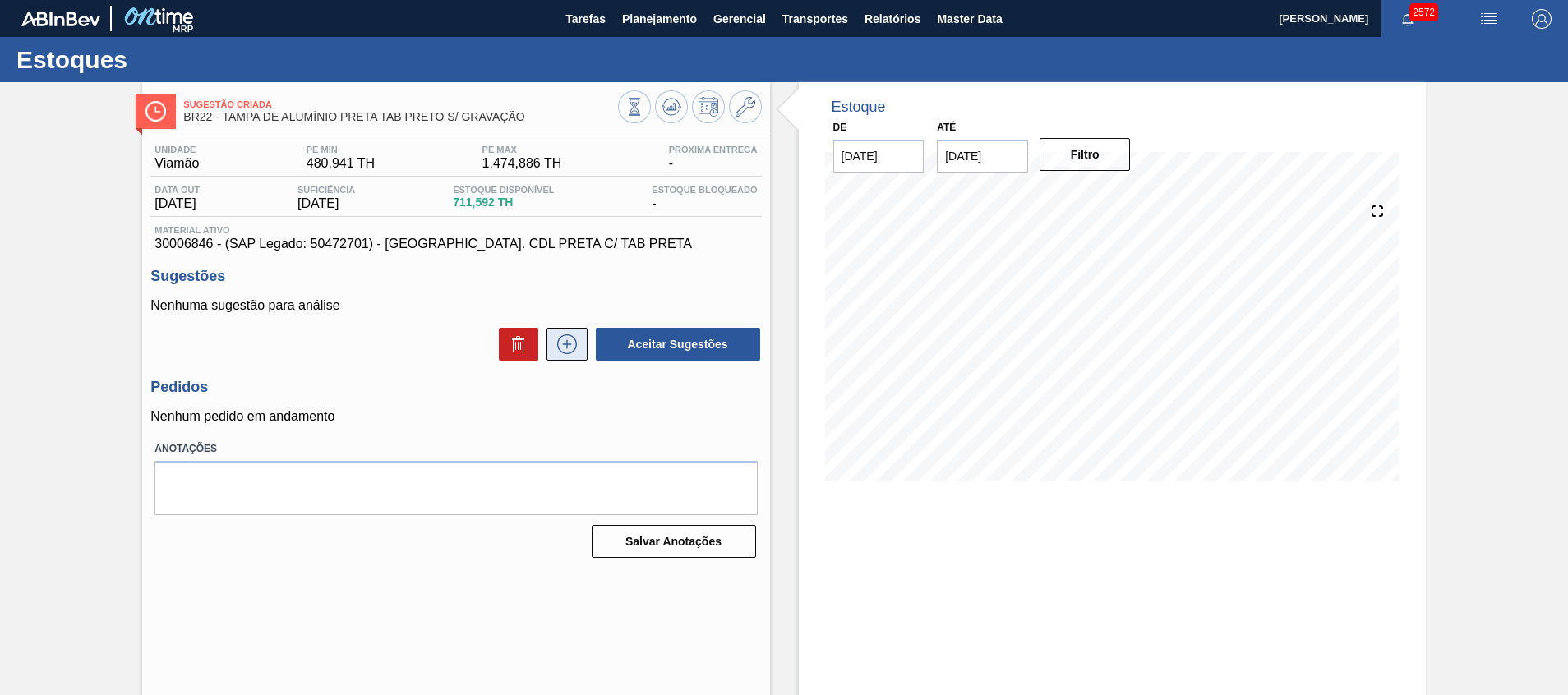
click at [551, 337] on button at bounding box center [567, 344] width 41 height 33
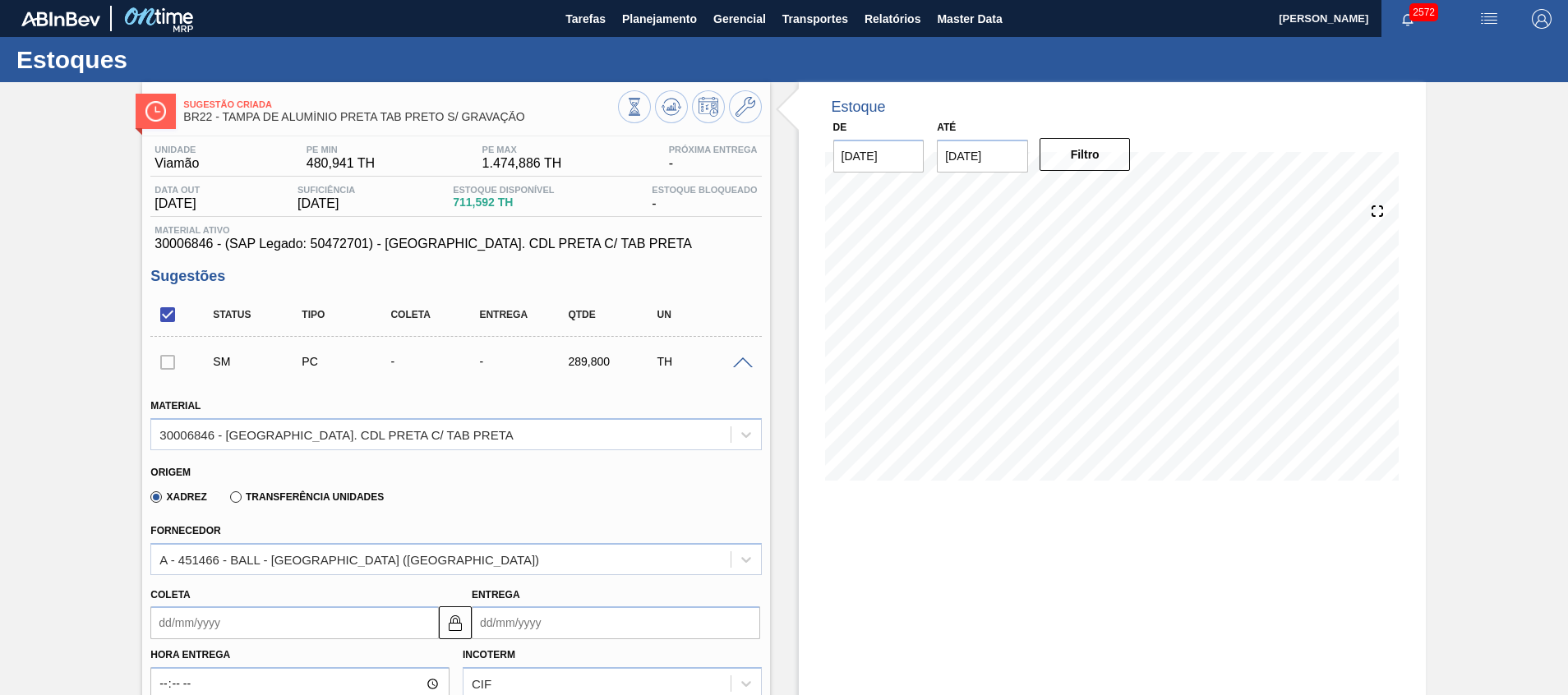
click at [328, 488] on div "Xadrez Transferência Unidades" at bounding box center [264, 496] width 240 height 28
click at [328, 494] on label "Transferência Unidades" at bounding box center [306, 496] width 154 height 11
click at [227, 501] on input "Transferência Unidades" at bounding box center [227, 501] width 0 height 0
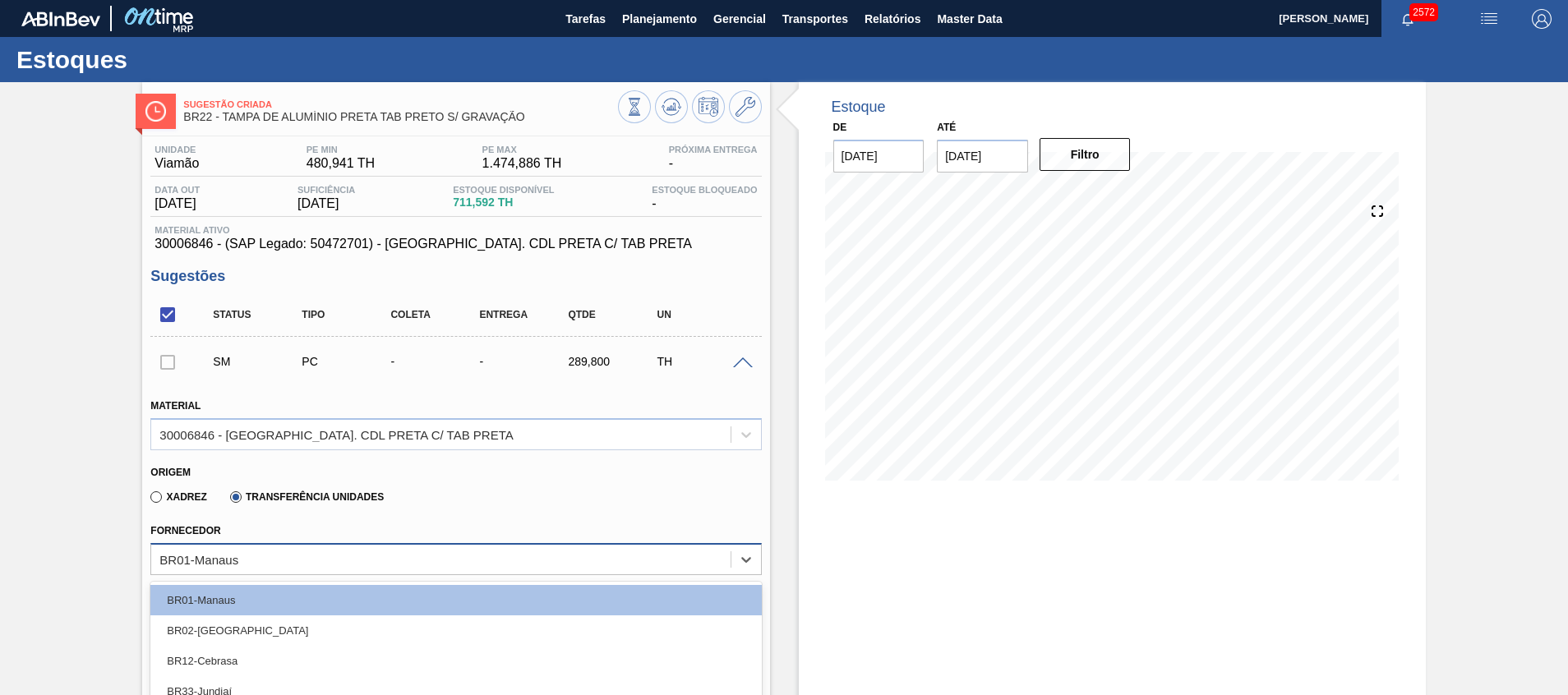
scroll to position [52, 0]
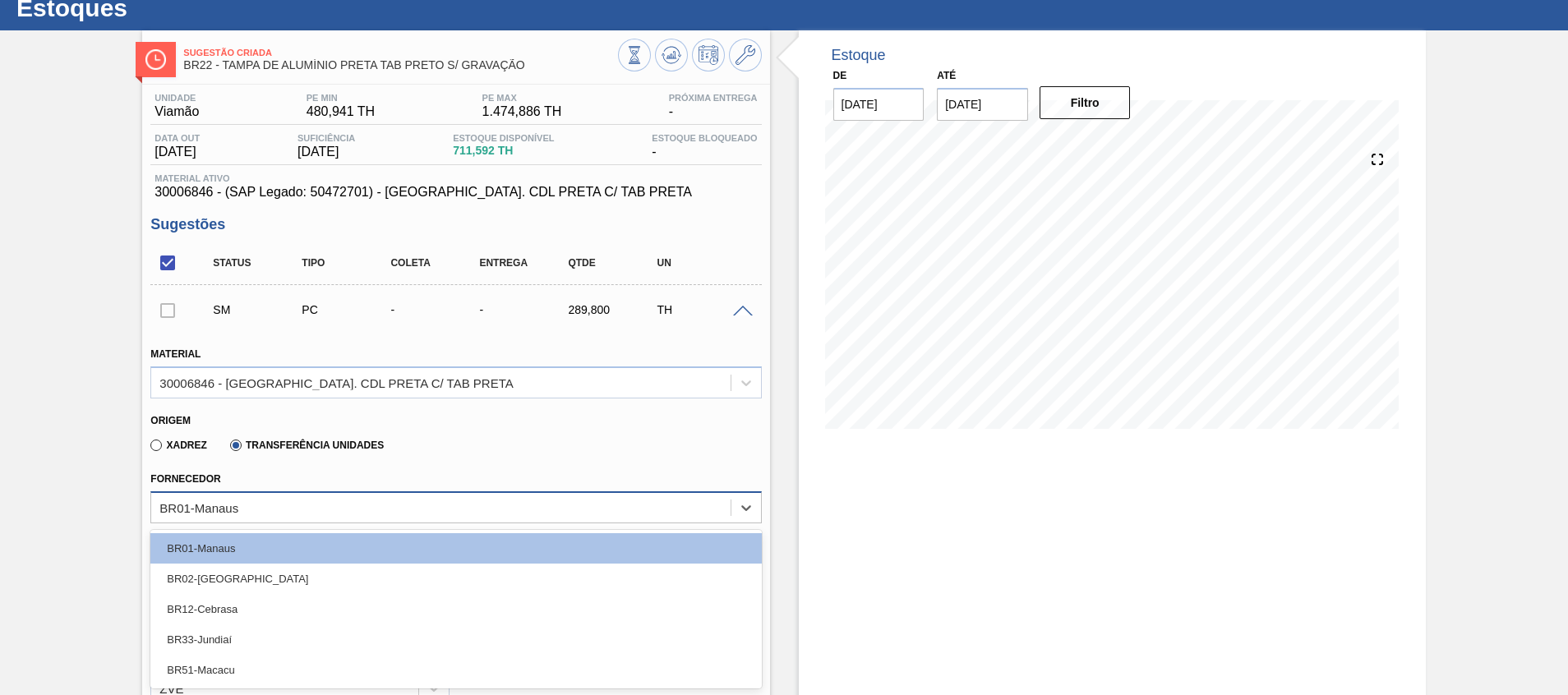
click at [305, 523] on div "option BR02-Sergipe focused, 2 of 5. 5 results available. Use Up and Down to ch…" at bounding box center [456, 507] width 611 height 32
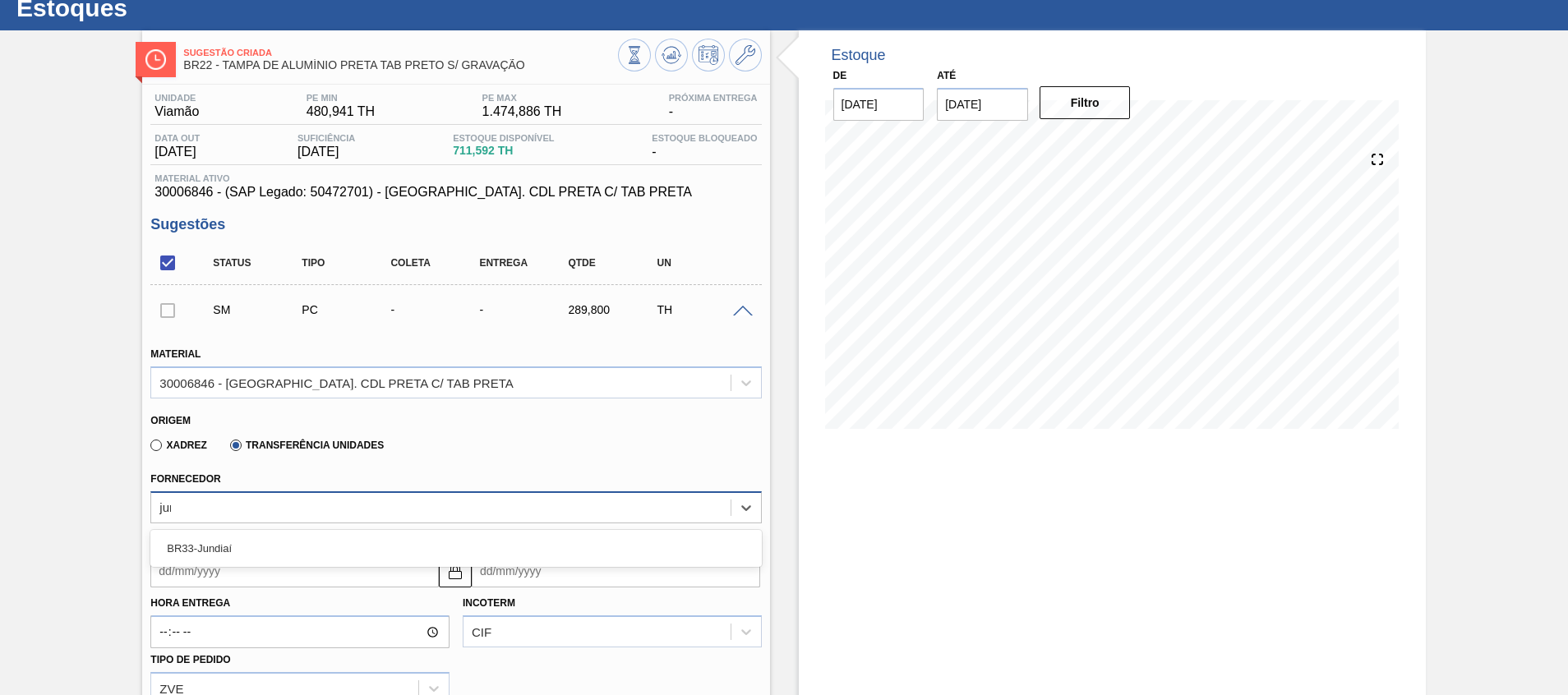
type input "jund"
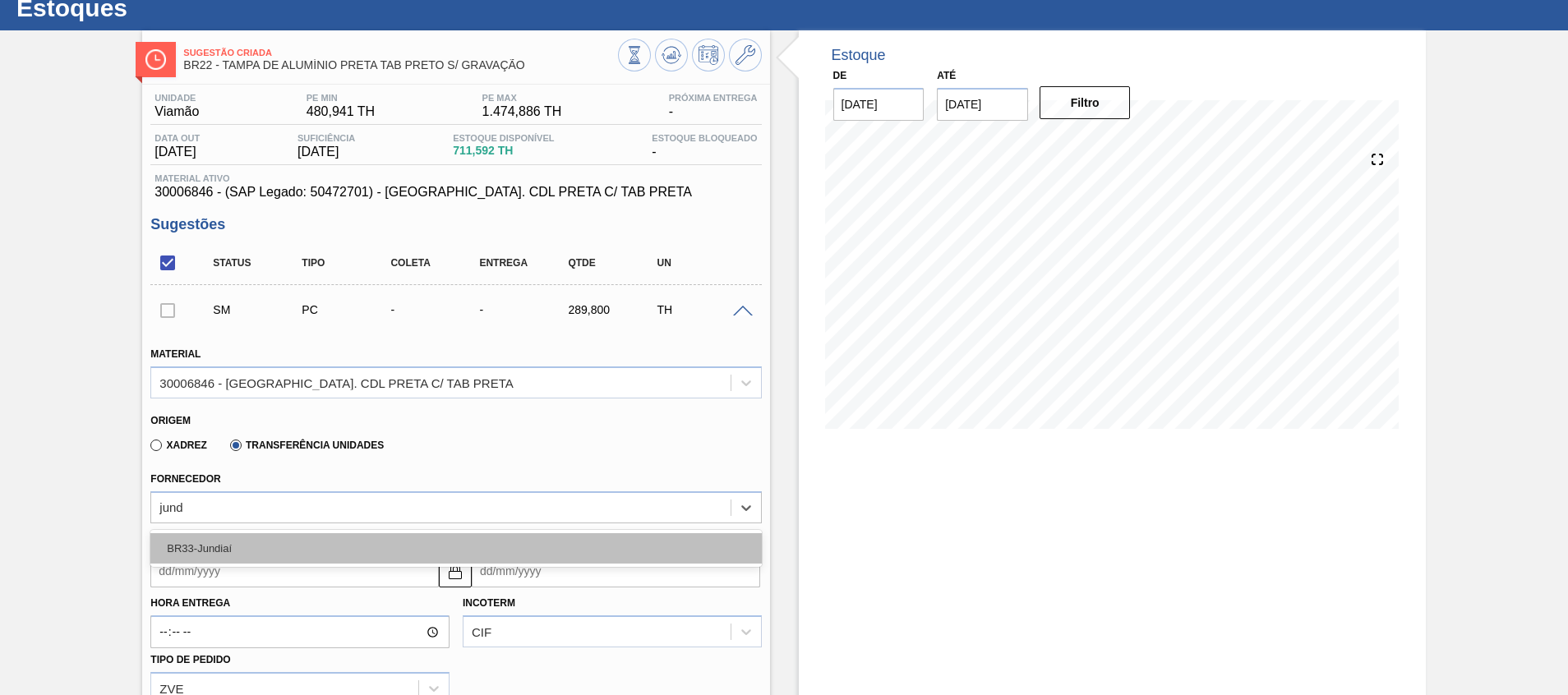
click at [312, 558] on div "BR33-Jundiaí" at bounding box center [456, 548] width 611 height 30
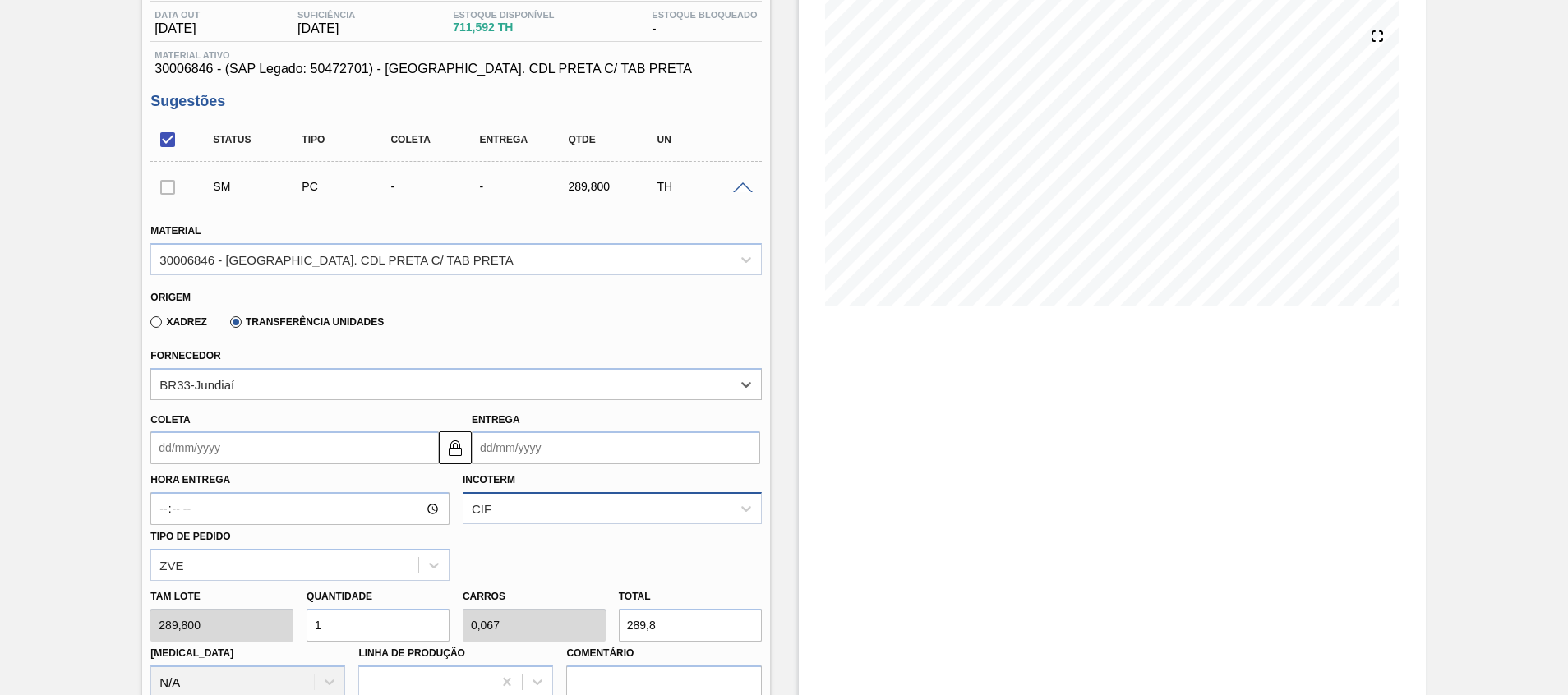
scroll to position [264, 0]
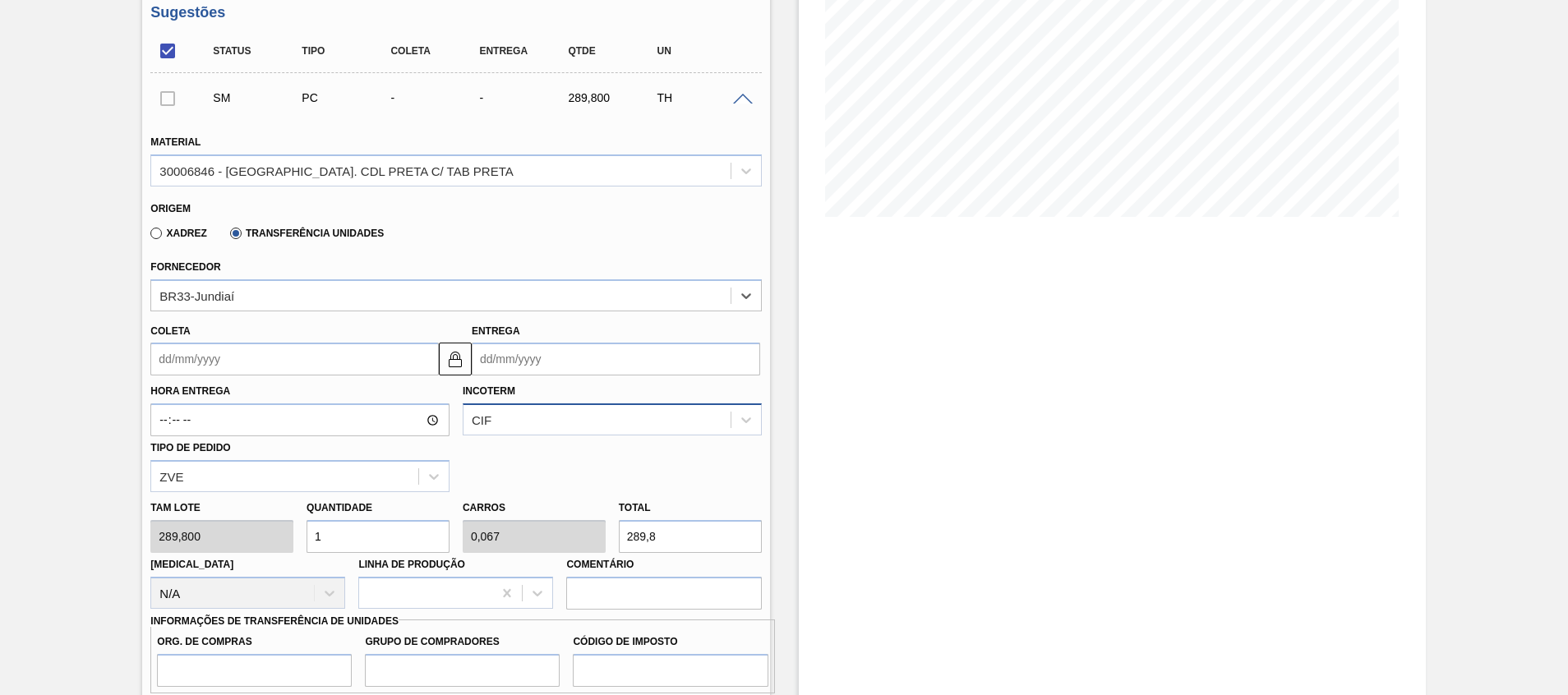
click at [517, 436] on div "CIF" at bounding box center [612, 419] width 299 height 32
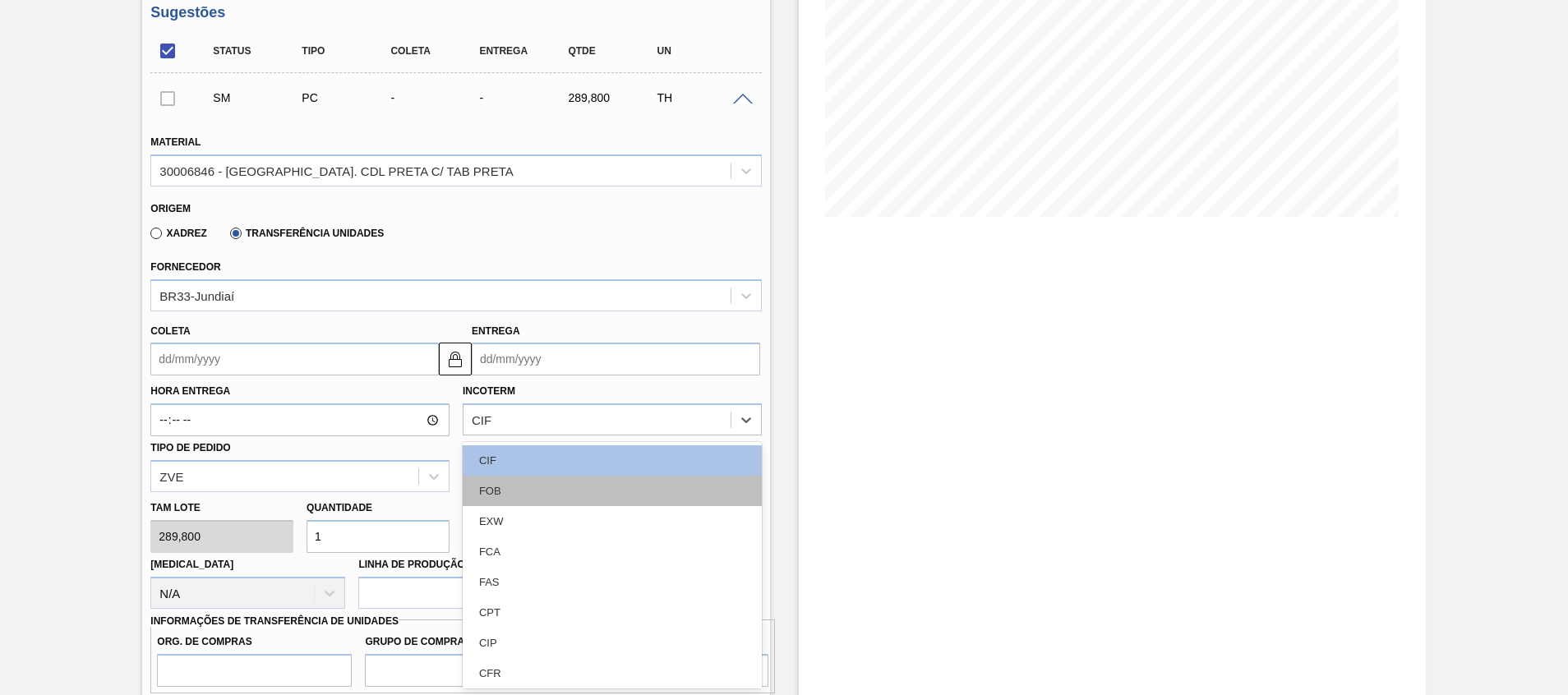
click at [519, 477] on div "FOB" at bounding box center [612, 490] width 299 height 30
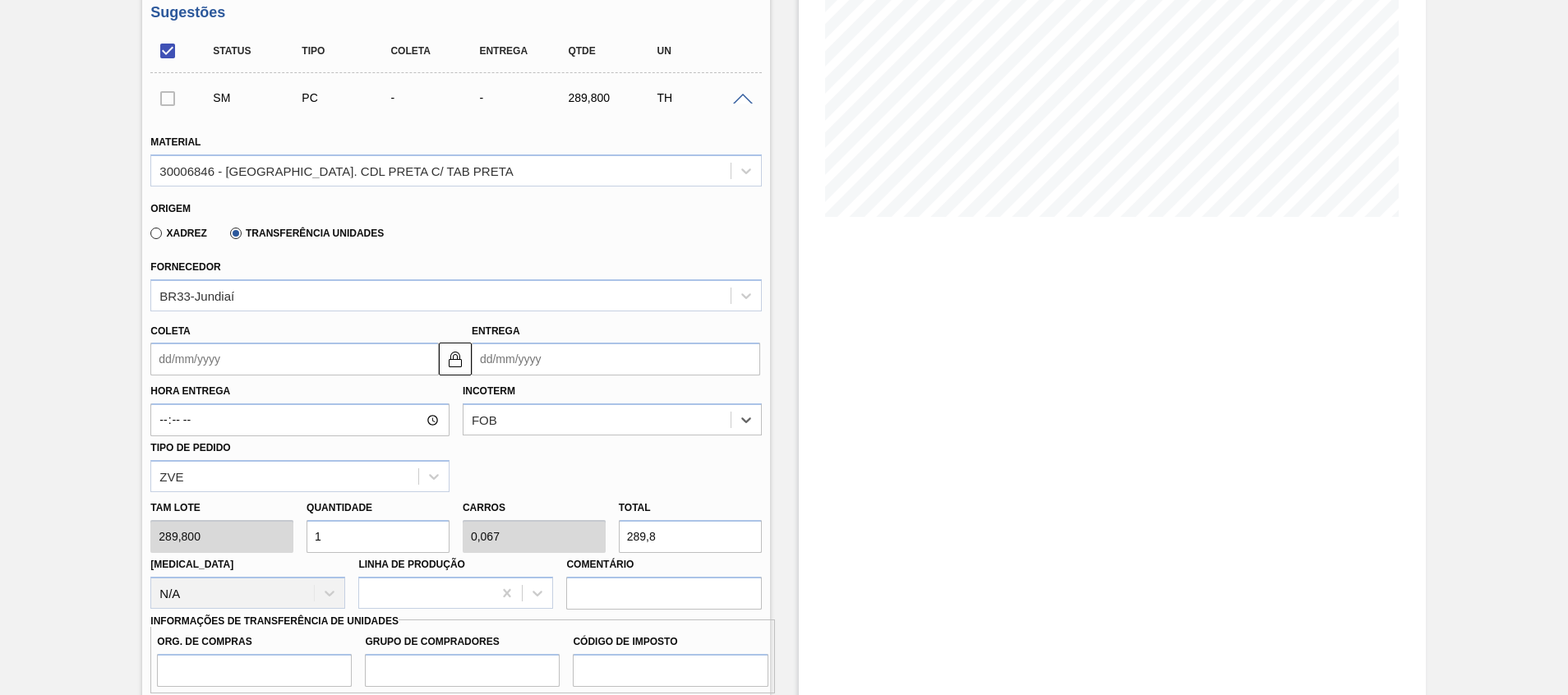
click at [310, 350] on input "Coleta" at bounding box center [294, 359] width 288 height 33
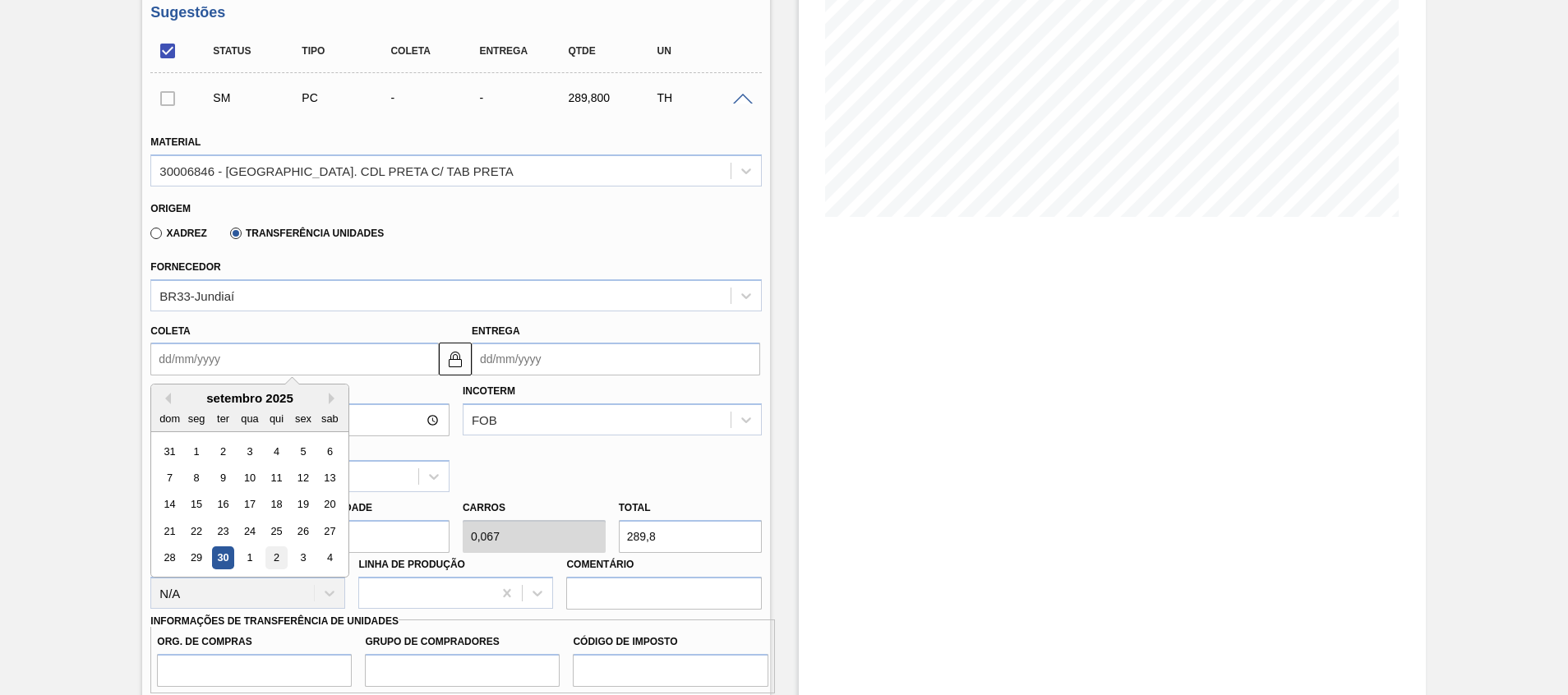
click at [280, 559] on div "2" at bounding box center [277, 559] width 23 height 23
type input "02/10/2025"
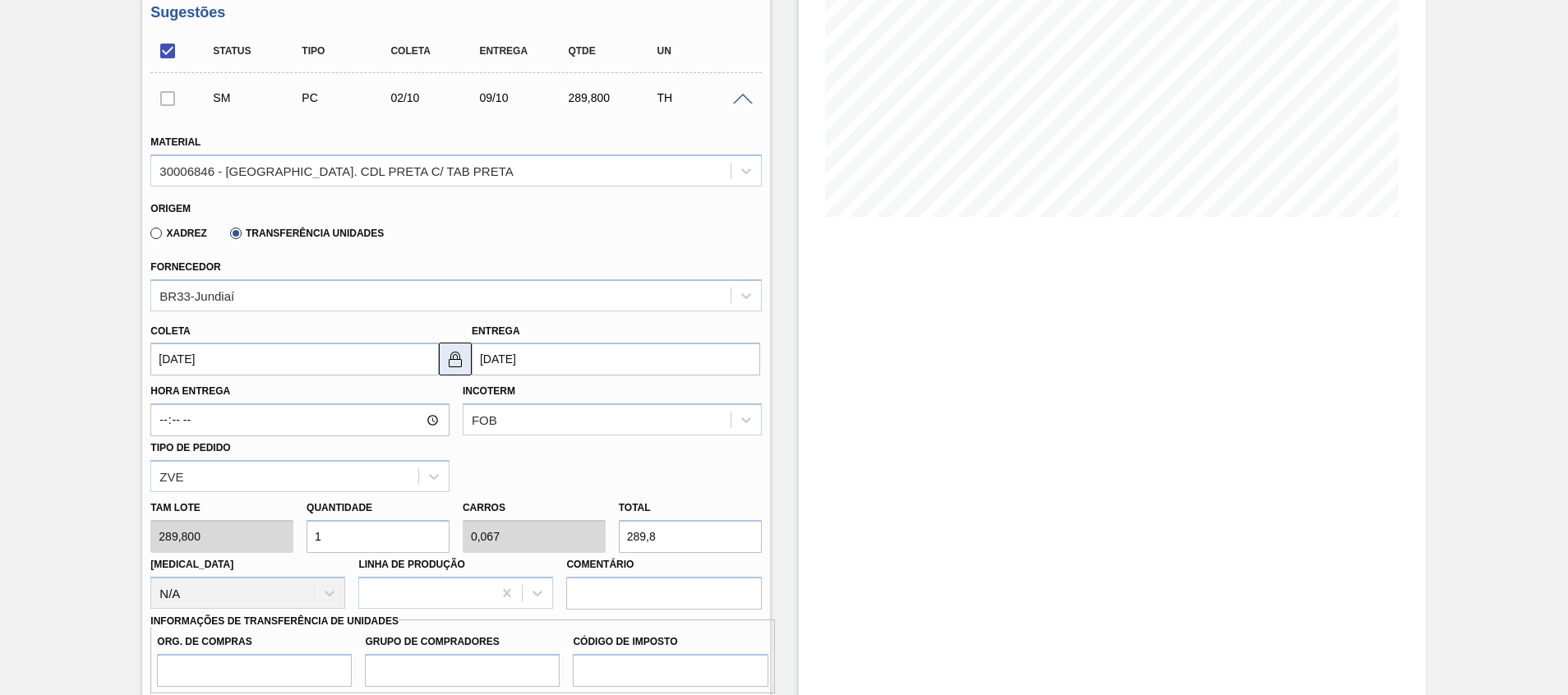
click at [463, 356] on img at bounding box center [455, 359] width 20 height 20
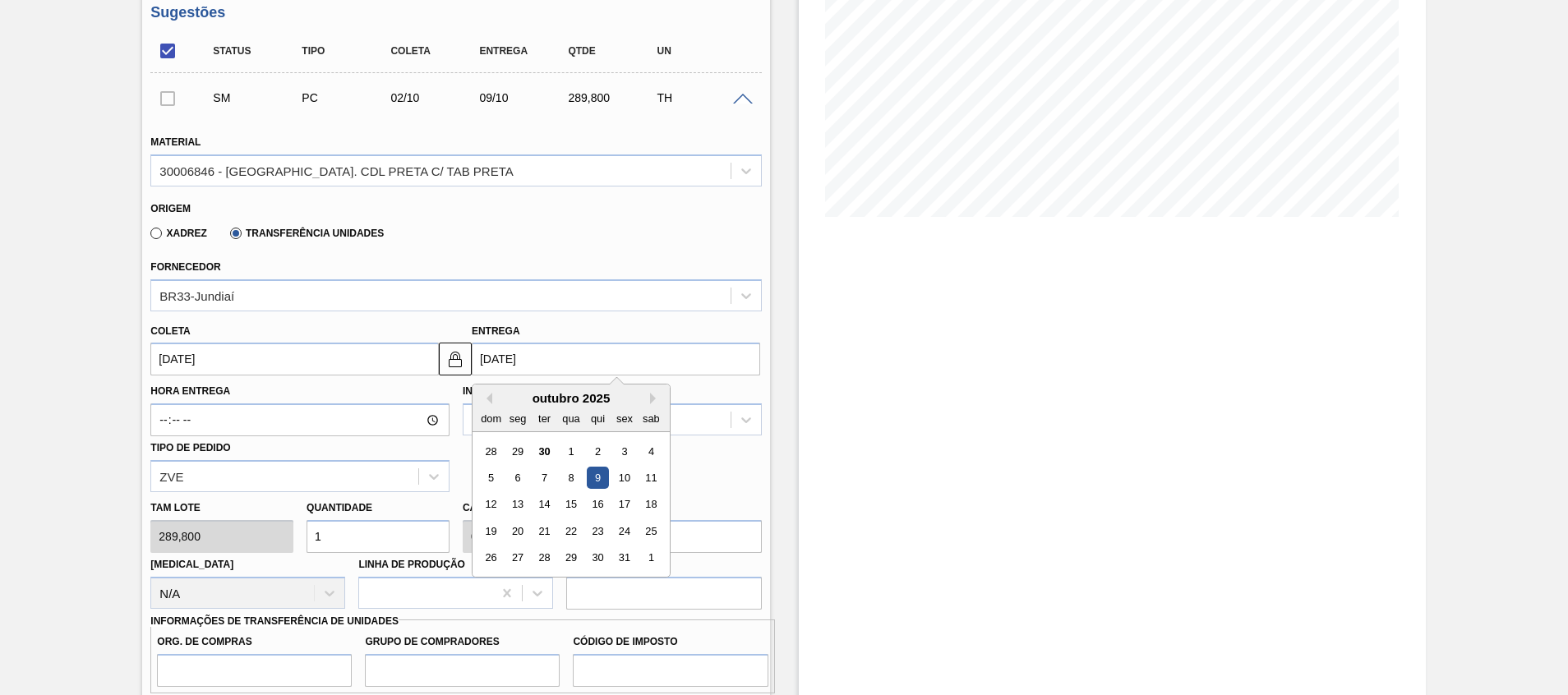
click at [500, 355] on input "09/10/2025" at bounding box center [616, 359] width 288 height 33
click at [455, 362] on img at bounding box center [455, 359] width 20 height 20
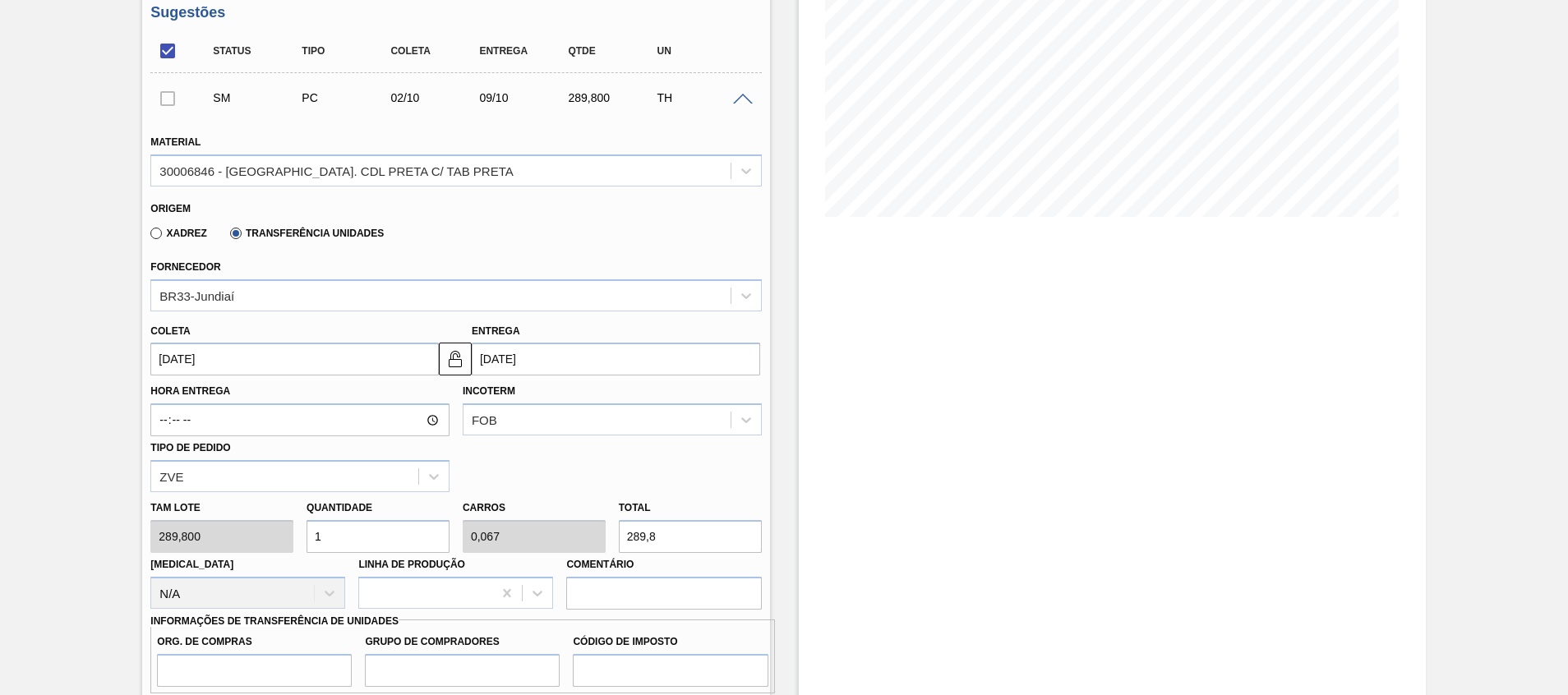
click at [544, 365] on input "09/10/2025" at bounding box center [616, 359] width 288 height 33
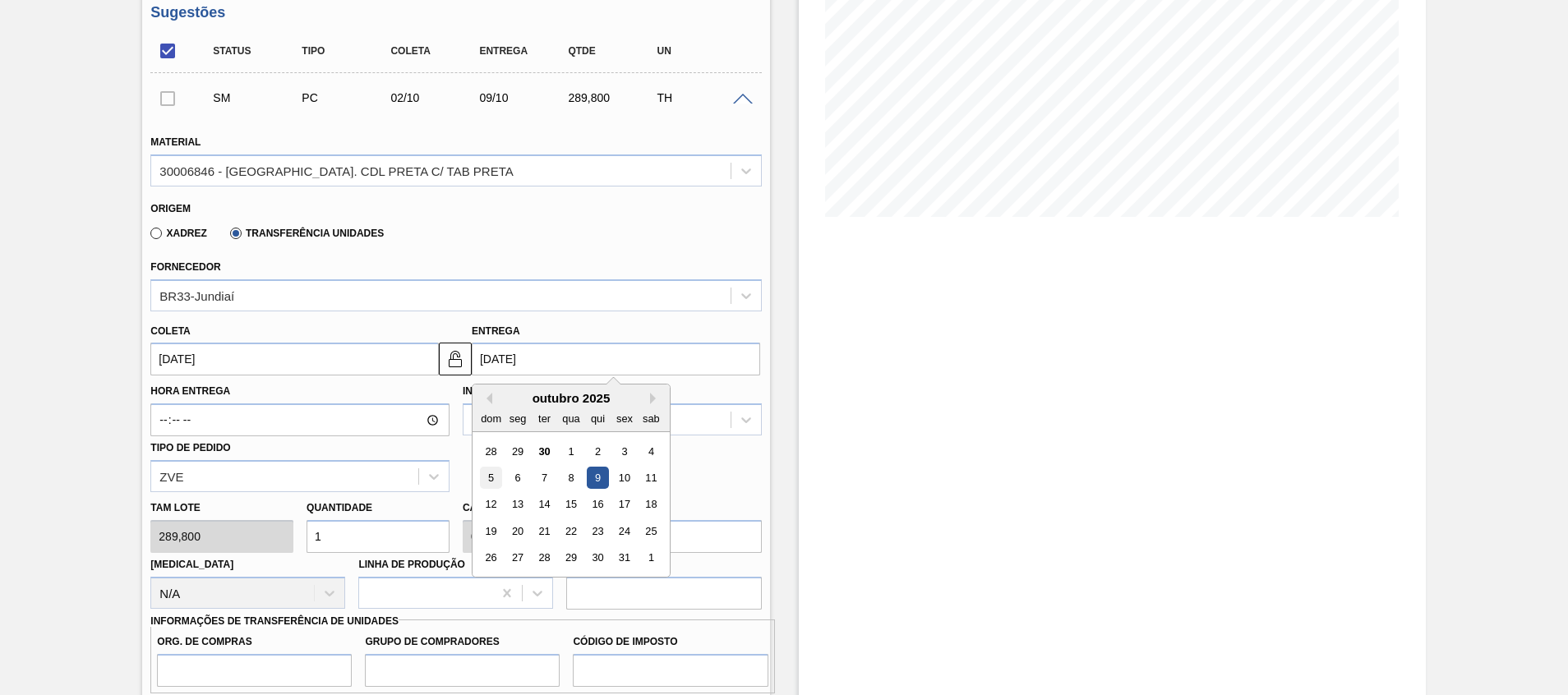
click at [495, 473] on div "5" at bounding box center [491, 478] width 23 height 23
type input "05/10/2025"
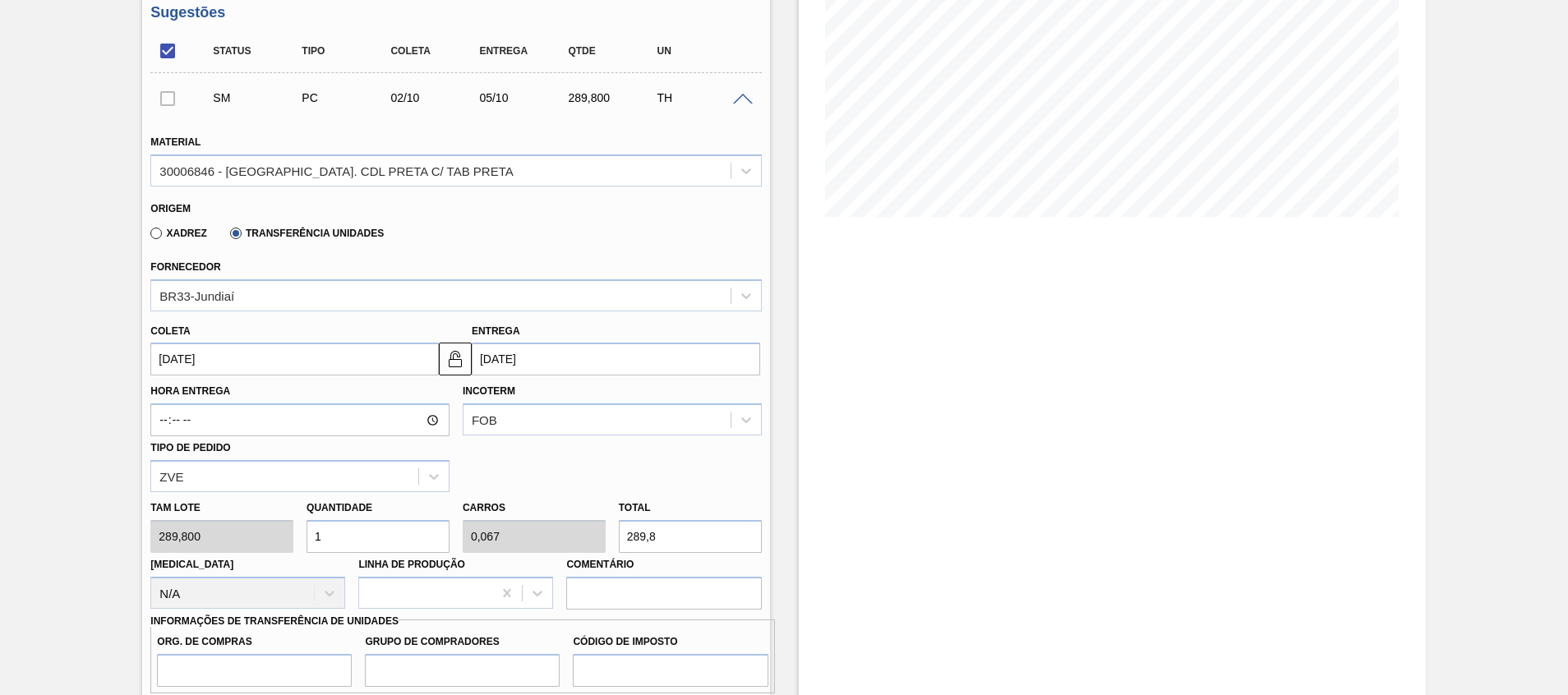
click at [758, 464] on div "Hora Entrega Incoterm FOB Tipo de pedido ZVE" at bounding box center [456, 434] width 624 height 116
click at [187, 532] on div "Tam lote 289,800 Quantidade 1 Carros 0,067 Total 289,8 Doca N/A Linha de Produç…" at bounding box center [456, 550] width 624 height 117
type input "10"
type input "0,667"
type input "2.898"
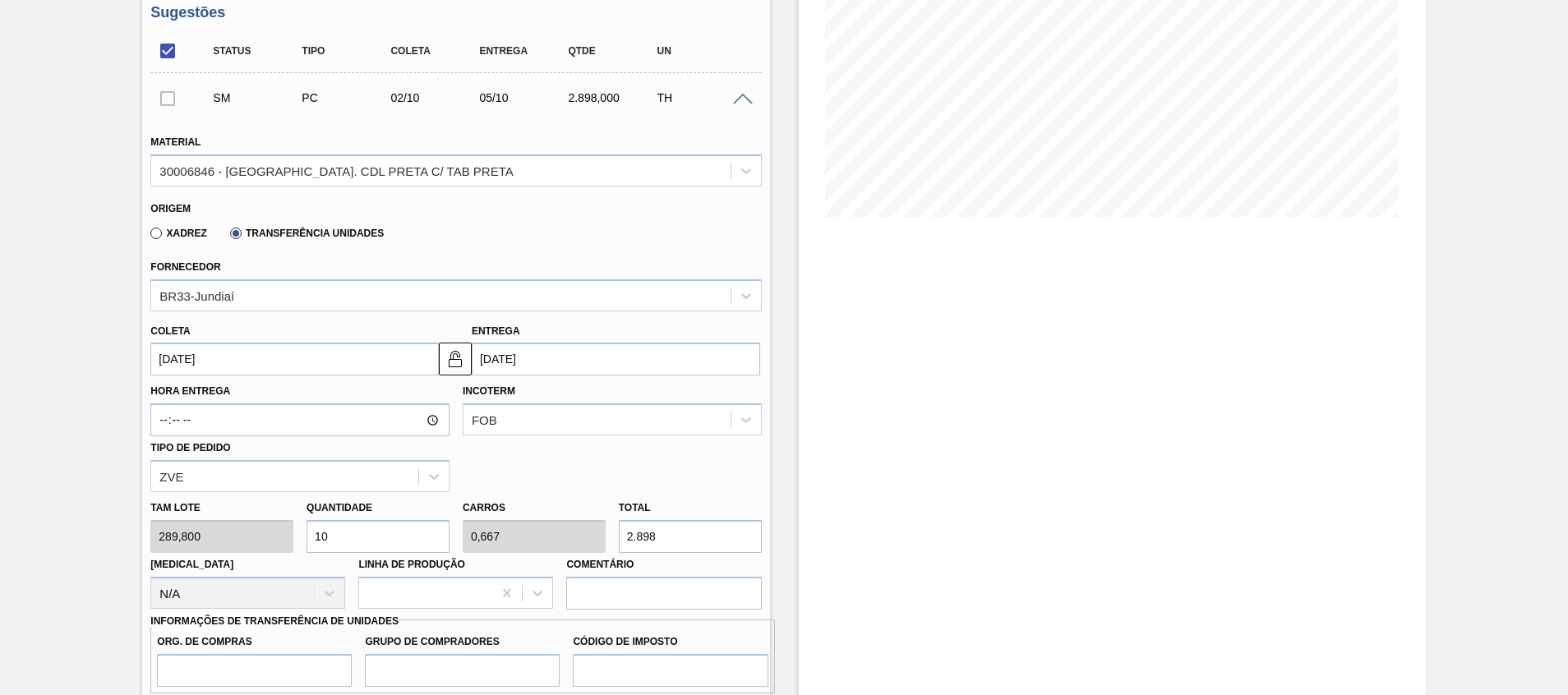
scroll to position [387, 0]
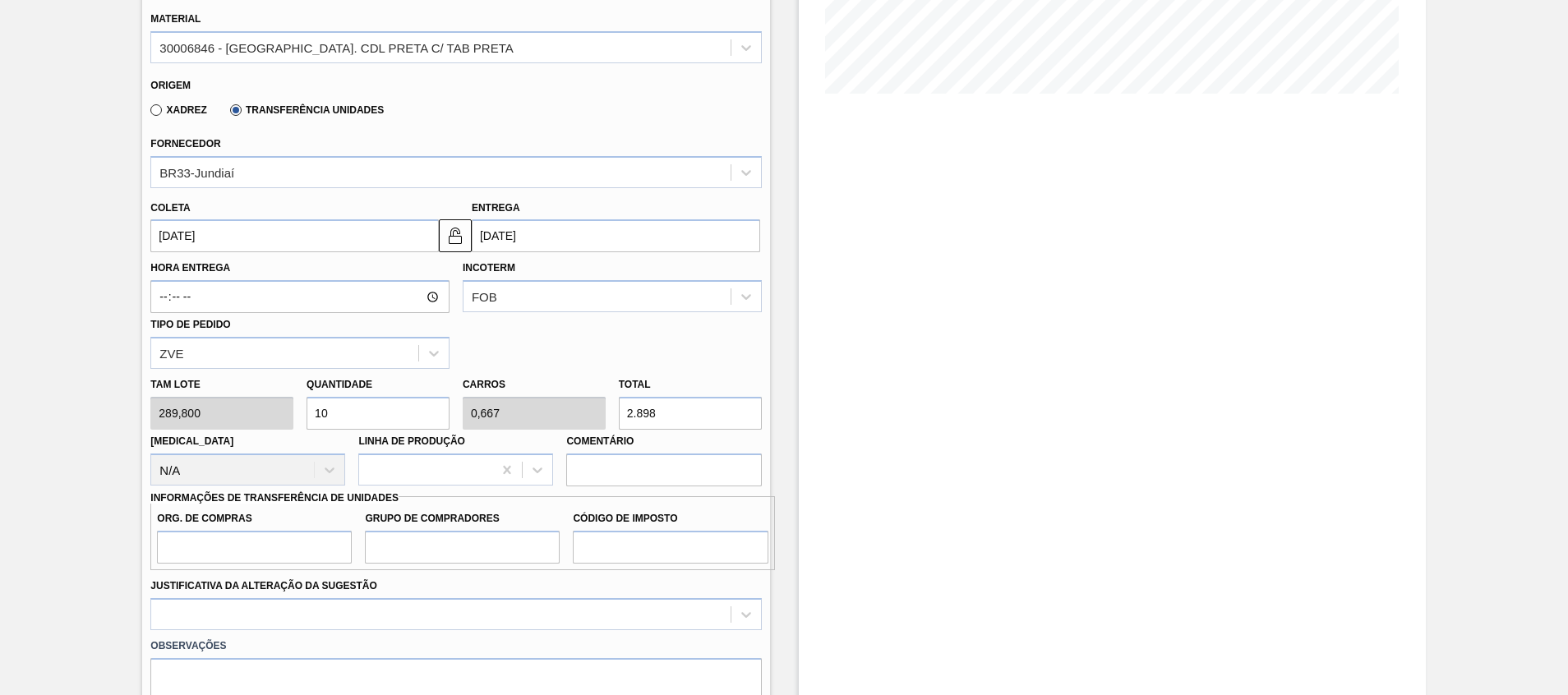
drag, startPoint x: 407, startPoint y: 397, endPoint x: 0, endPoint y: 378, distance: 407.4
click at [30, 383] on div "Sugestão Criada BR22 - TAMPA DE ALUMÍNIO PRETA TAB PRETO S/ GRAVAÇÃO Unidade Vi…" at bounding box center [784, 353] width 1568 height 1316
type input "5"
type input "0,333"
type input "1.449"
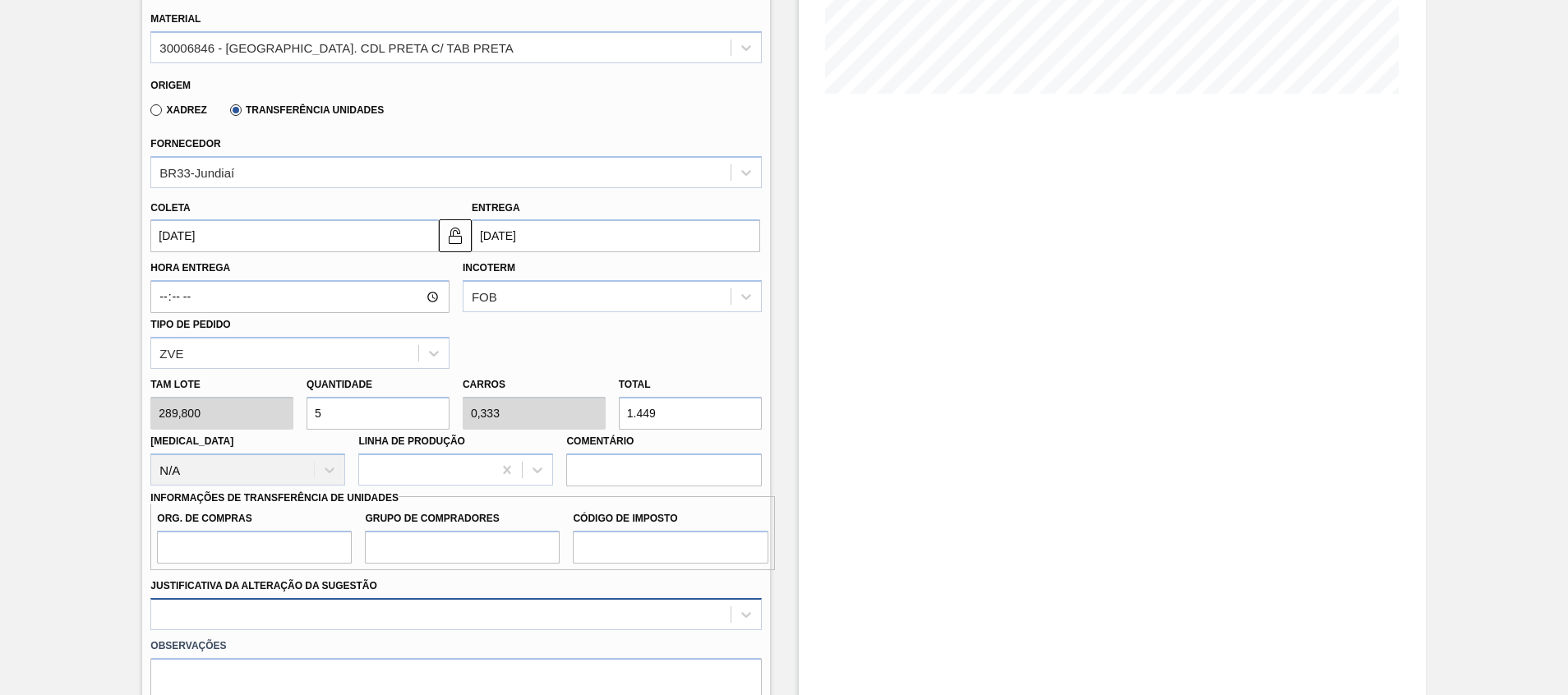
type input "5"
click at [450, 613] on div "option Outro focused, 6 of 18. 18 results available. Use Up and Down to choose …" at bounding box center [456, 614] width 611 height 32
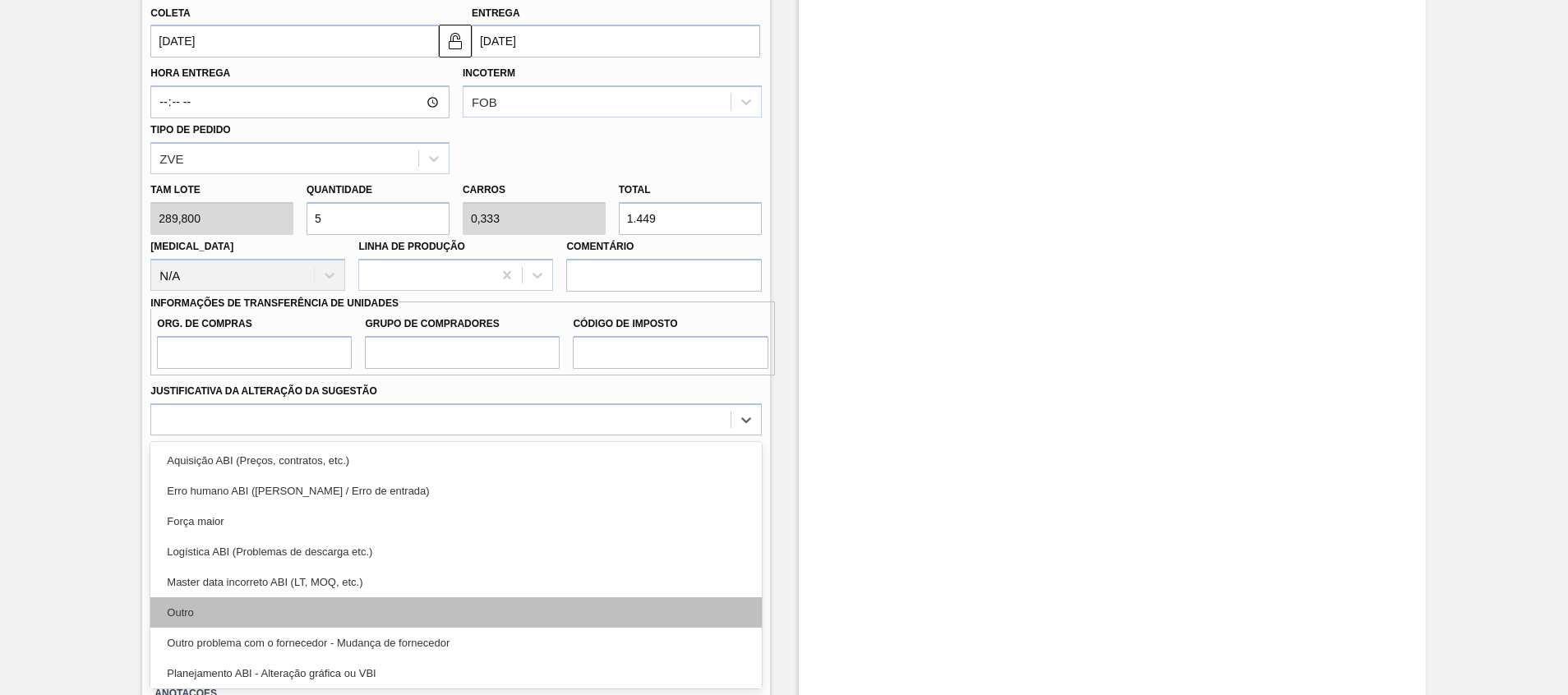
click at [415, 603] on div "Outro" at bounding box center [456, 613] width 611 height 30
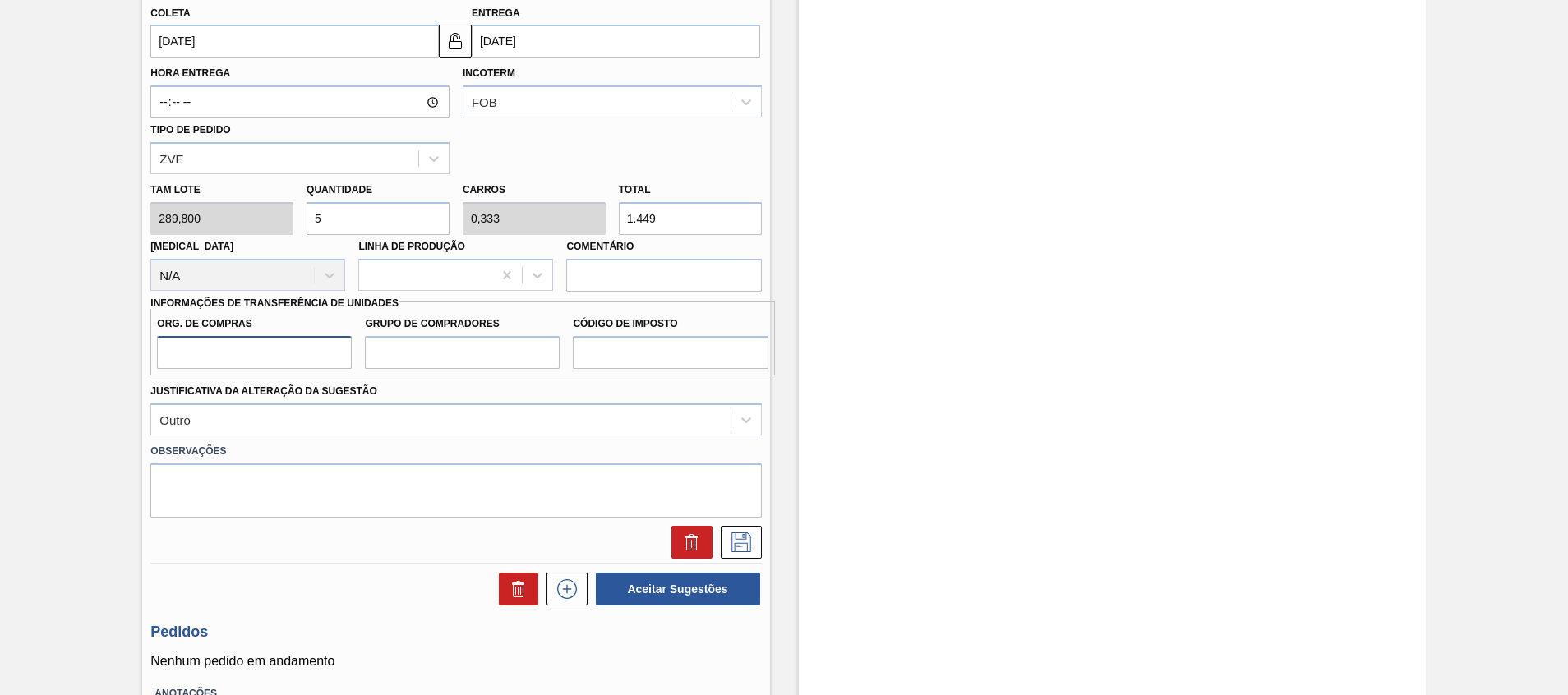
click at [269, 354] on input "Org. de Compras" at bounding box center [254, 352] width 194 height 33
type input "A01"
drag, startPoint x: 449, startPoint y: 337, endPoint x: 460, endPoint y: 360, distance: 25.5
click at [449, 337] on input "Grupo de Compradores" at bounding box center [463, 352] width 194 height 33
type input "BR0"
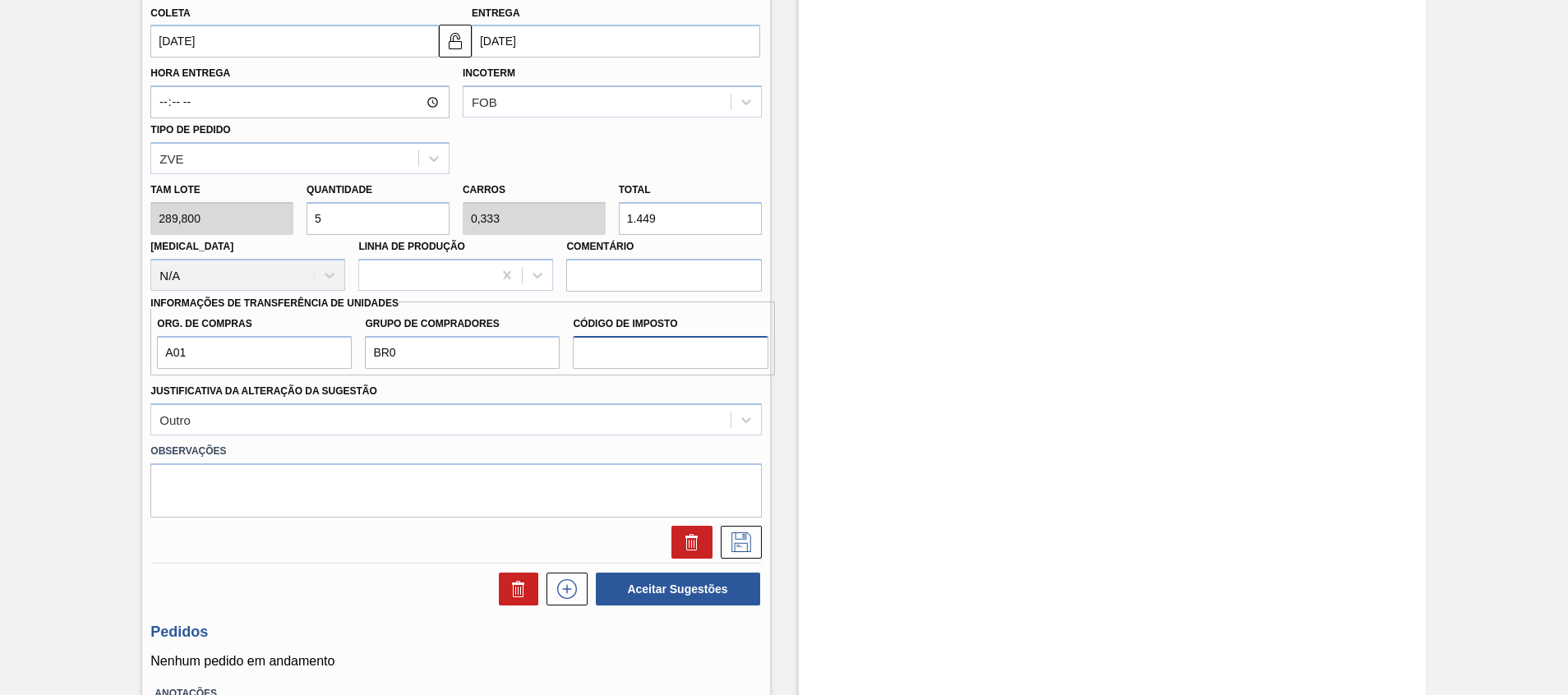
click at [646, 347] on input "Código de Imposto" at bounding box center [670, 352] width 194 height 33
type input "I1"
click at [746, 539] on icon at bounding box center [741, 542] width 26 height 20
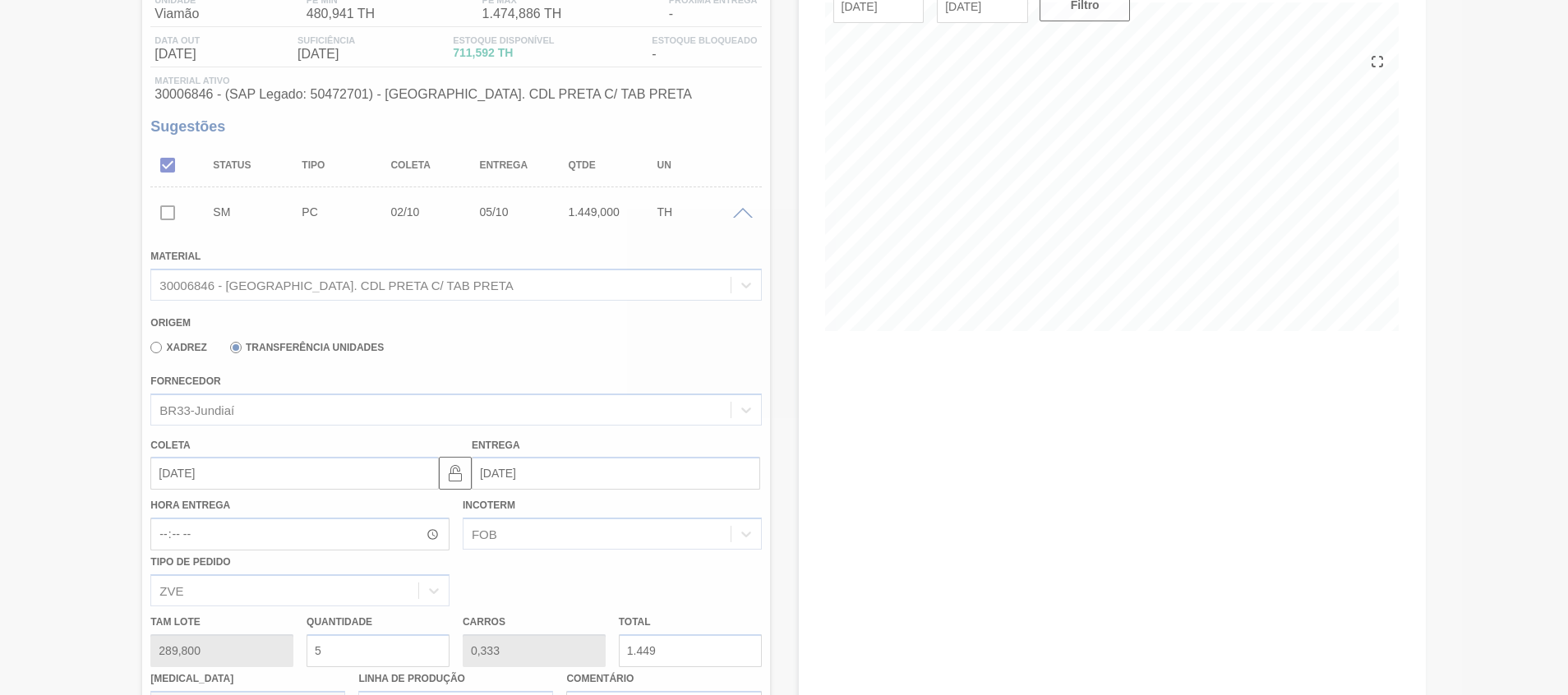
scroll to position [11, 0]
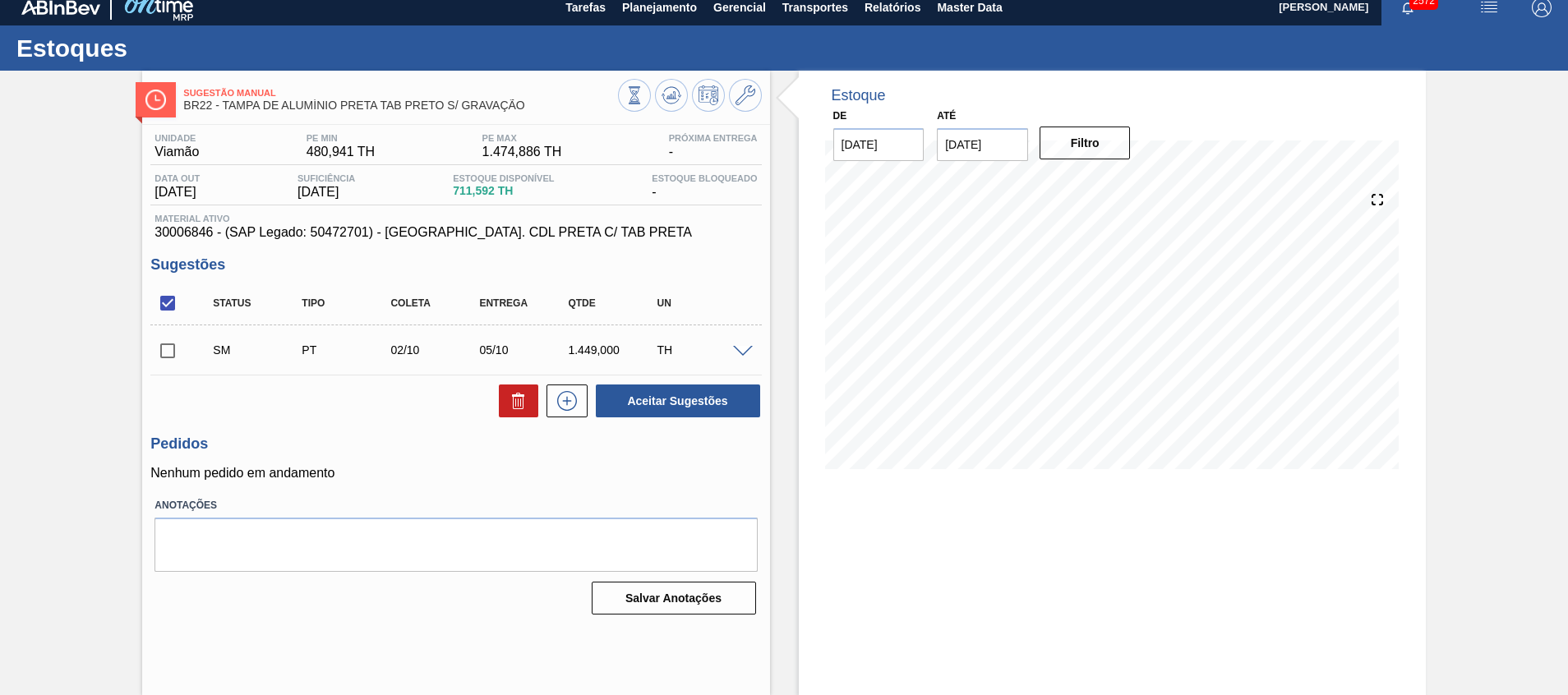
click at [741, 346] on span at bounding box center [743, 352] width 20 height 12
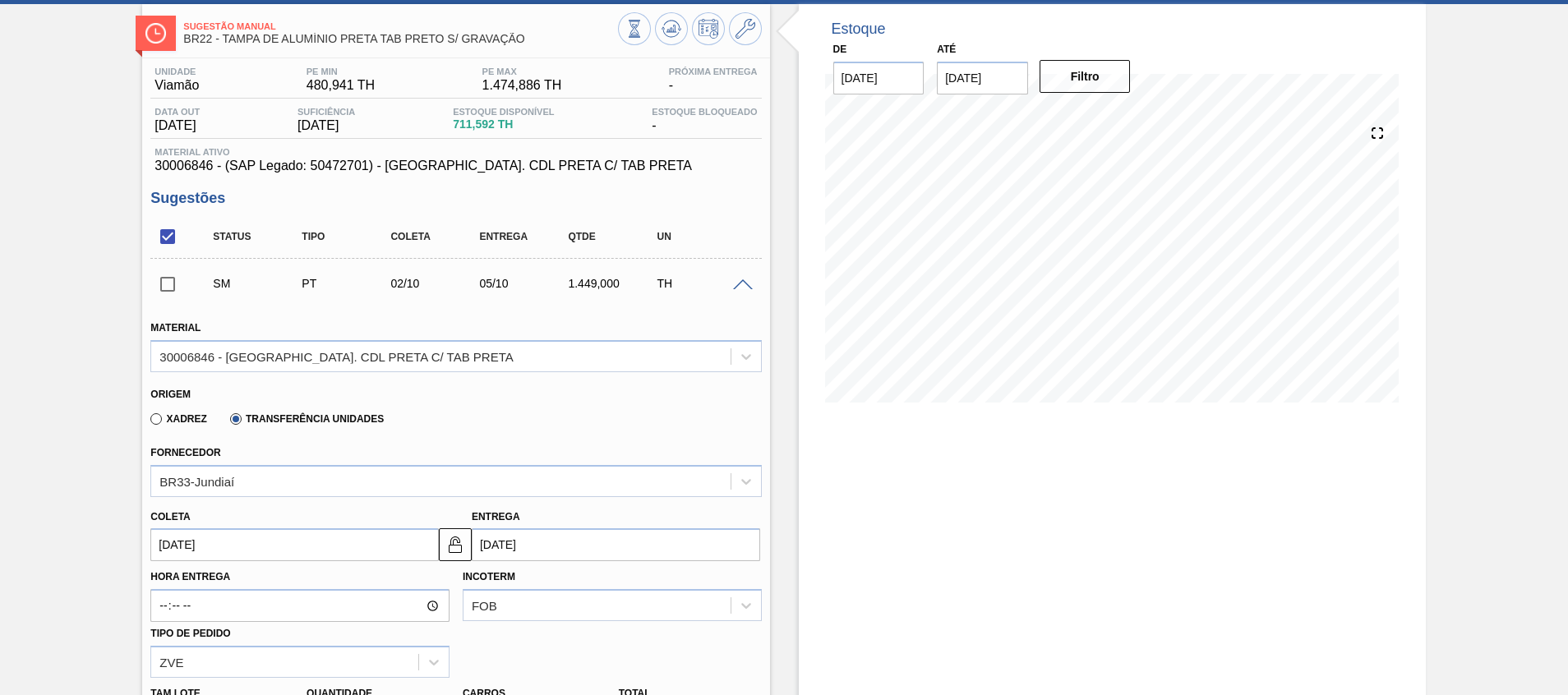
scroll to position [134, 0]
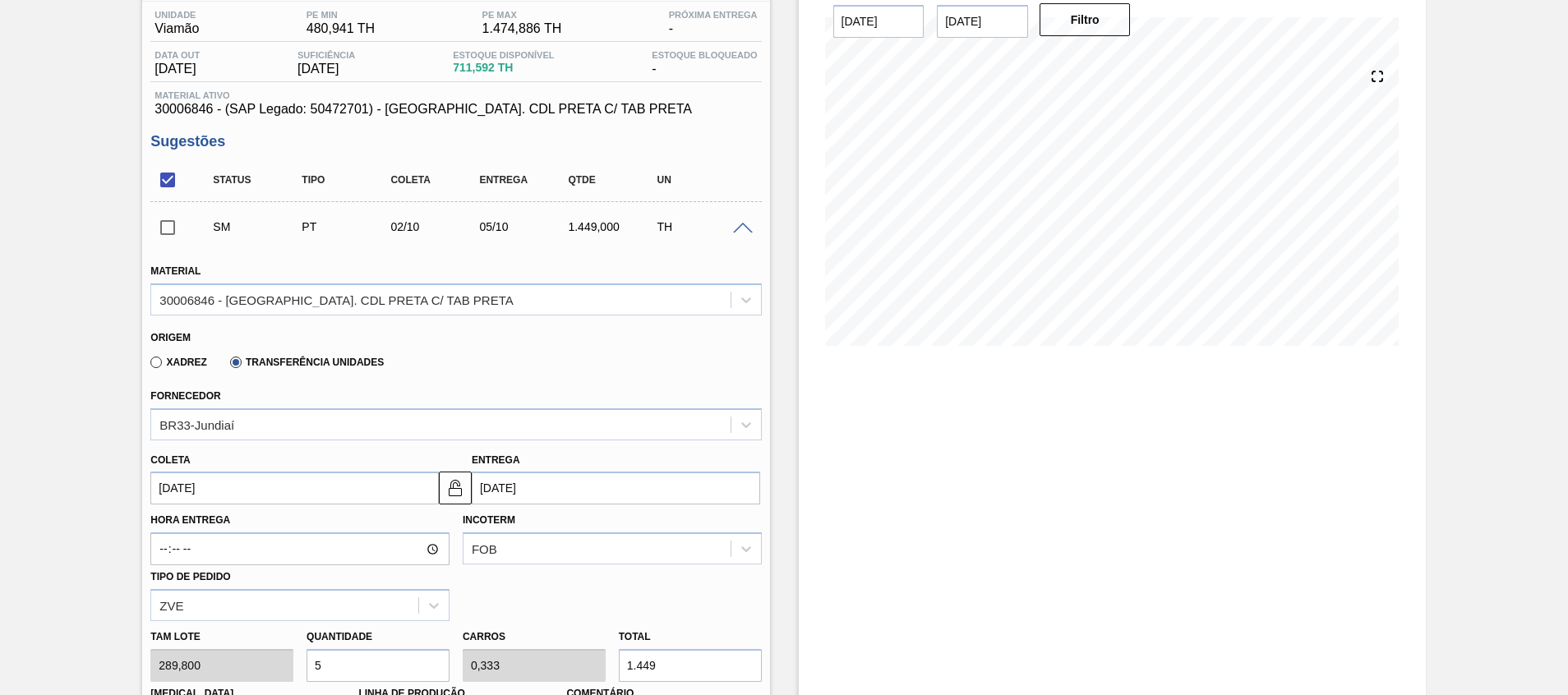
click at [408, 496] on input "02/10/2025" at bounding box center [294, 488] width 288 height 33
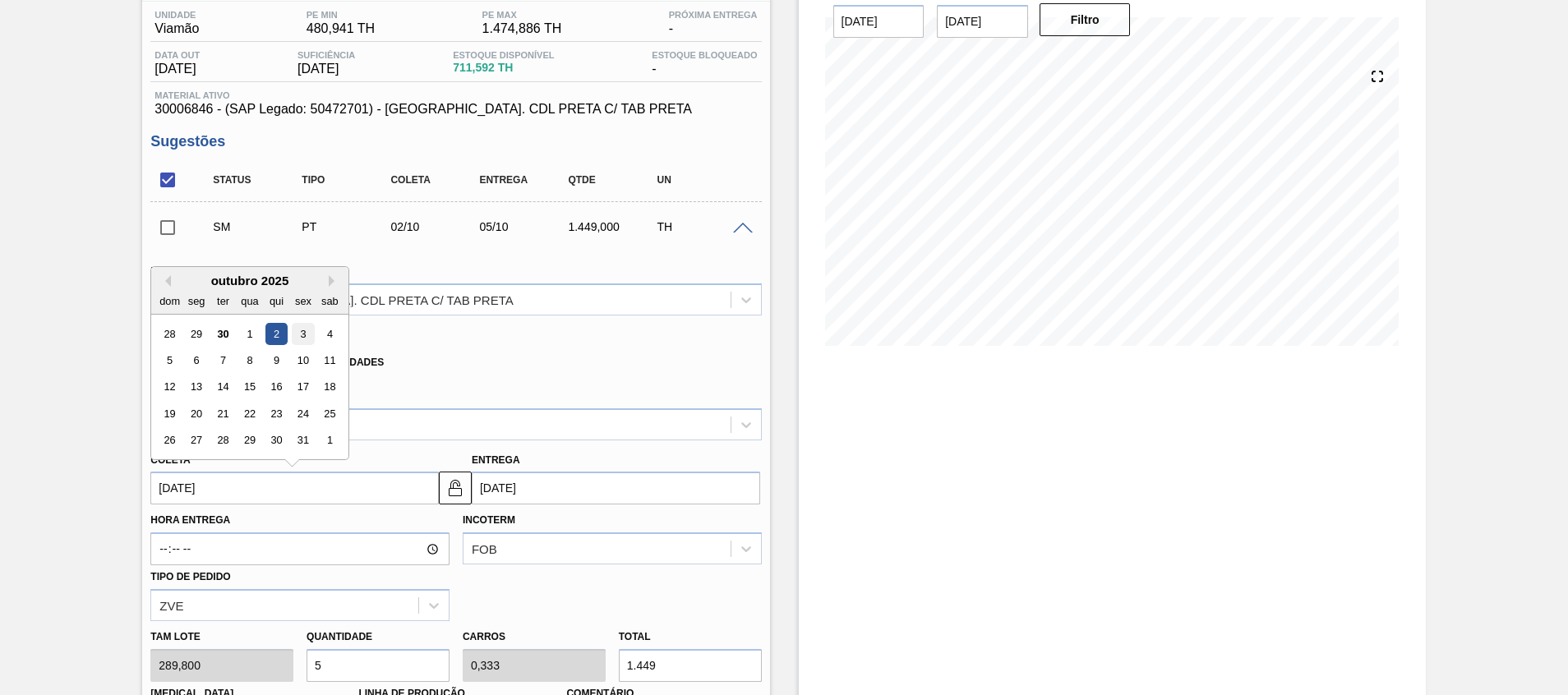
click at [300, 333] on div "3" at bounding box center [304, 334] width 23 height 23
type input "03/10/2025"
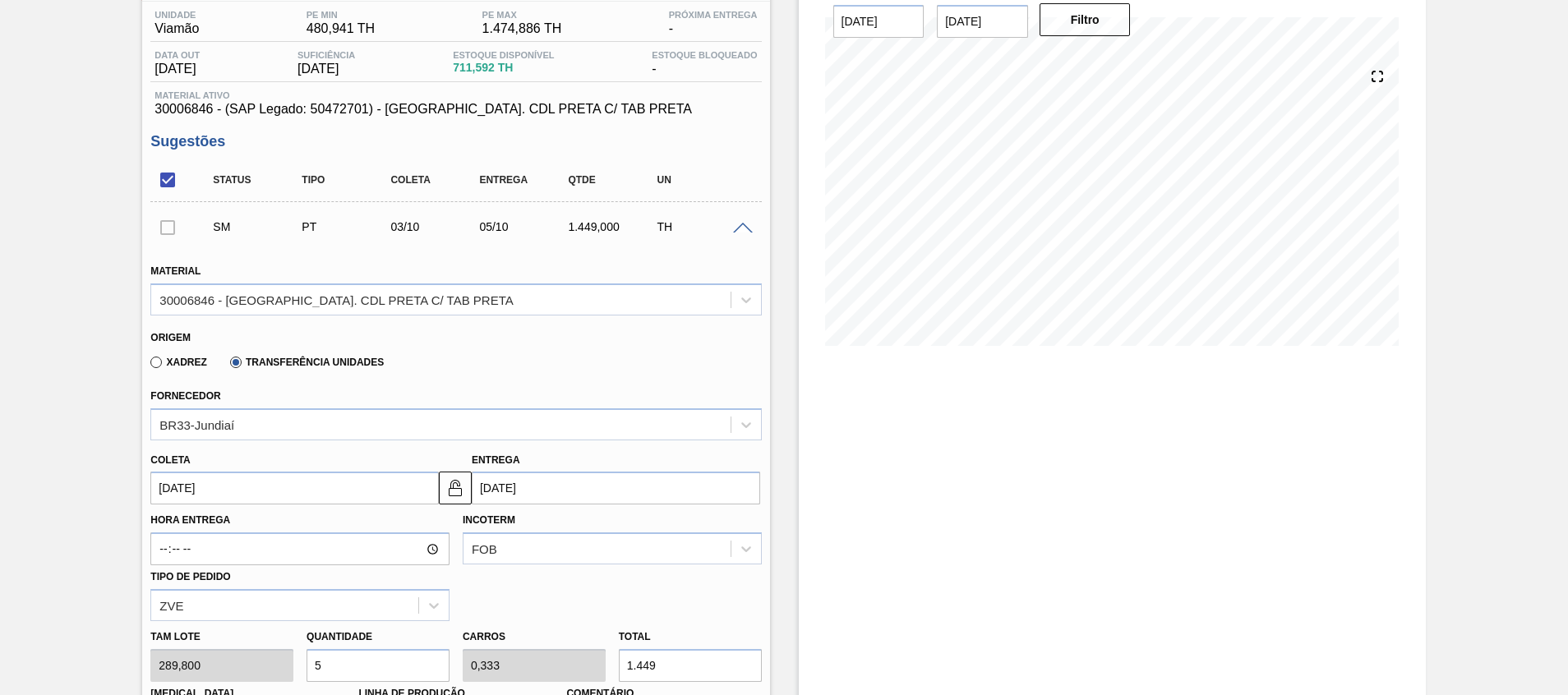
click at [502, 484] on input "05/10/2025" at bounding box center [616, 488] width 288 height 33
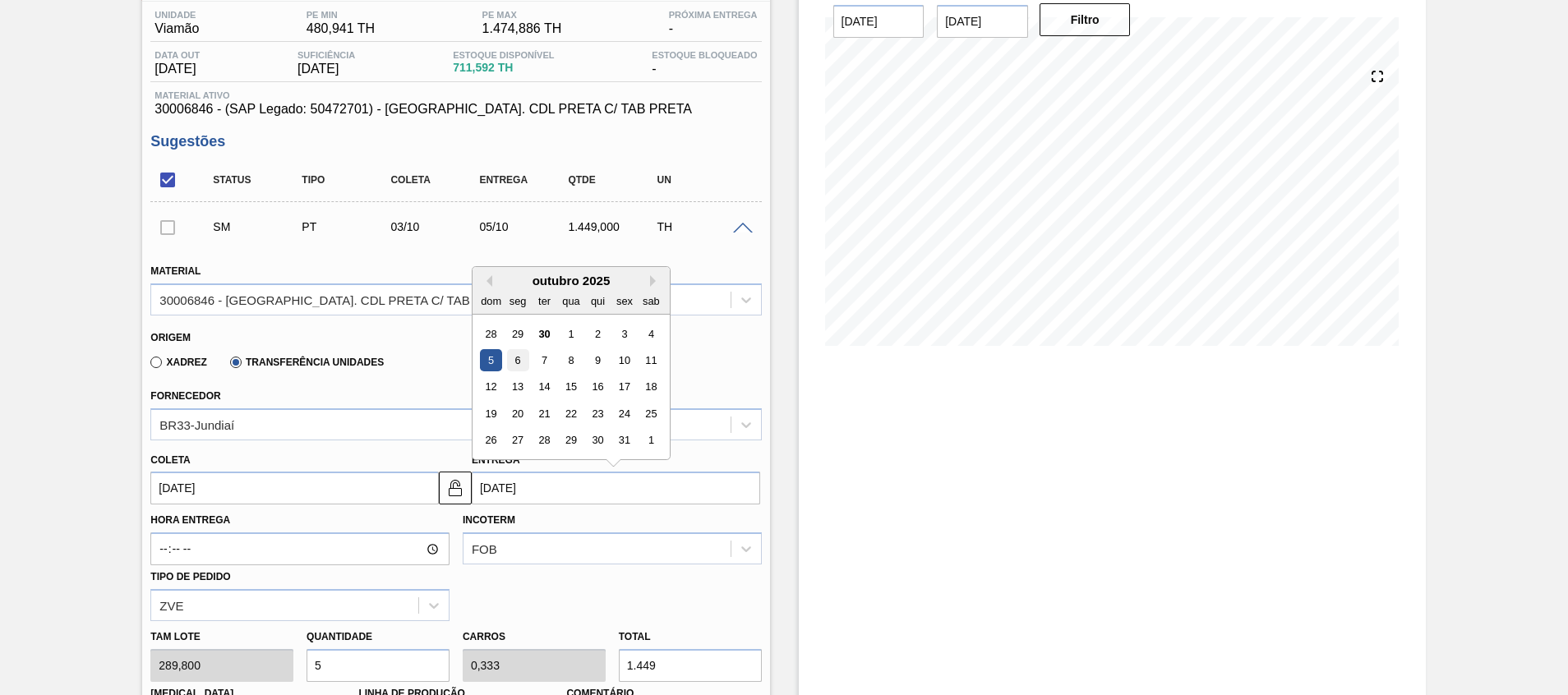
click at [506, 354] on div "6" at bounding box center [517, 361] width 23 height 23
type input "06/10/2025"
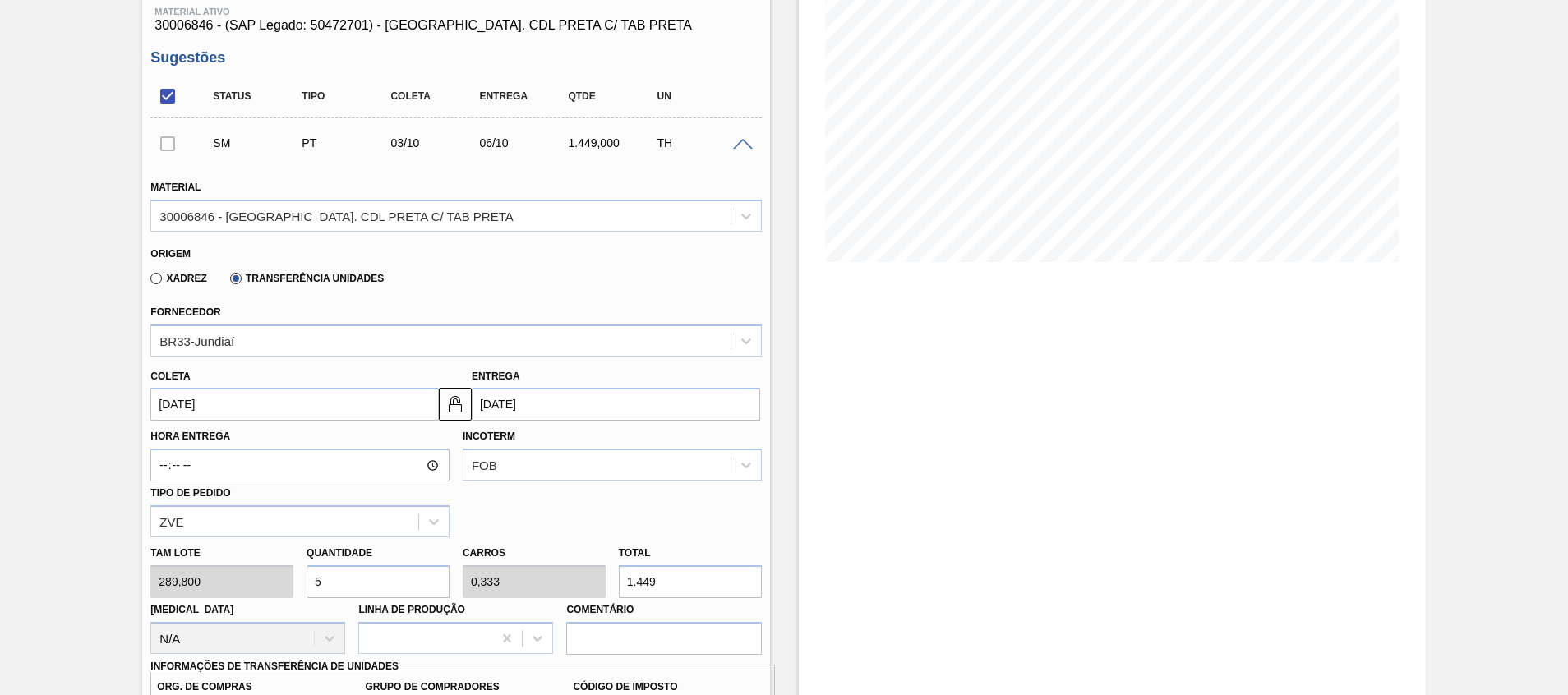
scroll to position [258, 0]
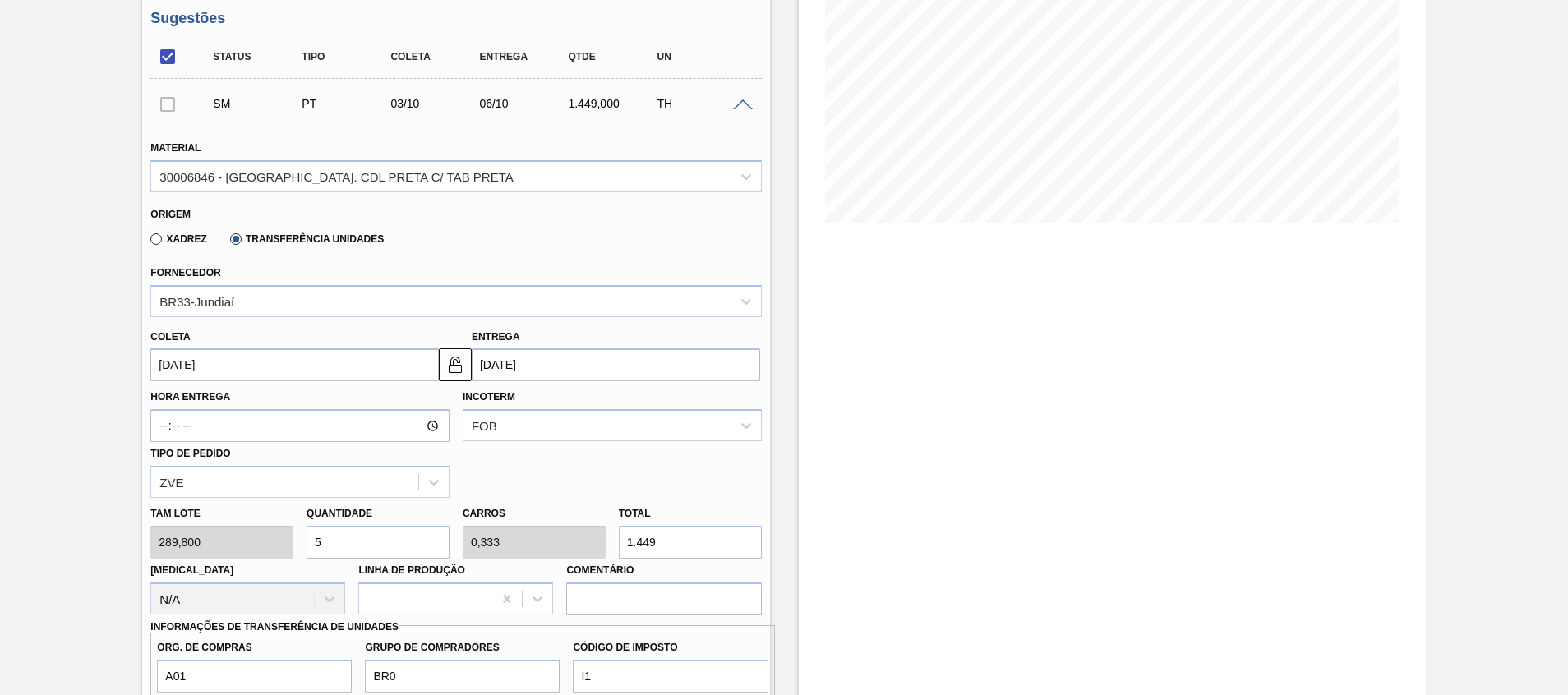
click at [354, 529] on input "5" at bounding box center [377, 542] width 143 height 33
type input "0"
type input "4"
type input "0,267"
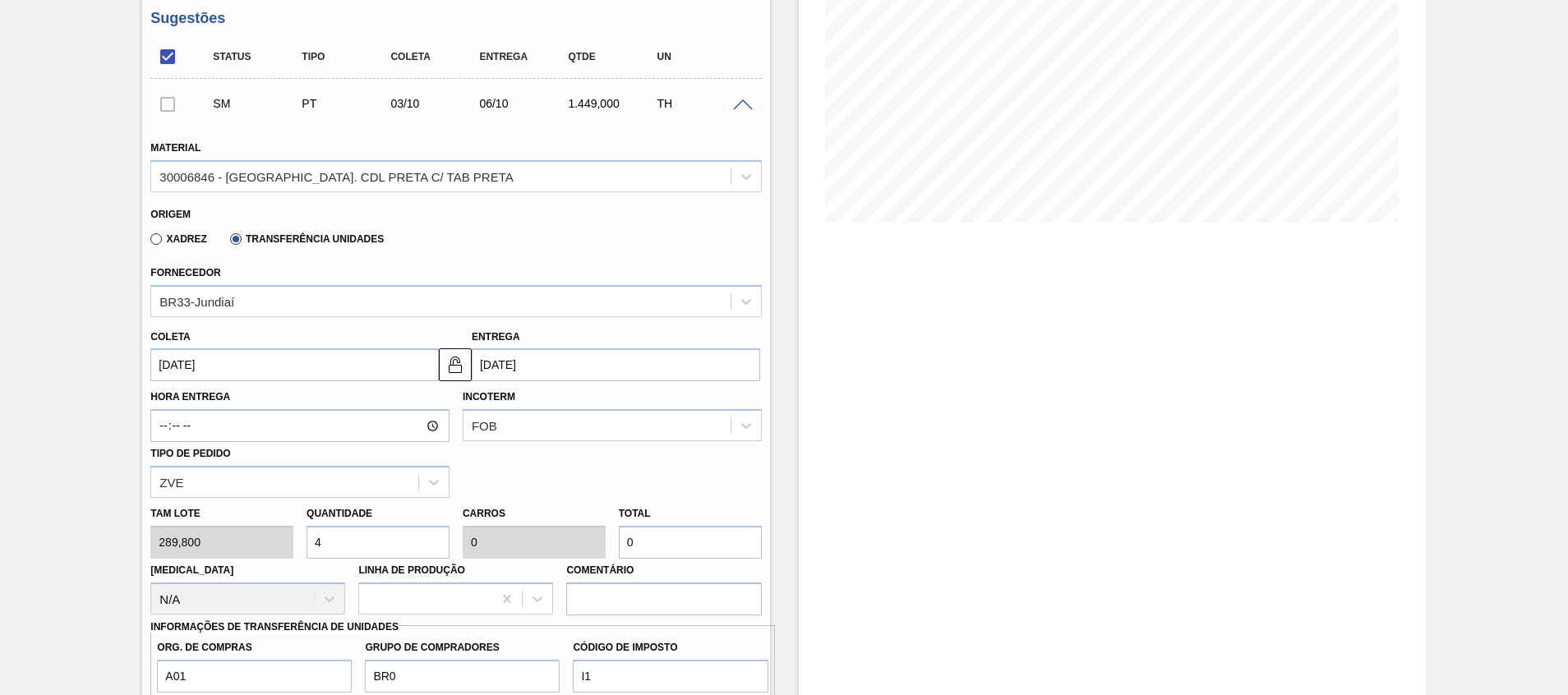
type input "1.159,2"
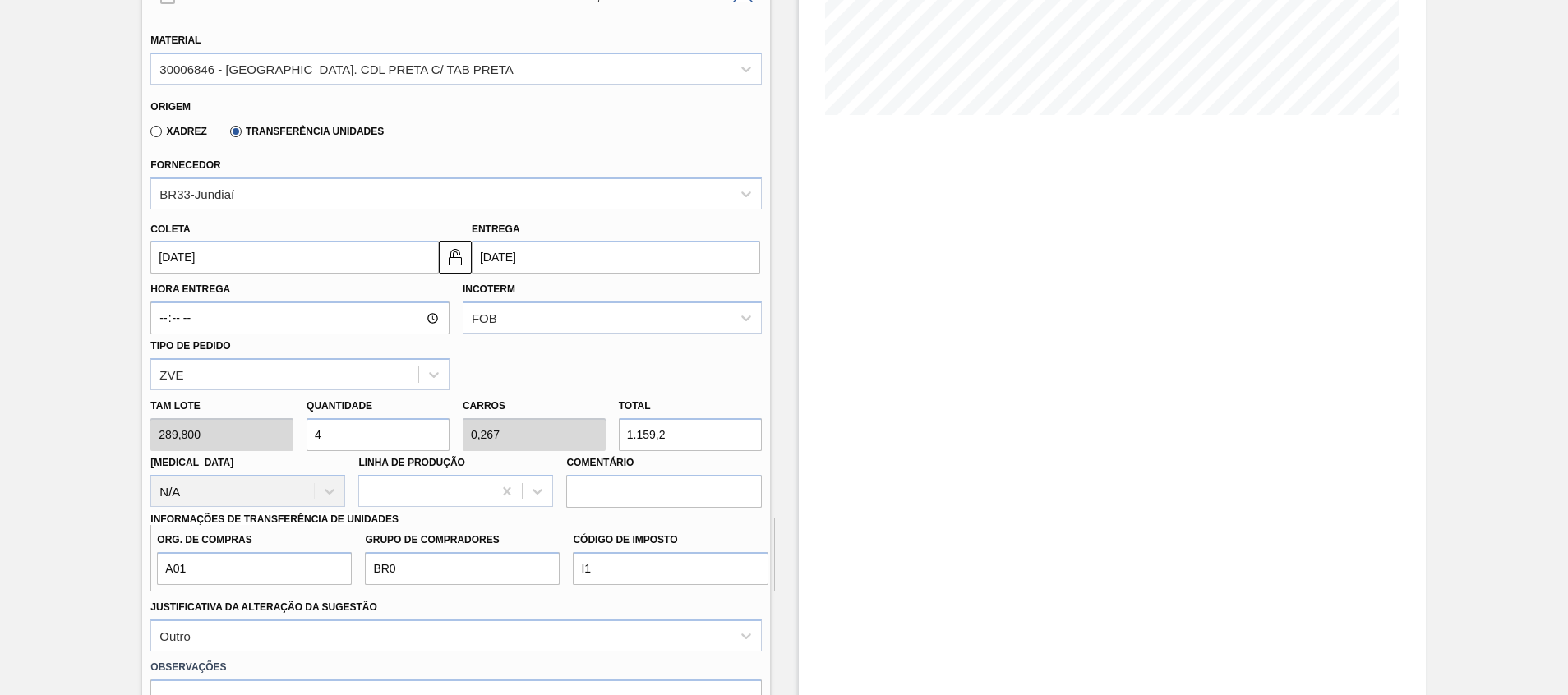
scroll to position [505, 0]
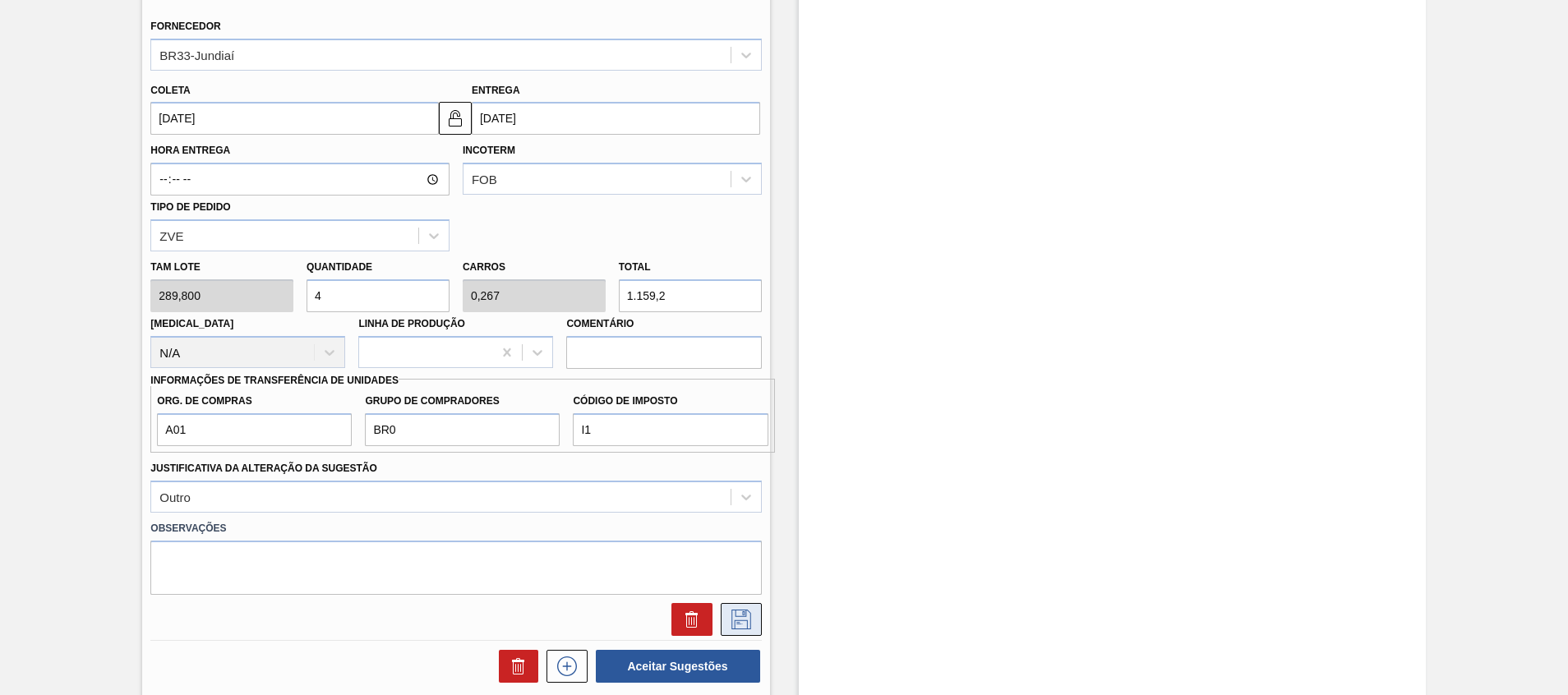
type input "4"
click at [742, 616] on icon at bounding box center [741, 620] width 20 height 20
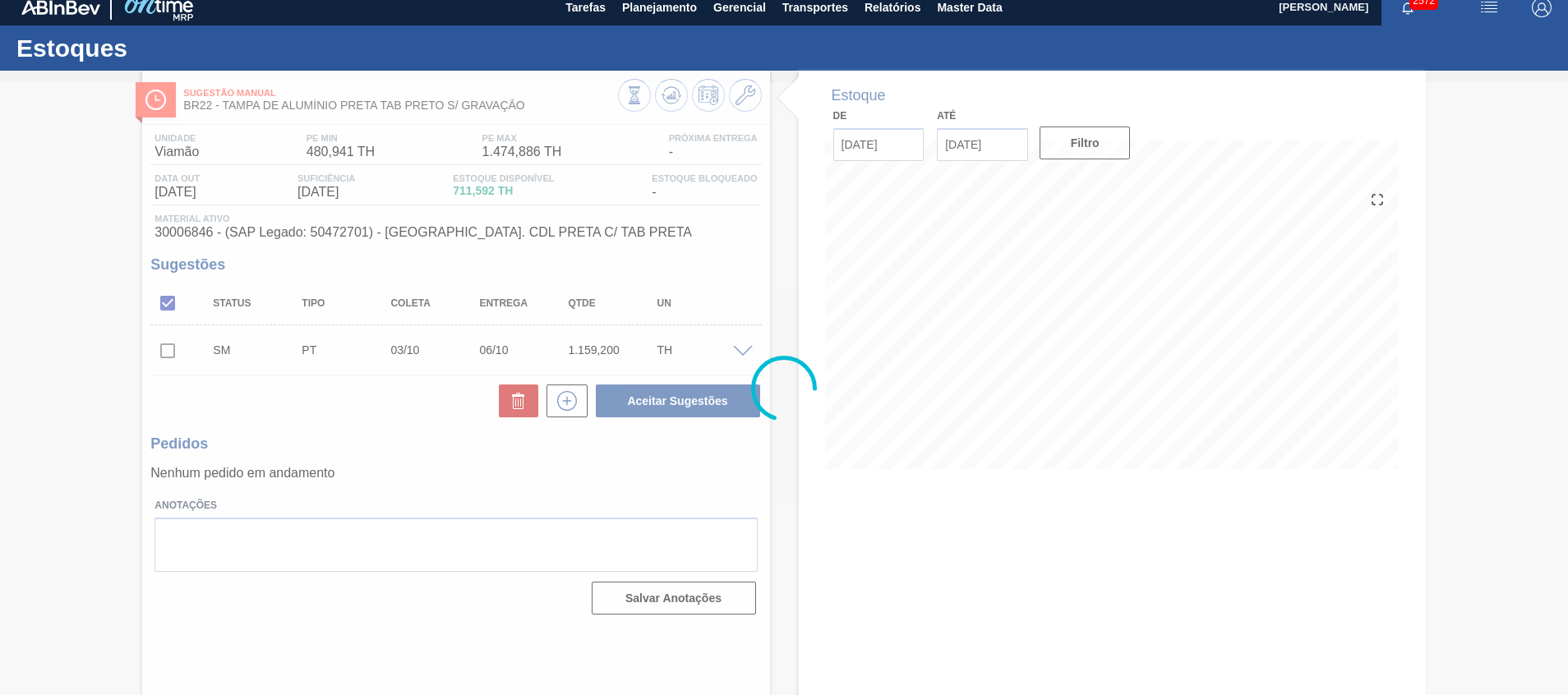
scroll to position [11, 0]
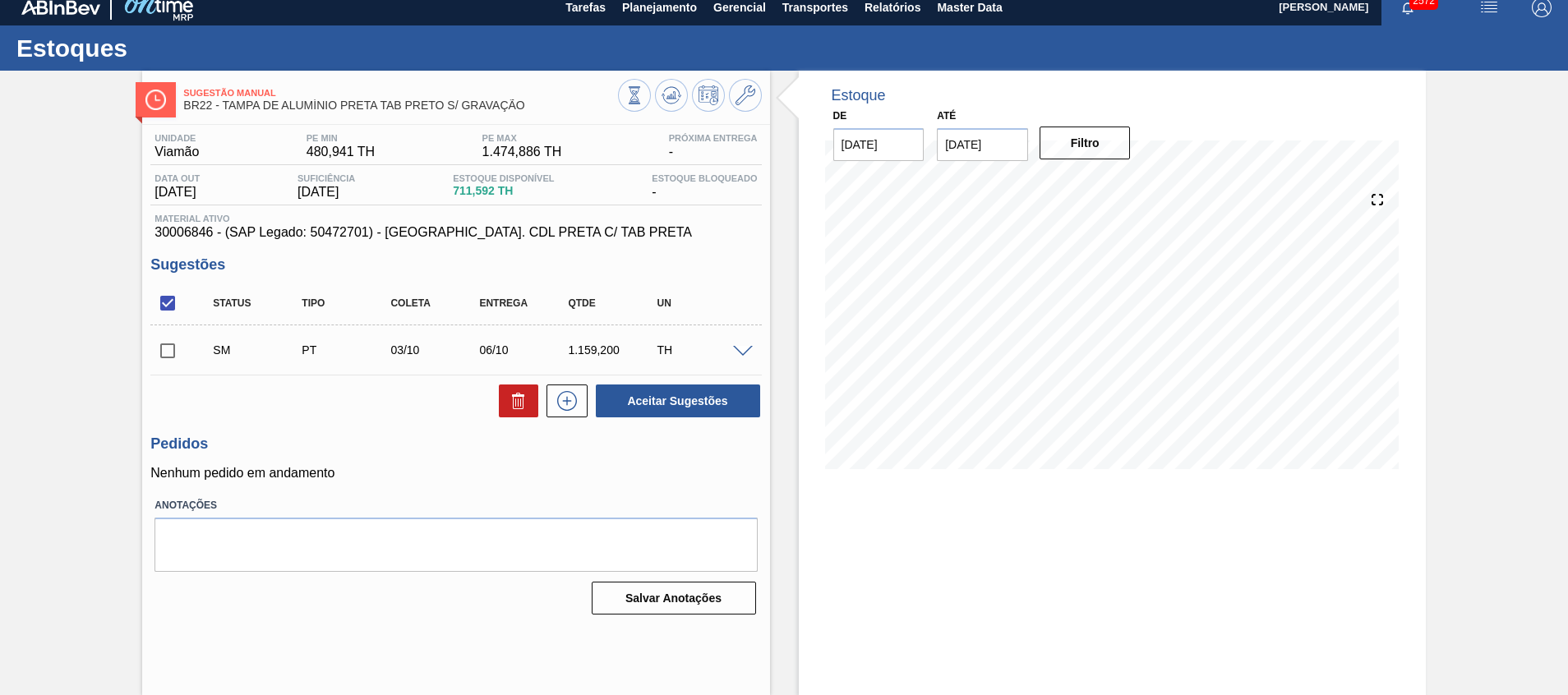
click at [179, 359] on input "checkbox" at bounding box center [167, 351] width 35 height 35
checkbox input "true"
click at [617, 396] on button "Aceitar Sugestões" at bounding box center [678, 401] width 164 height 33
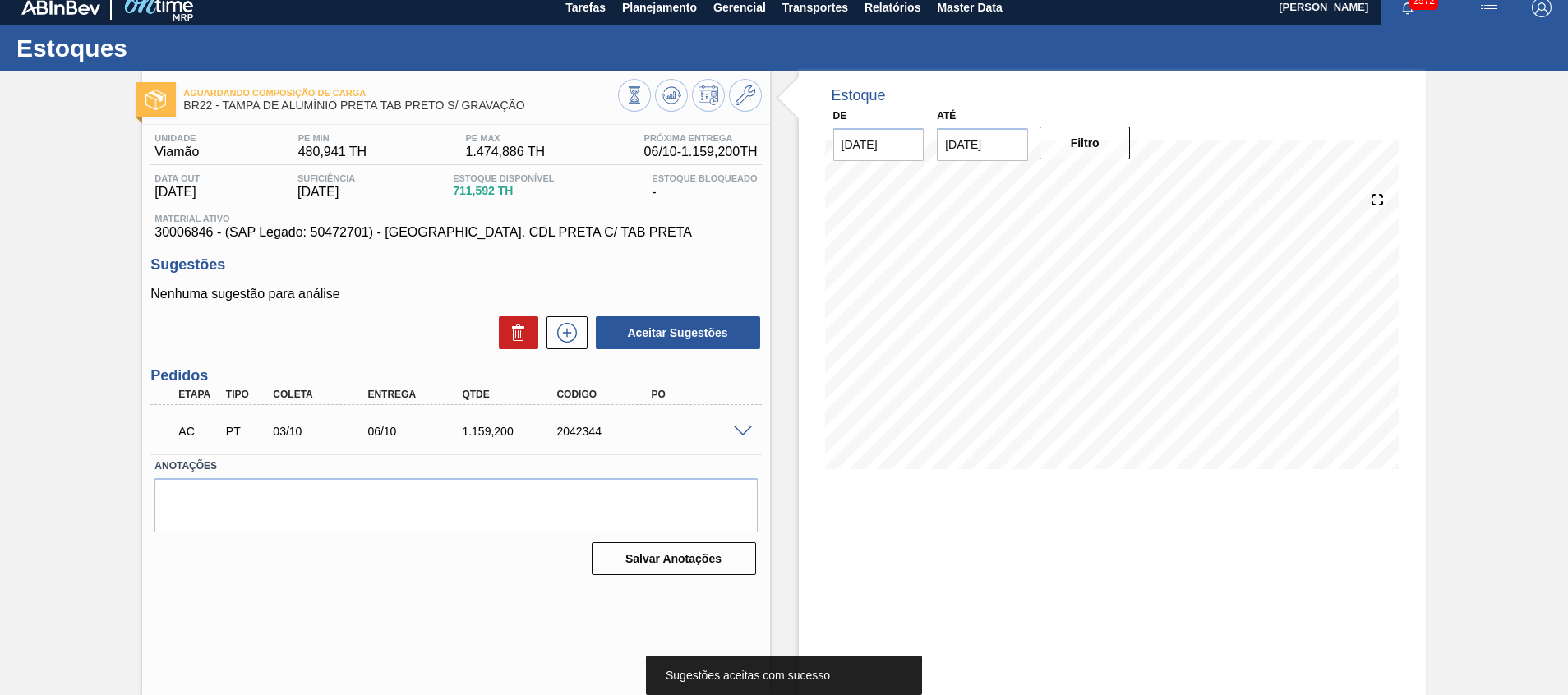
click at [739, 433] on span at bounding box center [743, 432] width 20 height 12
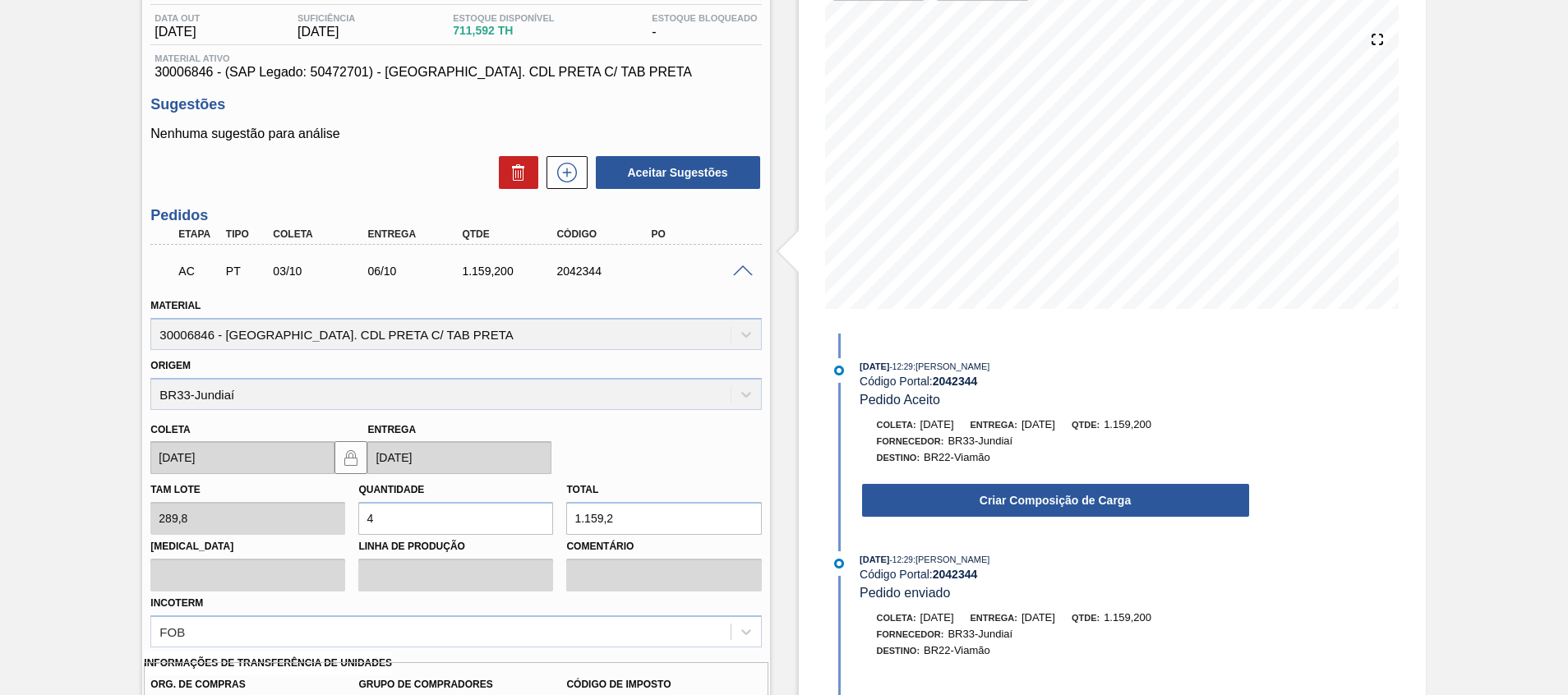
scroll to position [258, 0]
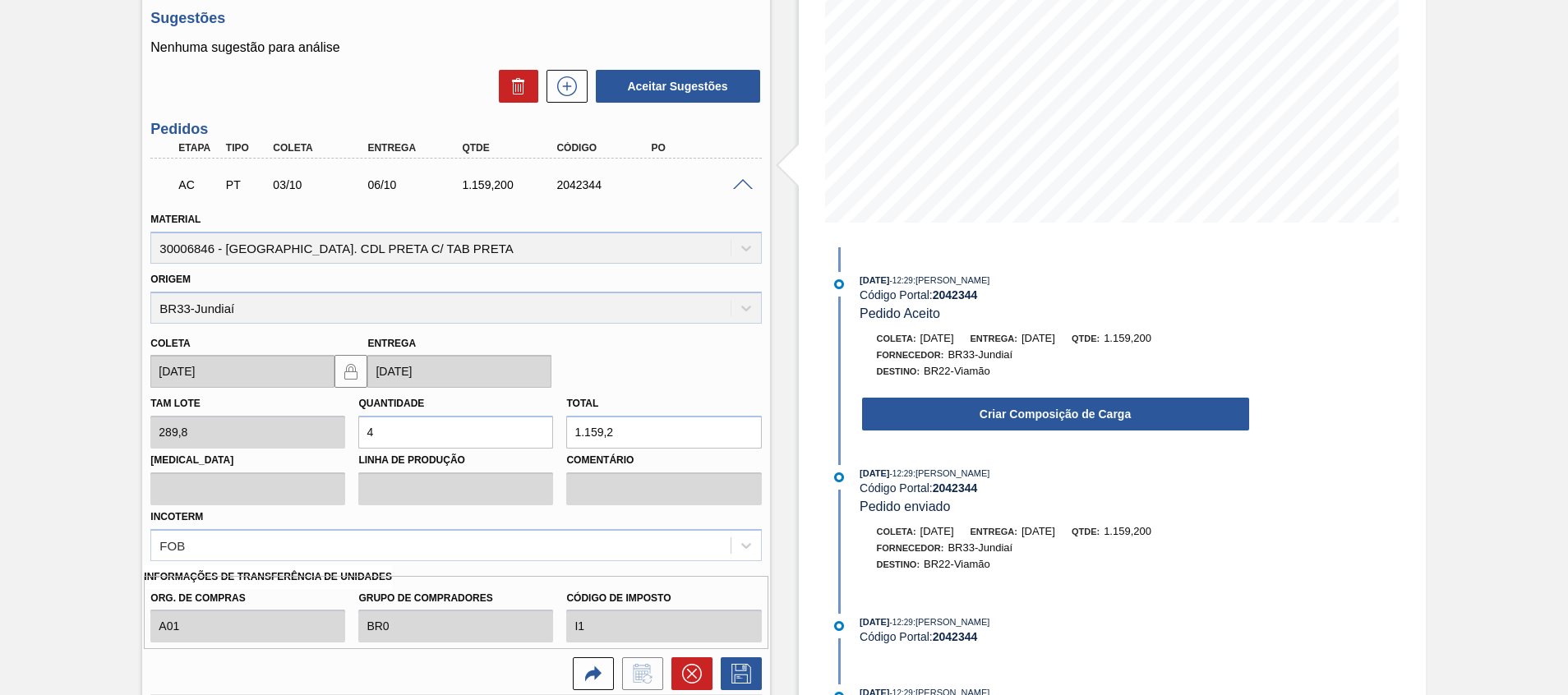
click at [925, 441] on div "30/09/2025 - 12:29 : Beatriz Marcelino Vasconcelo Código Portal: 2042344 Pedido…" at bounding box center [1040, 357] width 423 height 168
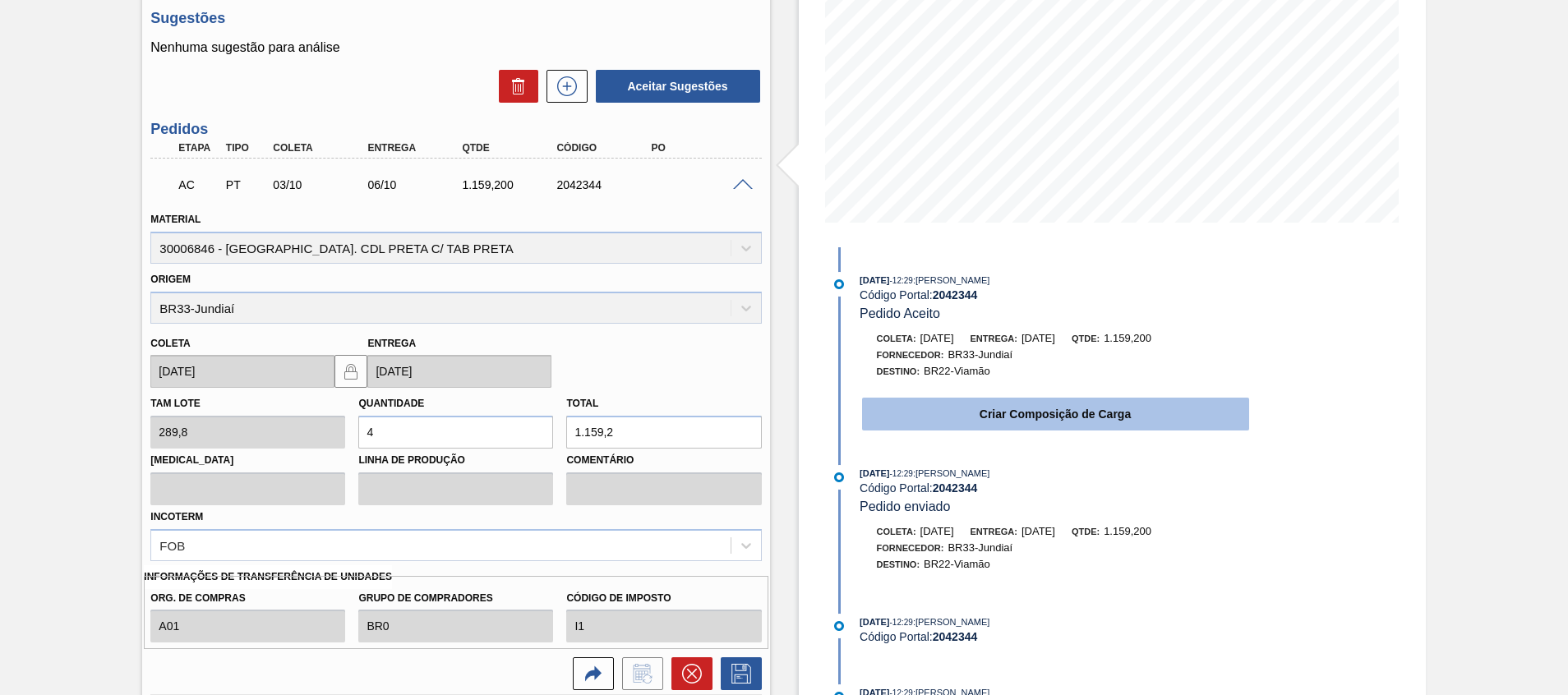
click at [927, 426] on button "Criar Composição de Carga" at bounding box center [1056, 414] width 387 height 33
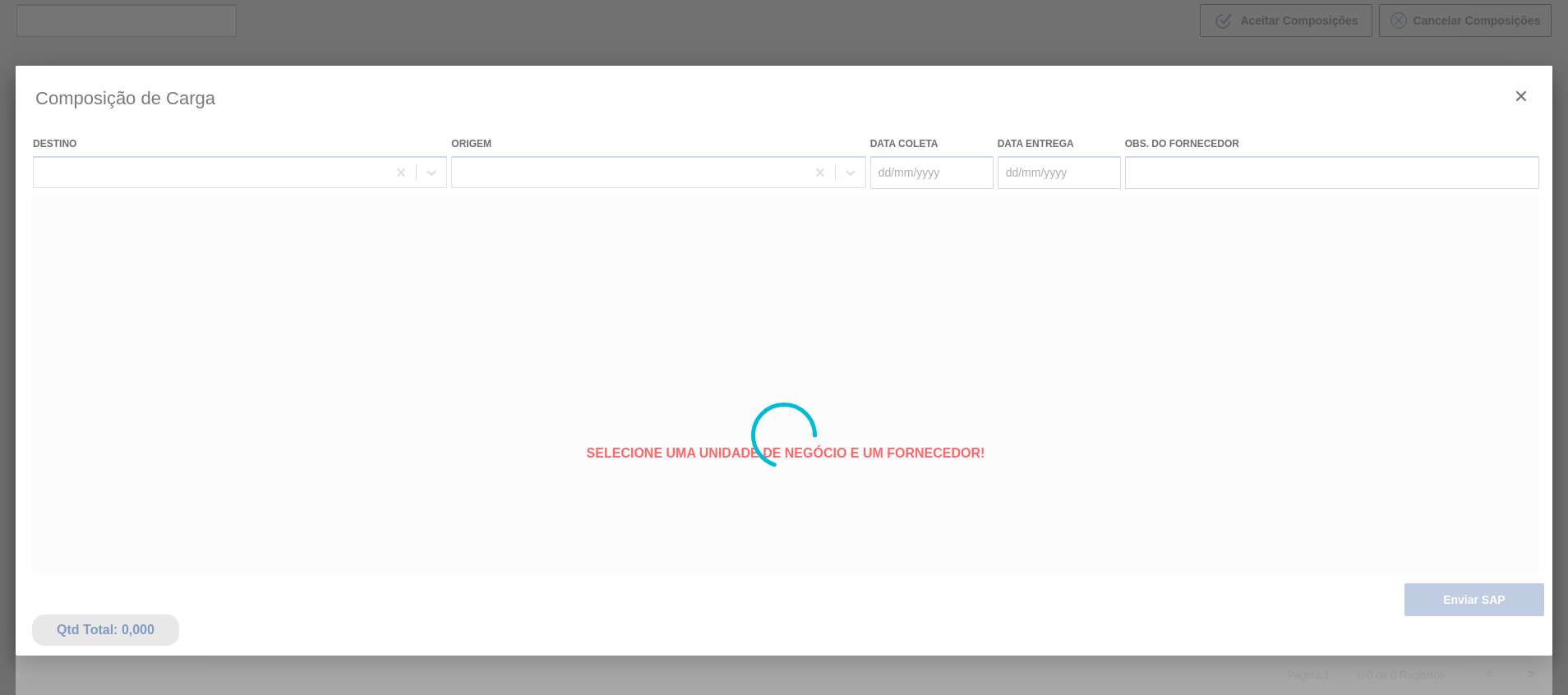
type coleta "03/10/2025"
type entrega "06/10/2025"
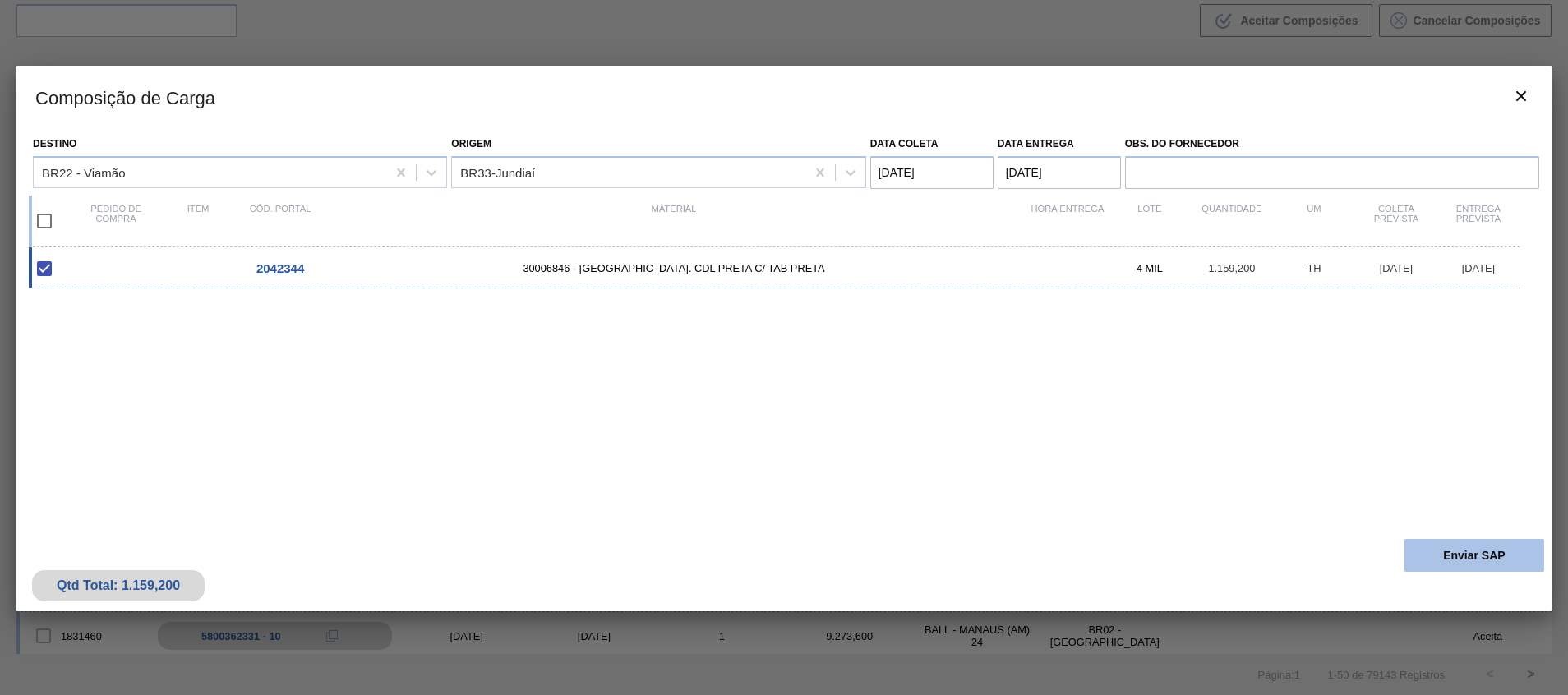
click at [1470, 555] on button "Enviar SAP" at bounding box center [1474, 555] width 140 height 33
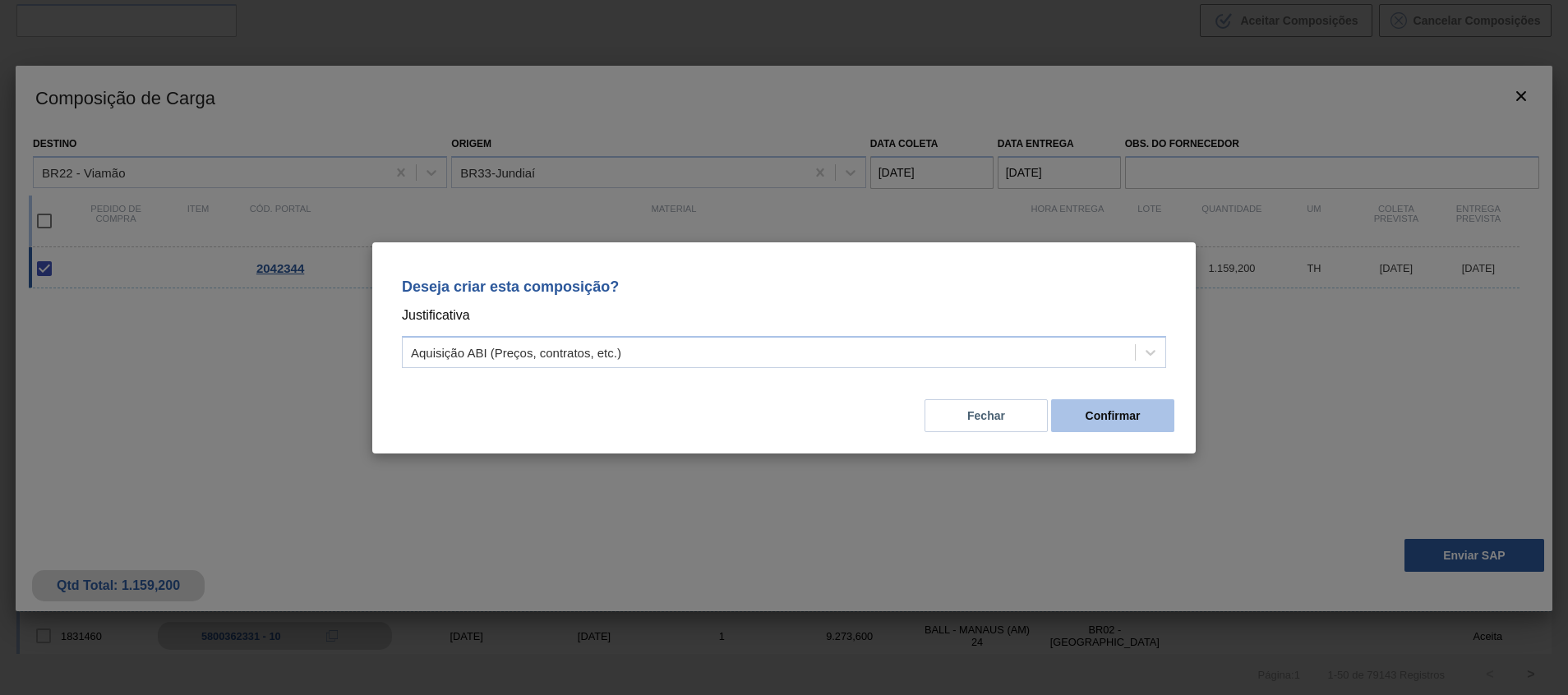
click at [1112, 410] on button "Confirmar" at bounding box center [1112, 416] width 123 height 33
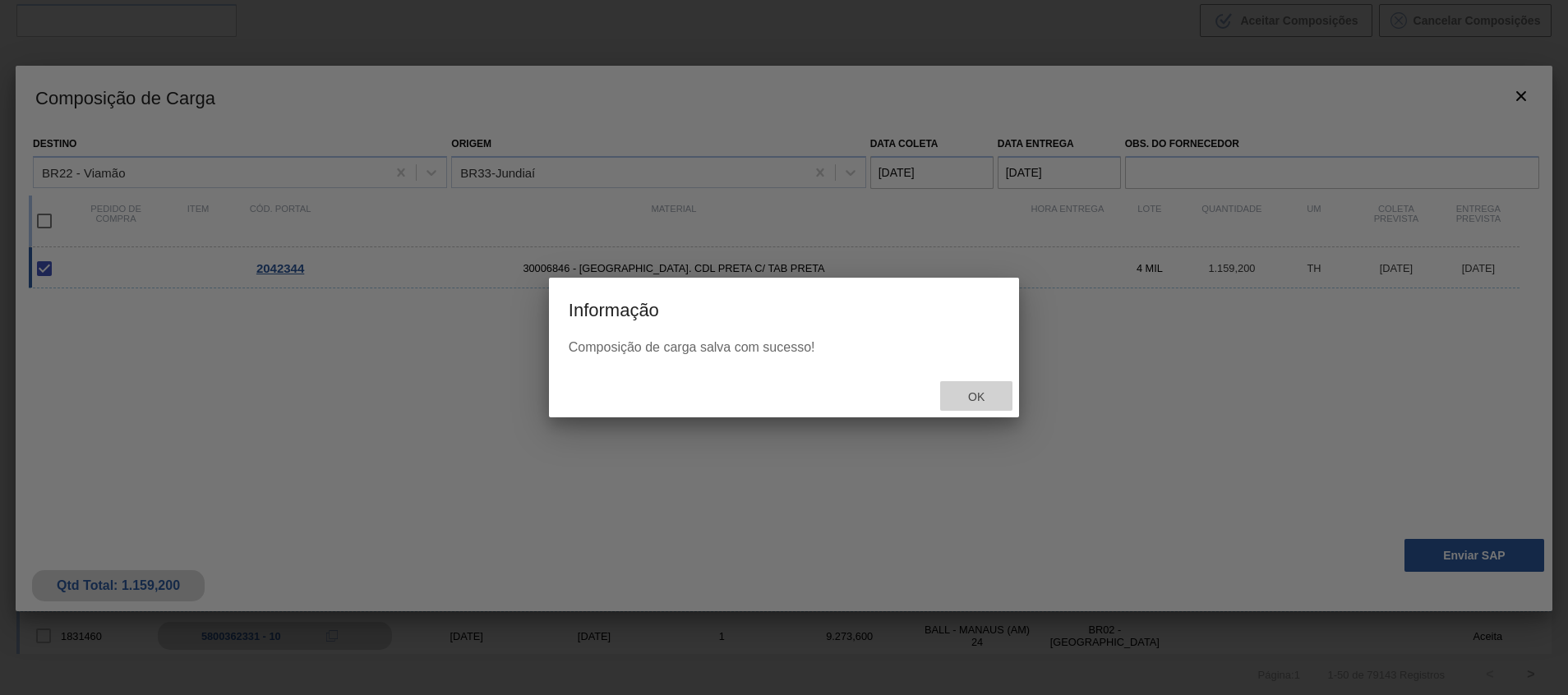
click at [959, 390] on div "Ok" at bounding box center [976, 396] width 72 height 30
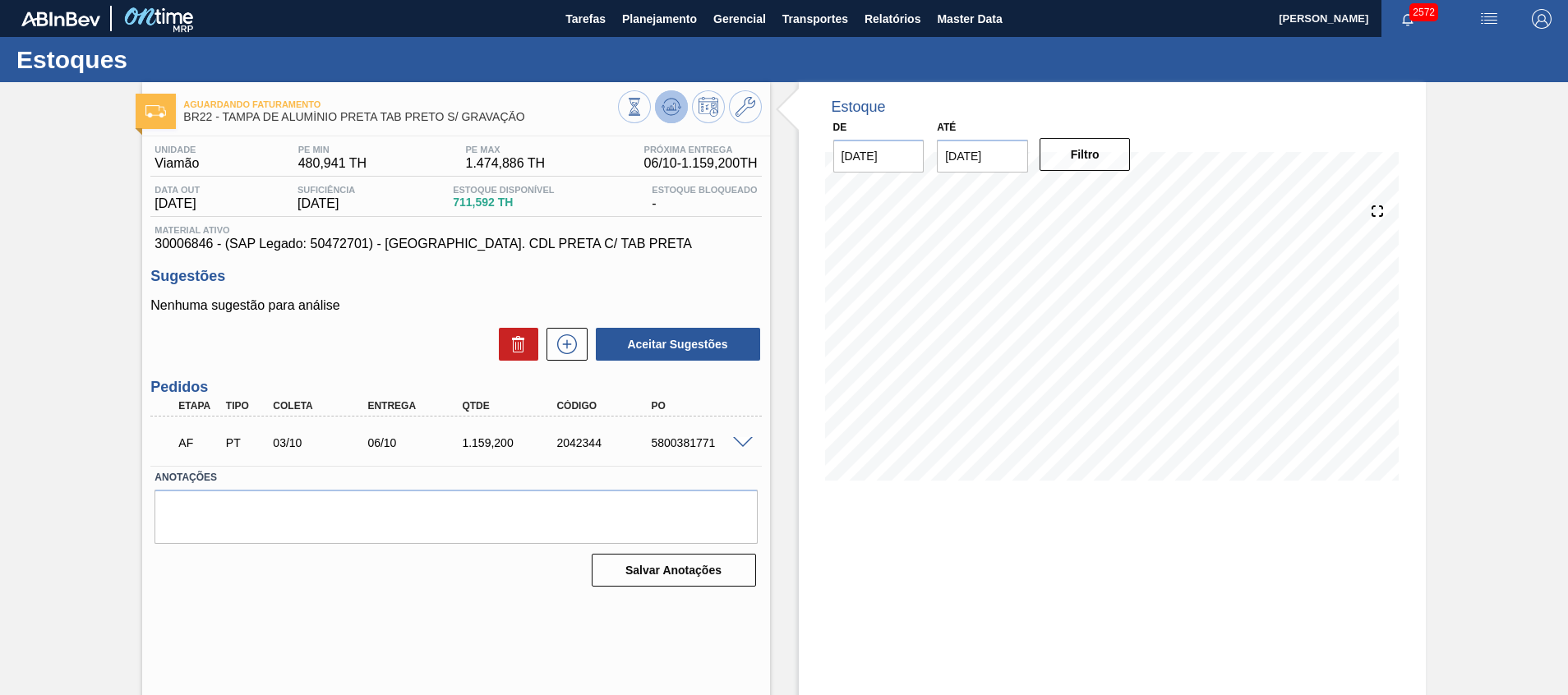
click at [672, 104] on g at bounding box center [671, 108] width 20 height 17
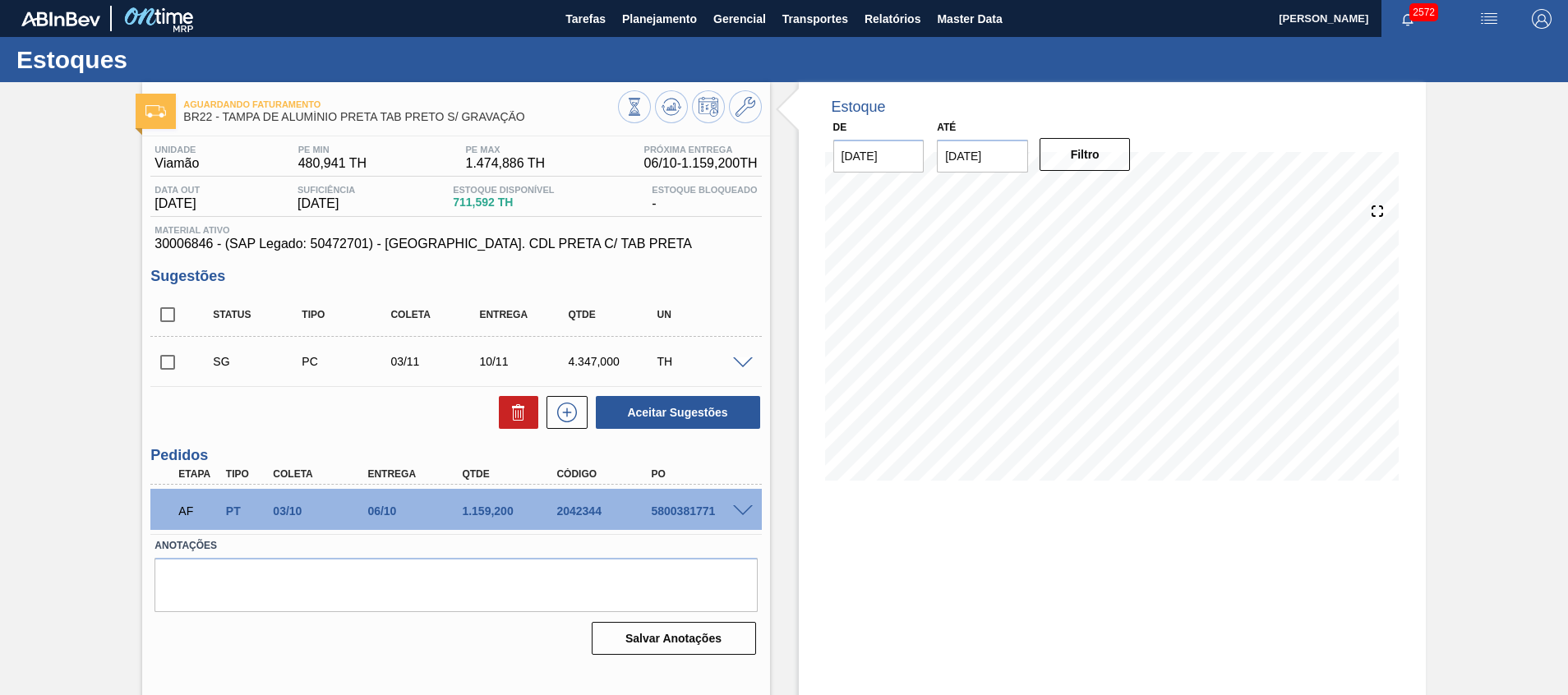
click at [694, 517] on div "5800381771" at bounding box center [699, 511] width 106 height 13
click at [694, 516] on div "5800381771" at bounding box center [699, 511] width 106 height 13
copy div "5800381771"
click at [671, 16] on span "Planejamento" at bounding box center [659, 18] width 75 height 20
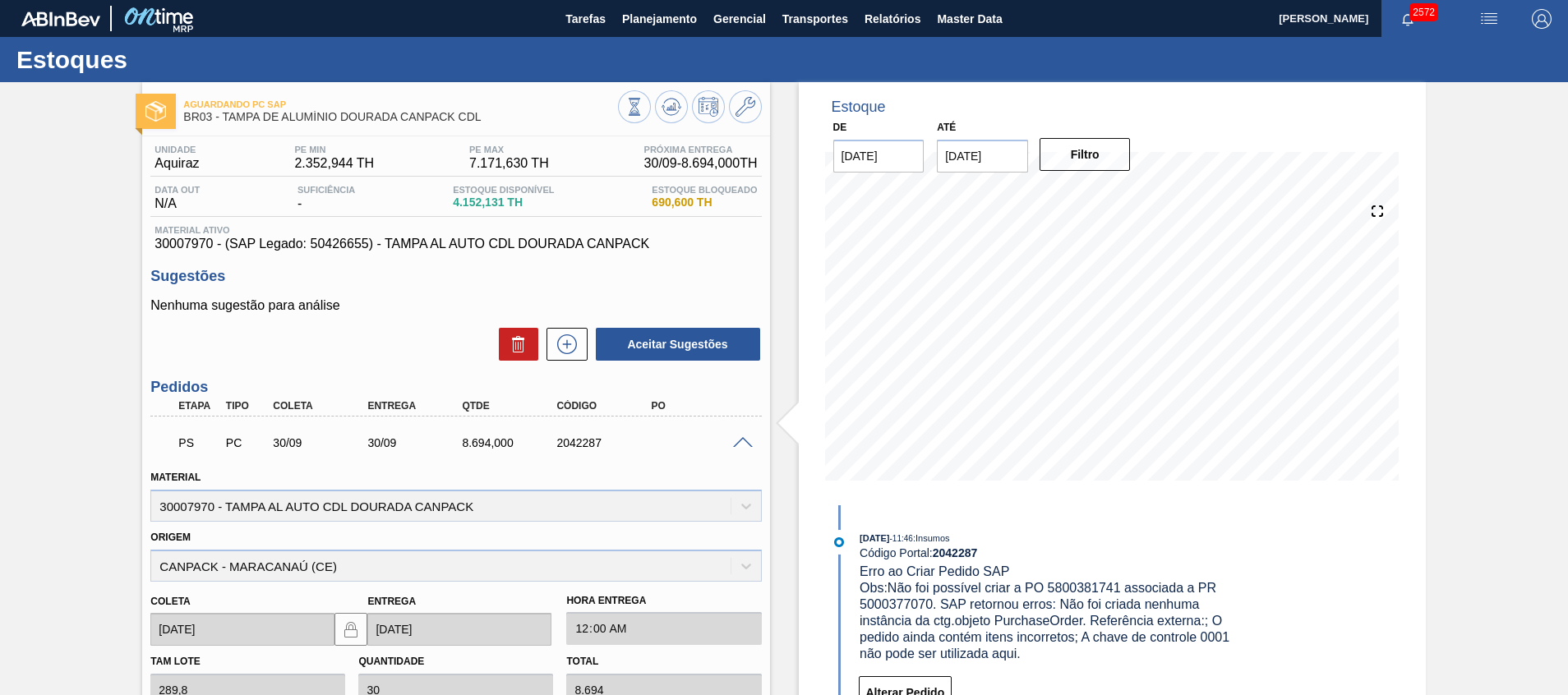
scroll to position [123, 0]
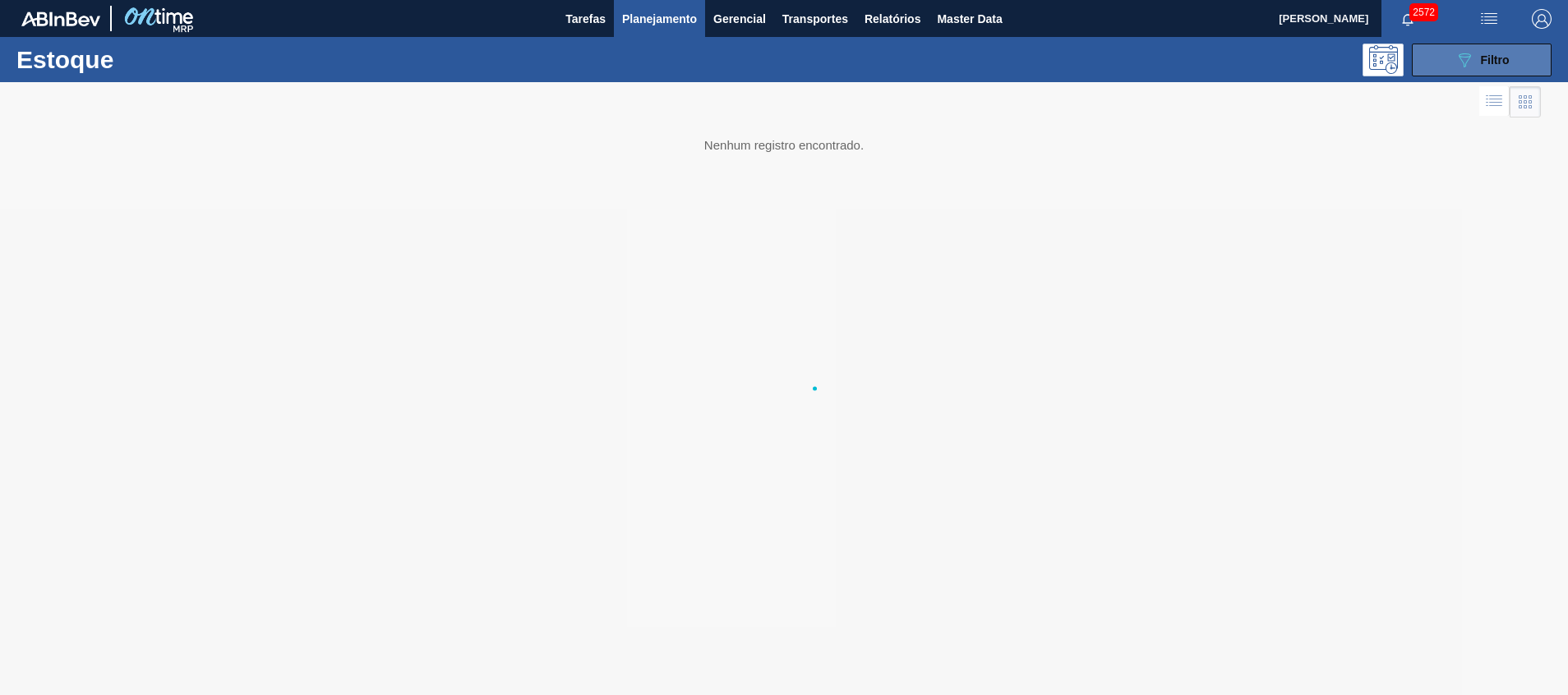
click at [1493, 56] on span "Filtro" at bounding box center [1495, 60] width 29 height 13
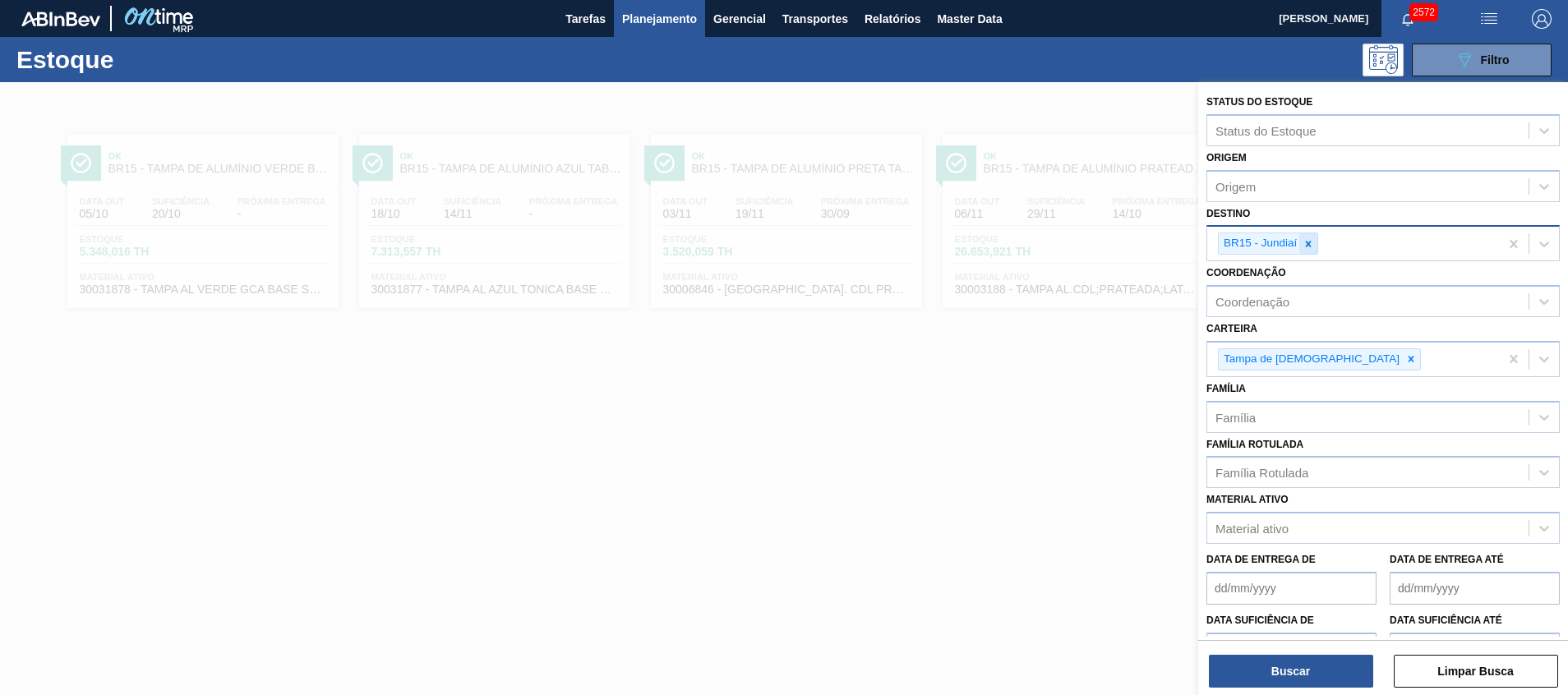
click at [1301, 243] on div at bounding box center [1308, 244] width 18 height 21
type input "t"
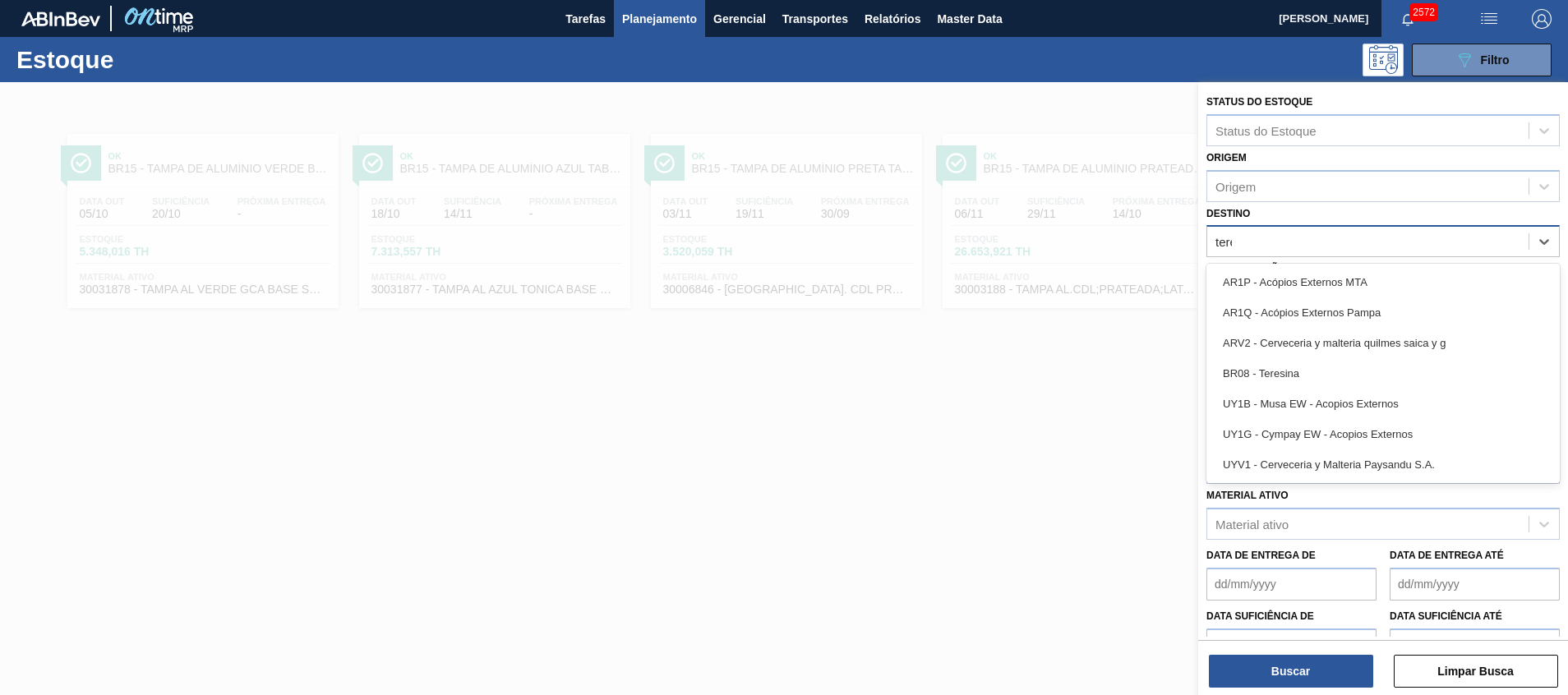
type input "teres"
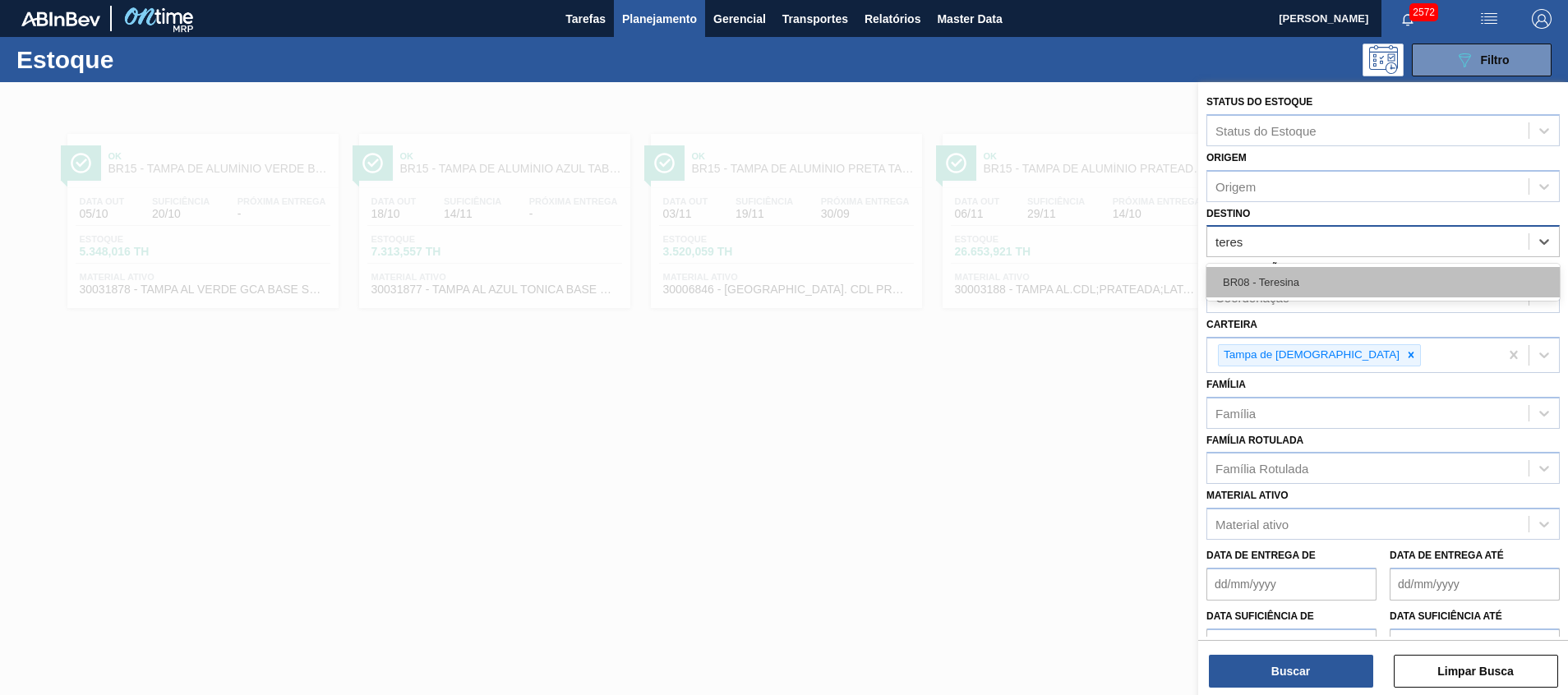
click at [1290, 285] on div "BR08 - Teresina" at bounding box center [1382, 282] width 353 height 30
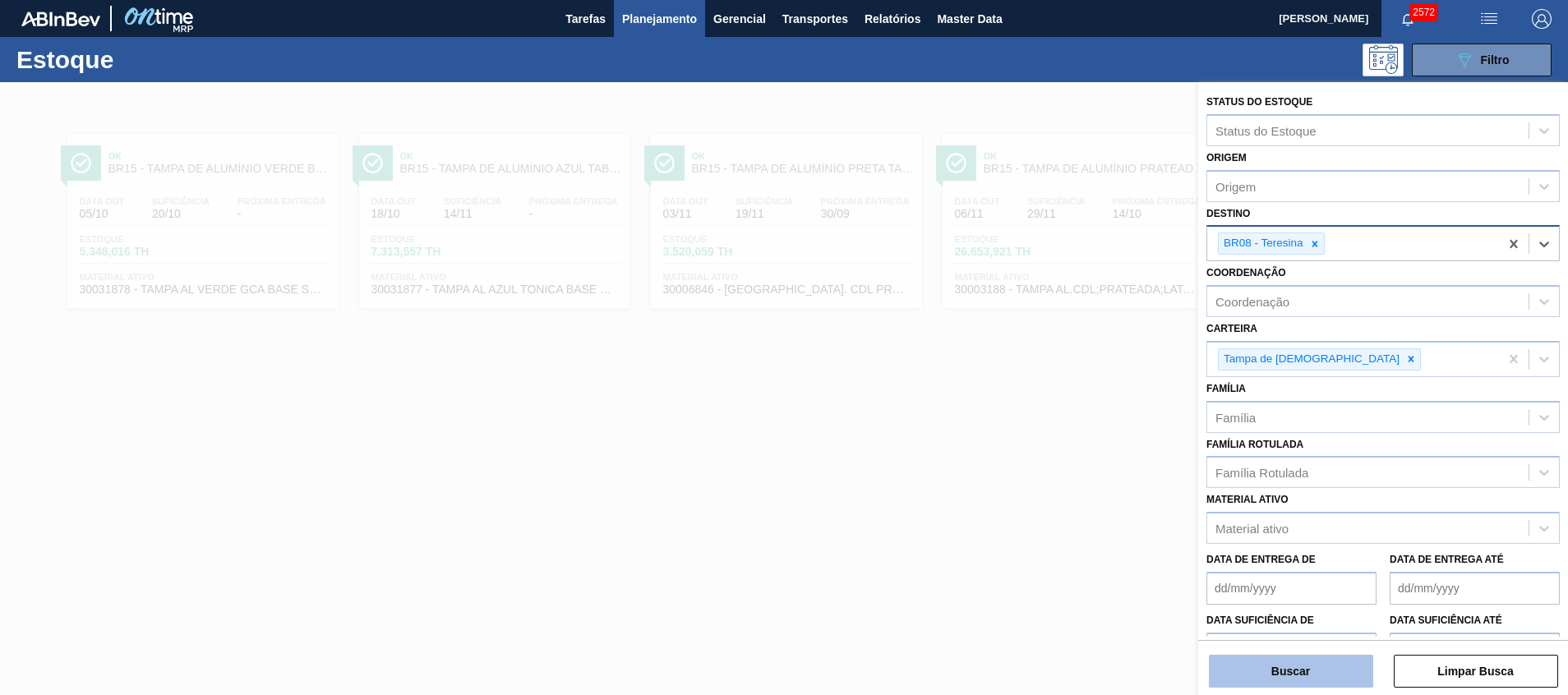
click at [1289, 676] on button "Buscar" at bounding box center [1290, 672] width 164 height 33
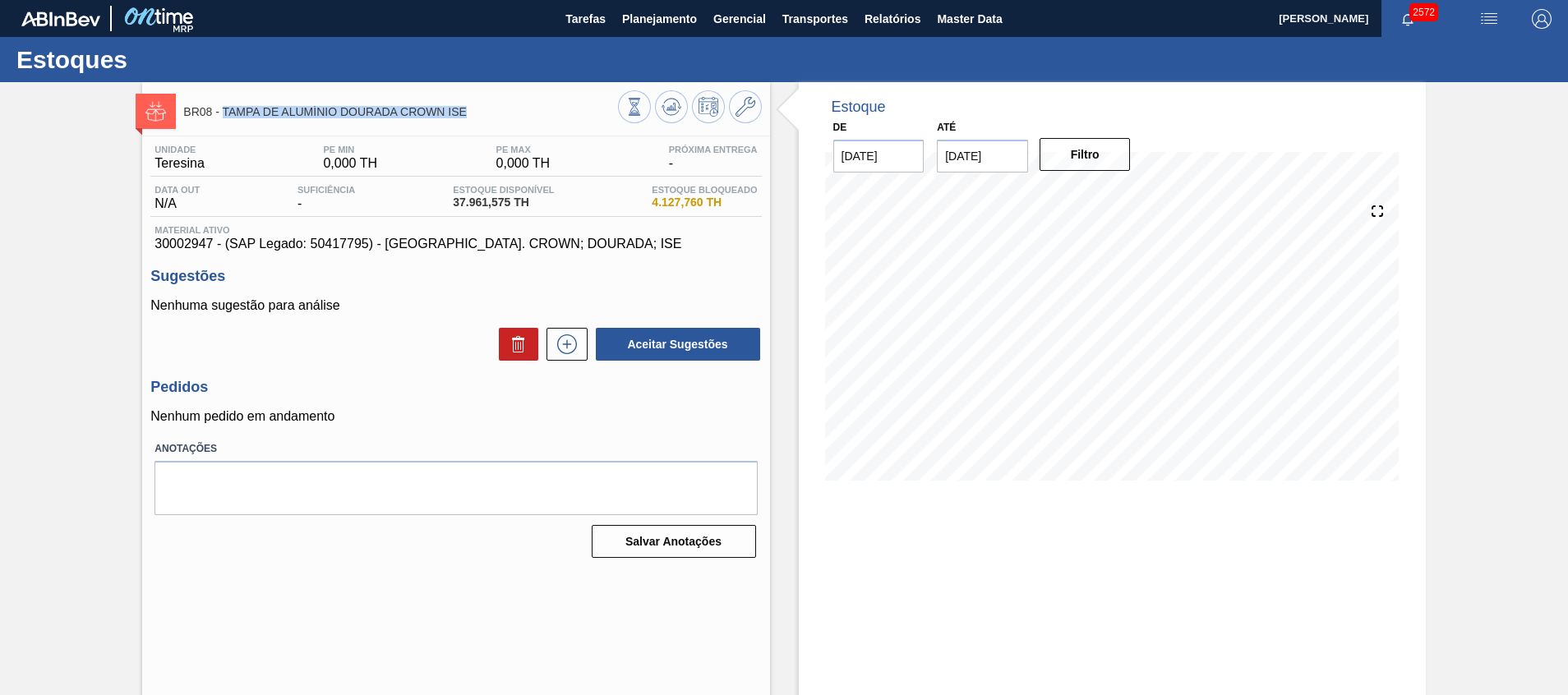
drag, startPoint x: 502, startPoint y: 109, endPoint x: 222, endPoint y: 113, distance: 280.0
click at [222, 113] on span "BR08 - TAMPA DE ALUMÍNIO DOURADA CROWN ISE" at bounding box center [400, 112] width 434 height 12
copy span "TAMPA DE ALUMÍNIO DOURADA CROWN ISE"
